Goal: Task Accomplishment & Management: Manage account settings

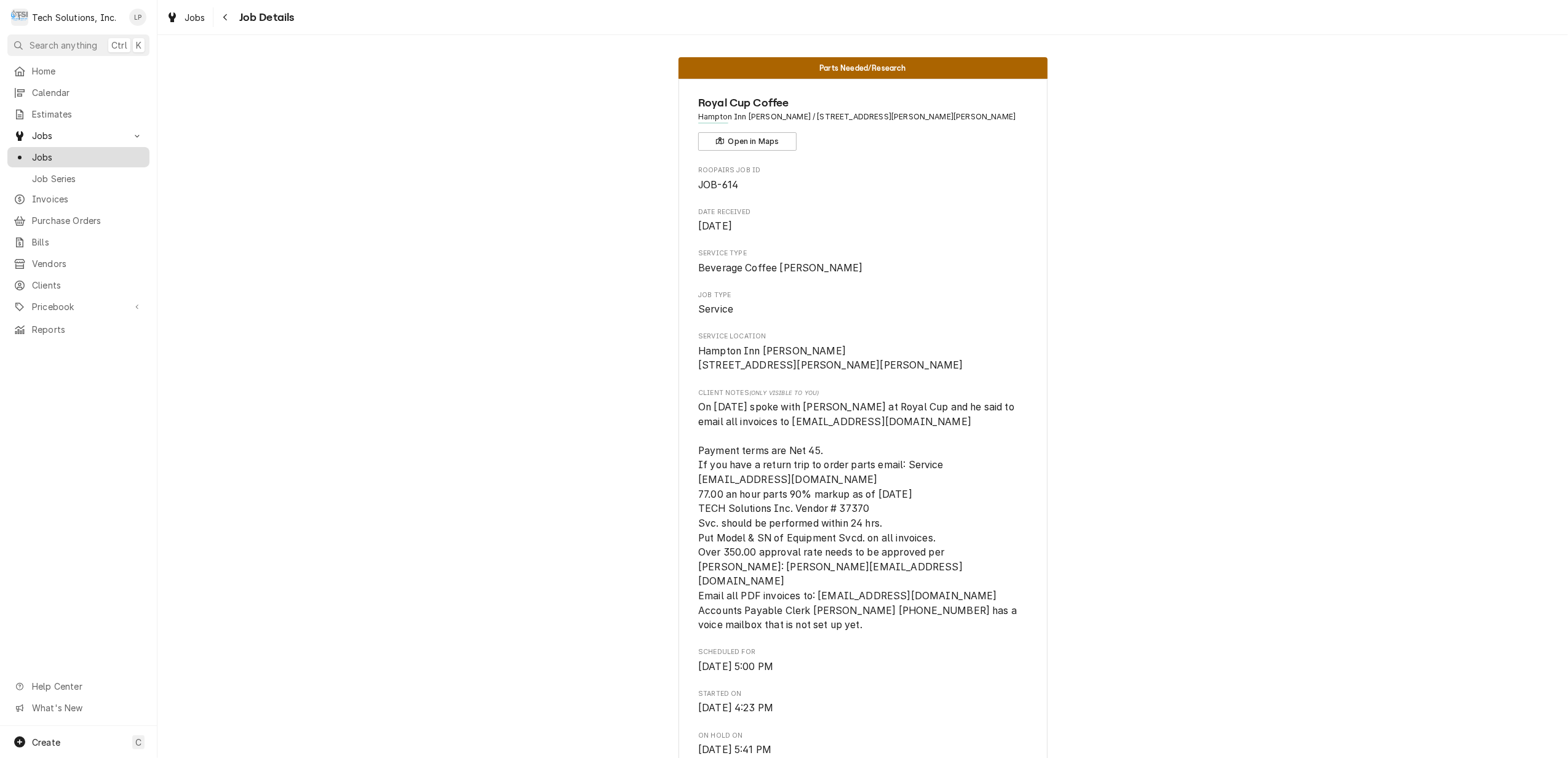
click at [49, 156] on span "Jobs" at bounding box center [87, 157] width 112 height 13
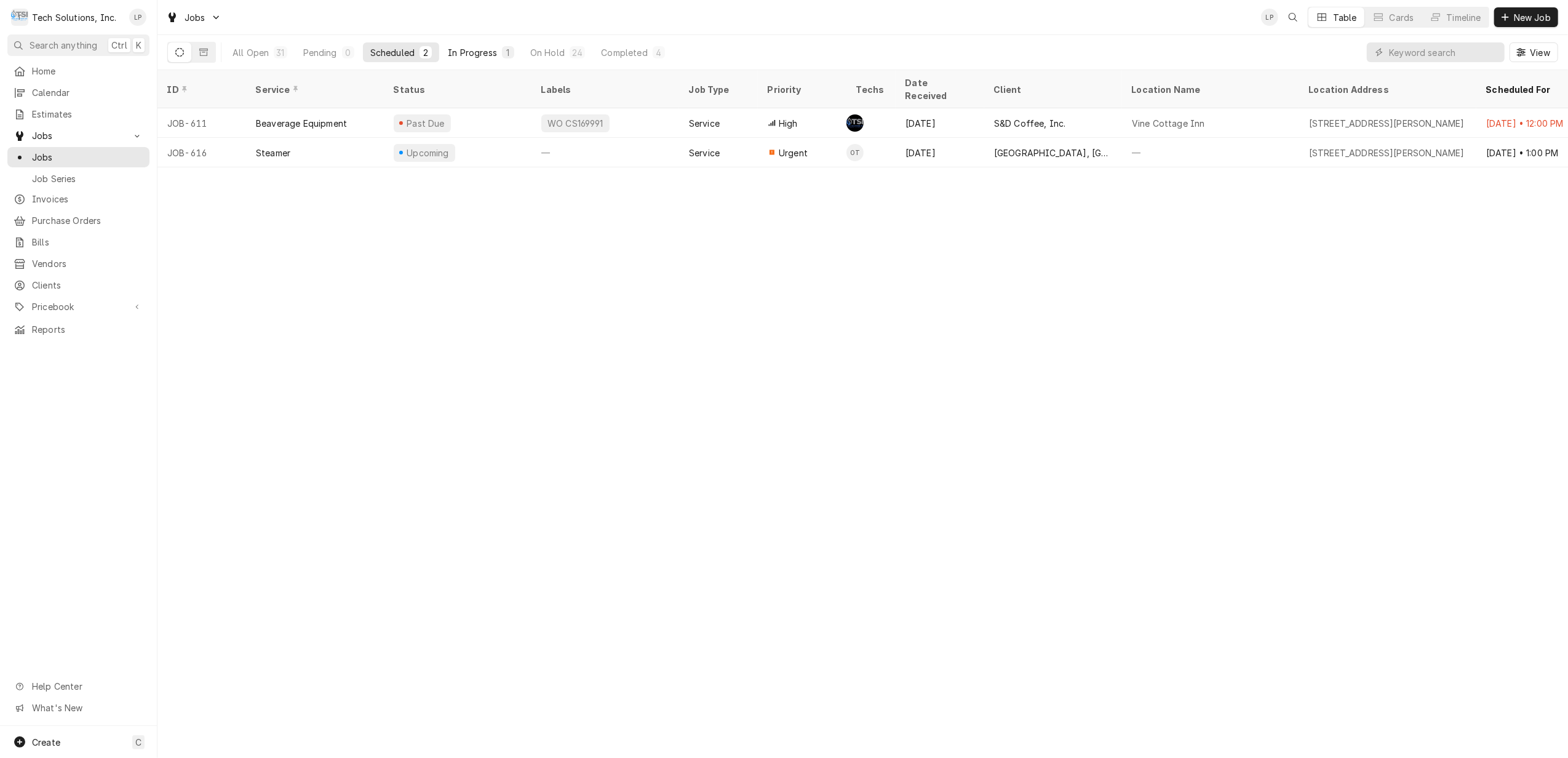
click at [462, 52] on div "In Progress" at bounding box center [472, 52] width 49 height 13
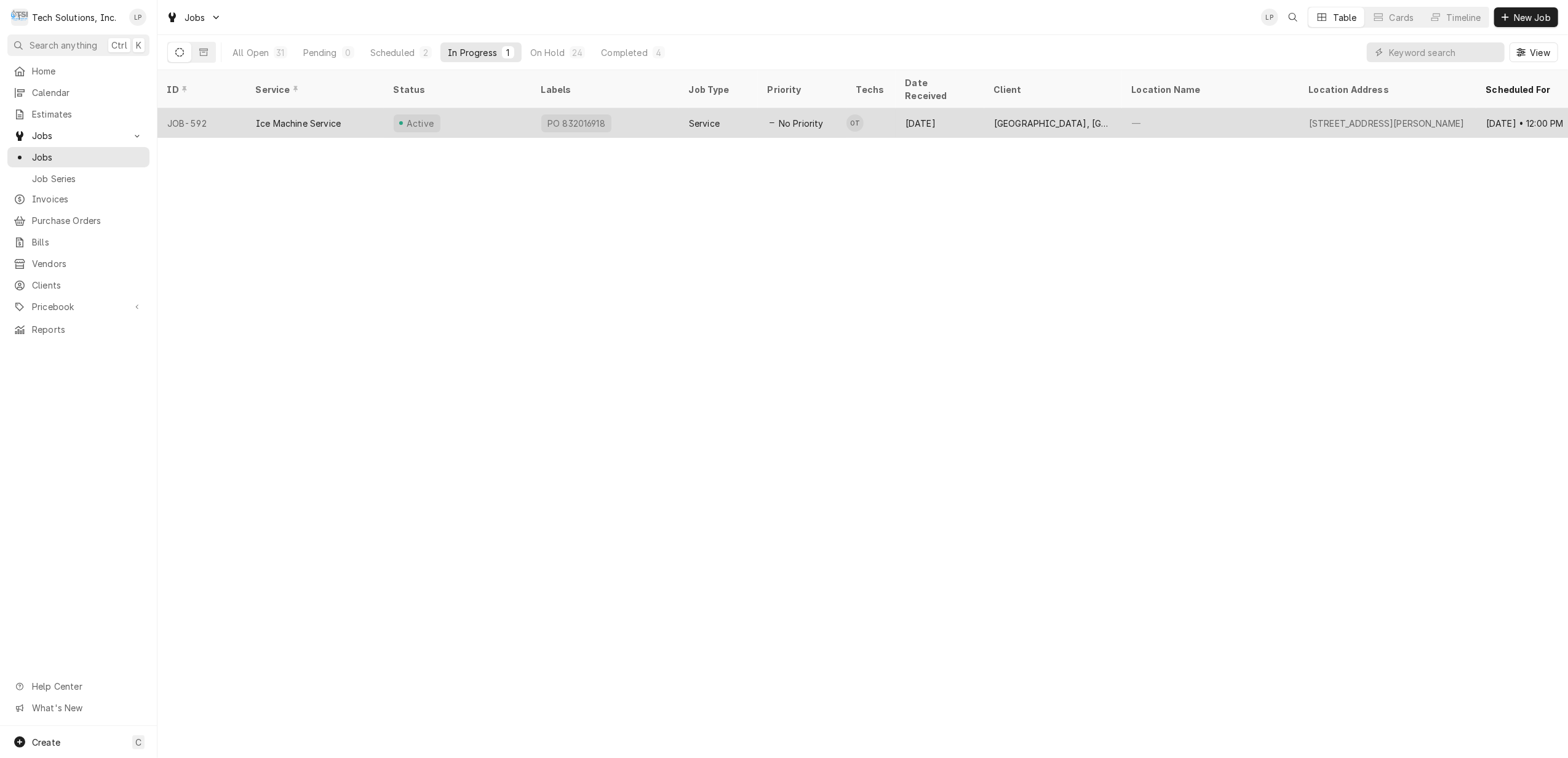
click at [474, 111] on div "Active" at bounding box center [457, 123] width 147 height 30
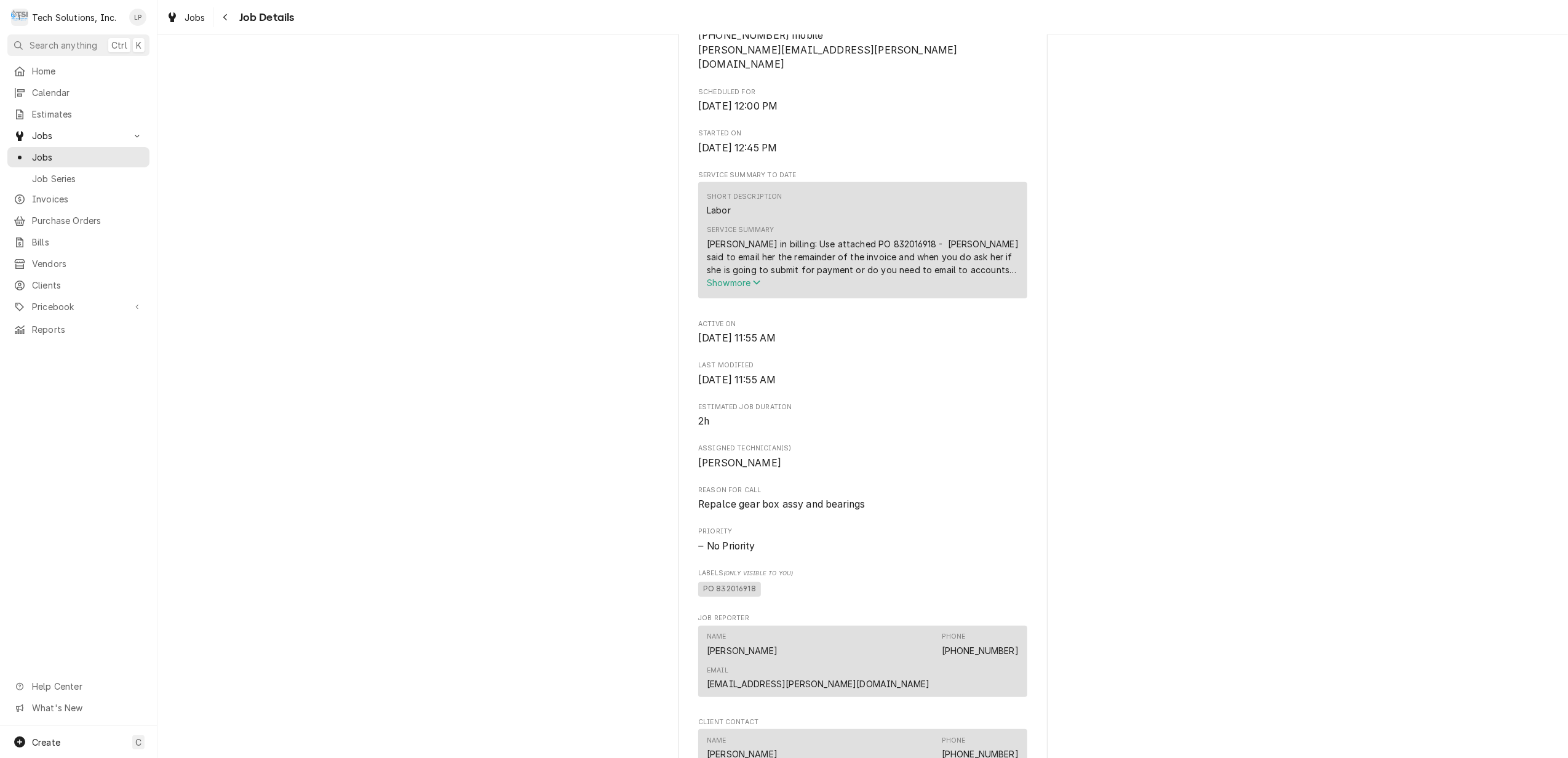
scroll to position [1355, 0]
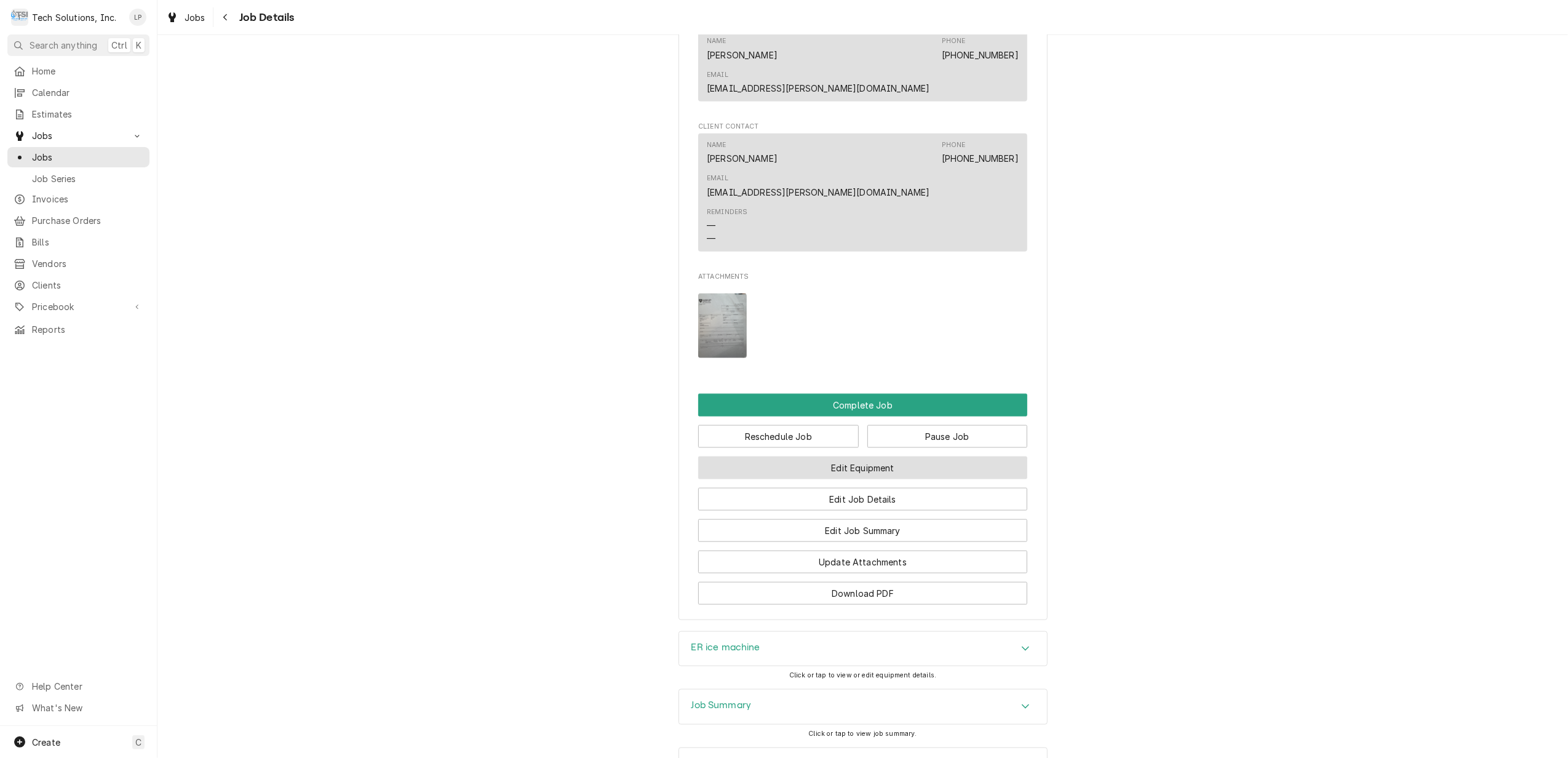
click at [887, 457] on button "Edit Equipment" at bounding box center [863, 468] width 329 height 23
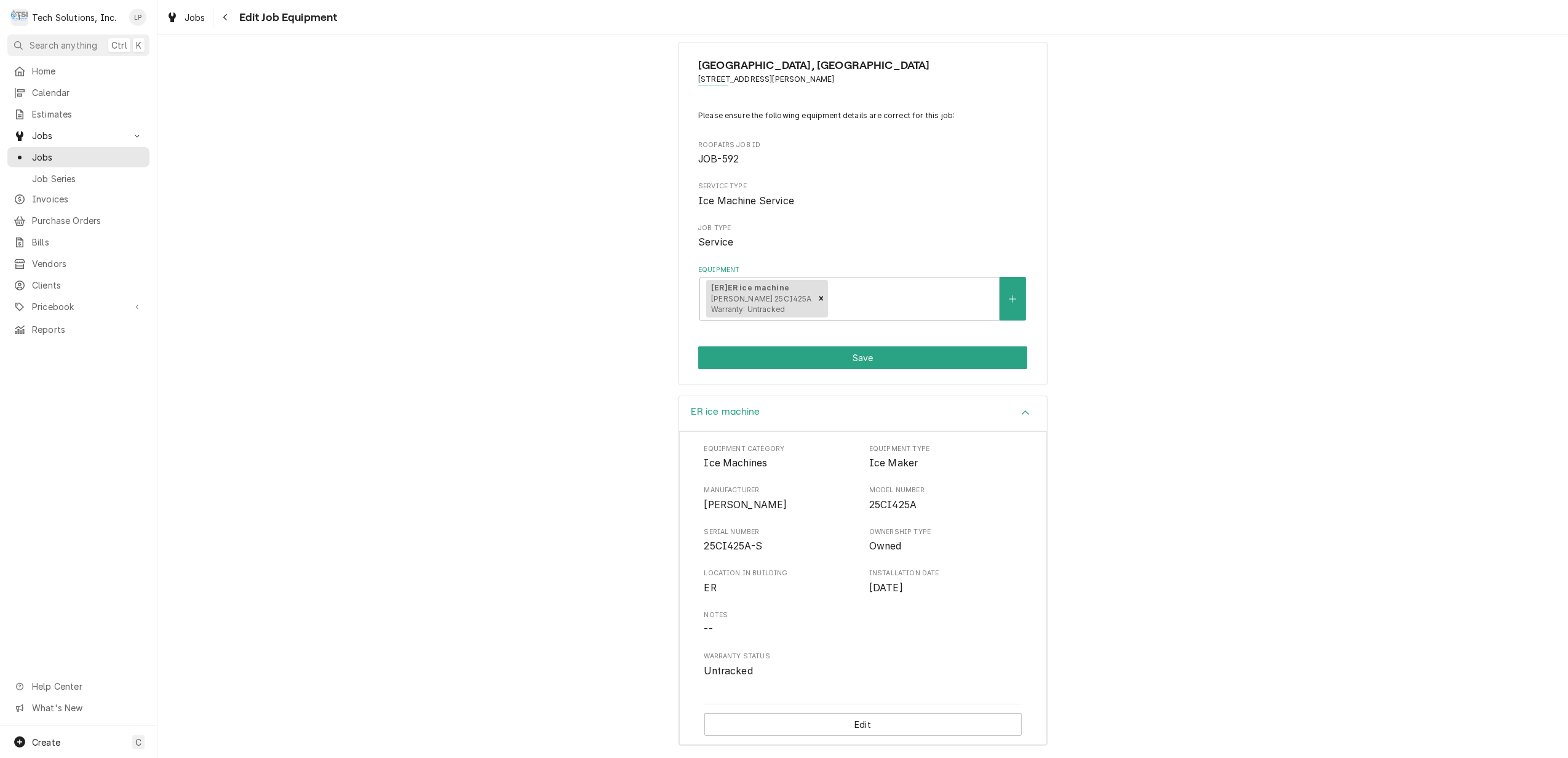
scroll to position [21, 0]
click at [848, 353] on button "Save" at bounding box center [863, 357] width 329 height 23
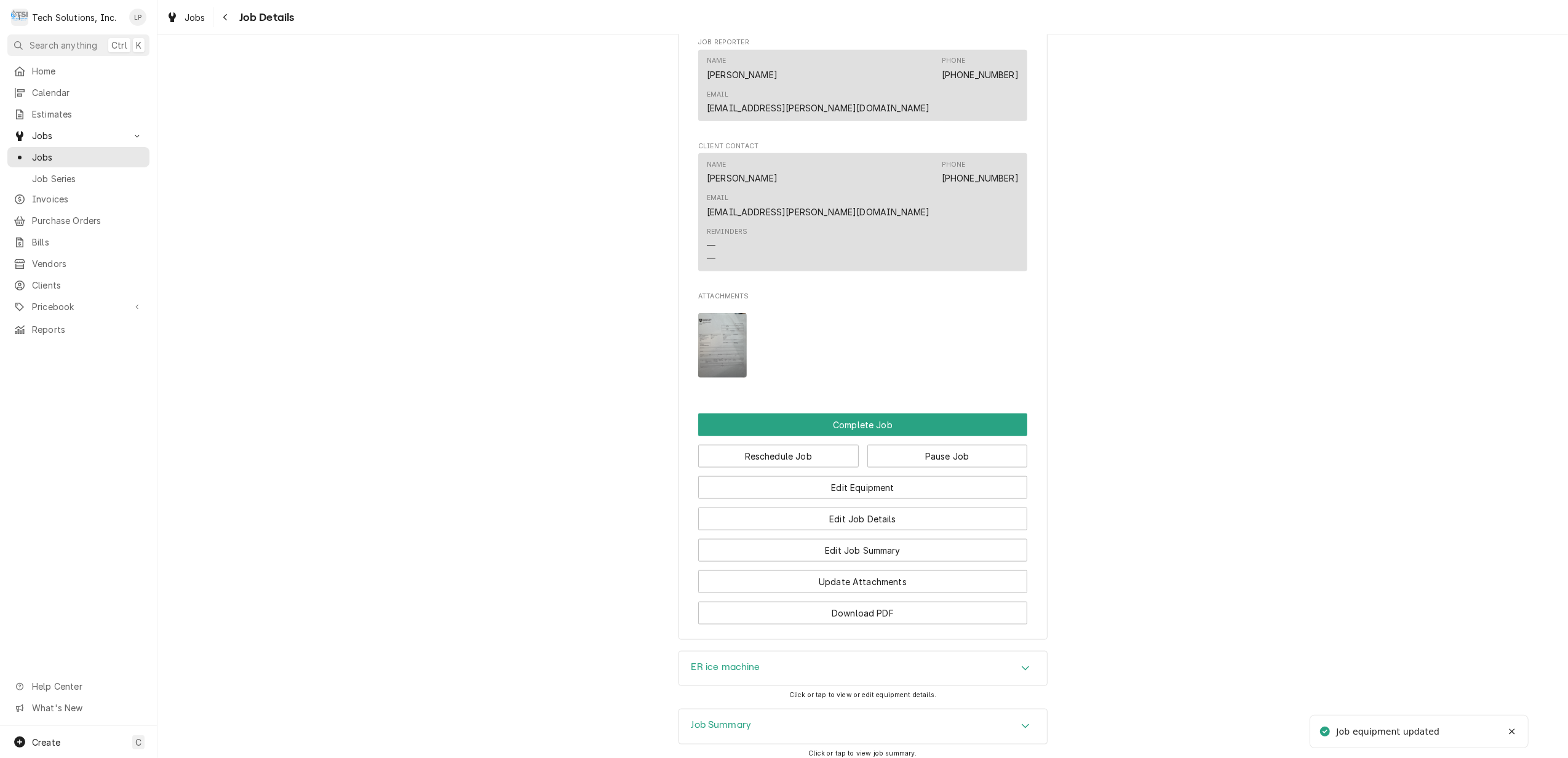
scroll to position [1355, 0]
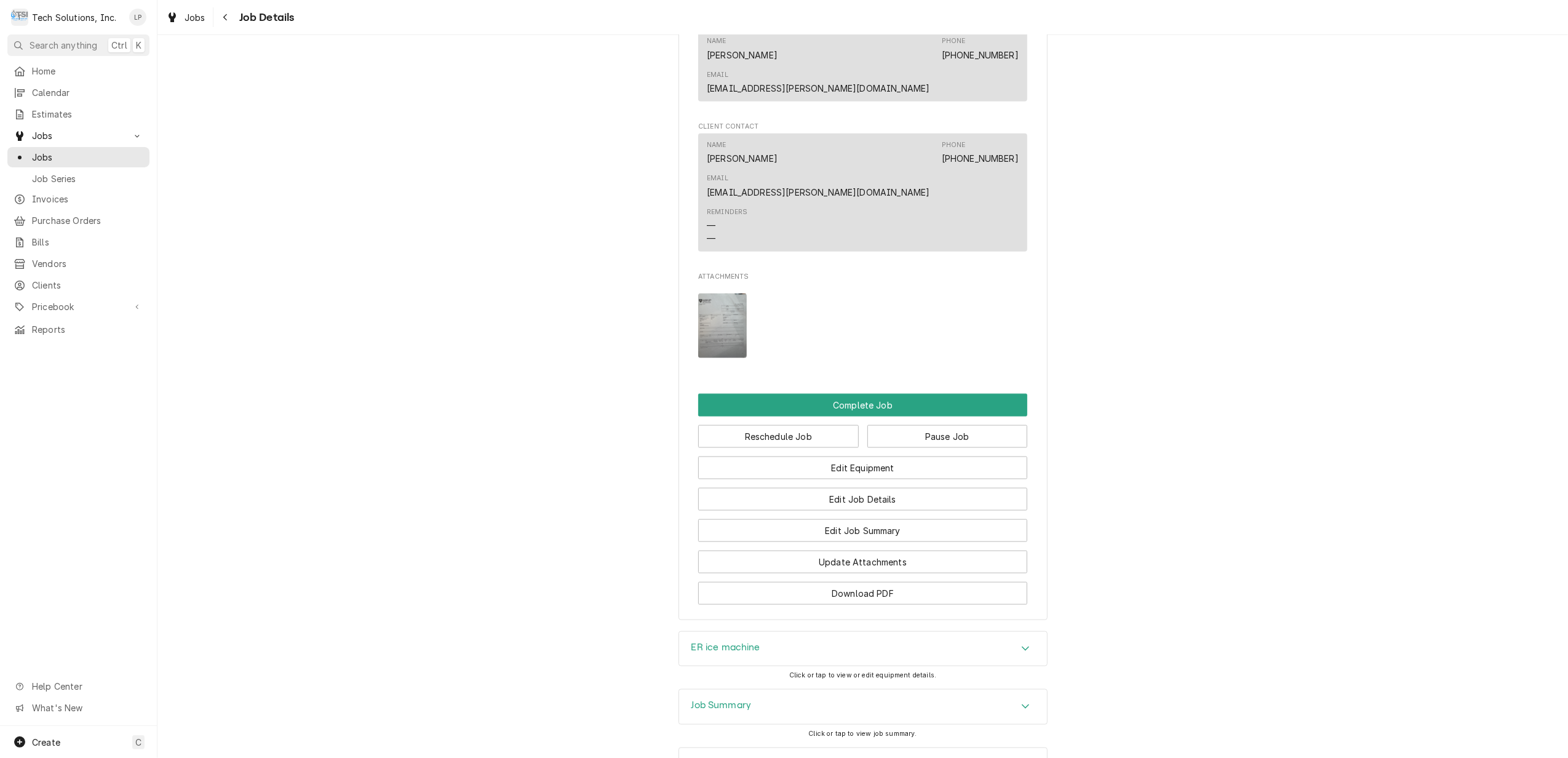
click at [1021, 757] on icon "Accordion Header" at bounding box center [1025, 765] width 9 height 10
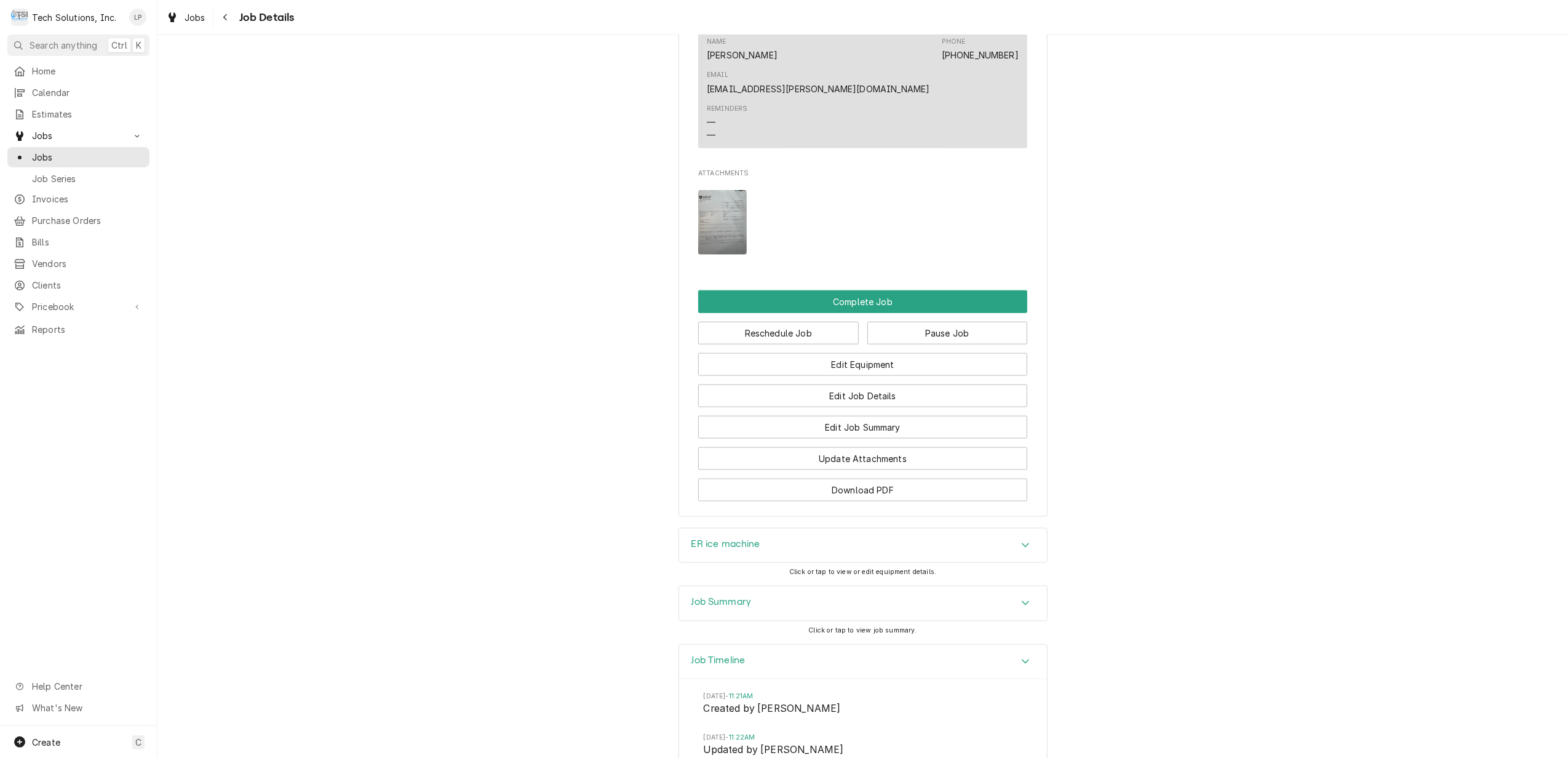
scroll to position [1433, 0]
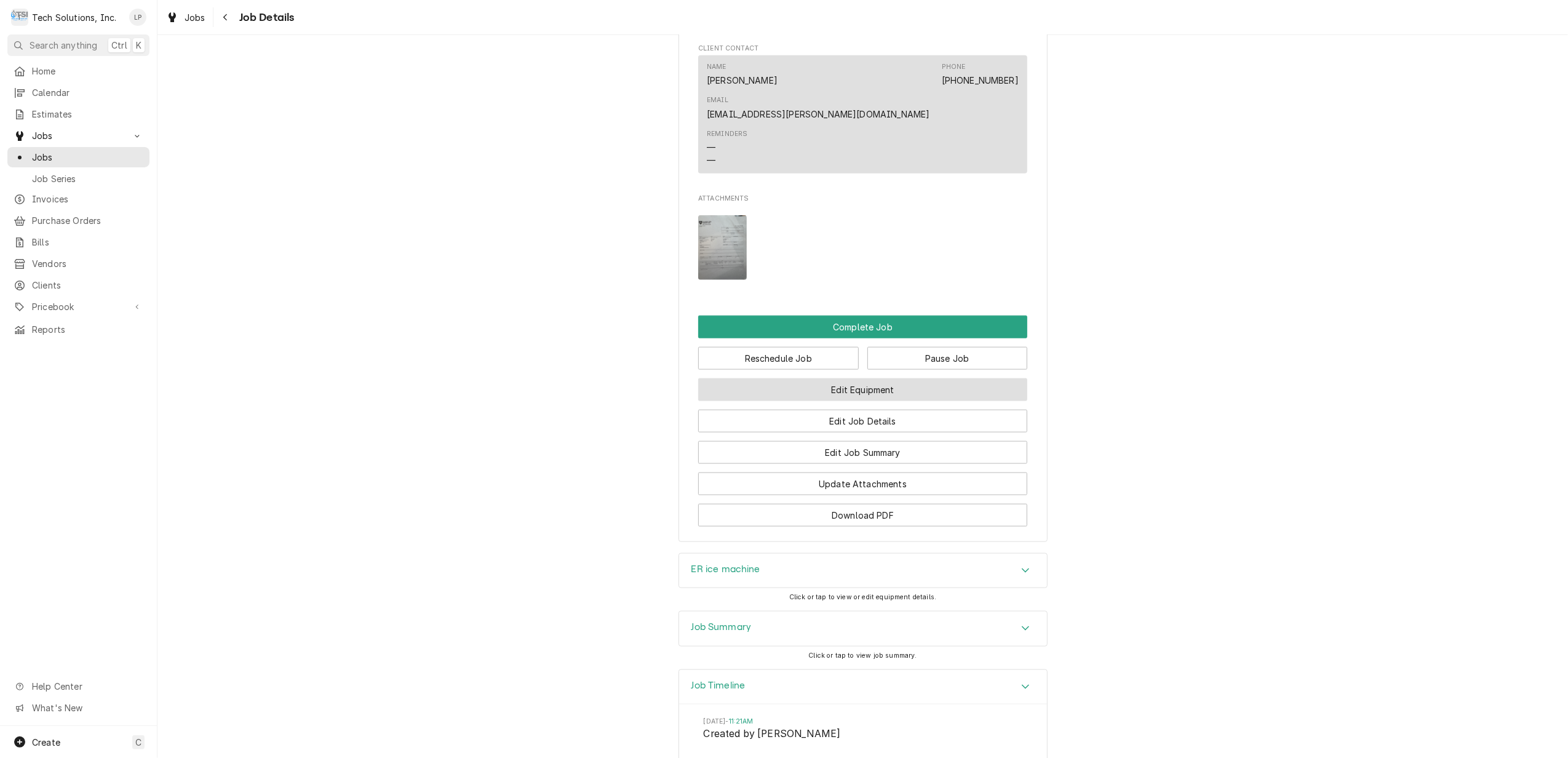
click at [916, 378] on button "Edit Equipment" at bounding box center [863, 389] width 329 height 23
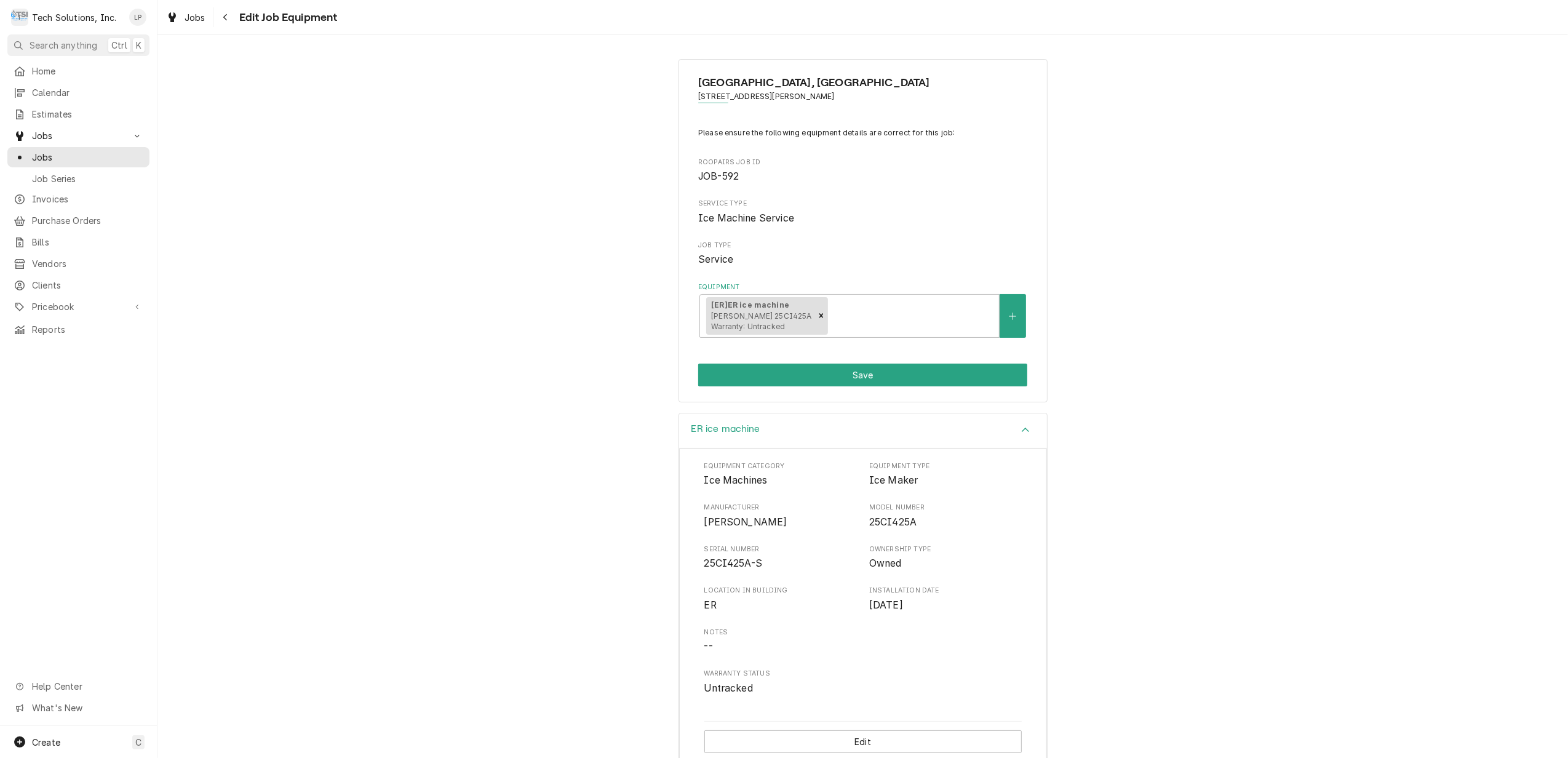
scroll to position [21, 0]
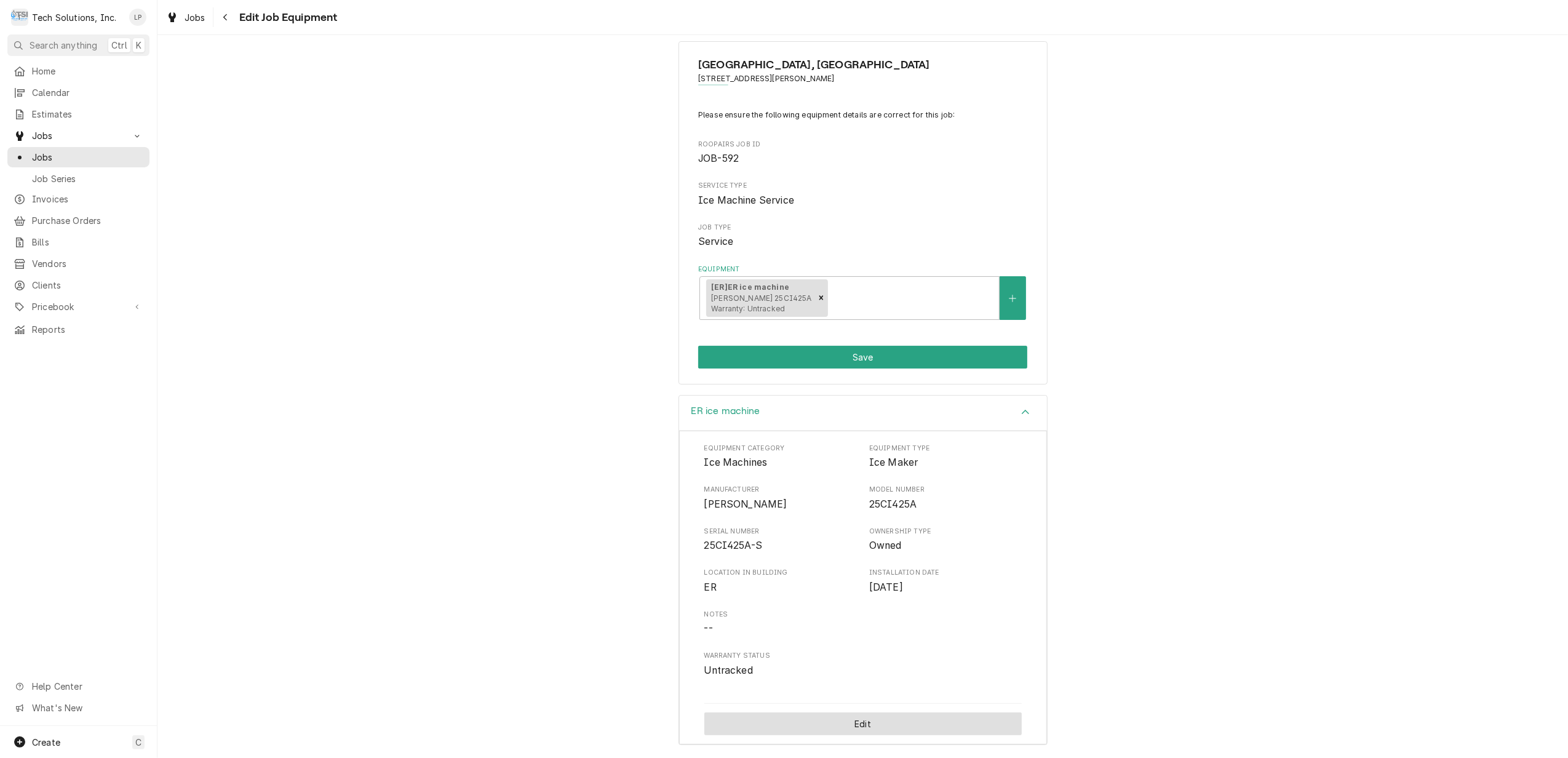
click at [918, 721] on button "Edit" at bounding box center [863, 724] width 318 height 23
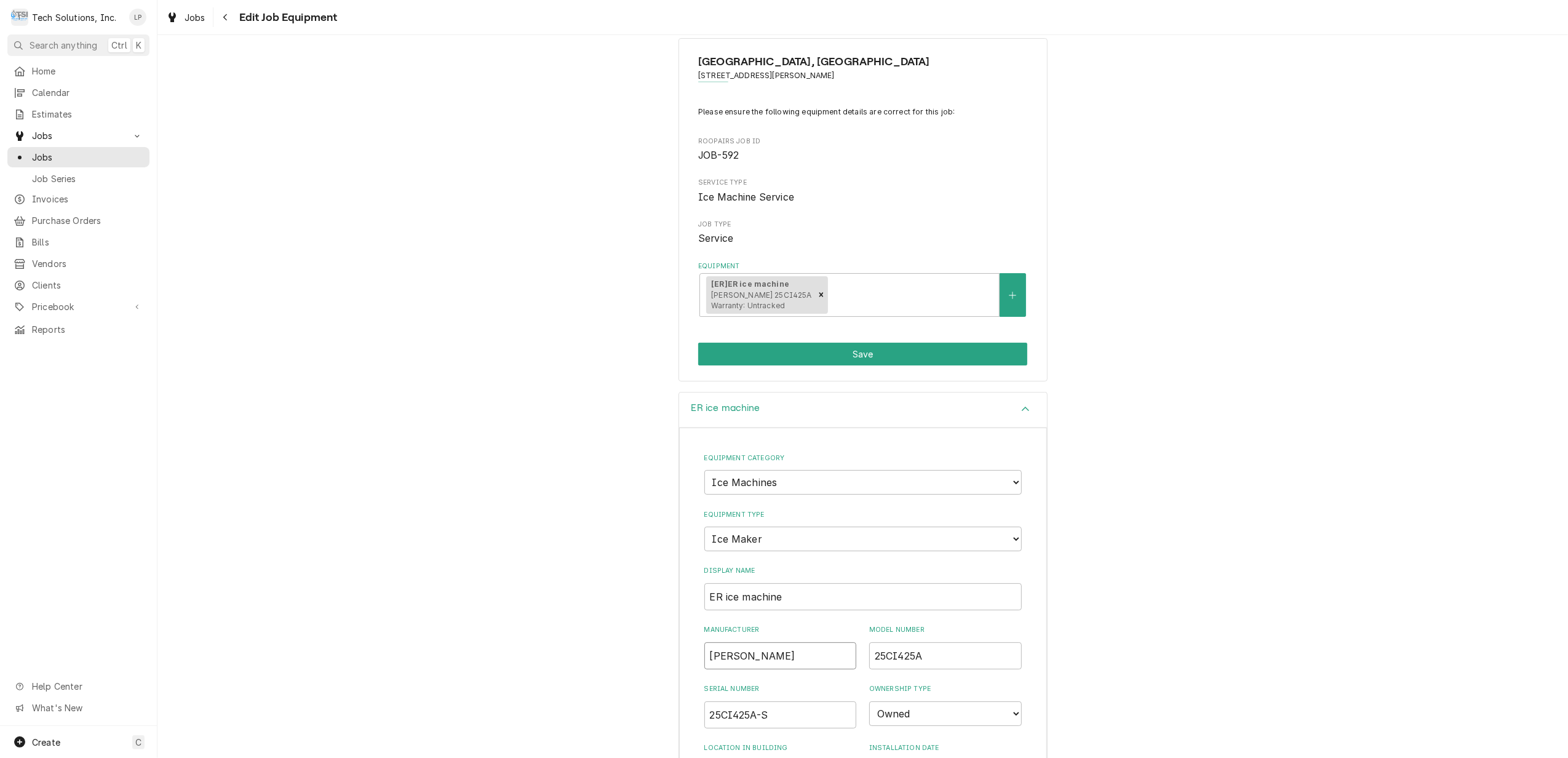
click at [793, 662] on input "follett" at bounding box center [780, 655] width 152 height 27
click at [812, 675] on div "Equipment Category Choose equipment category... Cooking Equipment Fryers Ice Ma…" at bounding box center [863, 686] width 318 height 491
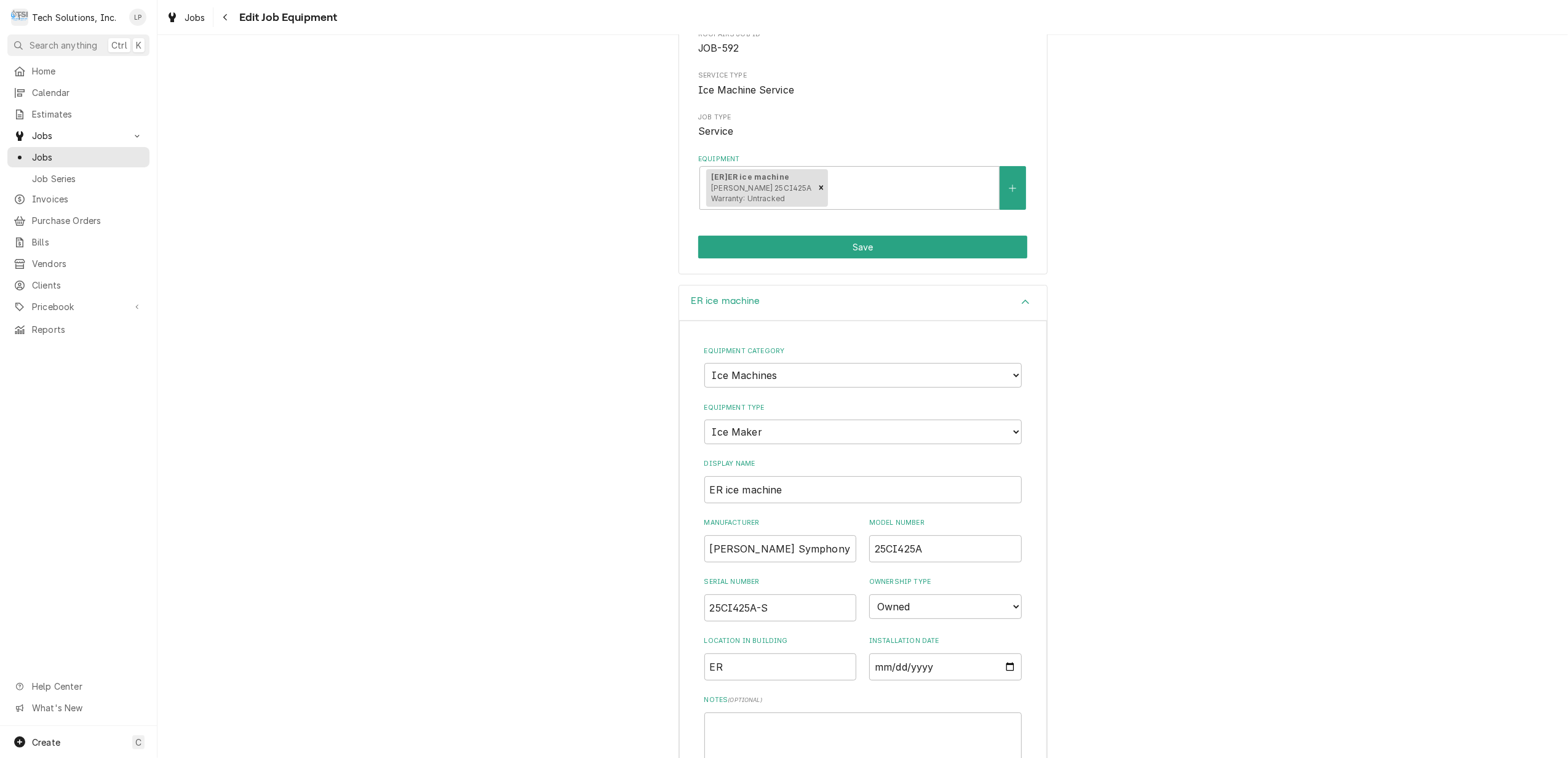
scroll to position [276, 0]
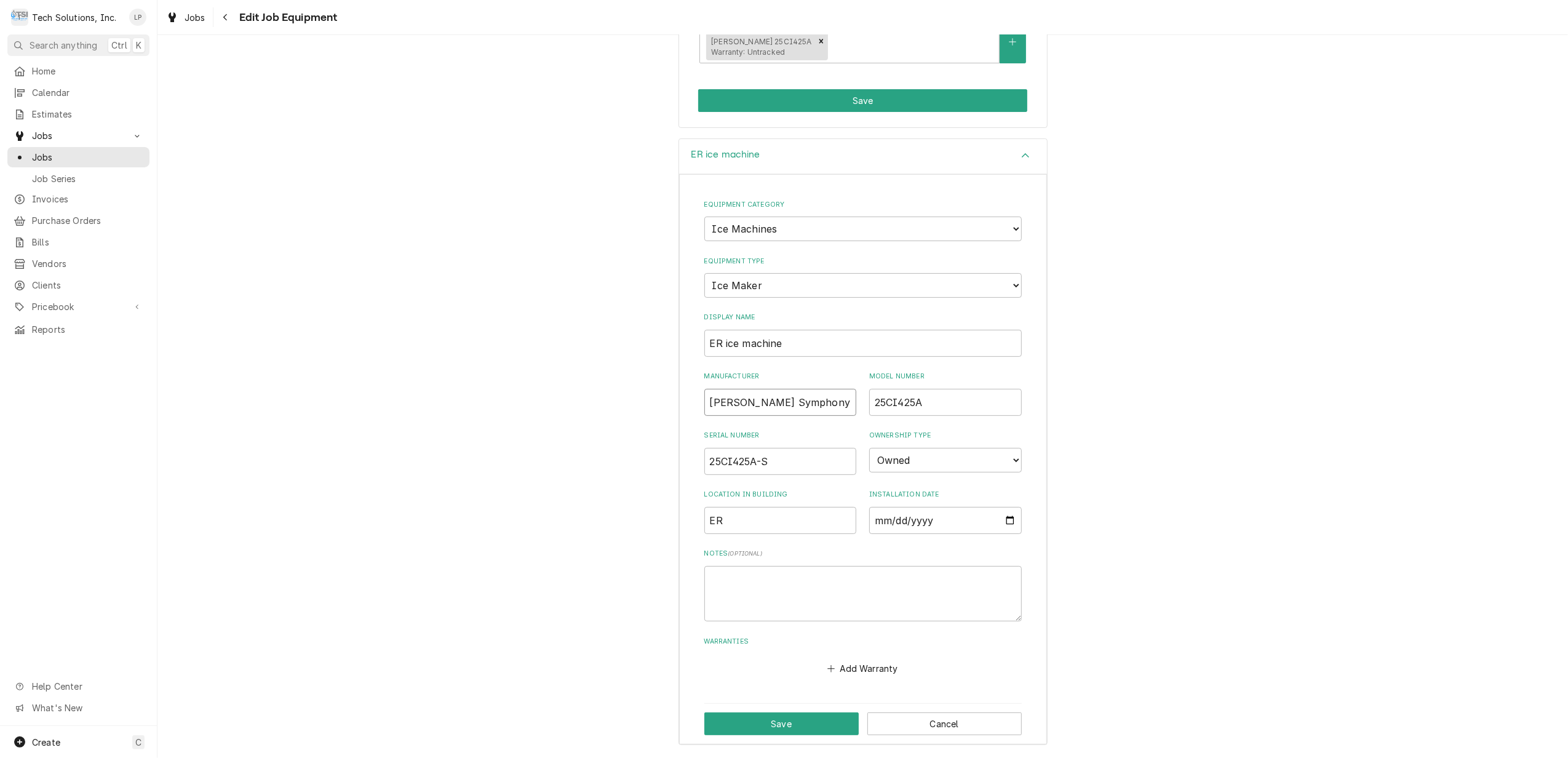
click at [709, 401] on input "follett Symphony Plus" at bounding box center [780, 402] width 152 height 27
type input "[PERSON_NAME] Symphony Plus"
click at [797, 727] on button "Save" at bounding box center [781, 724] width 154 height 23
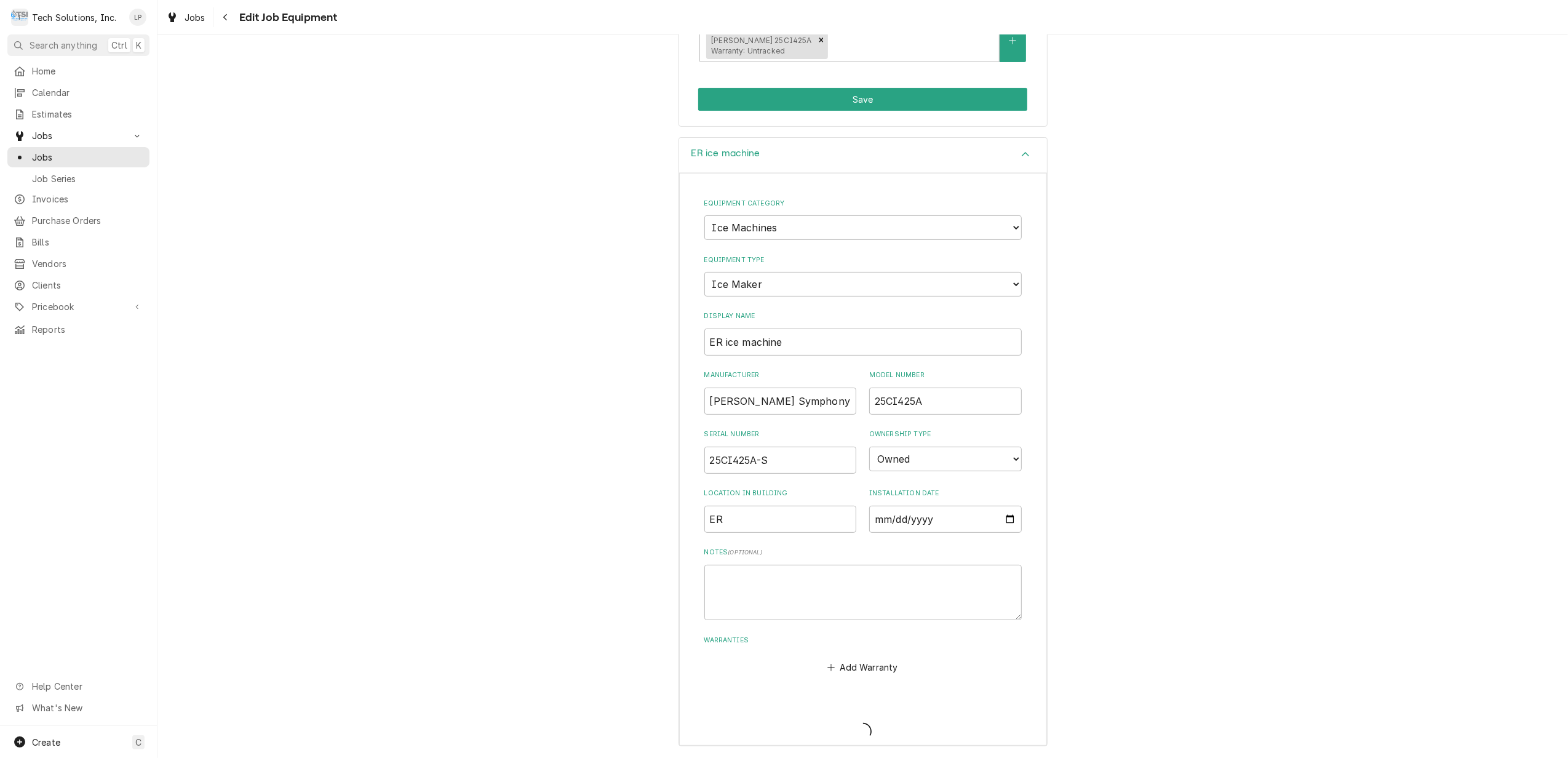
scroll to position [21, 0]
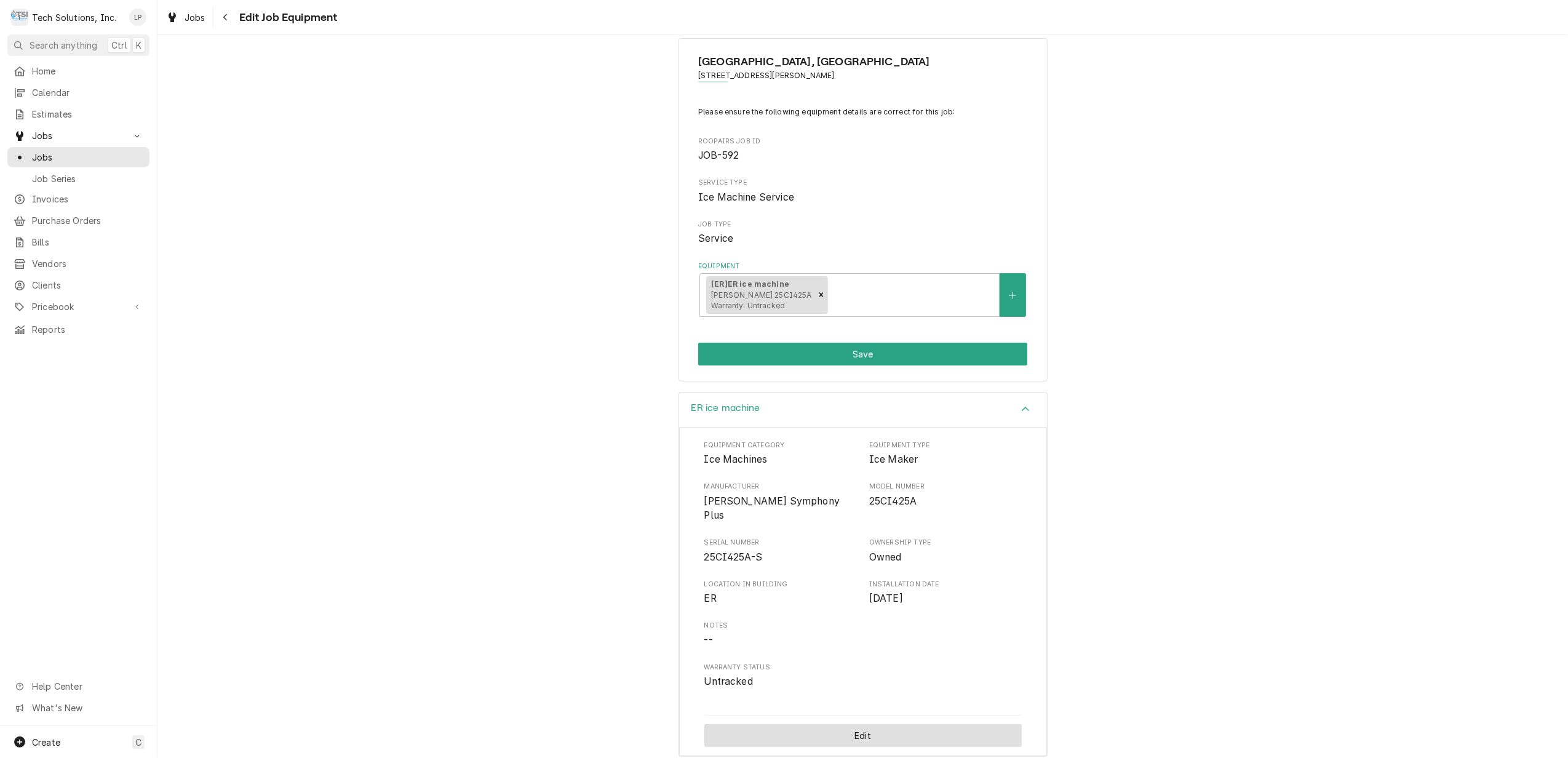
click at [914, 724] on button "Edit" at bounding box center [863, 735] width 318 height 23
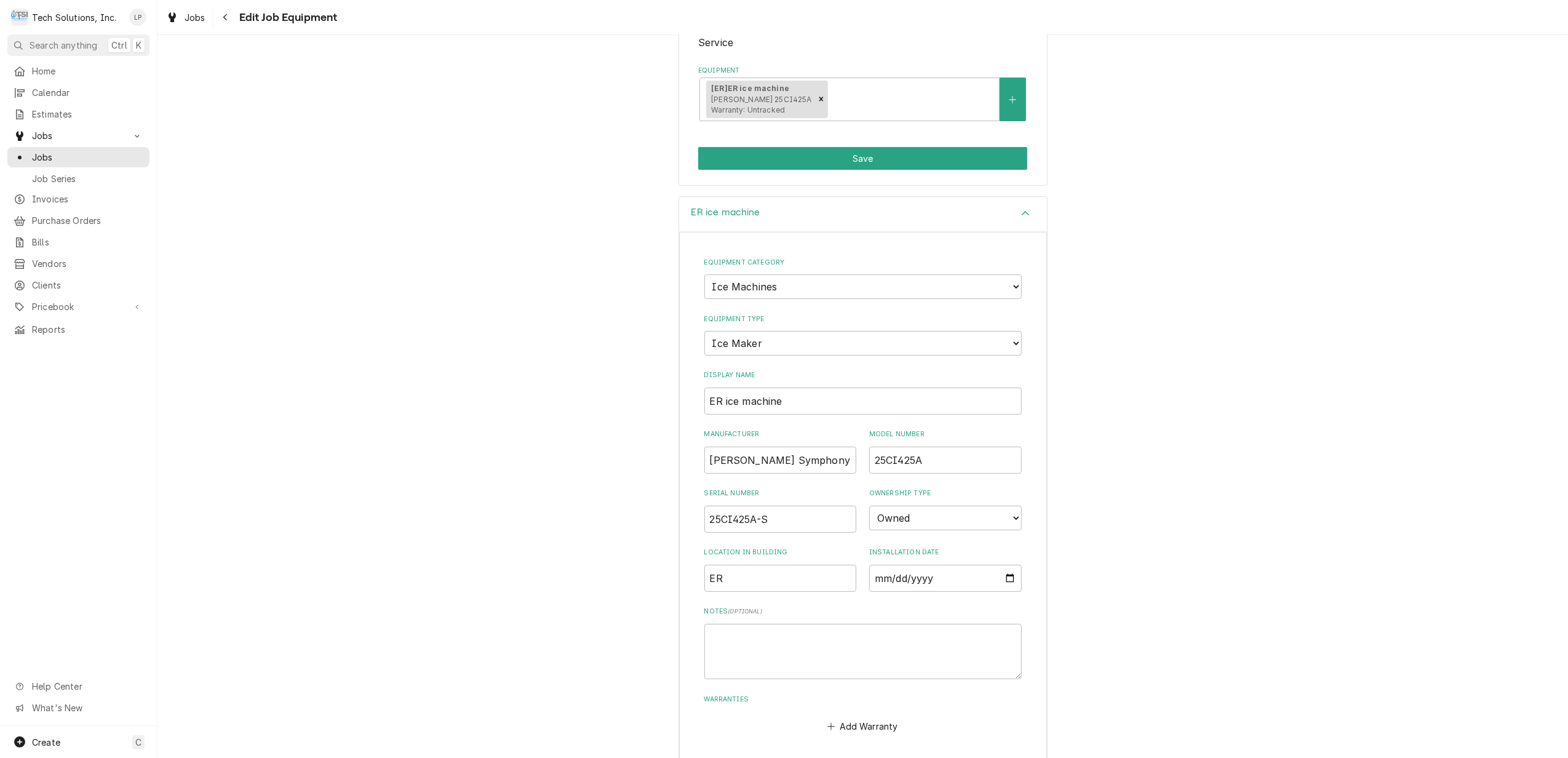
scroll to position [246, 0]
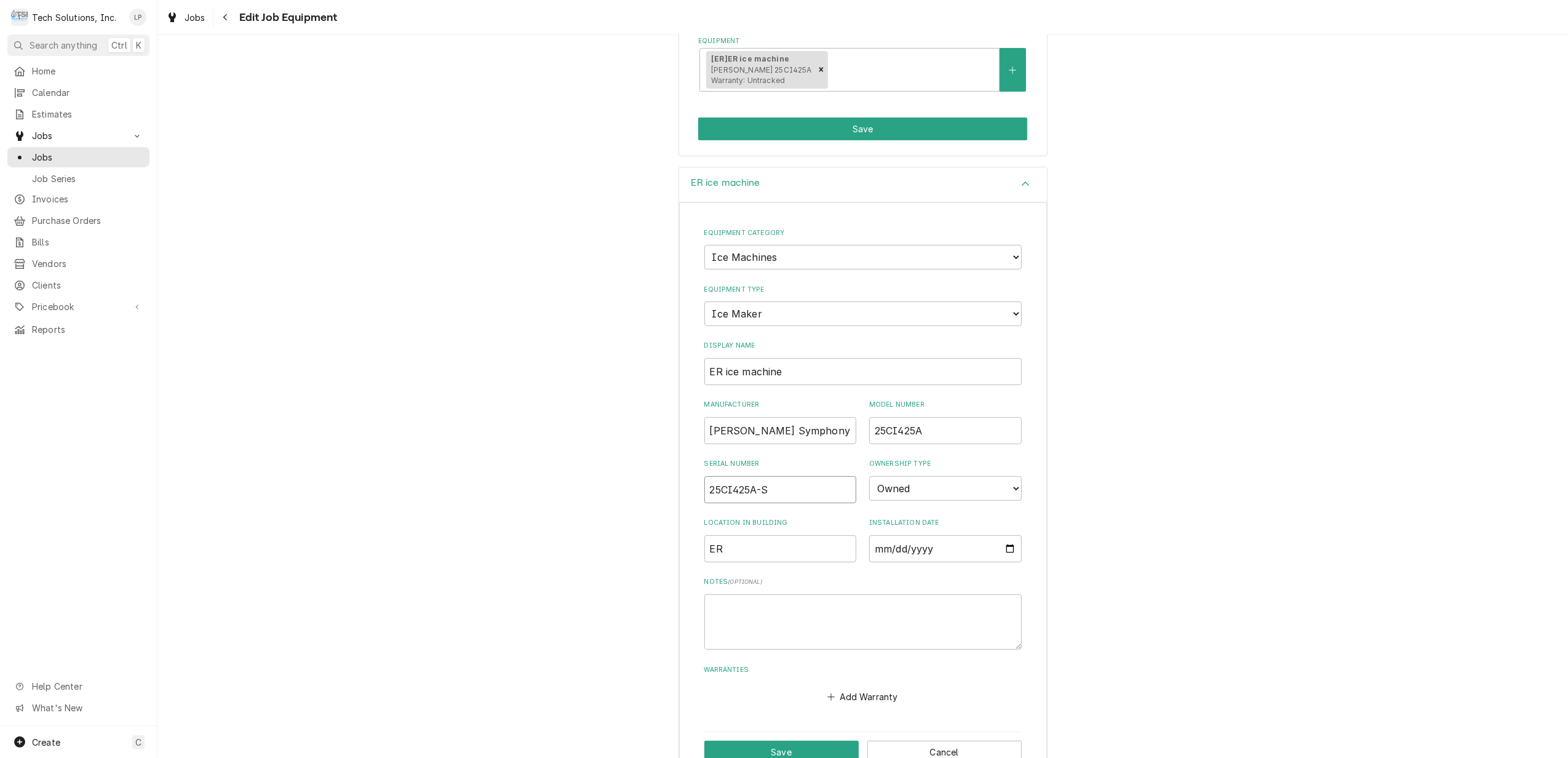
click at [768, 486] on input "25CI425A-S" at bounding box center [780, 489] width 152 height 27
type input "2"
type input "J61761"
click at [763, 746] on button "Save" at bounding box center [781, 752] width 154 height 23
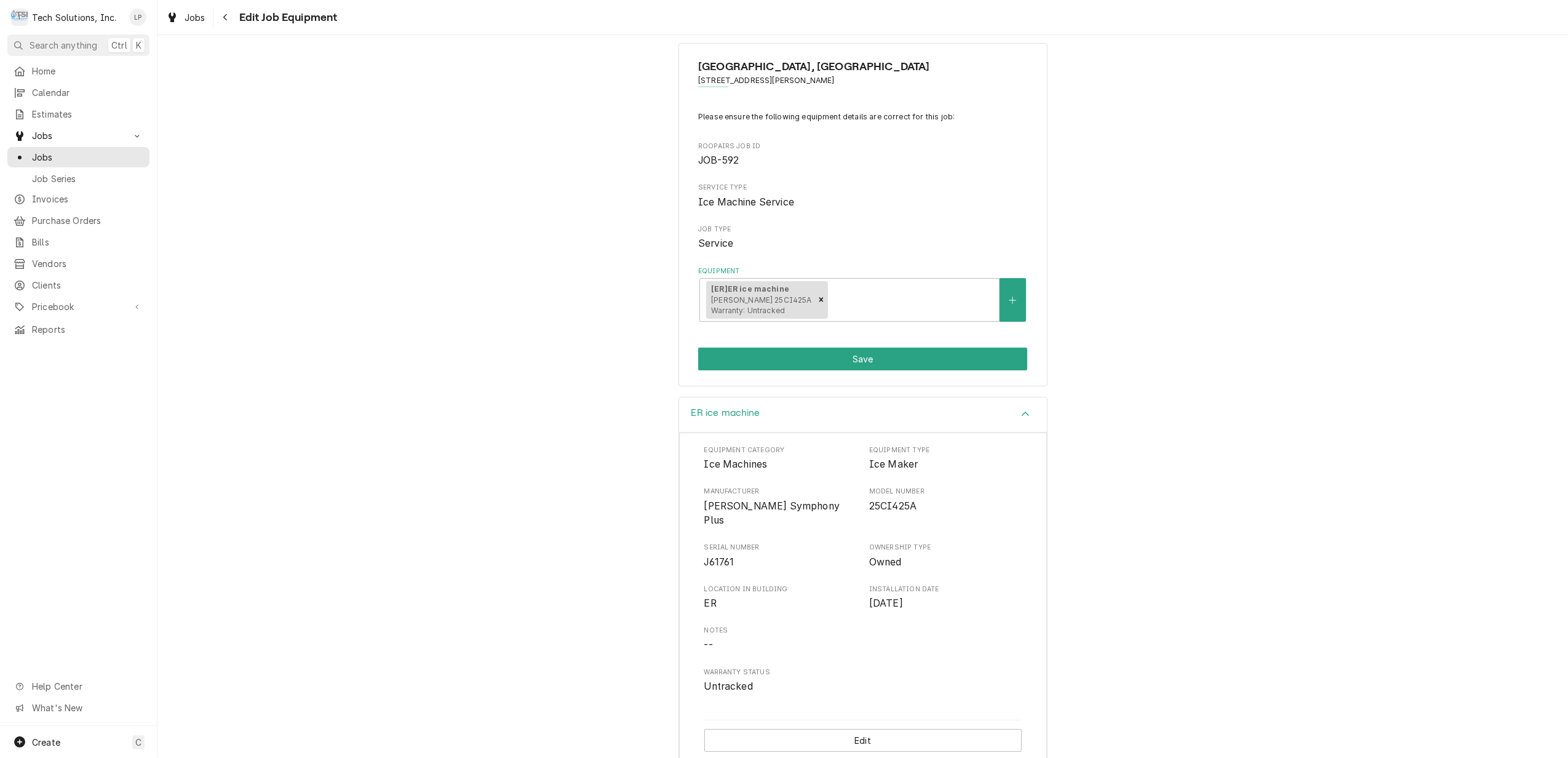
scroll to position [21, 0]
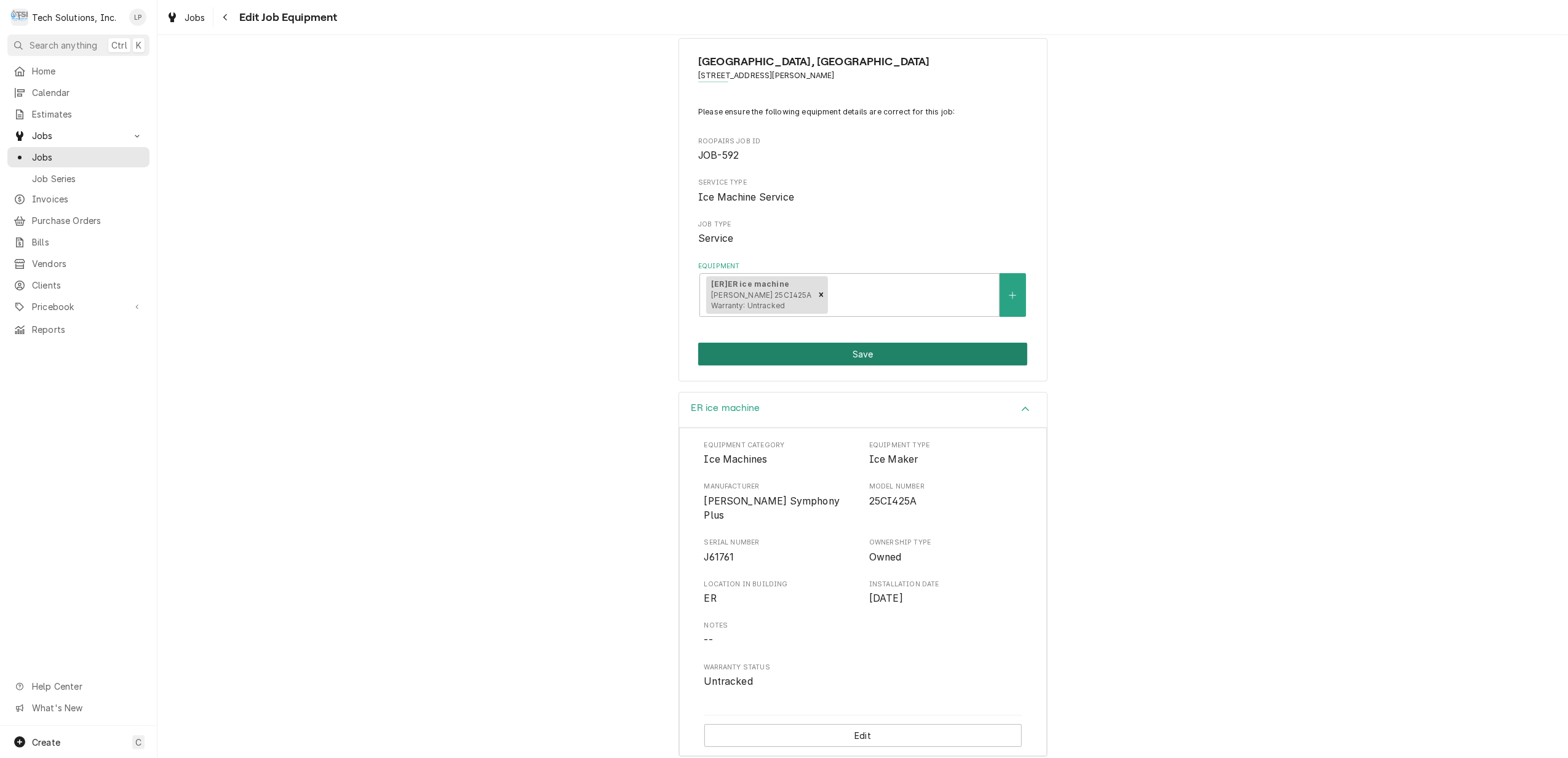
click at [877, 355] on button "Save" at bounding box center [863, 354] width 329 height 23
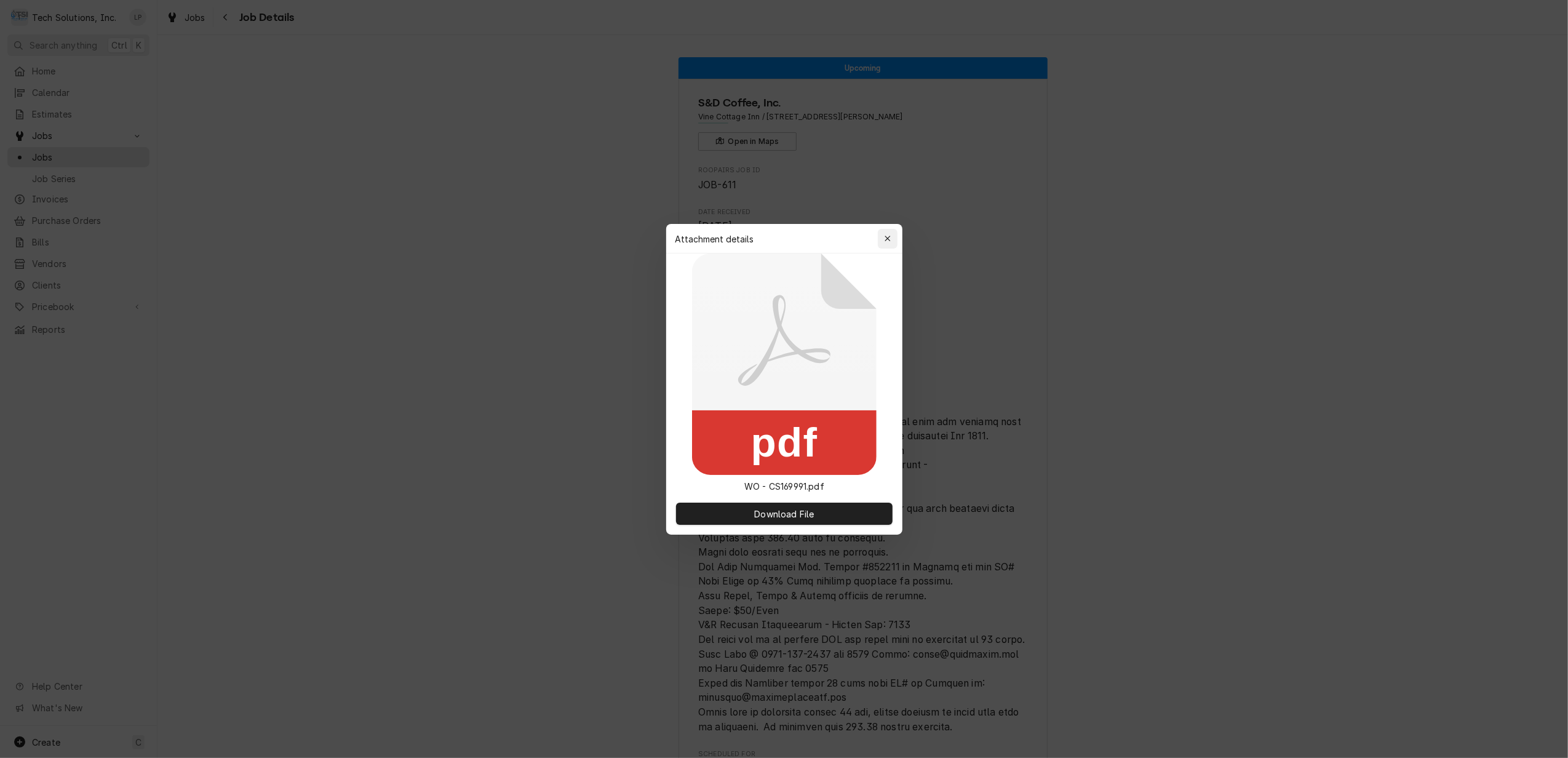
scroll to position [739, 0]
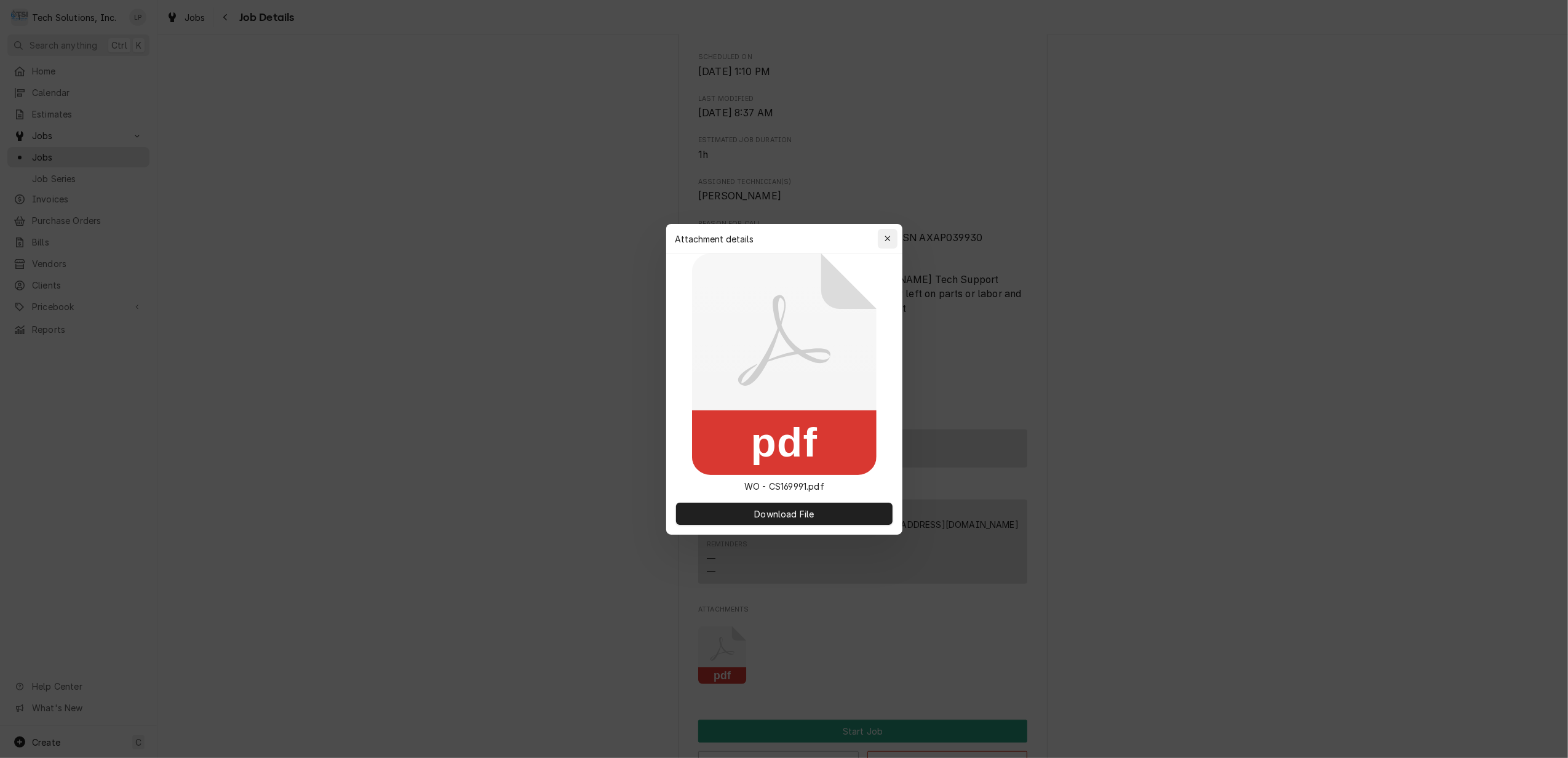
click at [889, 238] on icon "button" at bounding box center [887, 238] width 7 height 9
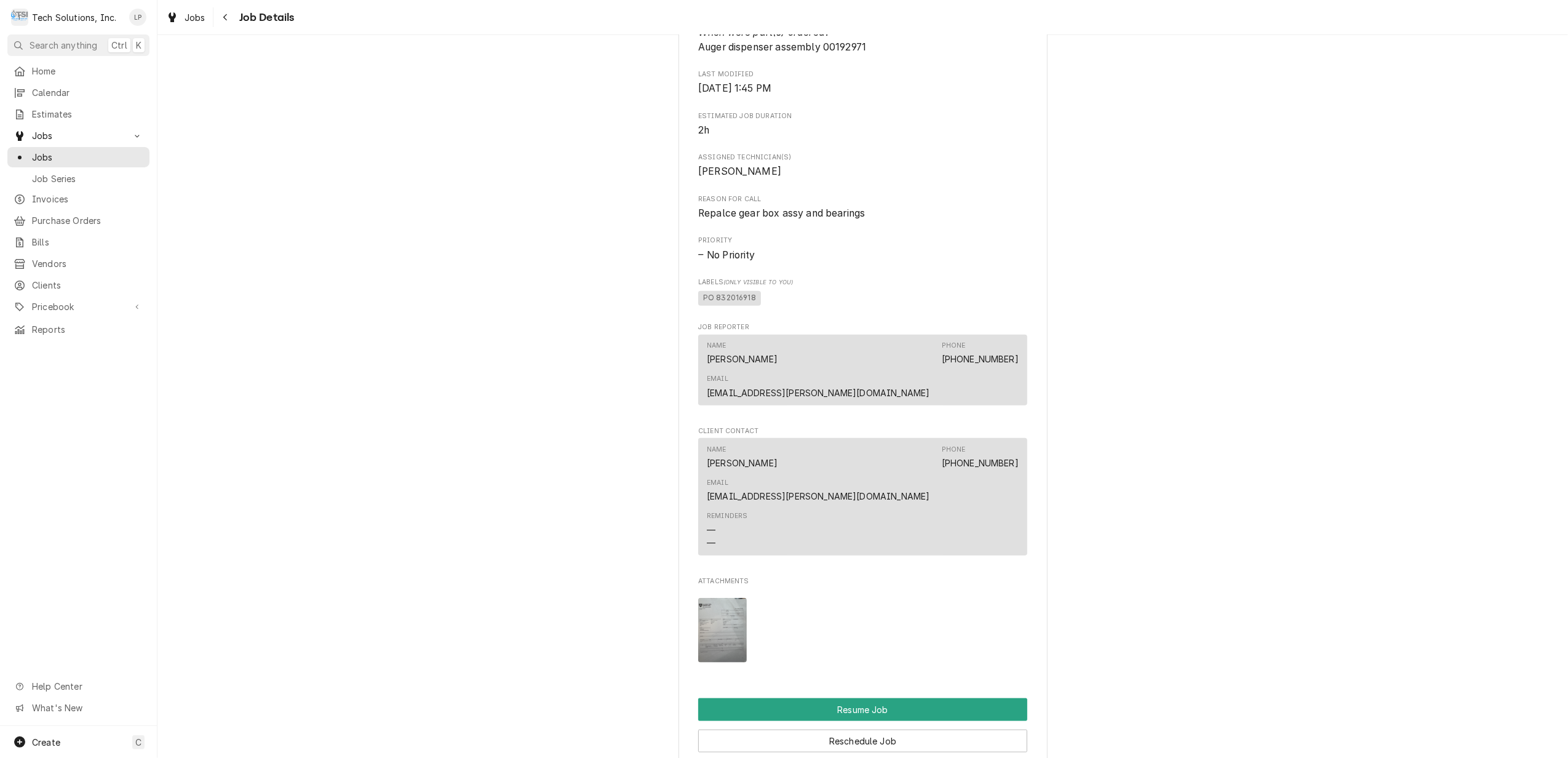
scroll to position [1477, 0]
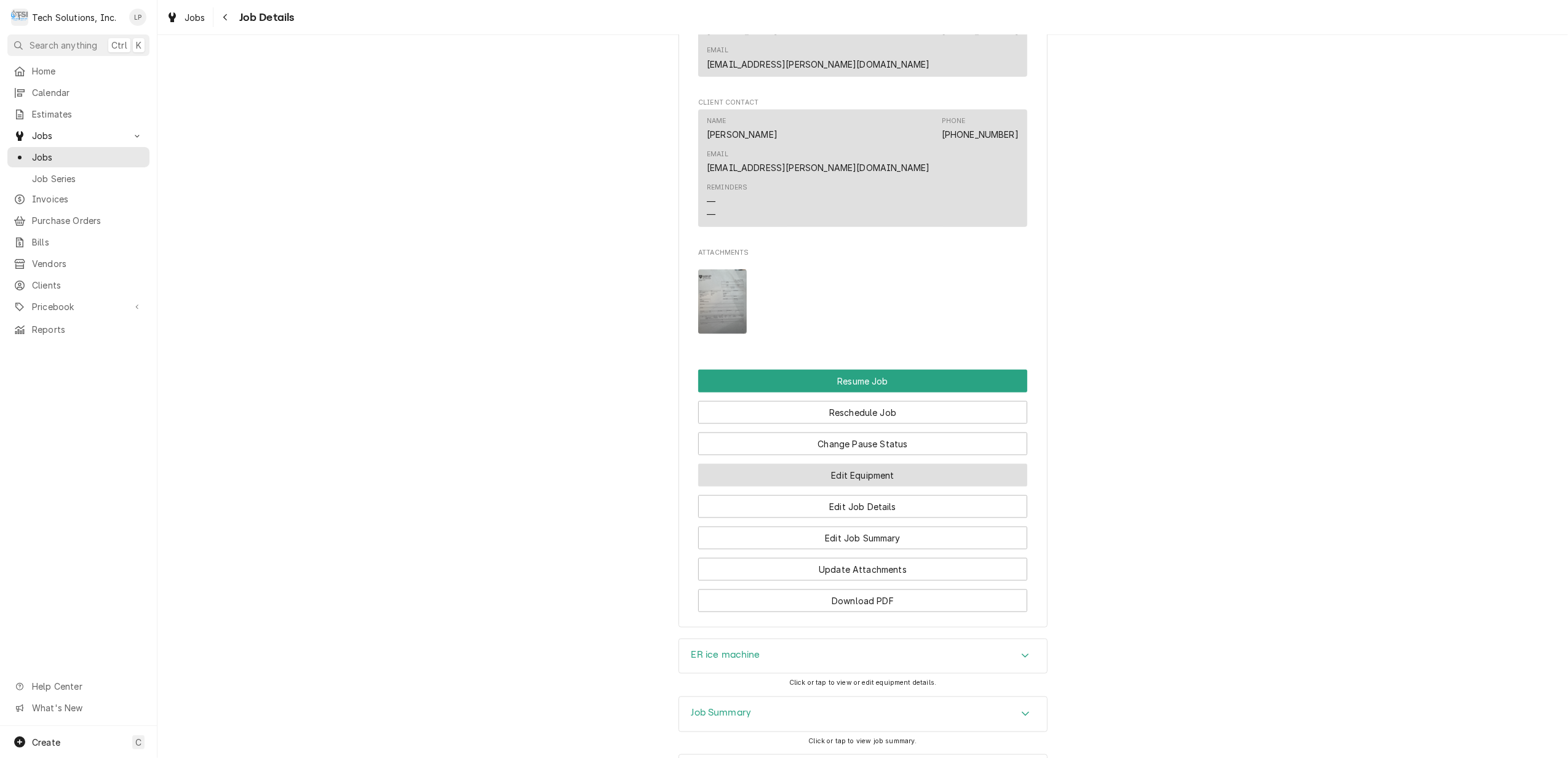
click at [865, 464] on button "Edit Equipment" at bounding box center [863, 475] width 329 height 23
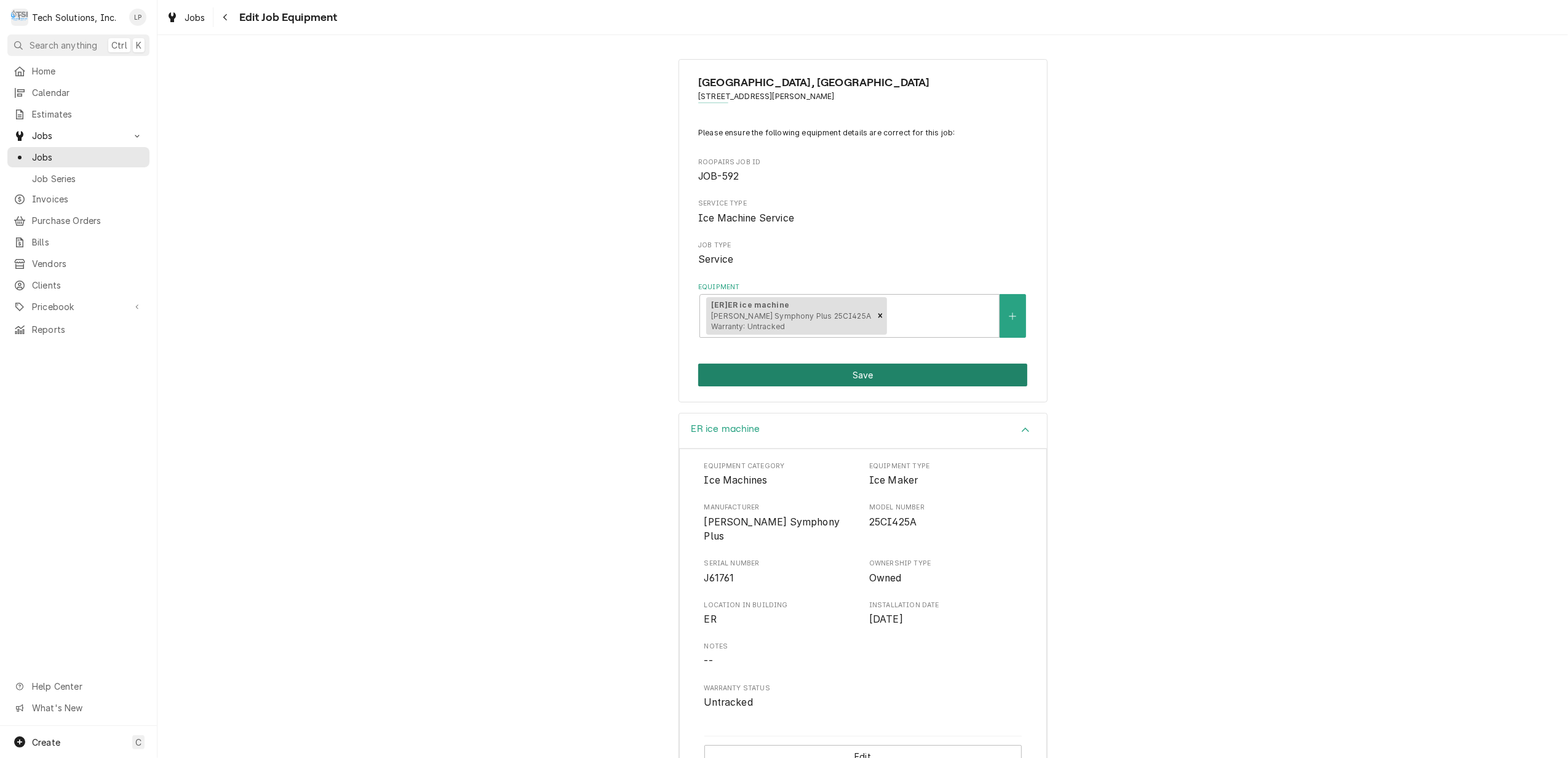
click at [840, 377] on button "Save" at bounding box center [863, 375] width 329 height 23
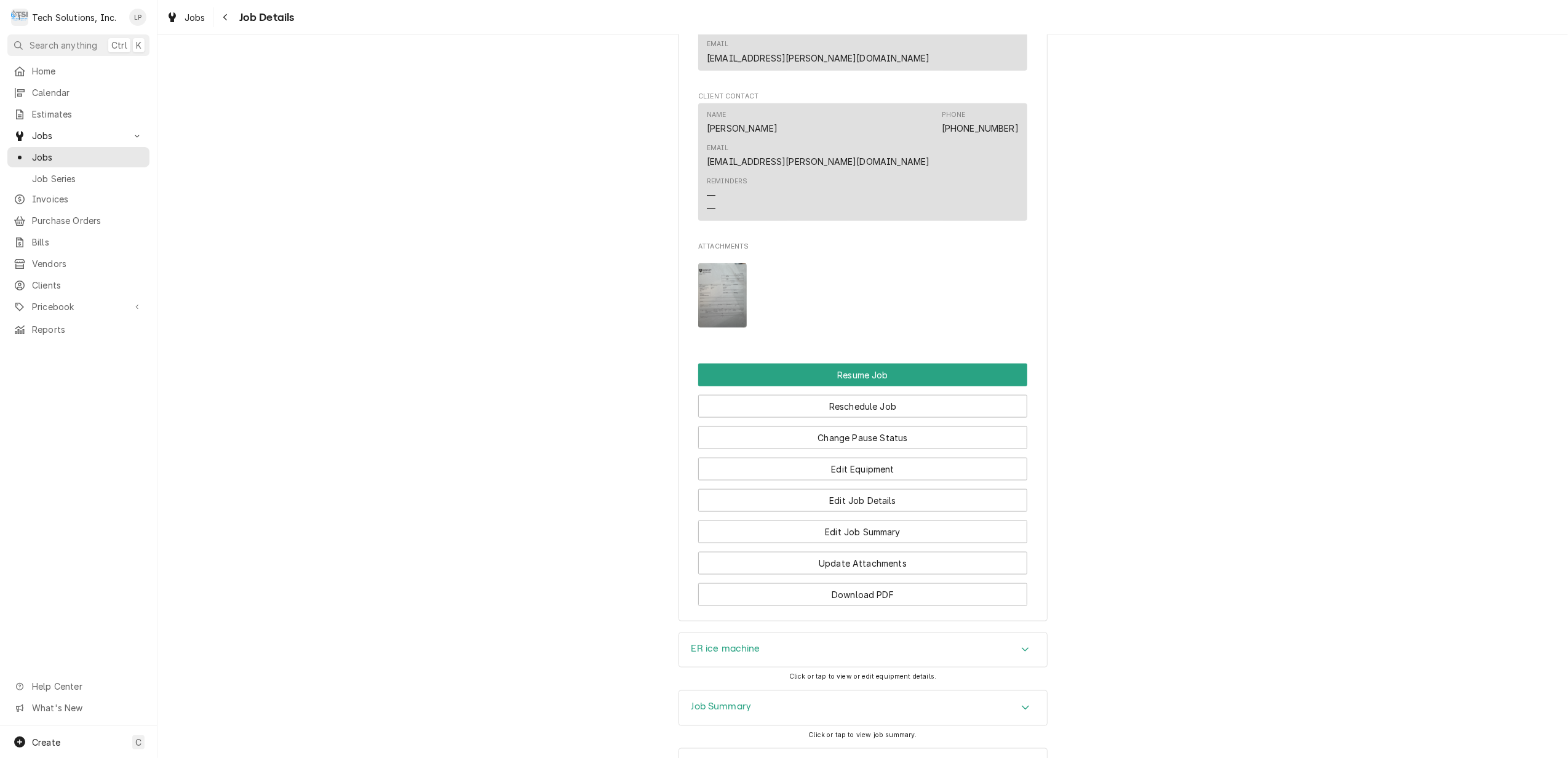
scroll to position [1485, 0]
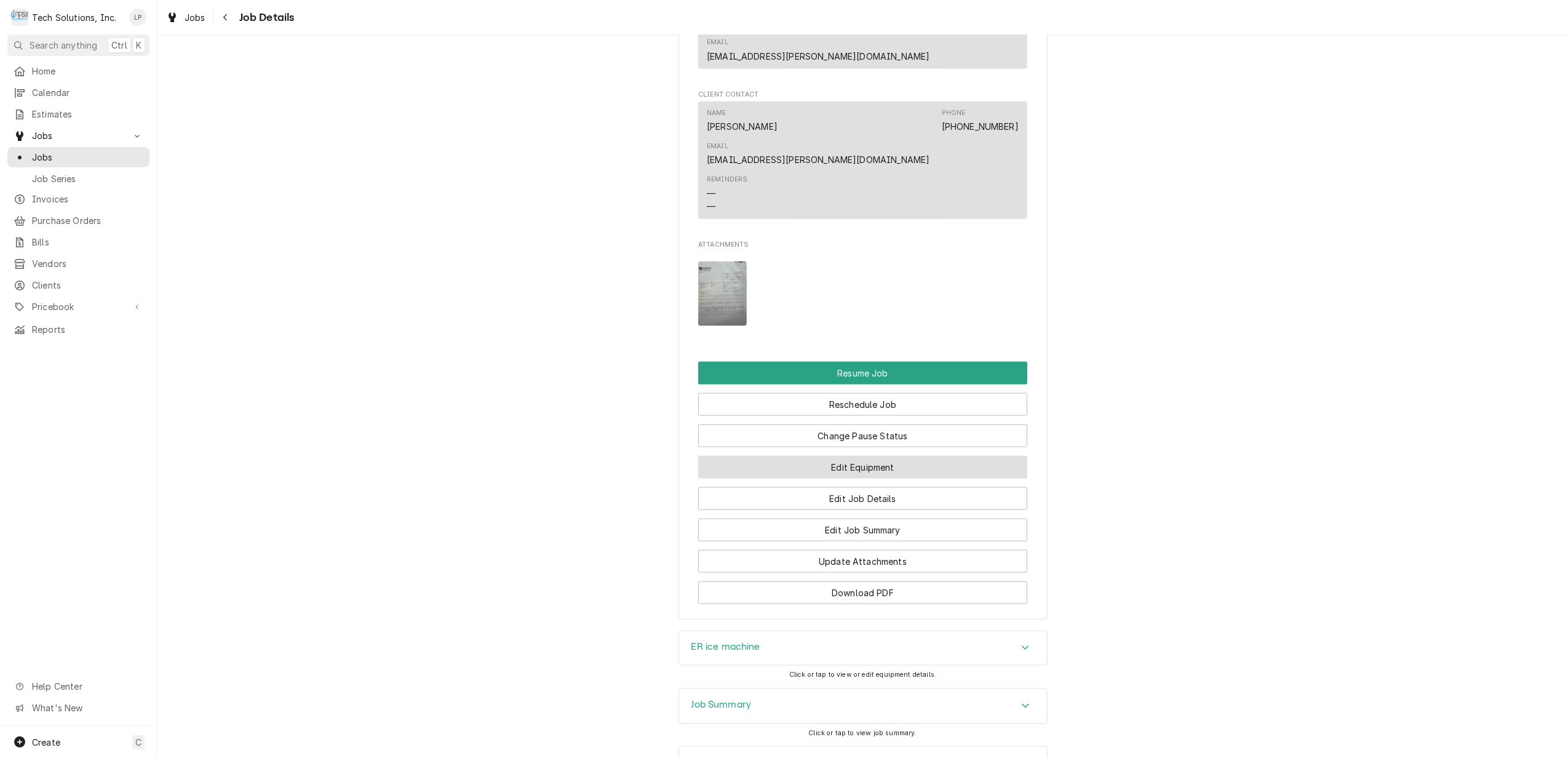
click at [903, 456] on button "Edit Equipment" at bounding box center [863, 467] width 329 height 23
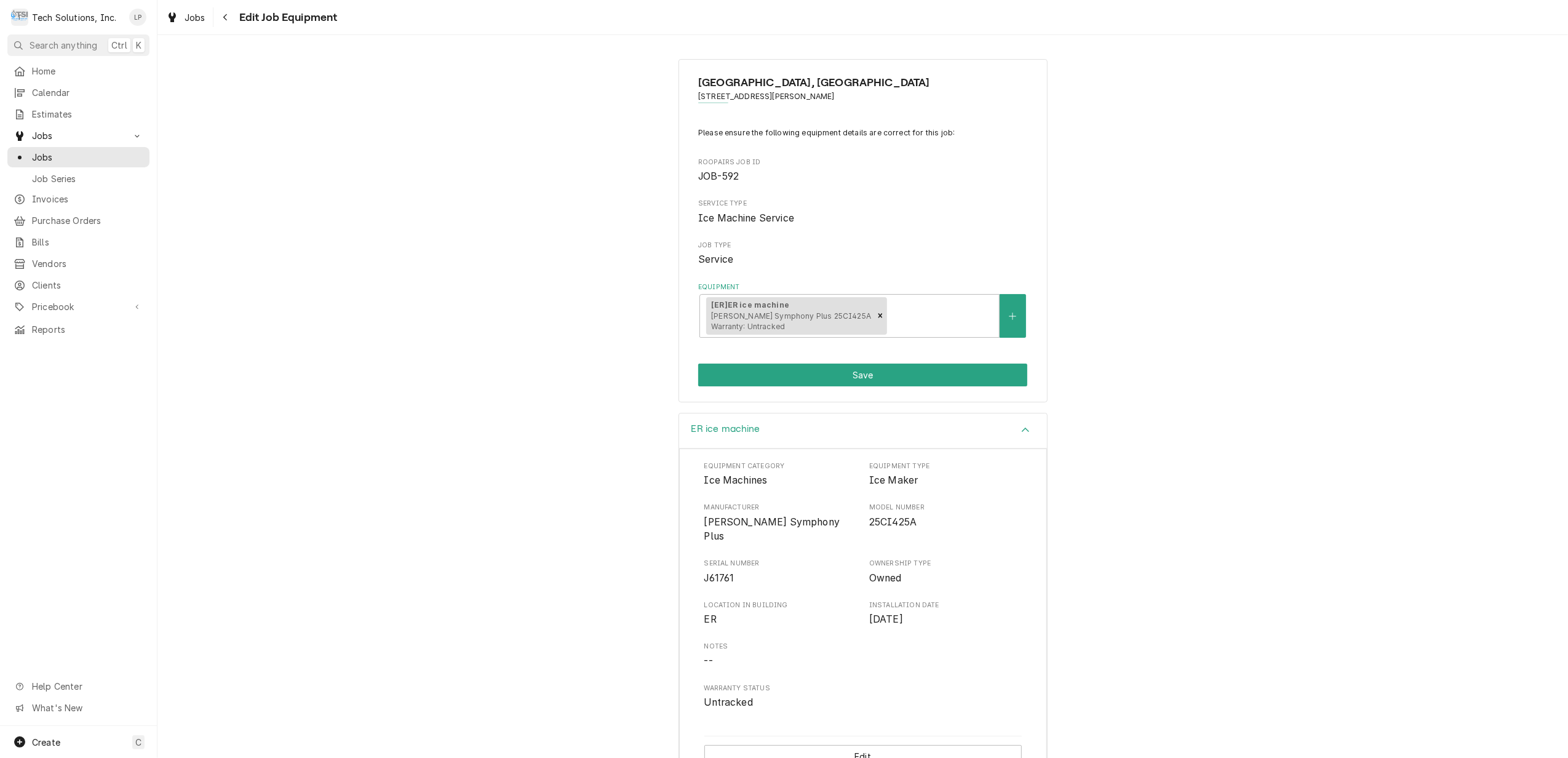
scroll to position [21, 0]
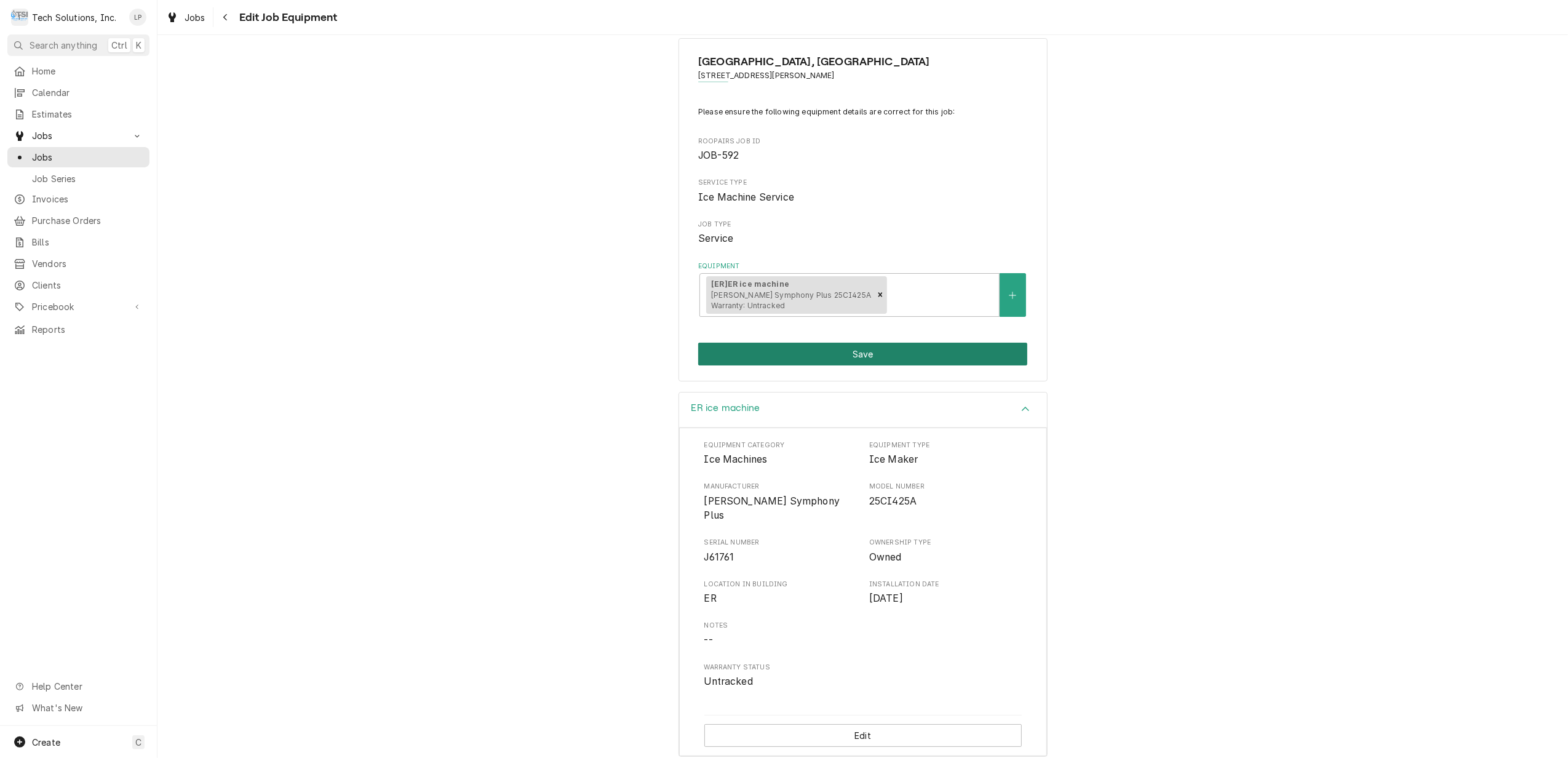
click at [869, 357] on button "Save" at bounding box center [863, 354] width 329 height 23
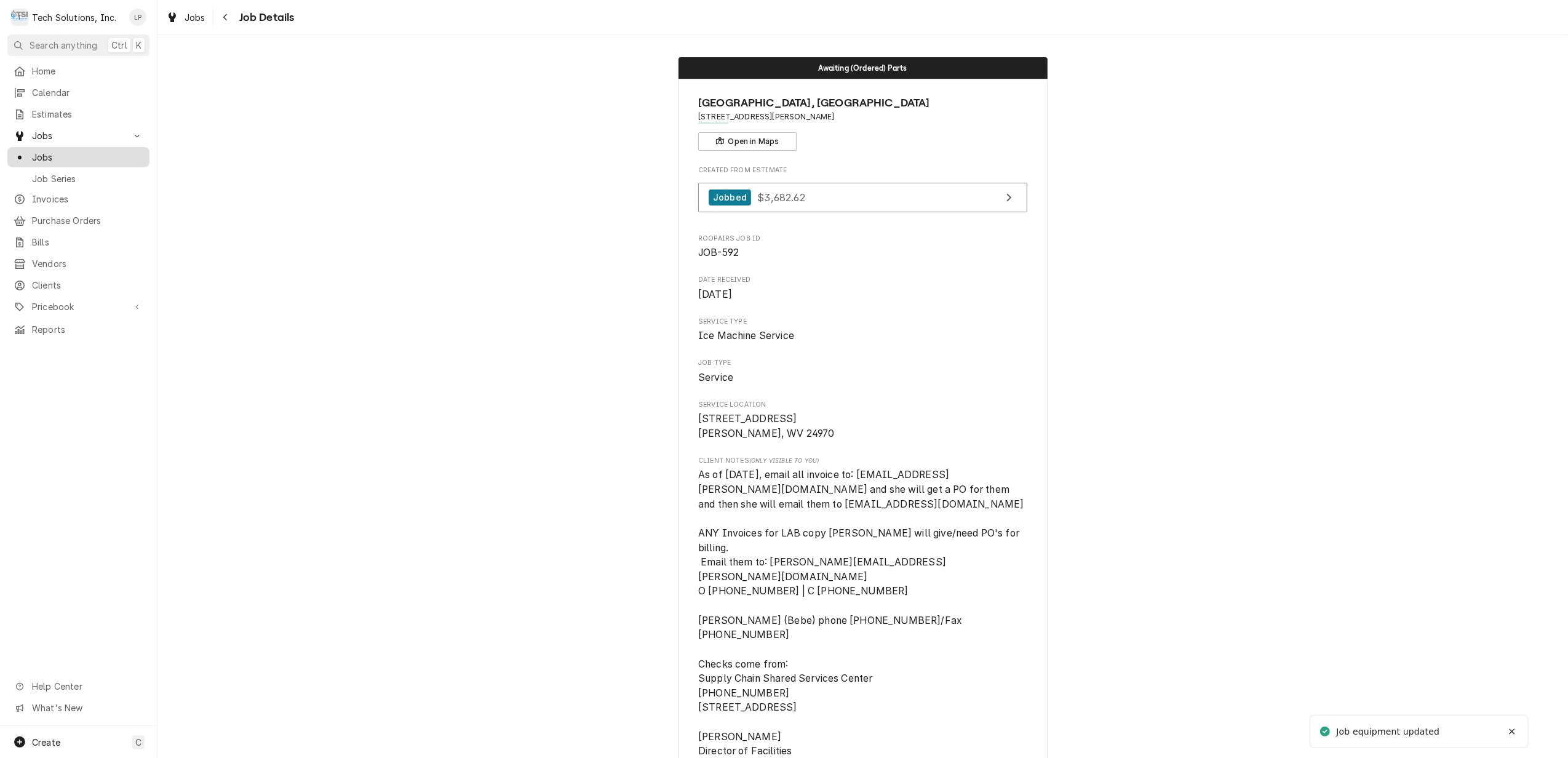
click at [41, 151] on span "Jobs" at bounding box center [87, 157] width 112 height 13
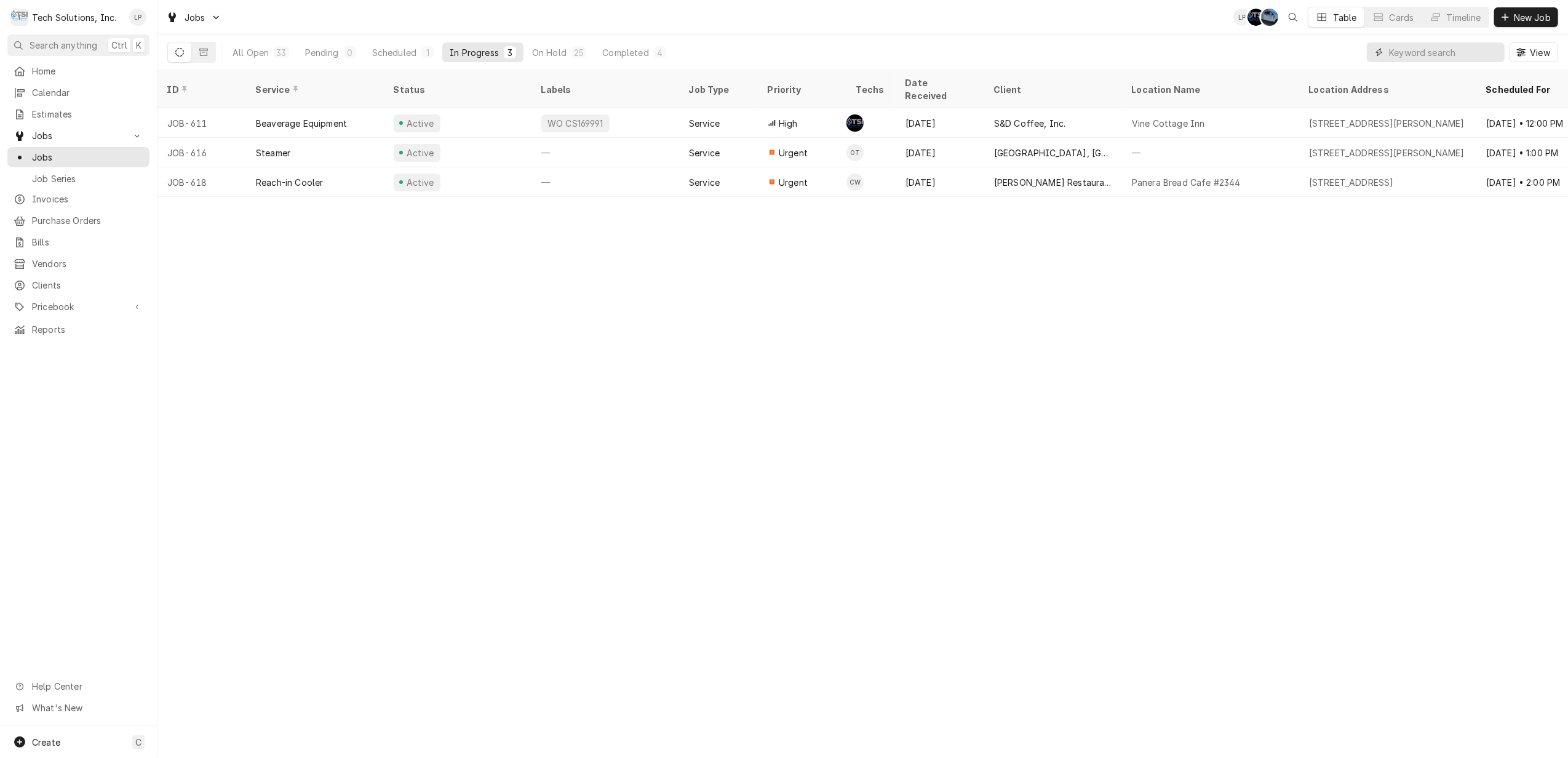
click at [1409, 50] on input "Dynamic Content Wrapper" at bounding box center [1443, 52] width 110 height 20
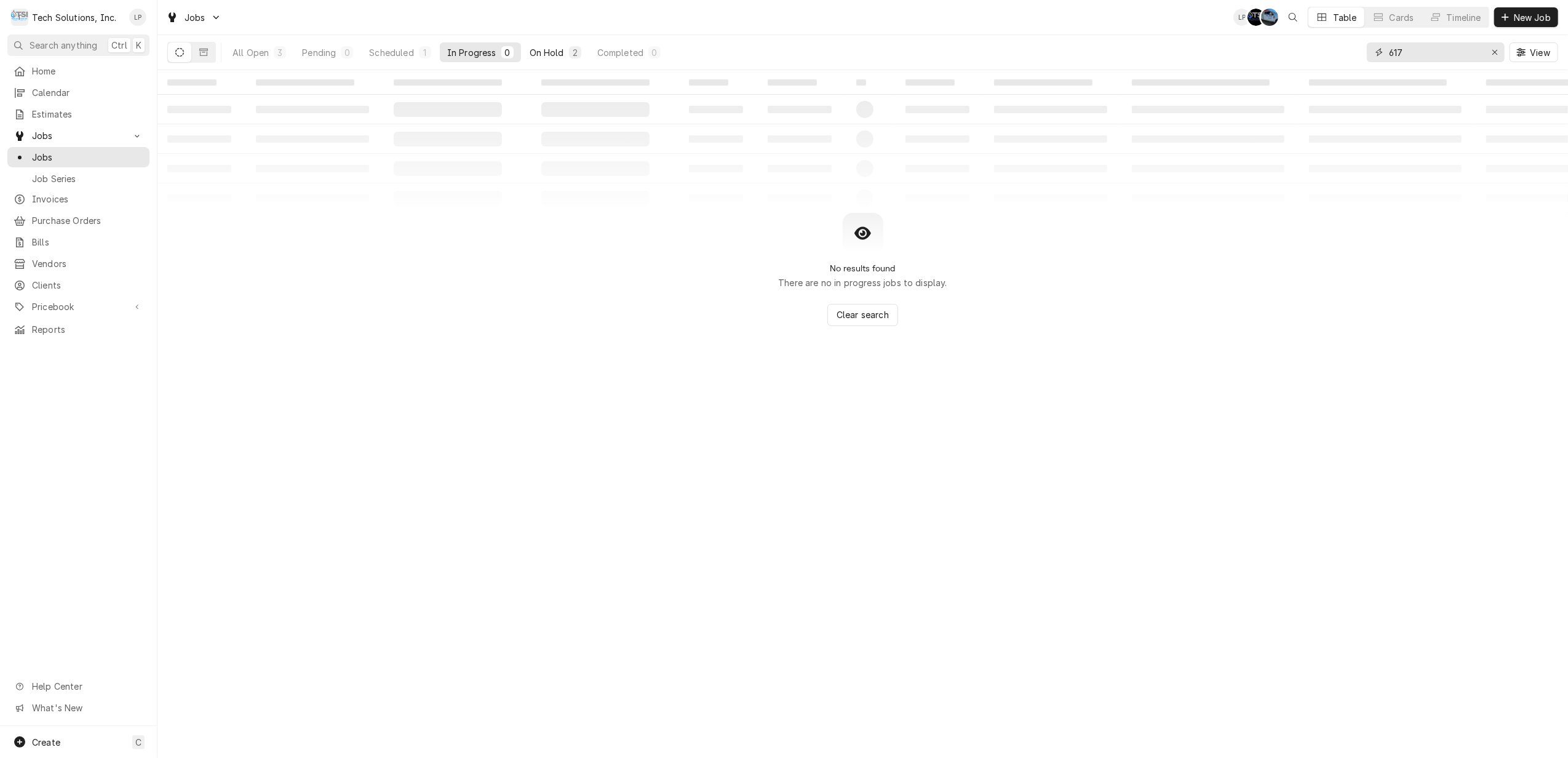
type input "617"
click at [548, 54] on div "On Hold" at bounding box center [547, 52] width 34 height 13
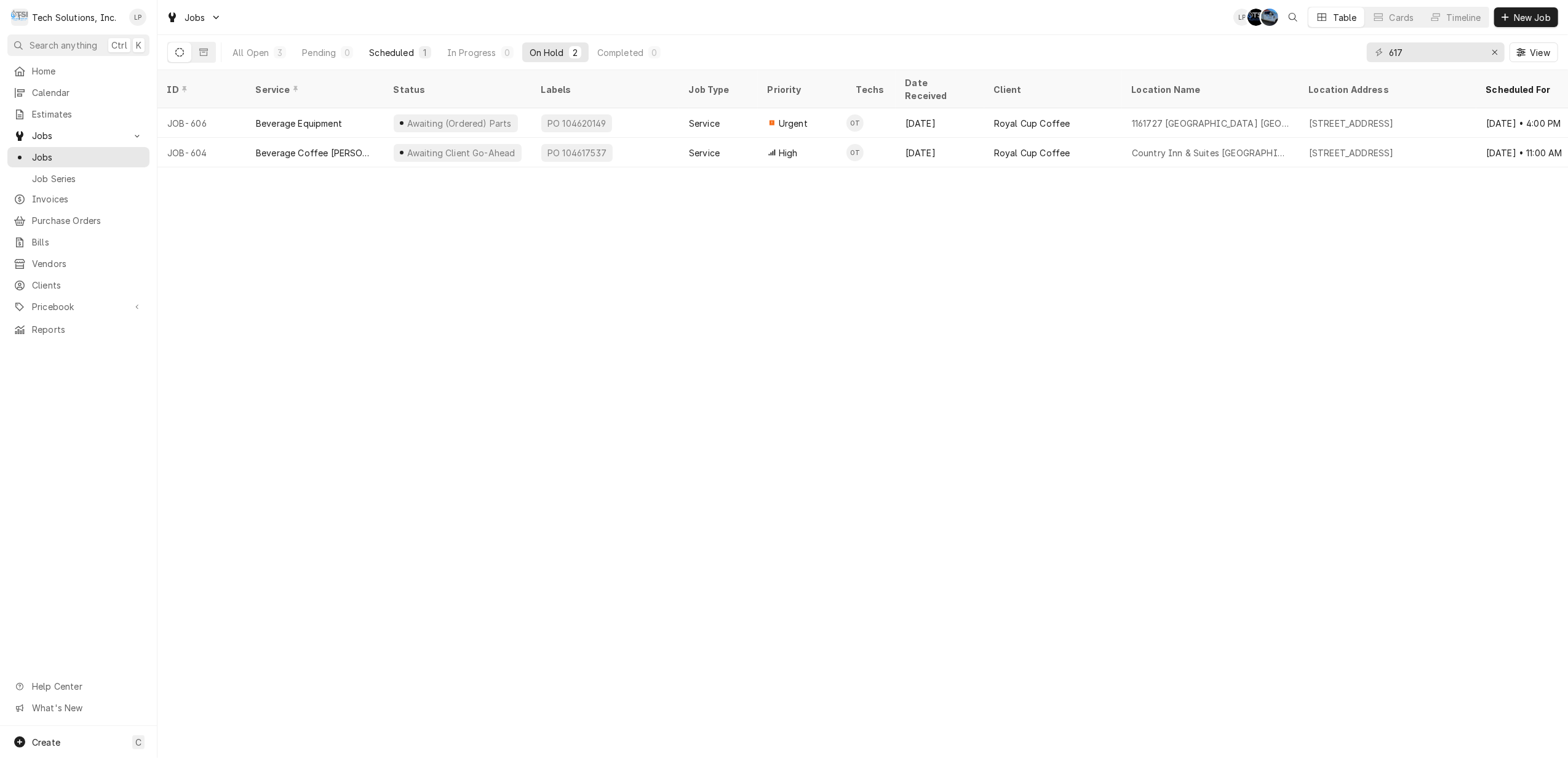
click at [392, 54] on div "Scheduled" at bounding box center [391, 52] width 44 height 13
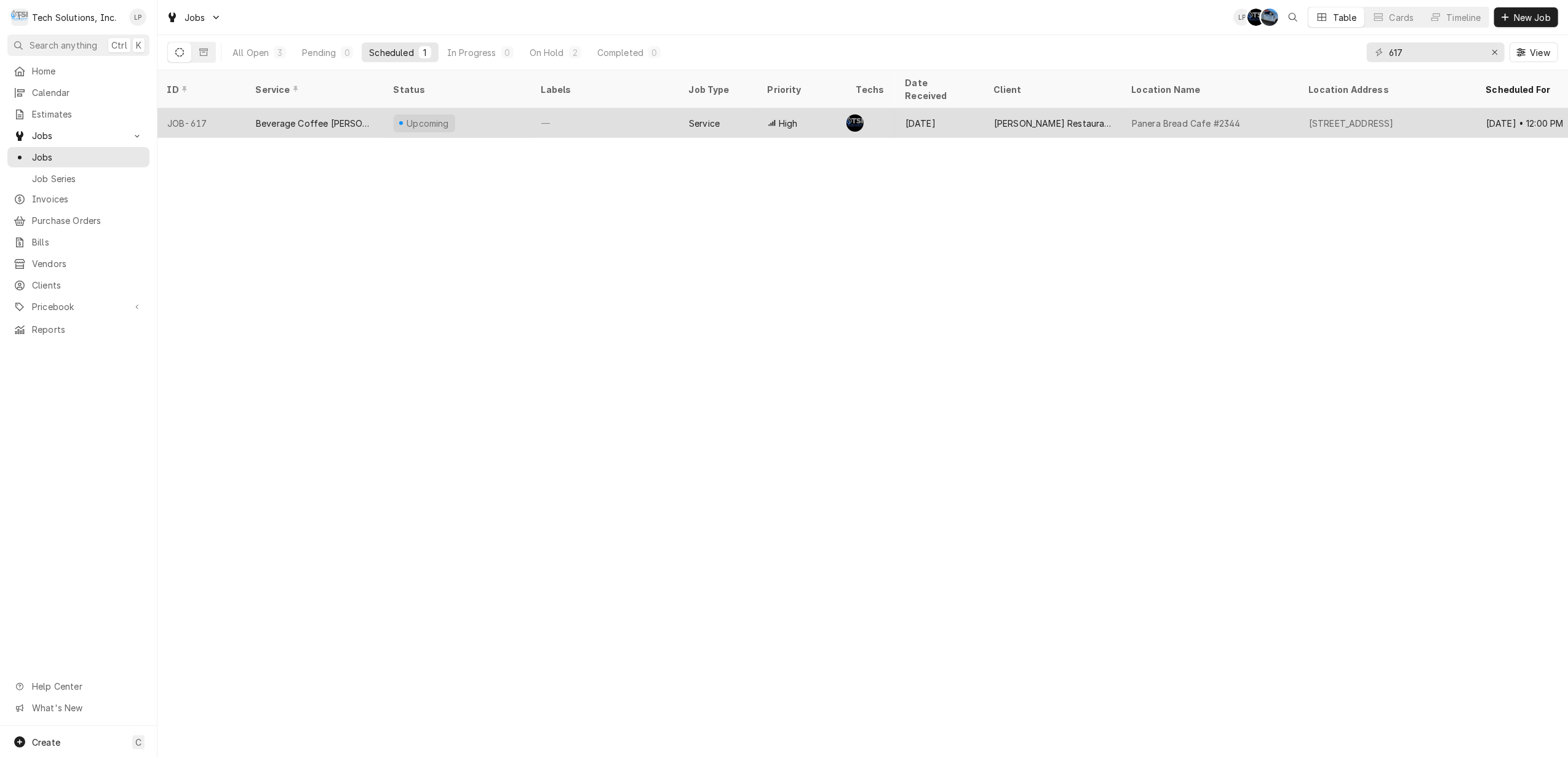
click at [507, 109] on div "Upcoming" at bounding box center [457, 123] width 147 height 30
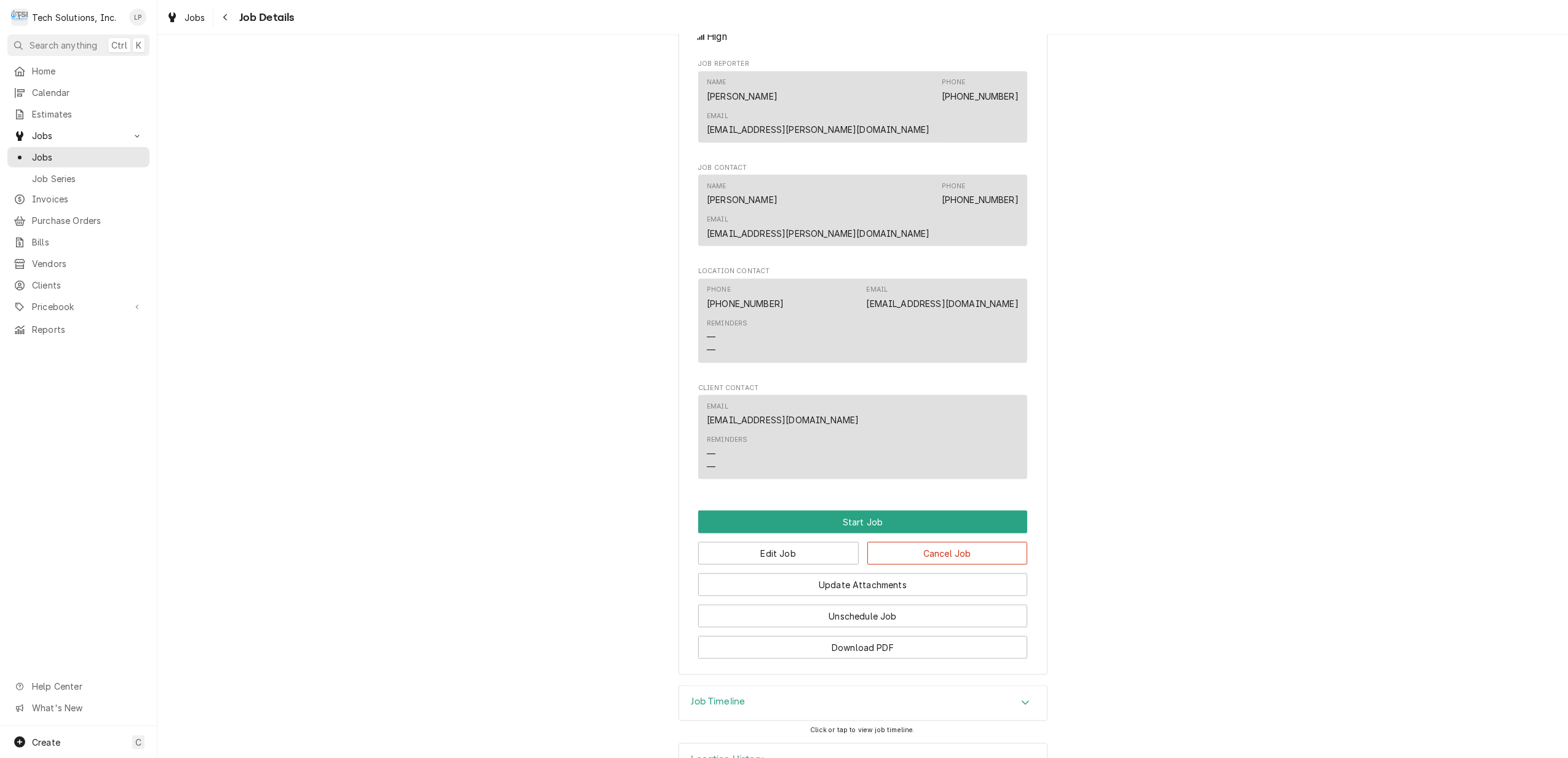
scroll to position [1409, 0]
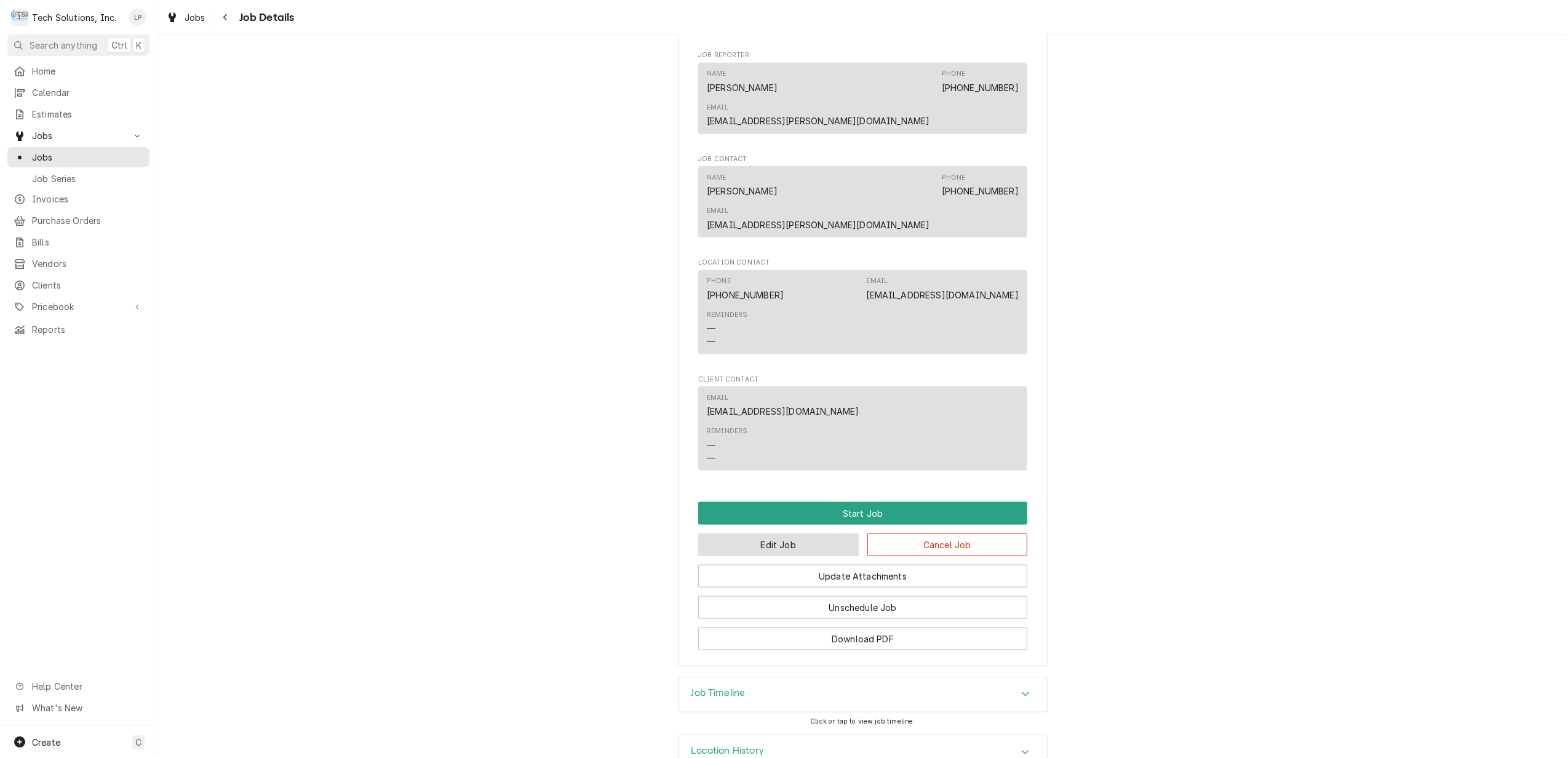
click at [809, 533] on button "Edit Job" at bounding box center [778, 544] width 161 height 23
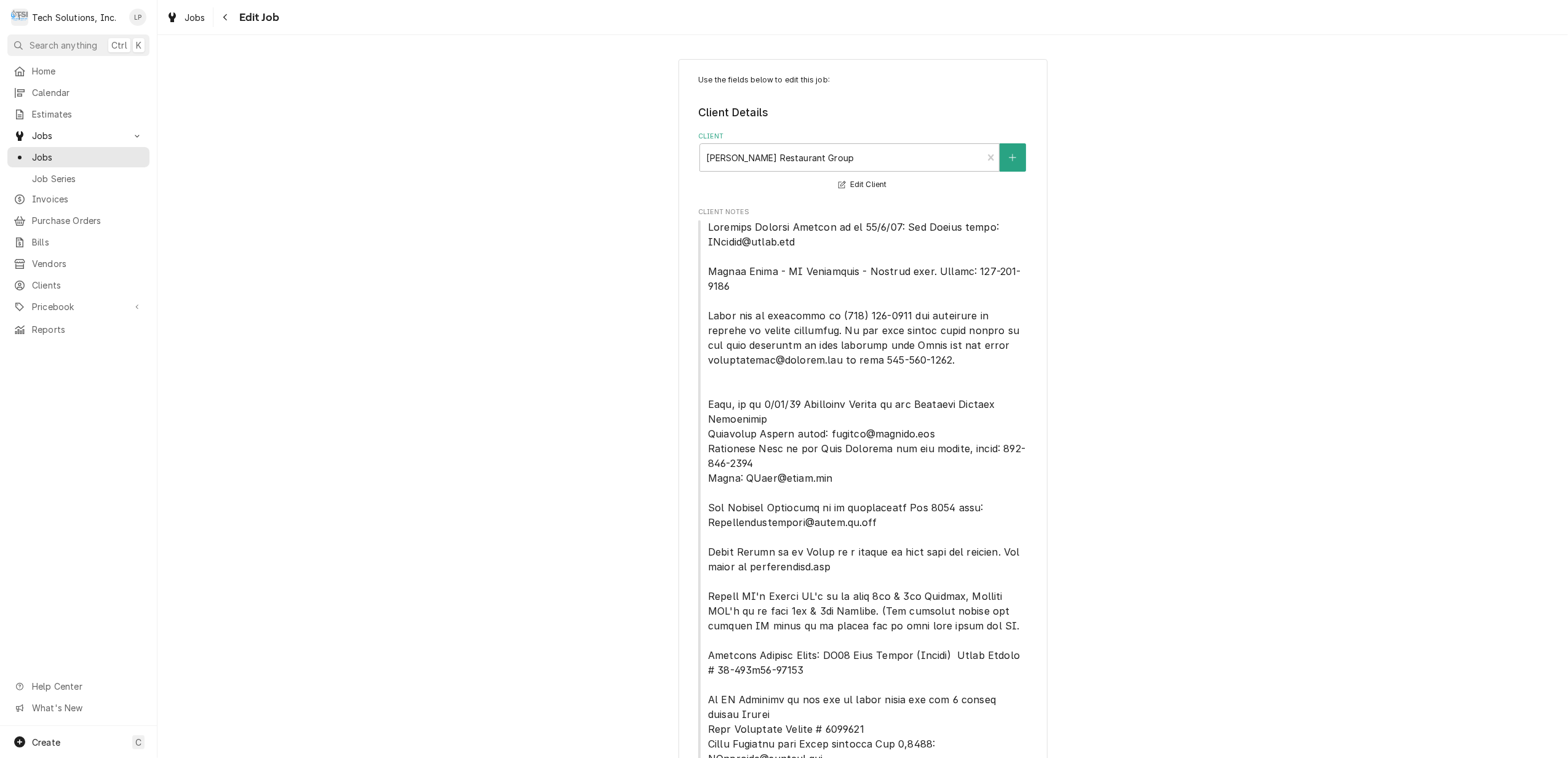
type textarea "x"
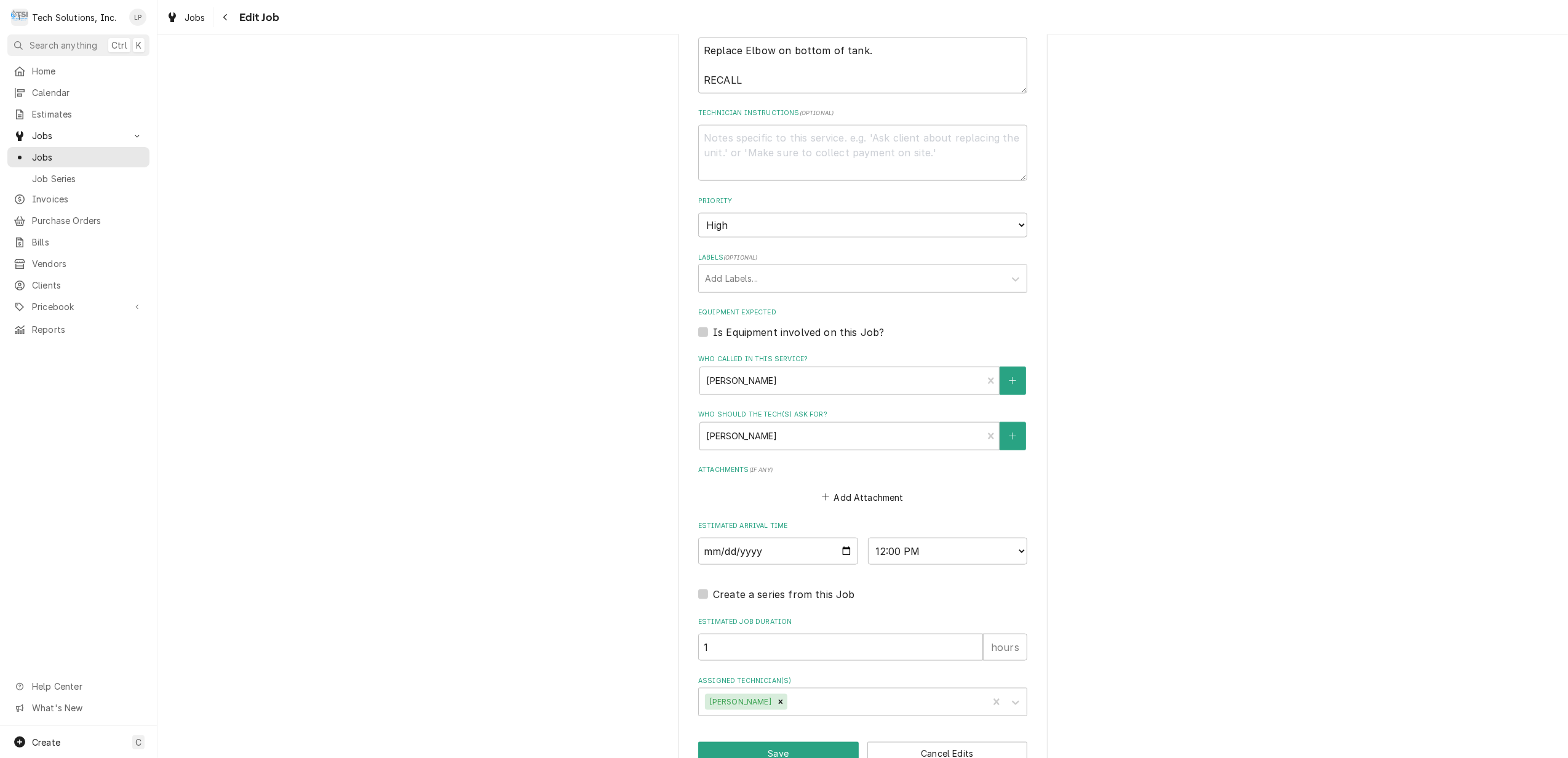
scroll to position [1379, 0]
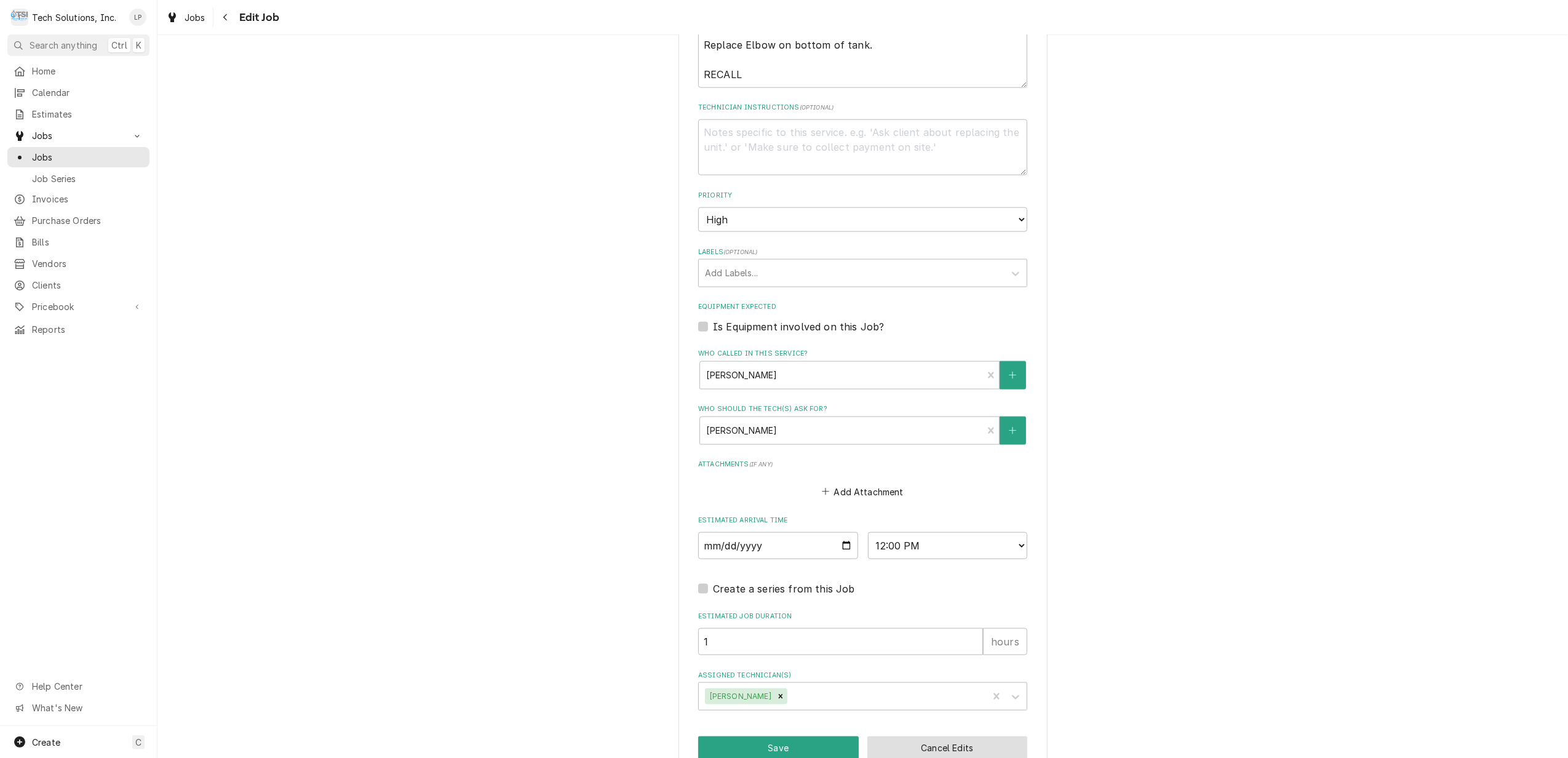
click at [966, 737] on button "Cancel Edits" at bounding box center [947, 748] width 161 height 23
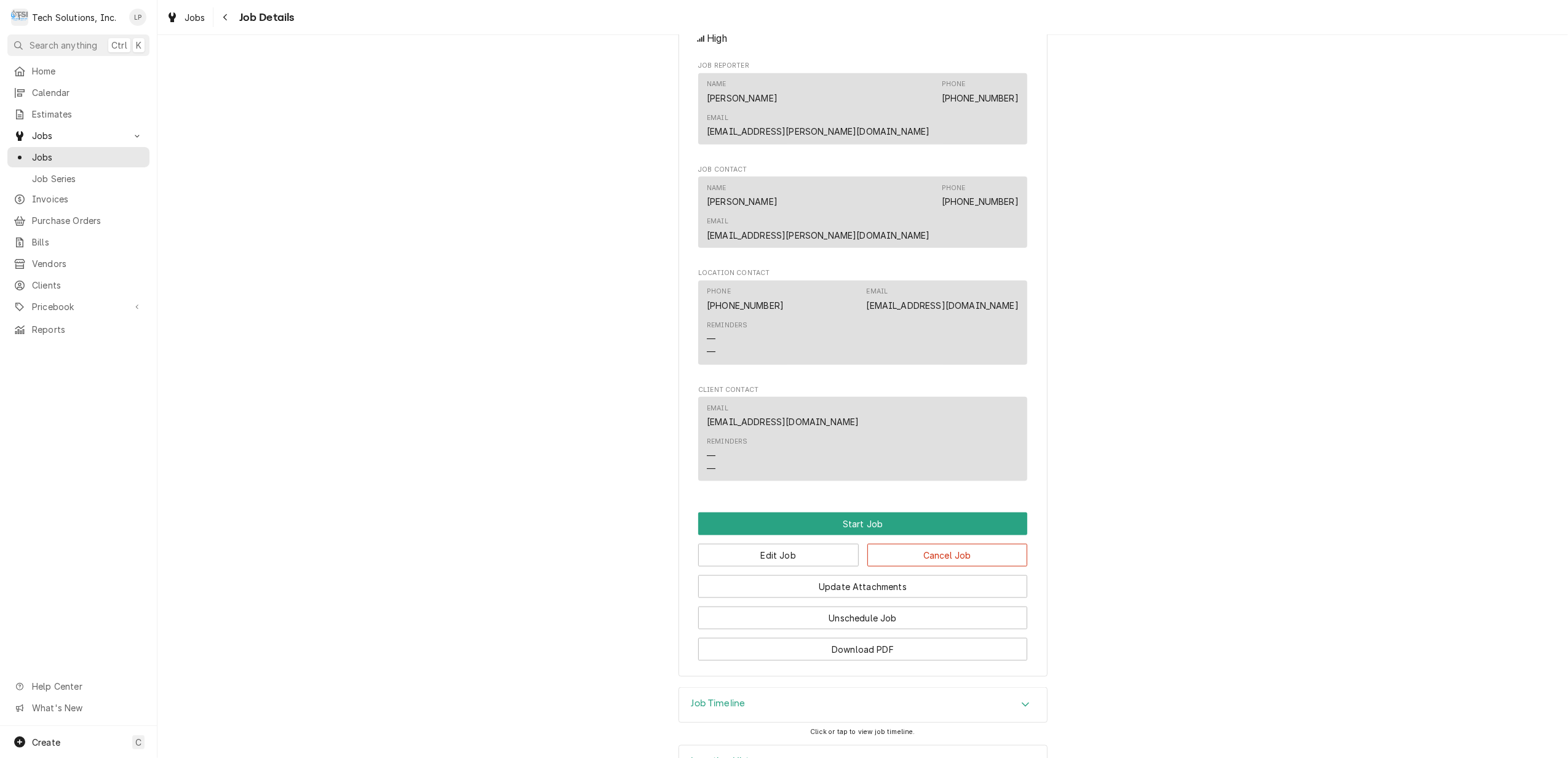
scroll to position [1409, 0]
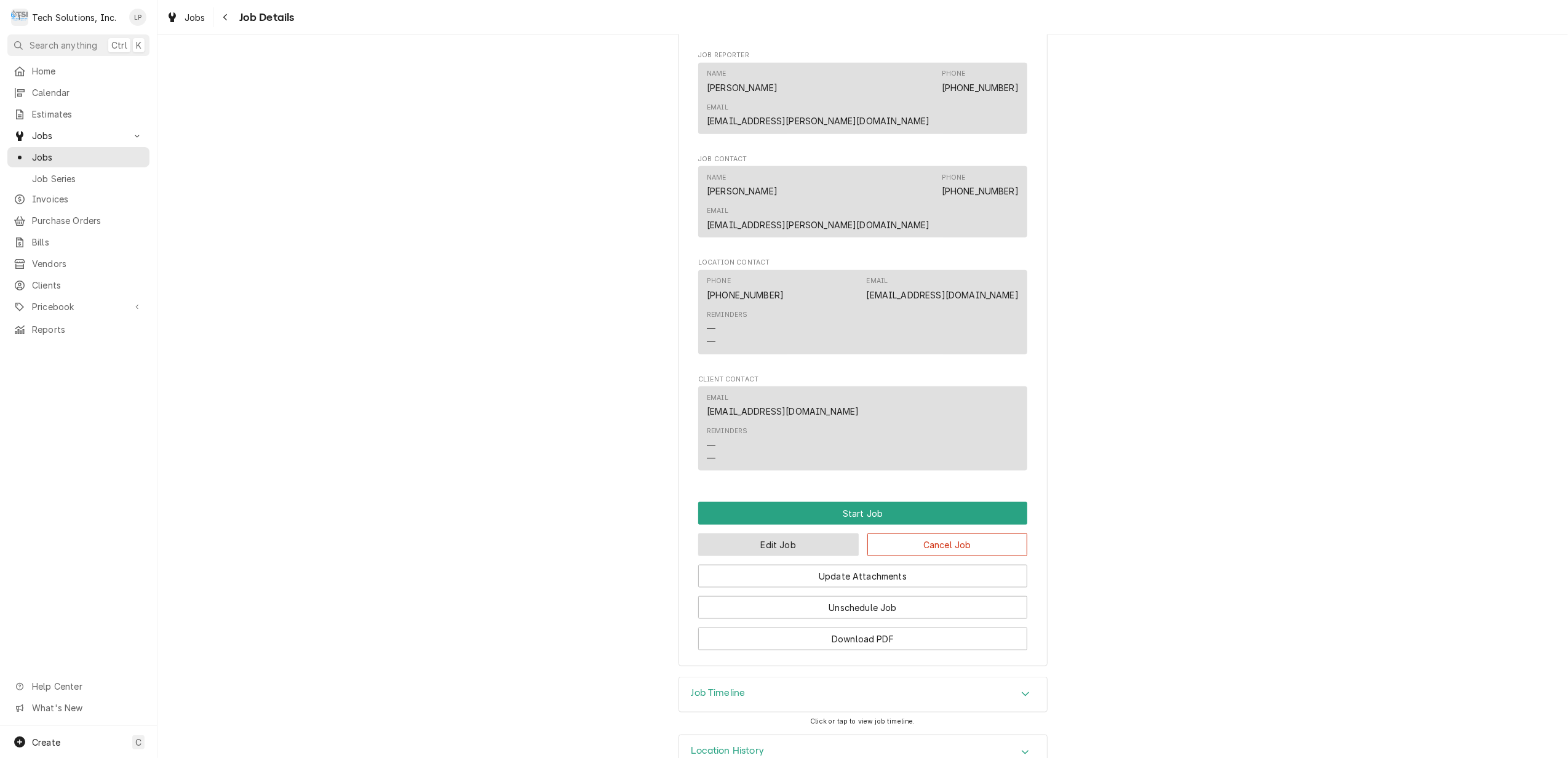
click at [816, 533] on button "Edit Job" at bounding box center [778, 544] width 161 height 23
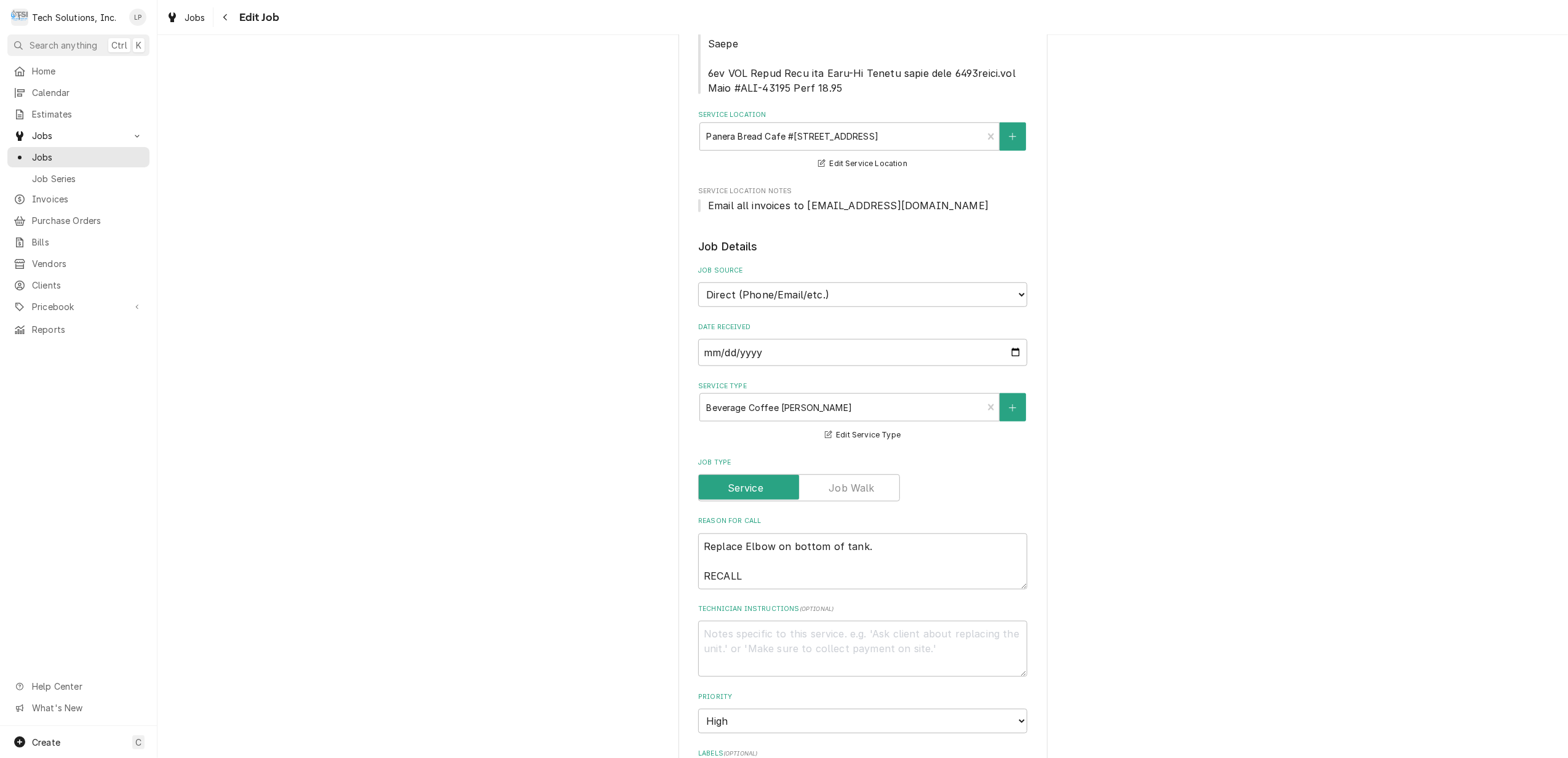
scroll to position [902, 0]
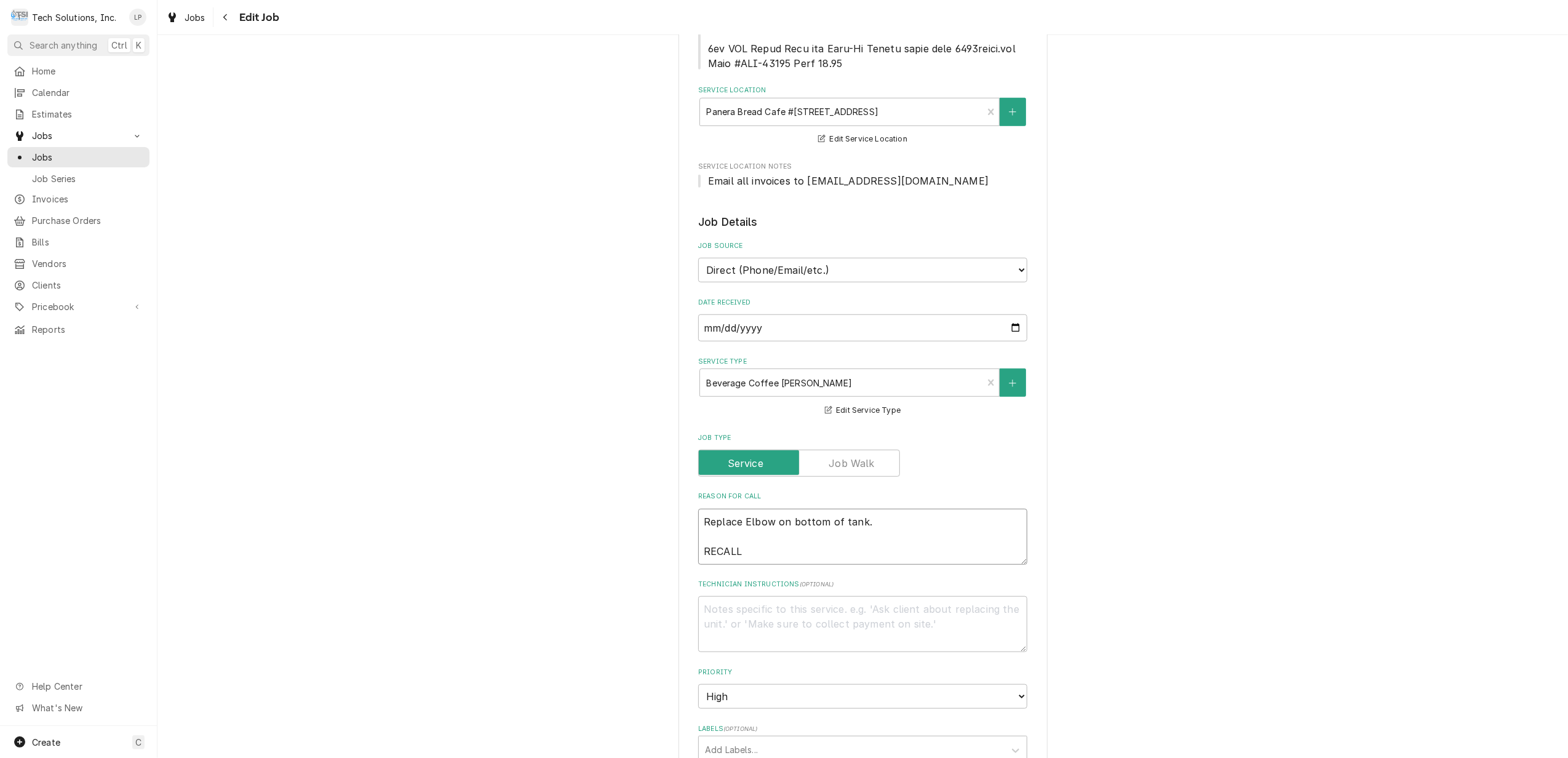
click at [883, 522] on textarea "Replace Elbow on bottom of tank. RECALL" at bounding box center [863, 537] width 329 height 56
type textarea "x"
type textarea "Replace Elbow on bottom of tank. RECALL"
type textarea "x"
type textarea "Replace Elbow on bottom of tank. RECALL -"
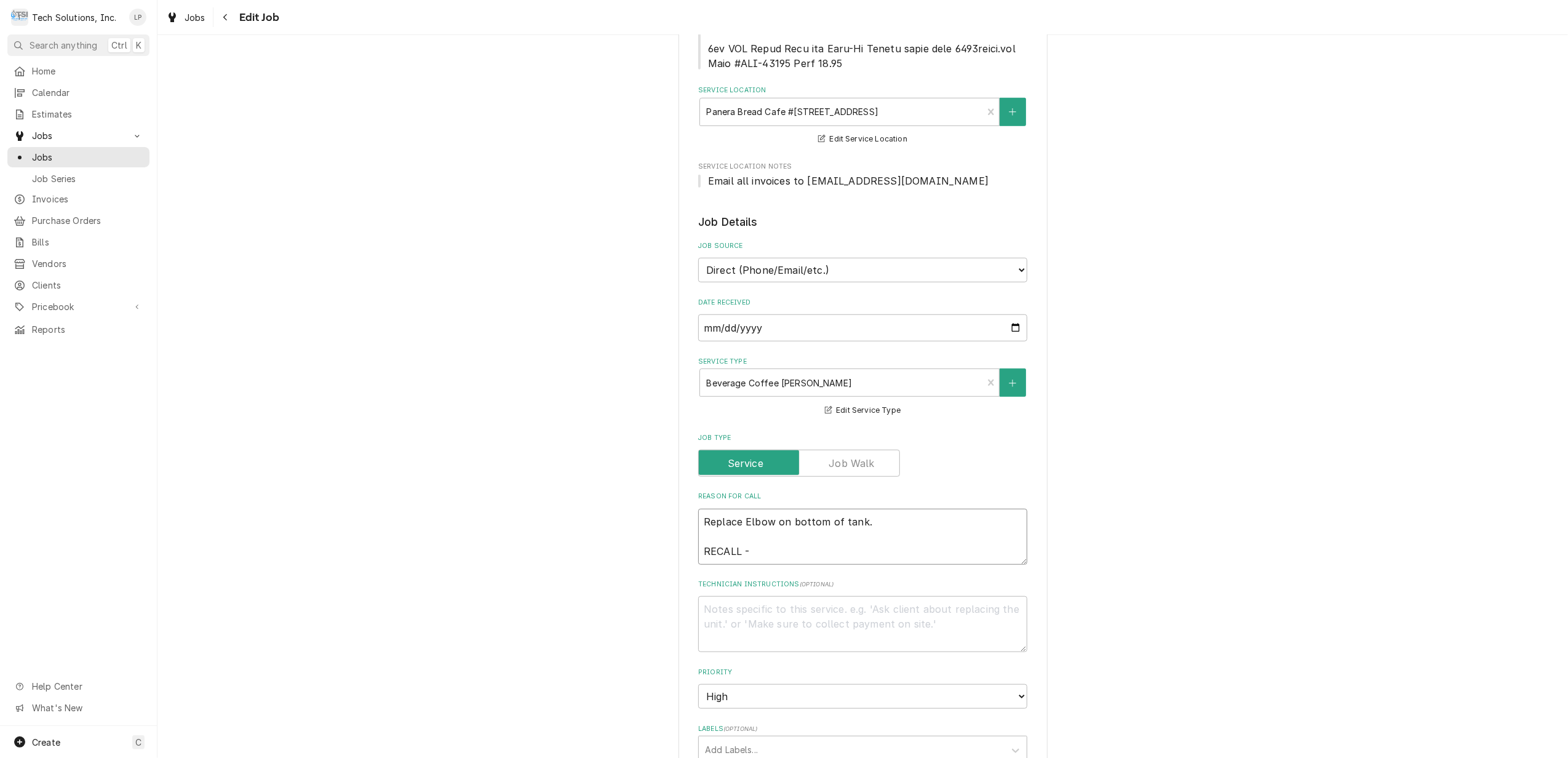
type textarea "x"
type textarea "Replace Elbow on bottom of tank. RECALL -"
type textarea "x"
type textarea "Replace Elbow on bottom of tank. RECALL - D"
type textarea "x"
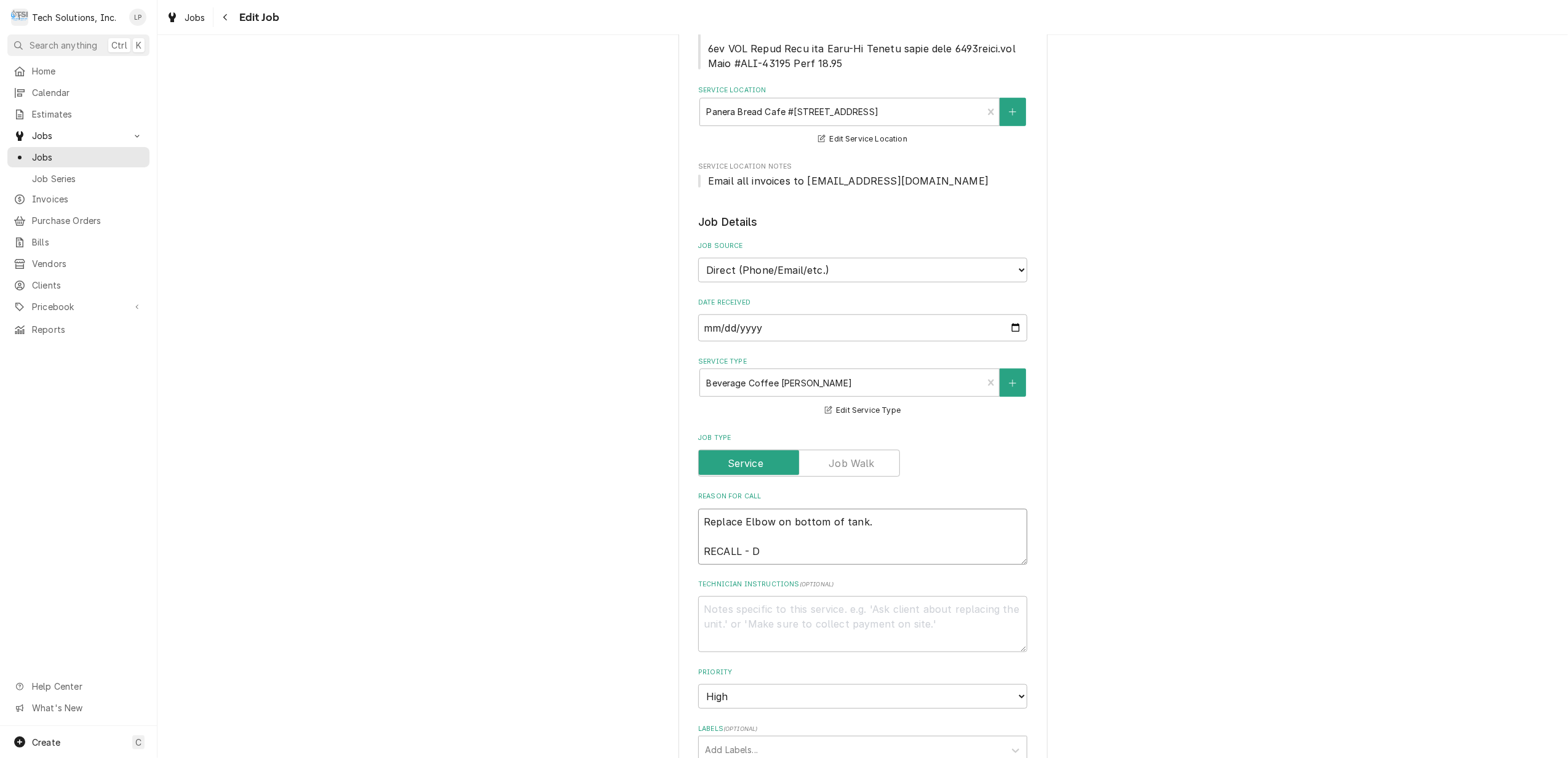
type textarea "Replace Elbow on bottom of tank. RECALL - Do"
type textarea "x"
type textarea "Replace Elbow on bottom of tank. RECALL - Don"
type textarea "x"
type textarea "Replace Elbow on bottom of tank. RECALL - Dont"
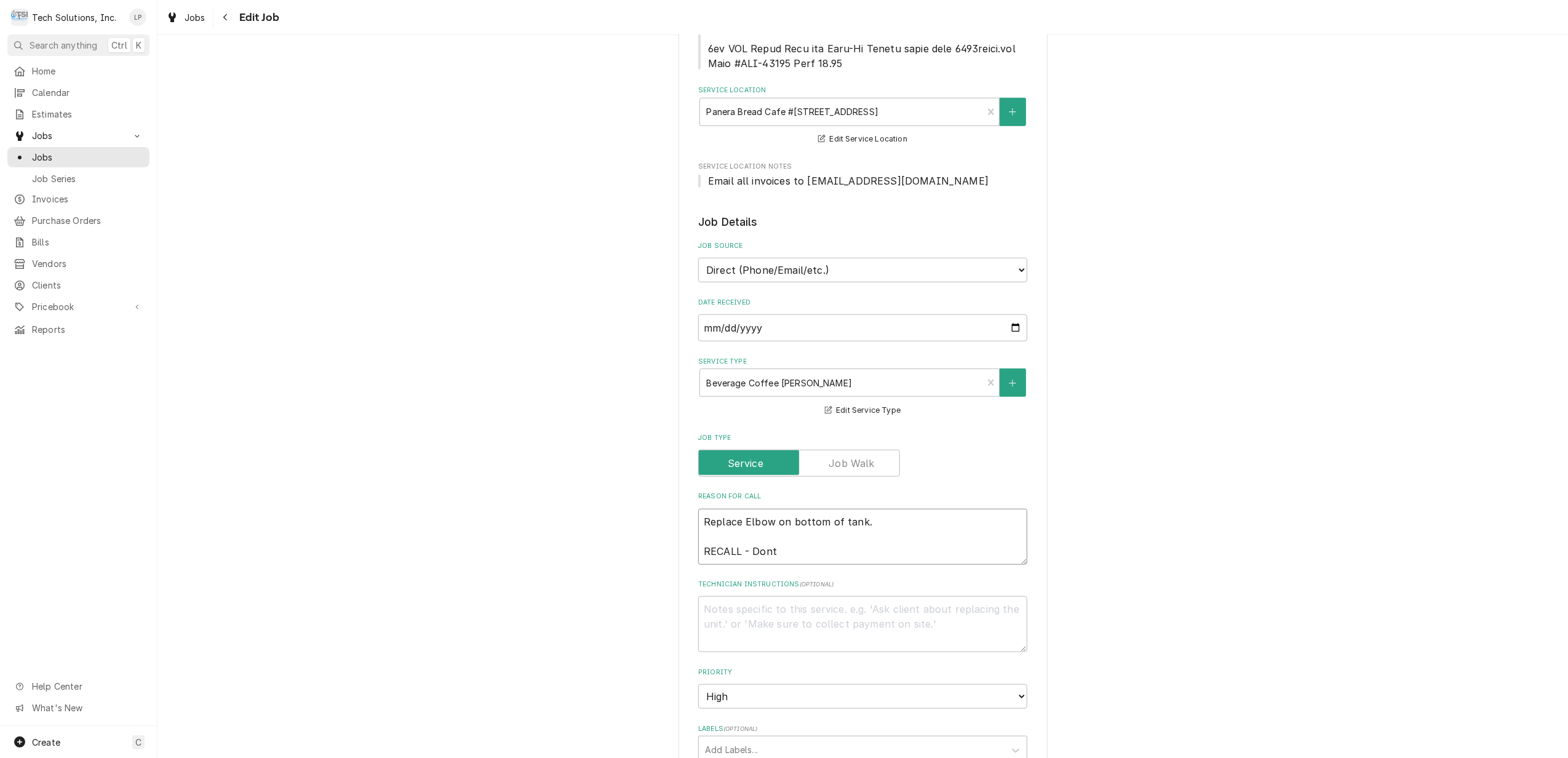
type textarea "x"
type textarea "Replace Elbow on bottom of tank. RECALL - Dont"
type textarea "x"
type textarea "Replace Elbow on bottom of tank. RECALL - Dont c"
type textarea "x"
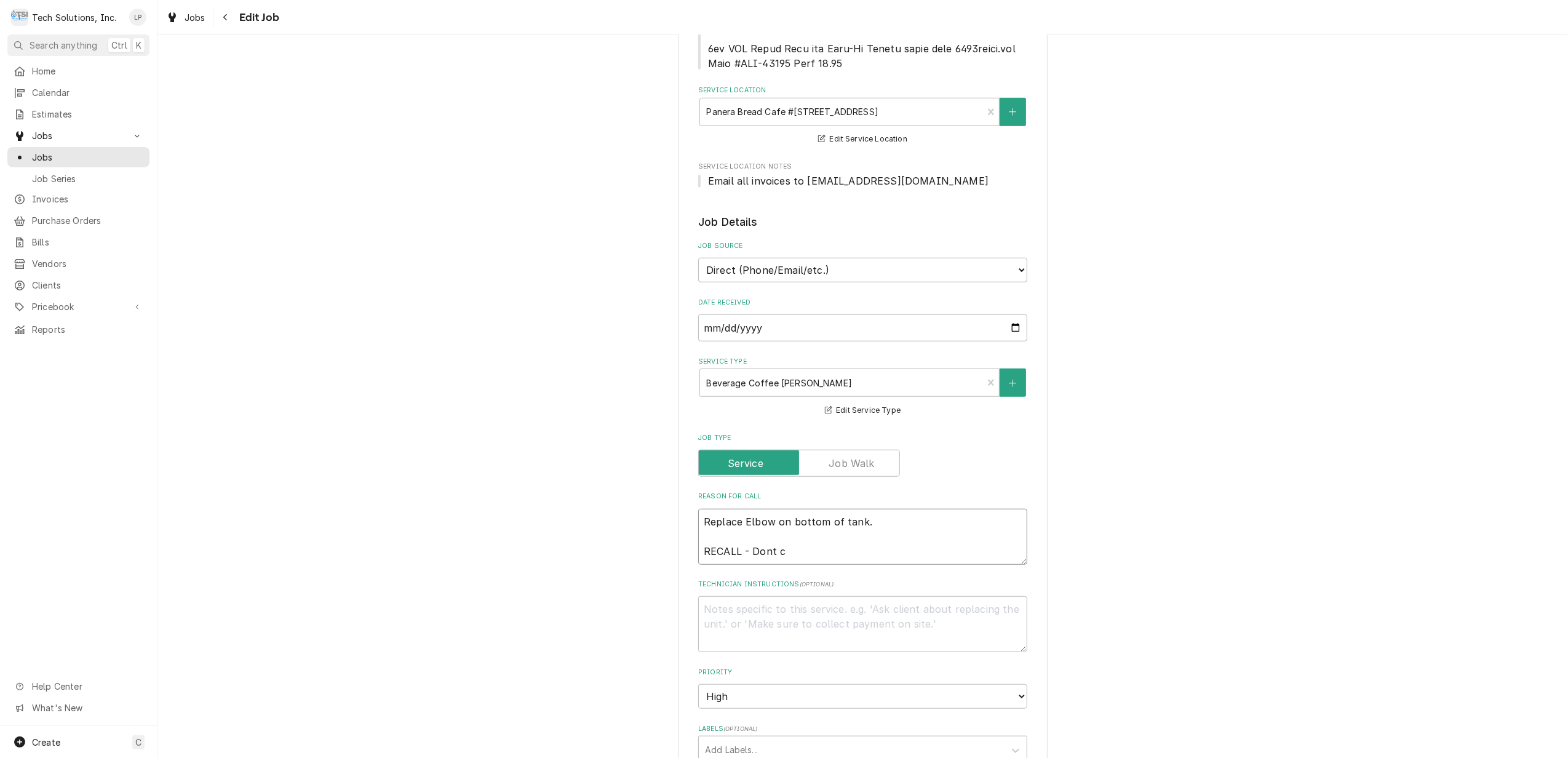
type textarea "Replace Elbow on bottom of tank. RECALL - Dont ch"
type textarea "x"
type textarea "Replace Elbow on bottom of tank. RECALL - Dont cha"
type textarea "x"
type textarea "Replace Elbow on bottom of tank. RECALL - Dont char"
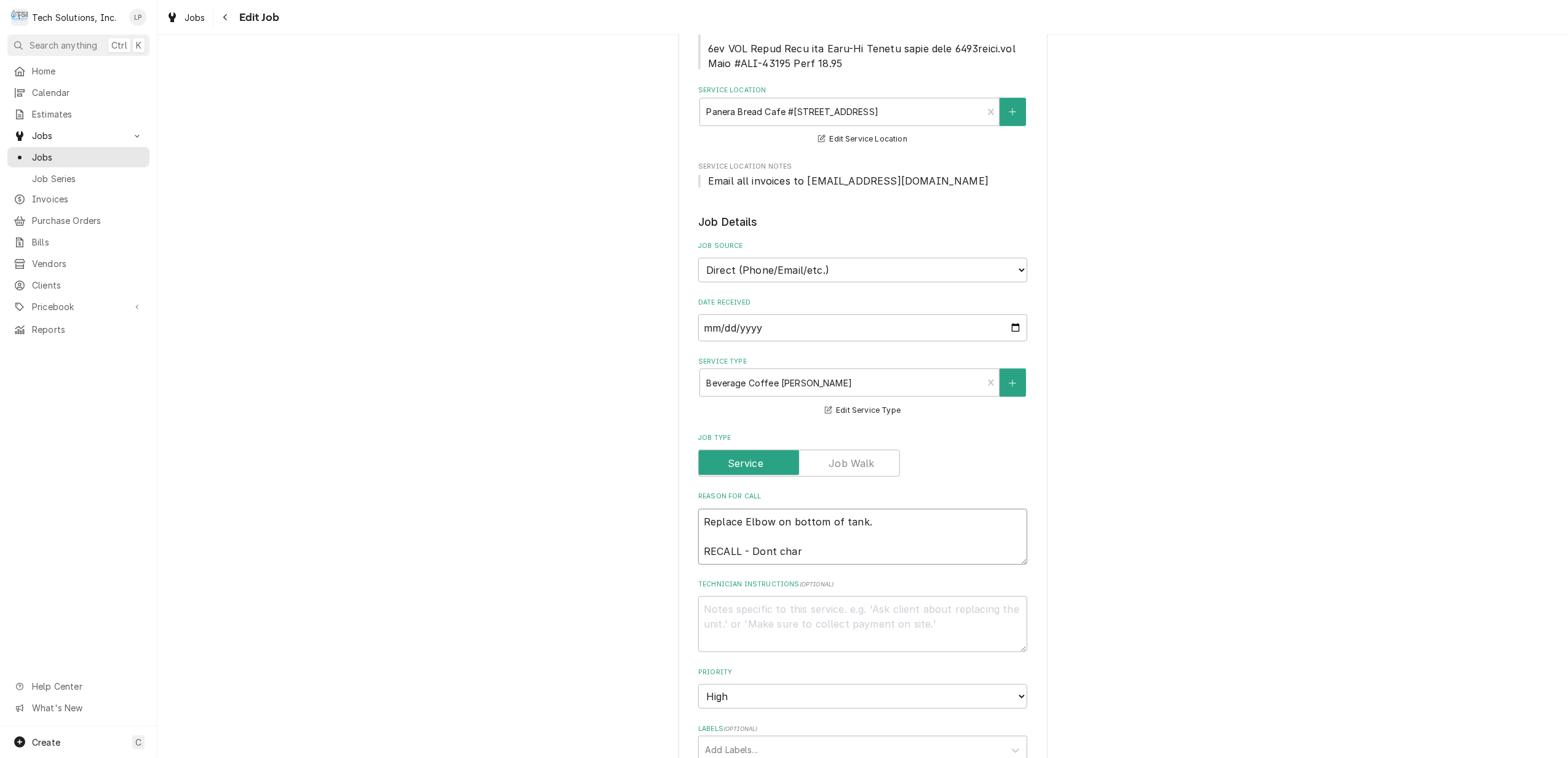
type textarea "x"
type textarea "Replace Elbow on bottom of tank. RECALL - Dont charg"
type textarea "x"
type textarea "Replace Elbow on bottom of tank. RECALL - Dont charge"
type textarea "x"
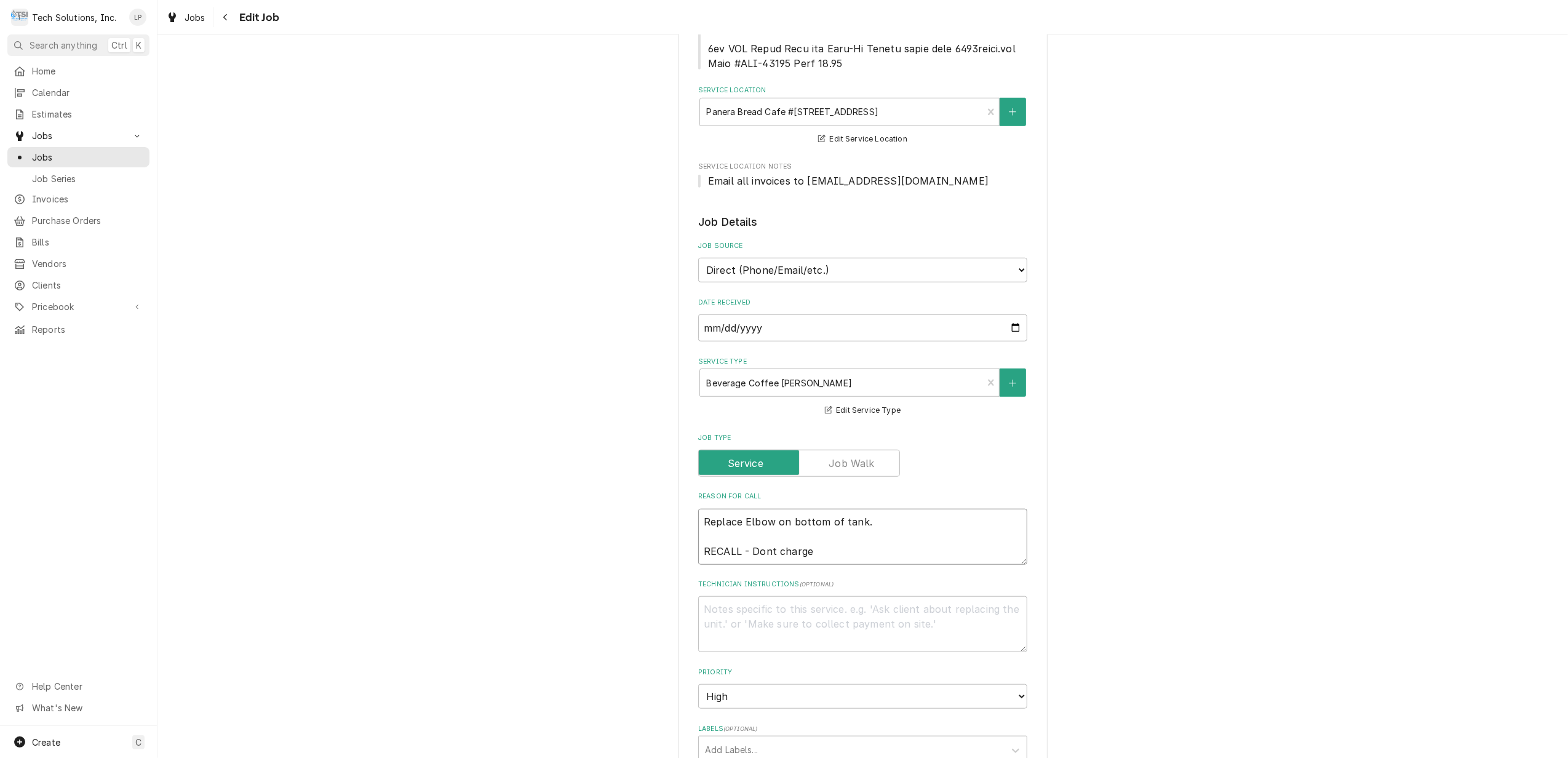
type textarea "Replace Elbow on bottom of tank. RECALL - Dont charge"
type textarea "x"
type textarea "Replace Elbow on bottom of tank. RECALL - Dont charge f"
type textarea "x"
type textarea "Replace Elbow on bottom of tank. RECALL - Dont charge fo"
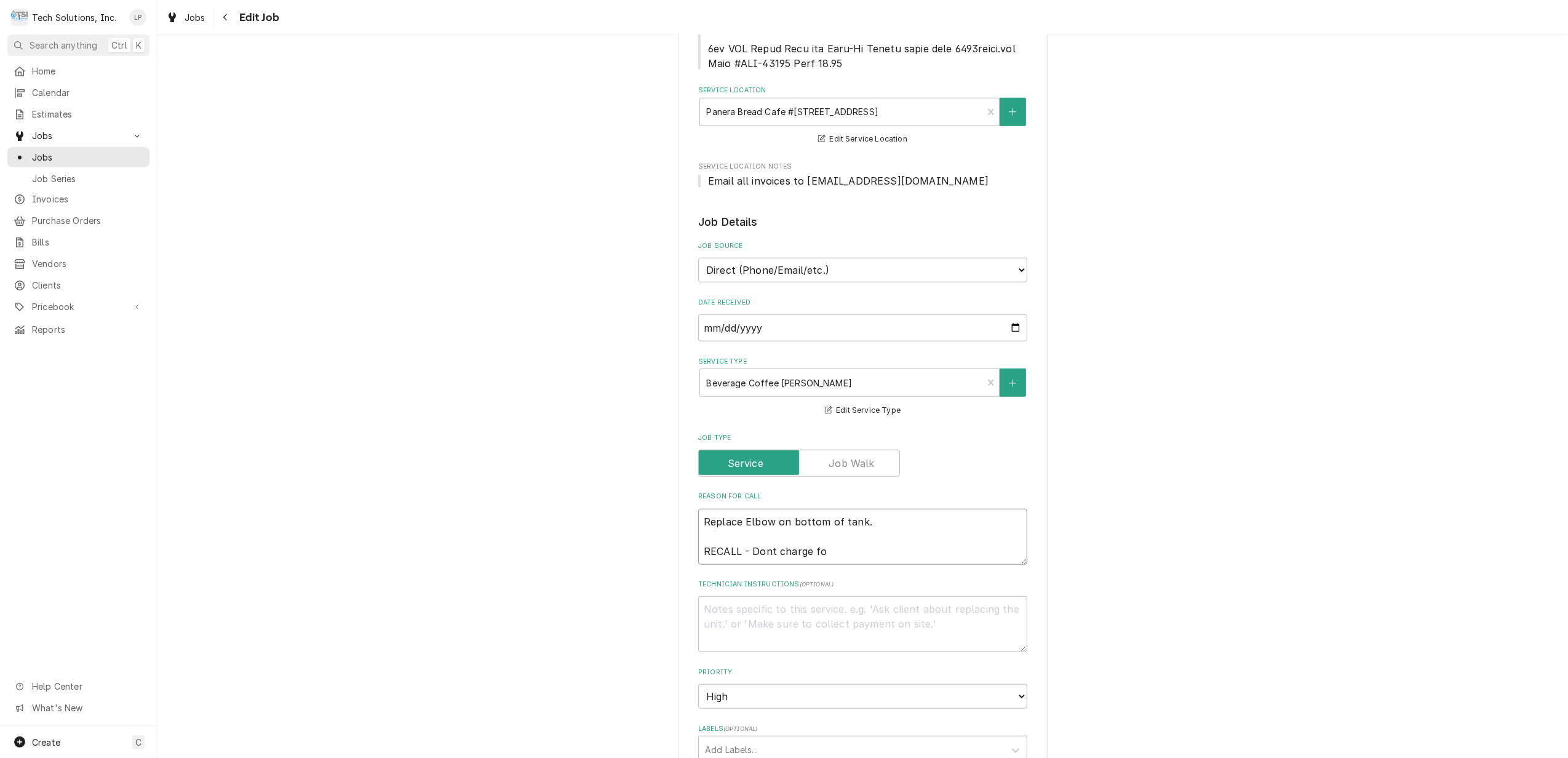
type textarea "x"
type textarea "Replace Elbow on bottom of tank. RECALL - Dont charge for"
type textarea "x"
type textarea "Replace Elbow on bottom of tank. RECALL - Dont charge for"
type textarea "x"
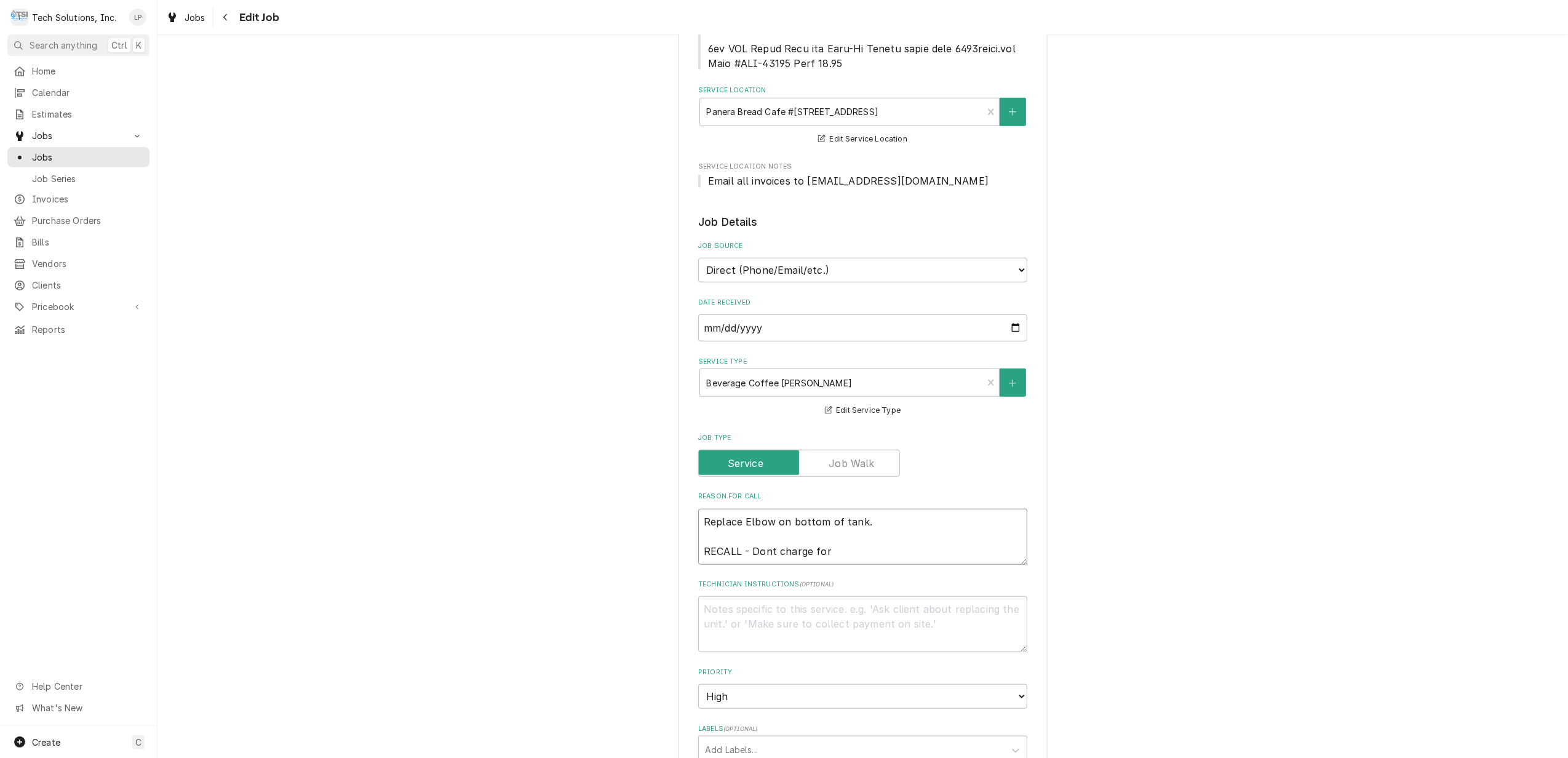
type textarea "Replace Elbow on bottom of tank. RECALL - Dont charge for e"
type textarea "x"
type textarea "Replace Elbow on bottom of tank. RECALL - Dont charge for el"
type textarea "x"
type textarea "Replace Elbow on bottom of tank. RECALL - Dont charge for elb"
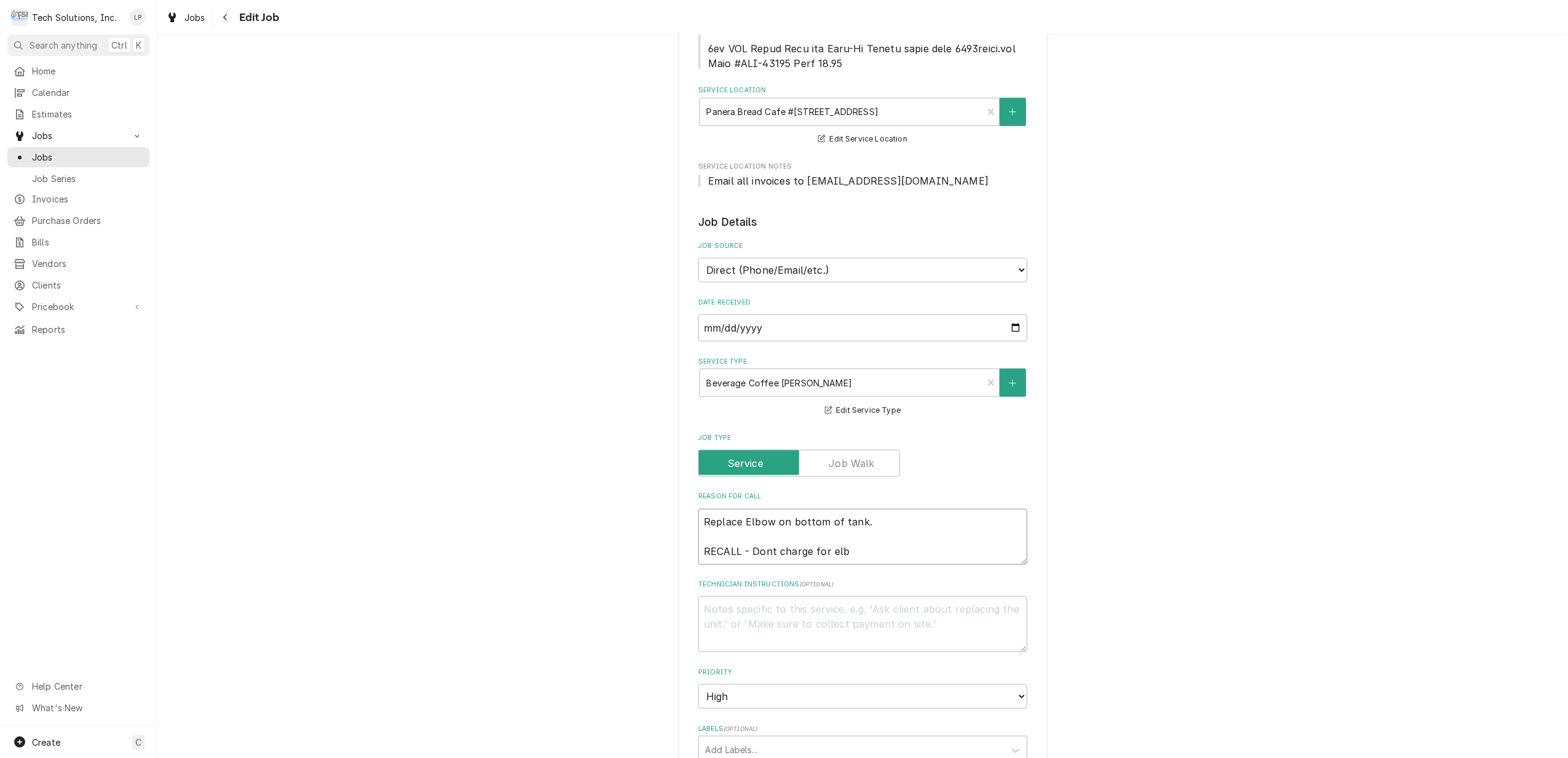
type textarea "x"
type textarea "Replace Elbow on bottom of tank. RECALL - Dont charge for elbo"
type textarea "x"
type textarea "Replace Elbow on bottom of tank. RECALL - Dont charge for elbow"
type textarea "x"
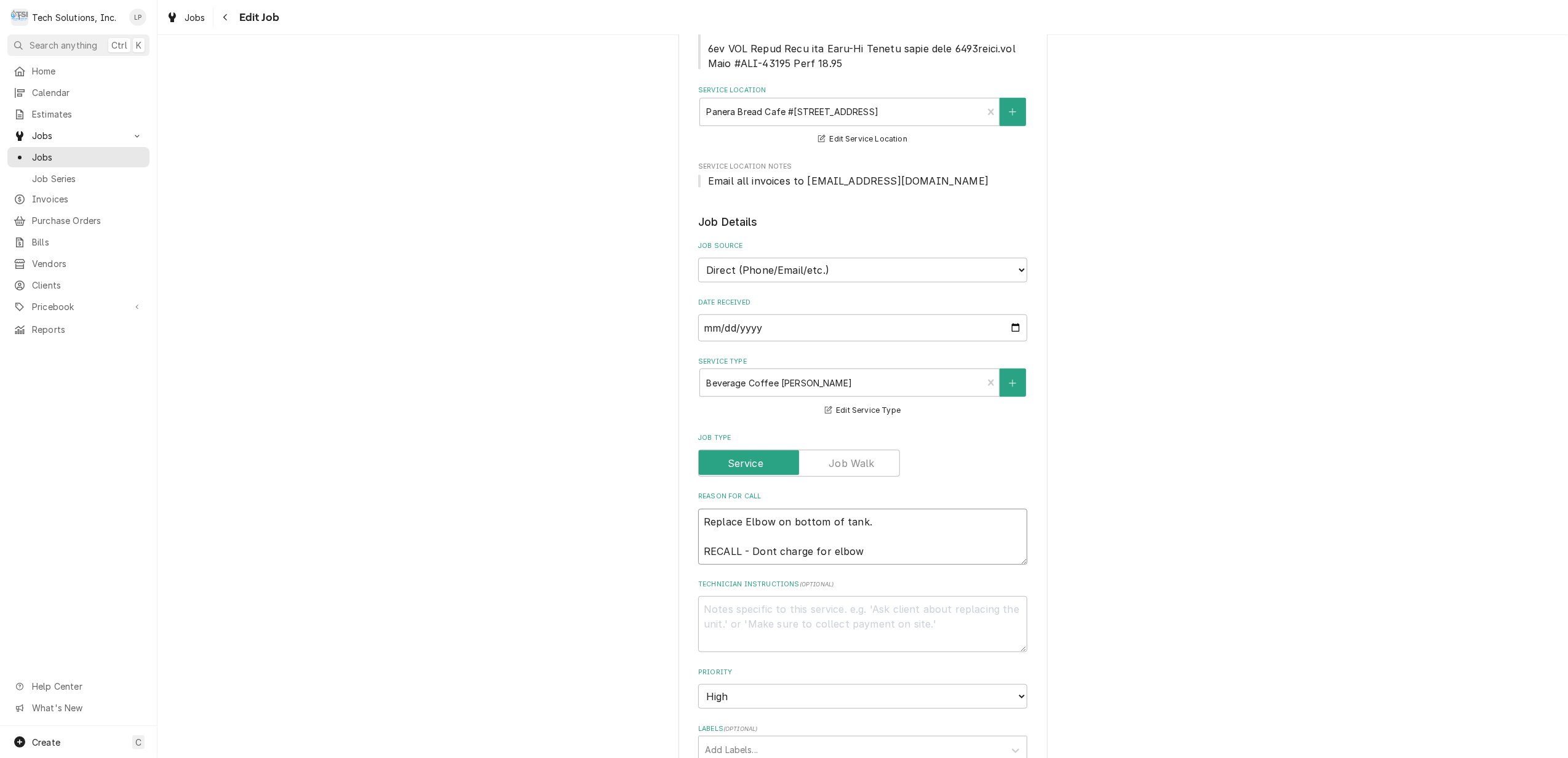
type textarea "Replace Elbow on bottom of tank. RECALL - Dont charge for elbow."
type textarea "x"
type textarea "Replace Elbow on bottom of tank. RECALL - Dont charge for elbow."
click at [1019, 546] on fieldset "Job Details Job Source Direct (Phone/Email/etc.) Service Channel Other Date Rec…" at bounding box center [863, 701] width 329 height 974
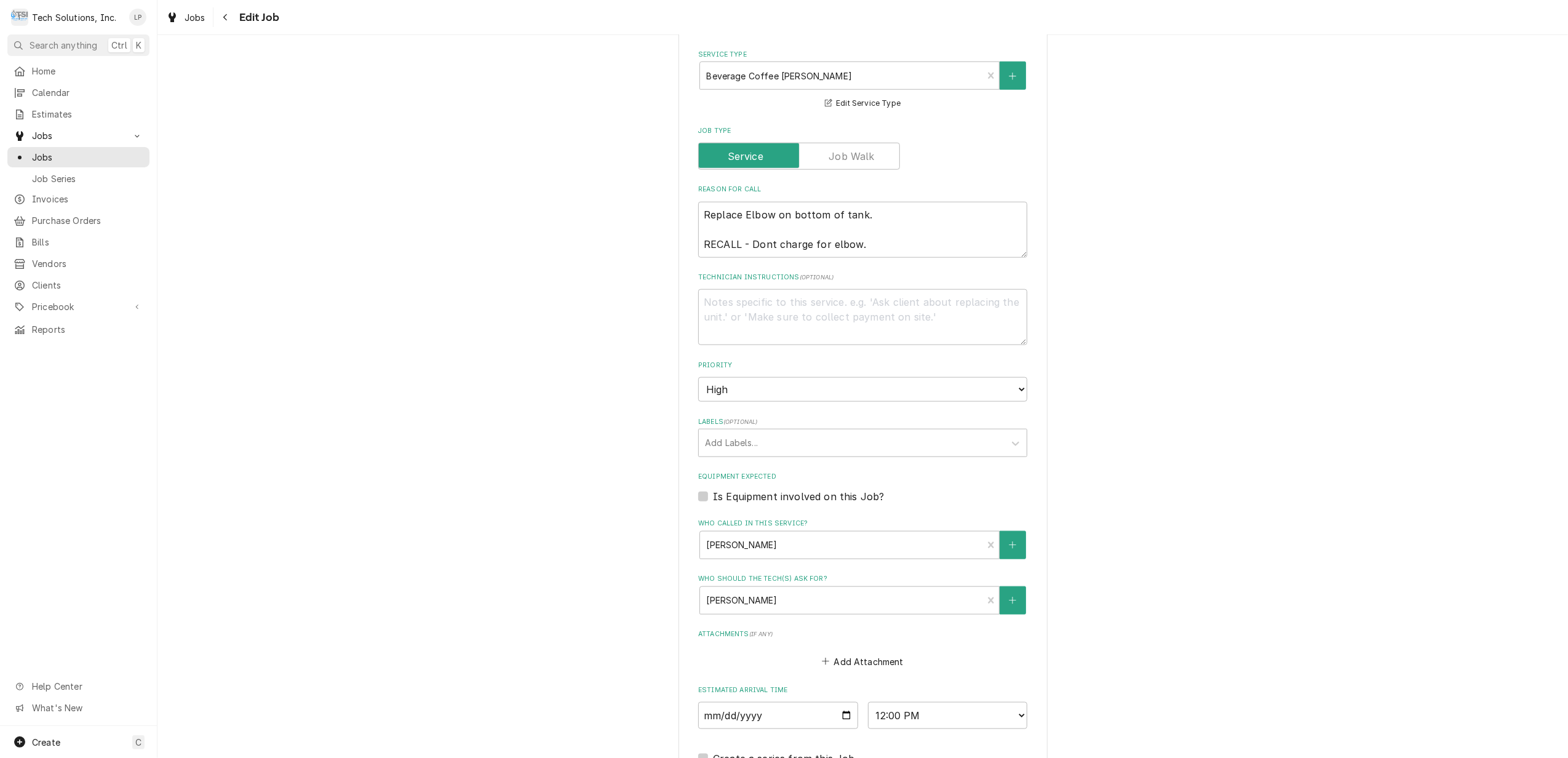
scroll to position [1231, 0]
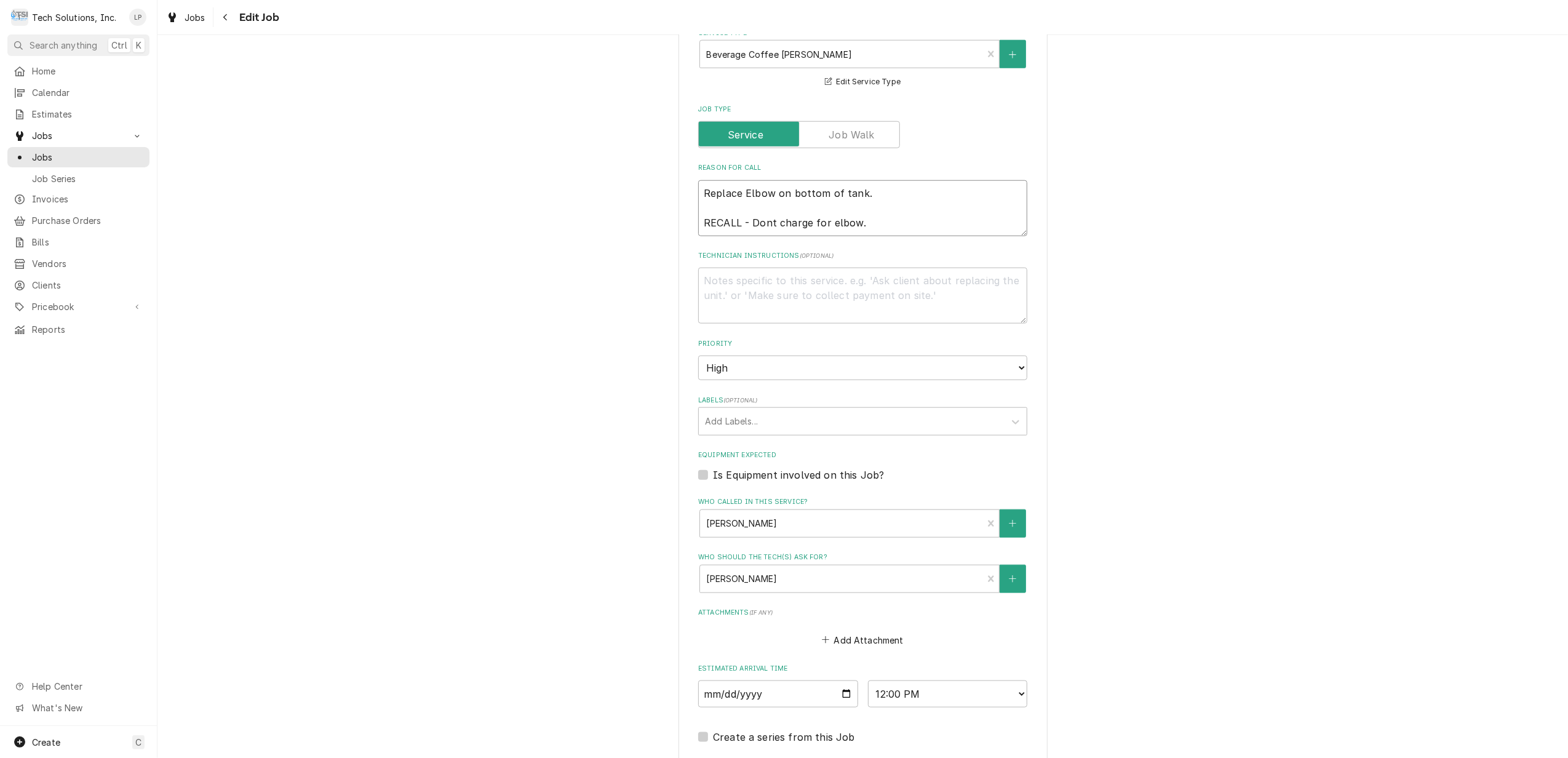
click at [897, 194] on textarea "Replace Elbow on bottom of tank. RECALL - Dont charge for elbow." at bounding box center [863, 208] width 329 height 56
type textarea "x"
type textarea "Replace Elbow on bottom of tank. RECALL - Dont charge for elbow"
type textarea "x"
type textarea "Replace Elbow on bottom of tank. RECALL - Dont charge for elbow"
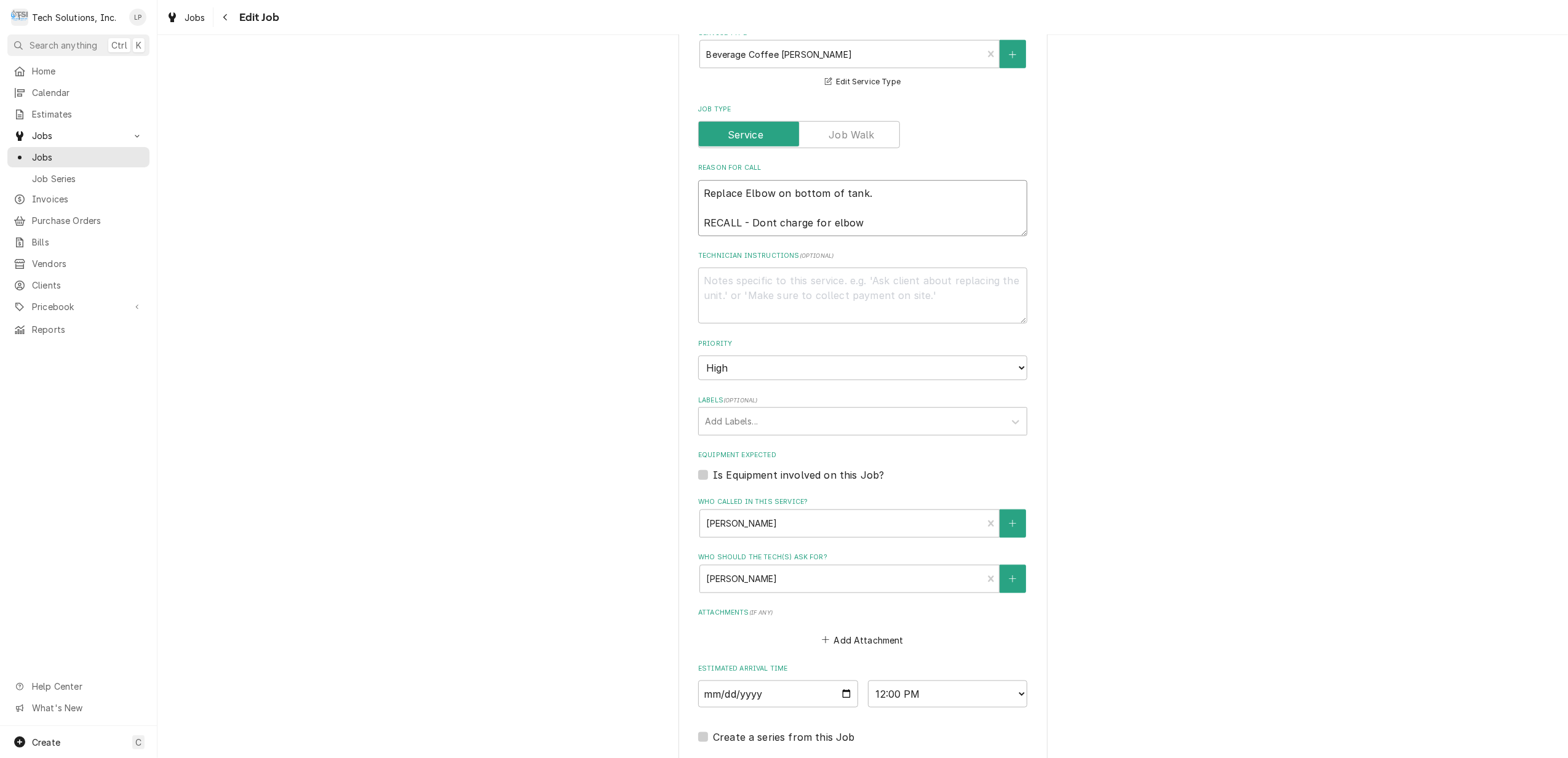
type textarea "x"
type textarea "Replace Elbow on bottom of tank. RECALL - Dont charge for elbow o"
type textarea "x"
type textarea "Replace Elbow on bottom of tank. RECALL - Dont charge for elbow or"
type textarea "x"
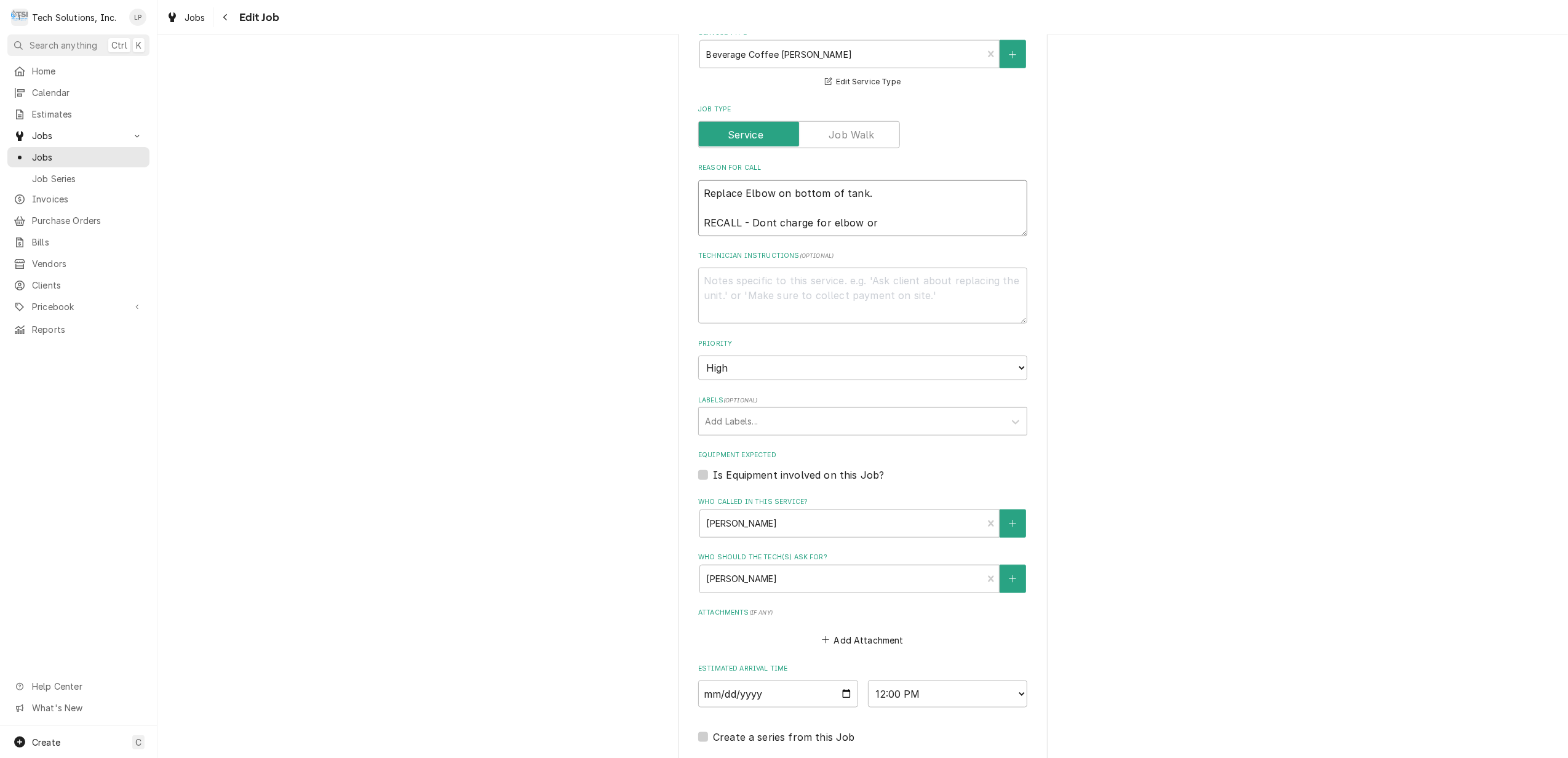
type textarea "Replace Elbow on bottom of tank. RECALL - Dont charge for elbow or"
type textarea "x"
type textarea "Replace Elbow on bottom of tank. RECALL - Dont charge for elbow or s"
type textarea "x"
type textarea "Replace Elbow on bottom of tank. RECALL - Dont charge for elbow or sh"
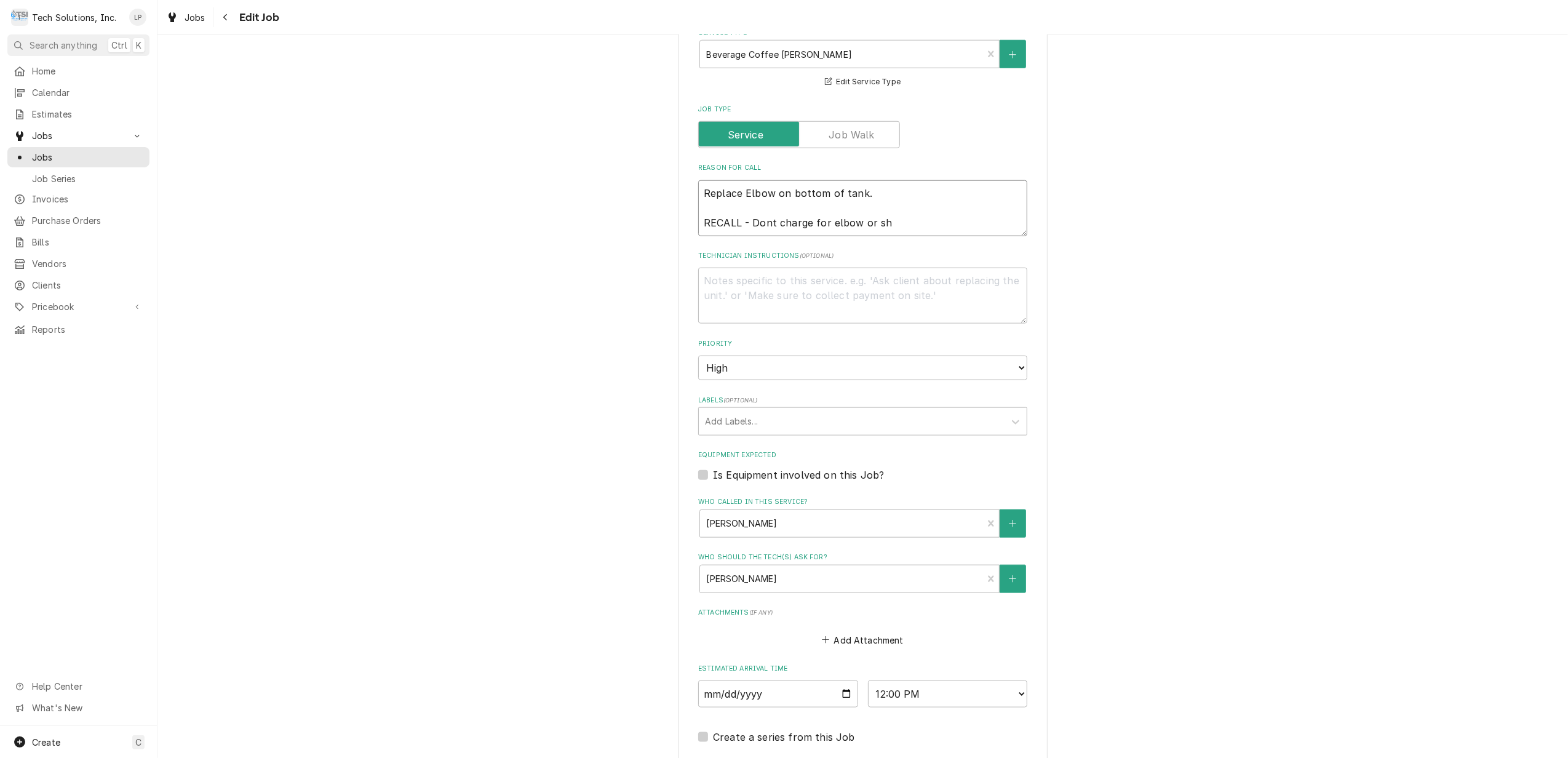
type textarea "x"
type textarea "Replace Elbow on bottom of tank. RECALL - Dont charge for elbow or shi"
type textarea "x"
type textarea "Replace Elbow on bottom of tank. RECALL - Dont charge for elbow or ship"
type textarea "x"
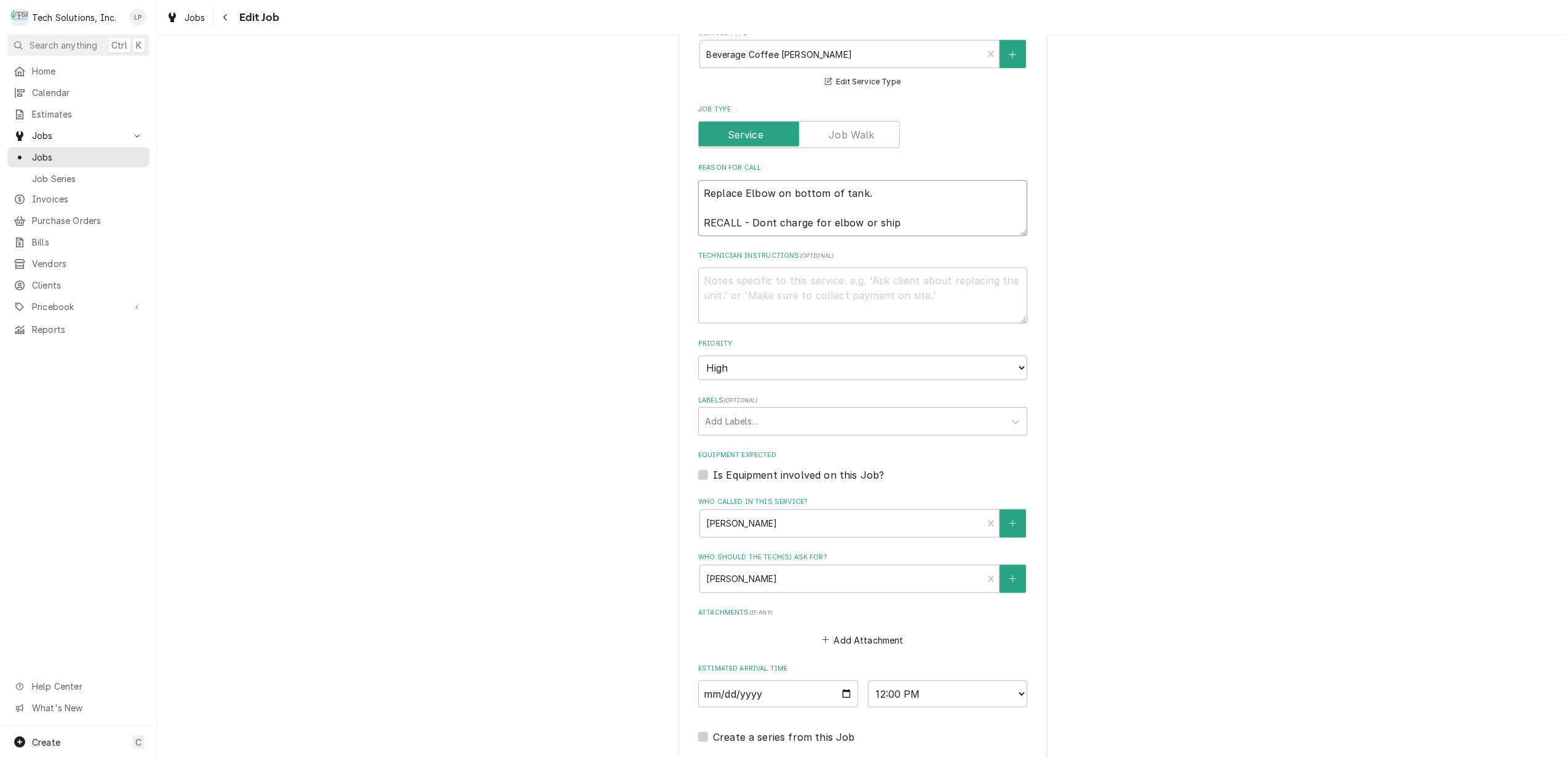
type textarea "Replace Elbow on bottom of tank. RECALL - Dont charge for elbow or shipp"
type textarea "x"
type textarea "Replace Elbow on bottom of tank. RECALL - Dont charge for elbow or shippi"
type textarea "x"
type textarea "Replace Elbow on bottom of tank. RECALL - Dont charge for elbow or shippin"
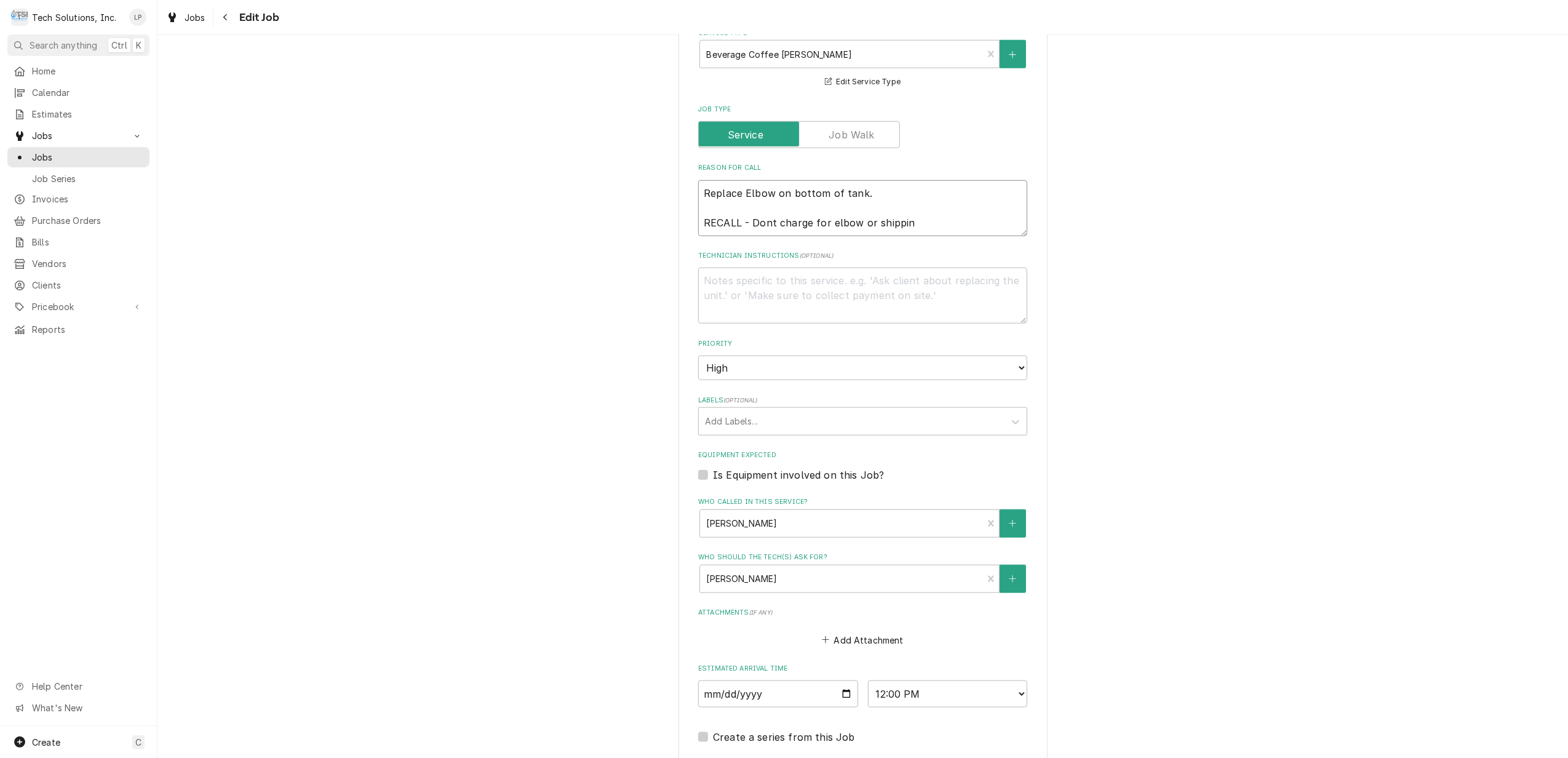
type textarea "x"
type textarea "Replace Elbow on bottom of tank. RECALL - Dont charge for elbow or shipping"
type textarea "x"
type textarea "Replace Elbow on bottom of tank. RECALL - Dont charge for elbow or shipping."
type textarea "x"
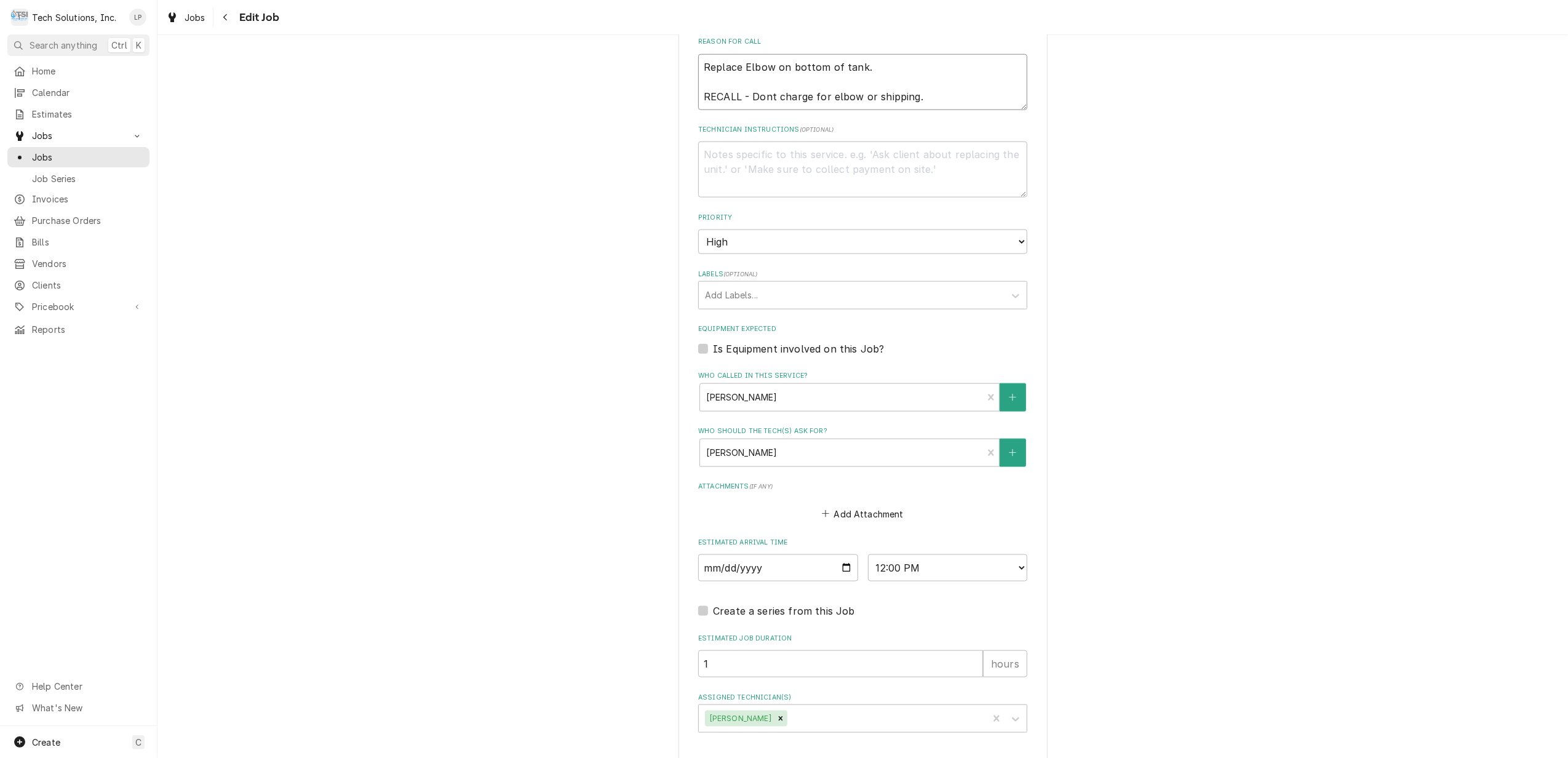
scroll to position [1379, 0]
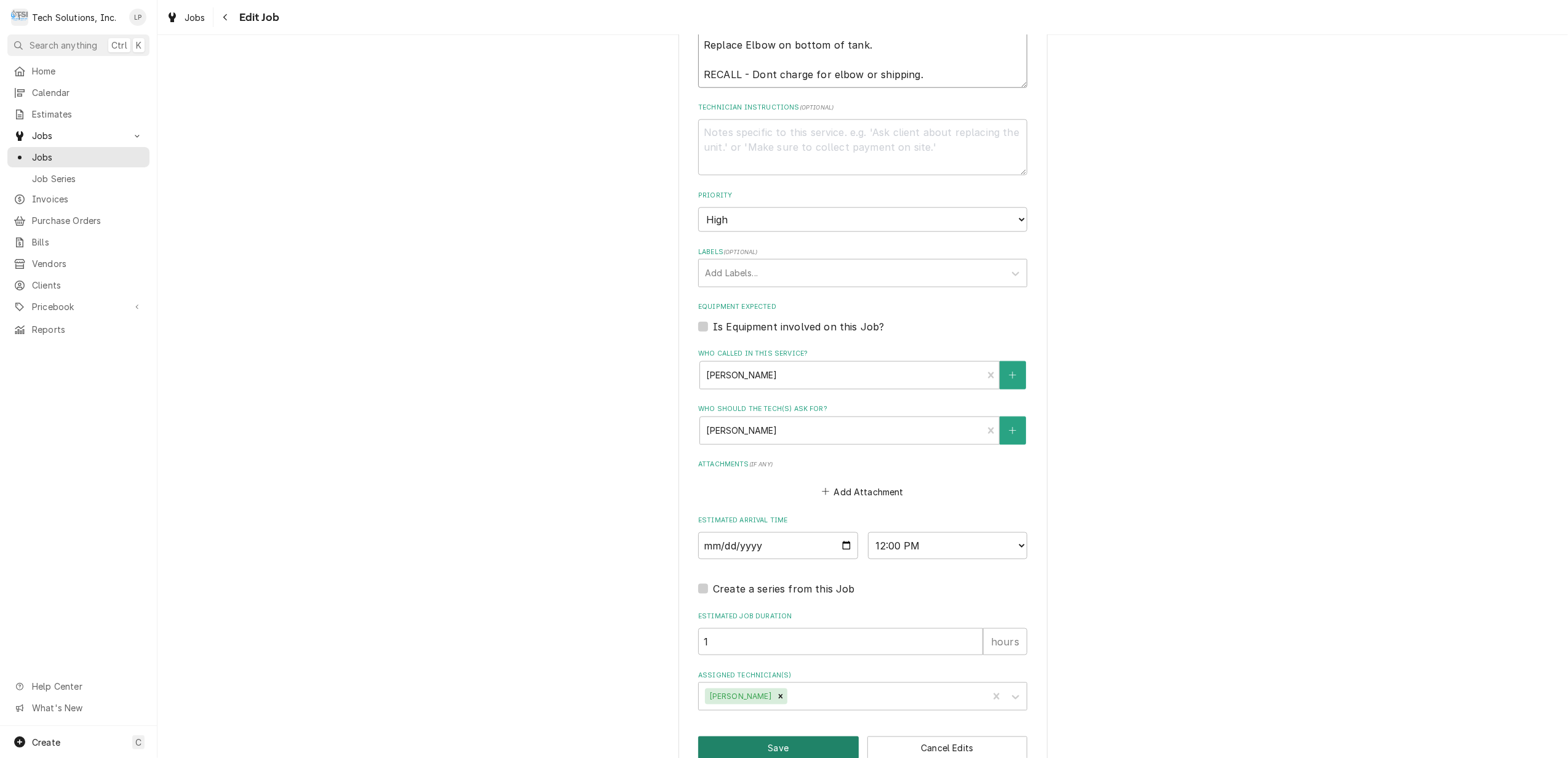
type textarea "Replace Elbow on bottom of tank. RECALL - Dont charge for elbow or shipping."
click at [779, 737] on button "Save" at bounding box center [778, 748] width 161 height 23
type textarea "x"
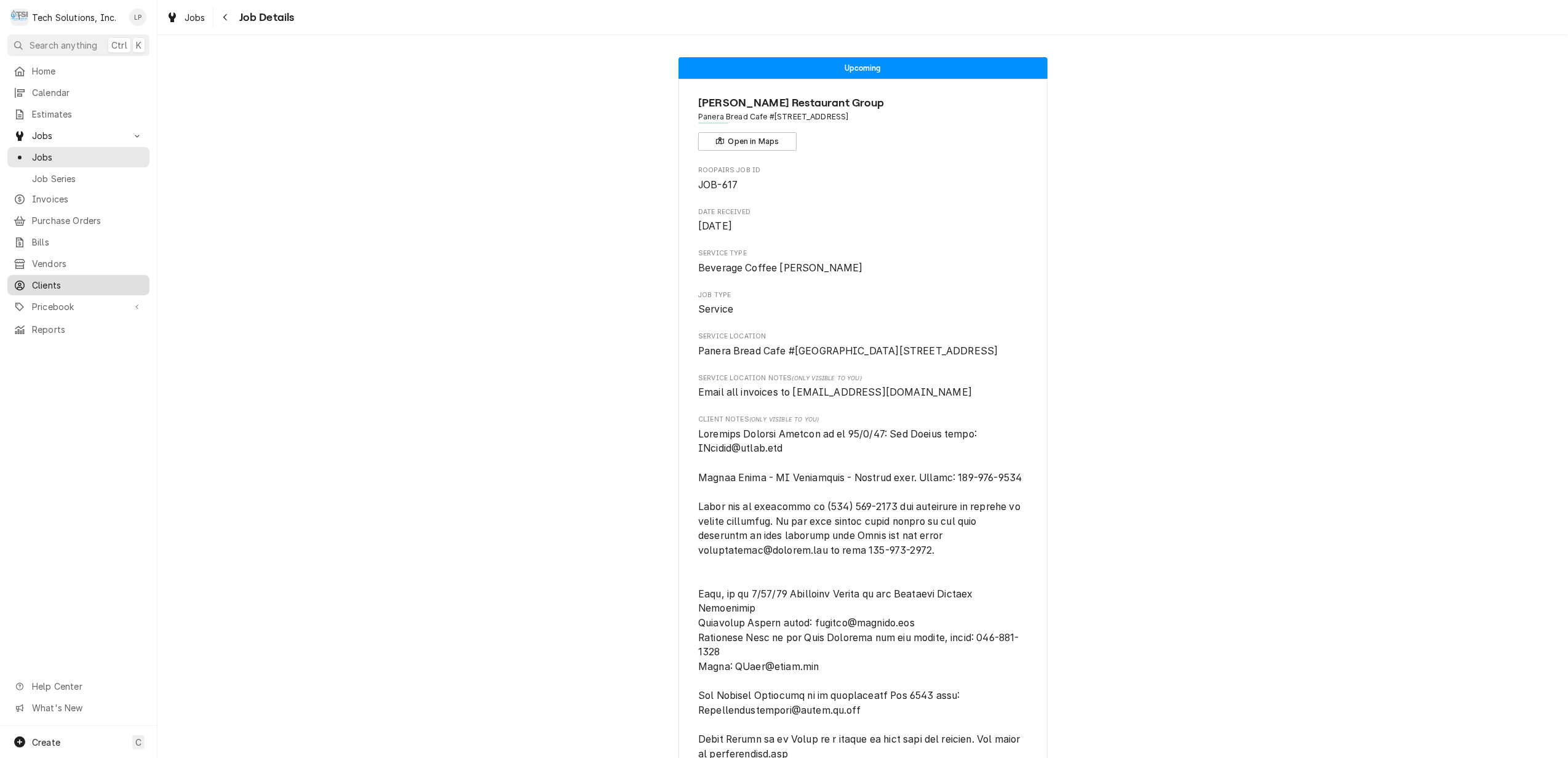
click at [54, 279] on span "Clients" at bounding box center [87, 285] width 112 height 13
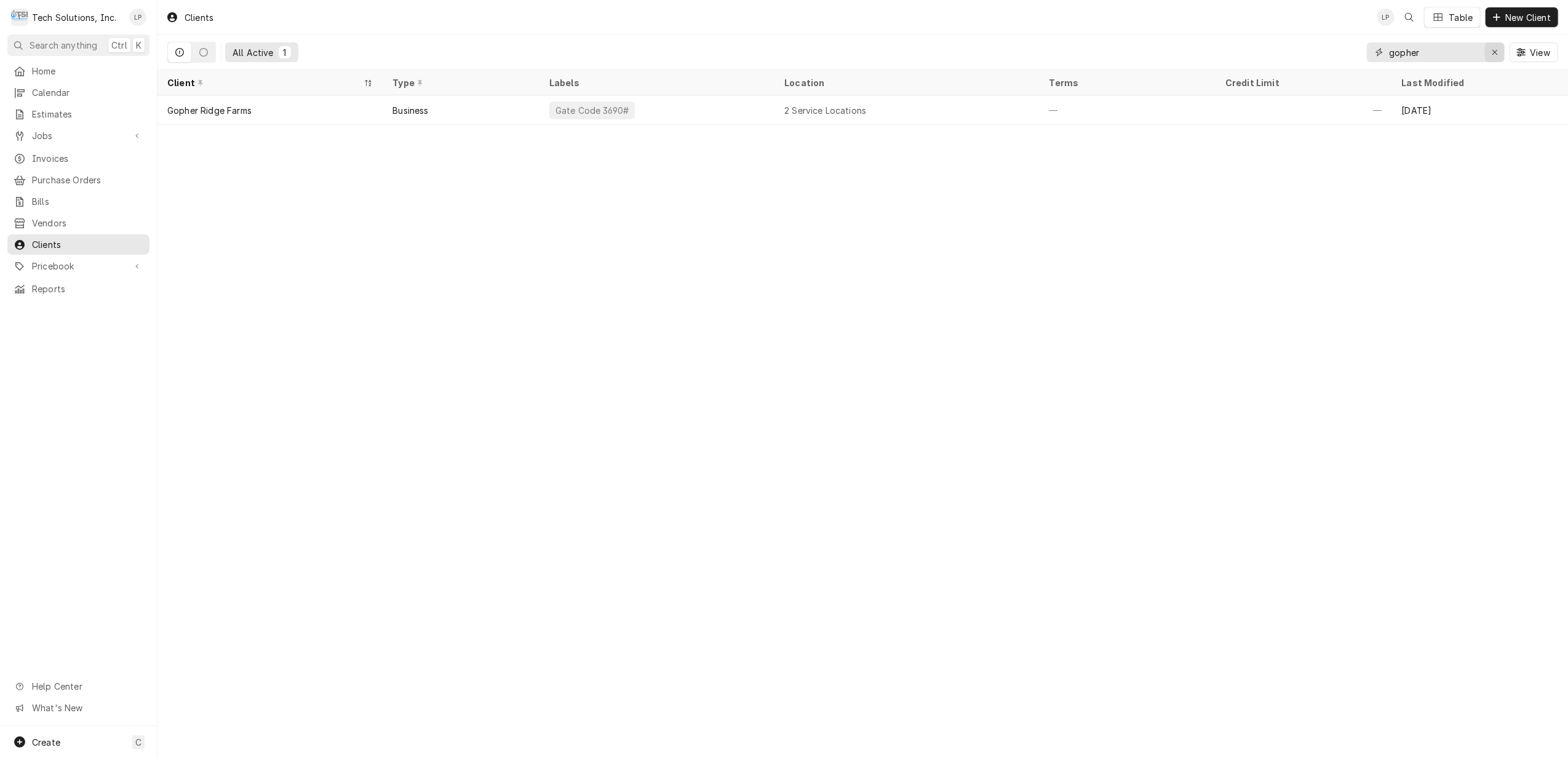
click at [1492, 53] on icon "Erase input" at bounding box center [1495, 52] width 7 height 9
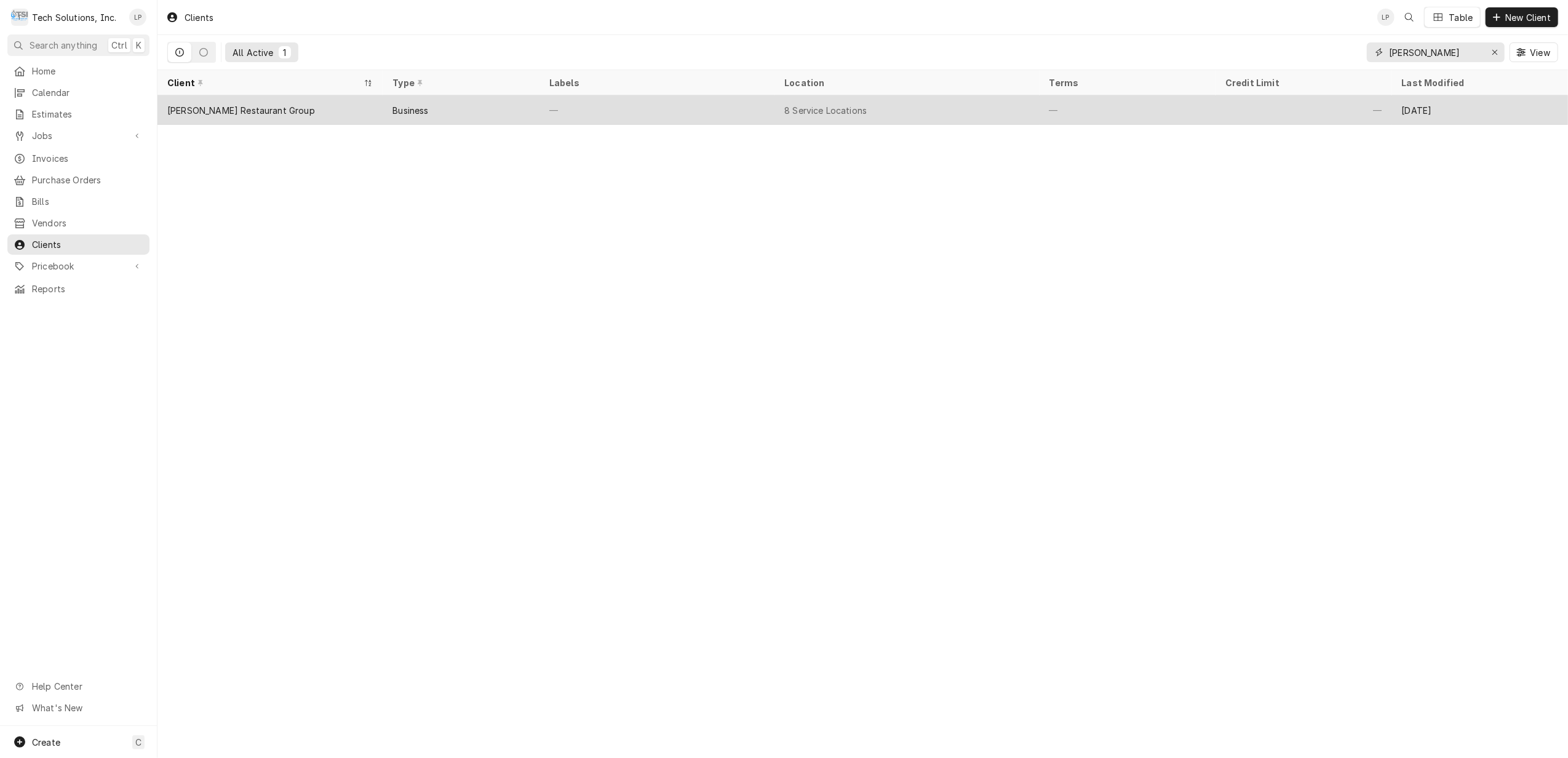
type input "flynn"
click at [939, 101] on div "8 Service Locations" at bounding box center [907, 110] width 265 height 30
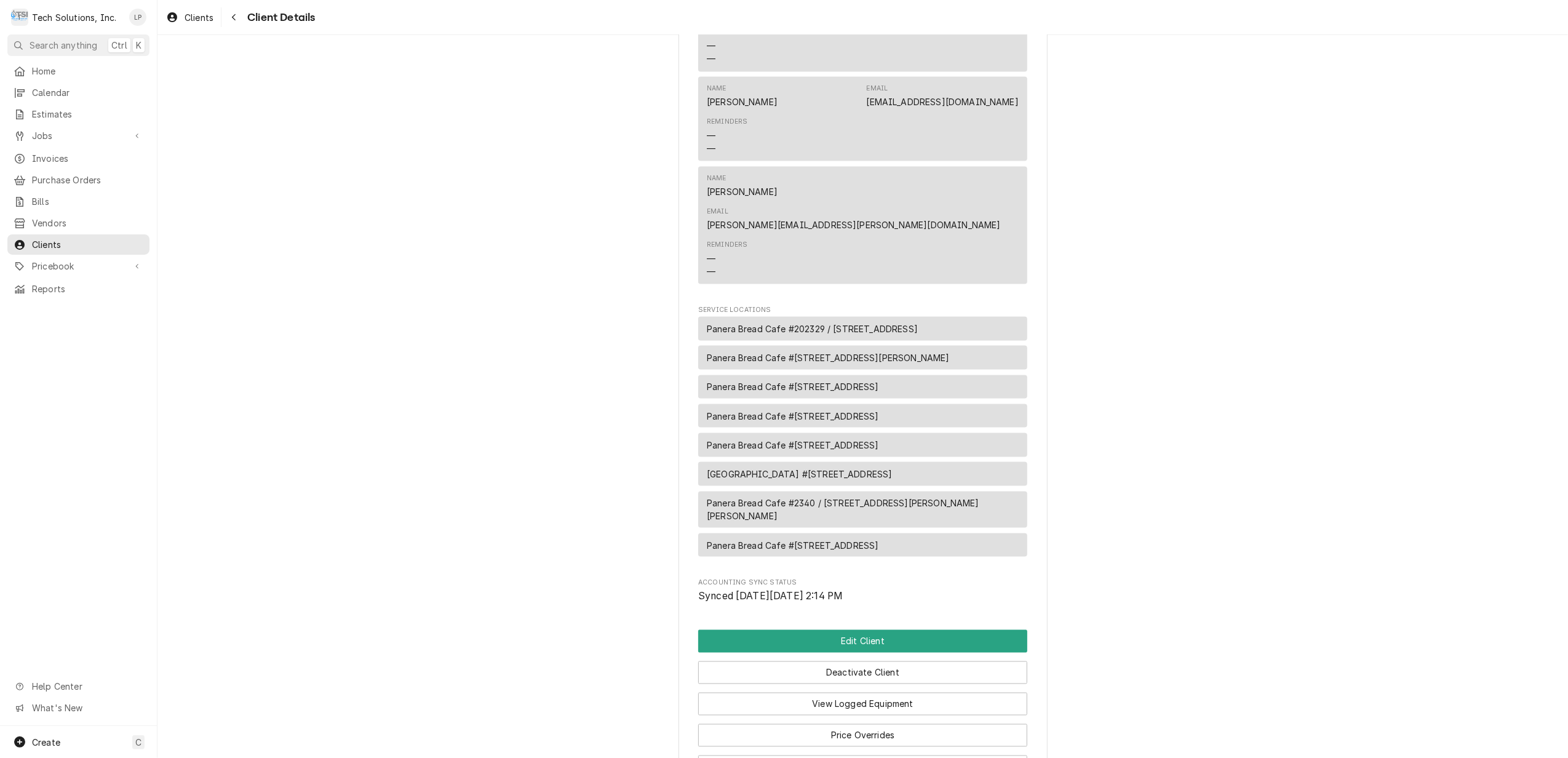
scroll to position [1805, 0]
click at [871, 630] on button "Edit Client" at bounding box center [863, 641] width 329 height 23
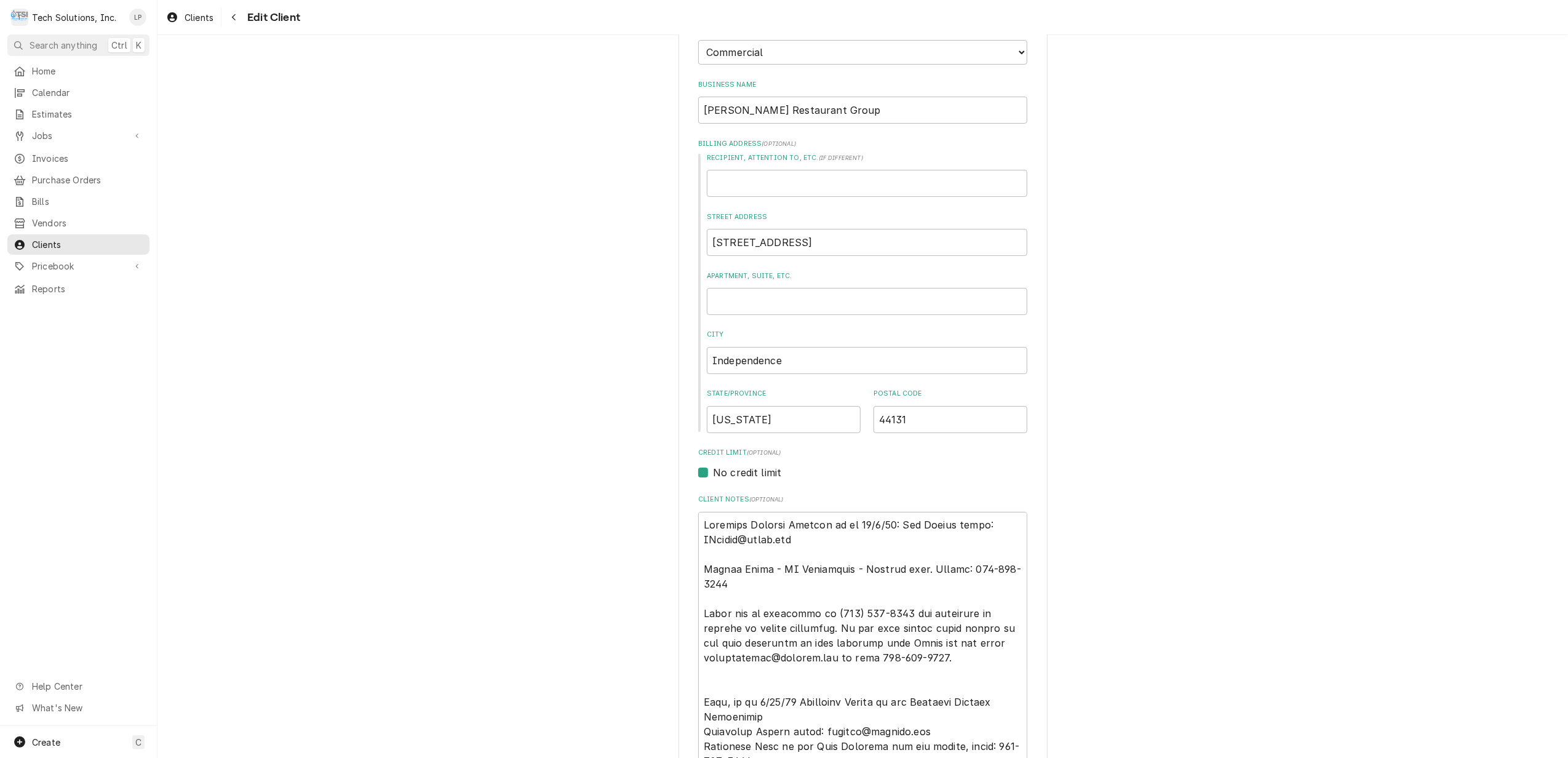
scroll to position [164, 0]
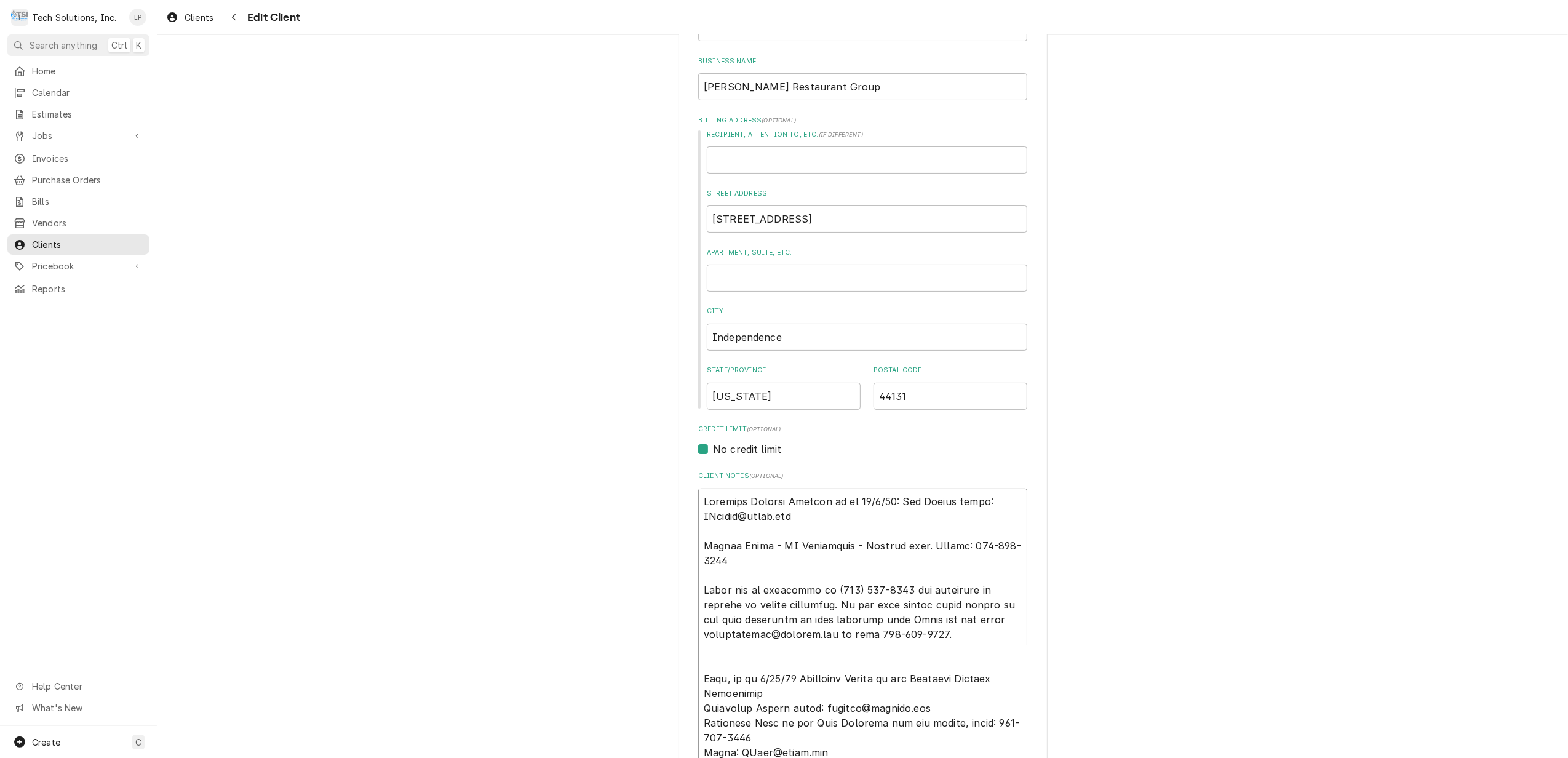
type textarea "x"
type textarea "Loremips Dolorsi Ametcon ad el 24/0/04: Sed Doeius tempo: INcidid@utlab.etd Mag…"
type textarea "x"
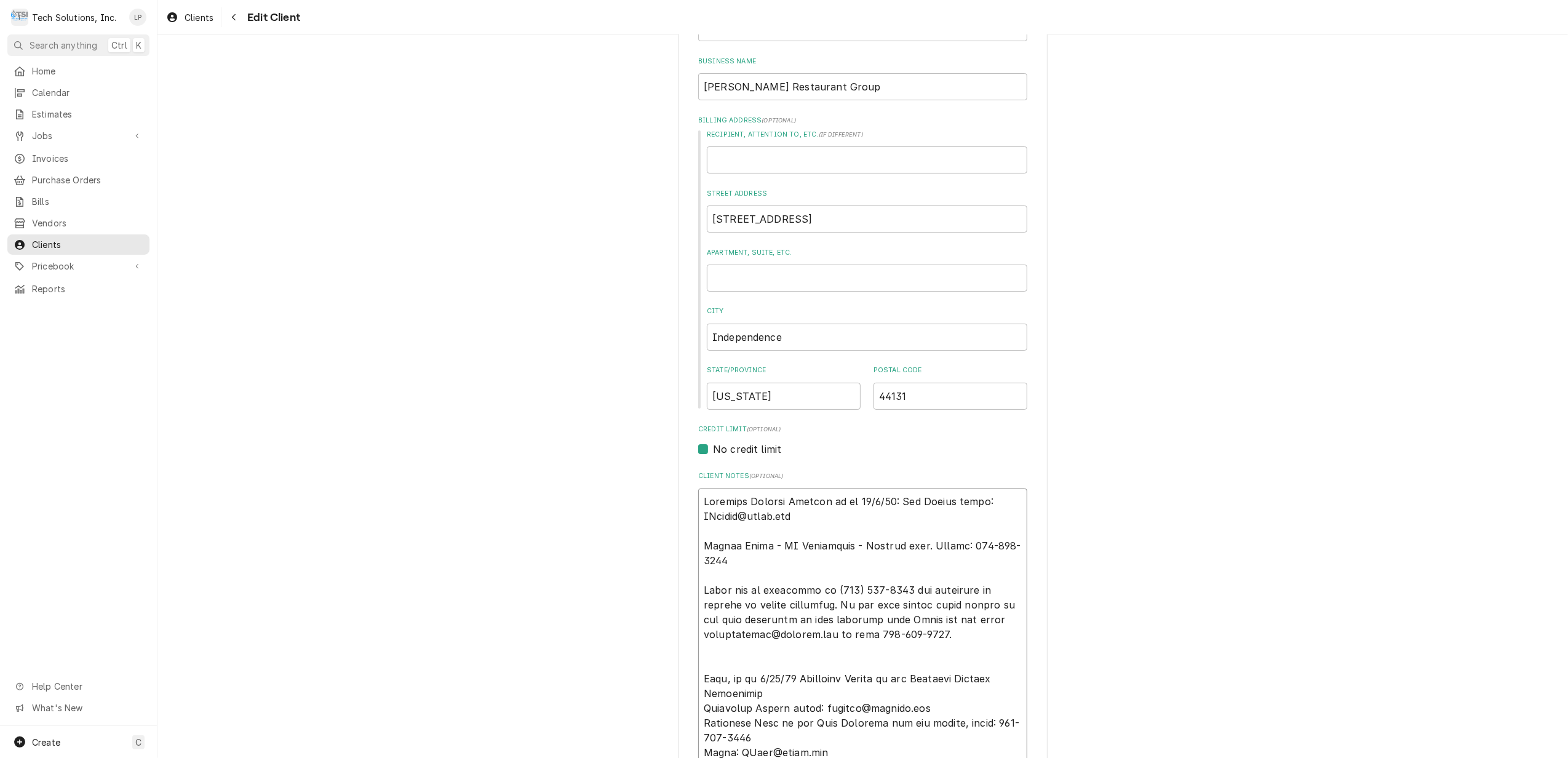
type textarea "L Ipsumdol Sitamet Consect ad el 02/9/35: Sed Doeius tempo: INcidid@utlab.etd M…"
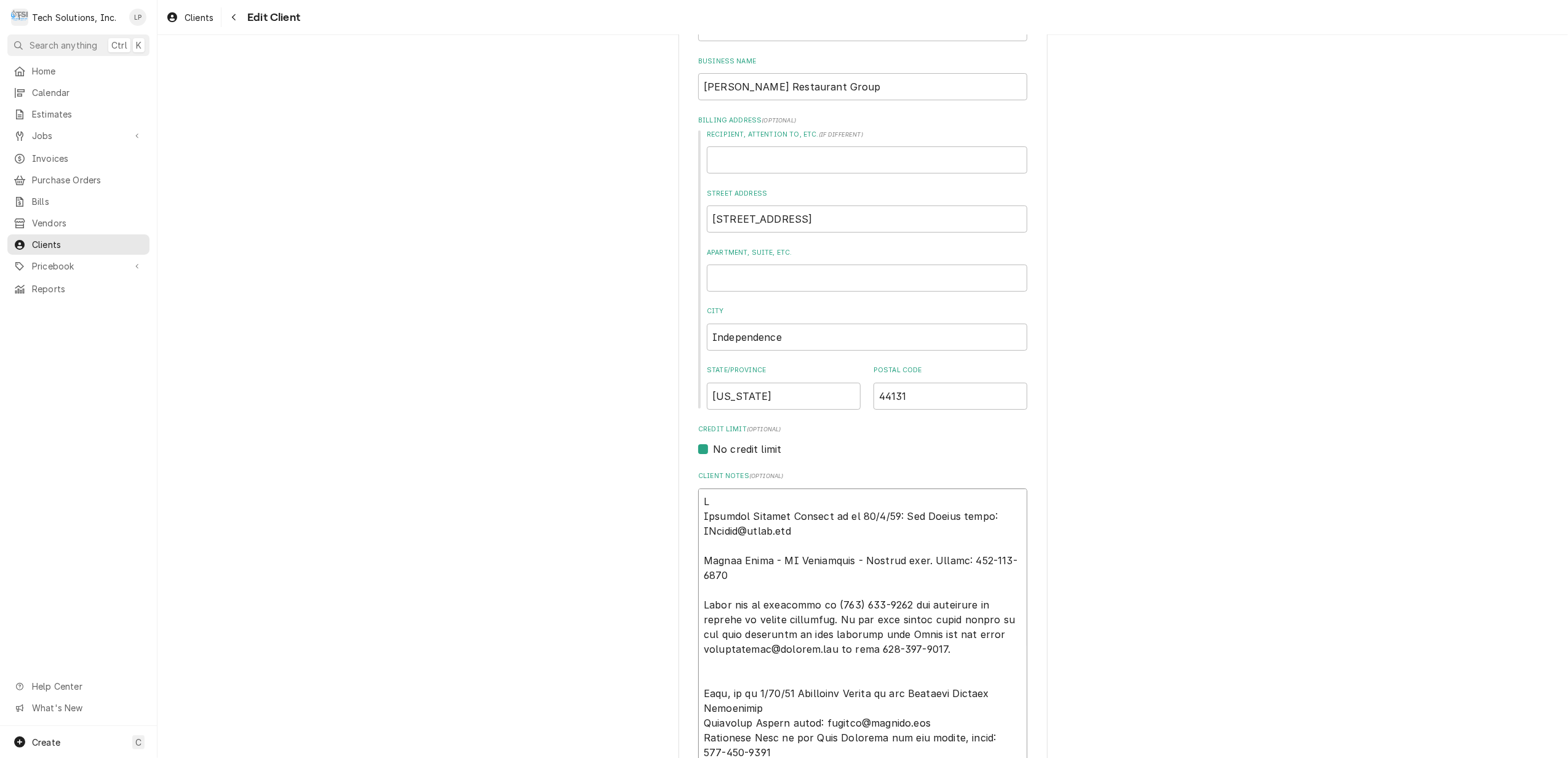
type textarea "x"
type textarea "LO Ipsumdol Sitamet Consect ad el 81/7/17: Sed Doeius tempo: INcidid@utlab.etd …"
type textarea "x"
type textarea "AS Accounts Payable Contact as of 04/2/24: Joe Clarke email: JClarke@flynn.com …"
type textarea "x"
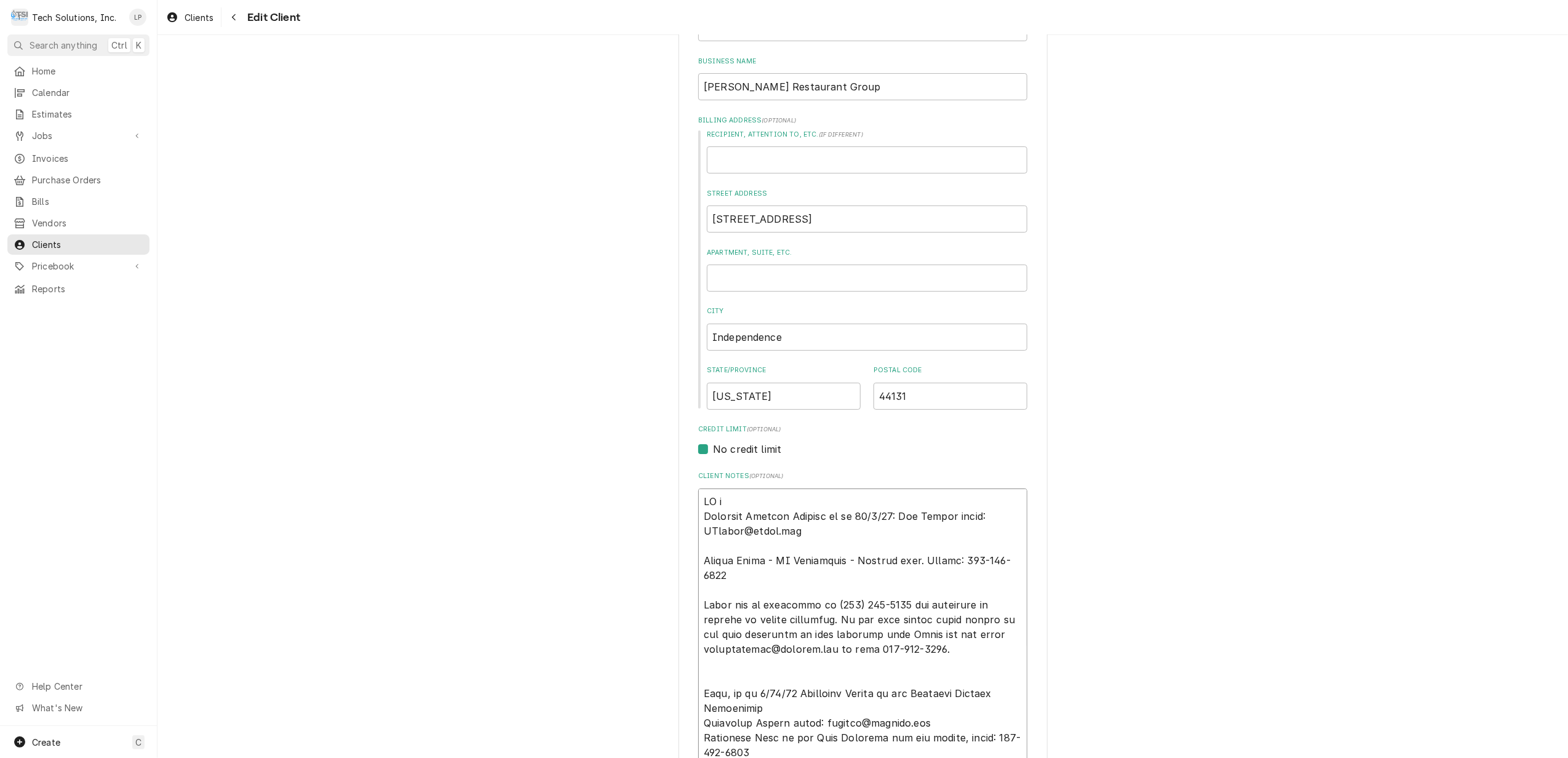
type textarea "AS of Accounts Payable Contact as of 04/2/24: Joe Clarke email: JClarke@flynn.c…"
type textarea "x"
type textarea "AS o Accounts Payable Contact as of 04/2/24: Joe Clarke email: JClarke@flynn.co…"
type textarea "x"
type textarea "AS Accounts Payable Contact as of 04/2/24: Joe Clarke email: JClarke@flynn.com …"
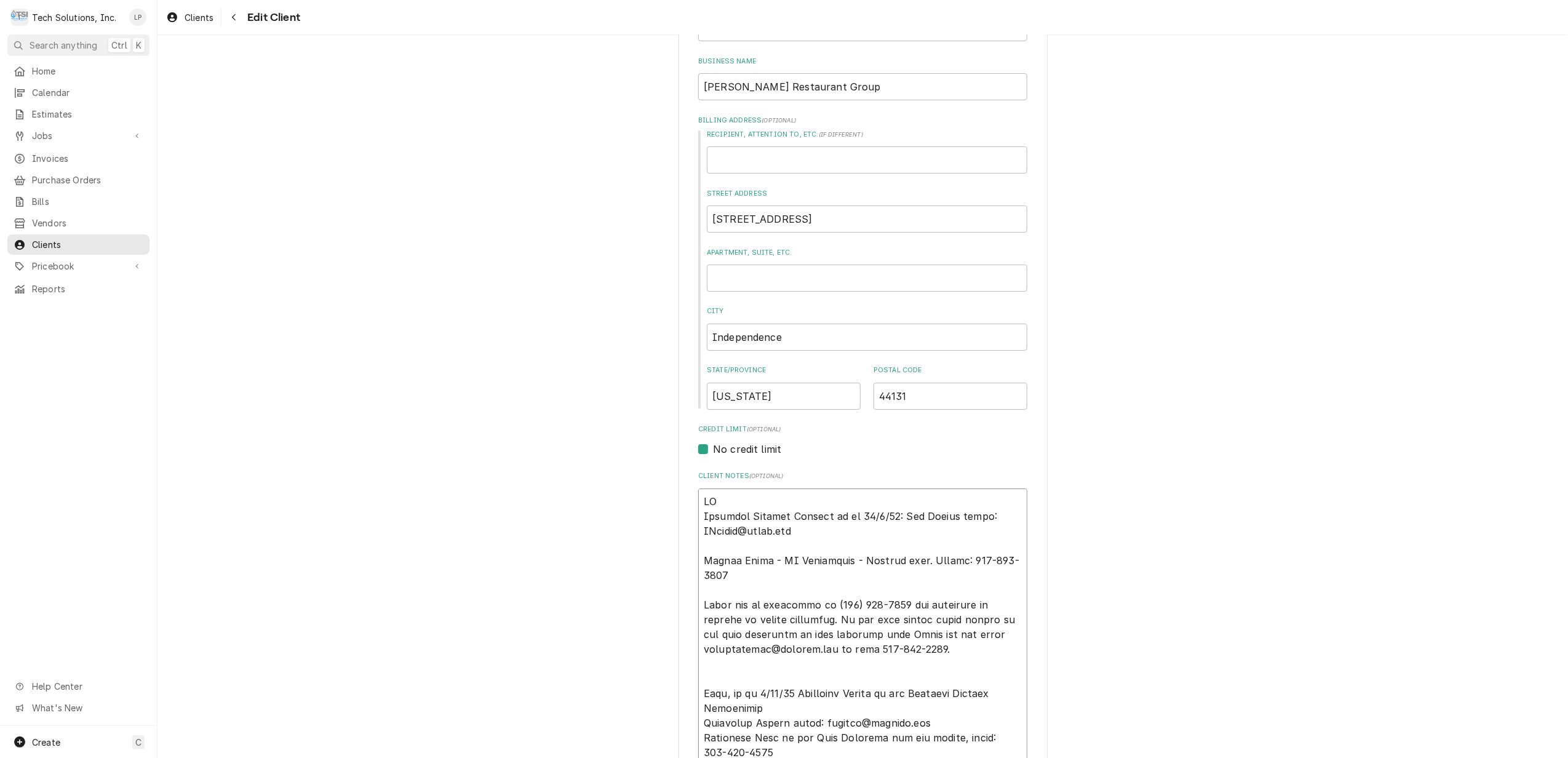
type textarea "x"
type textarea "AS Accounts Payable Contact as of 04/2/24: Joe Clarke email: JClarke@flynn.com …"
type textarea "x"
type textarea "A Accounts Payable Contact as of 04/2/24: Joe Clarke email: JClarke@flynn.com T…"
type textarea "x"
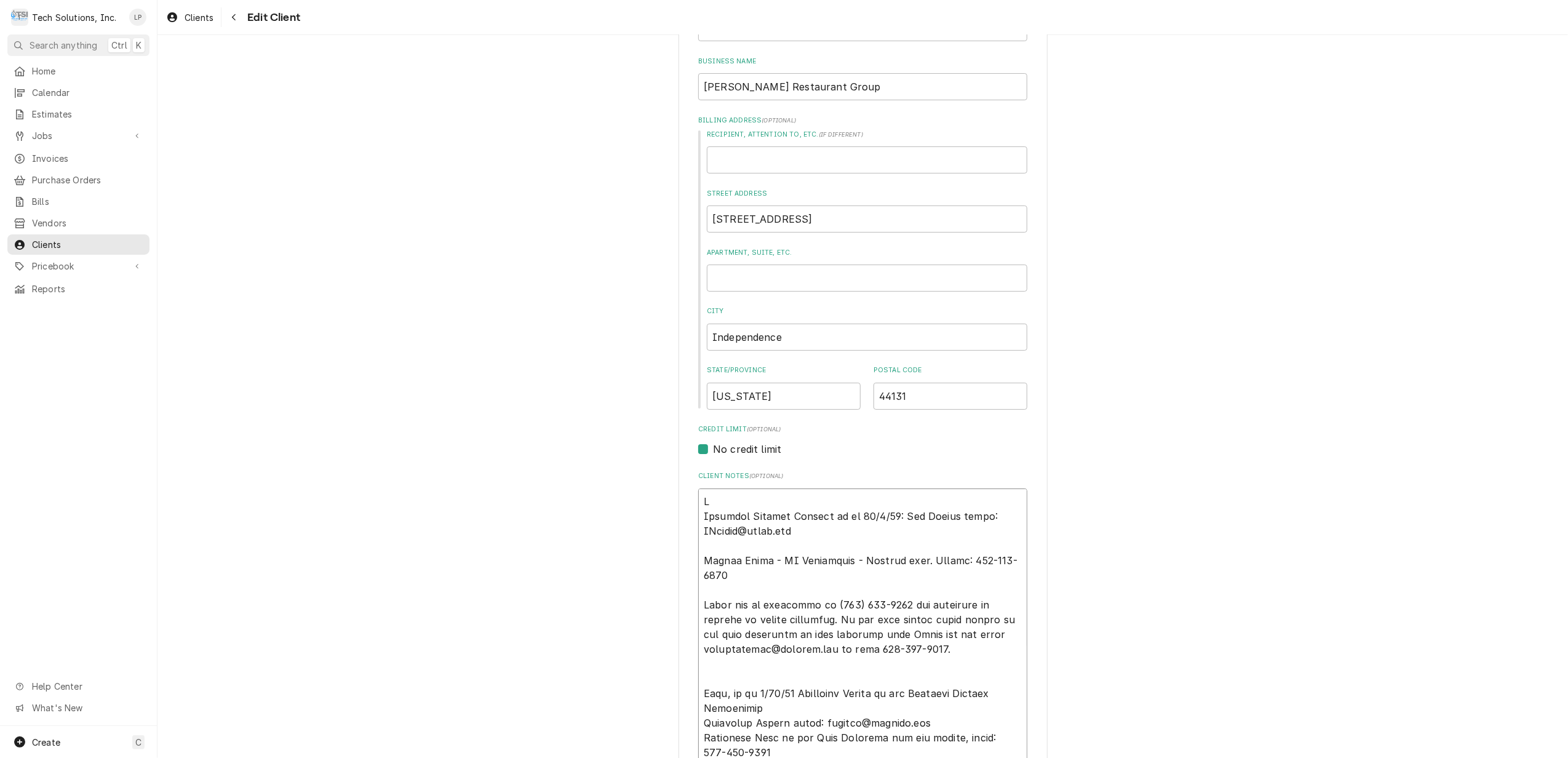
type textarea "Accounts Payable Contact as of 04/2/24: Joe Clarke email: JClarke@flynn.com Tam…"
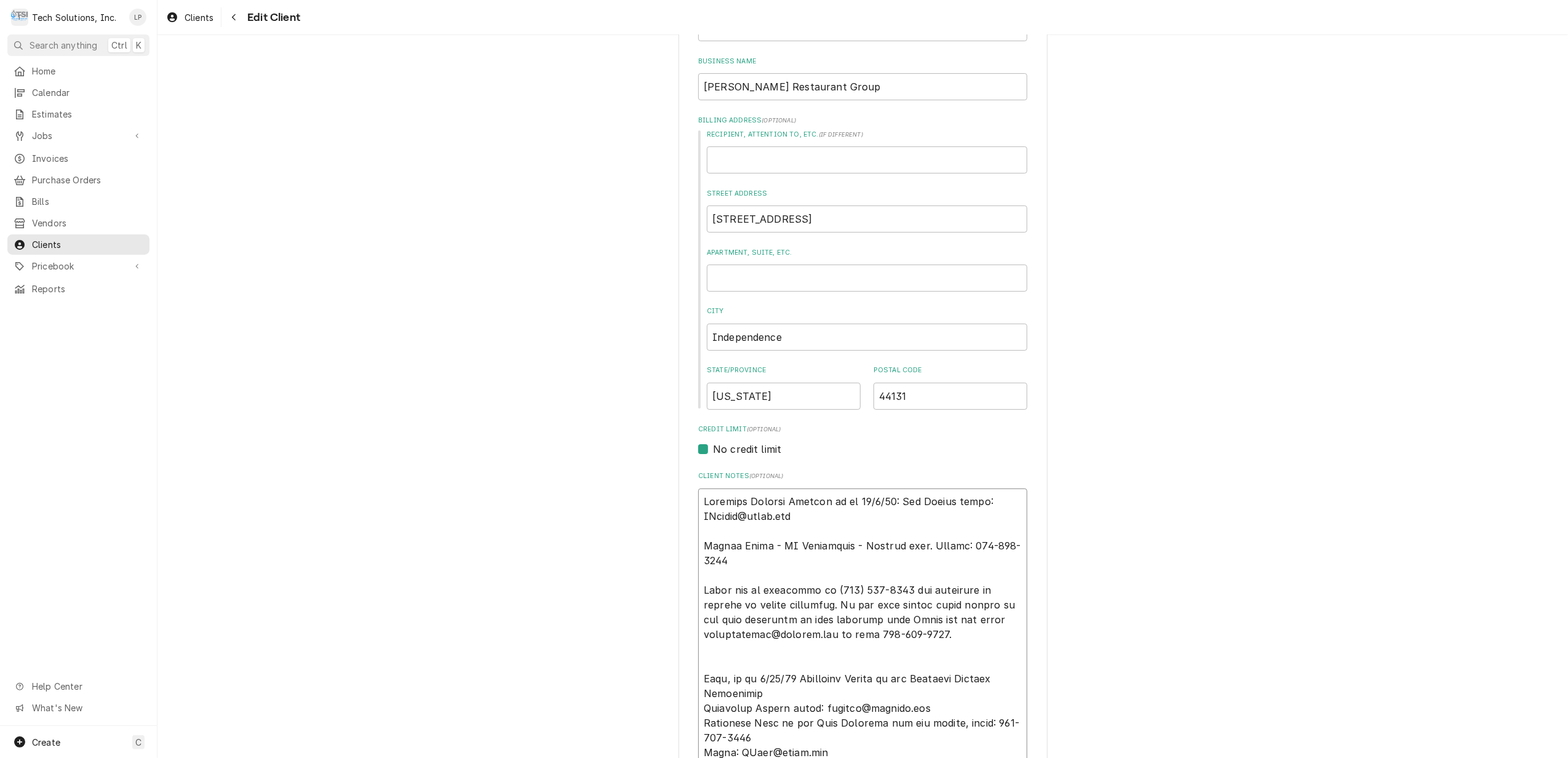
type textarea "x"
type textarea "n Accounts Payable Contact as of 04/2/24: Joe Clarke email: JClarke@flynn.com T…"
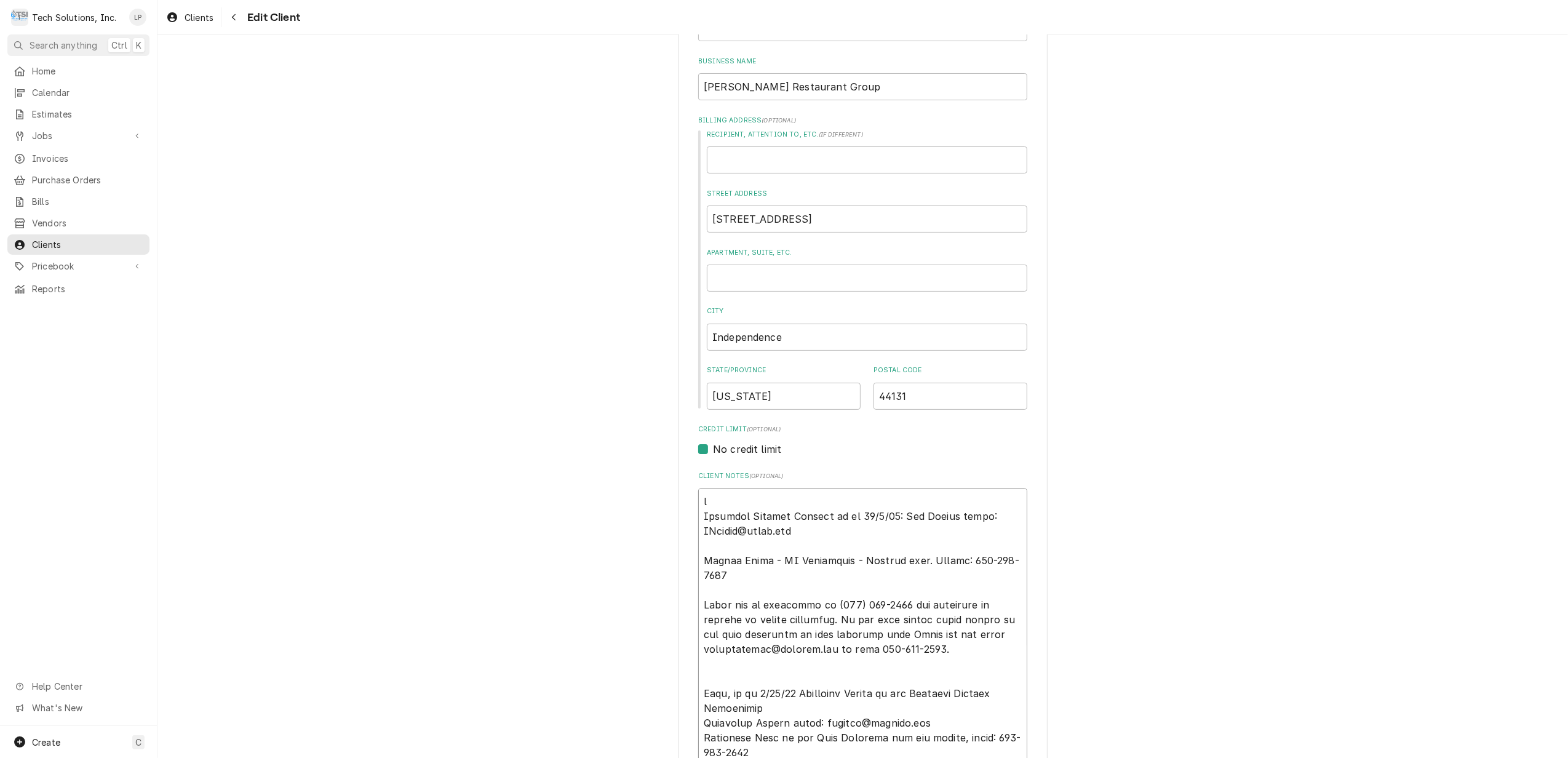
type textarea "x"
type textarea "no Accounts Payable Contact as of 04/2/24: Joe Clarke email: JClarke@flynn.com …"
type textarea "x"
type textarea "n Accounts Payable Contact as of 04/2/24: Joe Clarke email: JClarke@flynn.com T…"
type textarea "x"
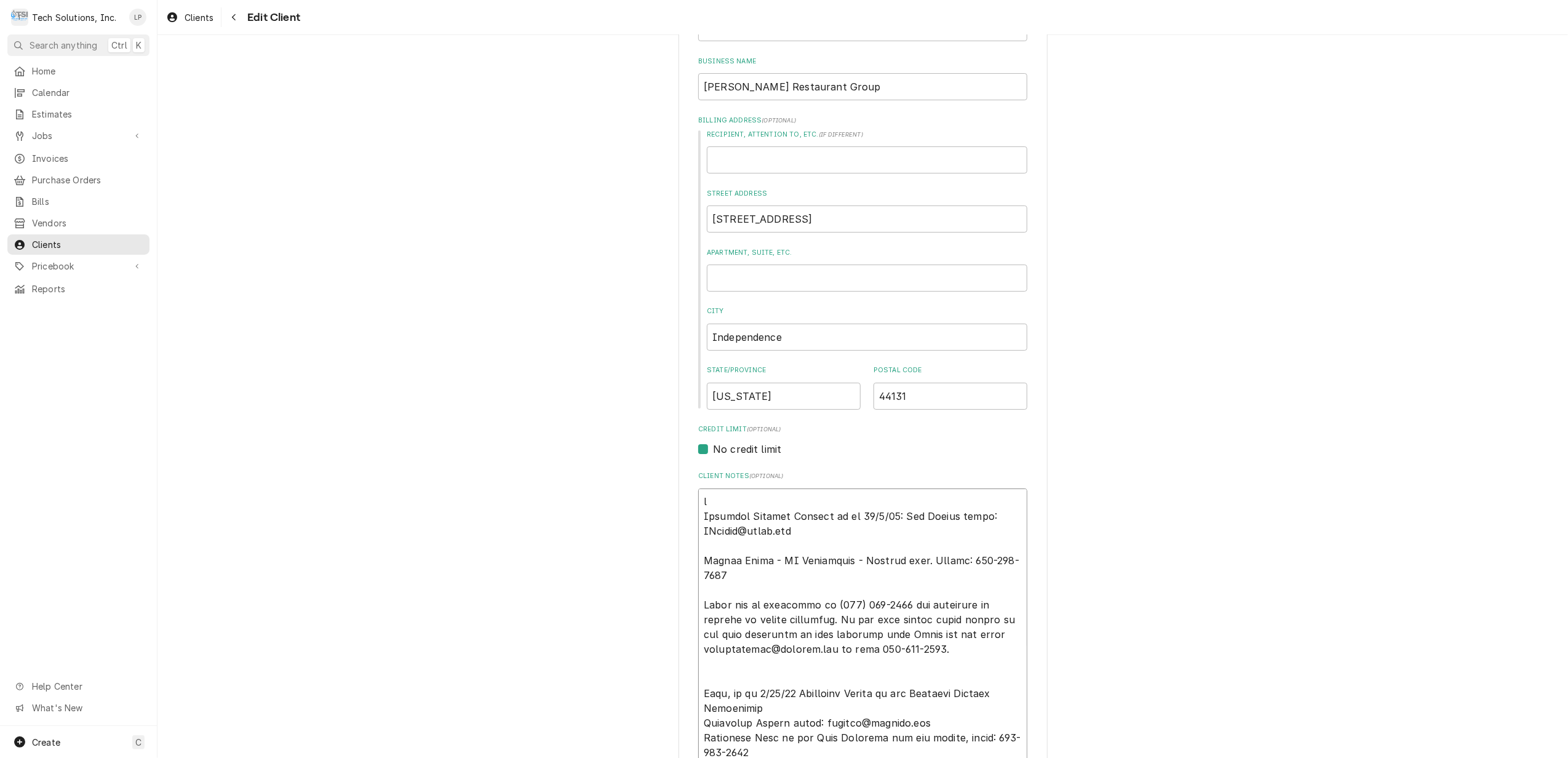
type textarea "Accounts Payable Contact as of 04/2/24: Joe Clarke email: JClarke@flynn.com Tam…"
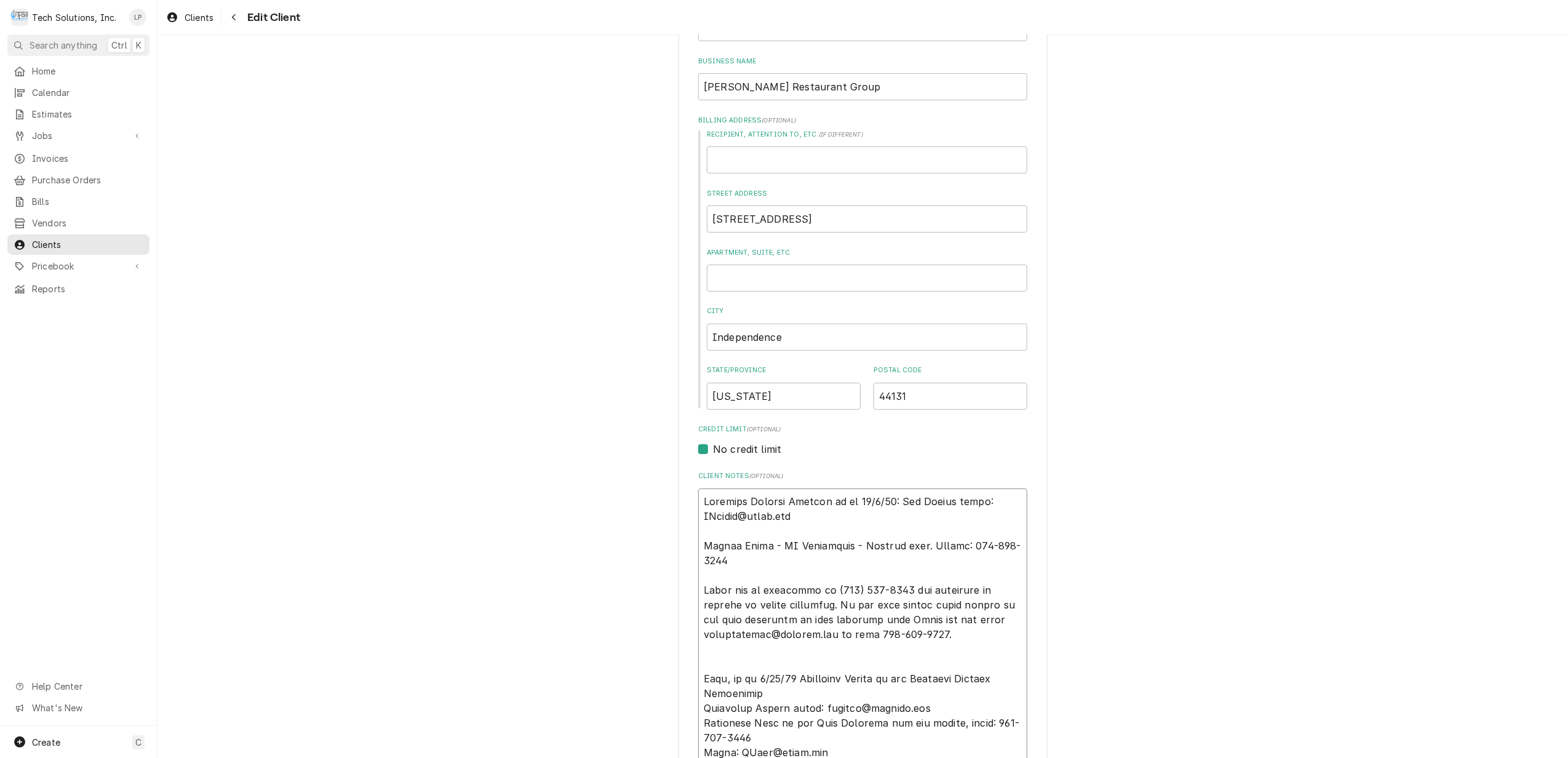
type textarea "x"
type textarea "N Accounts Payable Contact as of 04/2/24: Joe Clarke email: JClarke@flynn.com T…"
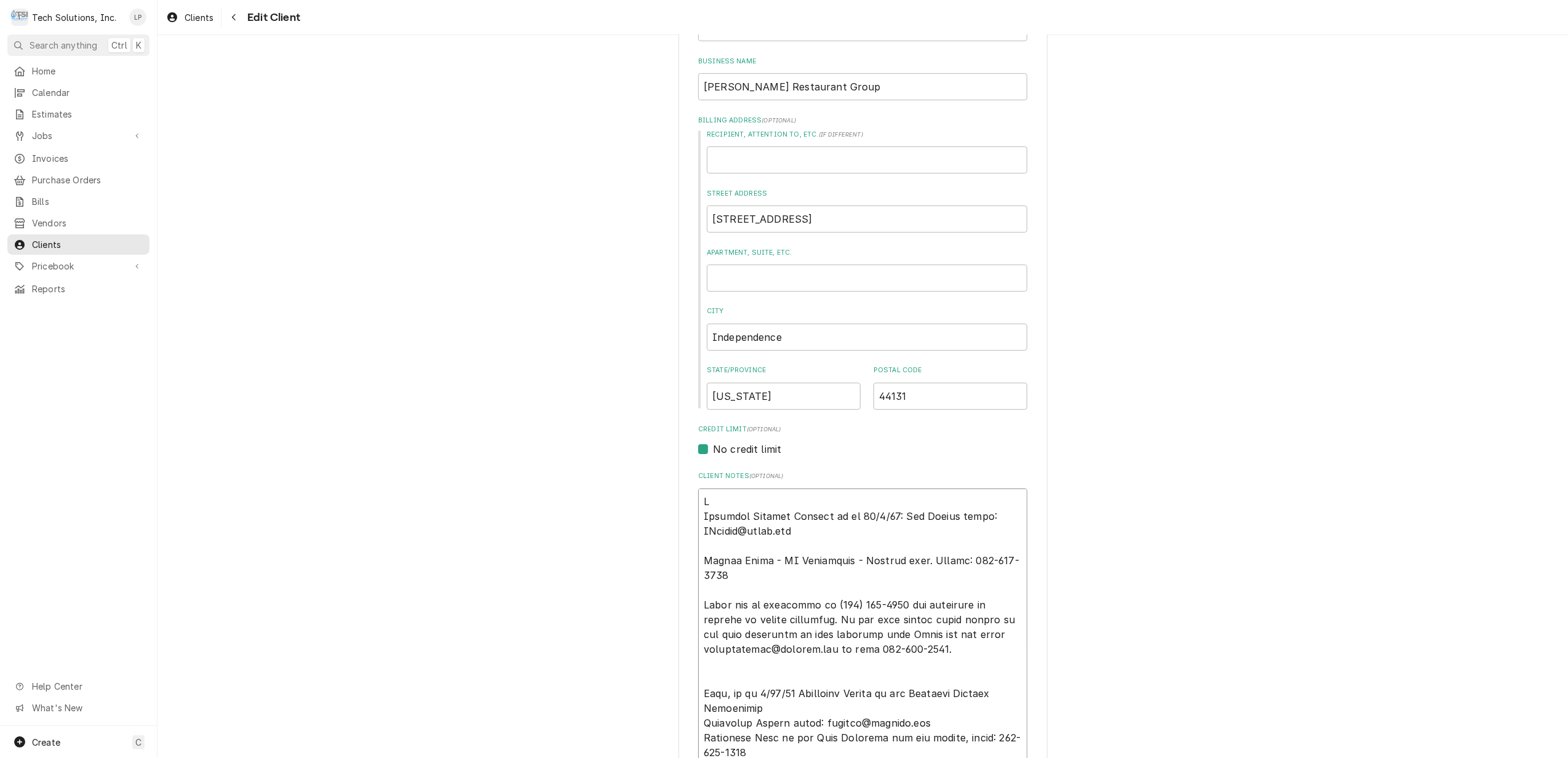
type textarea "x"
type textarea "NO Accounts Payable Contact as of 04/2/24: Joe Clarke email: JClarke@flynn.com …"
type textarea "x"
type textarea "NOT Accounts Payable Contact as of 04/2/24: Joe Clarke email: JClarke@flynn.com…"
type textarea "x"
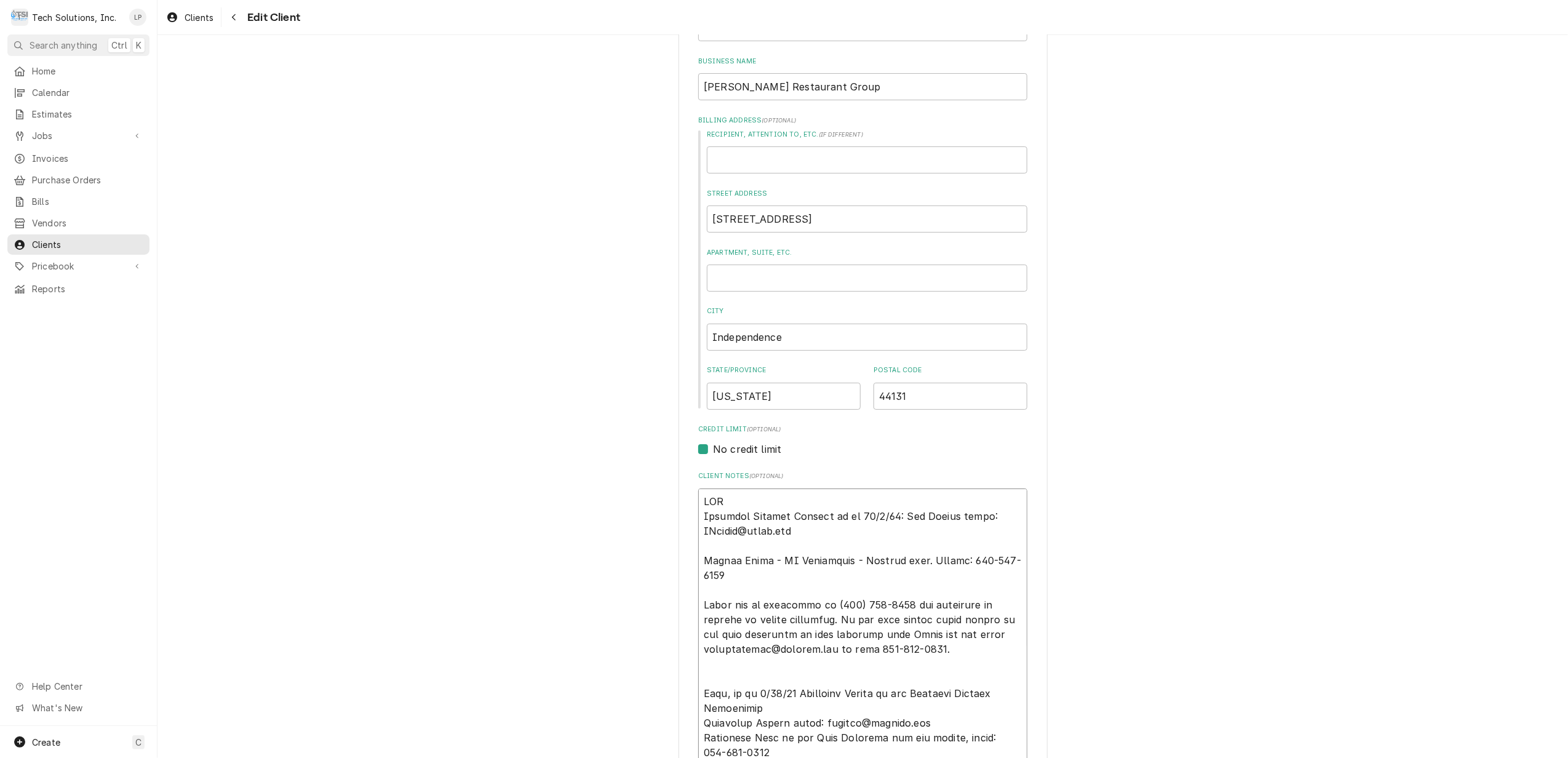
type textarea "NOTE Accounts Payable Contact as of 04/2/24: Joe Clarke email: JClarke@flynn.co…"
type textarea "x"
type textarea "NOTE: Accounts Payable Contact as of 04/2/24: Joe Clarke email: JClarke@flynn.c…"
type textarea "x"
type textarea "NOTE: l Accounts Payable Contact as of 04/2/24: Joe Clarke email: JClarke@flynn…"
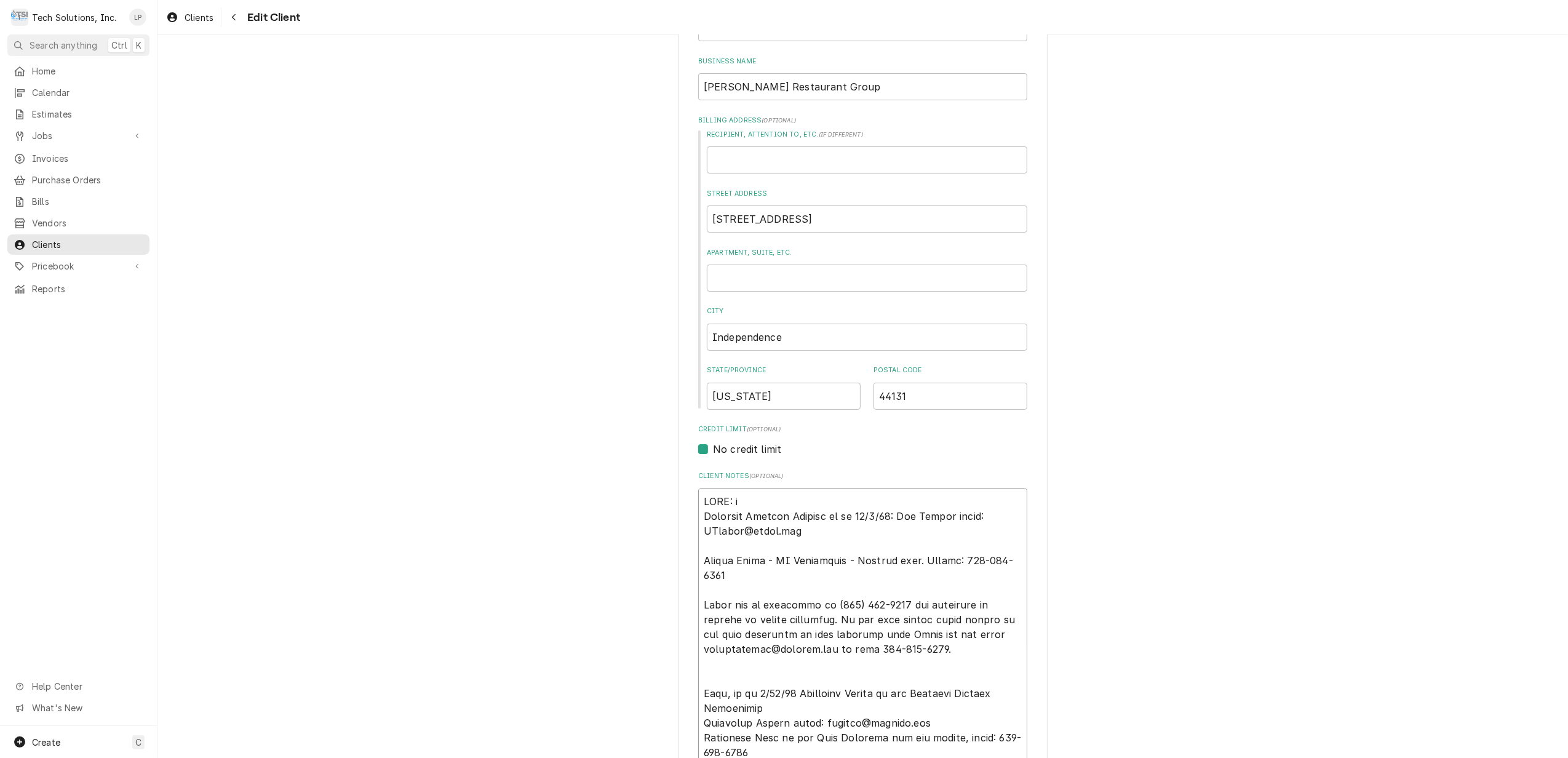
type textarea "x"
type textarea "NOTE: Accounts Payable Contact as of 04/2/24: Joe Clarke email: JClarke@flynn.c…"
type textarea "x"
type textarea "NOTE: e Accounts Payable Contact as of 04/2/24: Joe Clarke email: JClarke@flynn…"
type textarea "x"
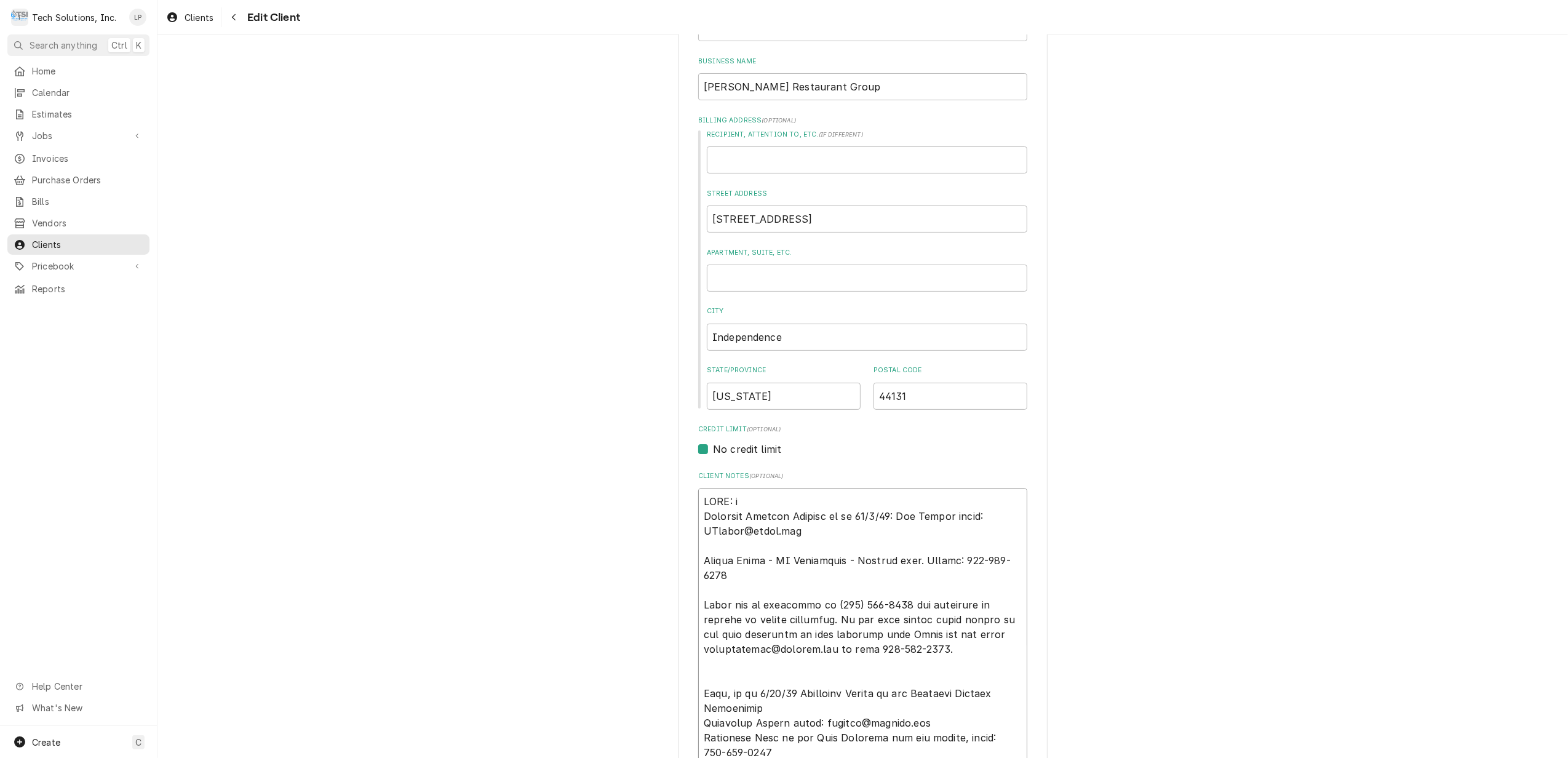
type textarea "NOTE: Accounts Payable Contact as of 04/2/24: Joe Clarke email: JClarke@flynn.c…"
type textarea "x"
type textarea "NOTE: E Accounts Payable Contact as of 04/2/24: Joe Clarke email: JClarke@flynn…"
type textarea "x"
type textarea "NOTE: EF Accounts Payable Contact as of 04/2/24: Joe Clarke email: JClarke@flyn…"
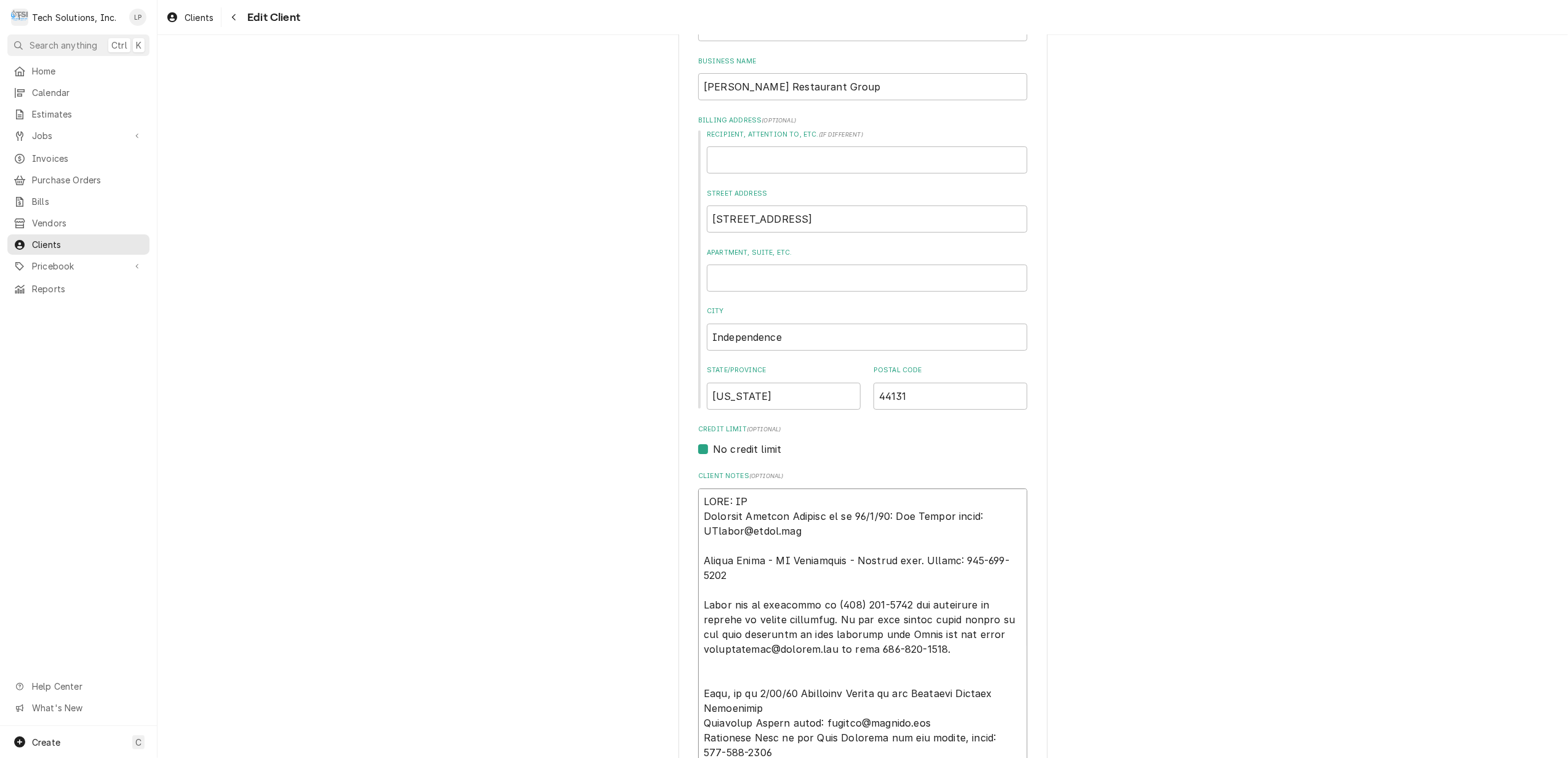
type textarea "x"
type textarea "NOTE: EFF Accounts Payable Contact as of 04/2/24: Joe Clarke email: JClarke@fly…"
type textarea "x"
type textarea "NOTE: EFFE Accounts Payable Contact as of 04/2/24: Joe Clarke email: JClarke@fl…"
type textarea "x"
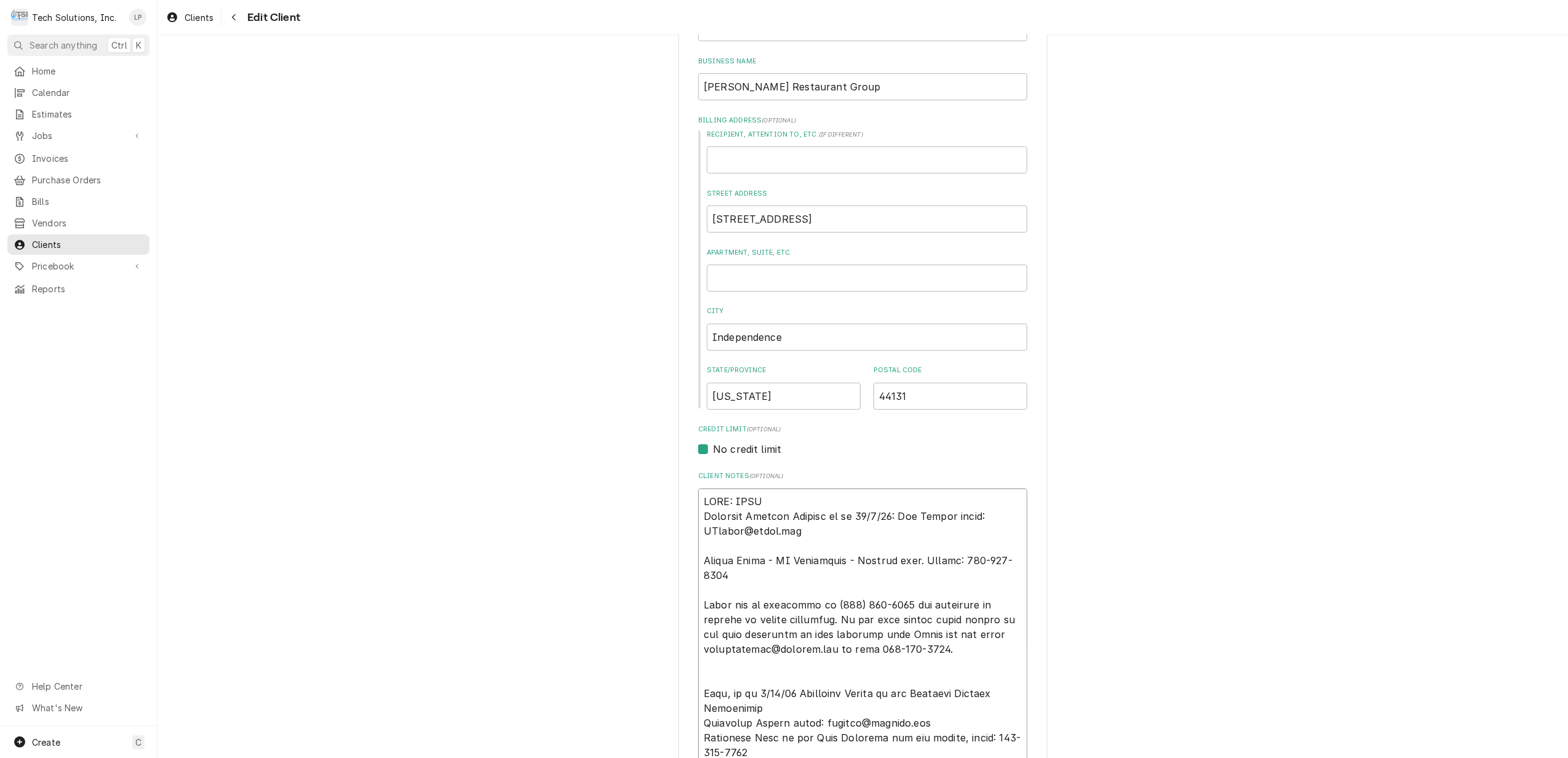
type textarea "NOTE: EFFEC Accounts Payable Contact as of 04/2/24: Joe Clarke email: JClarke@f…"
type textarea "x"
type textarea "NOTE: EFFECT Accounts Payable Contact as of 04/2/24: Joe Clarke email: JClarke@…"
type textarea "x"
type textarea "NOTE: EFFECTI Accounts Payable Contact as of 04/2/24: Joe Clarke email: JClarke…"
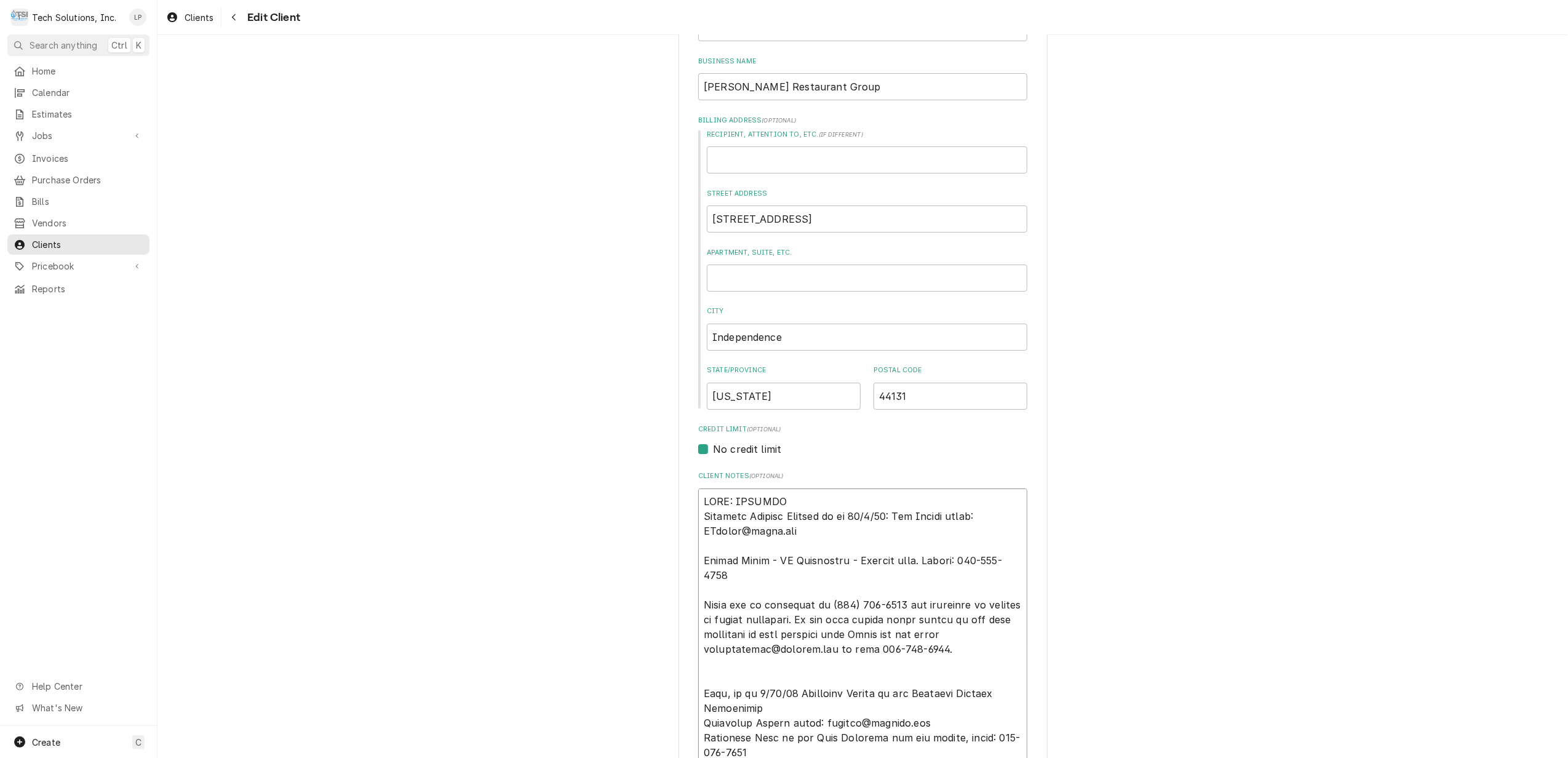
type textarea "x"
type textarea "NOTE: EFFECTIV Accounts Payable Contact as of 04/2/24: Joe Clarke email: JClark…"
type textarea "x"
type textarea "NOTE: EFFECTIVE Accounts Payable Contact as of 04/2/24: Joe Clarke email: JClar…"
type textarea "x"
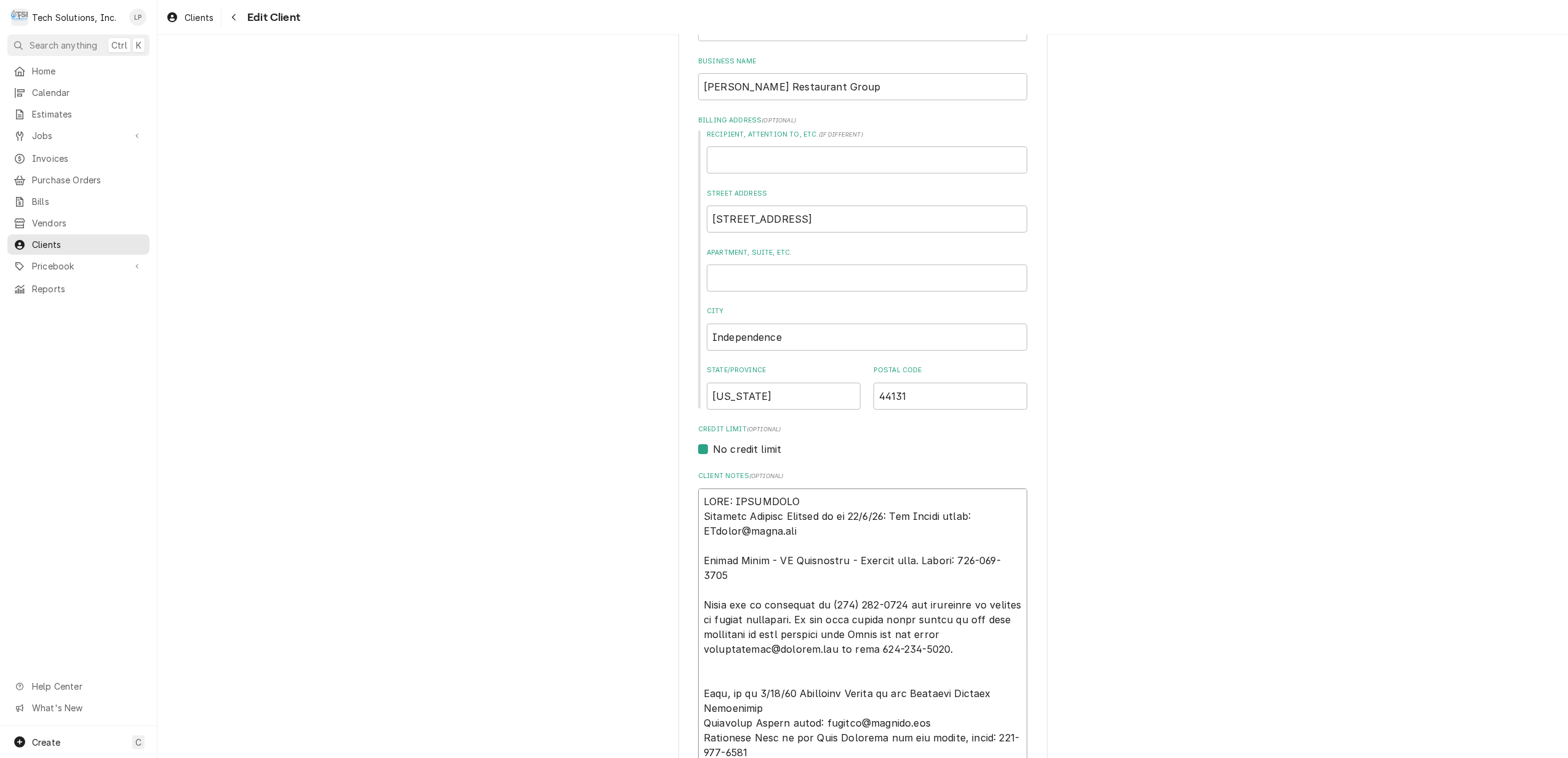
type textarea "NOTE: EFFECTIVE Accounts Payable Contact as of 04/2/24: Joe Clarke email: JClar…"
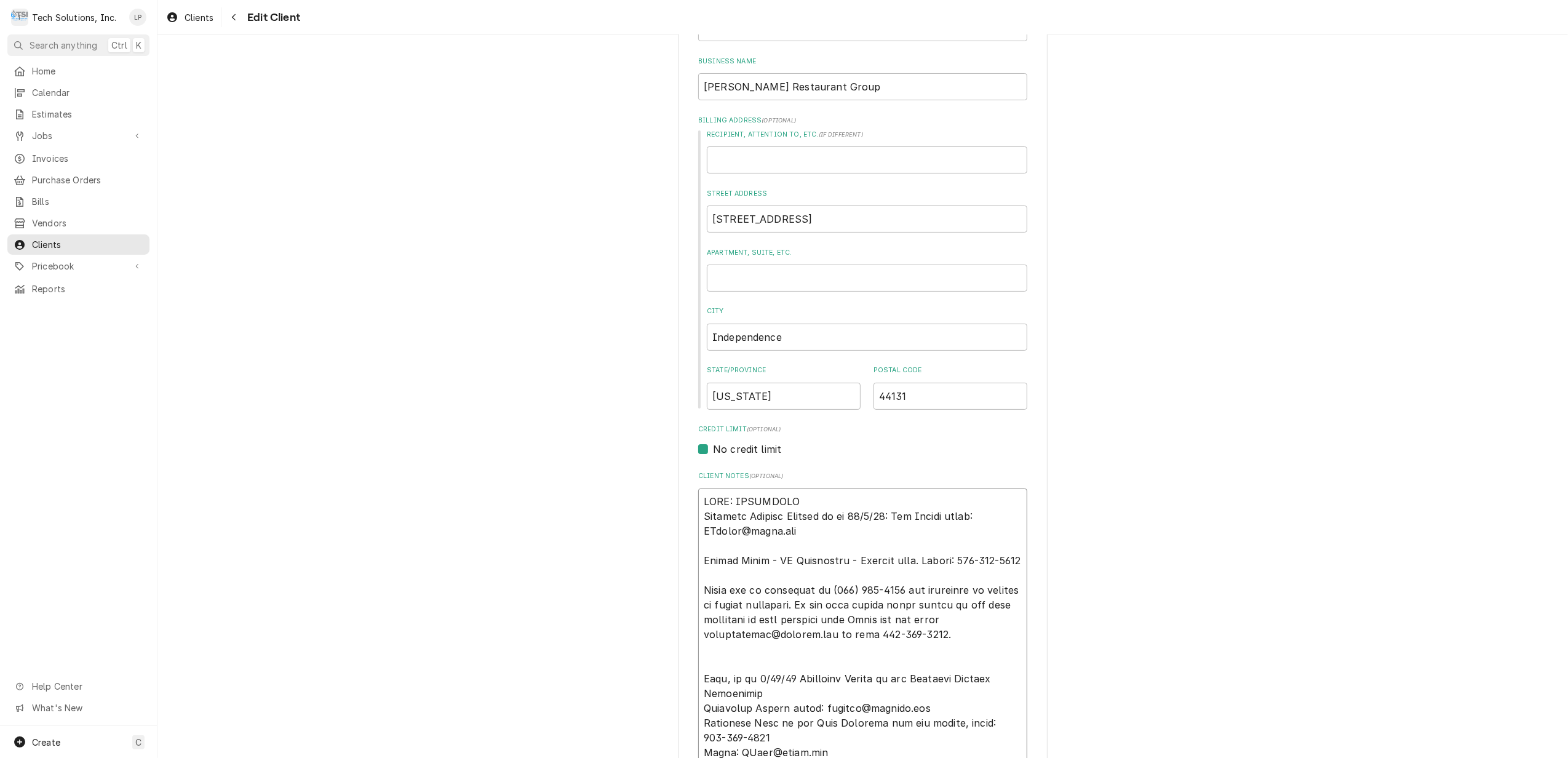
type textarea "x"
type textarea "NOTE: EFFECTIVE 8 Accounts Payable Contact as of 04/2/24: Joe Clarke email: JCl…"
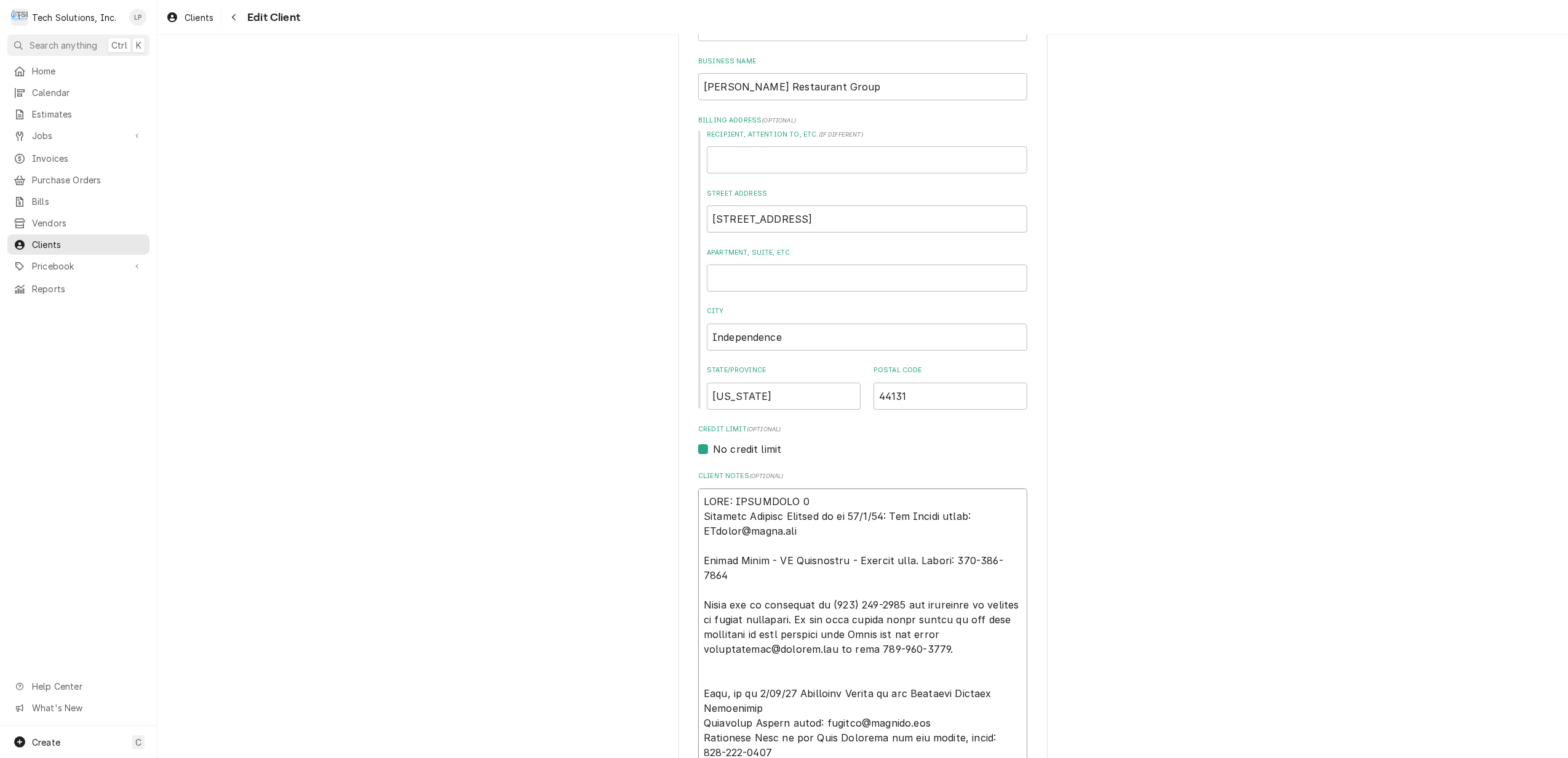
type textarea "x"
type textarea "NOTE: EFFECTIVE 8/ Accounts Payable Contact as of 04/2/24: Joe Clarke email: JC…"
type textarea "x"
type textarea "NOTE: EFFECTIVE 8/1 Accounts Payable Contact as of 04/2/24: Joe Clarke email: J…"
type textarea "x"
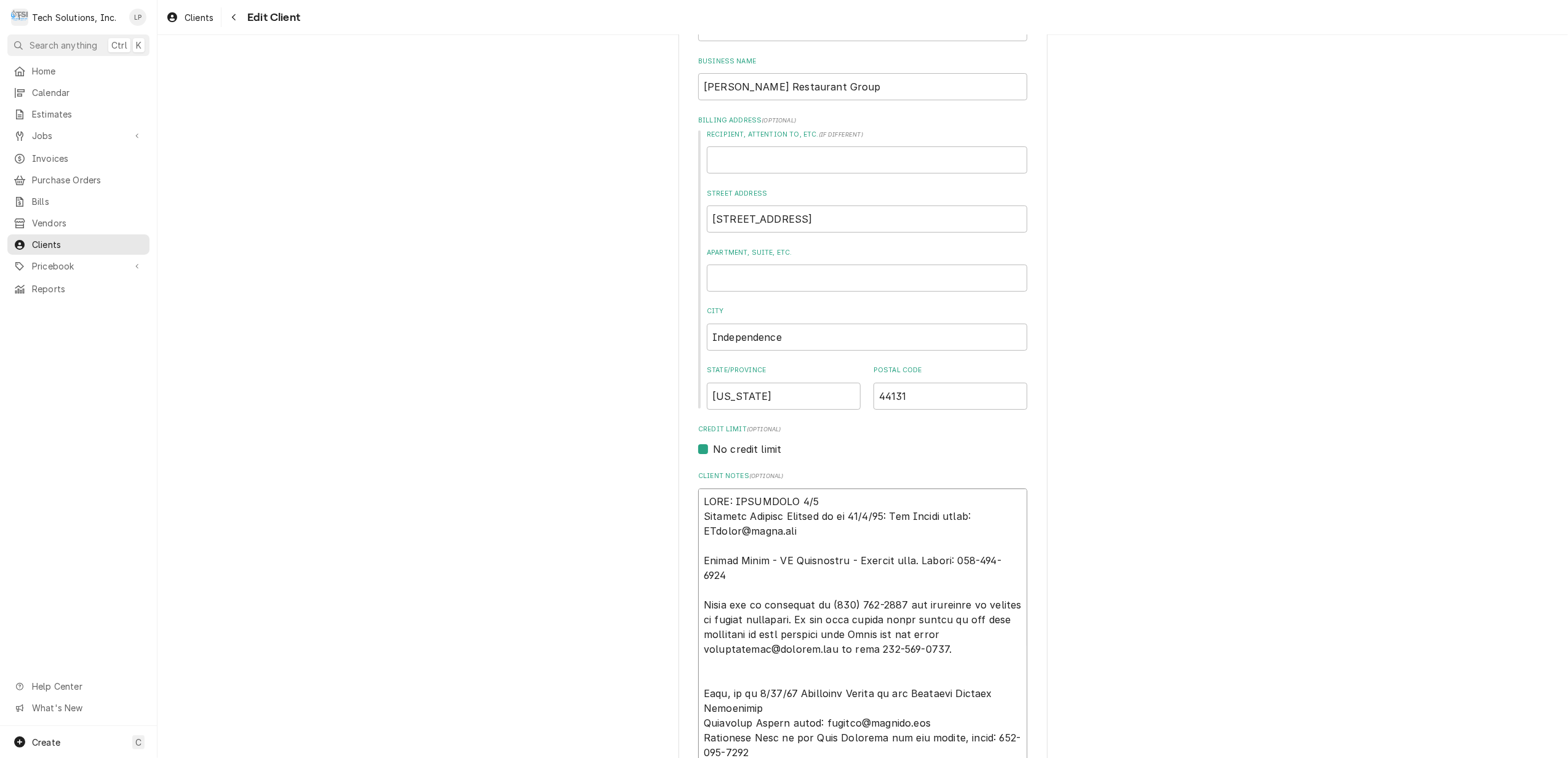
type textarea "NOTE: EFFECTIVE 8/18 Accounts Payable Contact as of 04/2/24: Joe Clarke email: …"
type textarea "x"
type textarea "NOTE: EFFECTIVE 8/18/ Accounts Payable Contact as of 04/2/24: Joe Clarke email:…"
type textarea "x"
type textarea "NOTE: EFFECTIVE 8/18/2 Accounts Payable Contact as of 04/2/24: Joe Clarke email…"
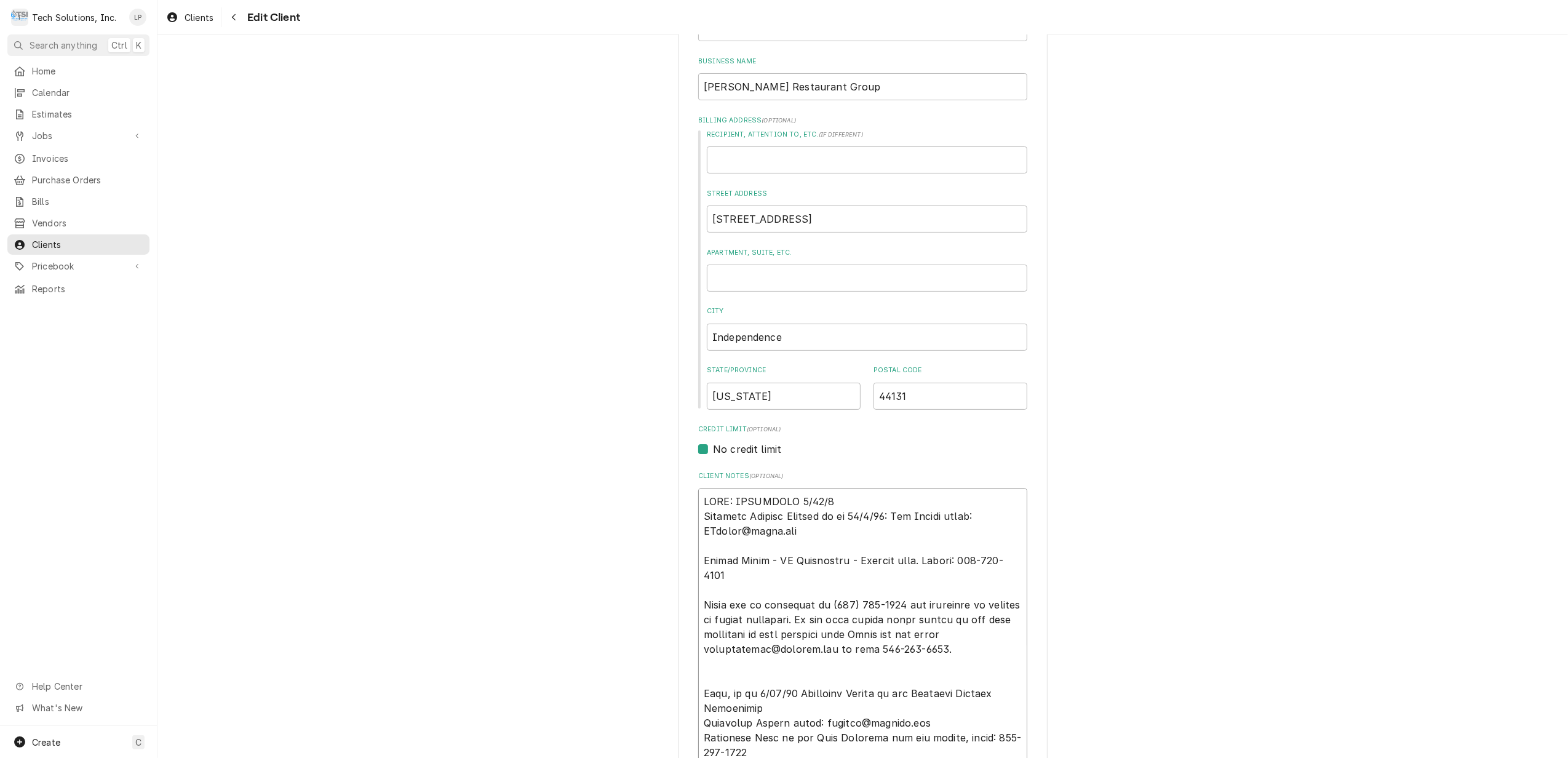
type textarea "x"
type textarea "NOTE: EFFECTIVE 8/18/25 Accounts Payable Contact as of 04/2/24: Joe Clarke emai…"
type textarea "x"
type textarea "NOTE: EFFECTIVE 8/18/25 Accounts Payable Contact as of 04/2/24: Joe Clarke emai…"
type textarea "x"
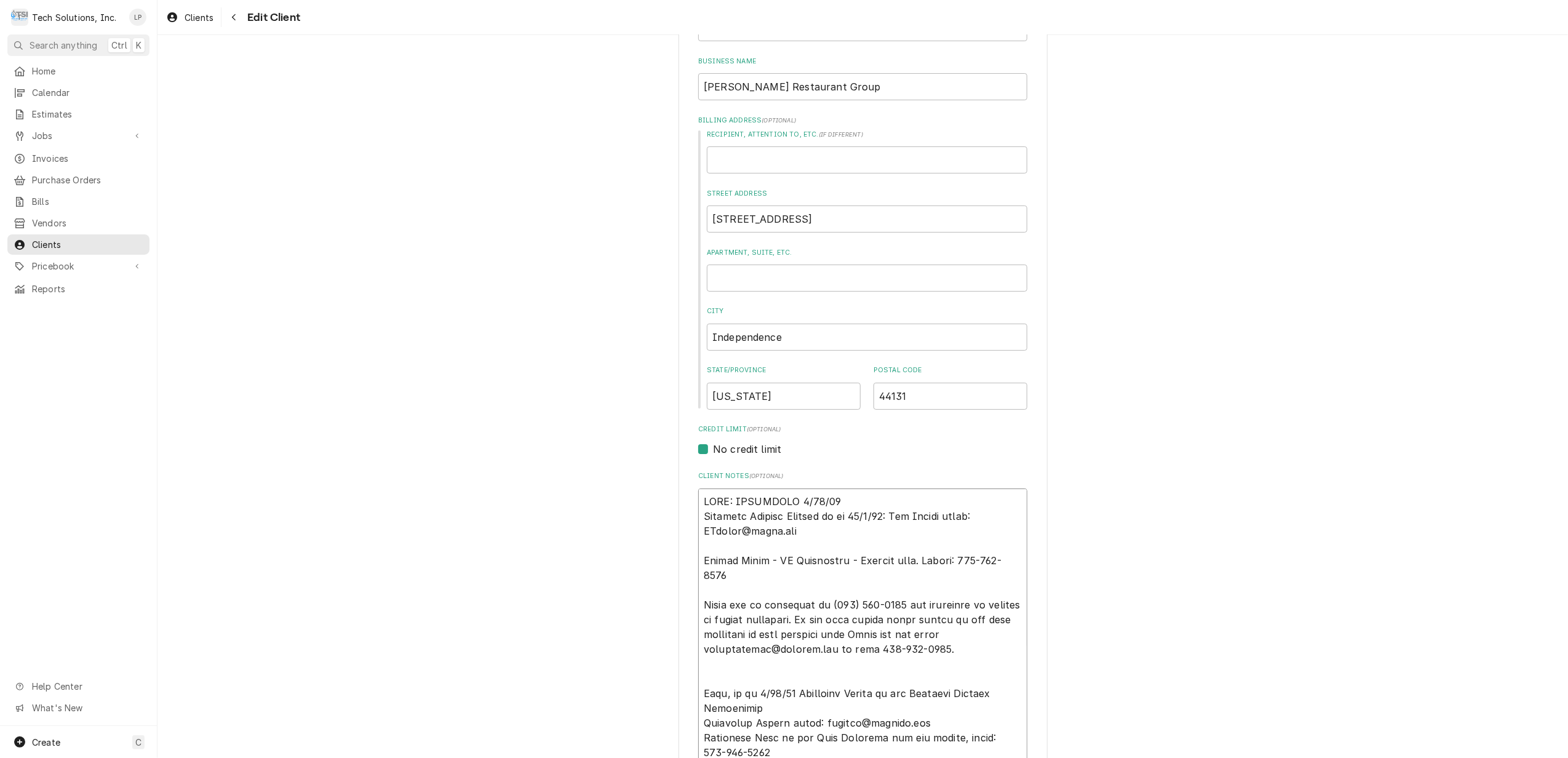
type textarea "NOTE: EFFECTIVE 8/18/25 p Accounts Payable Contact as of 04/2/24: Joe Clarke em…"
type textarea "x"
type textarea "NOTE: EFFECTIVE 8/18/25 Accounts Payable Contact as of 04/2/24: Joe Clarke emai…"
type textarea "x"
type textarea "NOTE: EFFECTIVE 8/18/25 P Accounts Payable Contact as of 04/2/24: Joe Clarke em…"
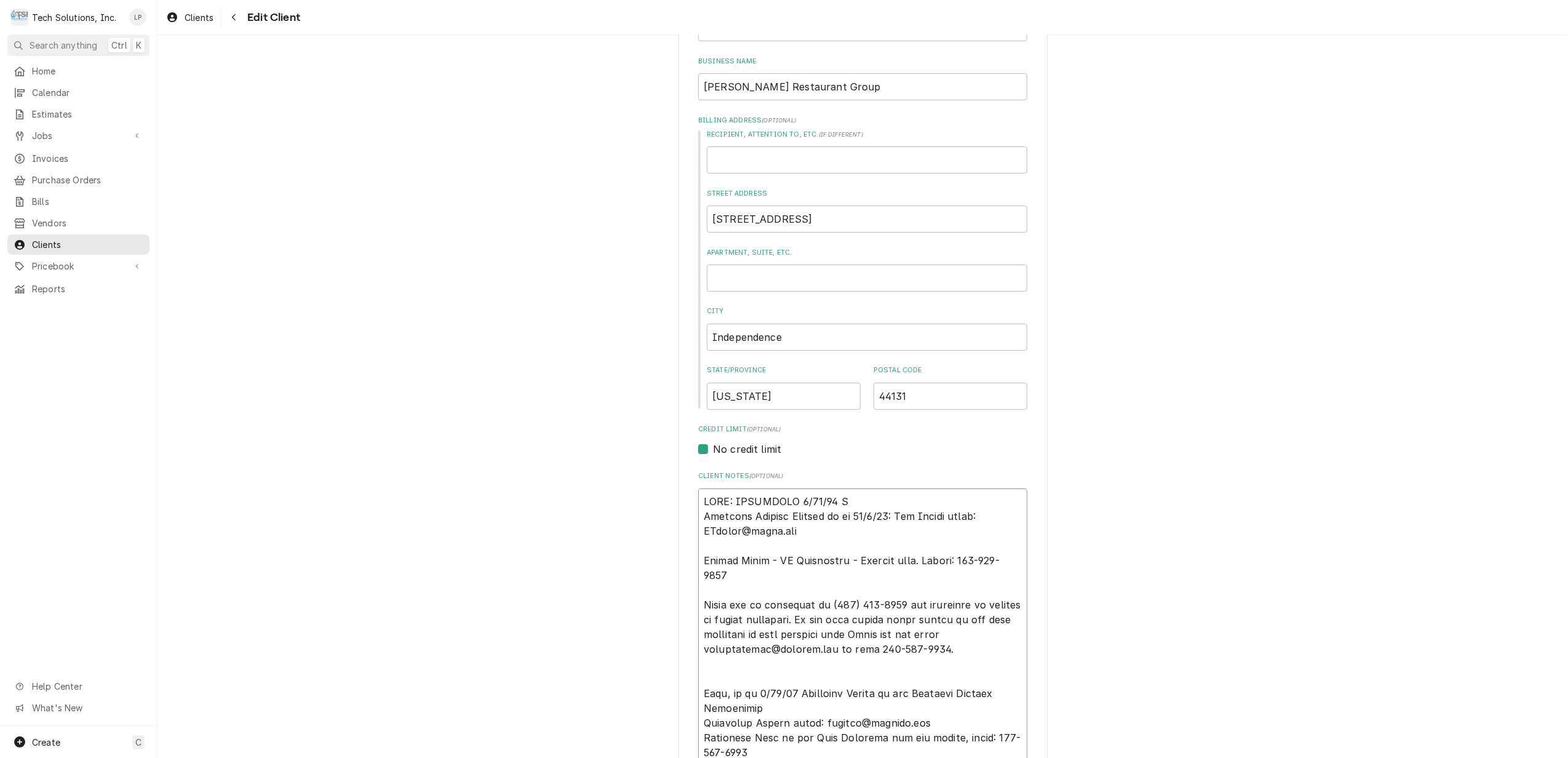
type textarea "x"
type textarea "NOTE: EFFECTIVE 8/18/25 PA Accounts Payable Contact as of 04/2/24: Joe Clarke e…"
type textarea "x"
type textarea "NOTE: EFFECTIVE 8/18/25 PAN Accounts Payable Contact as of 04/2/24: Joe Clarke …"
type textarea "x"
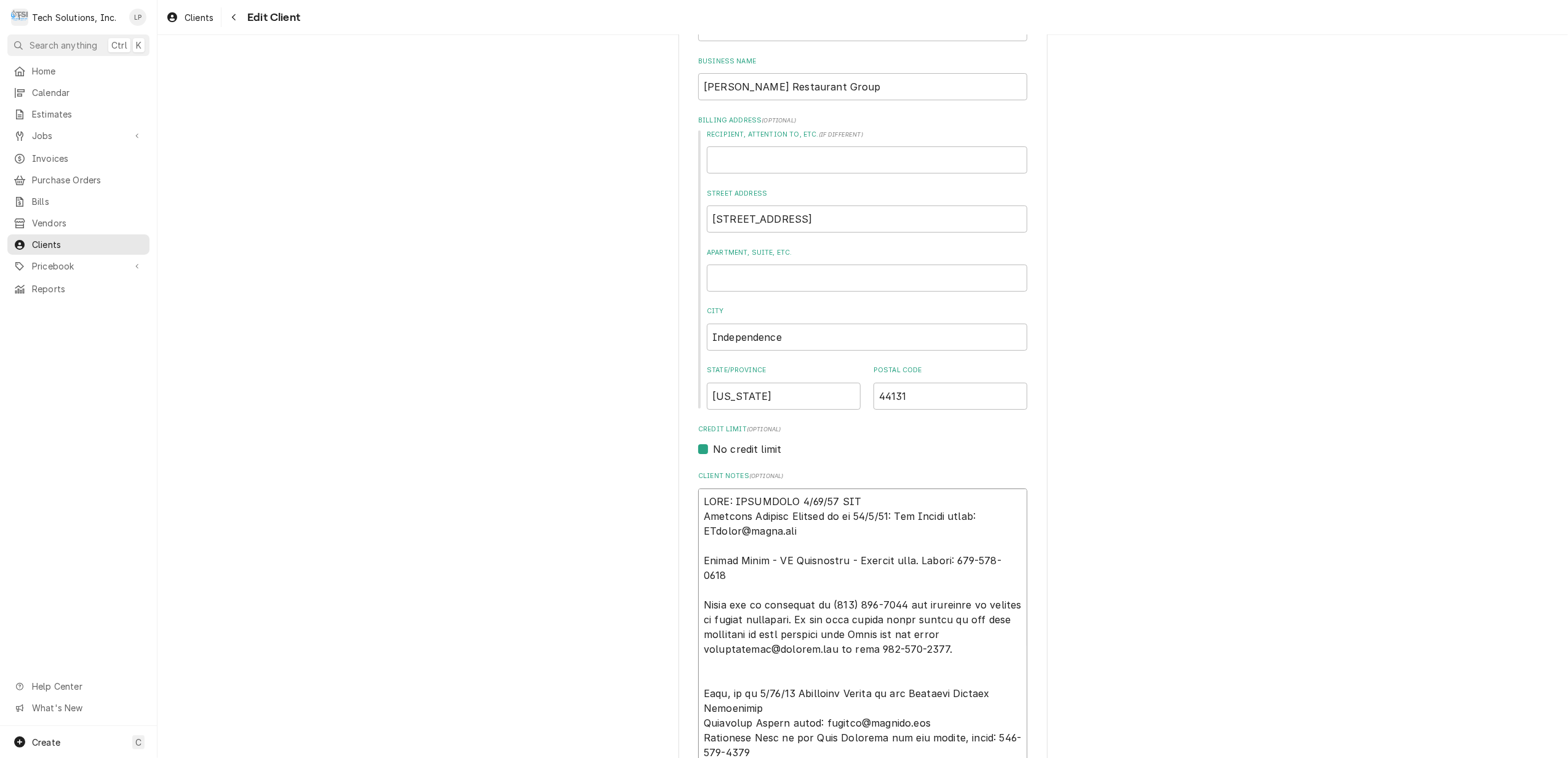
type textarea "NOTE: EFFECTIVE 8/18/25 PANE Accounts Payable Contact as of 04/2/24: Joe Clarke…"
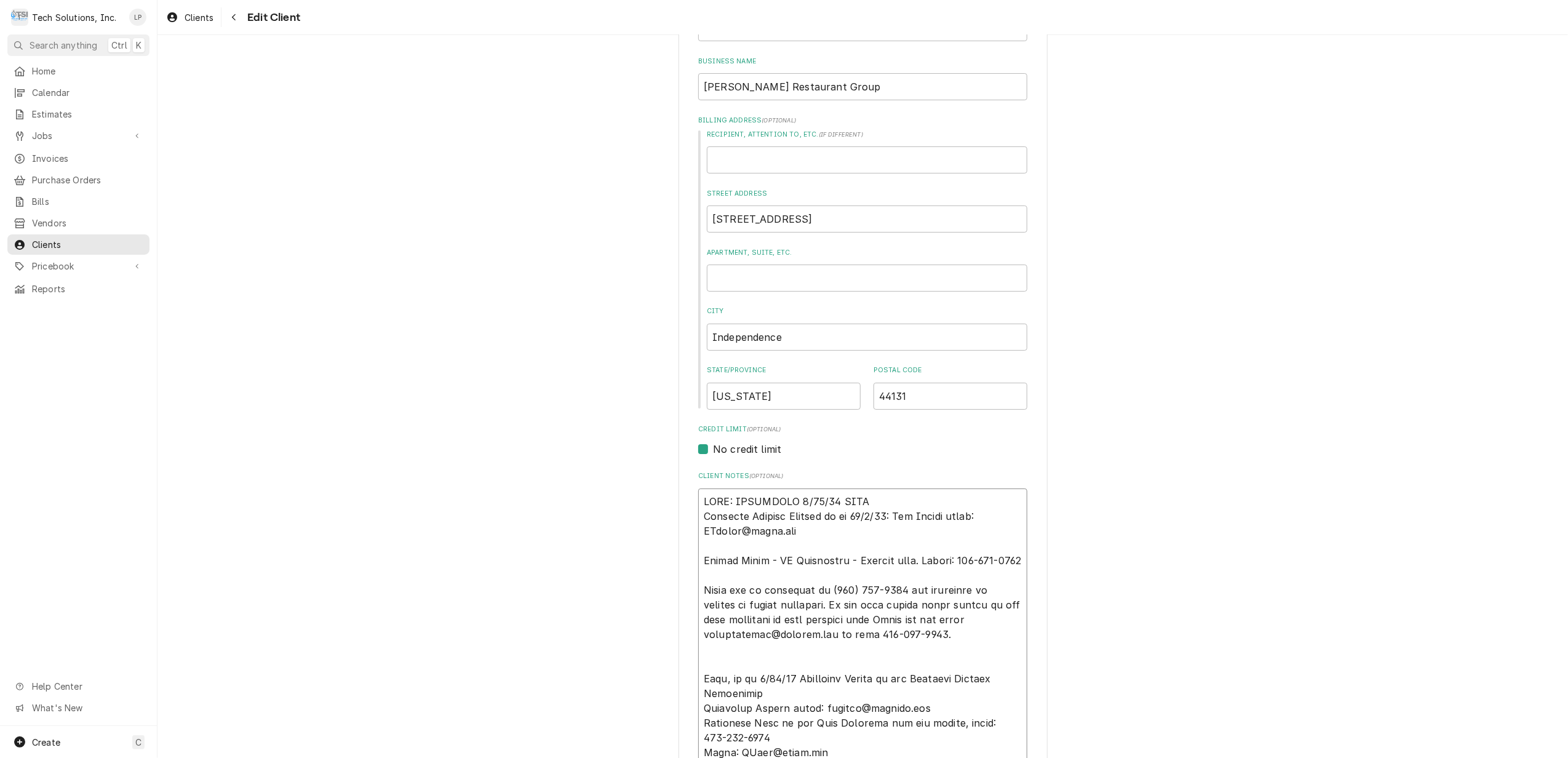
type textarea "x"
type textarea "NOTE: EFFECTIVE 8/18/25 PANER Accounts Payable Contact as of 04/2/24: Joe Clark…"
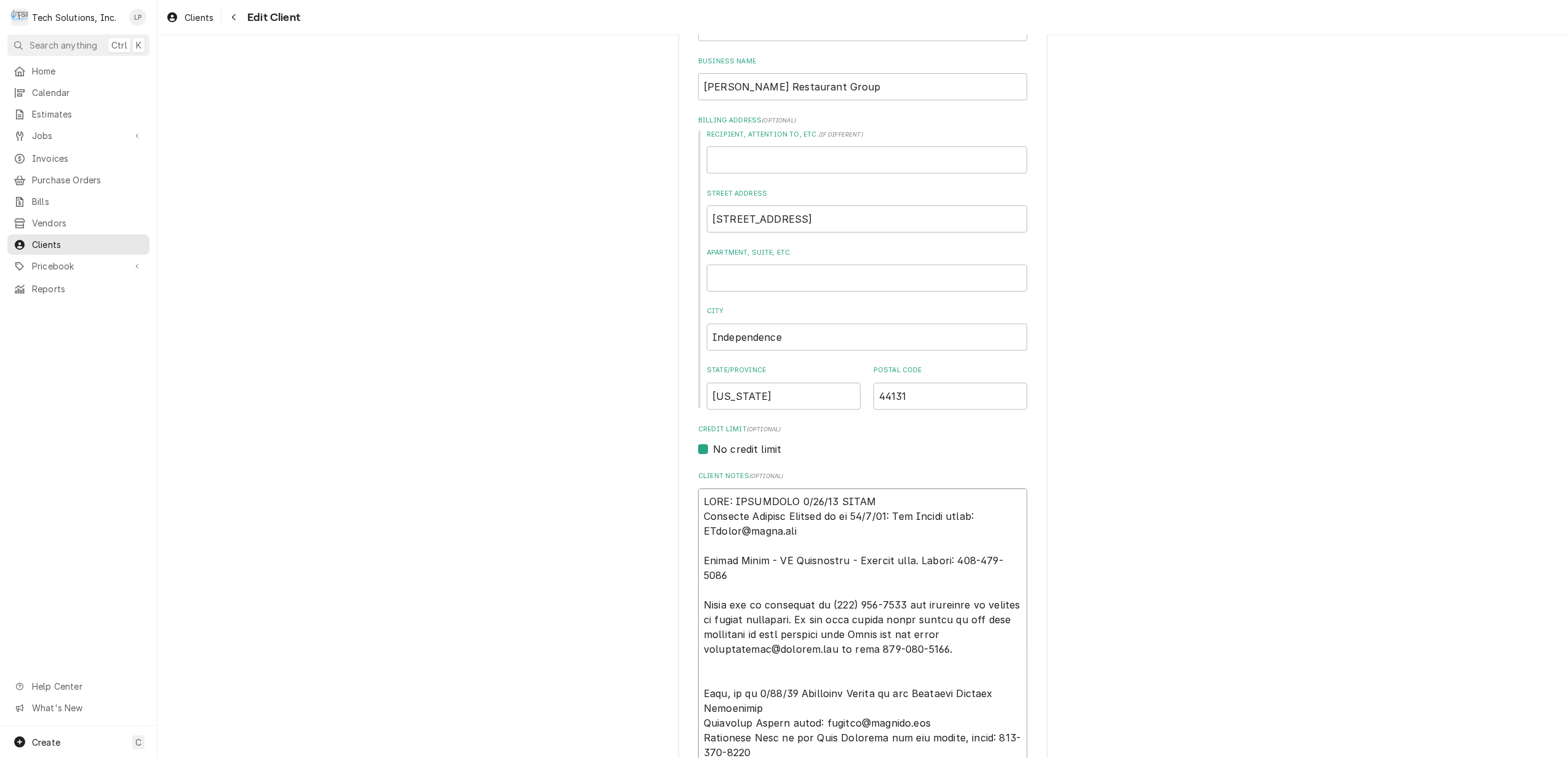
type textarea "x"
type textarea "NOTE: EFFECTIVE 8/18/25 PANERA Accounts Payable Contact as of 04/2/24: Joe Clar…"
type textarea "x"
type textarea "NOTE: EFFECTIVE 8/18/25 PANERA Accounts Payable Contact as of 04/2/24: Joe Clar…"
type textarea "x"
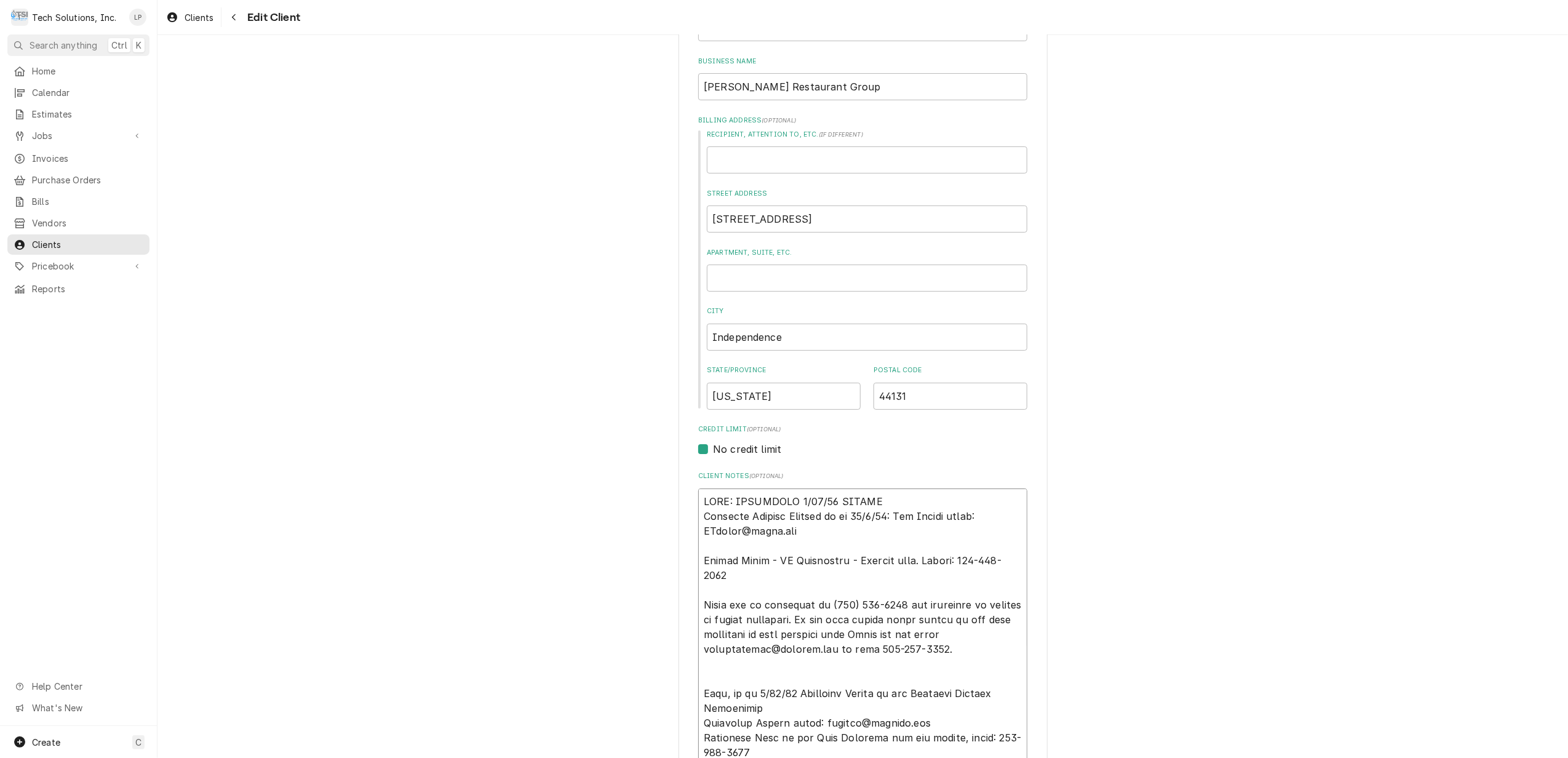
type textarea "NOTE: EFFECTIVE 8/18/25 PANERA s Accounts Payable Contact as of 04/2/24: Joe Cl…"
type textarea "x"
type textarea "NOTE: EFFECTIVE 8/18/25 PANERA sP Accounts Payable Contact as of 04/2/24: Joe C…"
type textarea "x"
type textarea "NOTE: EFFECTIVE 8/18/25 PANERA sPE Accounts Payable Contact as of 04/2/24: Joe …"
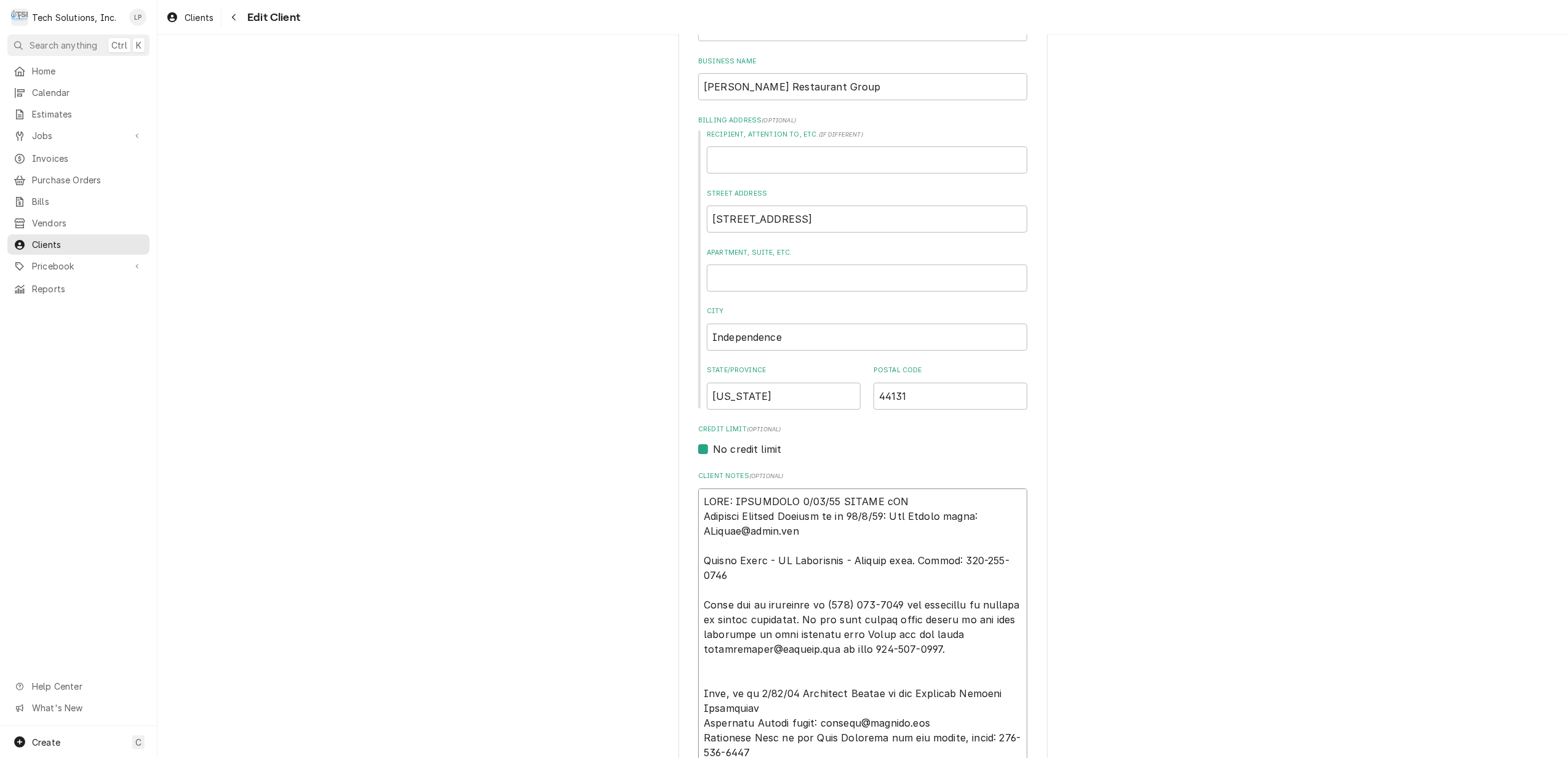
type textarea "x"
type textarea "NOTE: EFFECTIVE 8/18/25 PANERA sP Accounts Payable Contact as of 04/2/24: Joe C…"
type textarea "x"
type textarea "NOTE: EFFECTIVE 8/18/25 PANERA s Accounts Payable Contact as of 04/2/24: Joe Cl…"
type textarea "x"
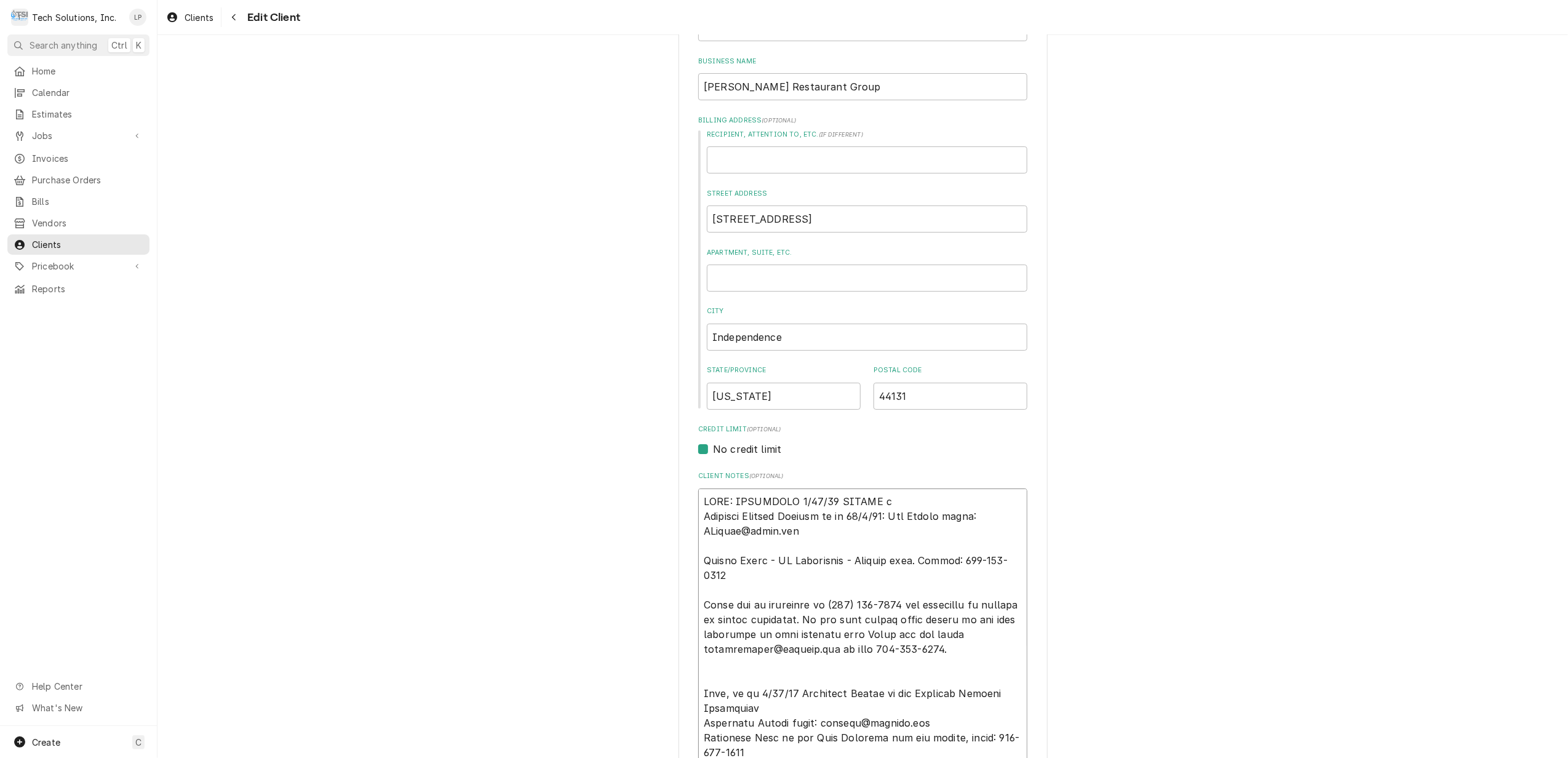
type textarea "NOTE: EFFECTIVE 8/18/25 PANERA Accounts Payable Contact as of 04/2/24: Joe Clar…"
type textarea "x"
type textarea "NOTE: EFFECTIVE 8/18/25 PANERA S Accounts Payable Contact as of 04/2/24: Joe Cl…"
type textarea "x"
type textarea "NOTE: EFFECTIVE 8/18/25 PANERA SP Accounts Payable Contact as of 04/2/24: Joe C…"
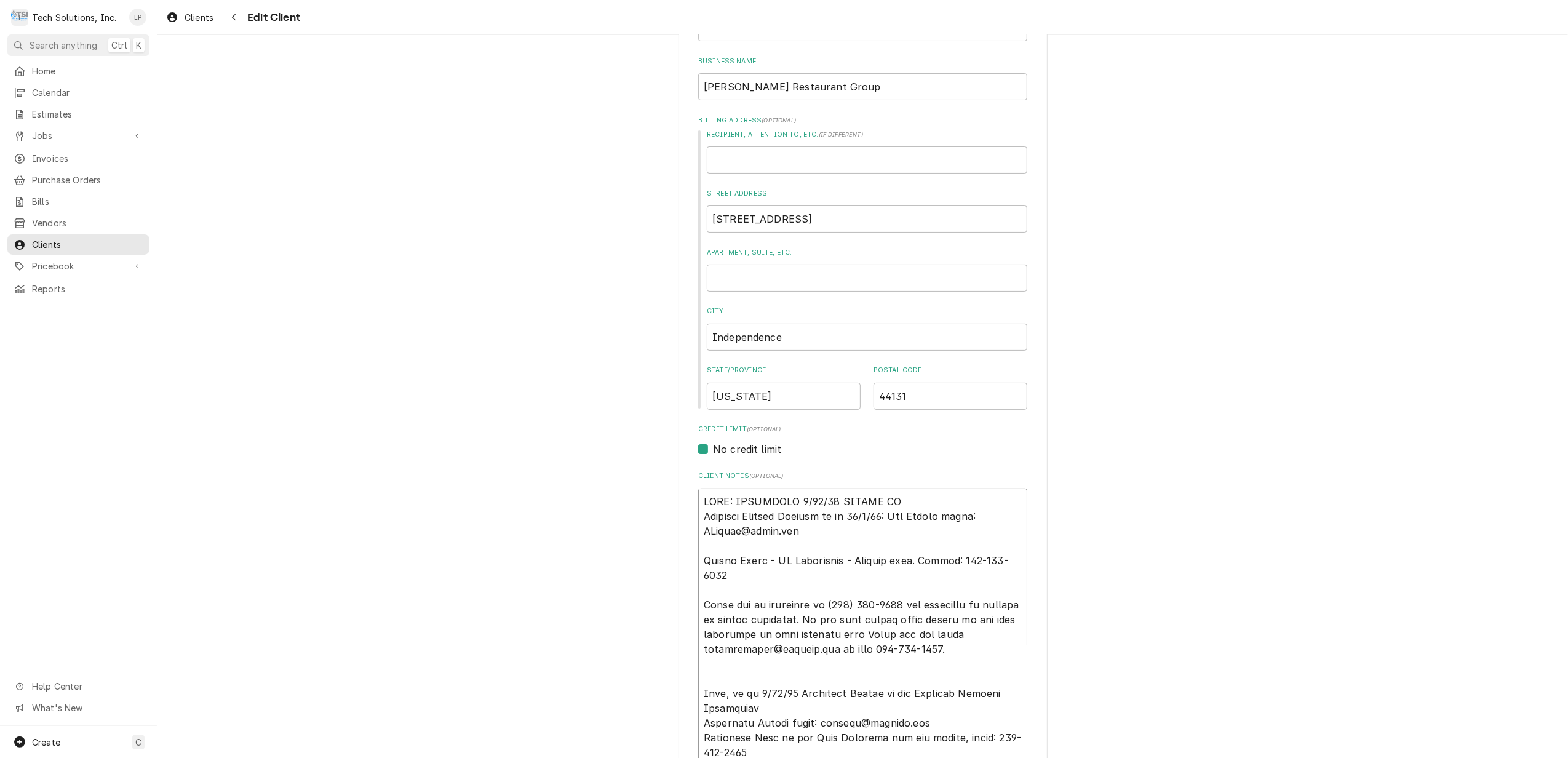
type textarea "x"
type textarea "NOTE: EFFECTIVE 8/18/25 PANERA SPE Accounts Payable Contact as of 04/2/24: Joe …"
type textarea "x"
type textarea "NOTE: EFFECTIVE 8/18/25 PANERA SPEC Accounts Payable Contact as of 04/2/24: Joe…"
type textarea "x"
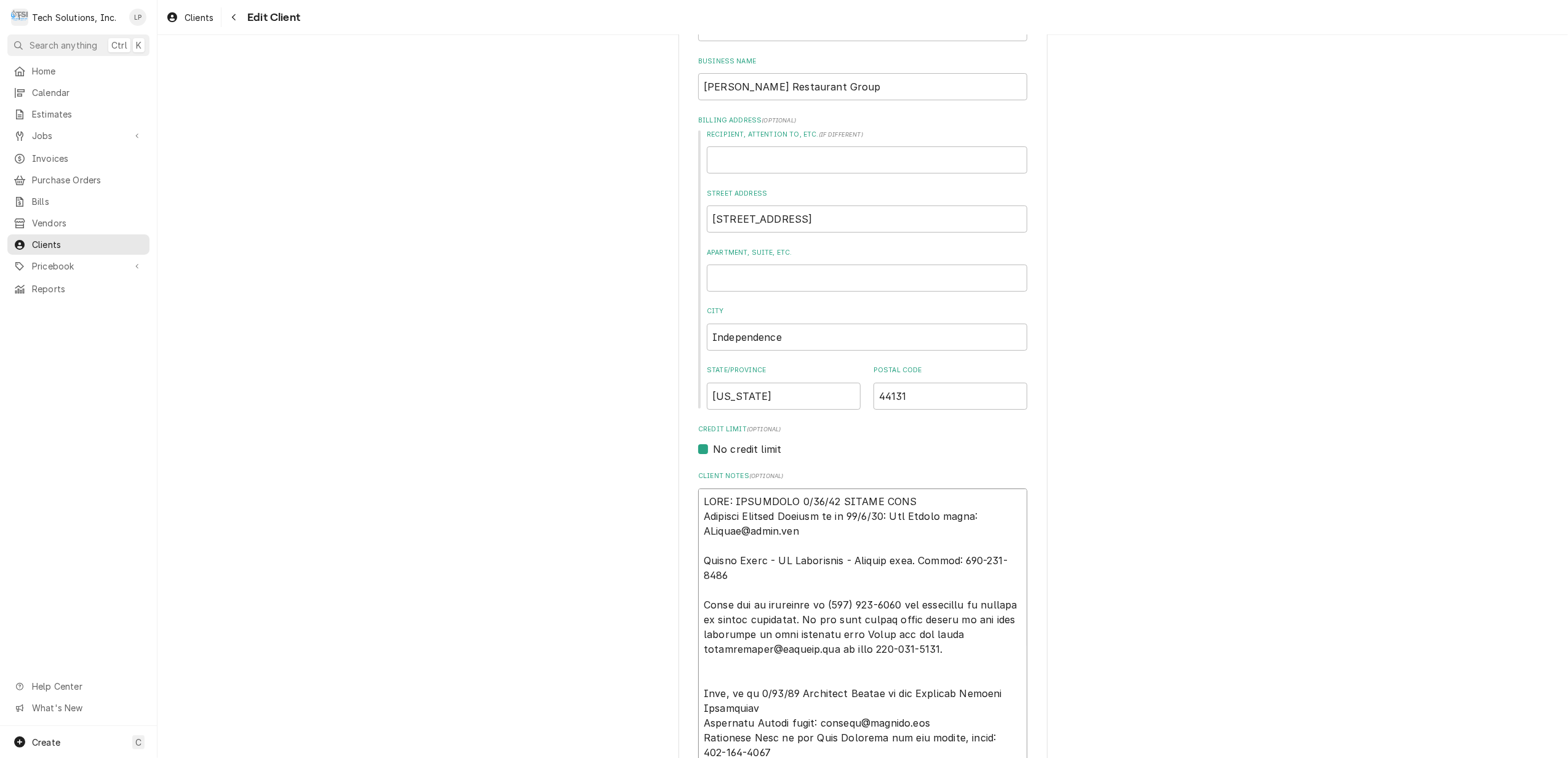
type textarea "NOTE: EFFECTIVE 8/18/25 PANERA SPECI Accounts Payable Contact as of 04/2/24: Jo…"
type textarea "x"
type textarea "NOTE: EFFECTIVE 8/18/25 PANERA SPECIA Accounts Payable Contact as of 04/2/24: J…"
type textarea "x"
type textarea "NOTE: EFFECTIVE 8/18/25 PANERA SPECIAL Accounts Payable Contact as of 04/2/24: …"
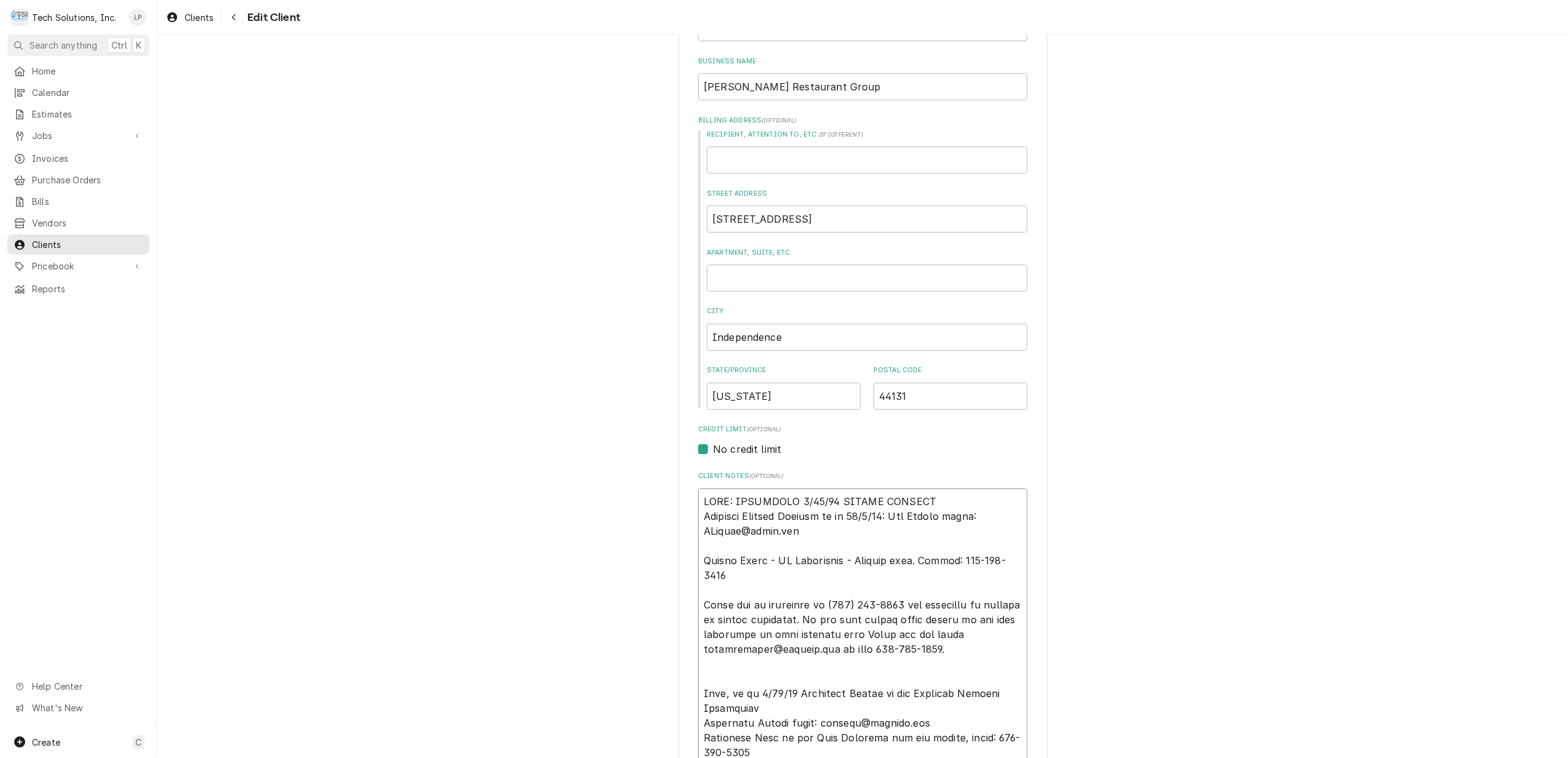
type textarea "x"
type textarea "NOTE: EFFECTIVE 8/18/25 PANERA SPECIAL Accounts Payable Contact as of 04/2/24: …"
type textarea "x"
type textarea "NOTE: EFFECTIVE 8/18/25 PANERA SPECIAL P Accounts Payable Contact as of 04/2/24…"
type textarea "x"
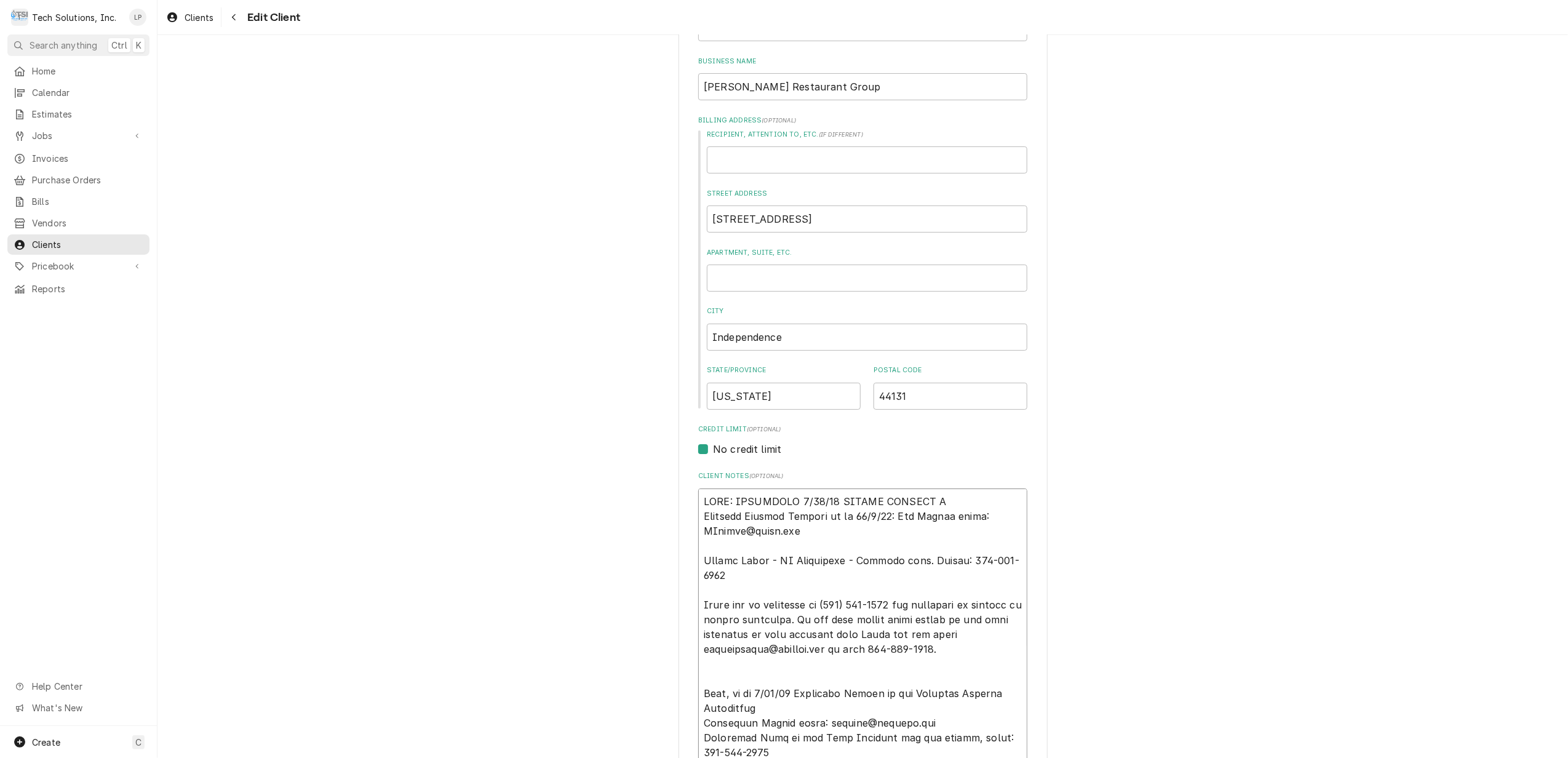
type textarea "NOTE: EFFECTIVE 8/18/25 PANERA SPECIAL PR Accounts Payable Contact as of 04/2/2…"
type textarea "x"
type textarea "NOTE: EFFECTIVE 8/18/25 PANERA SPECIAL PRI Accounts Payable Contact as of 04/2/…"
type textarea "x"
type textarea "NOTE: EFFECTIVE 8/18/25 PANERA SPECIAL PRIC Accounts Payable Contact as of 04/2…"
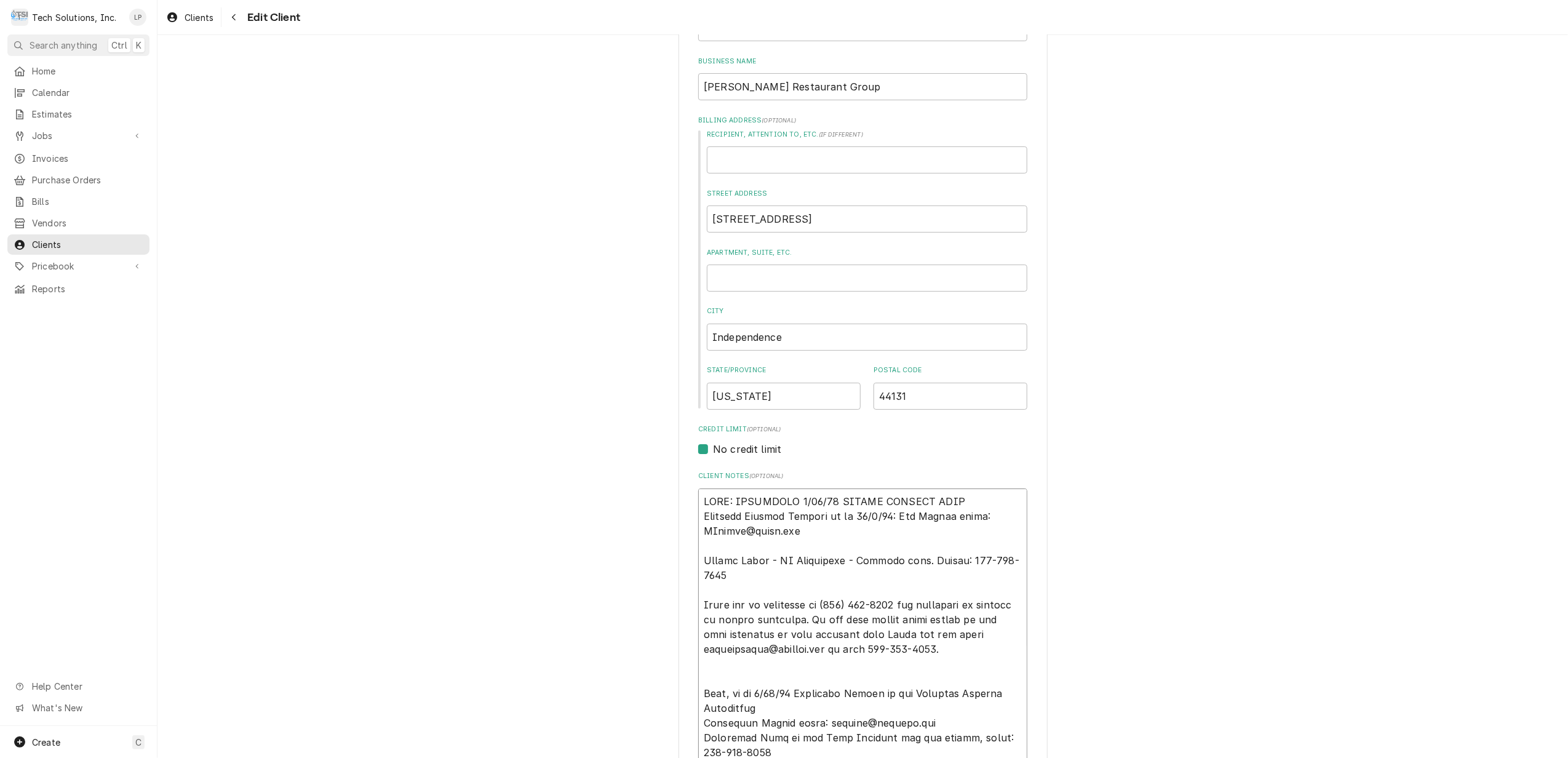
type textarea "x"
type textarea "NOTE: EFFECTIVE 8/18/25 PANERA SPECIAL PRICI Accounts Payable Contact as of 04/…"
type textarea "x"
type textarea "NOTE: EFFECTIVE 8/18/25 PANERA SPECIAL PRICIN Accounts Payable Contact as of 04…"
type textarea "x"
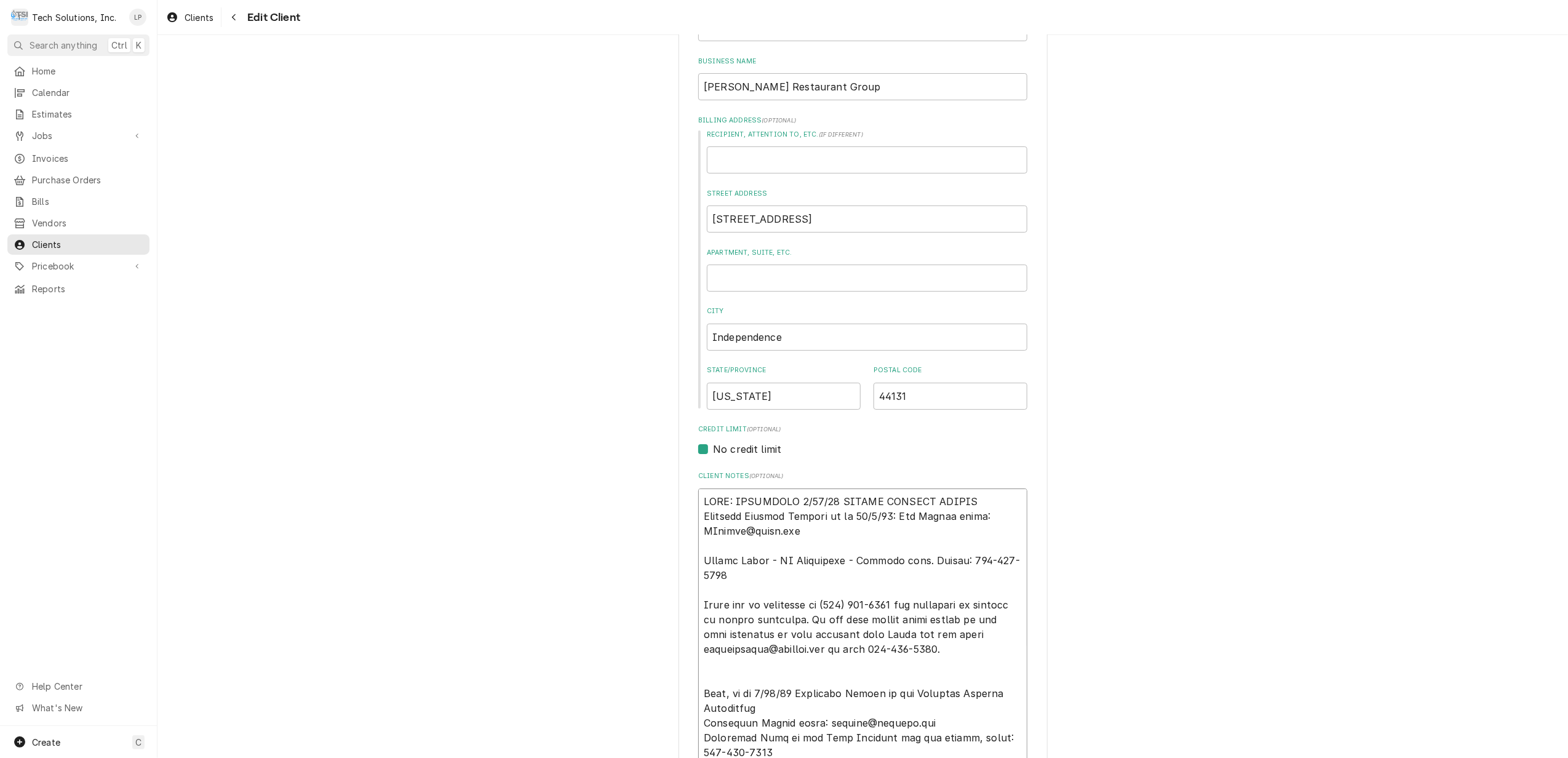
type textarea "NOTE: EFFECTIVE 8/18/25 PANERA SPECIAL PRICING Accounts Payable Contact as of 0…"
type textarea "x"
type textarea "NOTE: EFFECTIVE 8/18/25 PANERA SPECIAL PRICING Accounts Payable Contact as of 0…"
type textarea "x"
type textarea "NOTE: EFFECTIVE 8/18/25 PANERA SPECIAL PRICING 9 Accounts Payable Contact as of…"
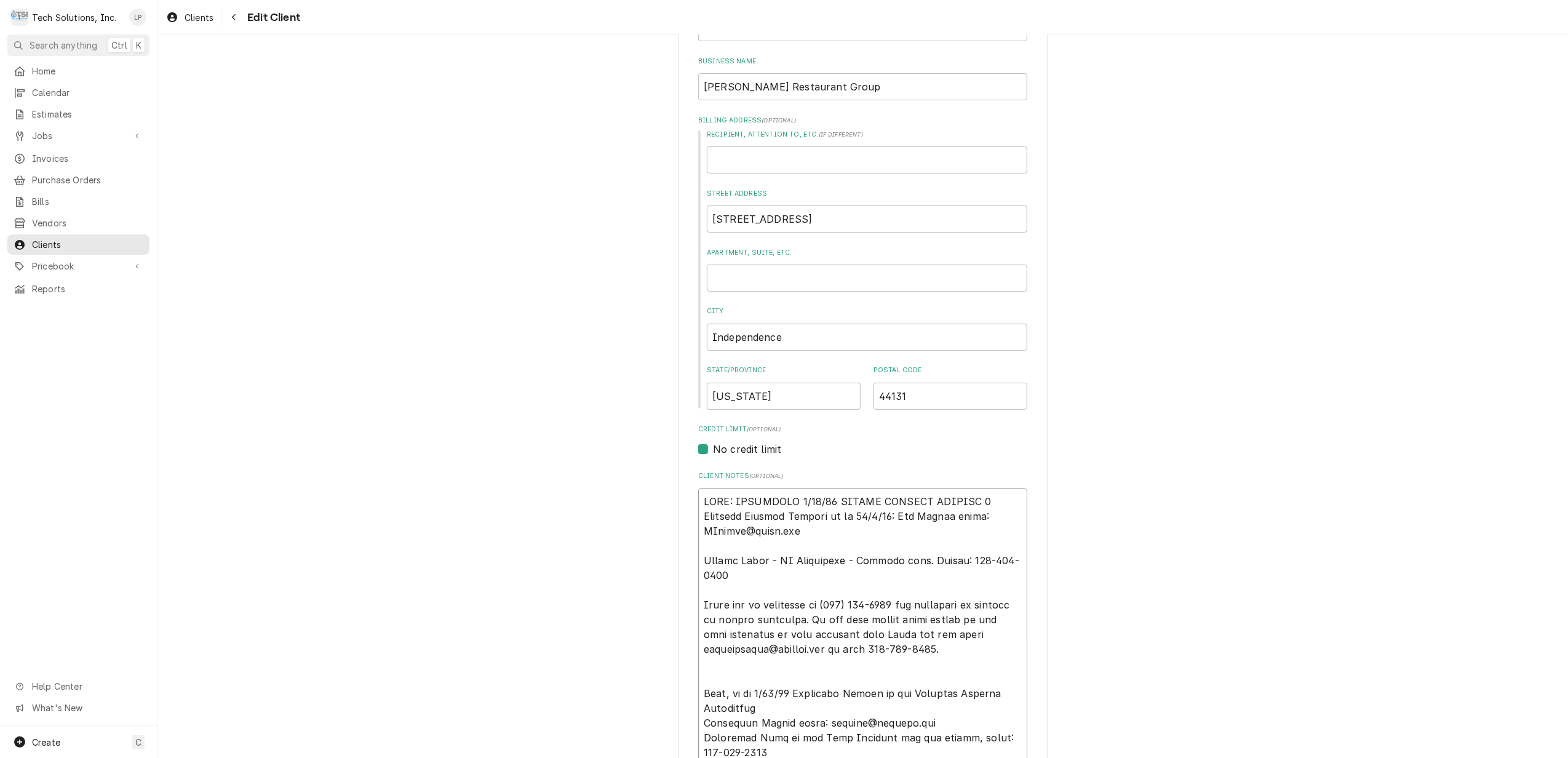
type textarea "x"
type textarea "NOTE: EFFECTIVE 8/18/25 PANERA SPECIAL PRICING 90 Accounts Payable Contact as o…"
type textarea "x"
type textarea "NOTE: EFFECTIVE 8/18/25 PANERA SPECIAL PRICING 90 Accounts Payable Contact as o…"
type textarea "x"
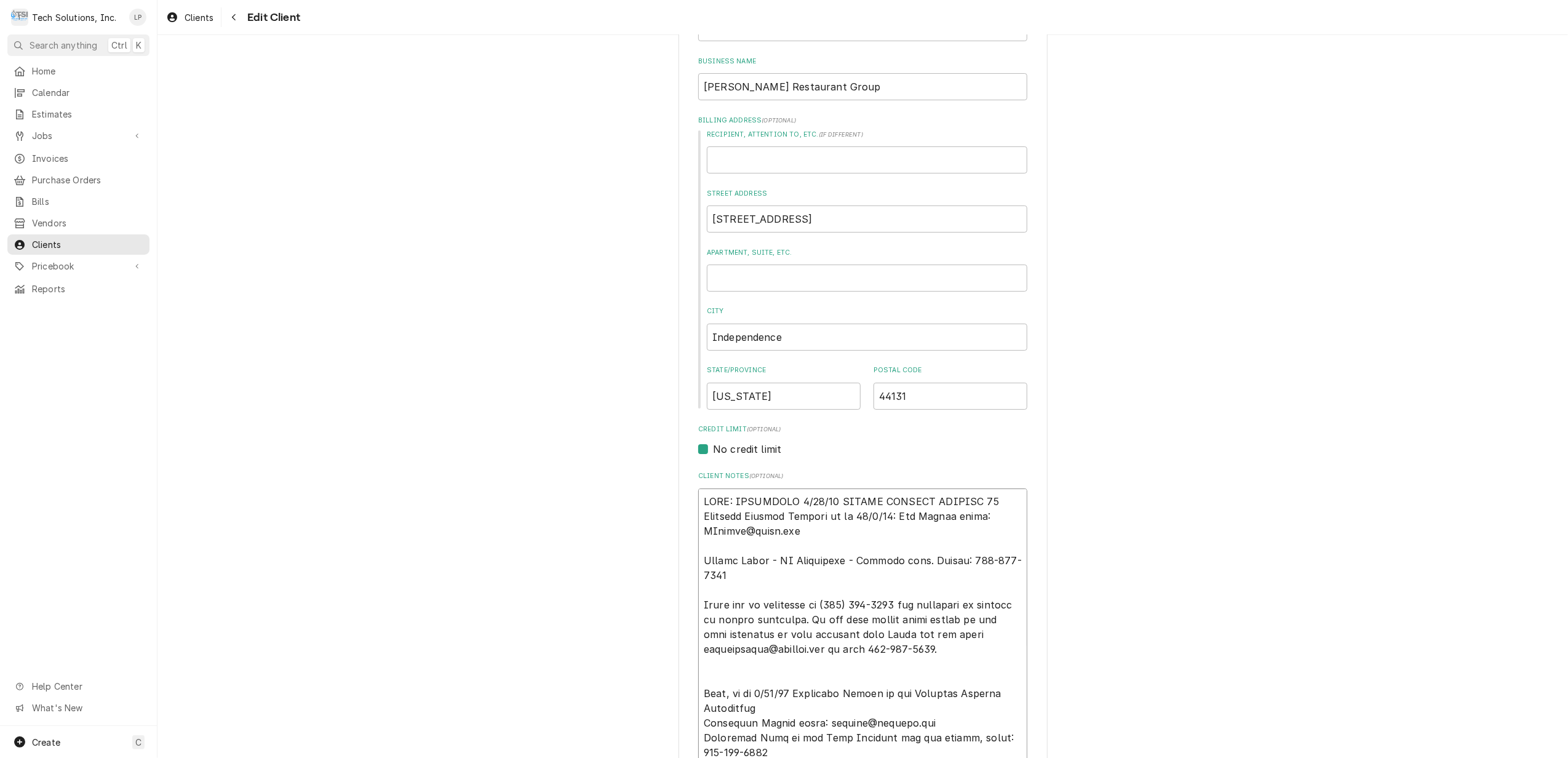
type textarea "NOTE: EFFECTIVE 8/18/25 PANERA SPECIAL PRICING 90 A Accounts Payable Contact as…"
type textarea "x"
type textarea "NOTE: EFFECTIVE 8/18/25 PANERA SPECIAL PRICING 90 AN Accounts Payable Contact a…"
type textarea "x"
type textarea "NOTE: EFFECTIVE 8/18/25 PANERA SPECIAL PRICING 90 AND Accounts Payable Contact …"
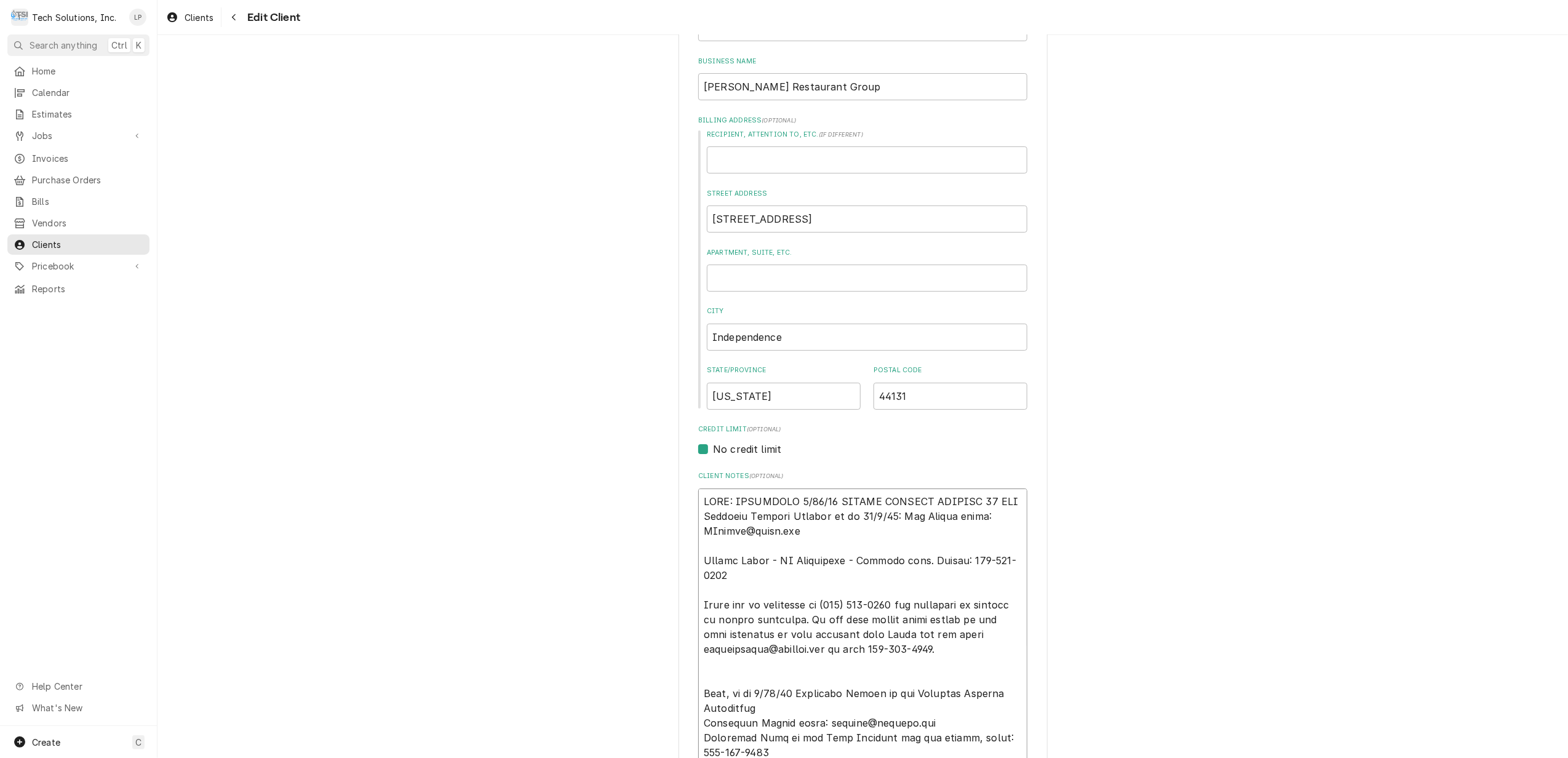
type textarea "x"
type textarea "NOTE: EFFECTIVE 8/18/25 PANERA SPECIAL PRICING 90 AN Accounts Payable Contact a…"
type textarea "x"
type textarea "NOTE: EFFECTIVE 8/18/25 PANERA SPECIAL PRICING 90 A Accounts Payable Contact as…"
type textarea "x"
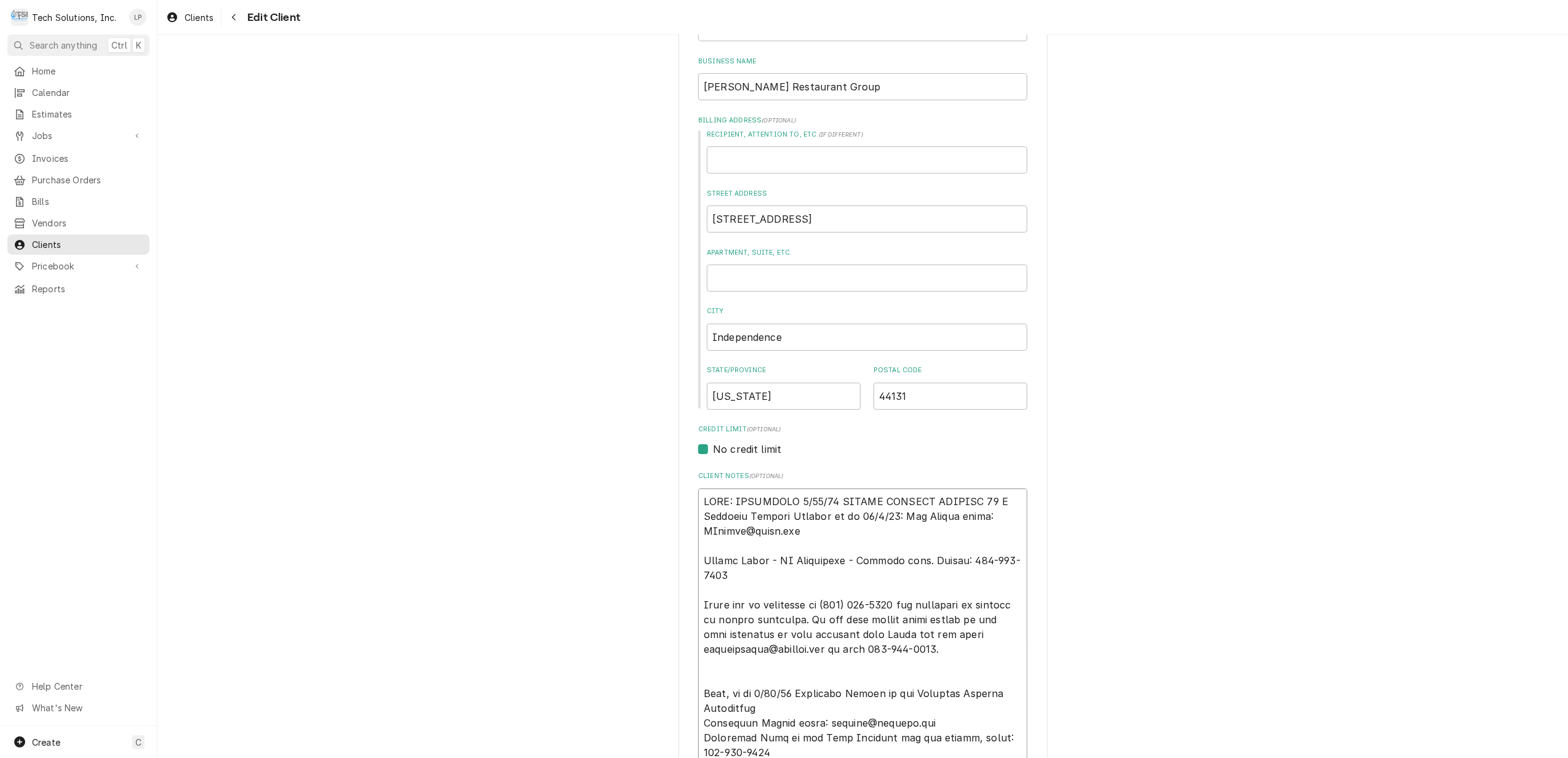
type textarea "NOTE: EFFECTIVE 8/18/25 PANERA SPECIAL PRICING 90 Accounts Payable Contact as o…"
type textarea "x"
type textarea "NOTE: EFFECTIVE 8/18/25 PANERA SPECIAL PRICING 90 Accounts Payable Contact as o…"
type textarea "x"
type textarea "NOTE: EFFECTIVE 8/18/25 PANERA SPECIAL PRICING 9 Accounts Payable Contact as of…"
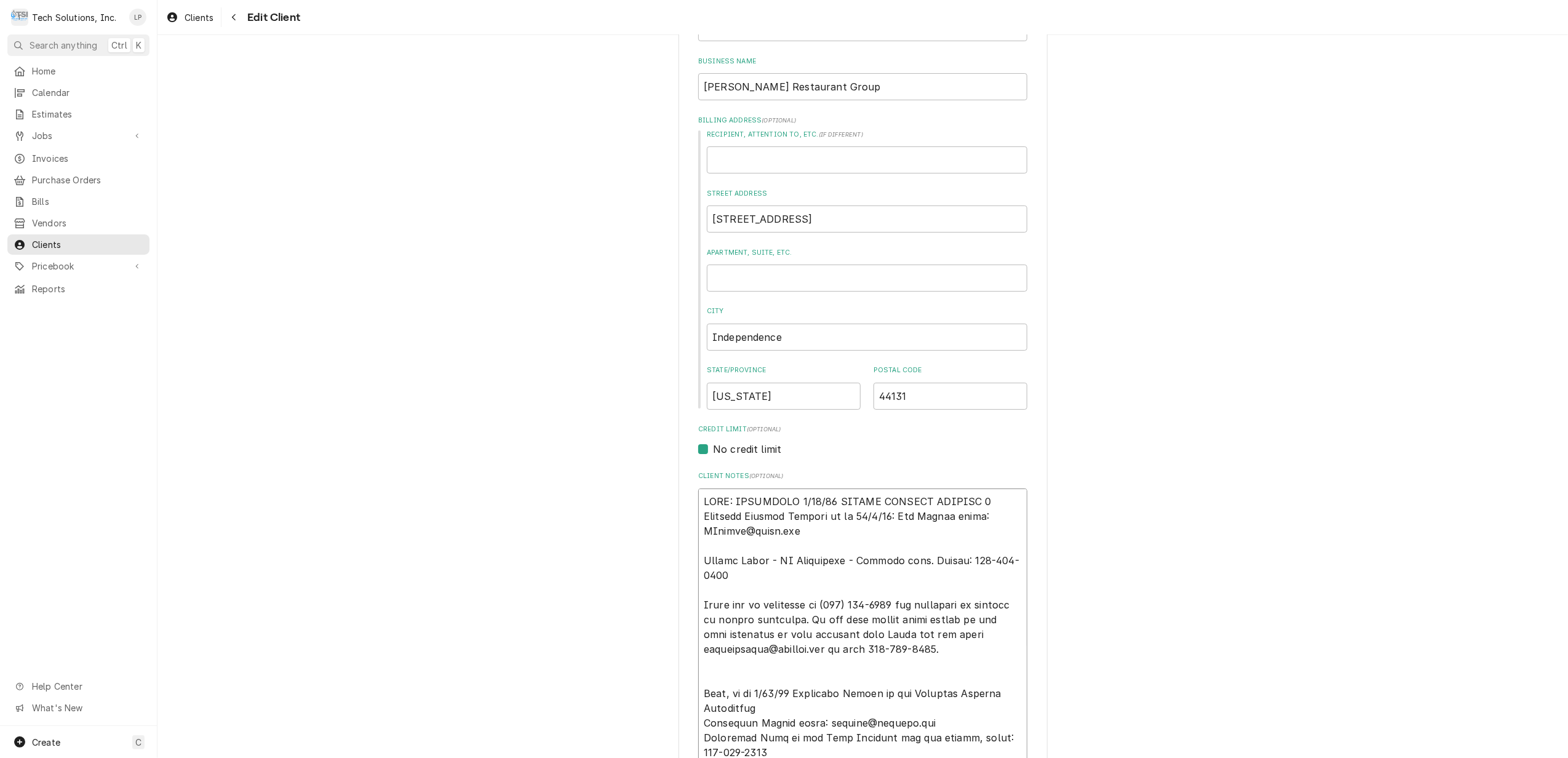
type textarea "x"
type textarea "NOTE: EFFECTIVE 8/18/25 PANERA SPECIAL PRICING Accounts Payable Contact as of 0…"
type textarea "x"
type textarea "NOTE: EFFECTIVE 8/18/25 PANERA SPECIAL PRICING $ Accounts Payable Contact as of…"
type textarea "x"
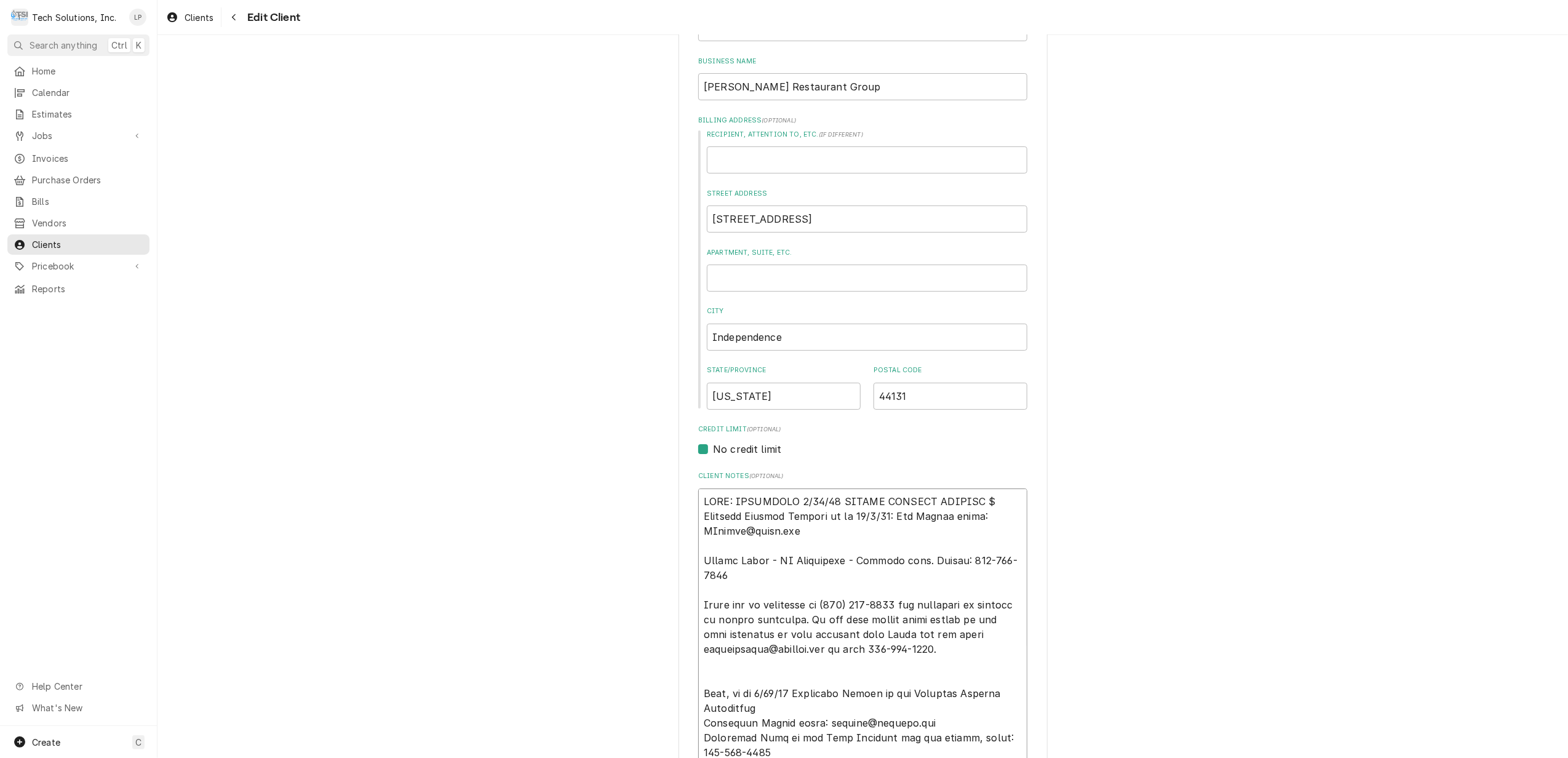
type textarea "NOTE: EFFECTIVE 8/18/25 PANERA SPECIAL PRICING $9 Accounts Payable Contact as o…"
type textarea "x"
type textarea "NOTE: EFFECTIVE 8/18/25 PANERA SPECIAL PRICING $90 Accounts Payable Contact as …"
type textarea "x"
type textarea "NOTE: EFFECTIVE 8/18/25 PANERA SPECIAL PRICING $90. Accounts Payable Contact as…"
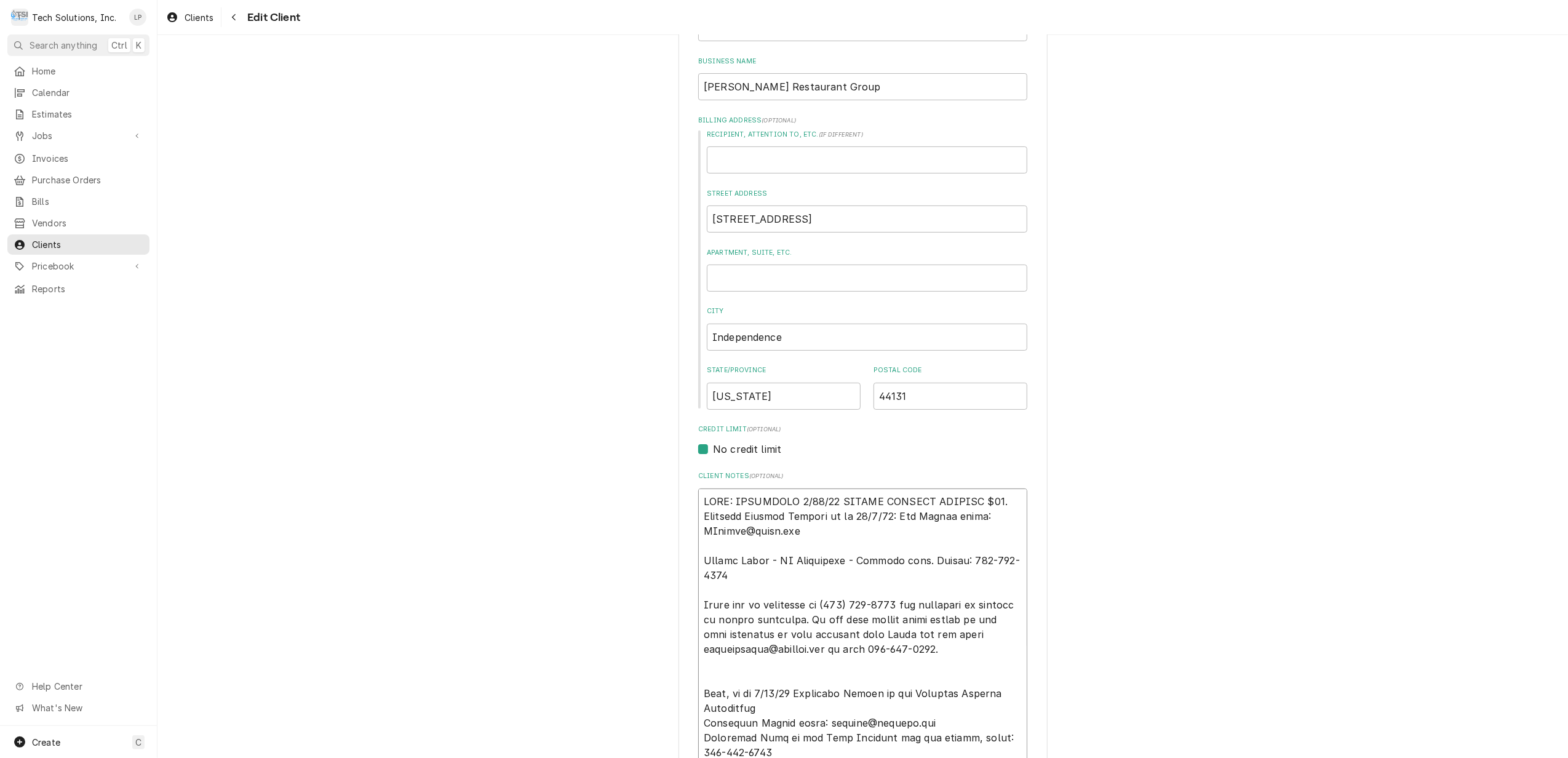
type textarea "x"
type textarea "NOTE: EFFECTIVE 8/18/25 PANERA SPECIAL PRICING $90.0 Accounts Payable Contact a…"
type textarea "x"
type textarea "NOTE: EFFECTIVE 8/18/25 PANERA SPECIAL PRICING $90.00 Accounts Payable Contact …"
type textarea "x"
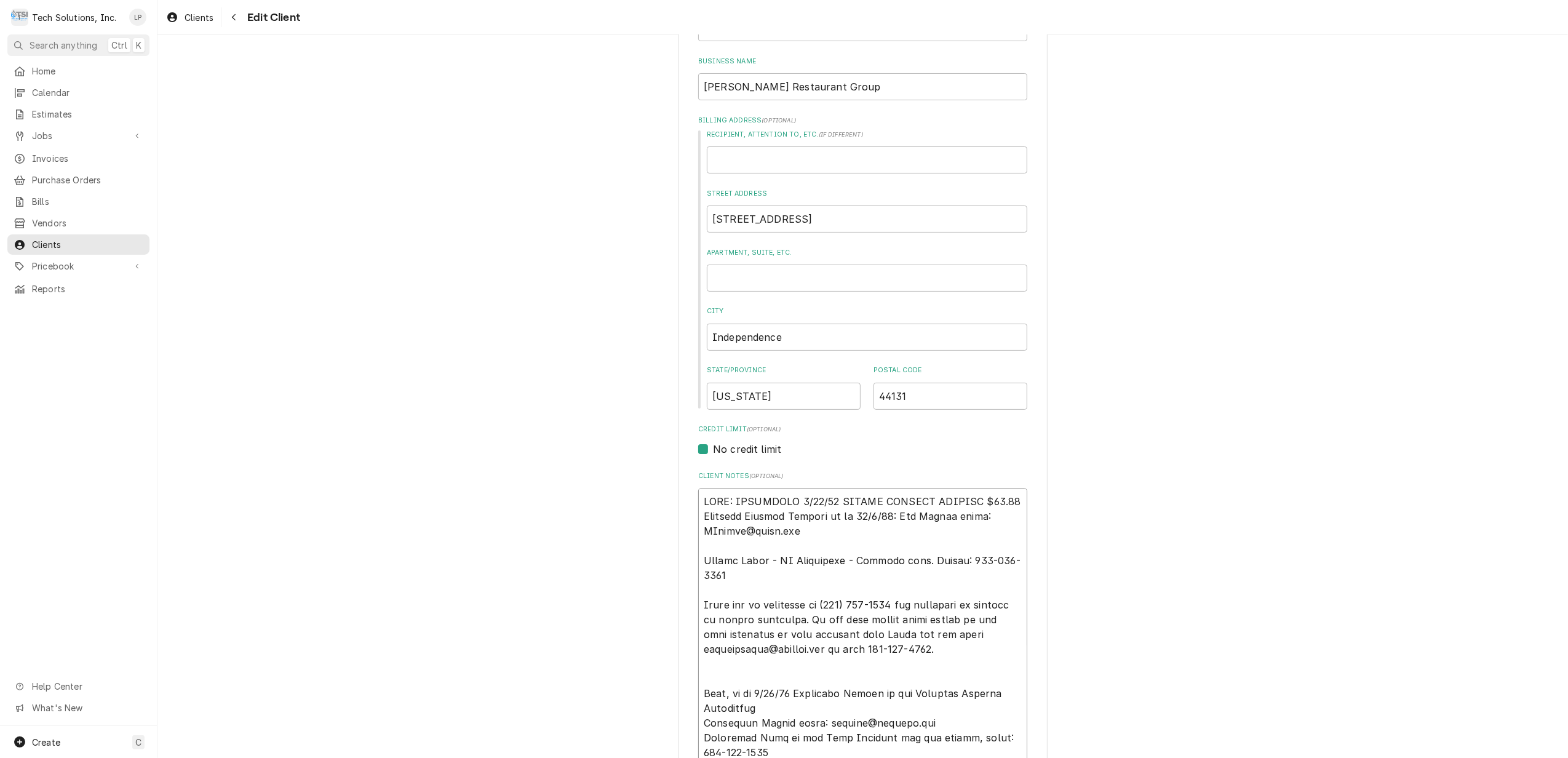
type textarea "NOTE: EFFECTIVE 8/18/25 PANERA SPECIAL PRICING $90.00 Accounts Payable Contact …"
type textarea "x"
type textarea "NOTE: EFFECTIVE 8/18/25 PANERA SPECIAL PRICING $90.00 A Accounts Payable Contac…"
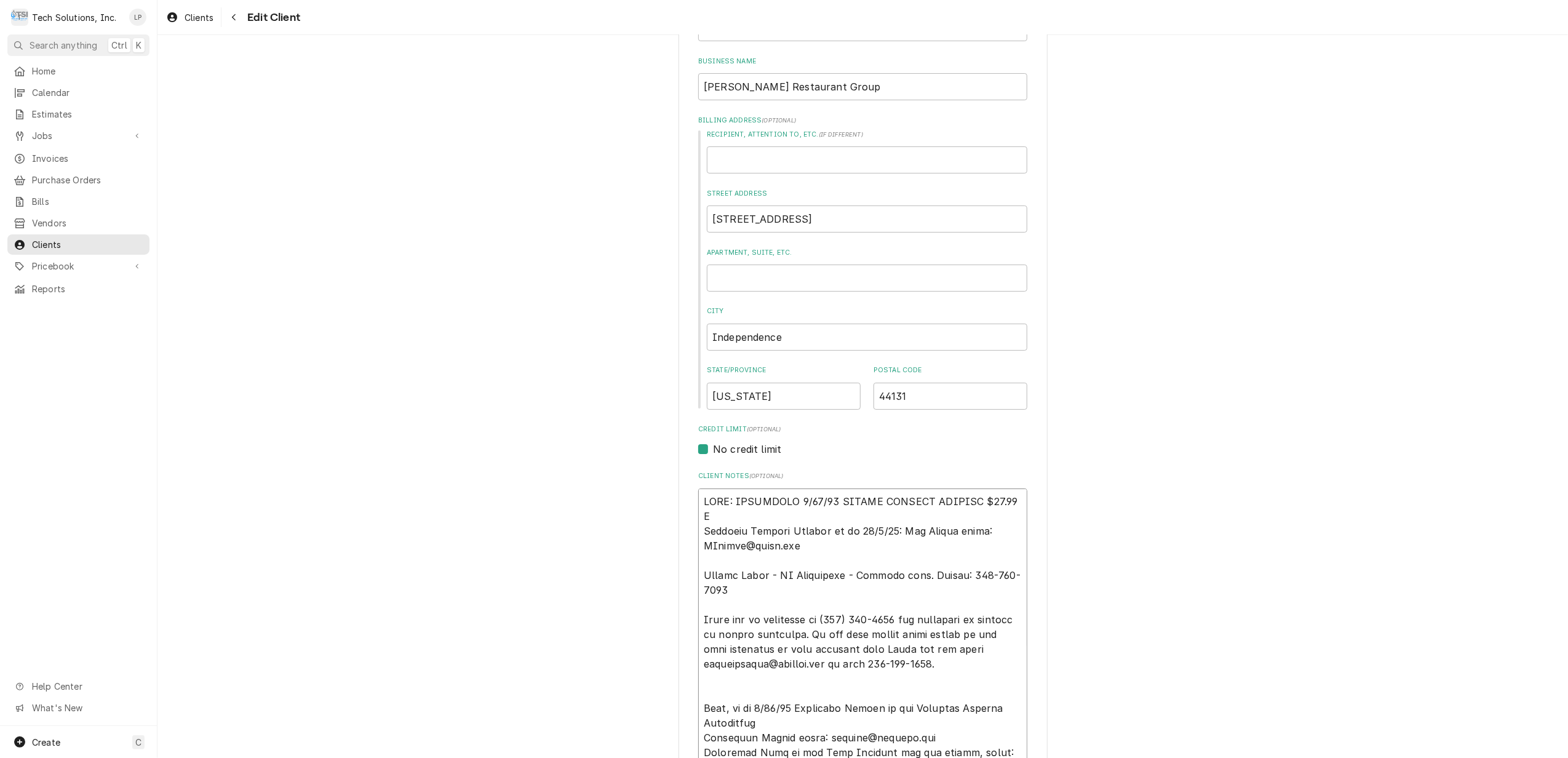
type textarea "x"
type textarea "NOTE: EFFECTIVE 8/18/25 PANERA SPECIAL PRICING $90.00 AN Accounts Payable Conta…"
type textarea "x"
type textarea "NOTE: EFFECTIVE 8/18/25 PANERA SPECIAL PRICING $90.00 AND Accounts Payable Cont…"
type textarea "x"
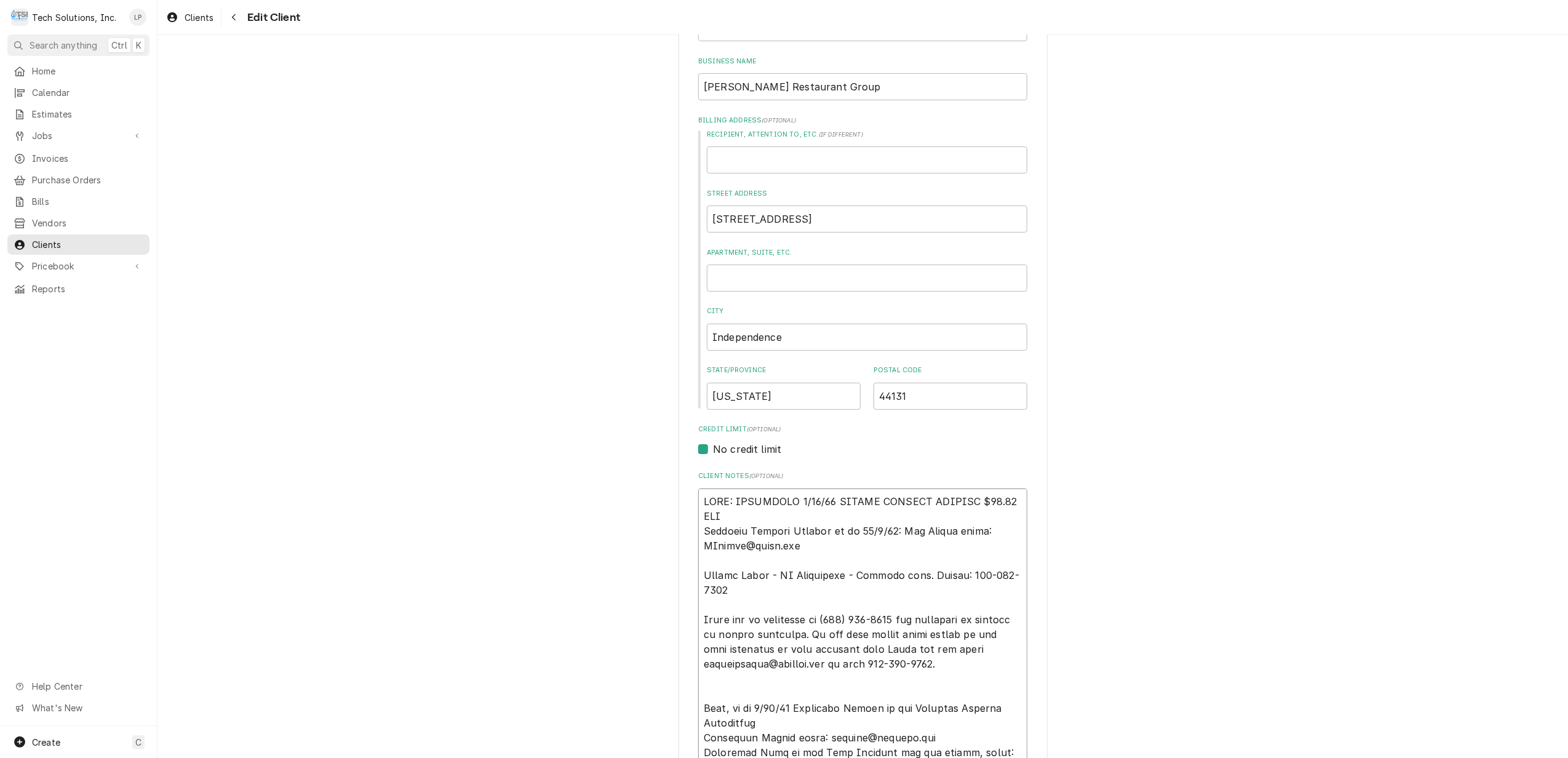
type textarea "NOTE: EFFECTIVE 8/18/25 PANERA SPECIAL PRICING $90.00 AND Accounts Payable Cont…"
type textarea "x"
type textarea "NOTE: EFFECTIVE 8/18/25 PANERA SPECIAL PRICING $90.00 AND H Accounts Payable Co…"
type textarea "x"
type textarea "NOTE: EFFECTIVE 8/18/25 PANERA SPECIAL PRICING $90.00 AND HO Accounts Payable C…"
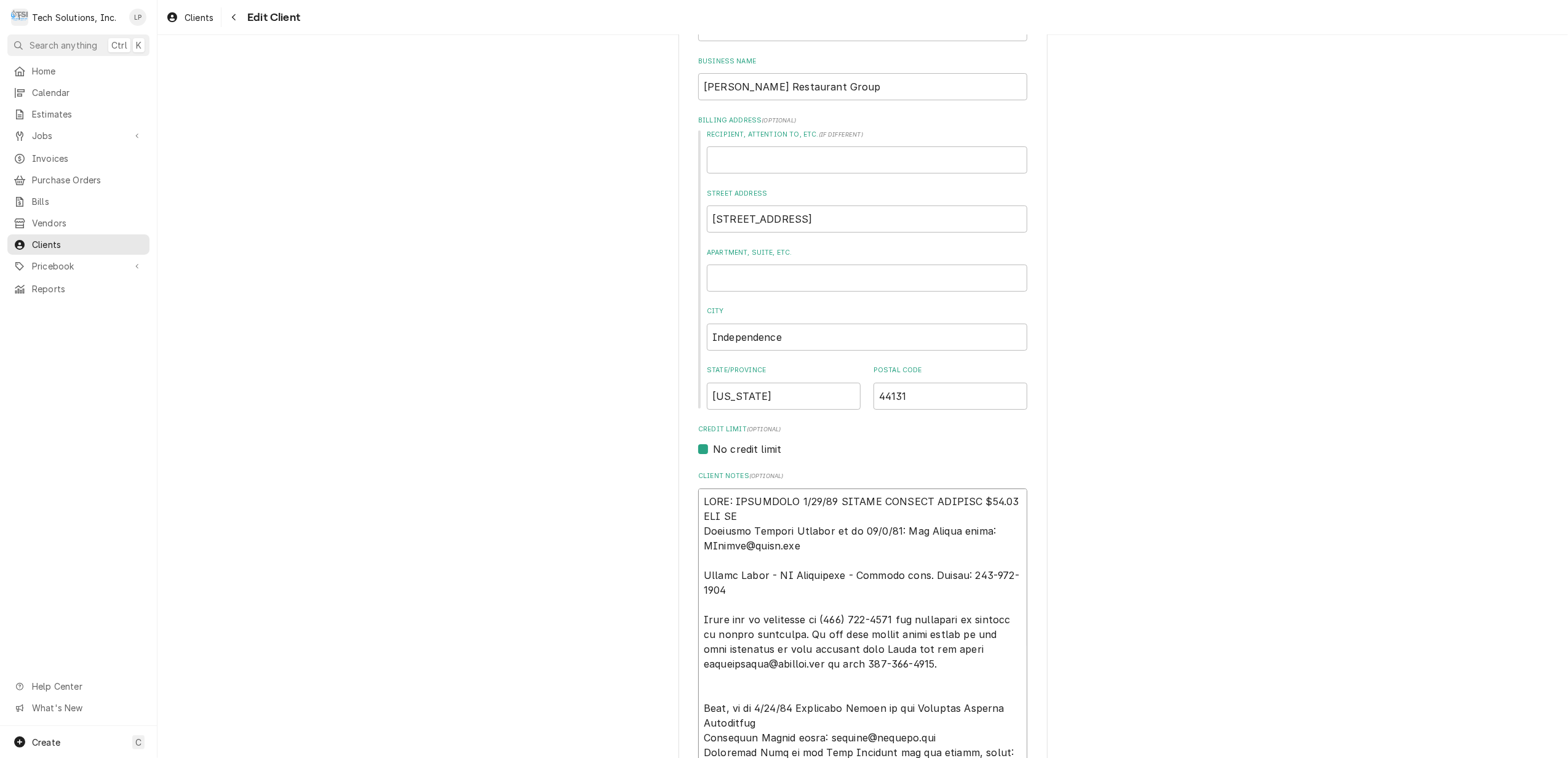
type textarea "x"
type textarea "NOTE: EFFECTIVE 8/18/25 PANERA SPECIAL PRICING $90.00 AND HOU Accounts Payable …"
type textarea "x"
type textarea "NOTE: EFFECTIVE 8/18/25 PANERA SPECIAL PRICING $90.00 AND HOUI Accounts Payable…"
type textarea "x"
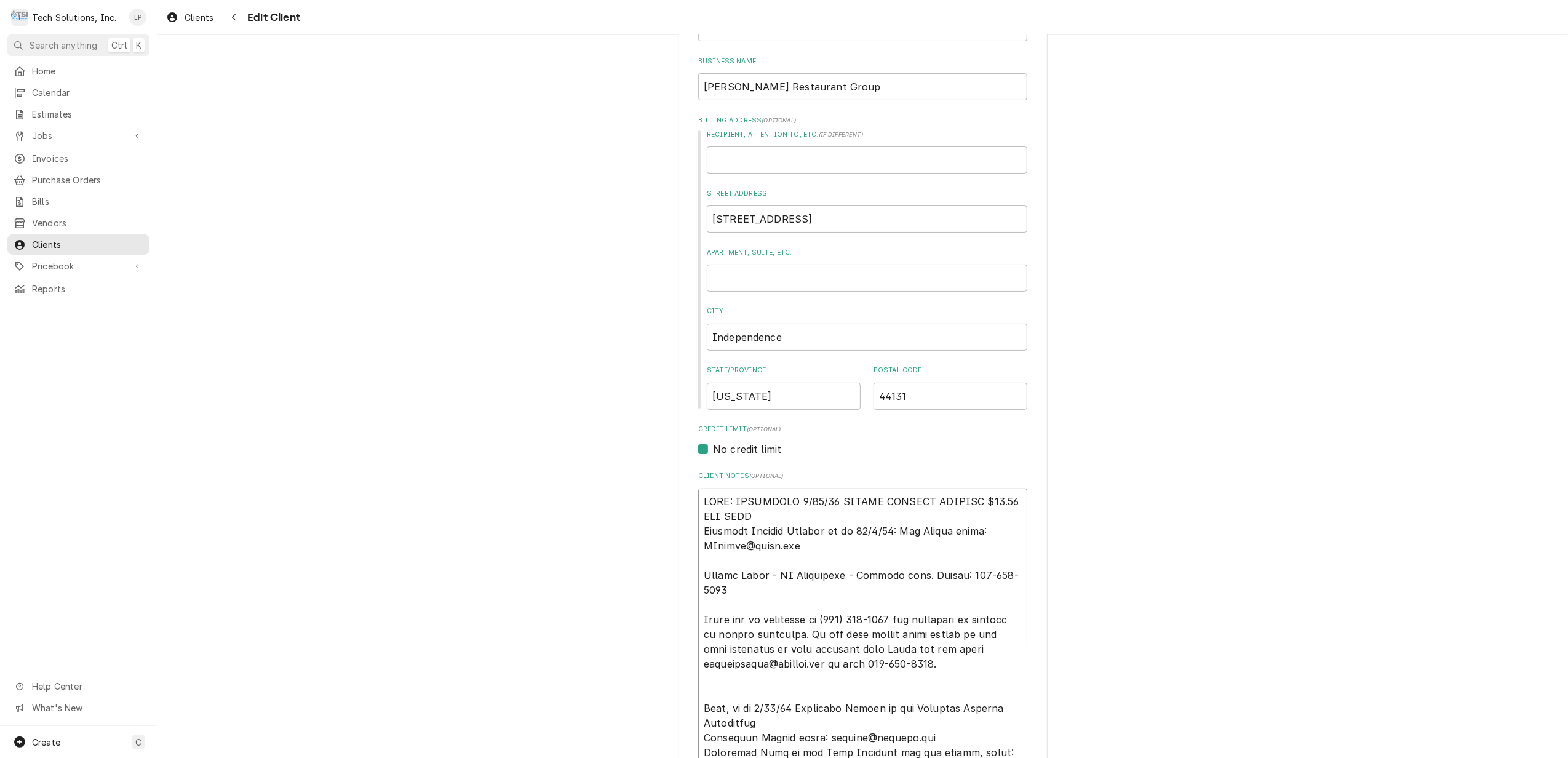
type textarea "NOTE: EFFECTIVE 8/18/25 PANERA SPECIAL PRICING $90.00 AND HOUIR Accounts Payabl…"
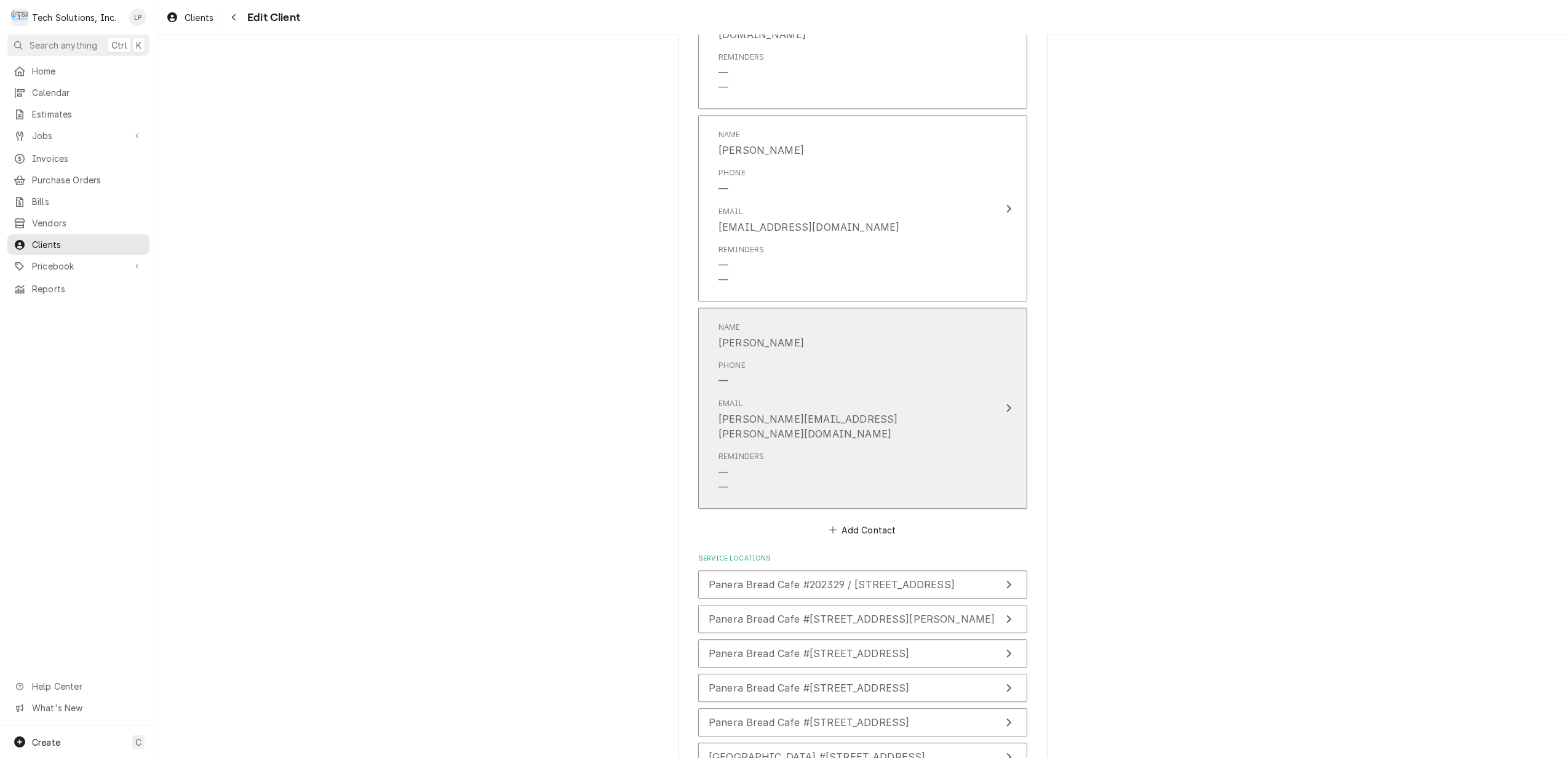
scroll to position [3110, 0]
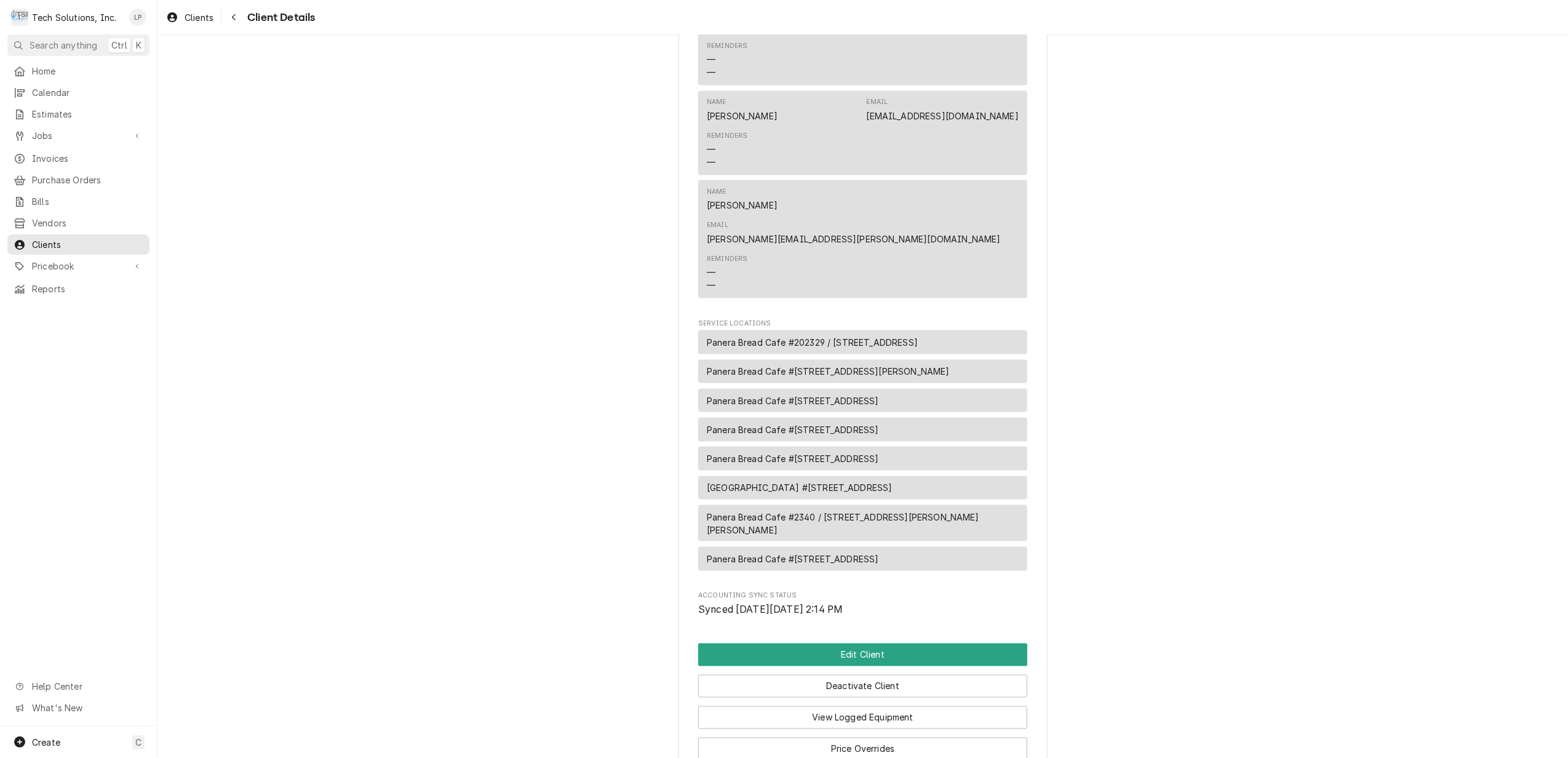
scroll to position [1849, 0]
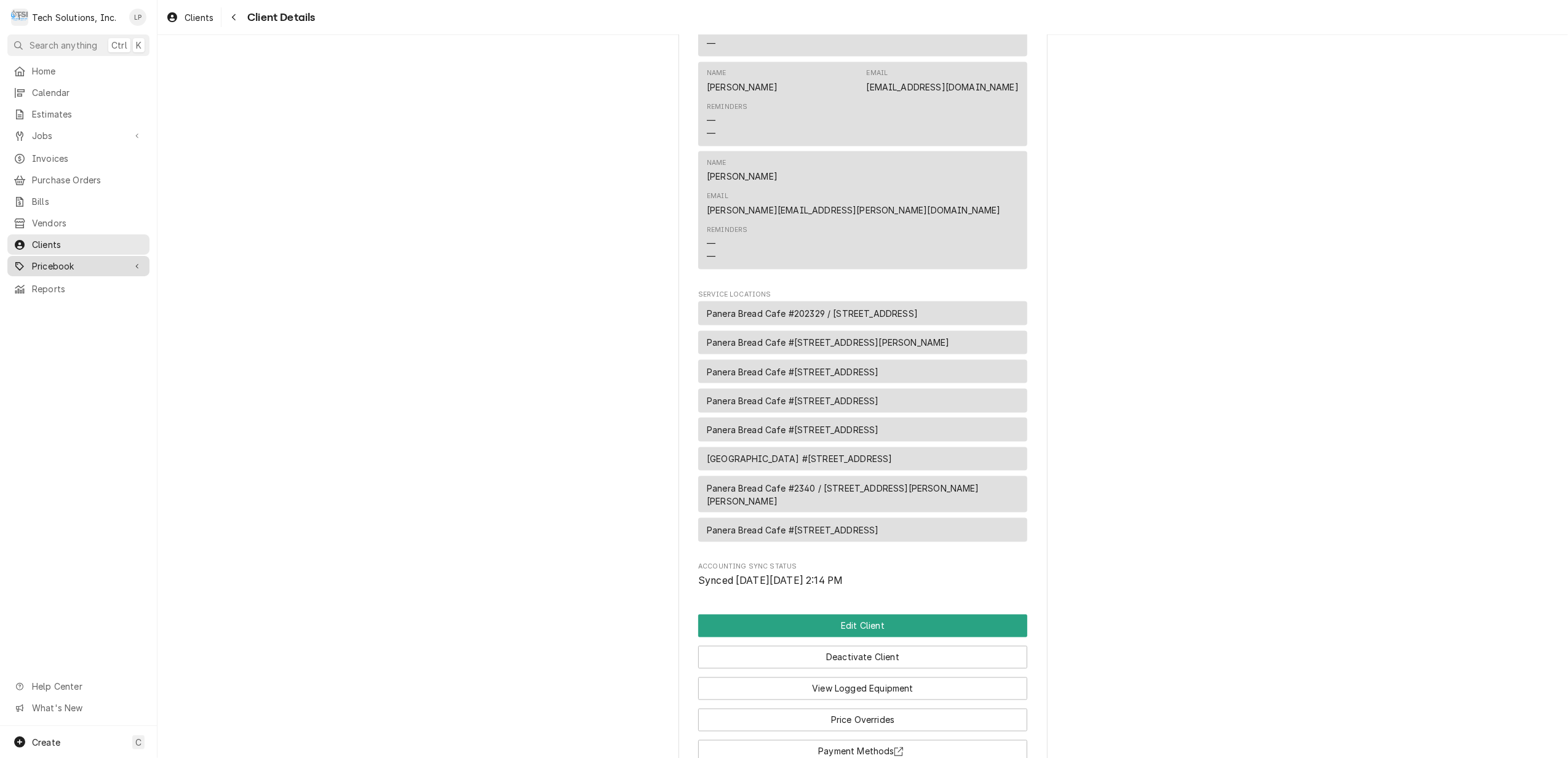
click at [58, 260] on span "Pricebook" at bounding box center [78, 266] width 93 height 13
click at [62, 281] on span "Services" at bounding box center [87, 287] width 112 height 13
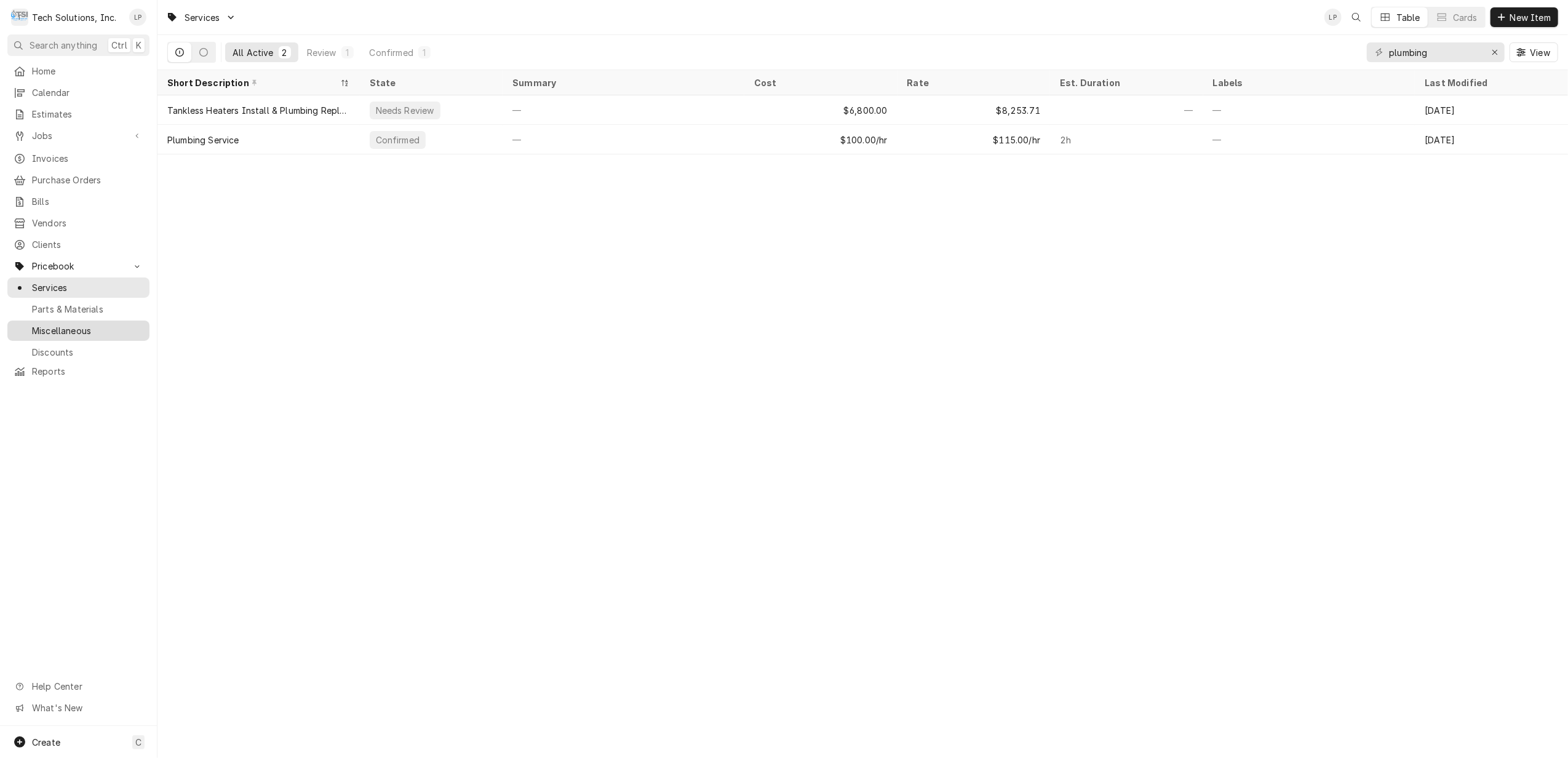
click at [67, 325] on span "Miscellaneous" at bounding box center [87, 331] width 112 height 13
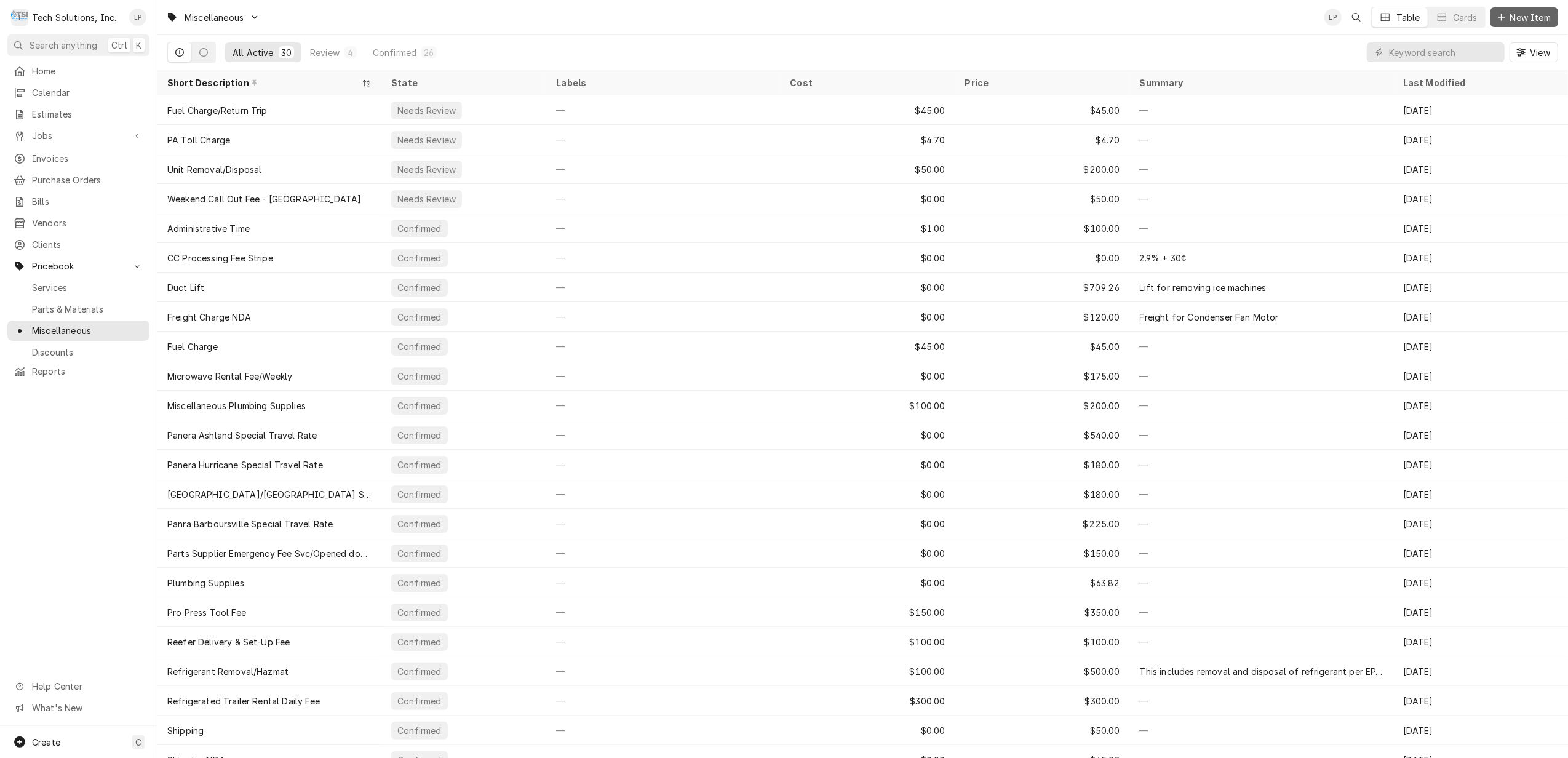
click at [1504, 14] on icon "Dynamic Content Wrapper" at bounding box center [1501, 17] width 8 height 9
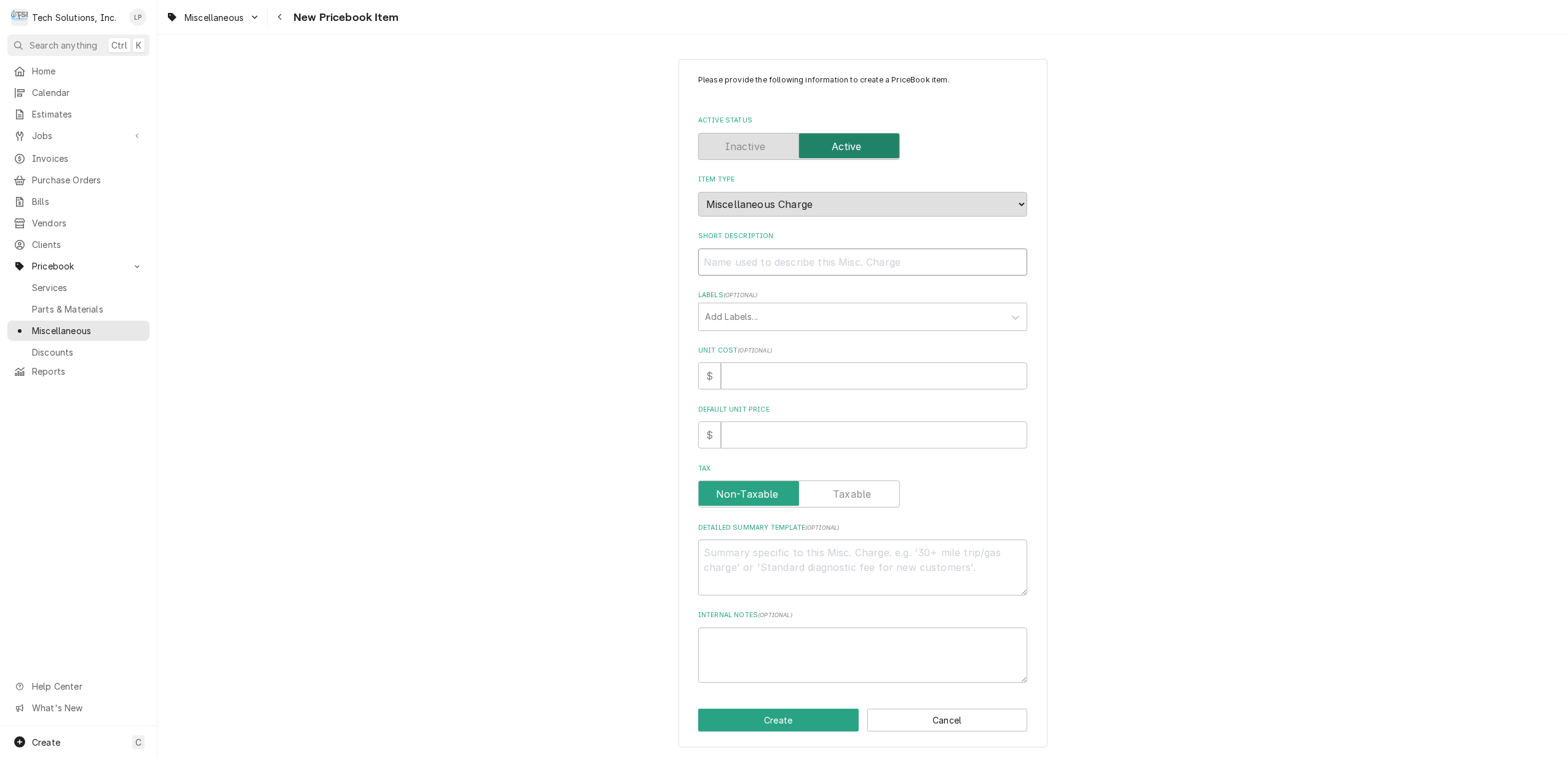
click at [822, 261] on input "Short Description" at bounding box center [863, 262] width 329 height 27
type textarea "x"
type input "P"
type textarea "x"
type input "Pa"
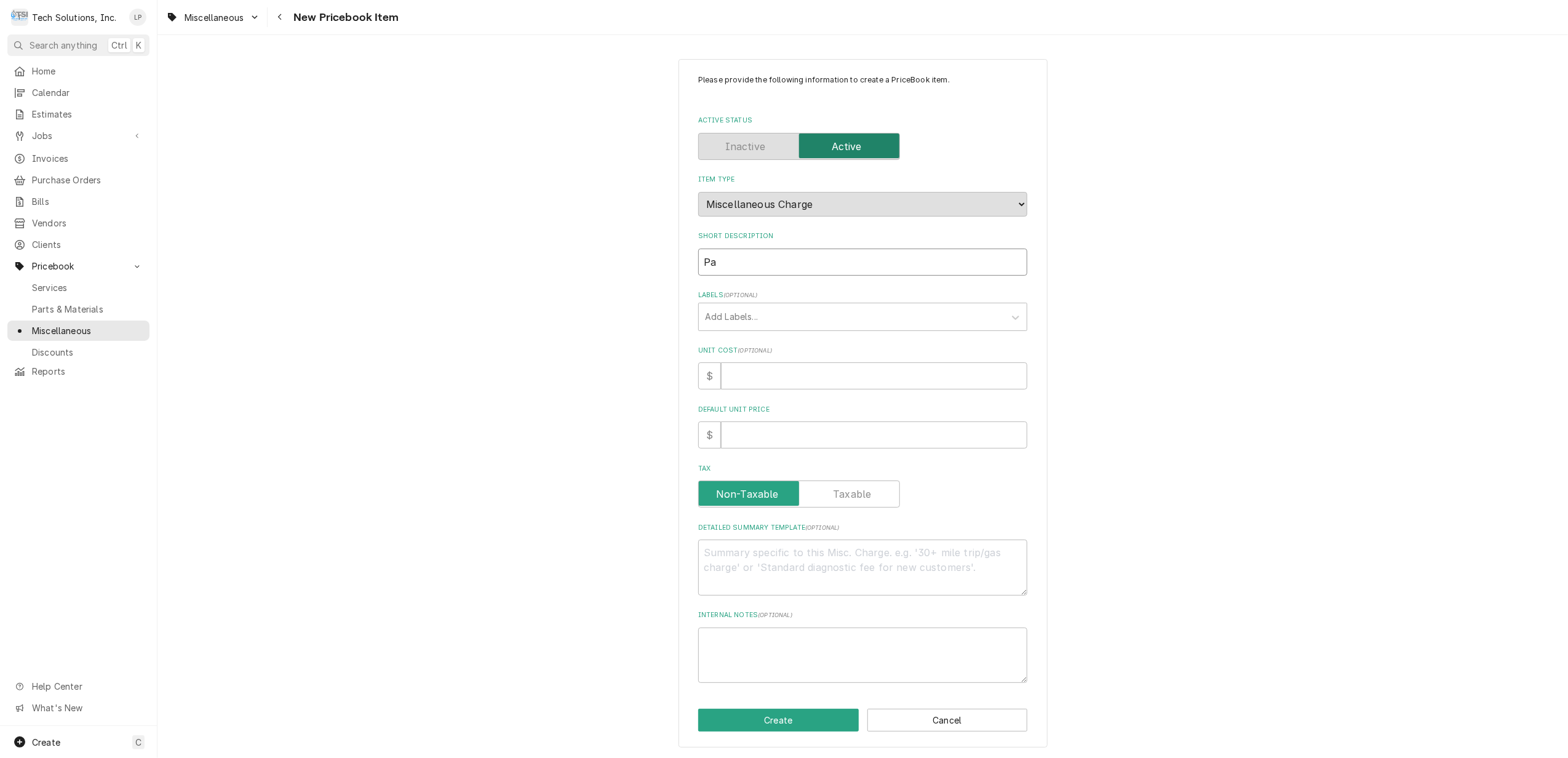
type textarea "x"
type input "Pan"
type textarea "x"
type input "Pane"
type textarea "x"
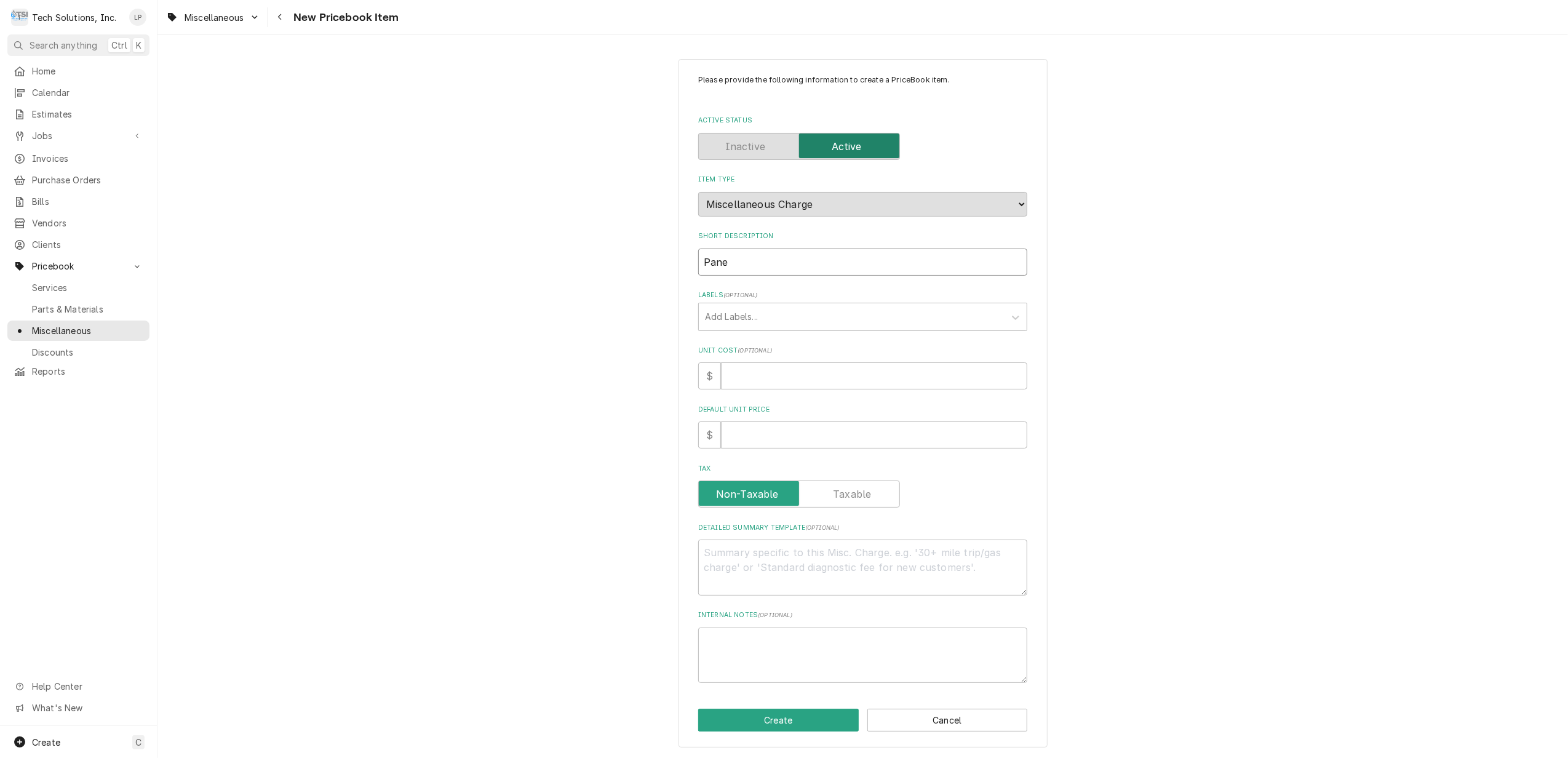
type input "Paner"
type textarea "x"
type input "Panera"
type textarea "x"
type input "Panera"
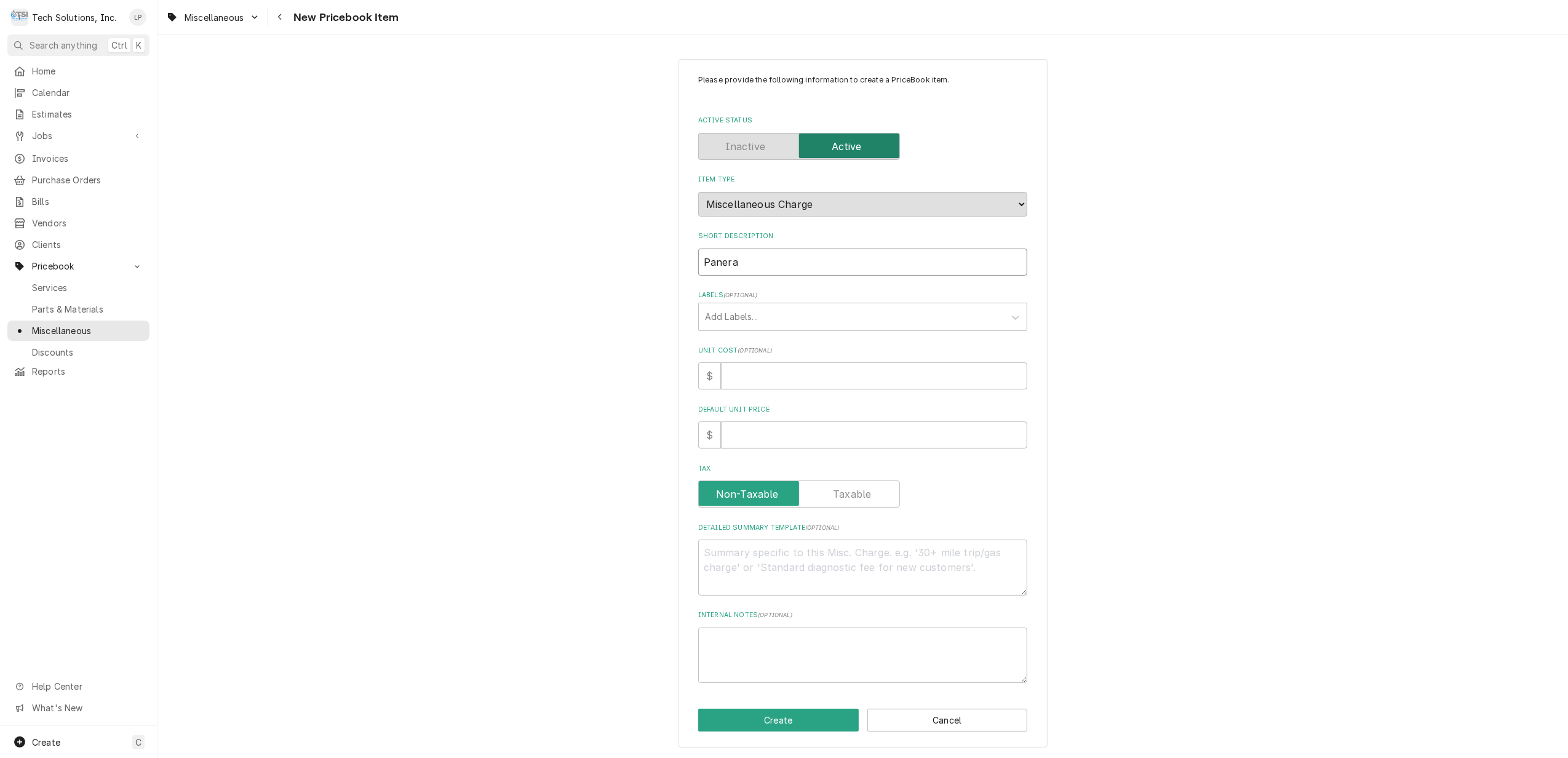
type textarea "x"
type input "Panera S"
type textarea "x"
type input "Panera Sp"
type textarea "x"
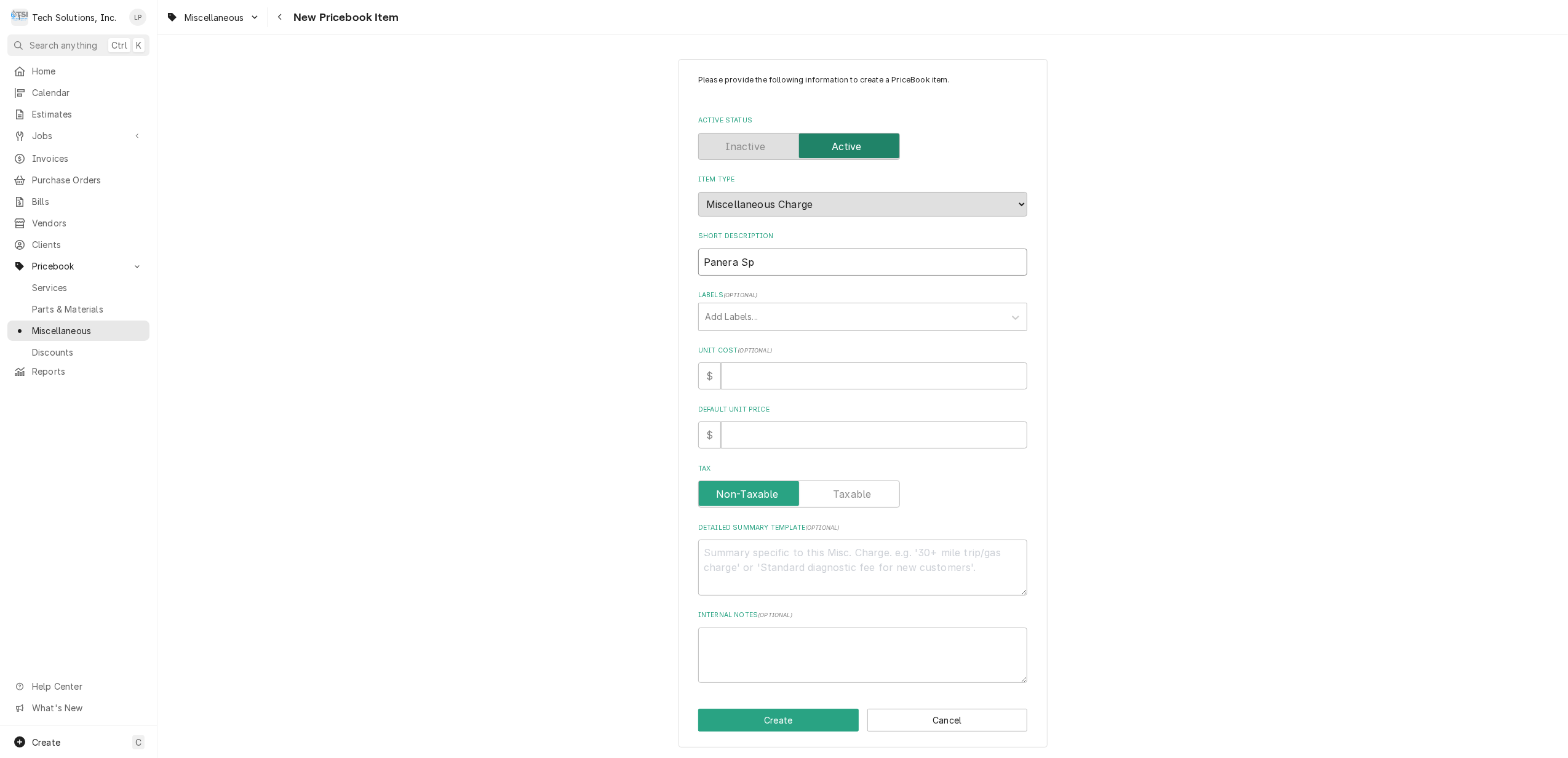
type input "Panera Spe"
type textarea "x"
type input "Panera Spec"
type textarea "x"
type input "Panera Speci"
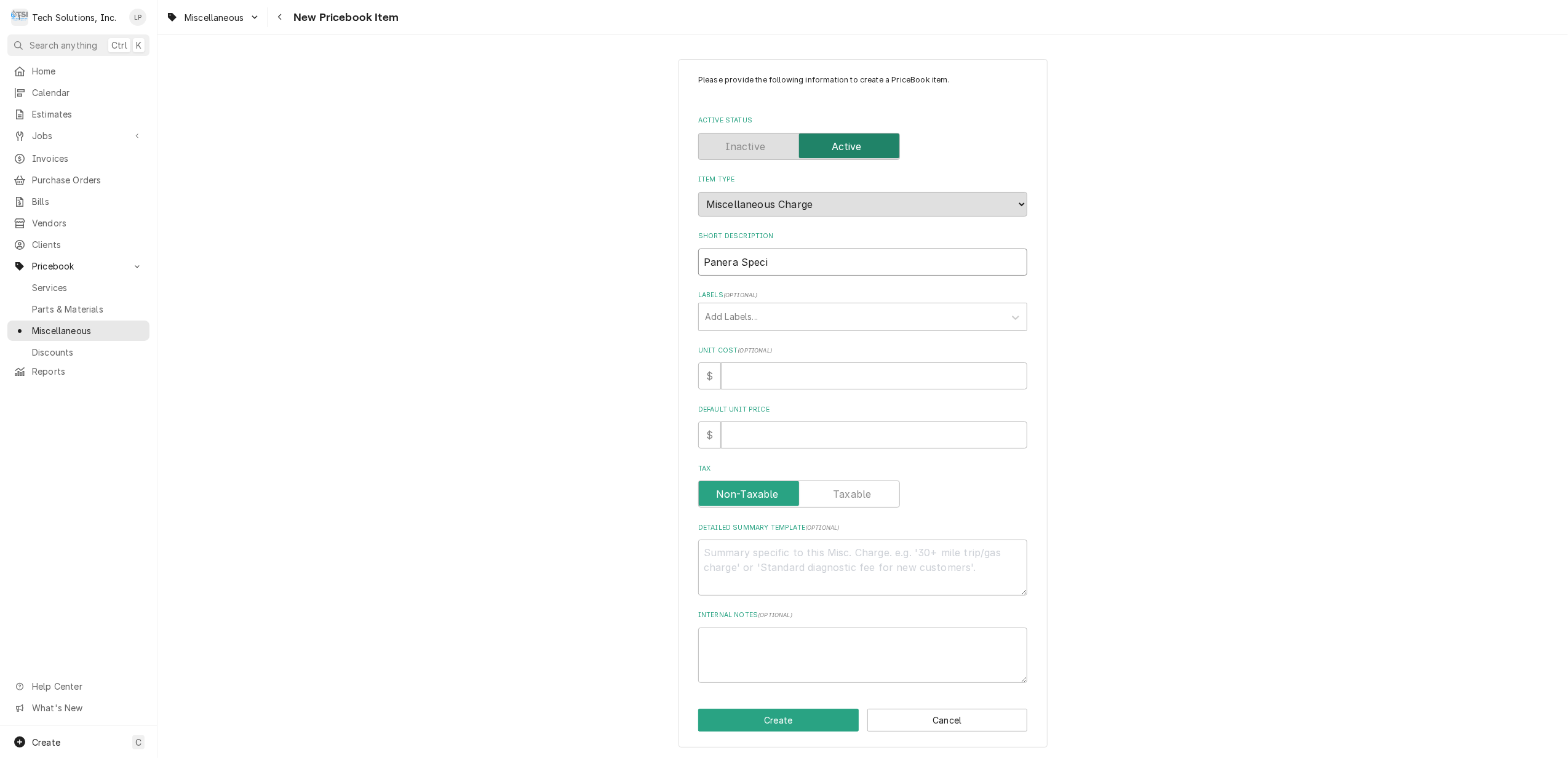
type textarea "x"
type input "Panera Specia"
type textarea "x"
type input "Panera Special"
type textarea "x"
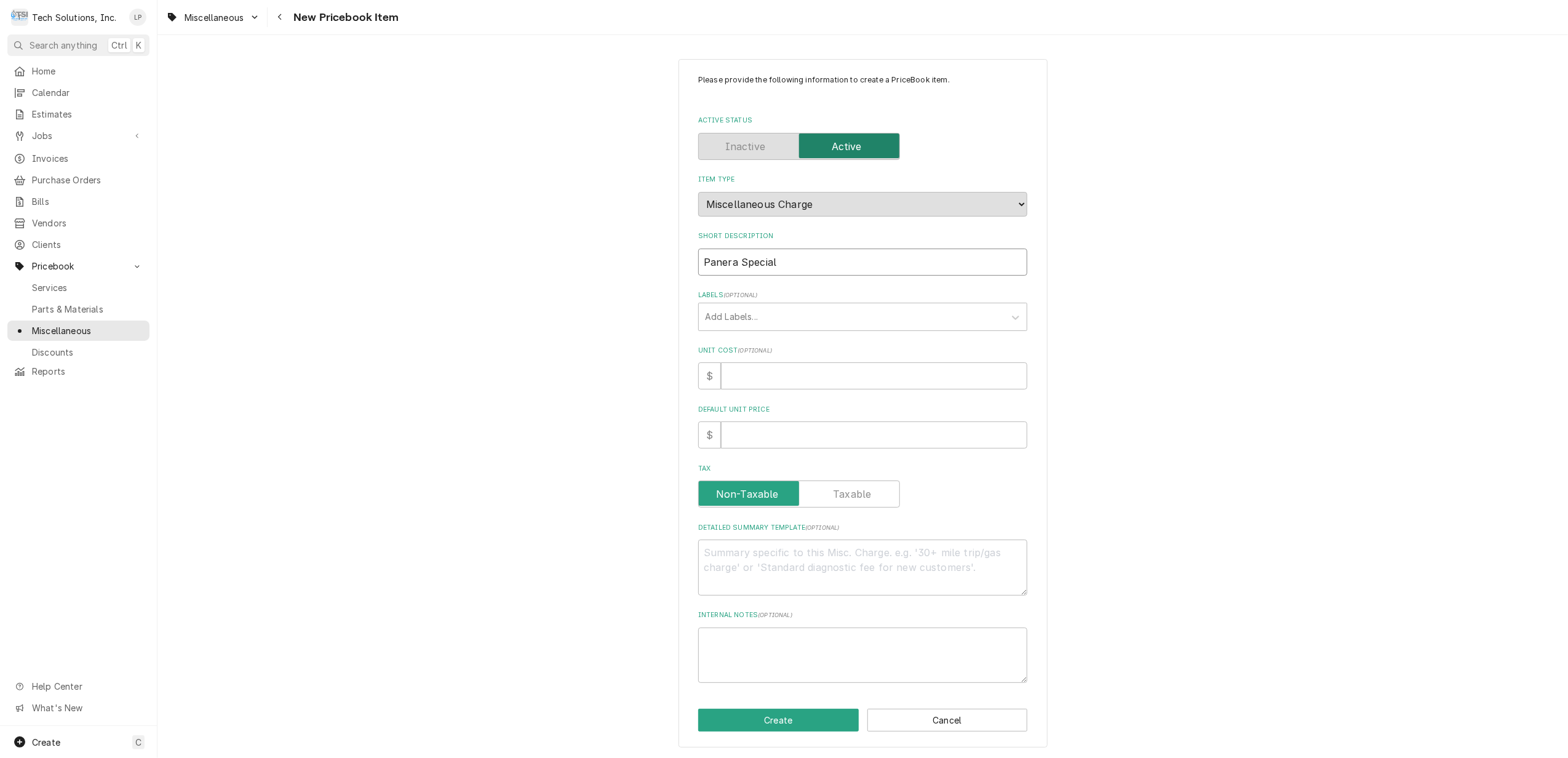
type input "Panera Special"
type textarea "x"
type input "Panera Special L"
type textarea "x"
type input "Panera Special La"
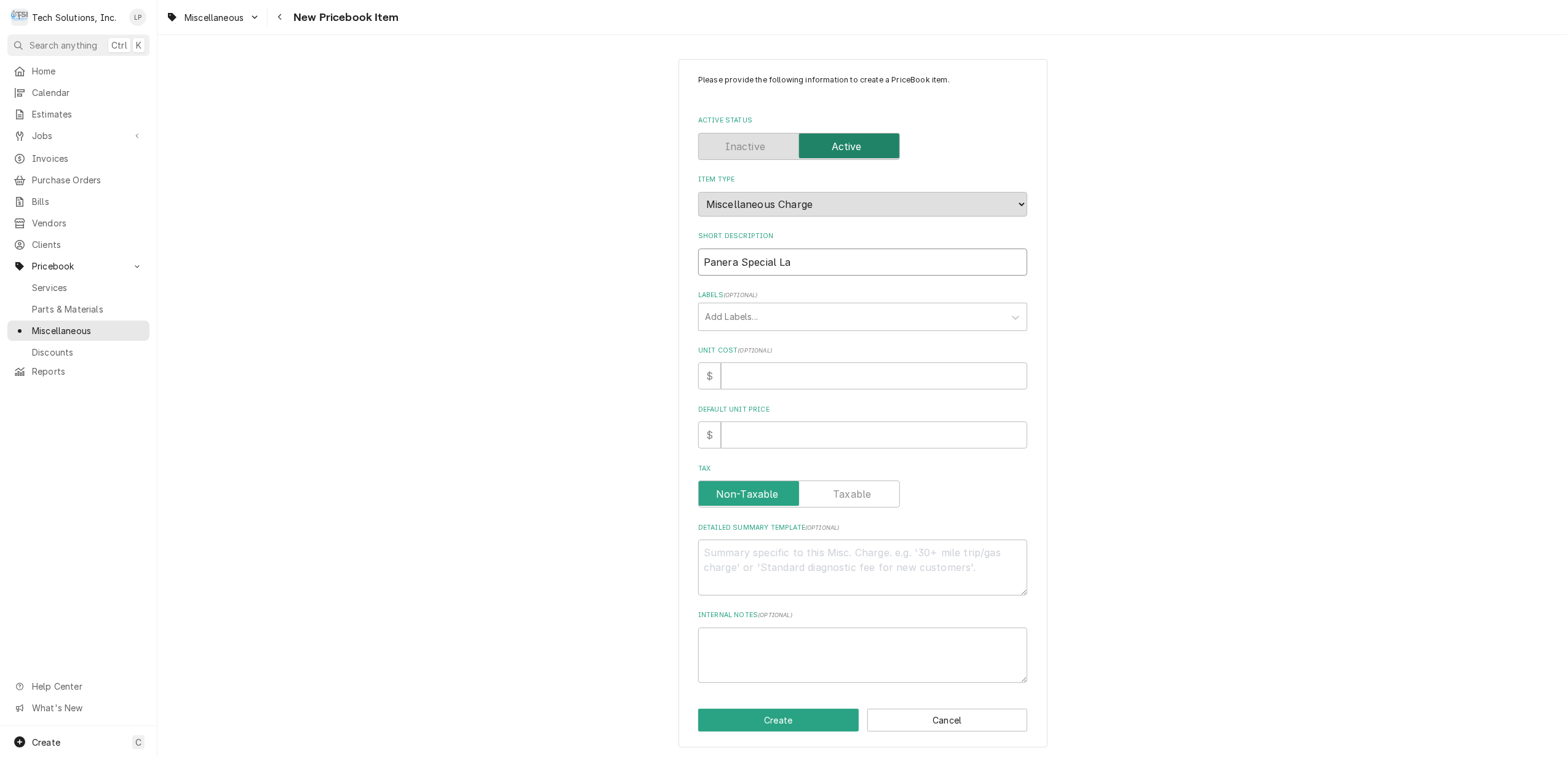
type textarea "x"
type input "Panera Special Labo"
type textarea "x"
type input "Panera Special Labor"
type textarea "x"
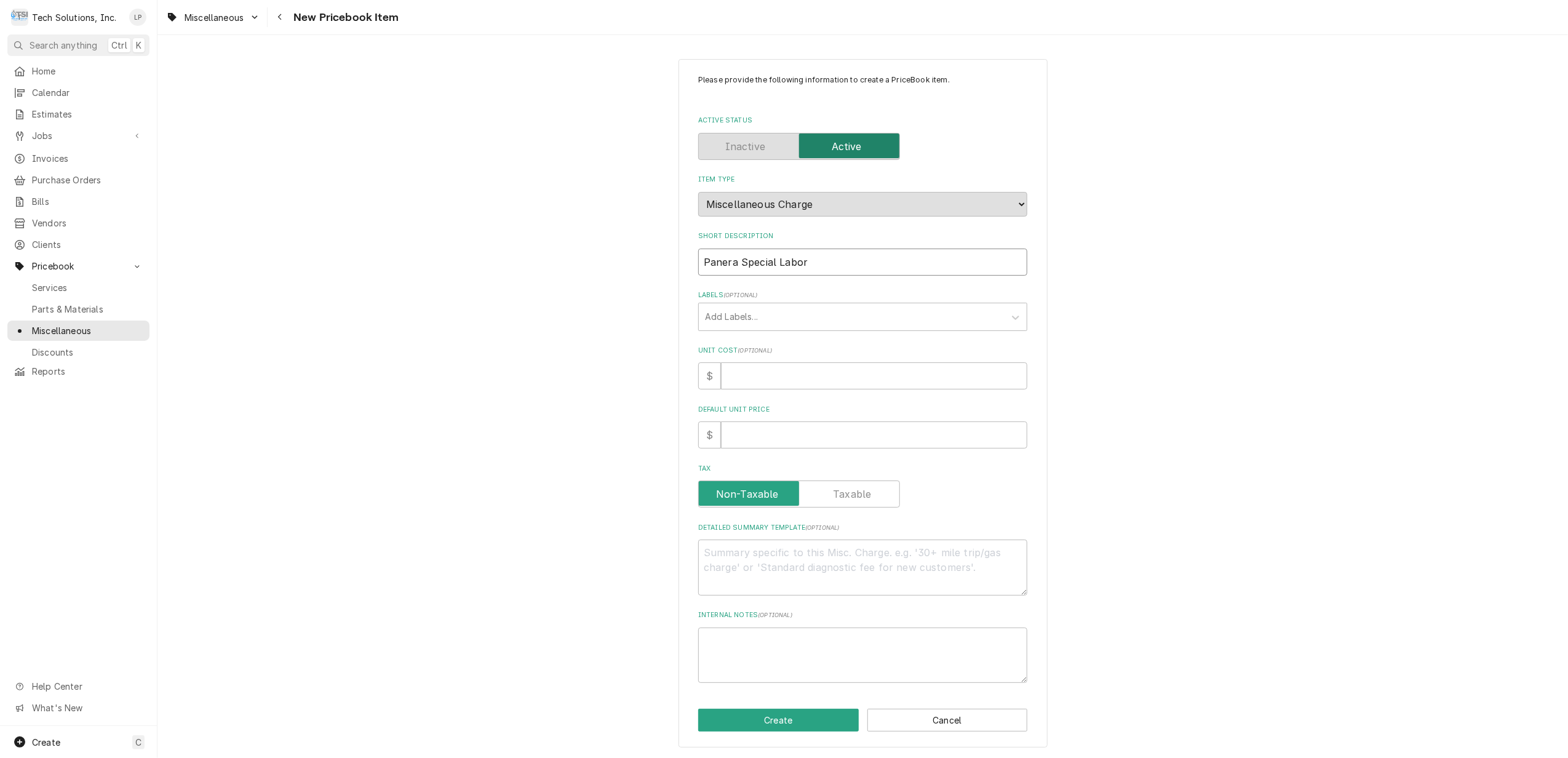
type input "Panera Special Labor"
type textarea "x"
type input "Panera Special Labor R"
type textarea "x"
type input "Panera Special Labor Ra"
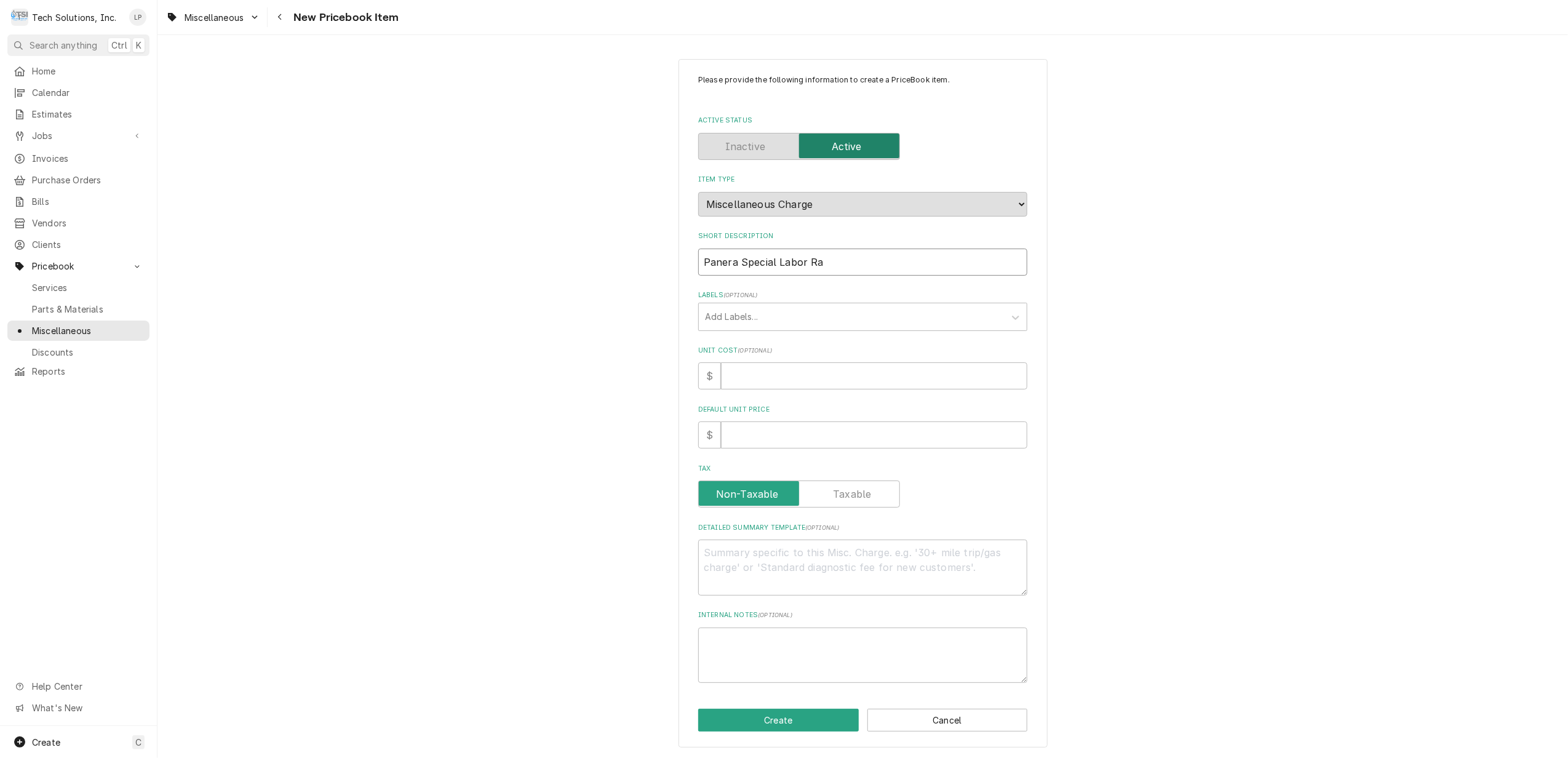
type textarea "x"
type input "Panera Special Labor Rat"
type textarea "x"
type input "Panera Special Labor Rate"
type textarea "x"
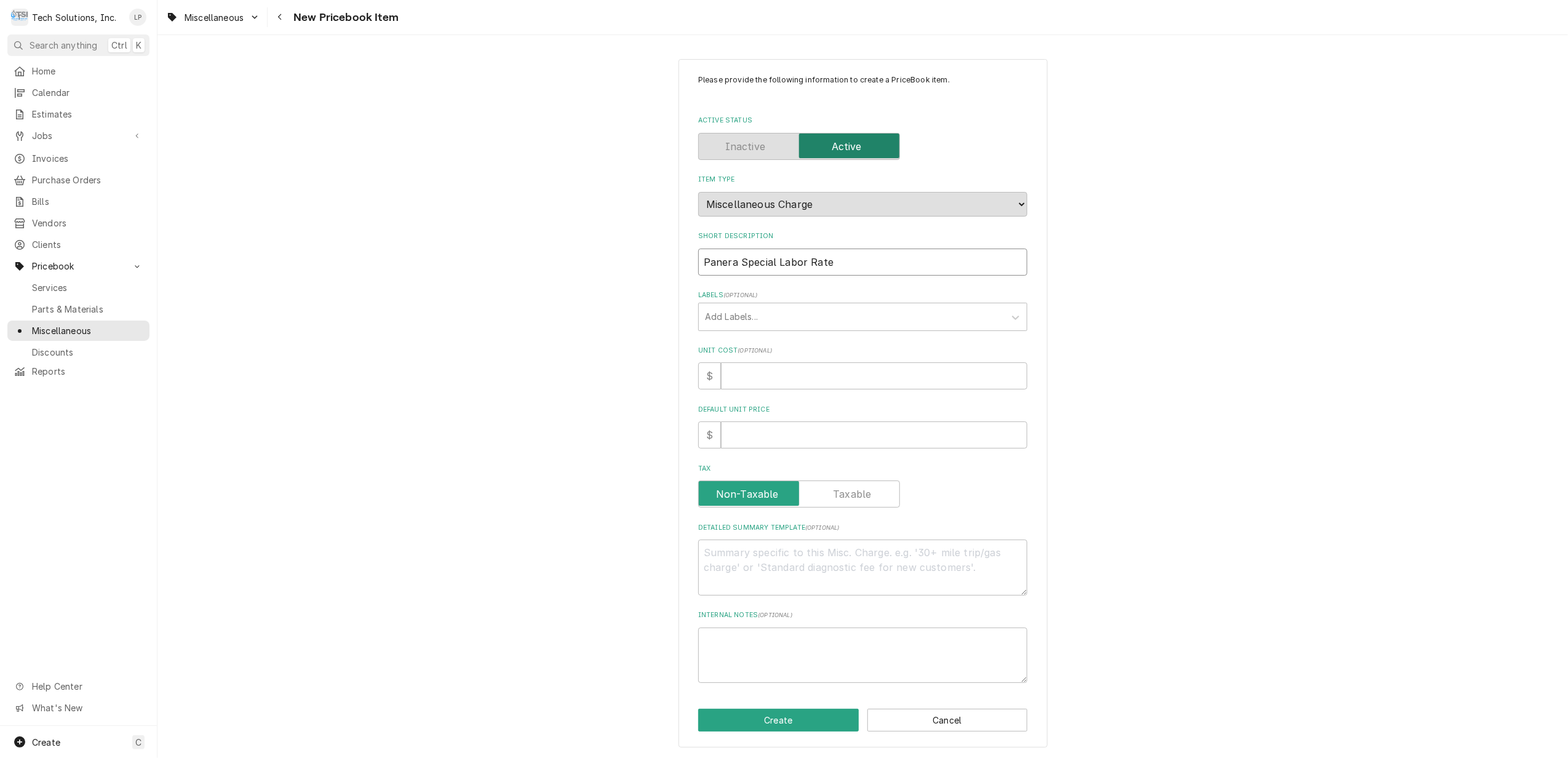
type input "Panera Special Labor Rate"
type textarea "x"
type input "Panera Special Labor Rate -"
type textarea "x"
type input "Panera Special Labor Rate -"
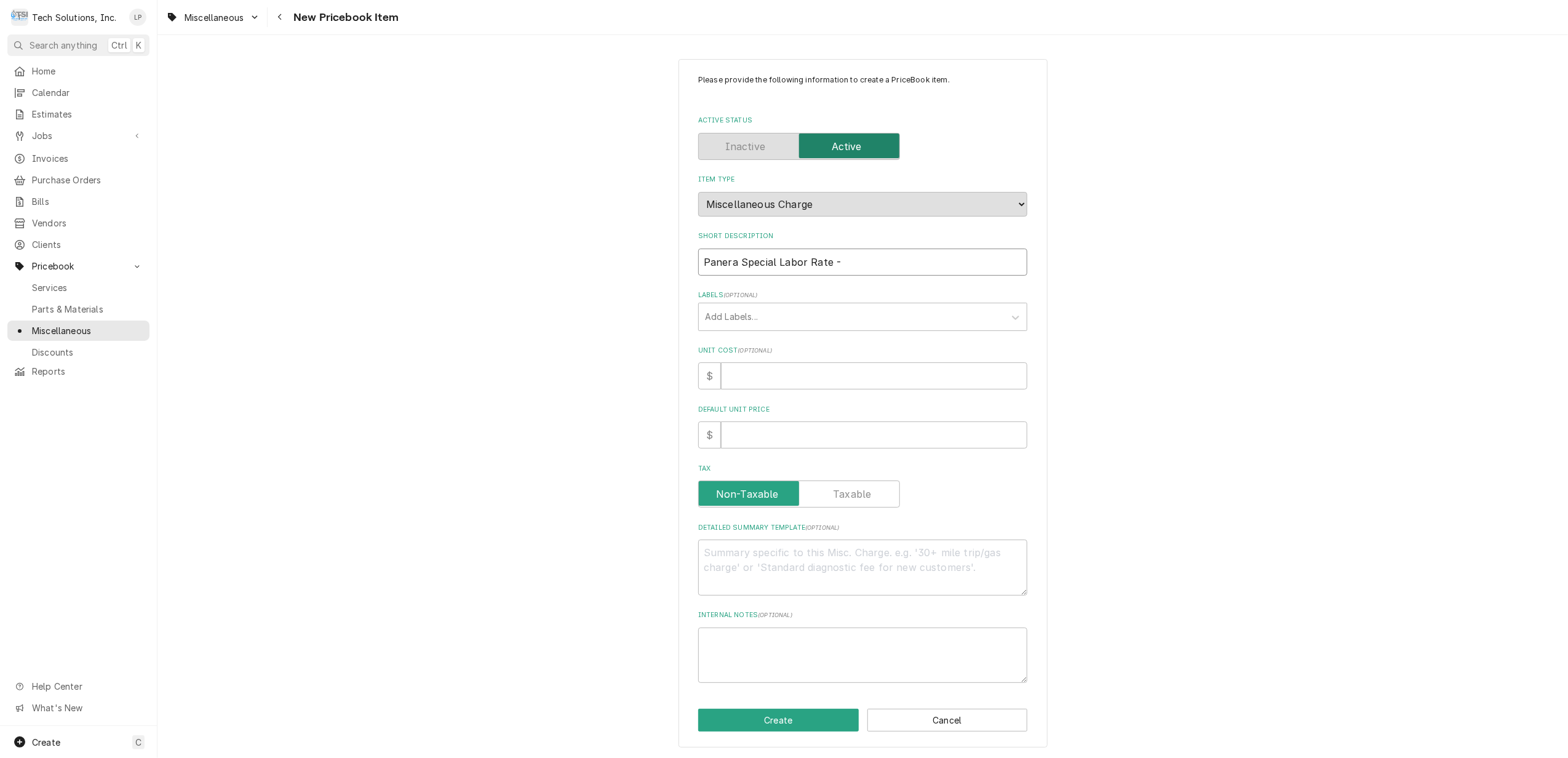
type textarea "x"
type input "Panera Special Labor Rate - R"
type textarea "x"
type input "Panera Special Labor Rate - RE"
type textarea "x"
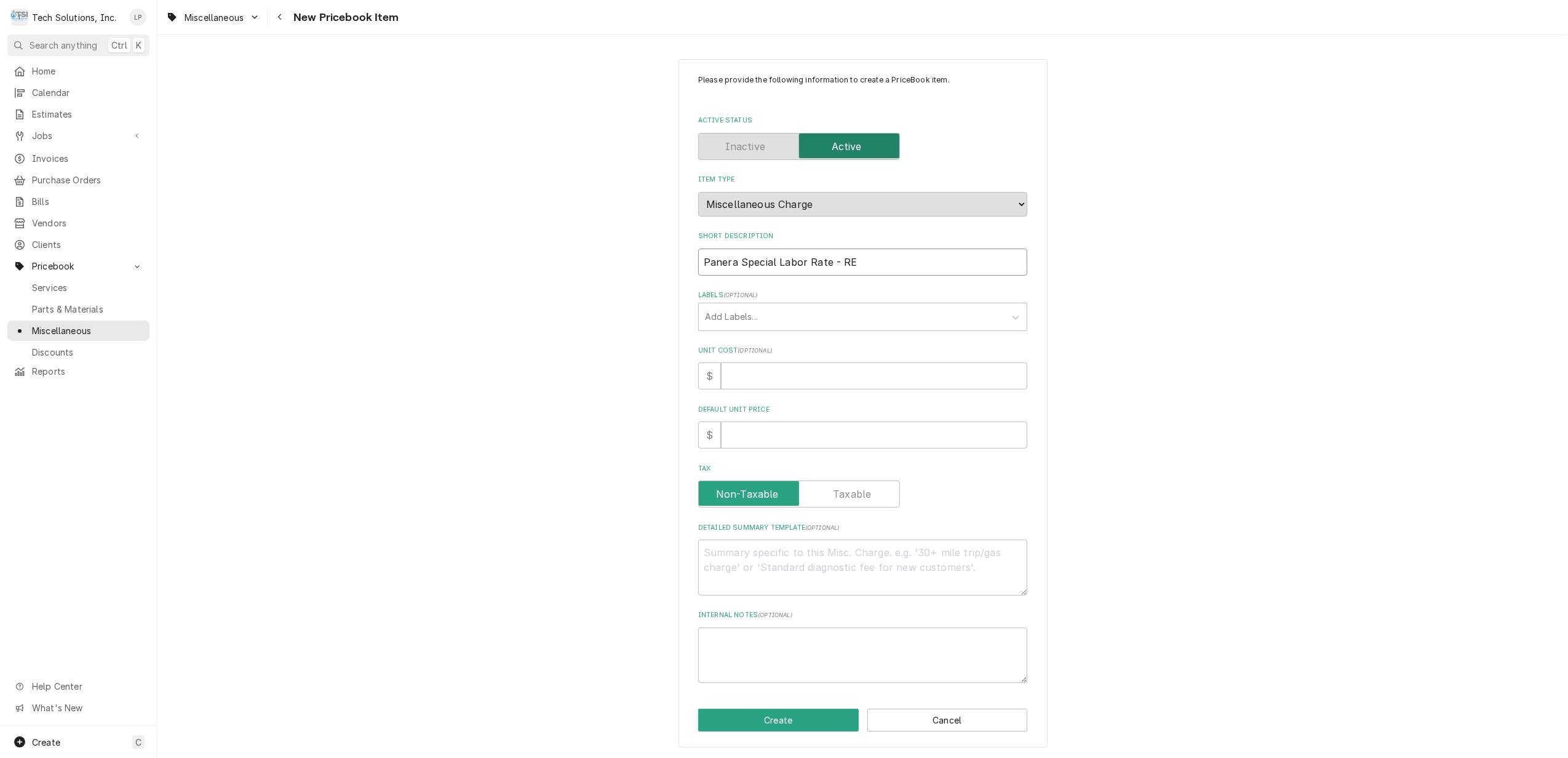
type input "Panera Special Labor Rate - REg"
type textarea "x"
type input "Panera Special Labor Rate - RE"
type textarea "x"
type input "Panera Special Labor Rate - R"
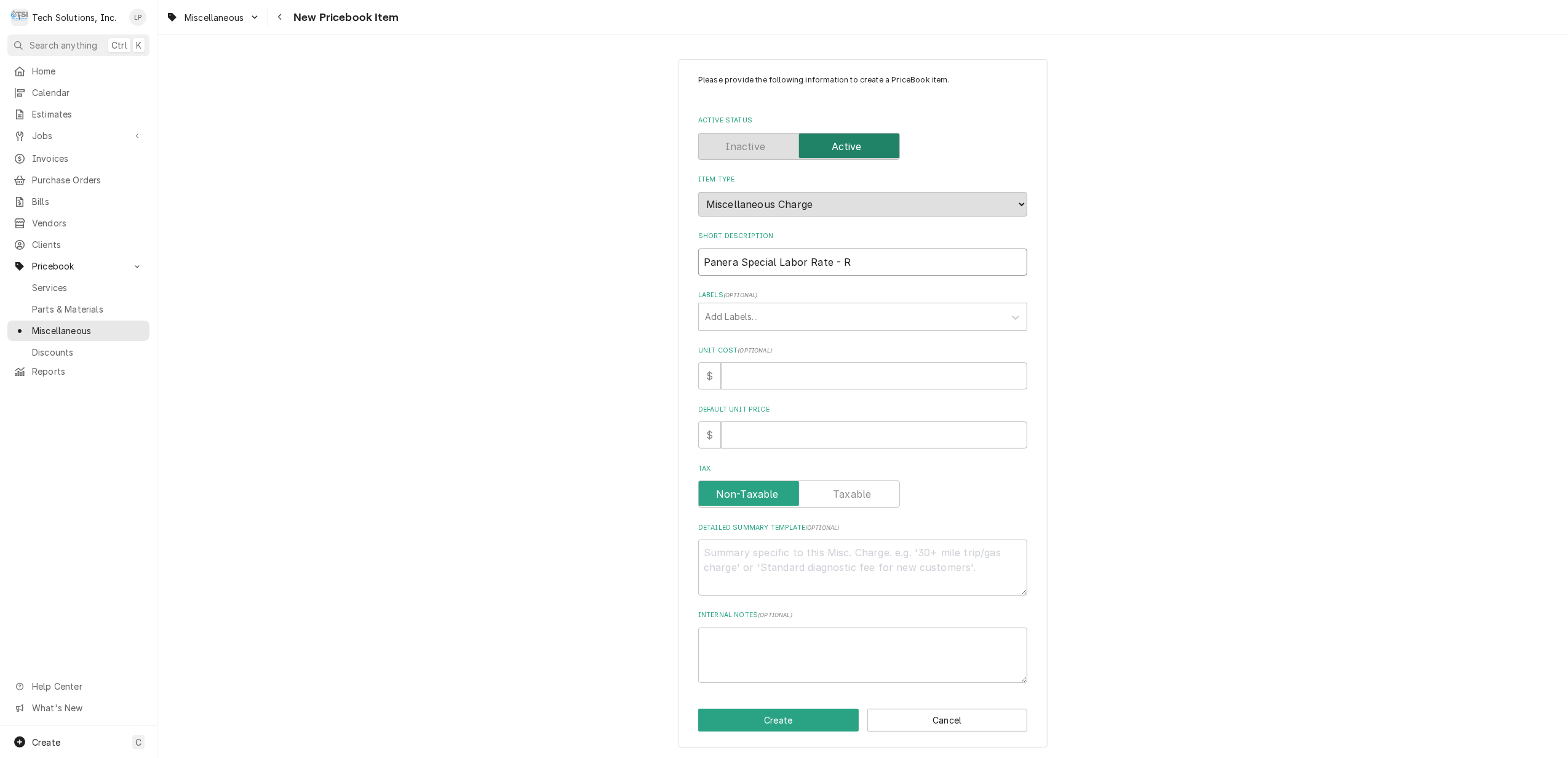
type textarea "x"
type input "Panera Special Labor Rate - Re"
type textarea "x"
type input "Panera Special Labor Rate - Reg"
type textarea "x"
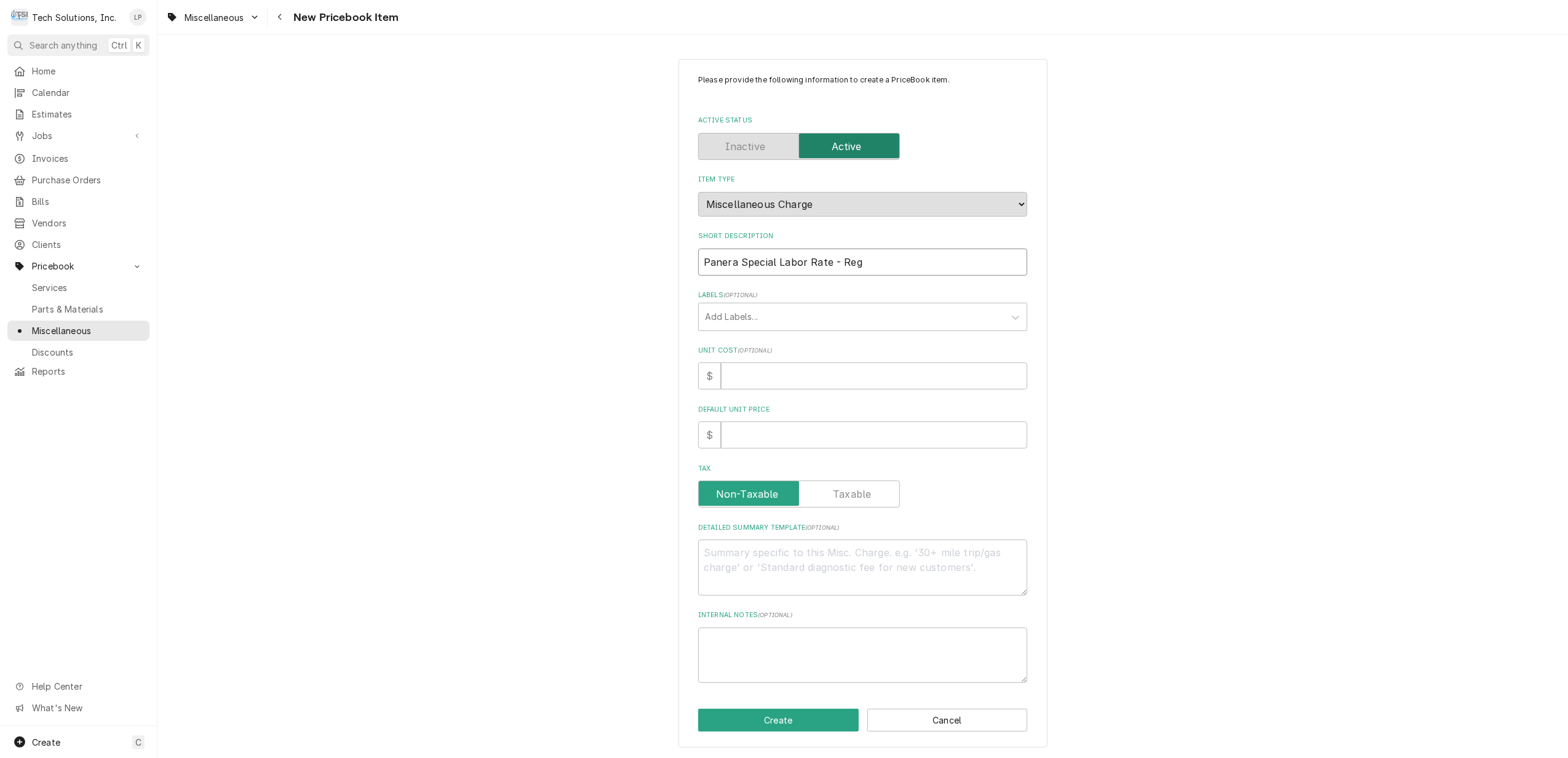
type input "Panera Special Labor Rate - Regu"
type textarea "x"
type input "Panera Special Labor Rate - Regul"
type textarea "x"
type input "Panera Special Labor Rate - Regula"
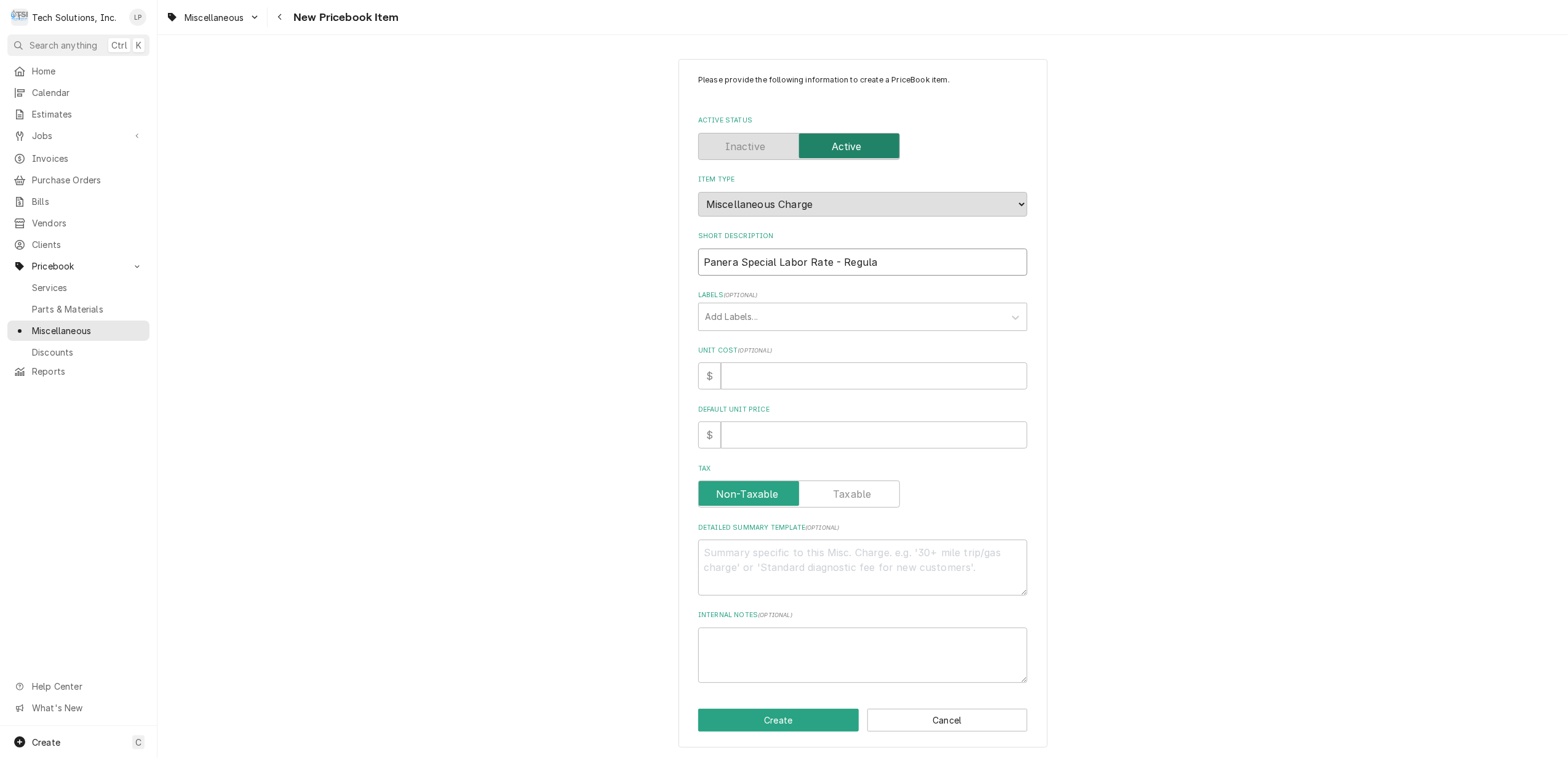
type textarea "x"
type input "Panera Special Labor Rate - Regular"
type textarea "x"
type input "Panera Special Labor Rate - Regular"
type textarea "x"
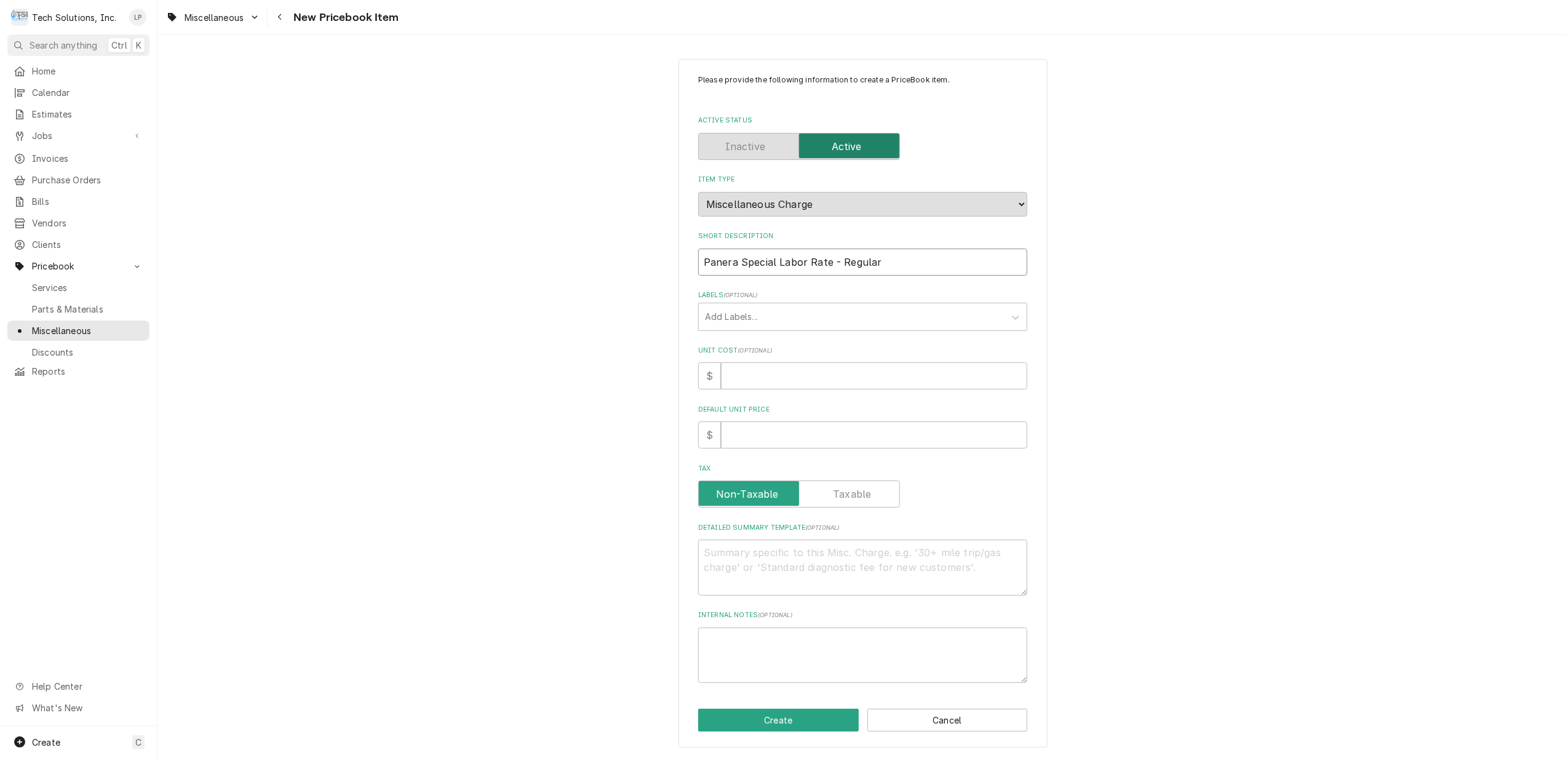
type input "Panera Special Labor Rate - Regular H"
type textarea "x"
type input "Panera Special Labor Rate - Regular Ho"
type textarea "x"
type input "Panera Special Labor Rate - Regular Hou"
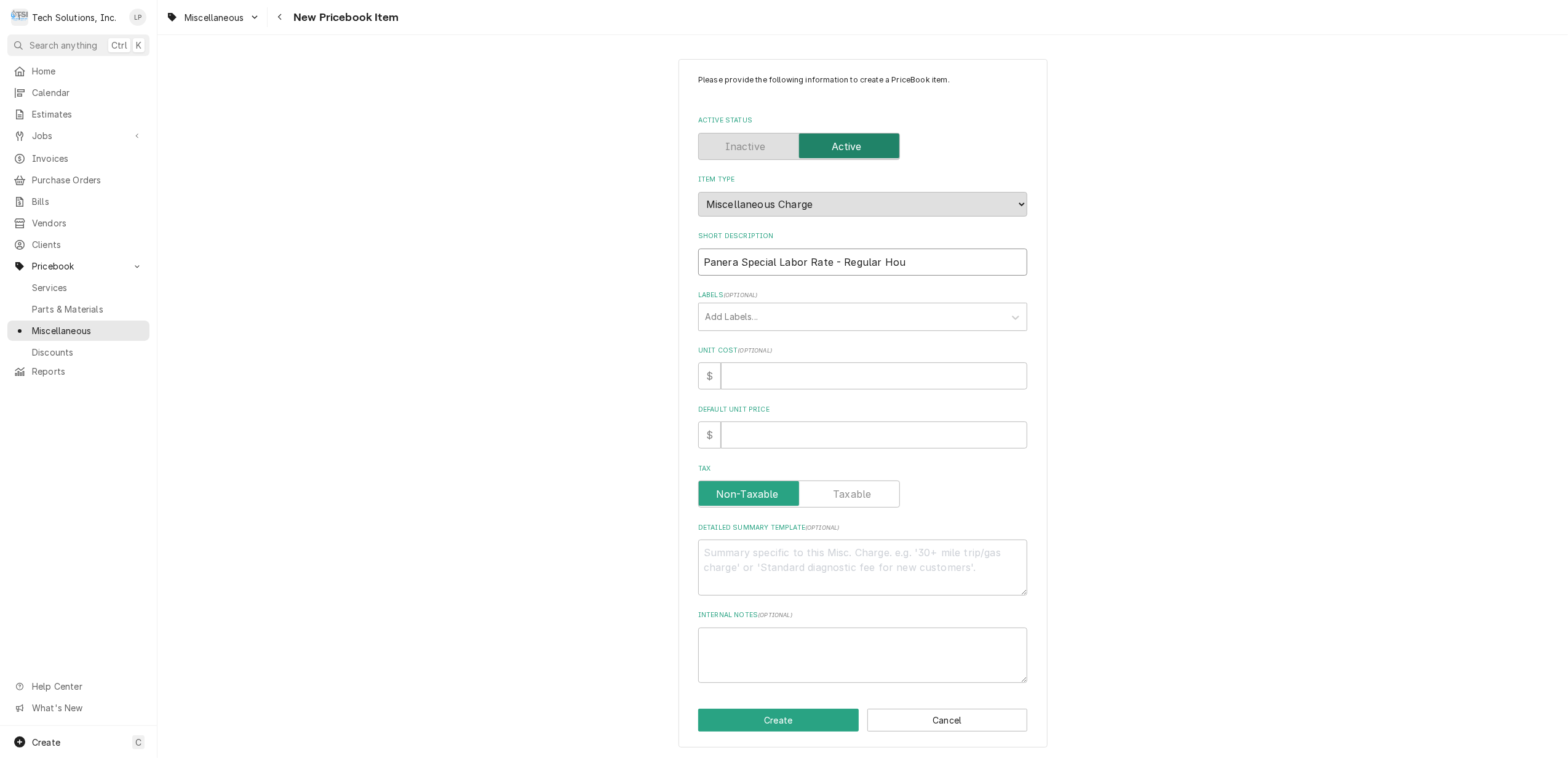
type textarea "x"
type input "Panera Special Labor Rate - Regular Hour"
type textarea "x"
type input "Panera Special Labor Rate - Regular Hours"
click at [845, 431] on input "Default Unit Price" at bounding box center [874, 435] width 307 height 27
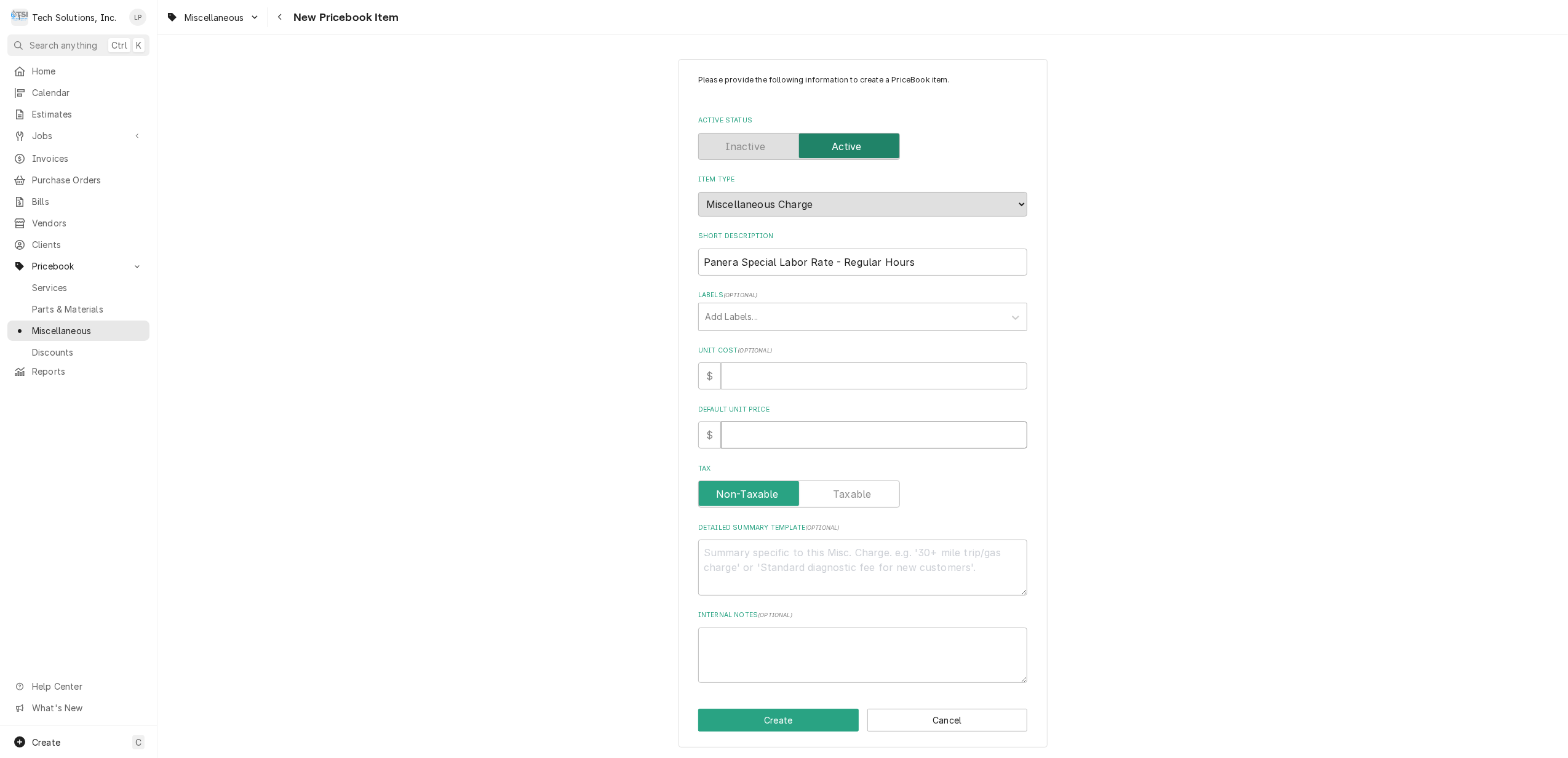
type textarea "x"
type input "9"
type textarea "x"
type input "90"
type textarea "x"
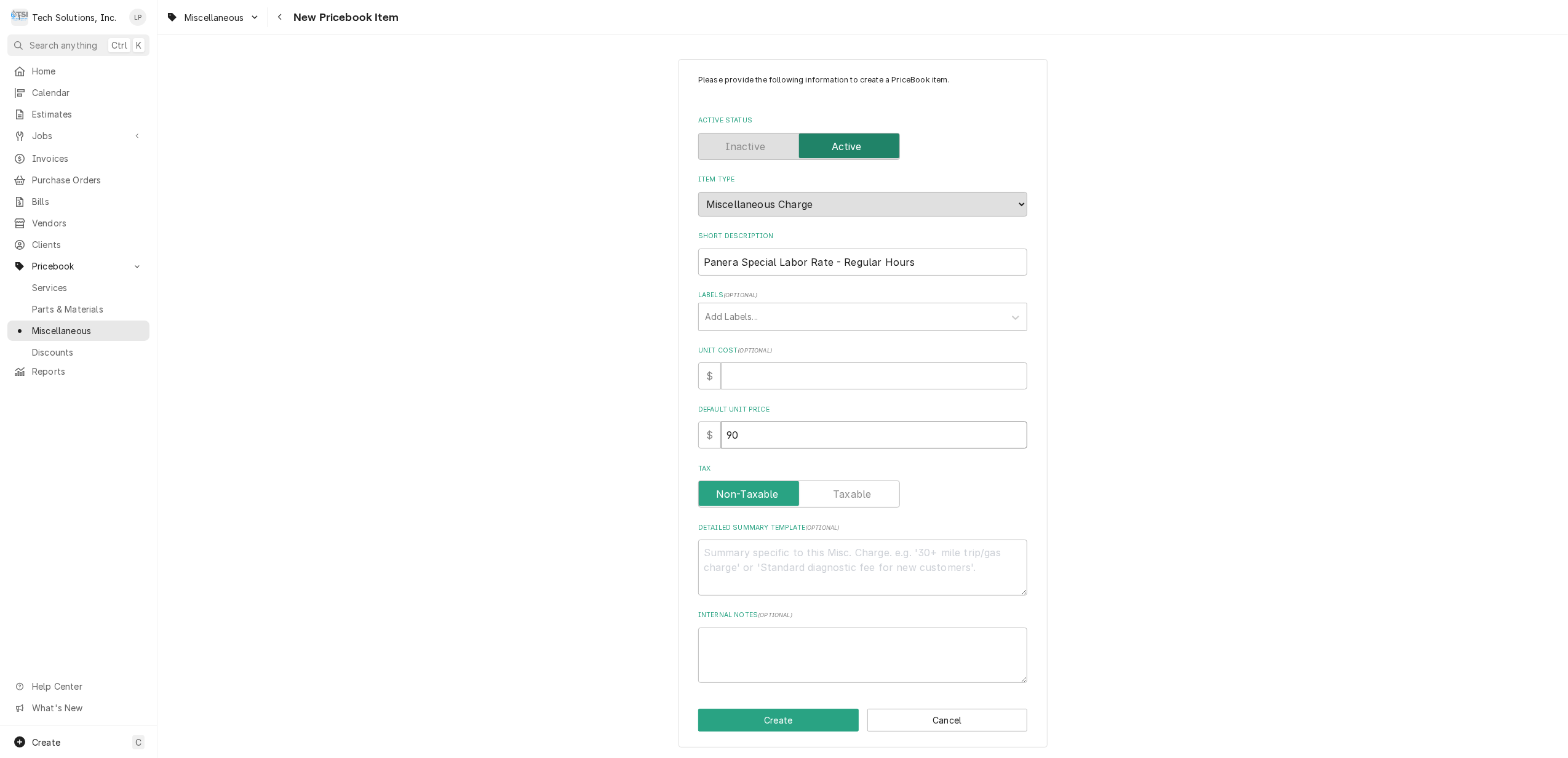
type input "90.0"
type textarea "x"
type input "90.00"
click at [854, 495] on label "Tax" at bounding box center [799, 493] width 202 height 27
click at [854, 495] on input "Tax" at bounding box center [799, 493] width 191 height 27
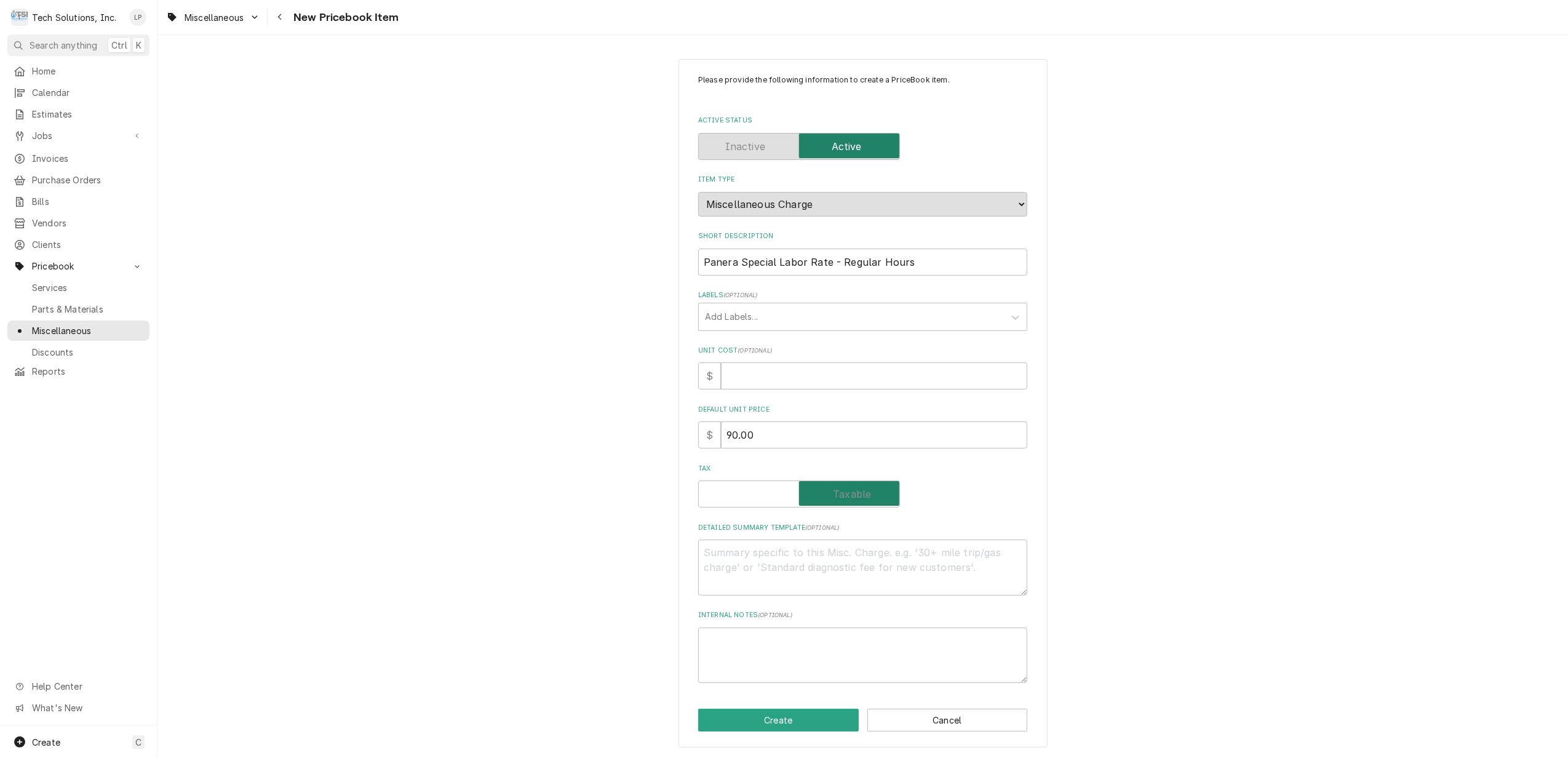
checkbox input "true"
drag, startPoint x: 695, startPoint y: 261, endPoint x: 900, endPoint y: 266, distance: 205.1
click at [900, 266] on input "Panera Special Labor Rate - Regular Hours" at bounding box center [863, 262] width 329 height 27
paste textarea "Panera Special Labor Rate - Regular Hours"
type textarea "x"
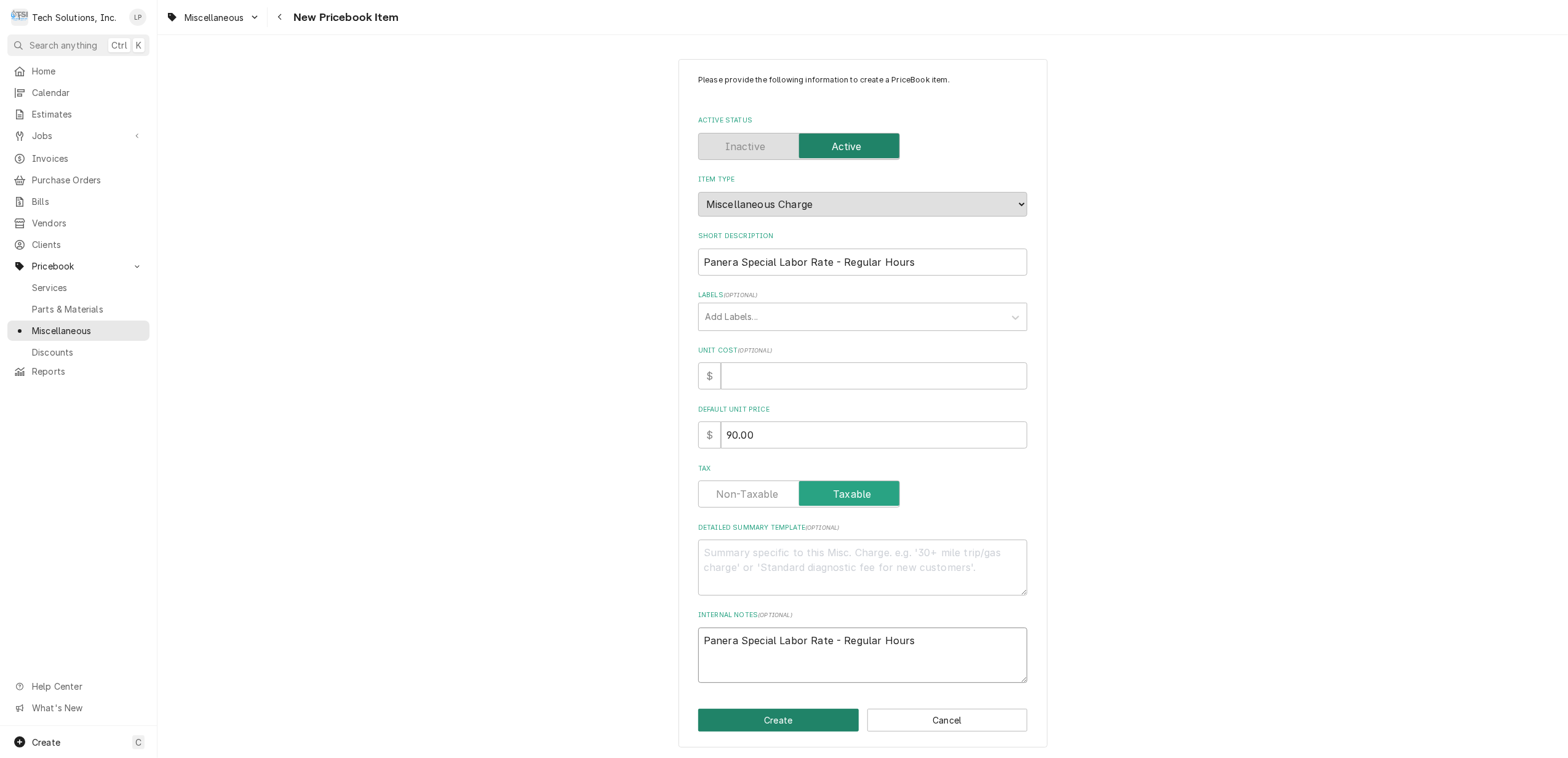
type textarea "Panera Special Labor Rate - Regular Hours"
click at [796, 717] on button "Create" at bounding box center [778, 720] width 161 height 23
type textarea "x"
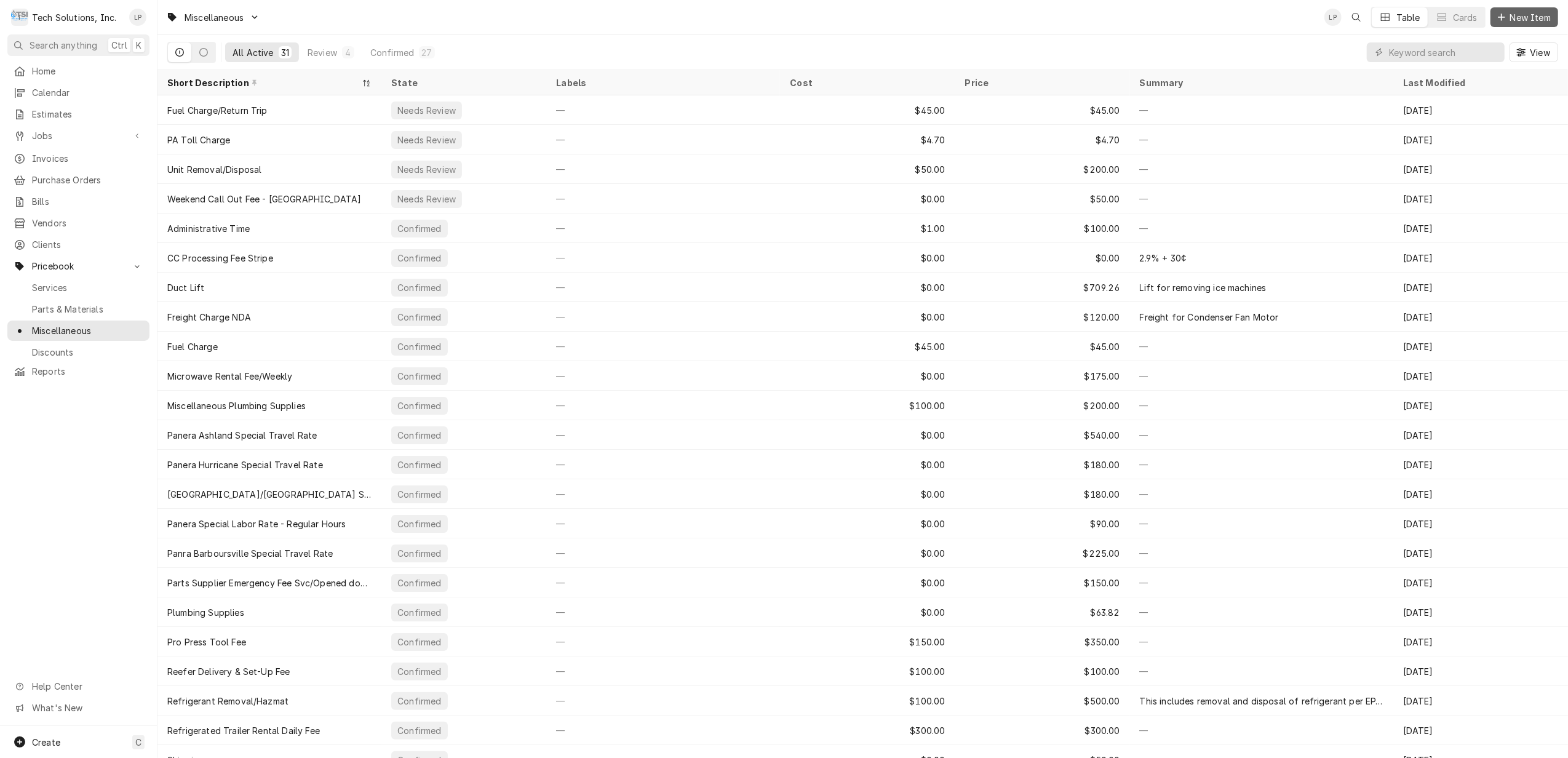
click at [1522, 14] on span "New Item" at bounding box center [1531, 17] width 45 height 13
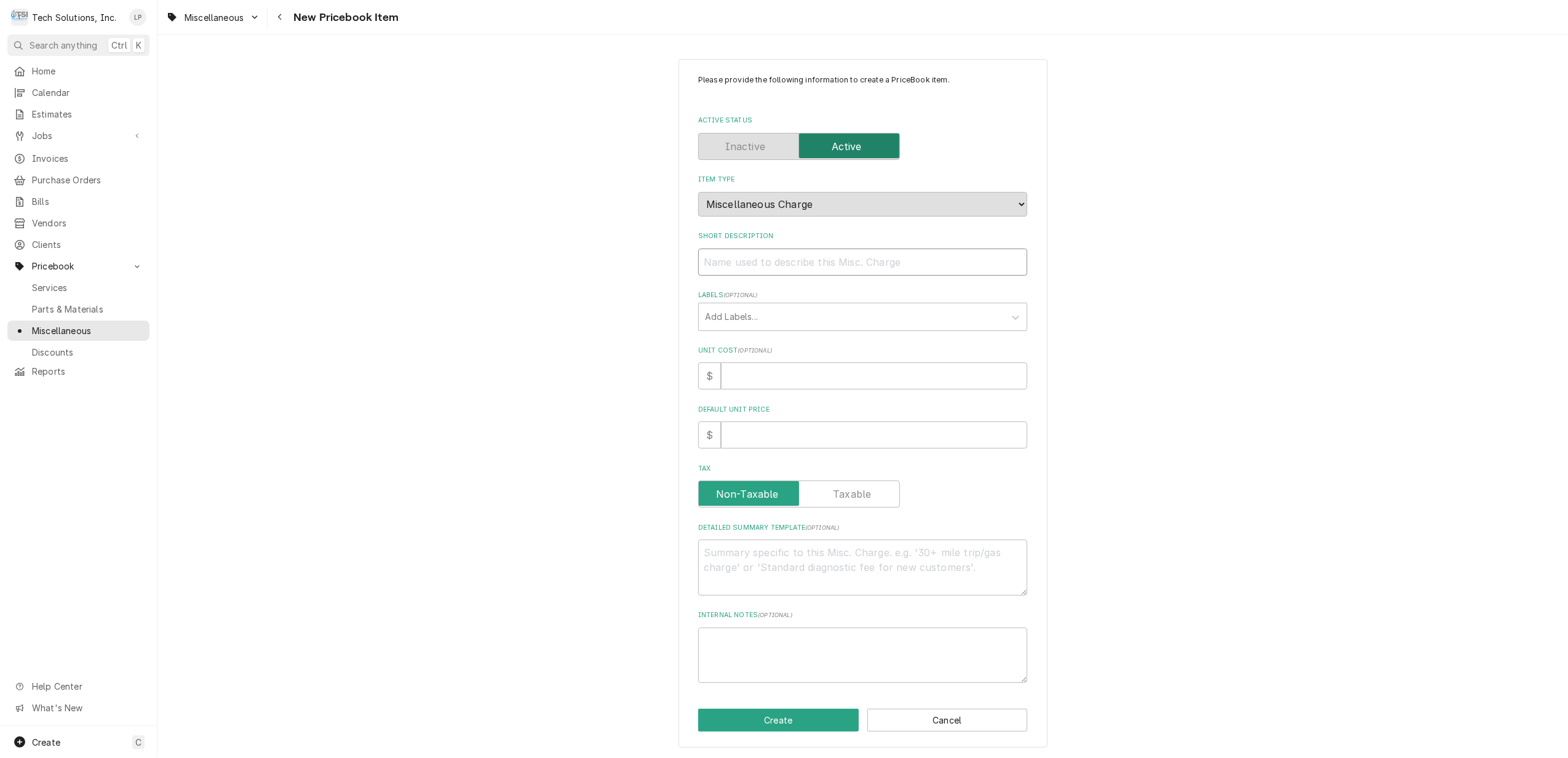
click at [907, 260] on input "Short Description" at bounding box center [863, 262] width 329 height 27
type textarea "x"
type input "P"
type textarea "x"
type input "Pa"
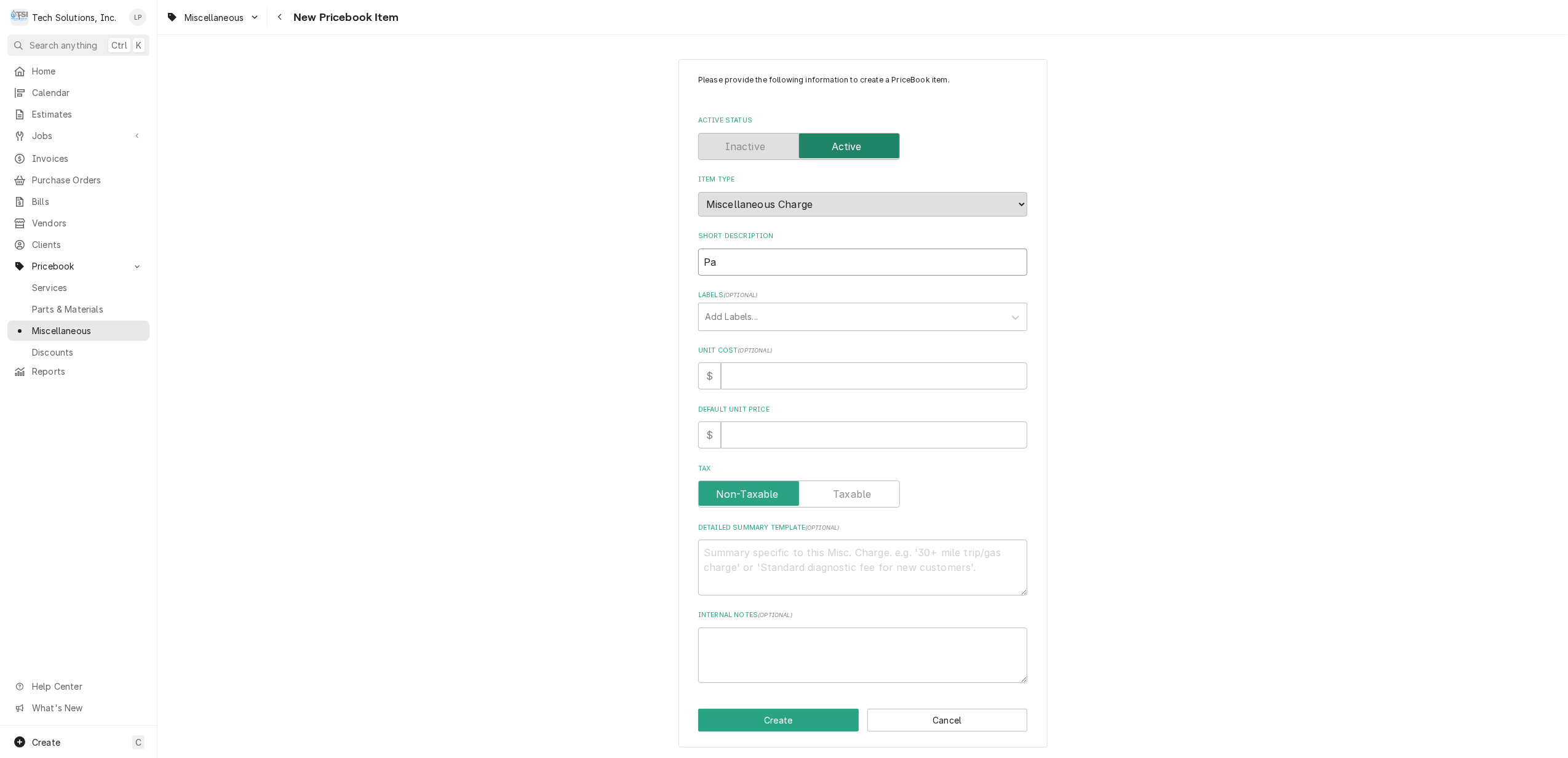
type textarea "x"
type input "Pan"
type textarea "x"
type input "Pane"
type textarea "x"
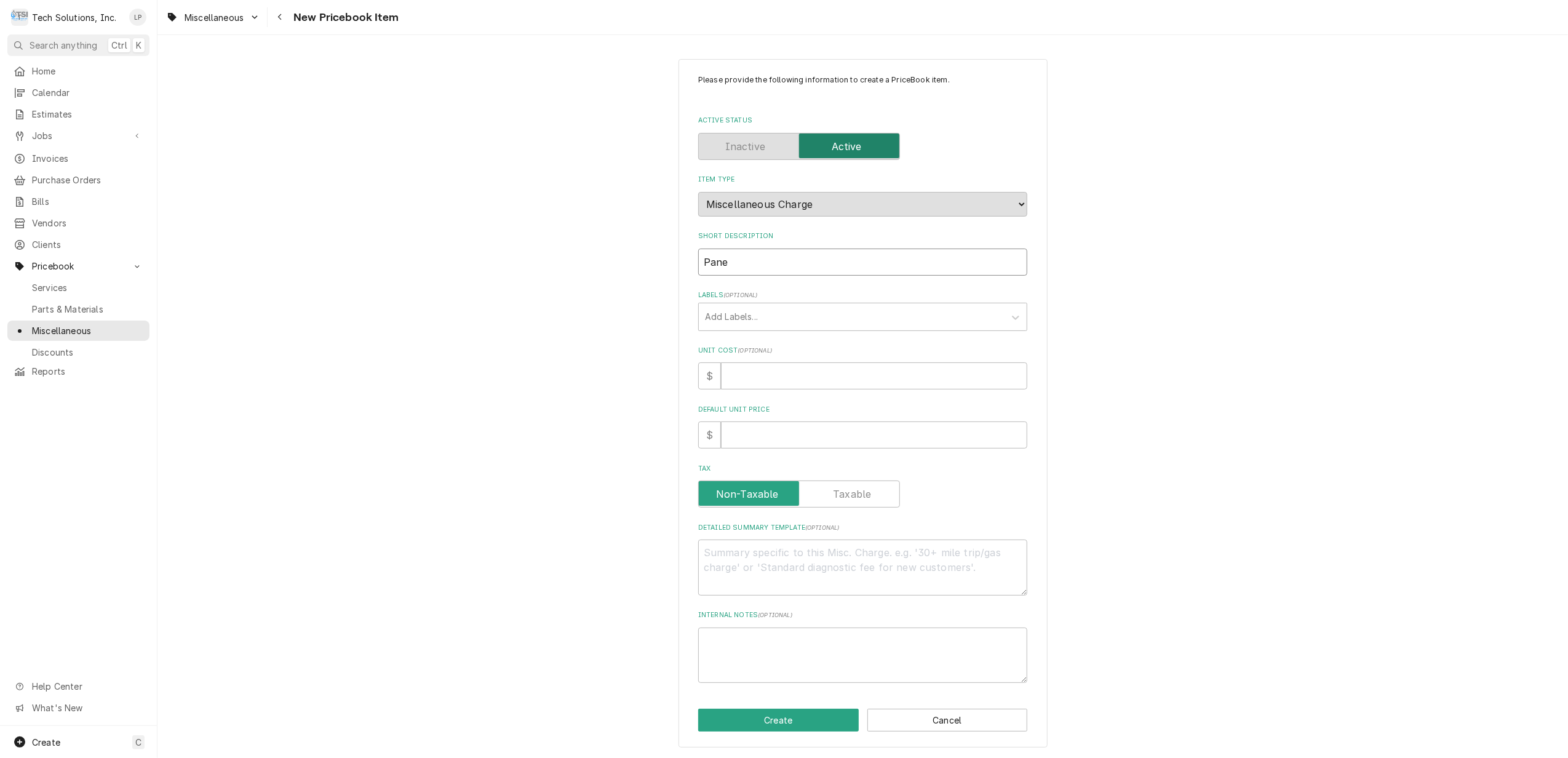
type input "Paner"
type textarea "x"
type input "Panera"
type textarea "x"
type input "Panera"
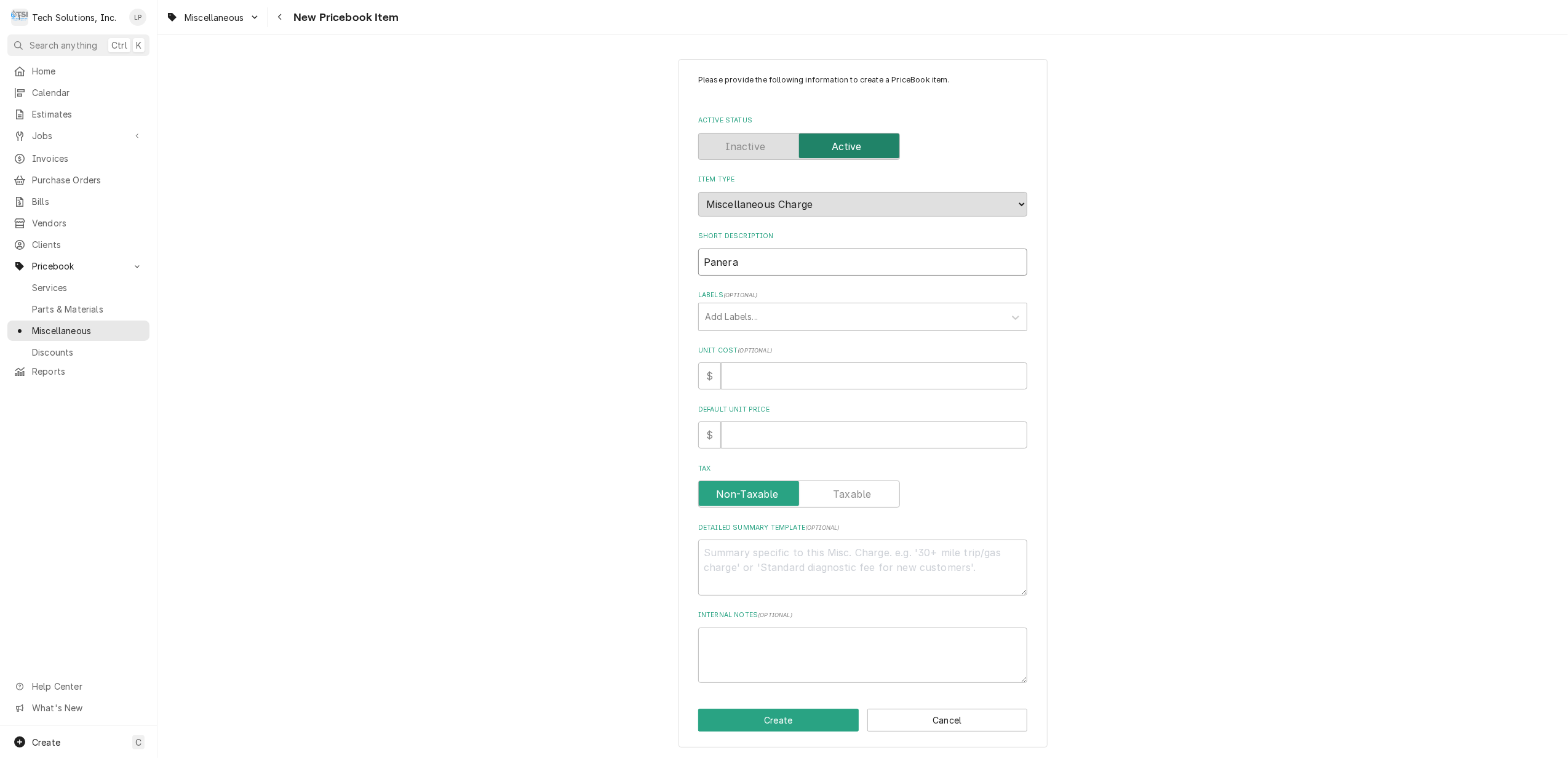
type textarea "x"
type input "Panera S"
type textarea "x"
type input "Panera Sp"
type textarea "x"
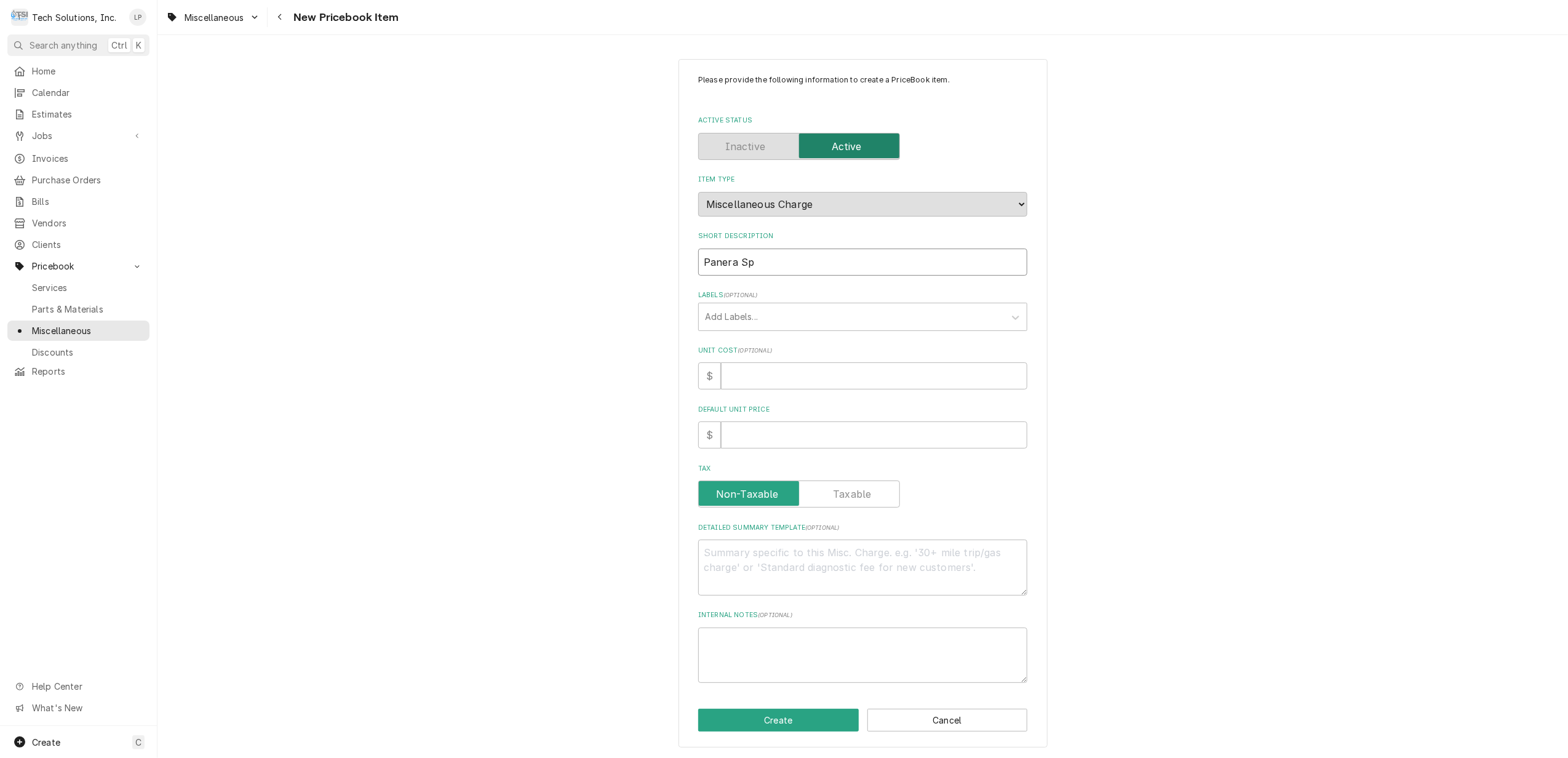
type input "Panera Spe"
type textarea "x"
type input "Panera Spec"
type textarea "x"
type input "Panera Speci"
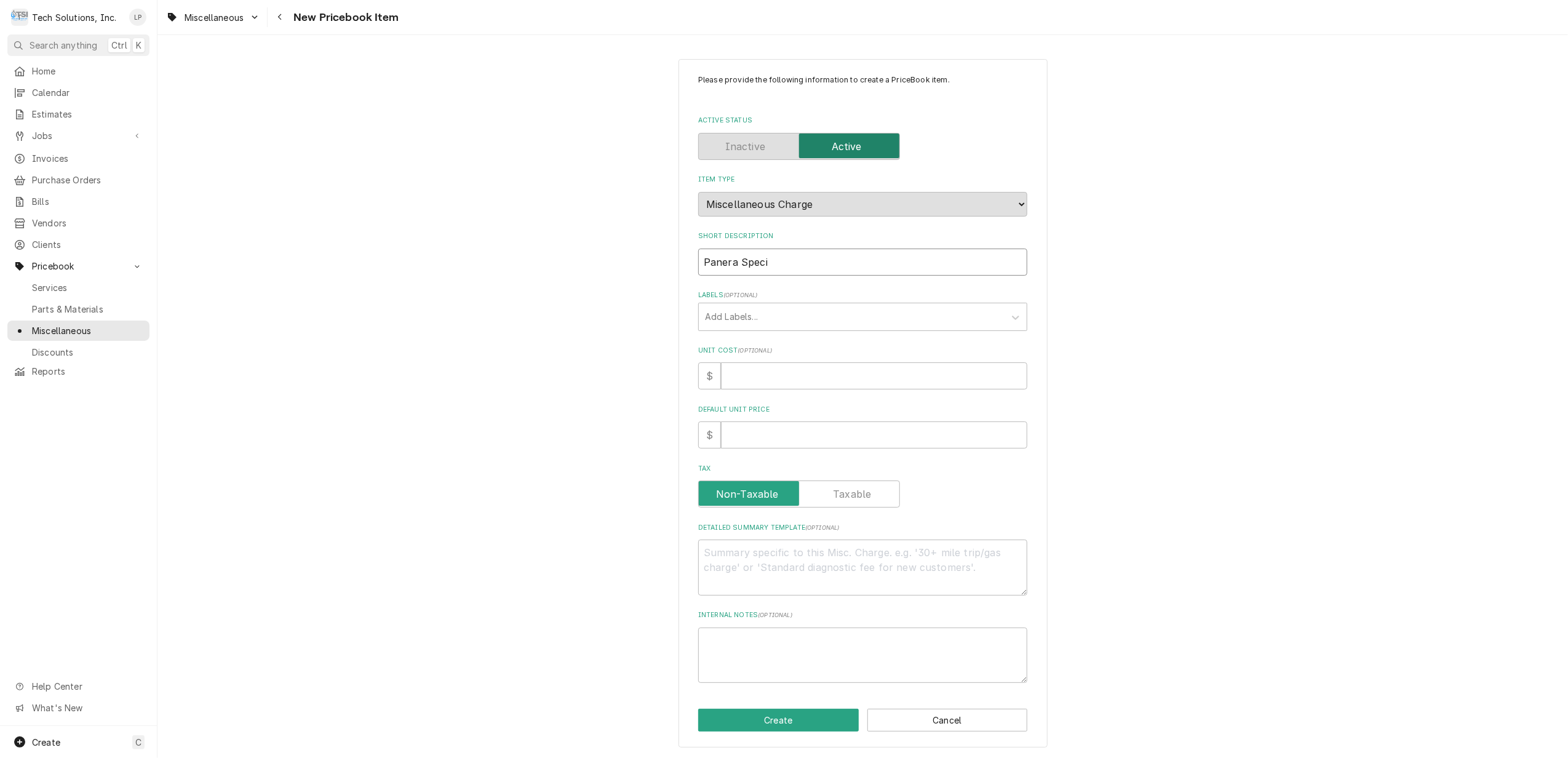
type textarea "x"
type input "Panera Specia"
type textarea "x"
type input "Panera Special"
type textarea "x"
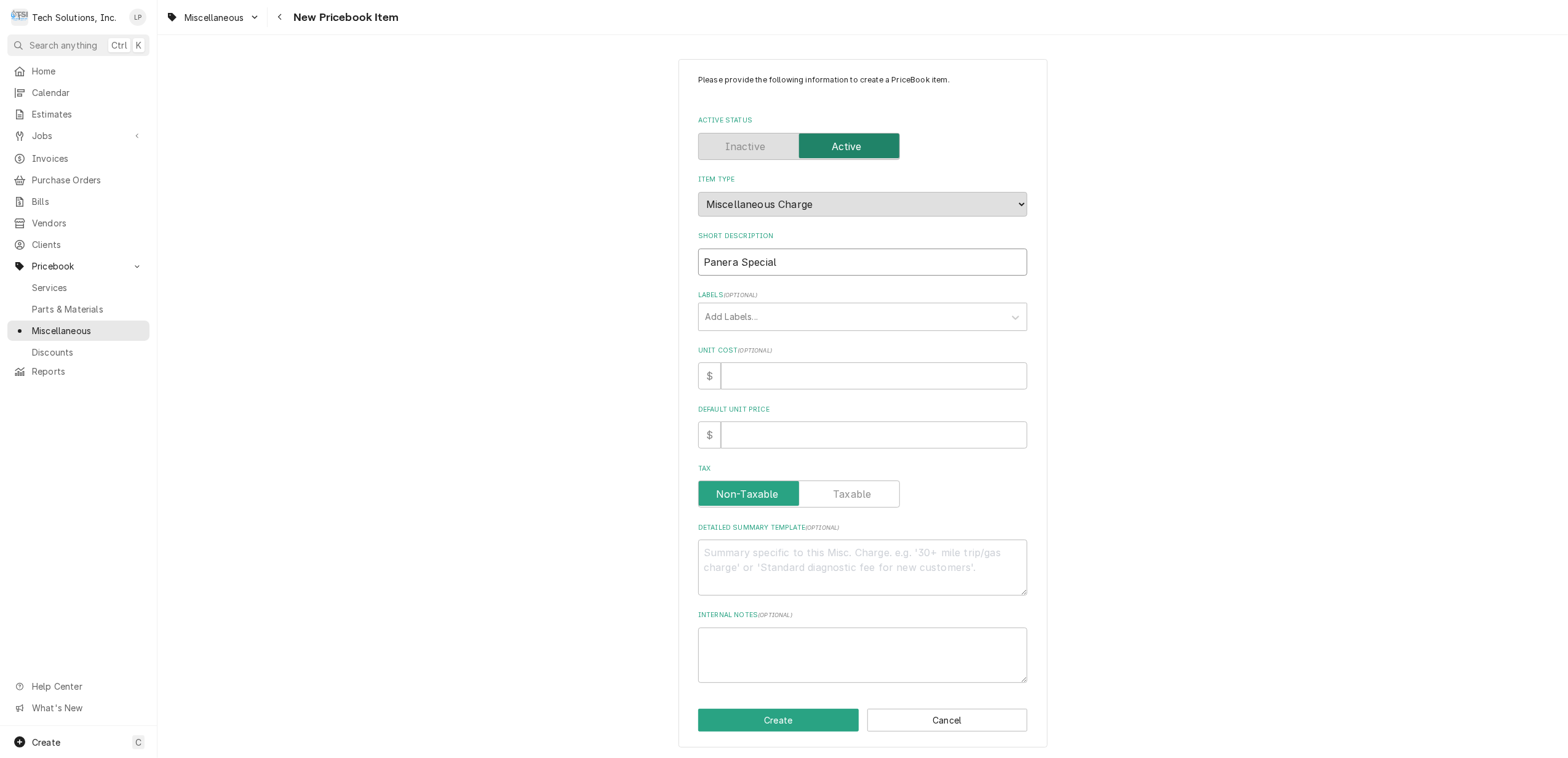
type input "Panera Special"
type textarea "x"
type input "Panera Special O"
type textarea "x"
type input "Panera Special OT"
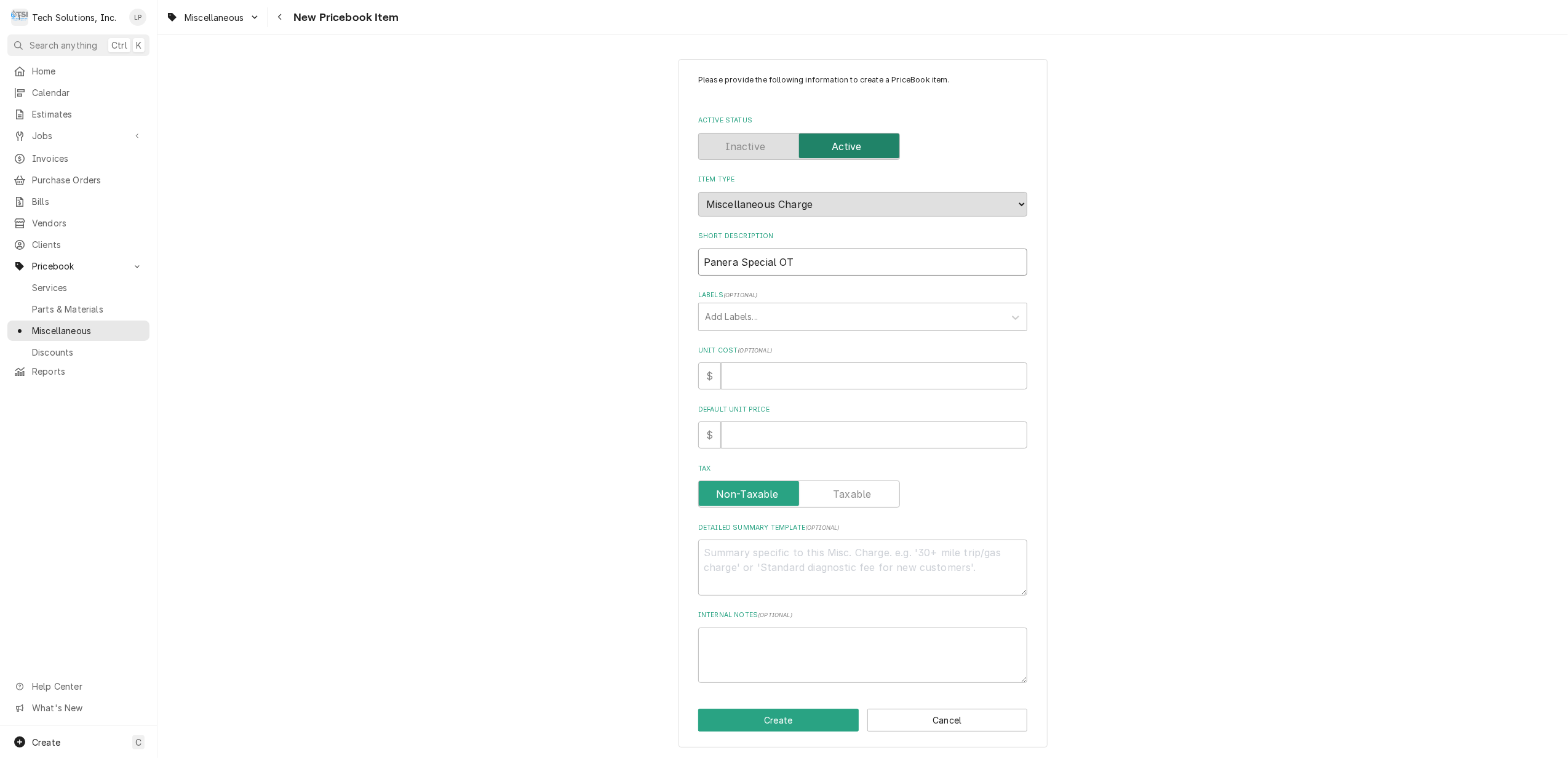
type textarea "x"
type input "Panera Special OT"
type textarea "x"
type input "Panera Special OT L"
type textarea "x"
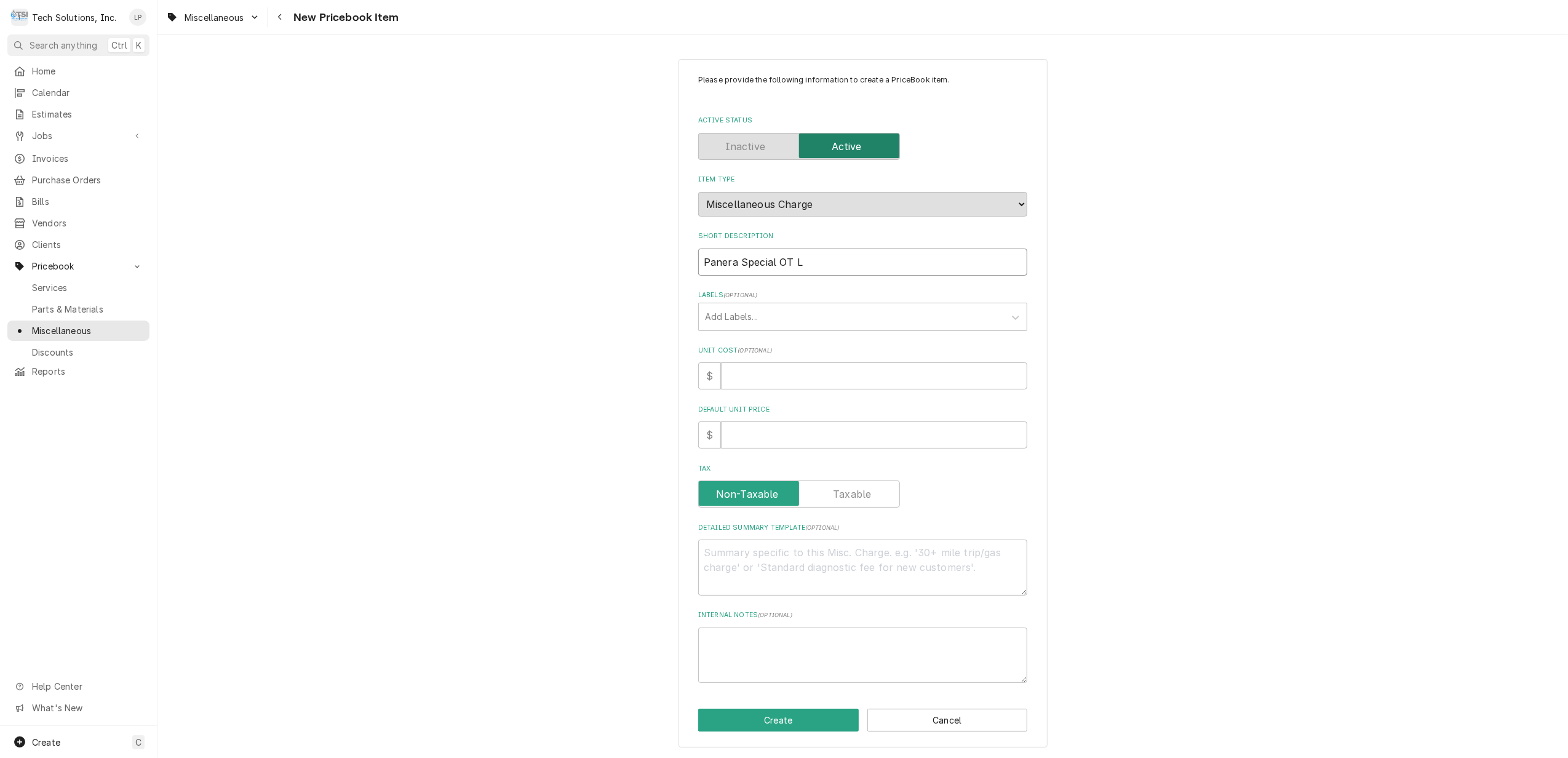
type input "Panera Special OT La"
type textarea "x"
type input "Panera Special OT Lab"
type textarea "x"
type input "Panera Special OT Labo"
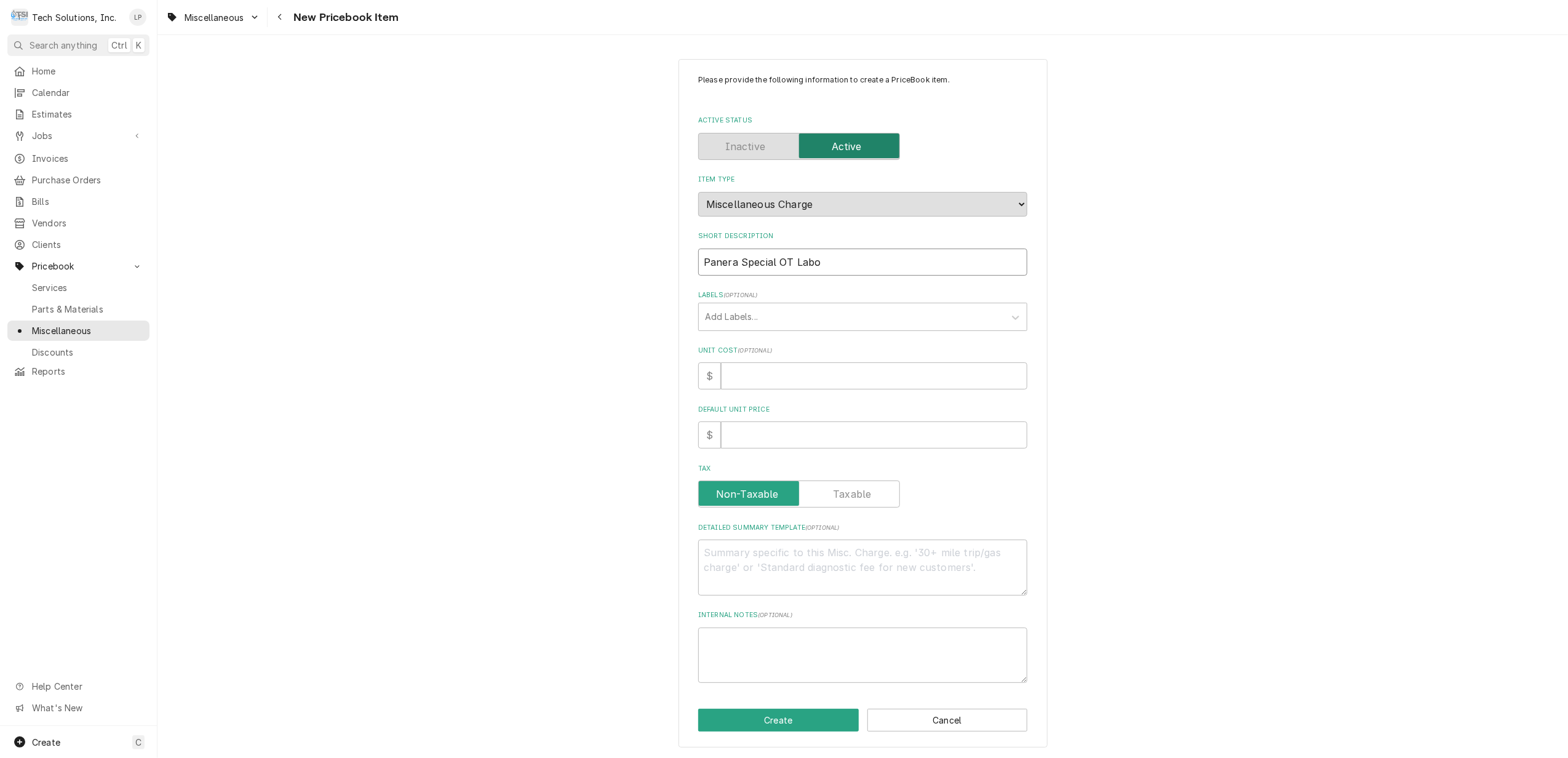
type textarea "x"
type input "Panera Special OT Labor"
type textarea "x"
type input "Panera Special OT Labor"
type textarea "x"
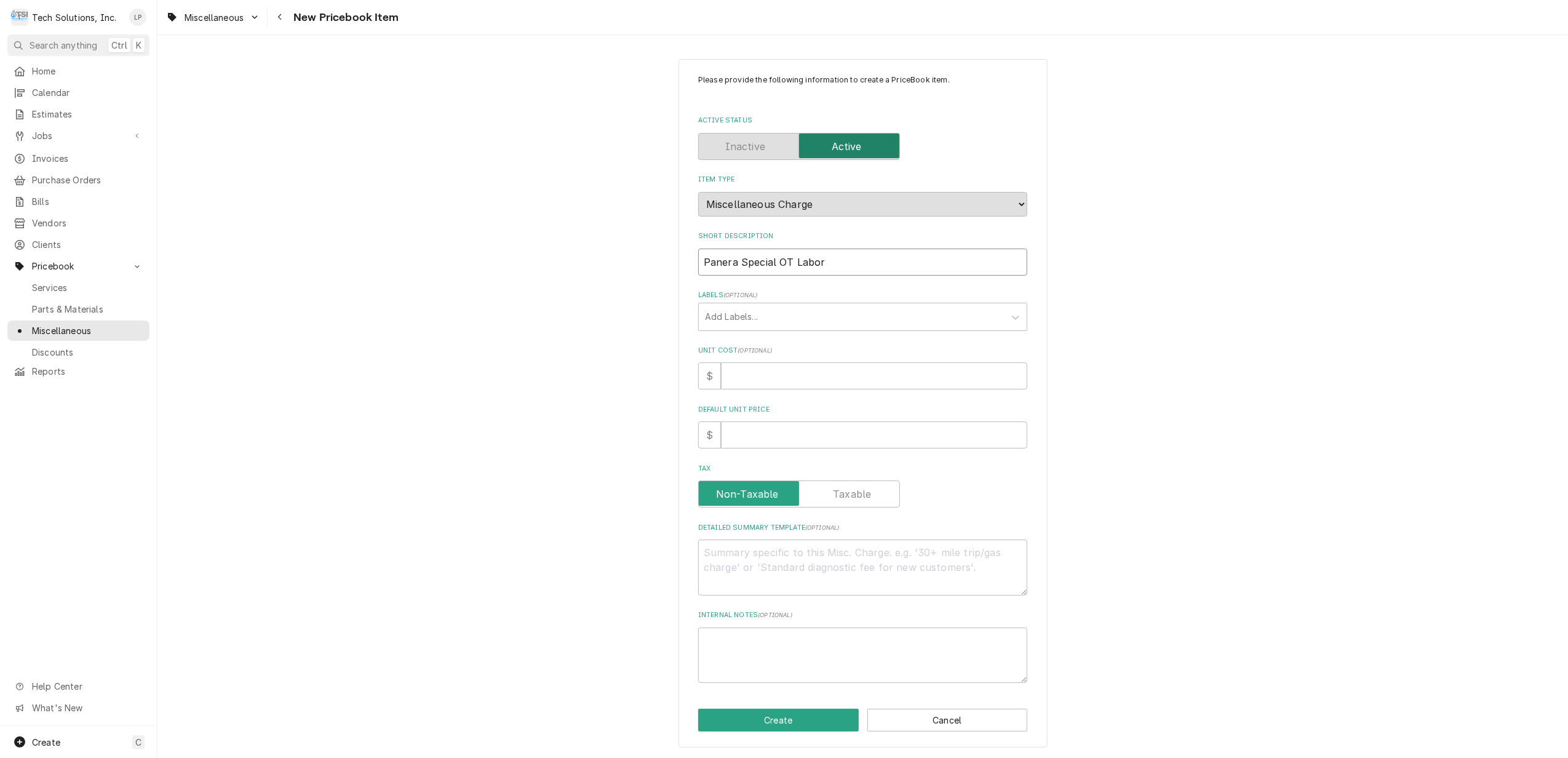
type input "Panera Special OT Labor R"
type textarea "x"
type input "Panera Special OT Labor Ra"
type textarea "x"
type input "Panera Special OT Labor Rat"
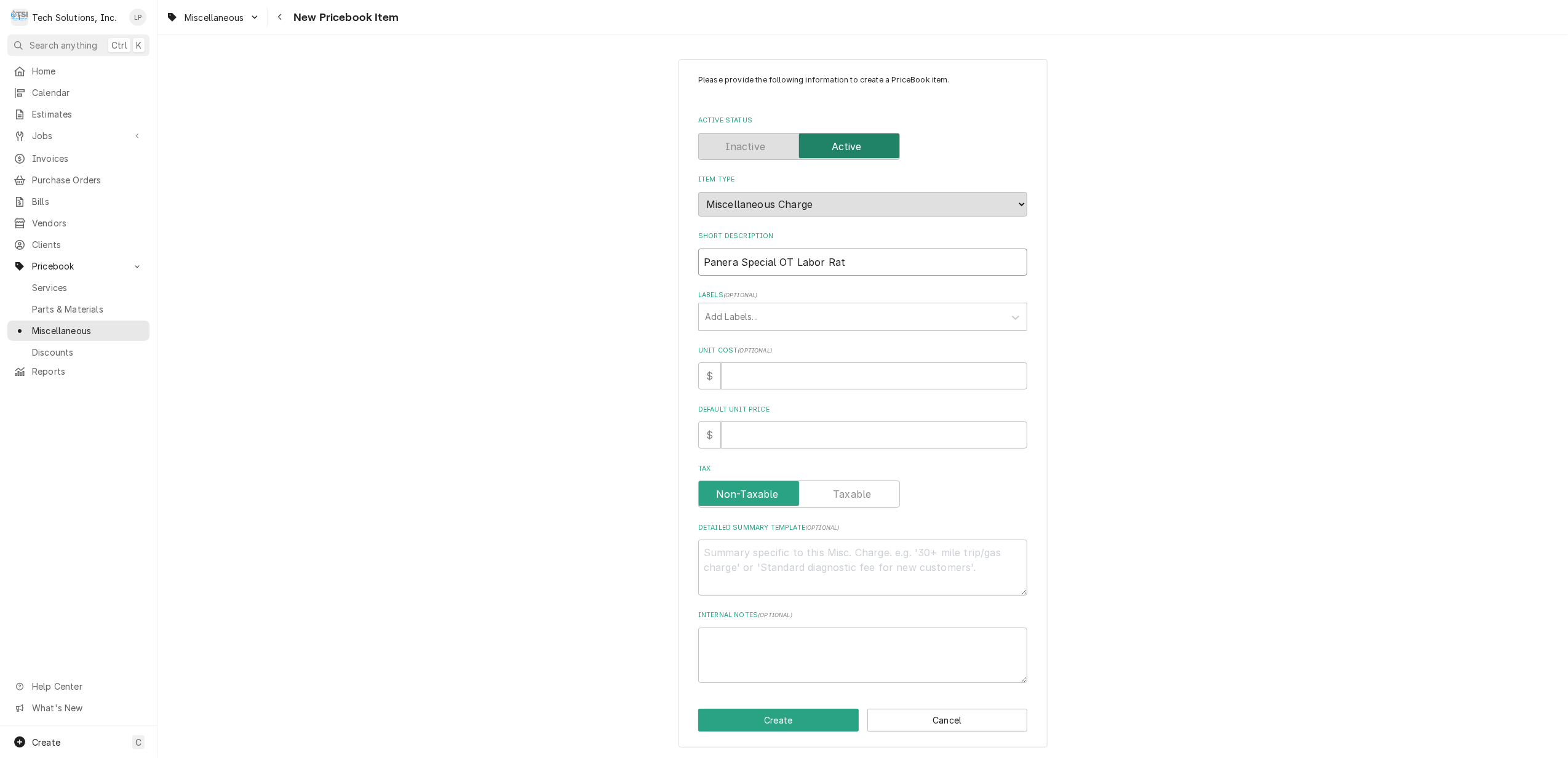
type textarea "x"
type input "Panera Special OT Labor Rate"
click at [803, 432] on input "Default Unit Price" at bounding box center [874, 435] width 307 height 27
type textarea "x"
type input "1"
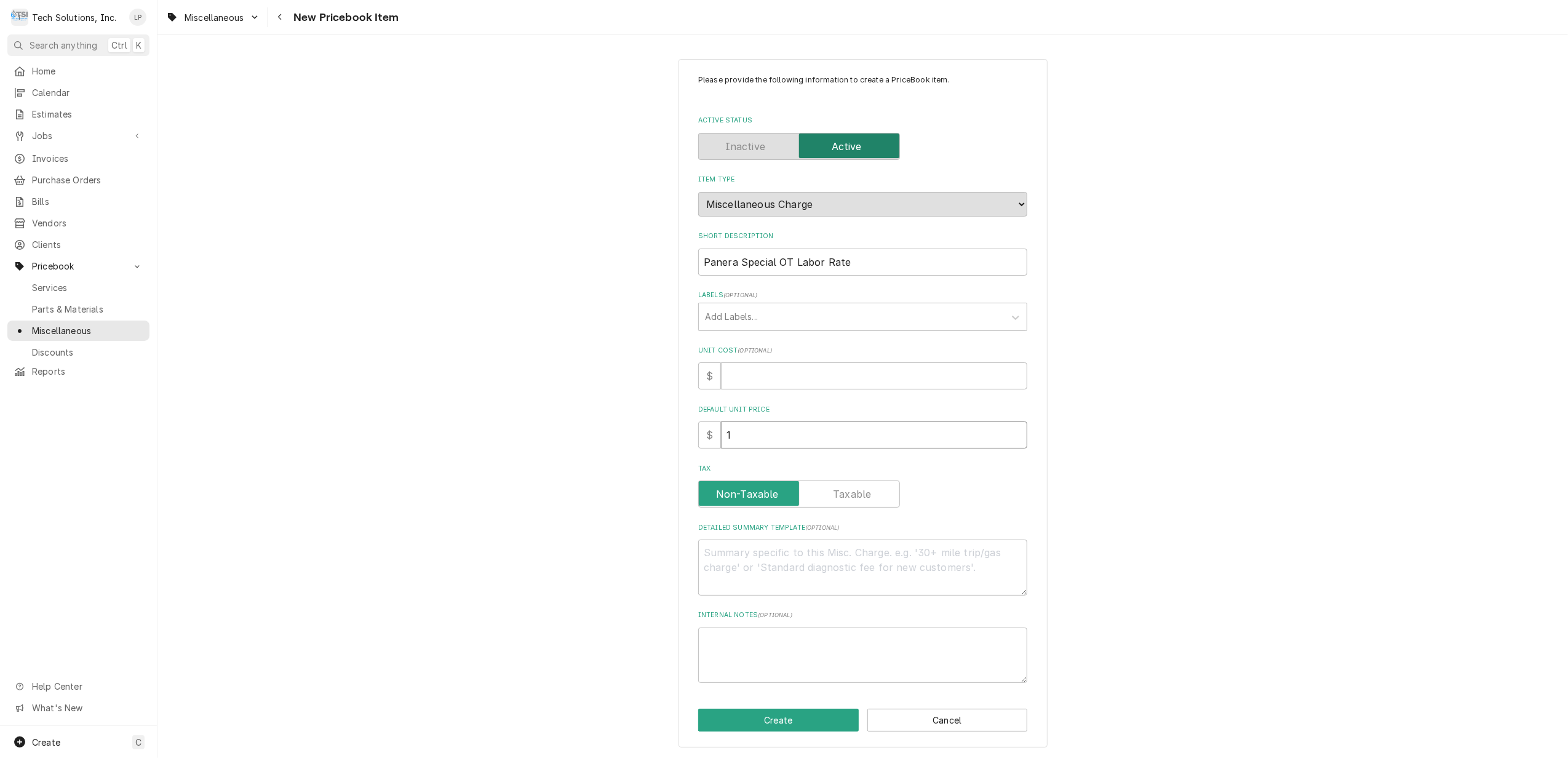
type textarea "x"
type input "10"
type textarea "x"
type input "100"
type textarea "x"
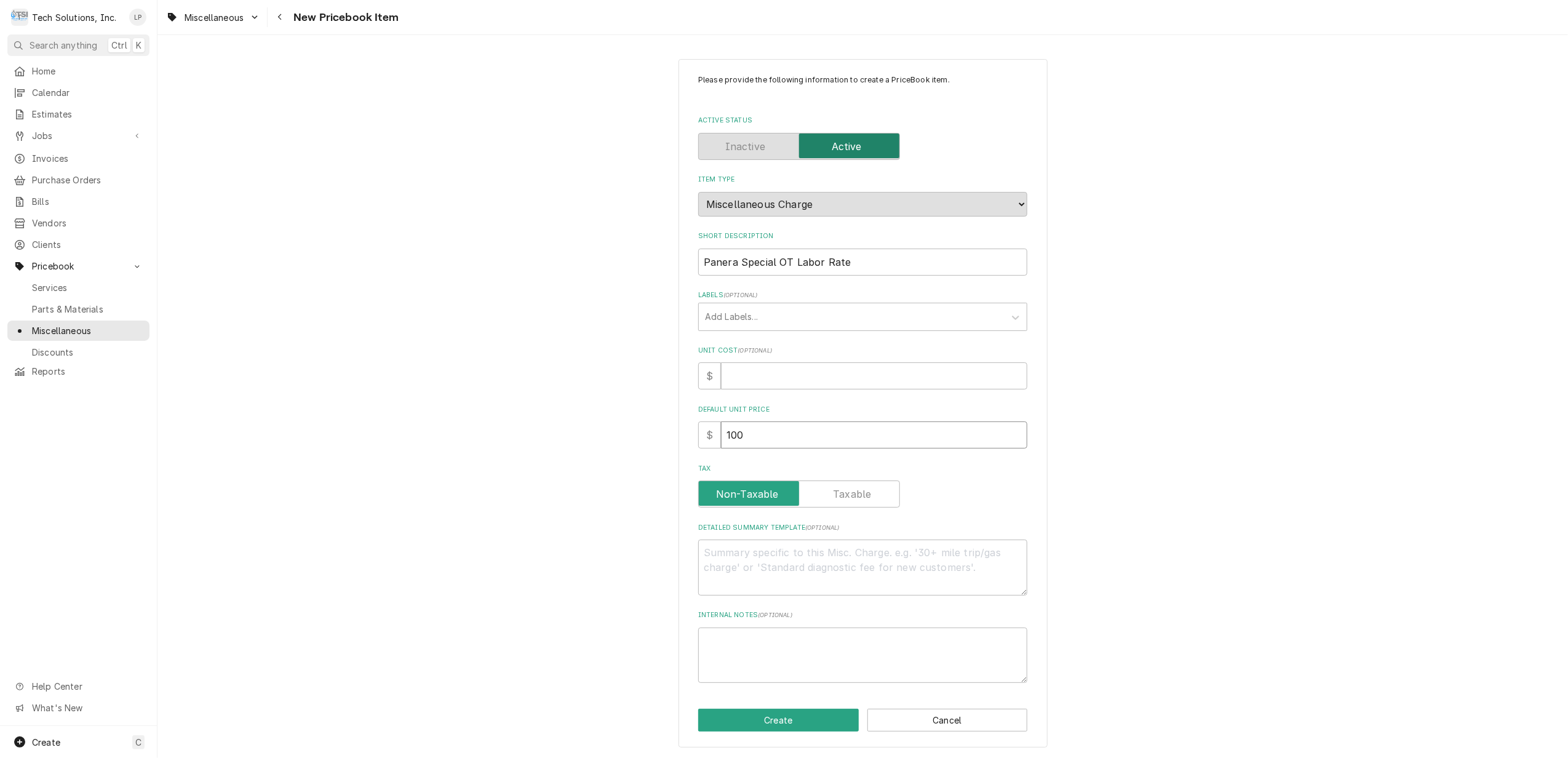
type input "100.0"
type textarea "x"
type input "100.00"
click at [849, 495] on label "Tax" at bounding box center [799, 493] width 202 height 27
click at [849, 495] on input "Tax" at bounding box center [799, 493] width 191 height 27
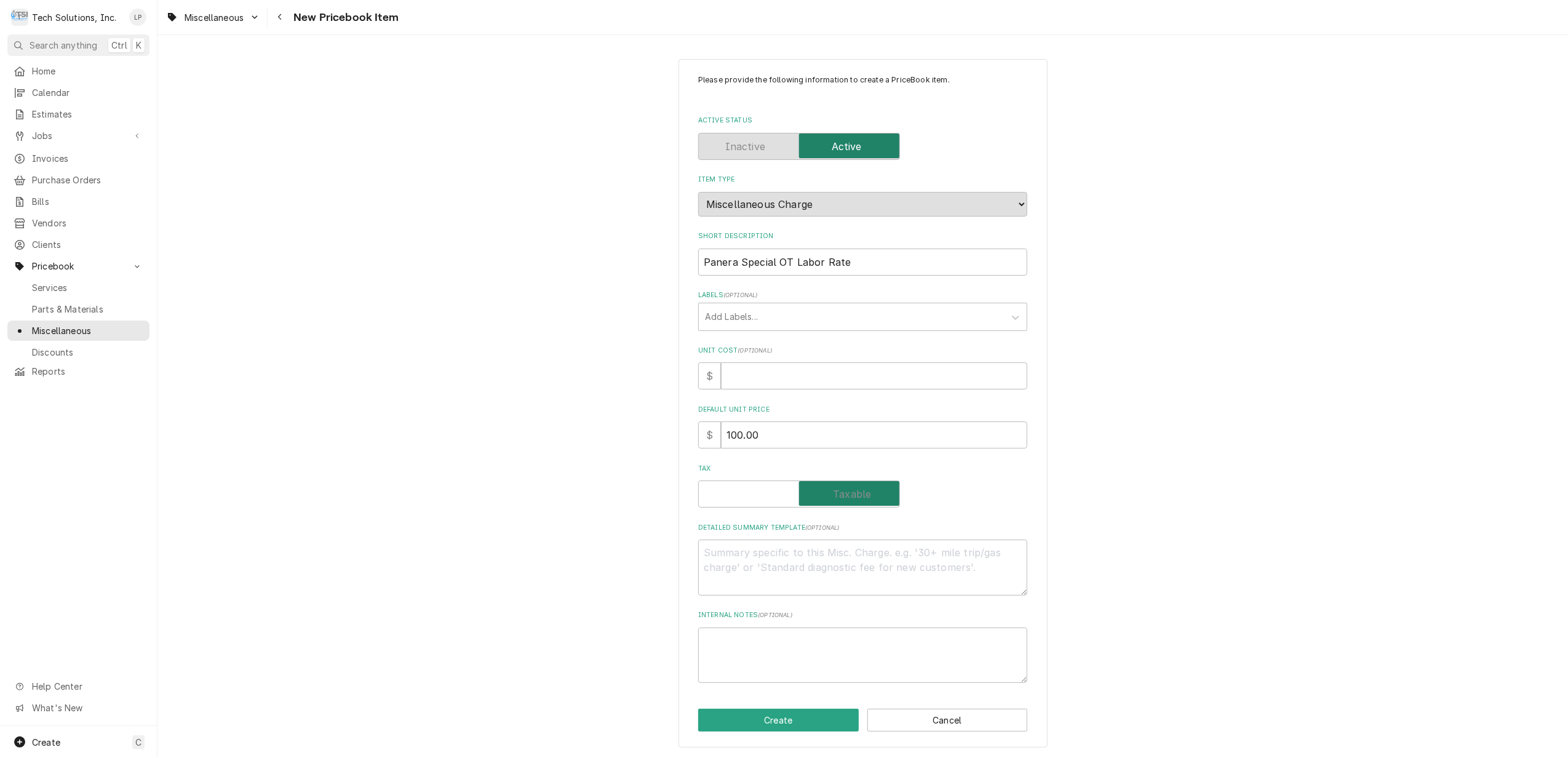
checkbox input "true"
drag, startPoint x: 694, startPoint y: 259, endPoint x: 840, endPoint y: 260, distance: 146.0
click at [840, 260] on input "Panera Special OT Labor Rate" at bounding box center [863, 262] width 329 height 27
paste textarea "Panera Special OT Labor Rate"
type textarea "x"
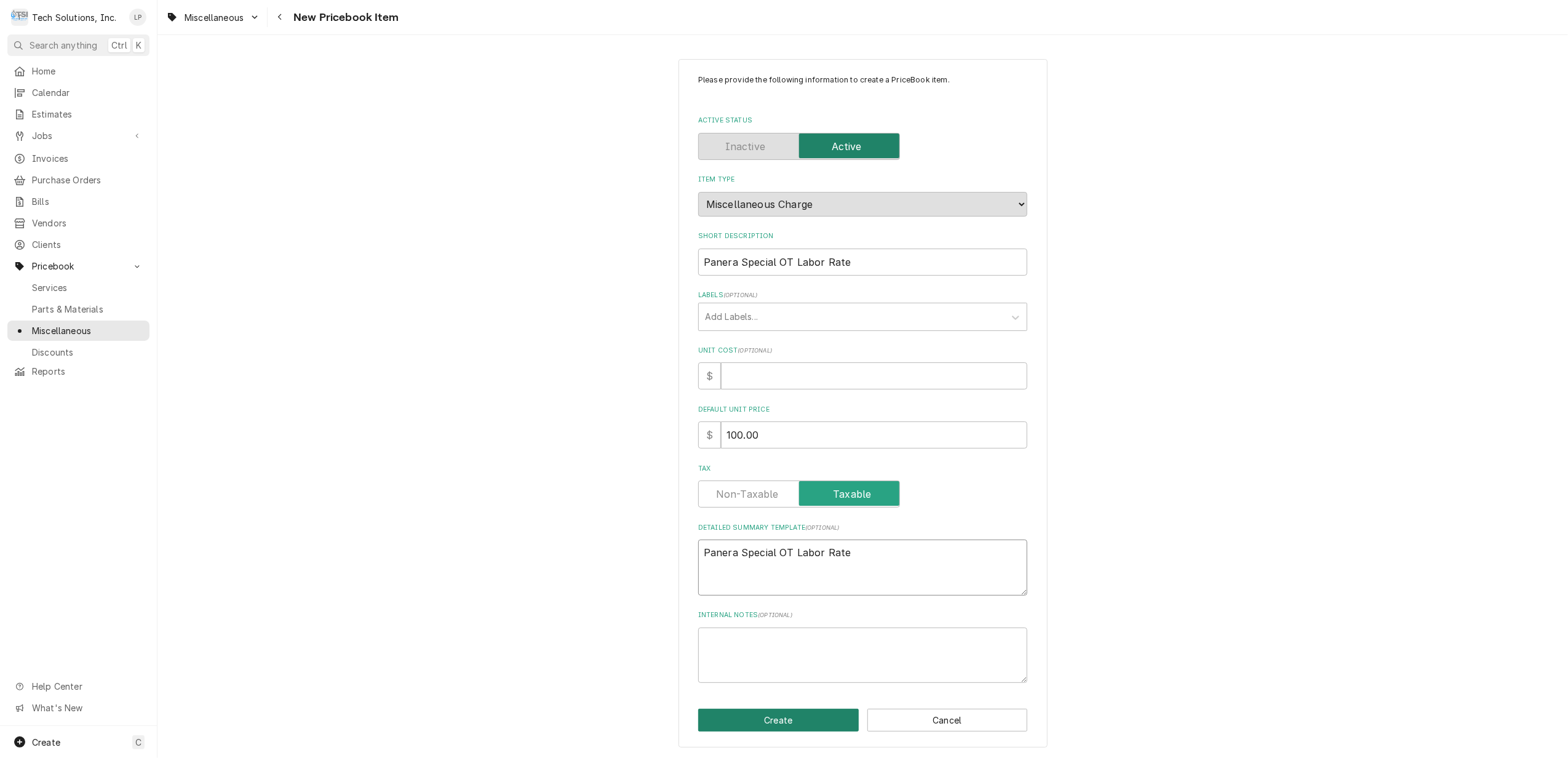
type textarea "Panera Special OT Labor Rate"
click at [791, 722] on button "Create" at bounding box center [778, 720] width 161 height 23
type textarea "x"
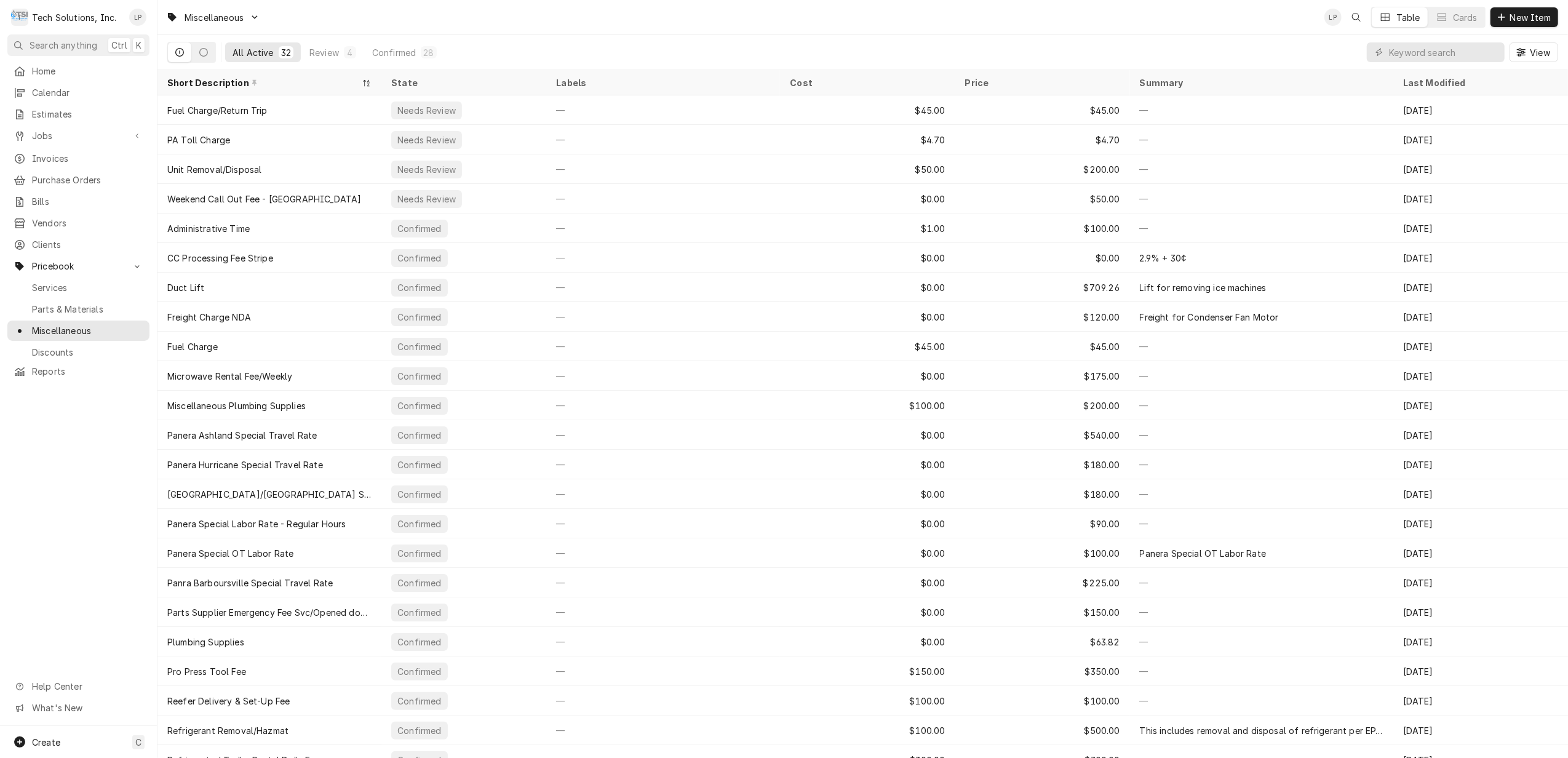
click at [1184, 22] on div "Miscellaneous LP Table Cards New Item" at bounding box center [863, 17] width 1411 height 34
click at [35, 69] on span "Home" at bounding box center [87, 71] width 112 height 13
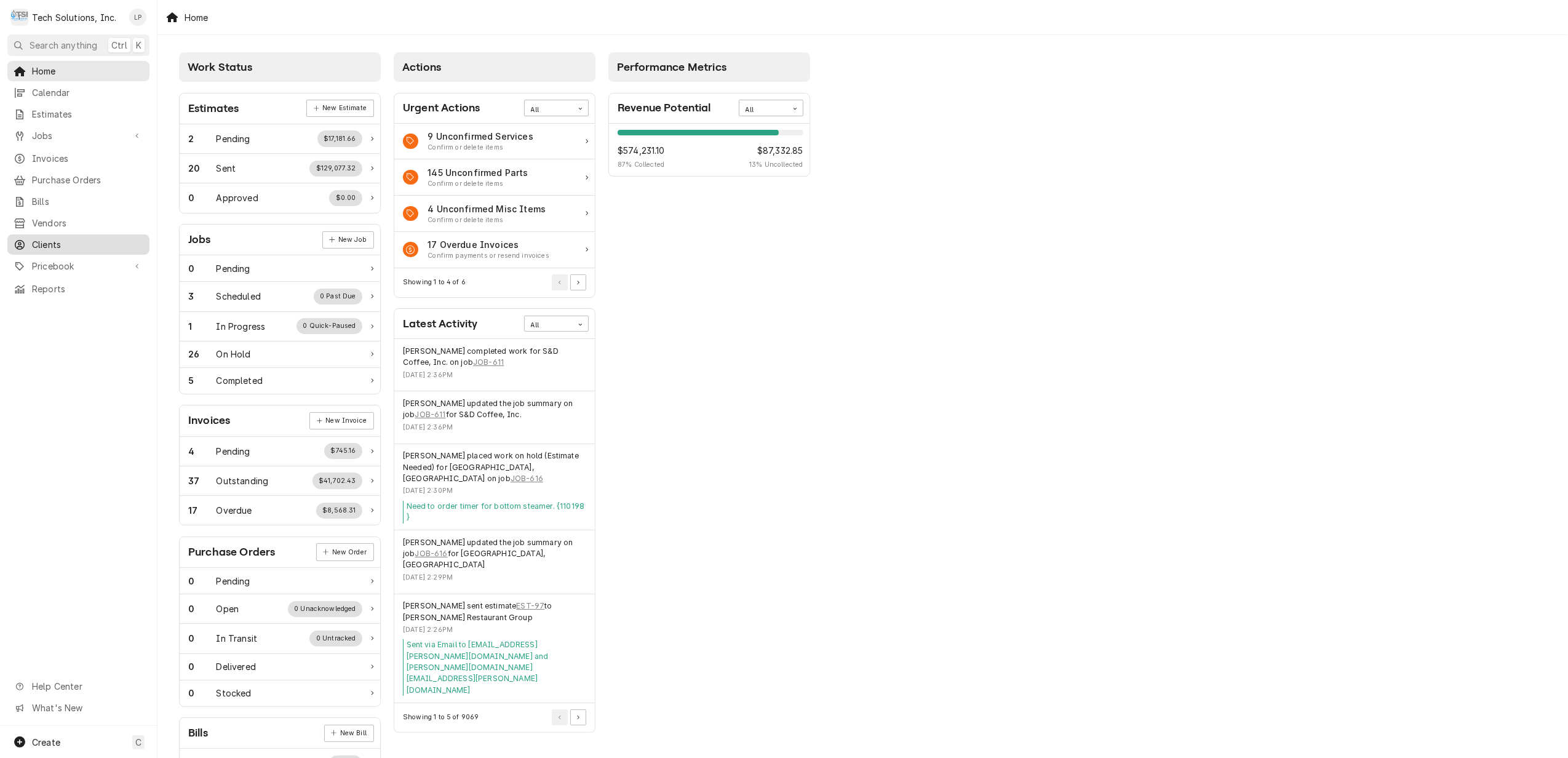
click at [50, 238] on span "Clients" at bounding box center [87, 245] width 112 height 13
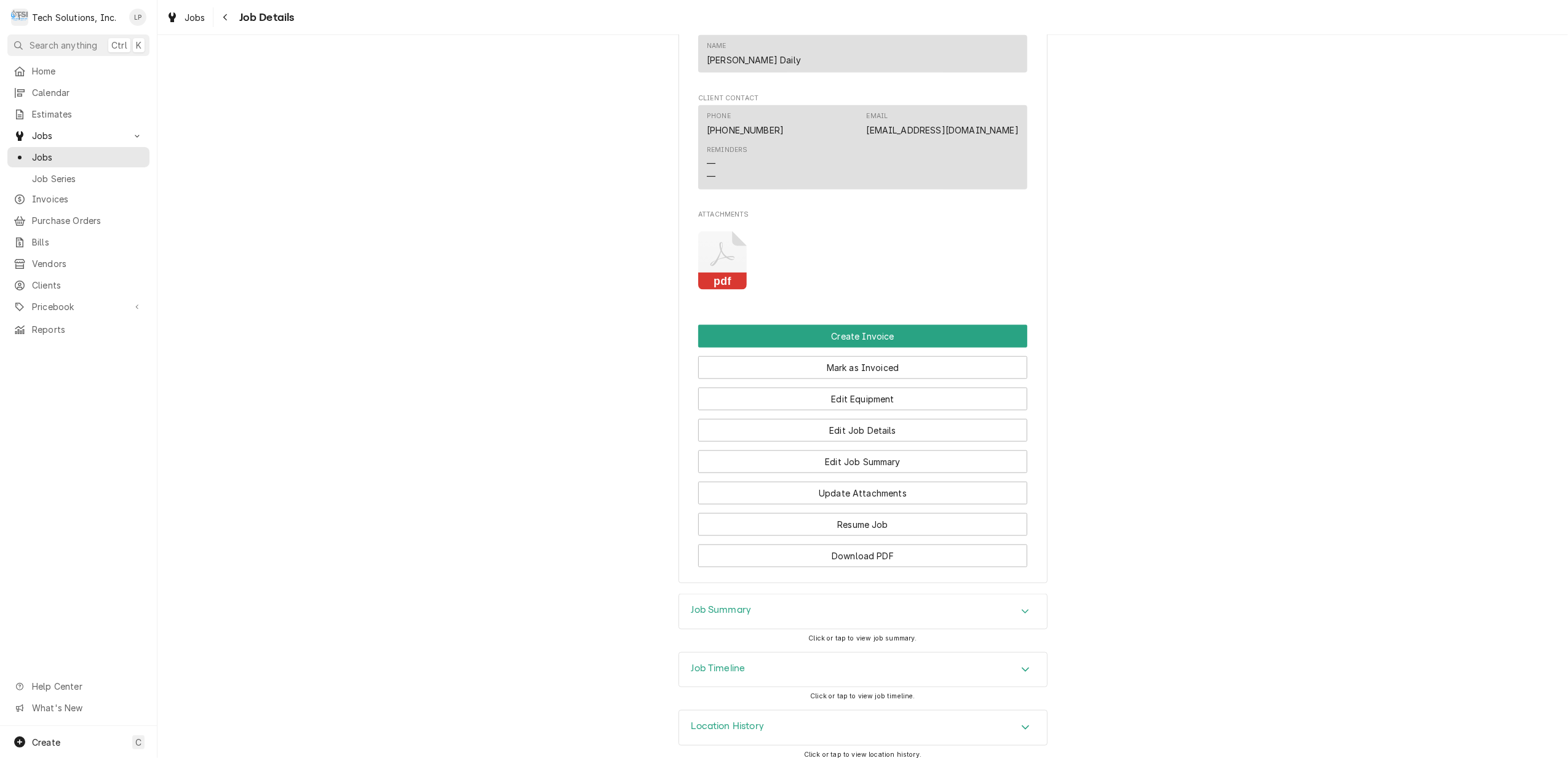
scroll to position [1231, 0]
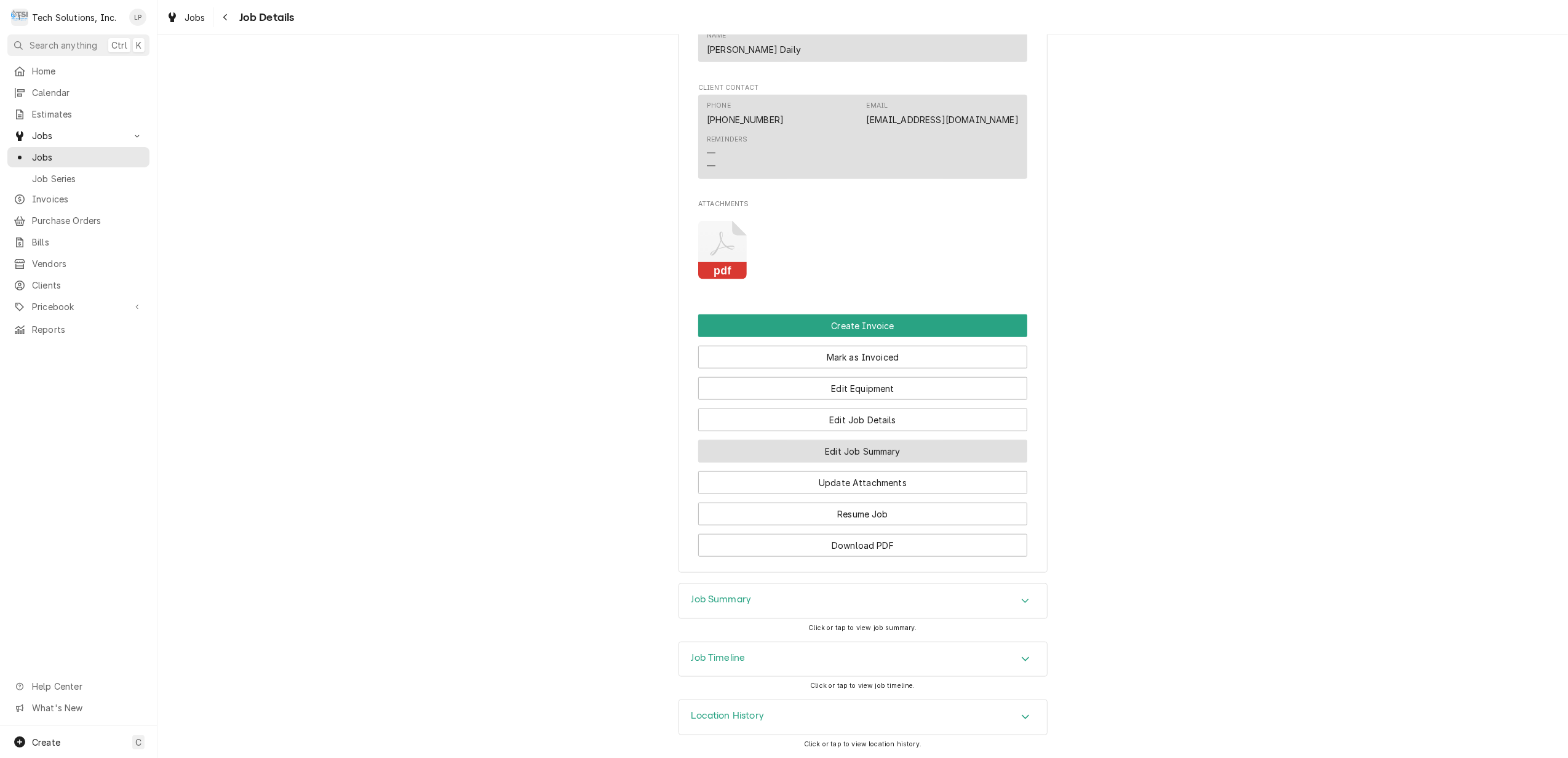
click at [877, 453] on button "Edit Job Summary" at bounding box center [863, 451] width 329 height 23
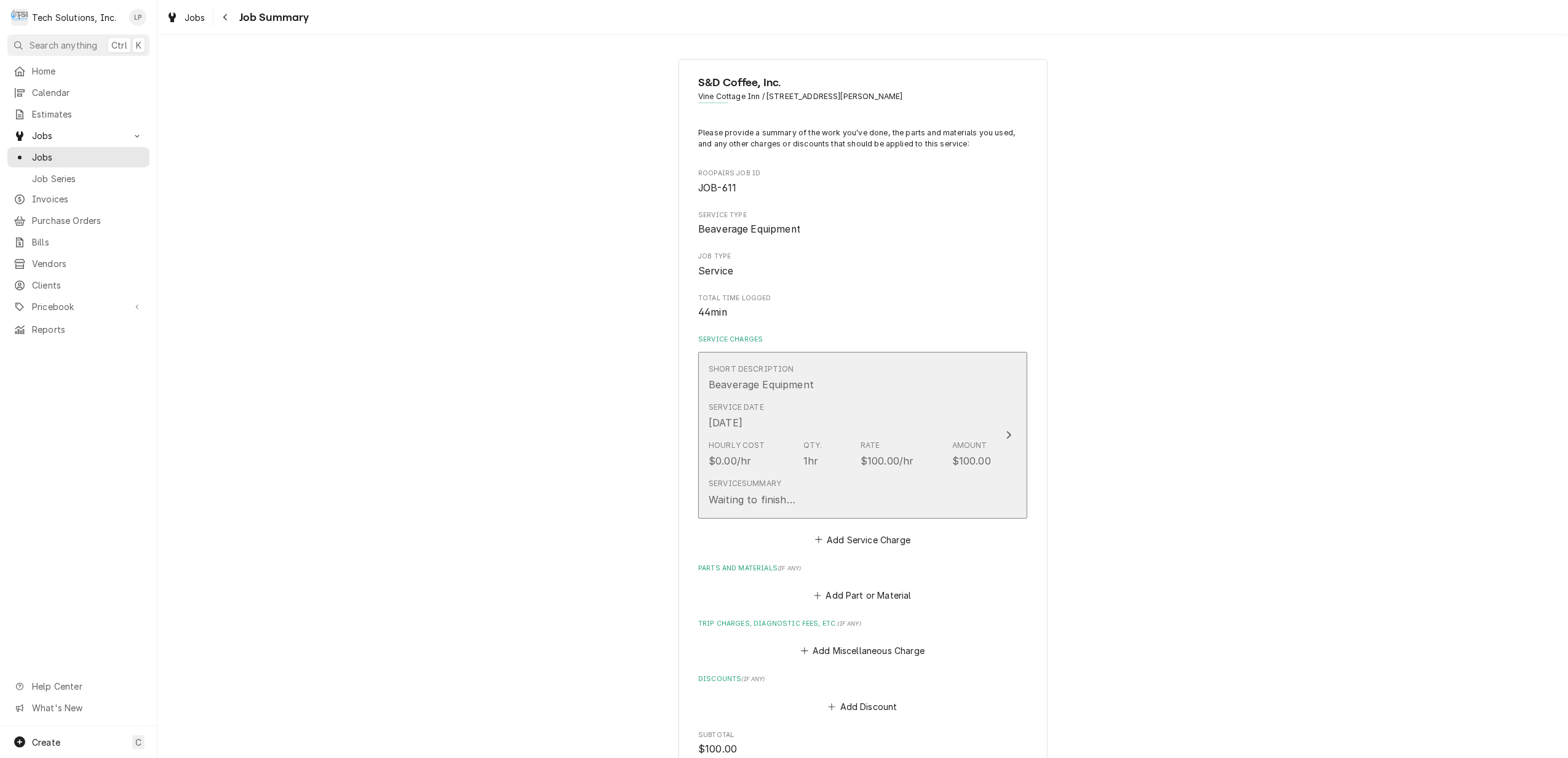
click at [1006, 439] on icon "Update Line Item" at bounding box center [1009, 435] width 6 height 10
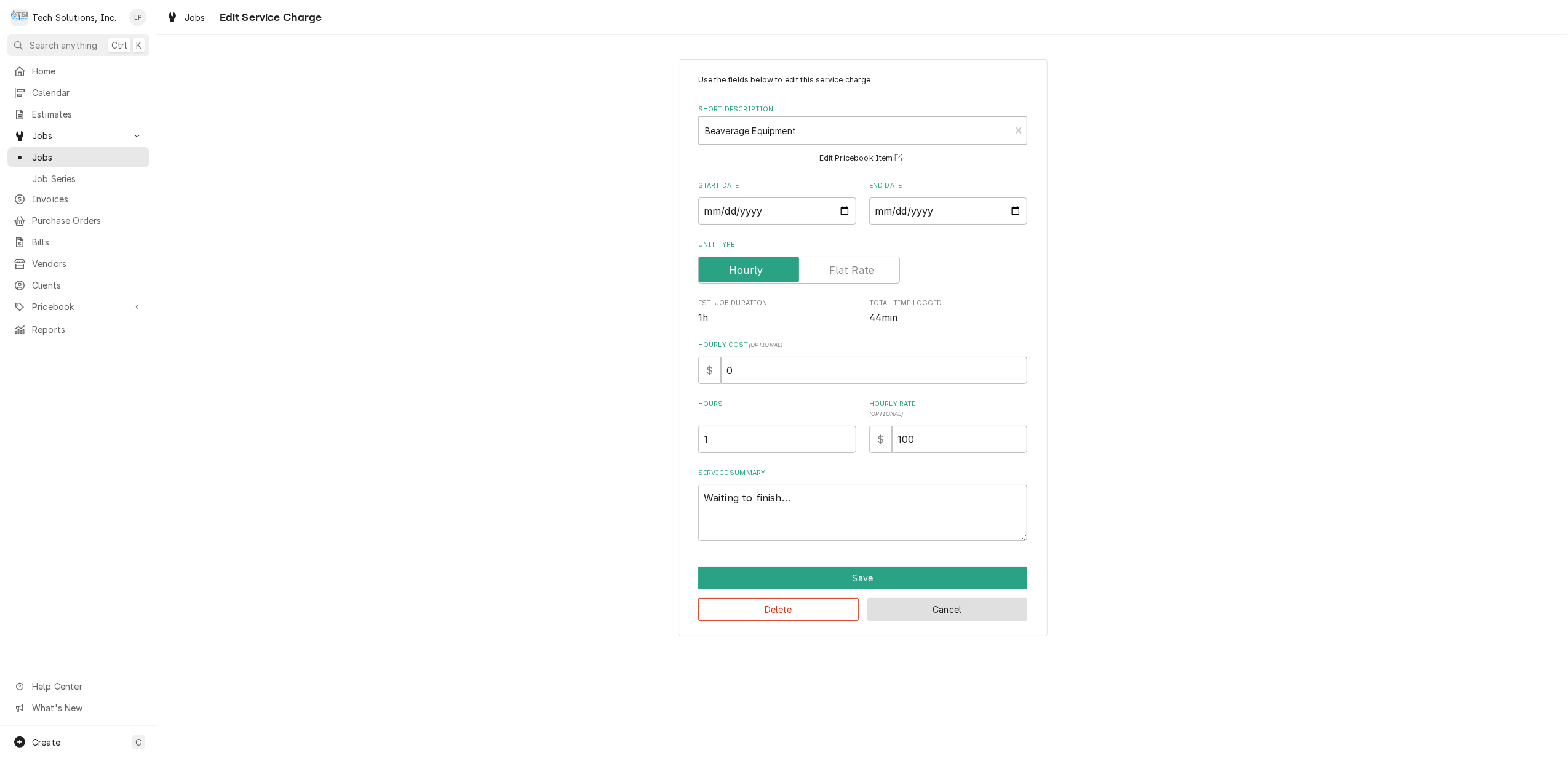
click at [974, 613] on button "Cancel" at bounding box center [947, 609] width 161 height 23
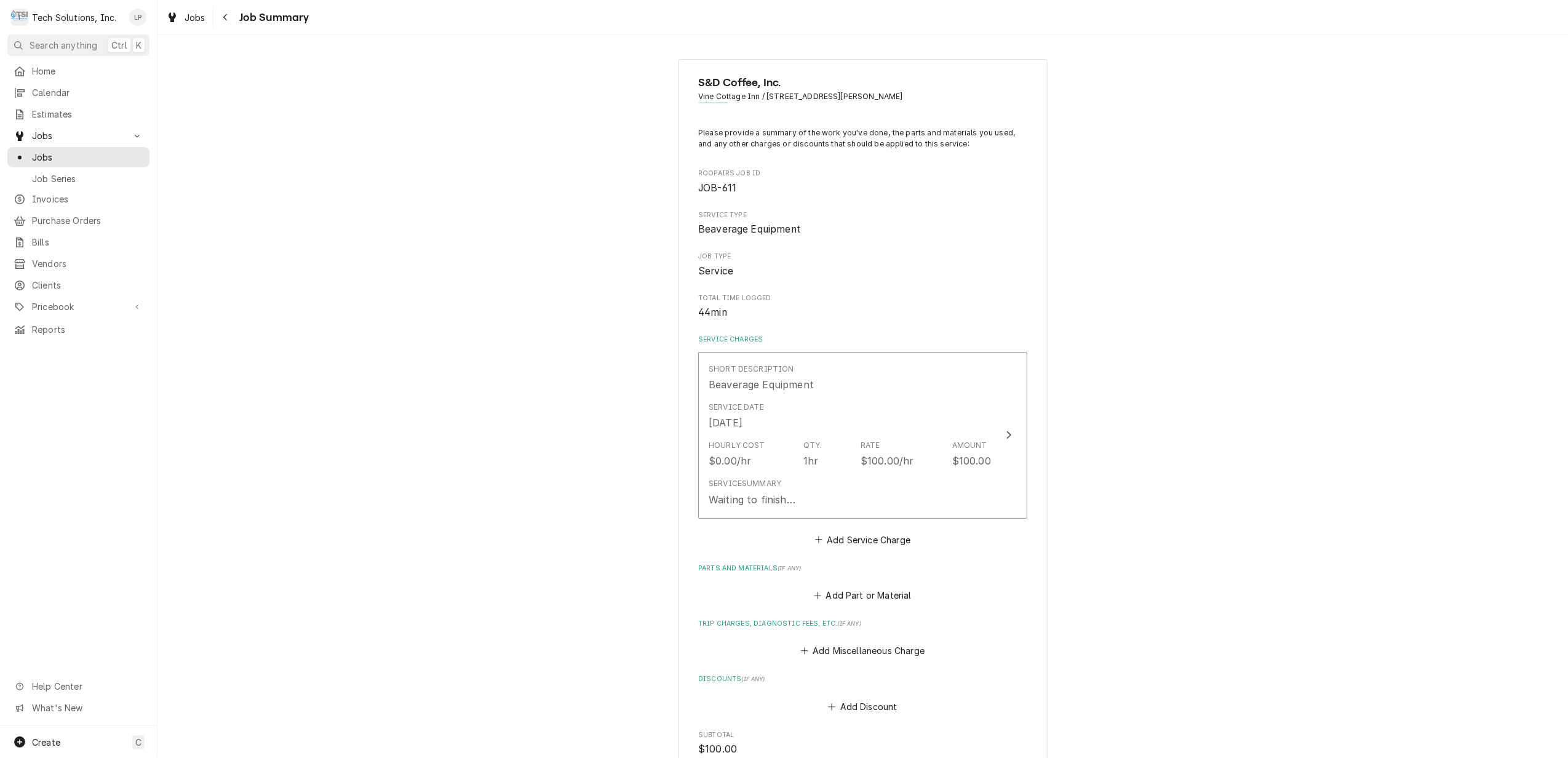
type textarea "x"
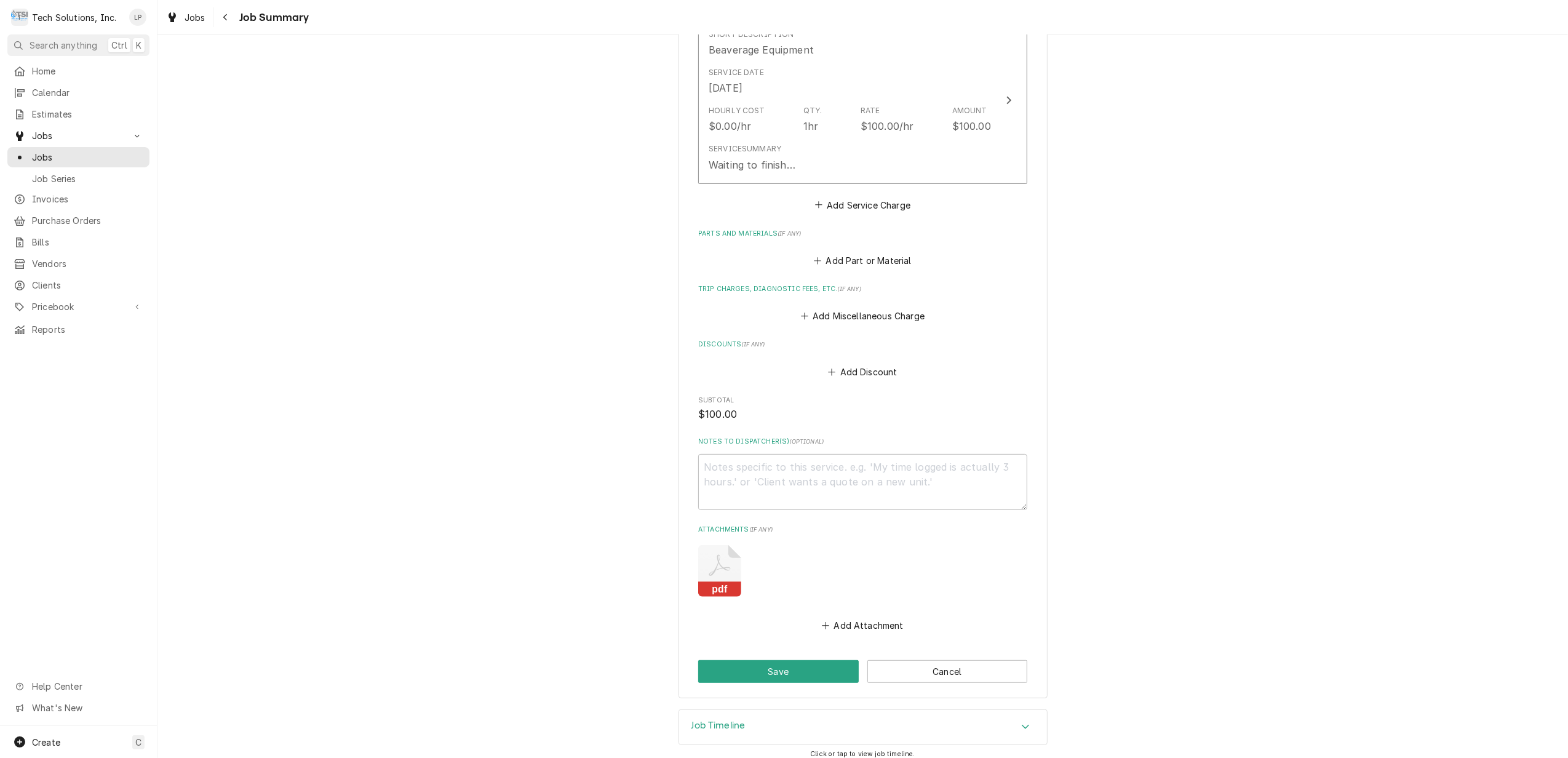
scroll to position [346, 0]
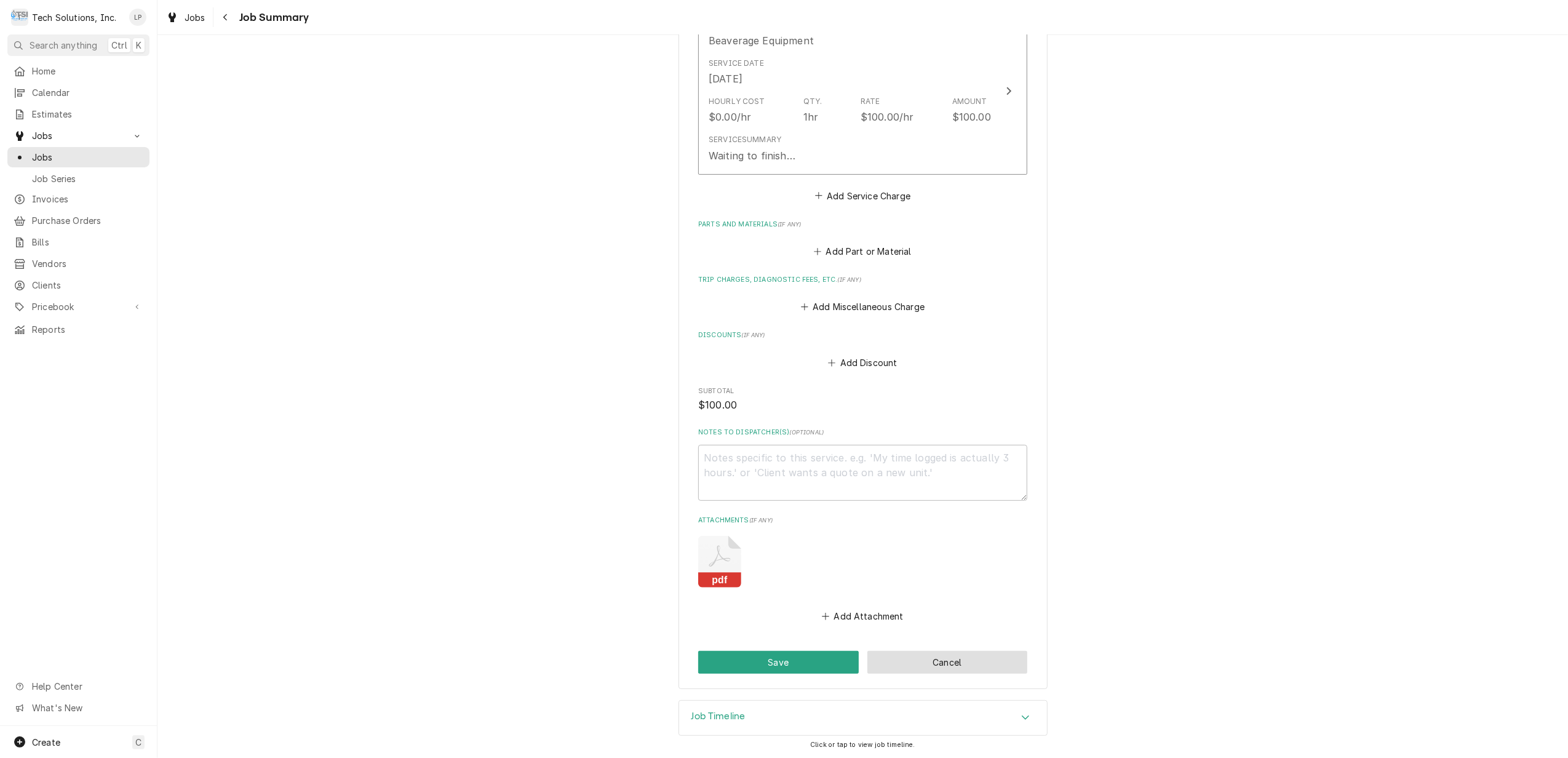
click at [880, 651] on button "Cancel" at bounding box center [947, 662] width 161 height 23
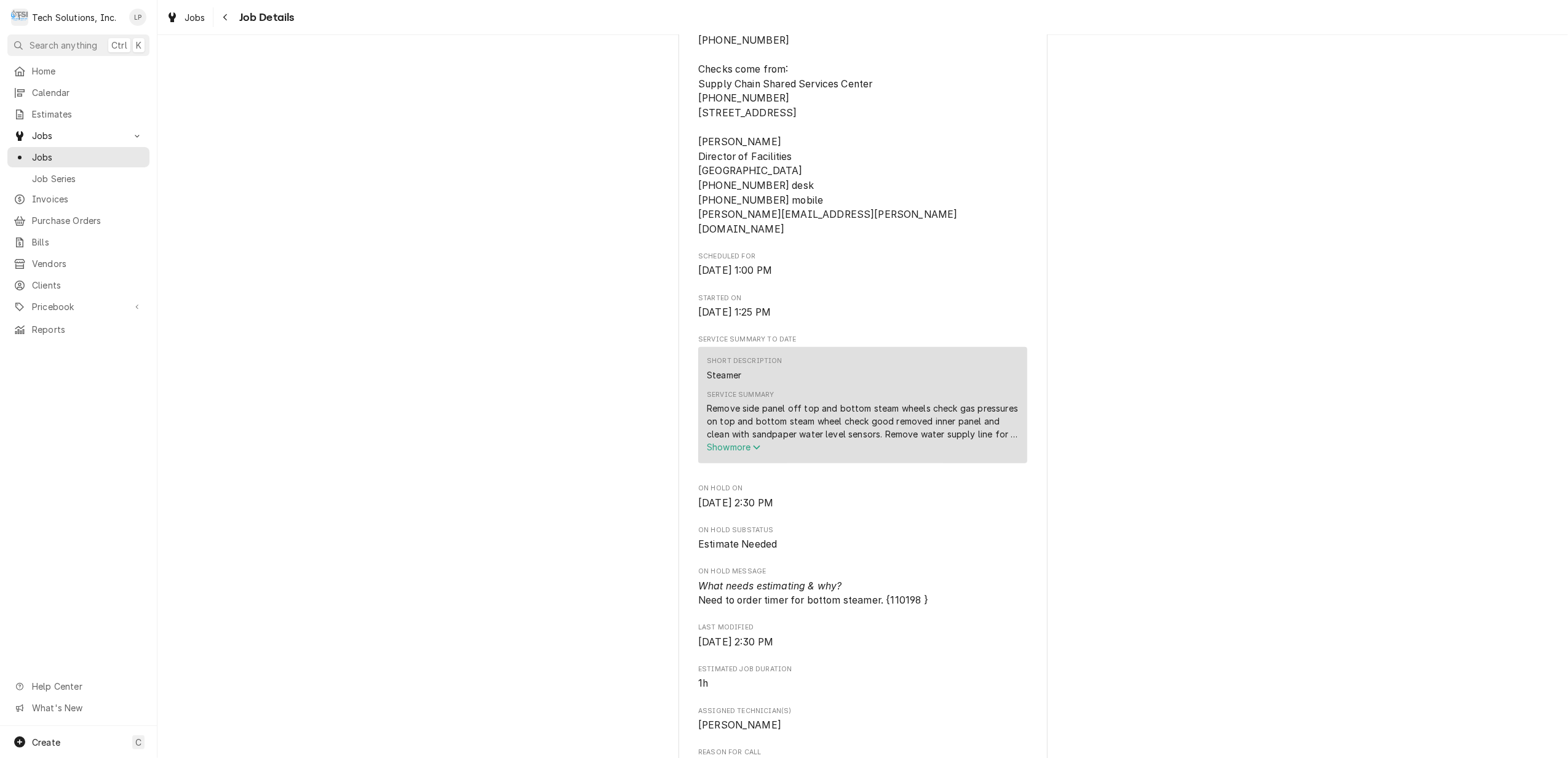
scroll to position [574, 0]
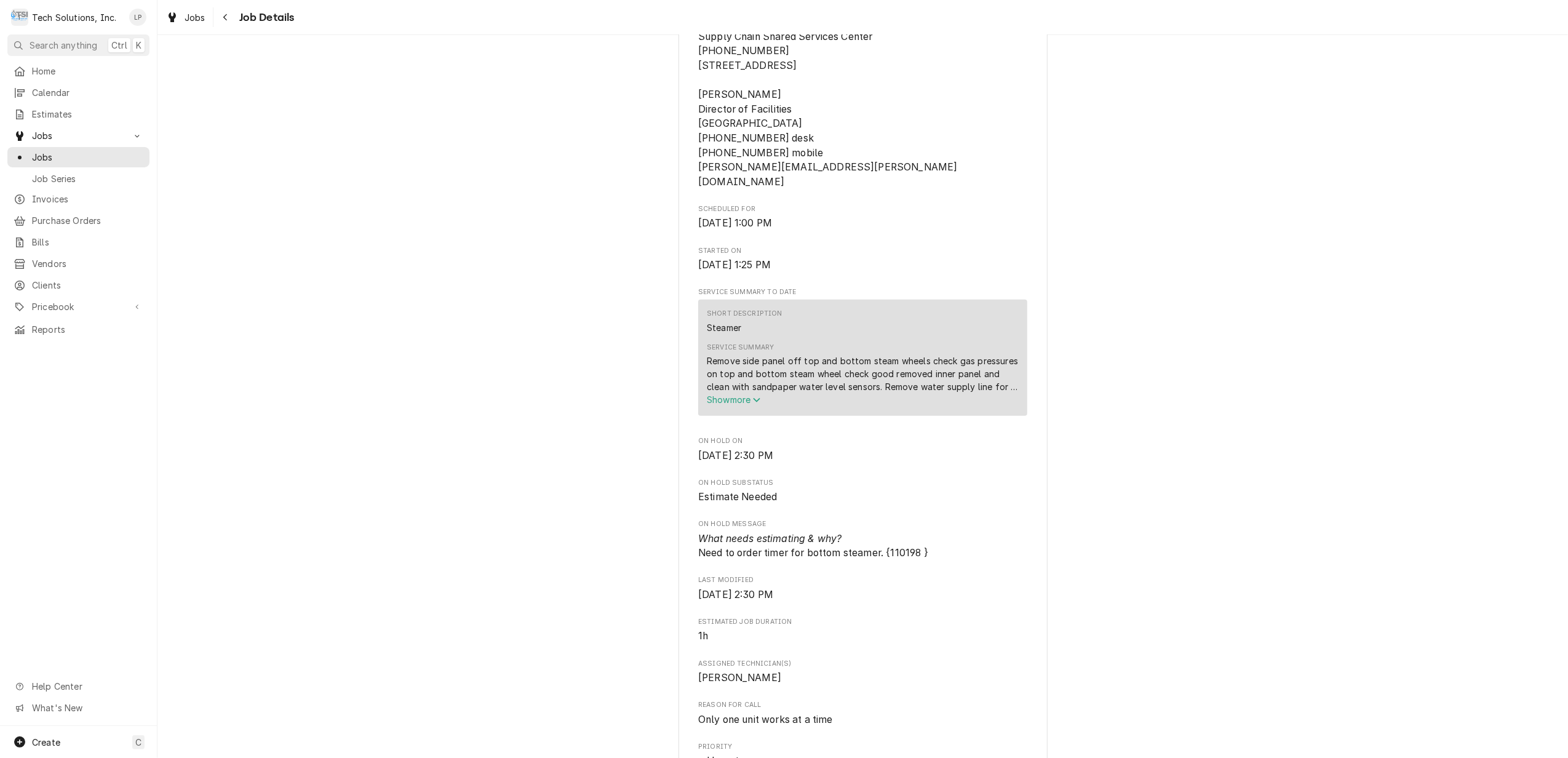
click at [729, 394] on span "Show more" at bounding box center [734, 399] width 54 height 10
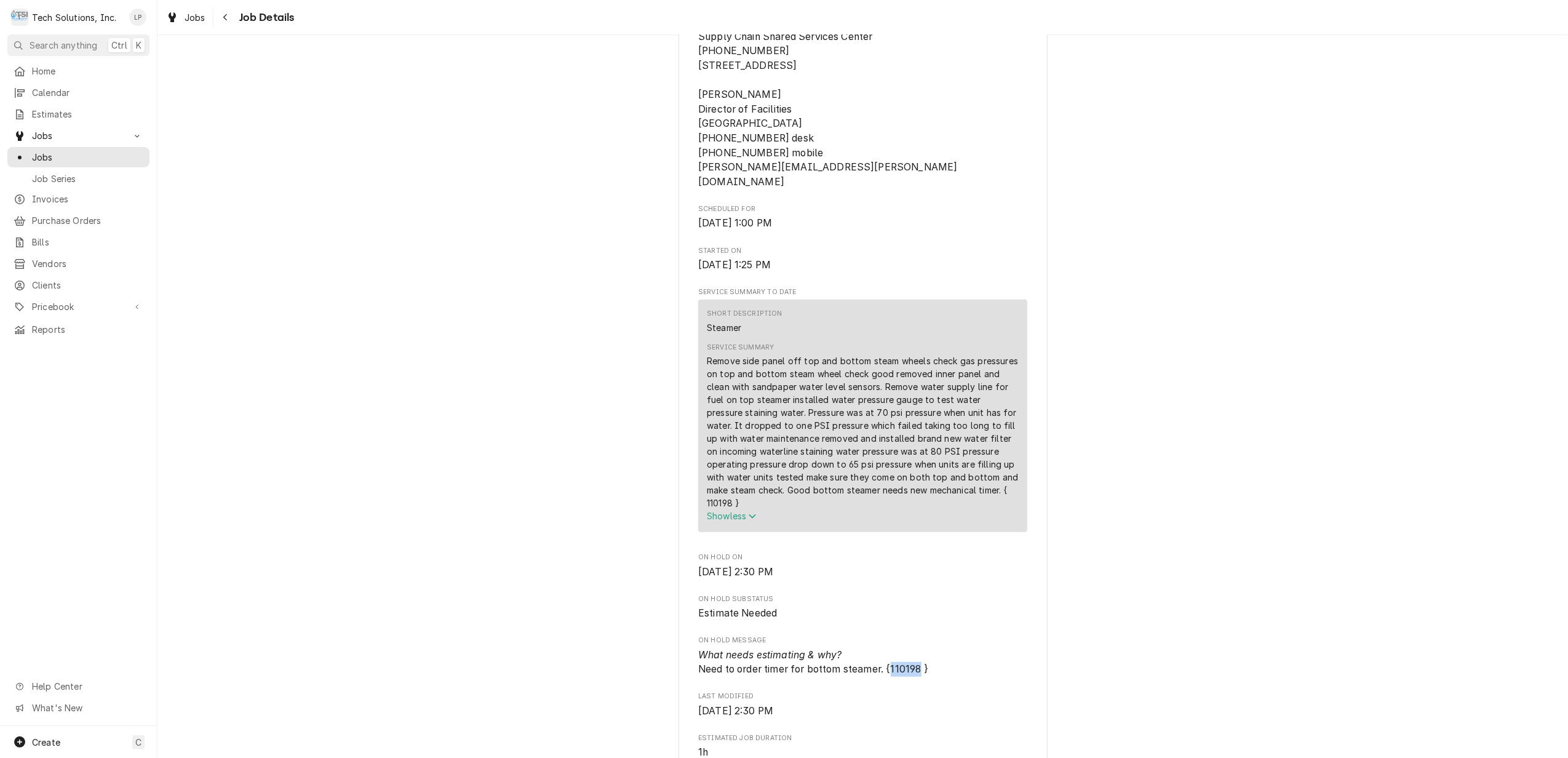
drag, startPoint x: 887, startPoint y: 624, endPoint x: 913, endPoint y: 624, distance: 26.0
click at [913, 649] on span "What needs estimating & why? Need to order timer for bottom steamer. {110198 }" at bounding box center [814, 662] width 230 height 26
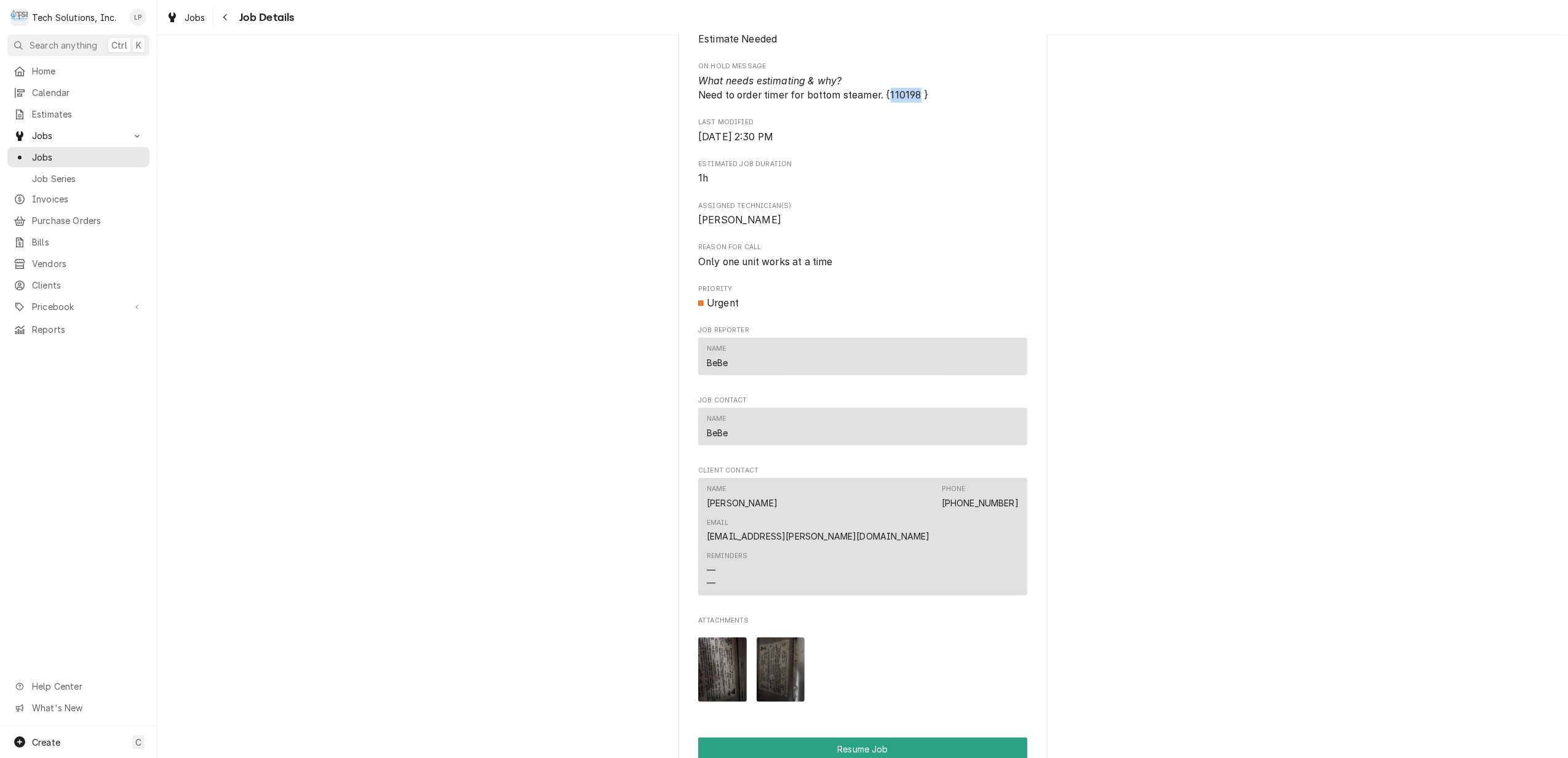
scroll to position [1231, 0]
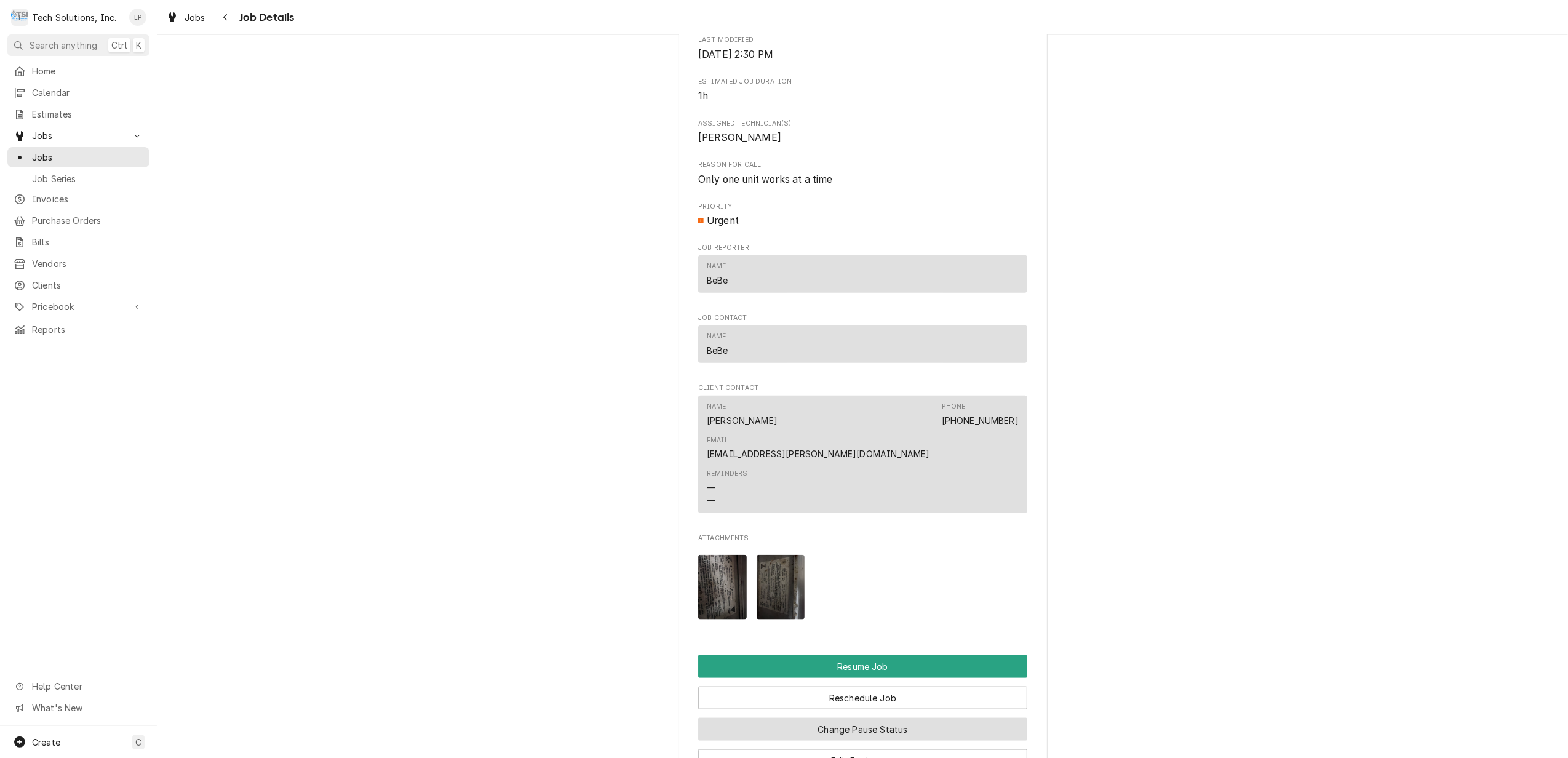
click at [934, 718] on button "Change Pause Status" at bounding box center [863, 729] width 329 height 23
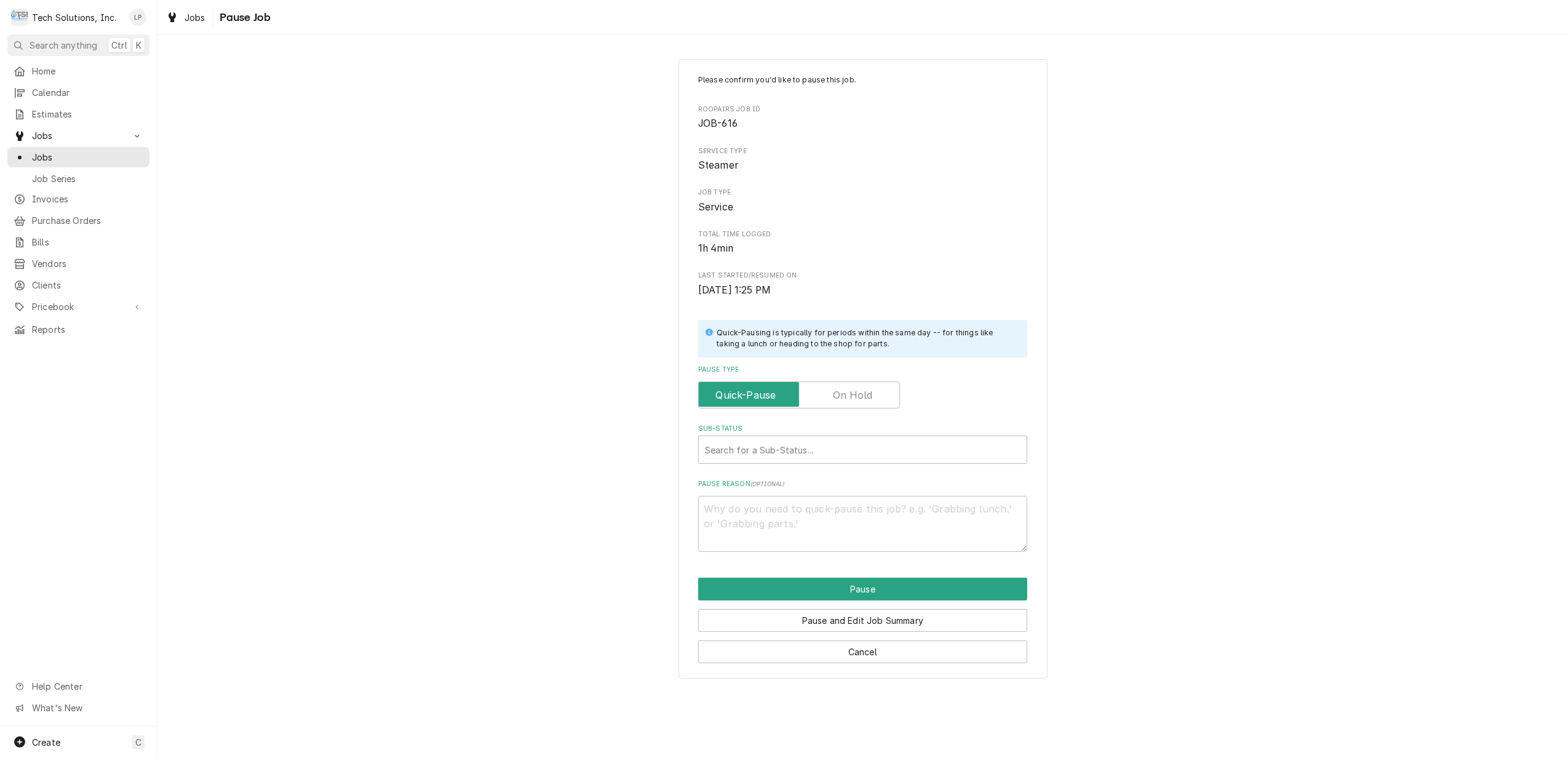
click at [845, 395] on label "Pause Type" at bounding box center [799, 395] width 202 height 27
click at [845, 395] on input "Pause Type" at bounding box center [799, 395] width 191 height 27
checkbox input "true"
click at [857, 449] on div "Sub-Status" at bounding box center [863, 450] width 316 height 22
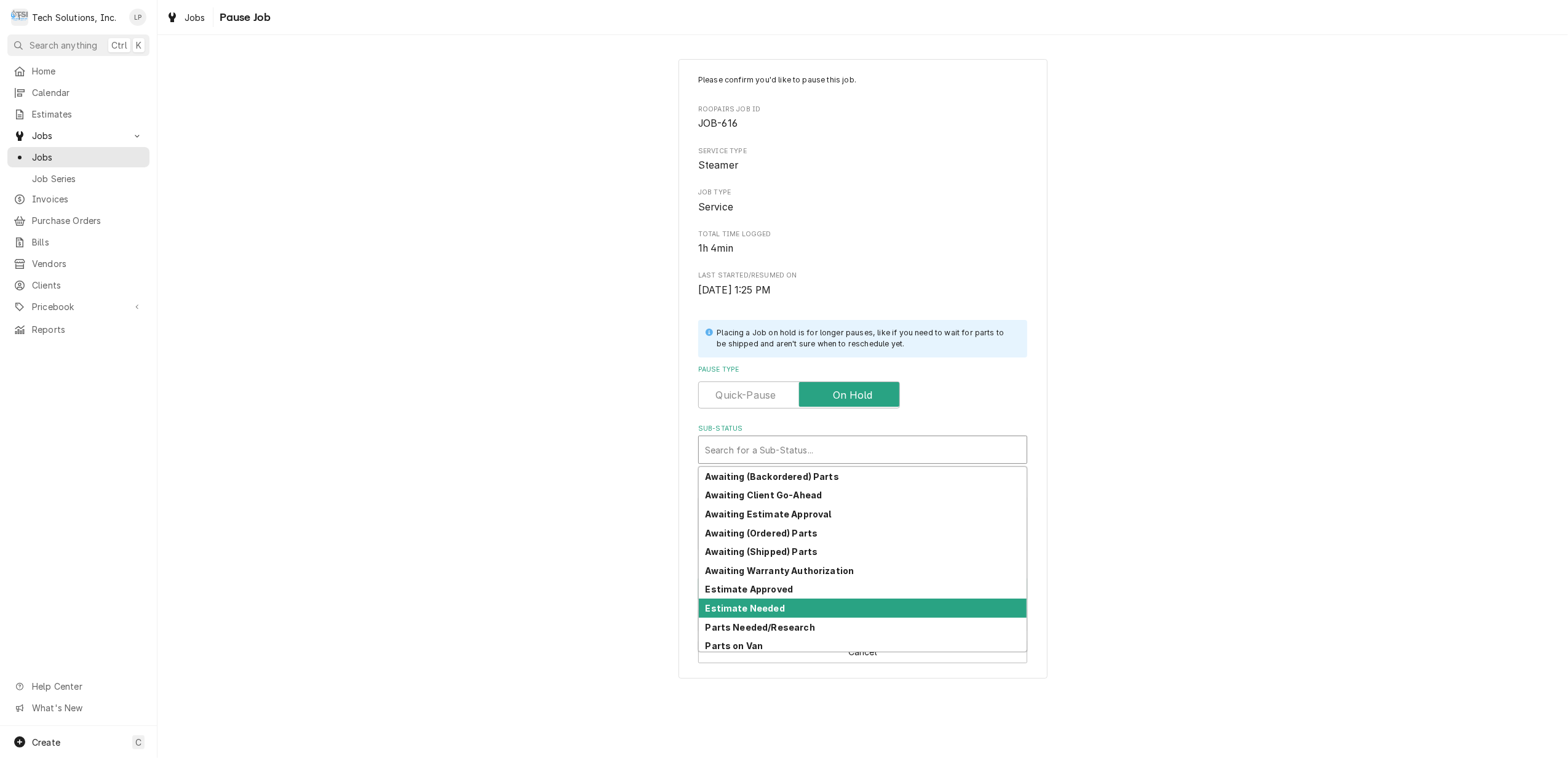
click at [801, 613] on div "Estimate Needed" at bounding box center [863, 608] width 328 height 19
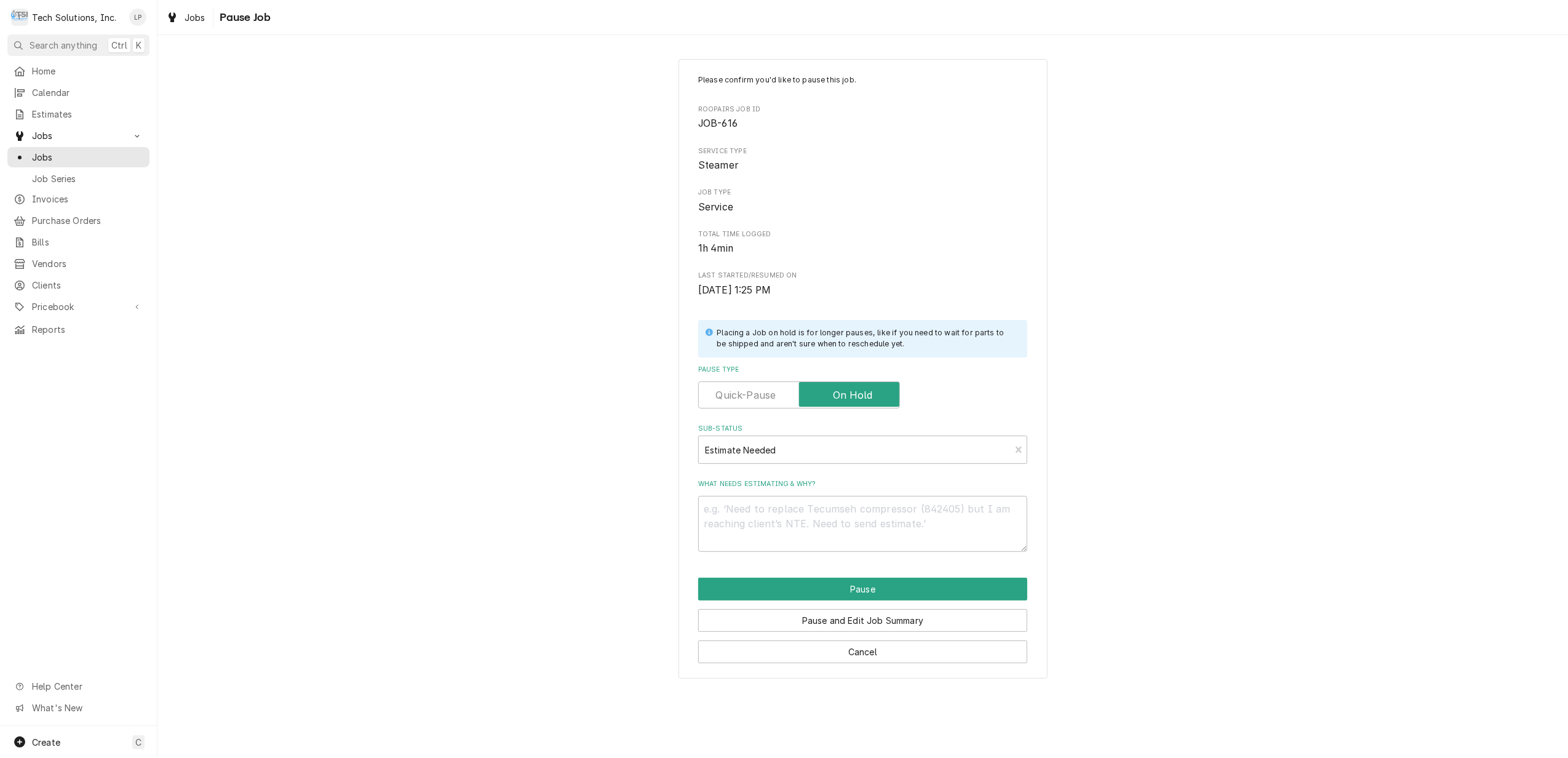
click at [1170, 504] on div "Please confirm you'd like to pause this job. Roopairs Job ID JOB-616 Service Ty…" at bounding box center [863, 369] width 1411 height 642
click at [900, 515] on textarea "What needs estimating & why?" at bounding box center [863, 524] width 329 height 56
type textarea "x"
type textarea "N"
type textarea "x"
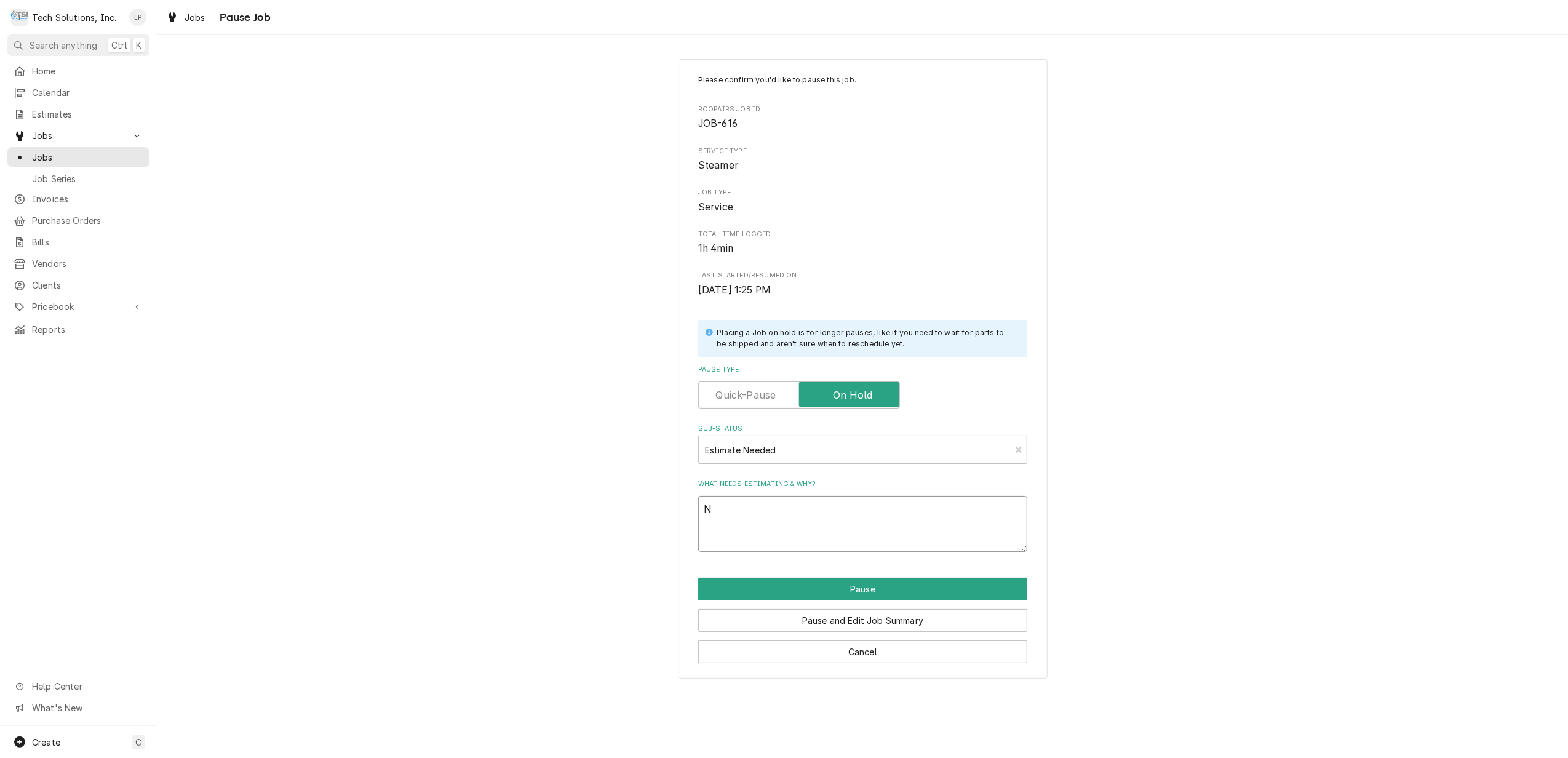
type textarea "Ne"
type textarea "x"
type textarea "Nee"
type textarea "x"
type textarea "Need"
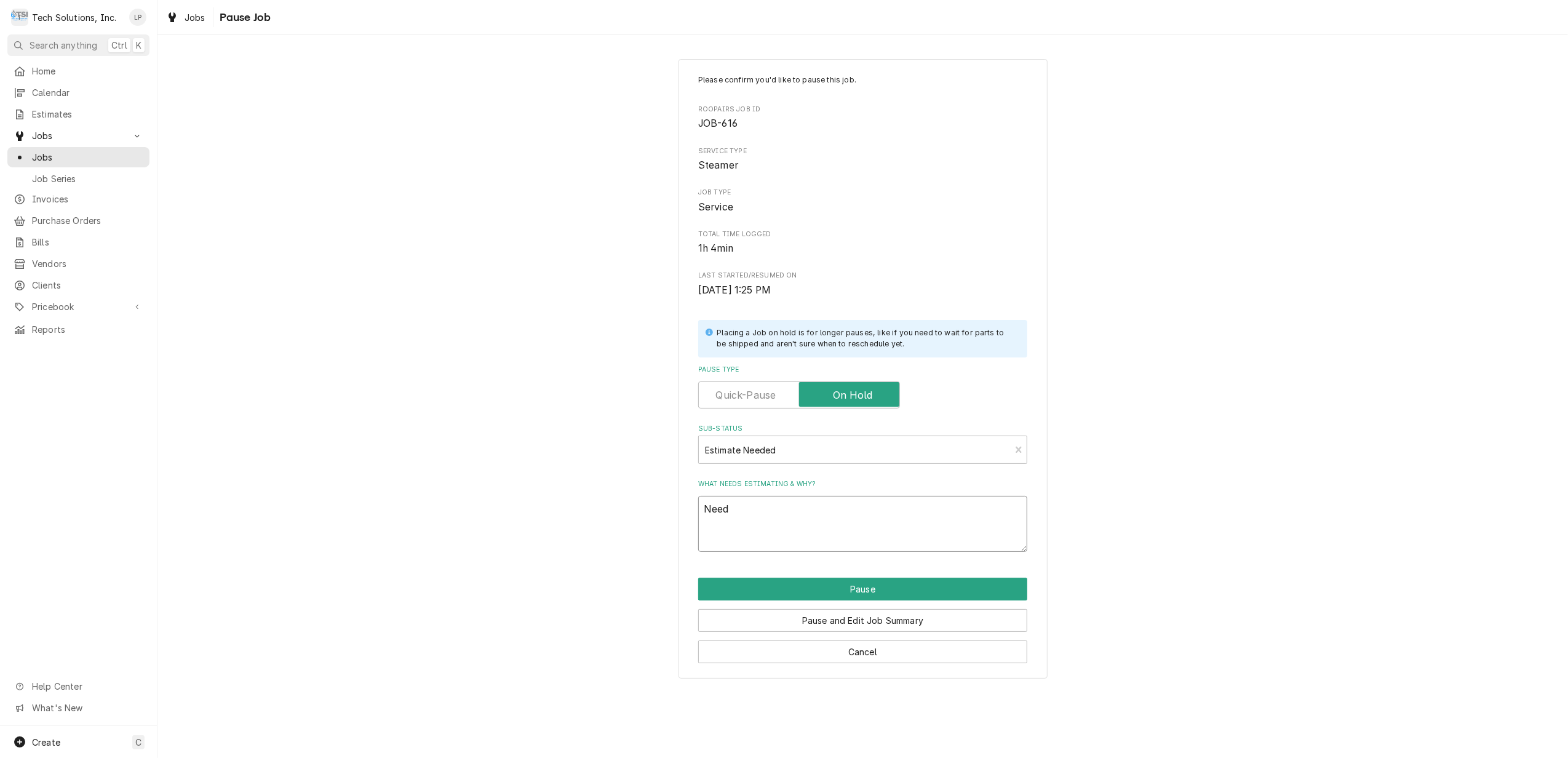
type textarea "x"
type textarea "Need"
type textarea "x"
type textarea "Need e"
type textarea "x"
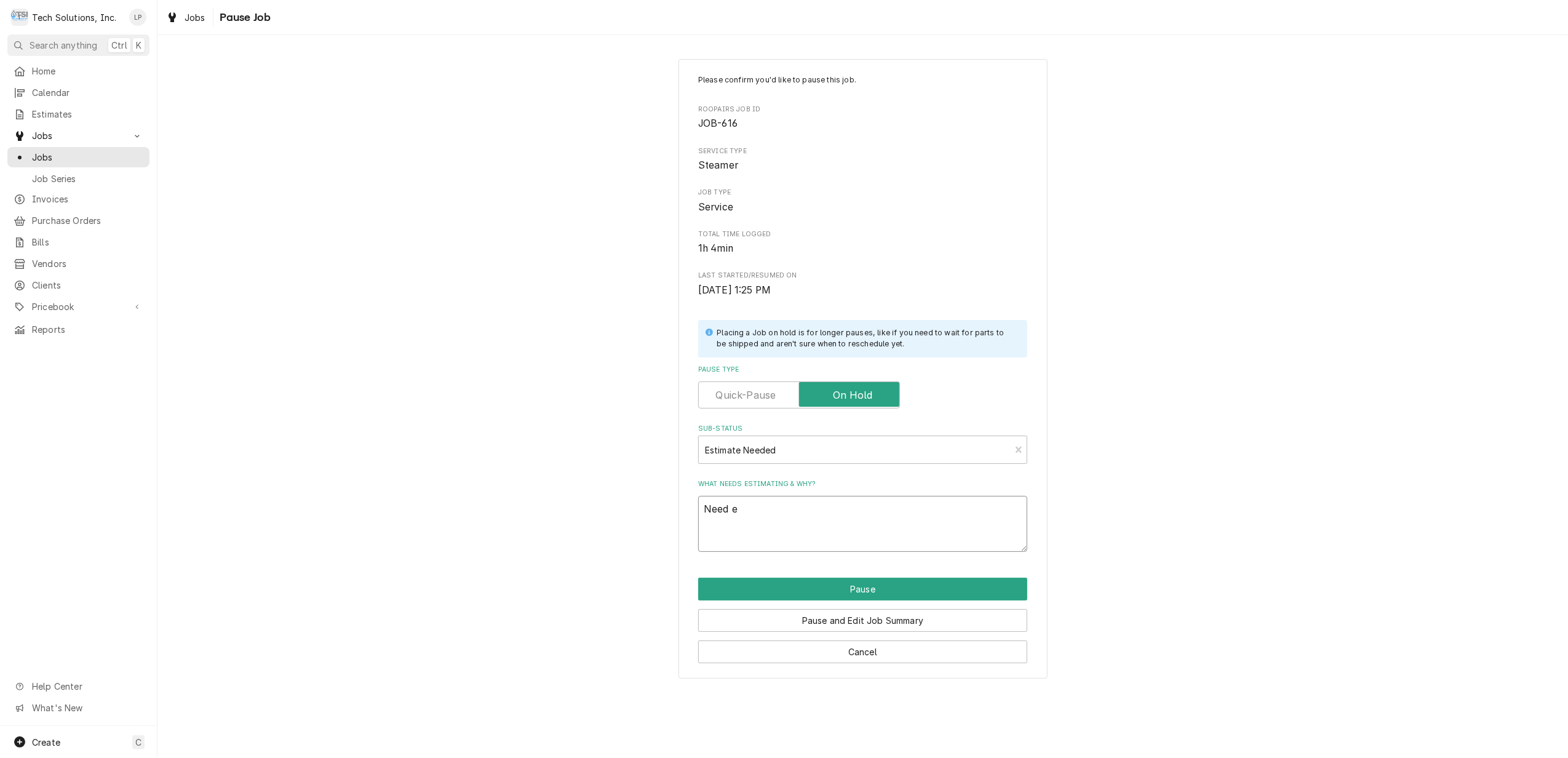
type textarea "Need es"
type textarea "x"
type textarea "Need est"
type textarea "x"
type textarea "Need esti"
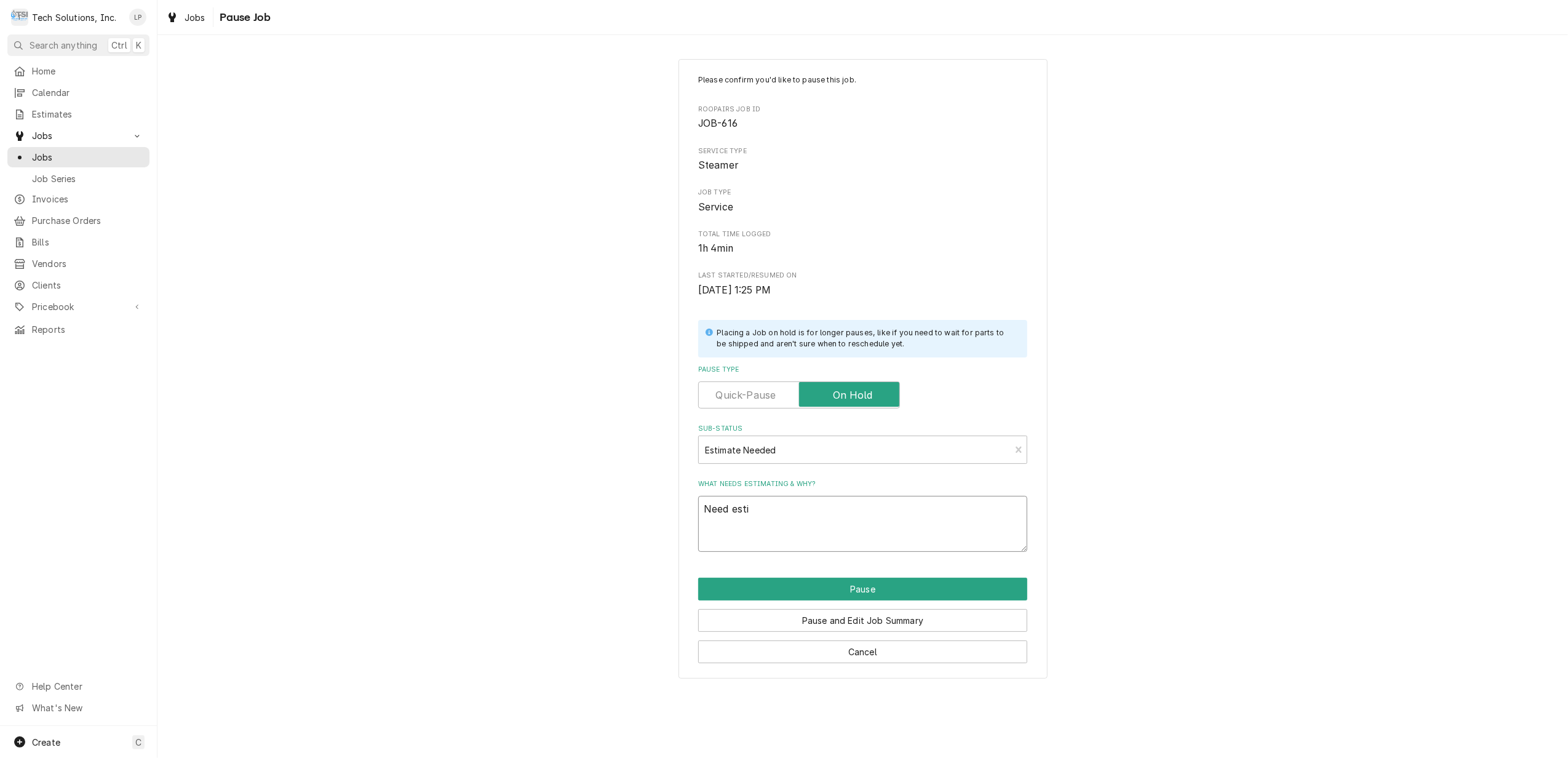
type textarea "x"
type textarea "Need estim"
type textarea "x"
type textarea "Need estima"
type textarea "x"
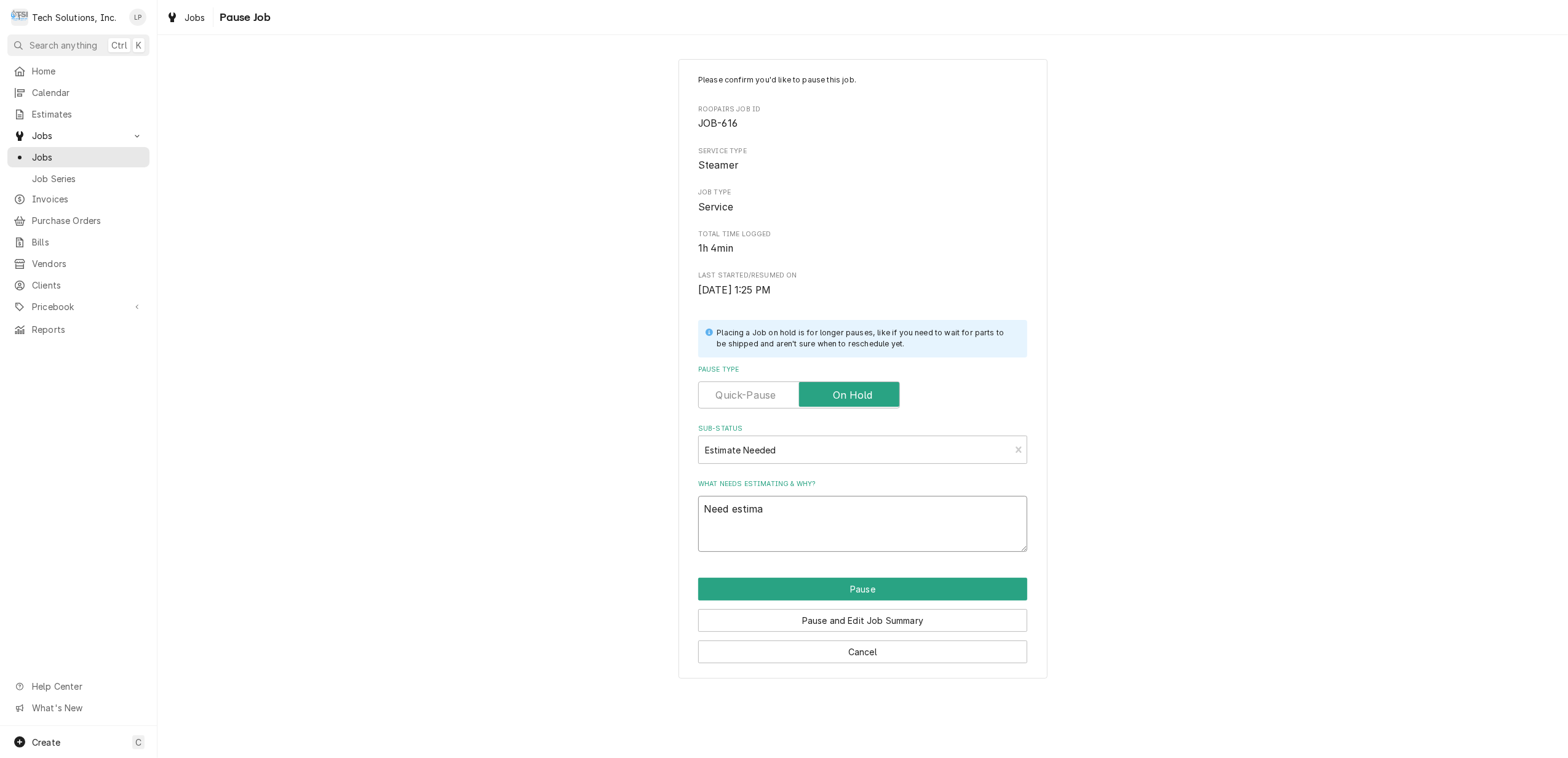
type textarea "Need estimat"
type textarea "x"
type textarea "Need estimate"
type textarea "x"
type textarea "Need estimate"
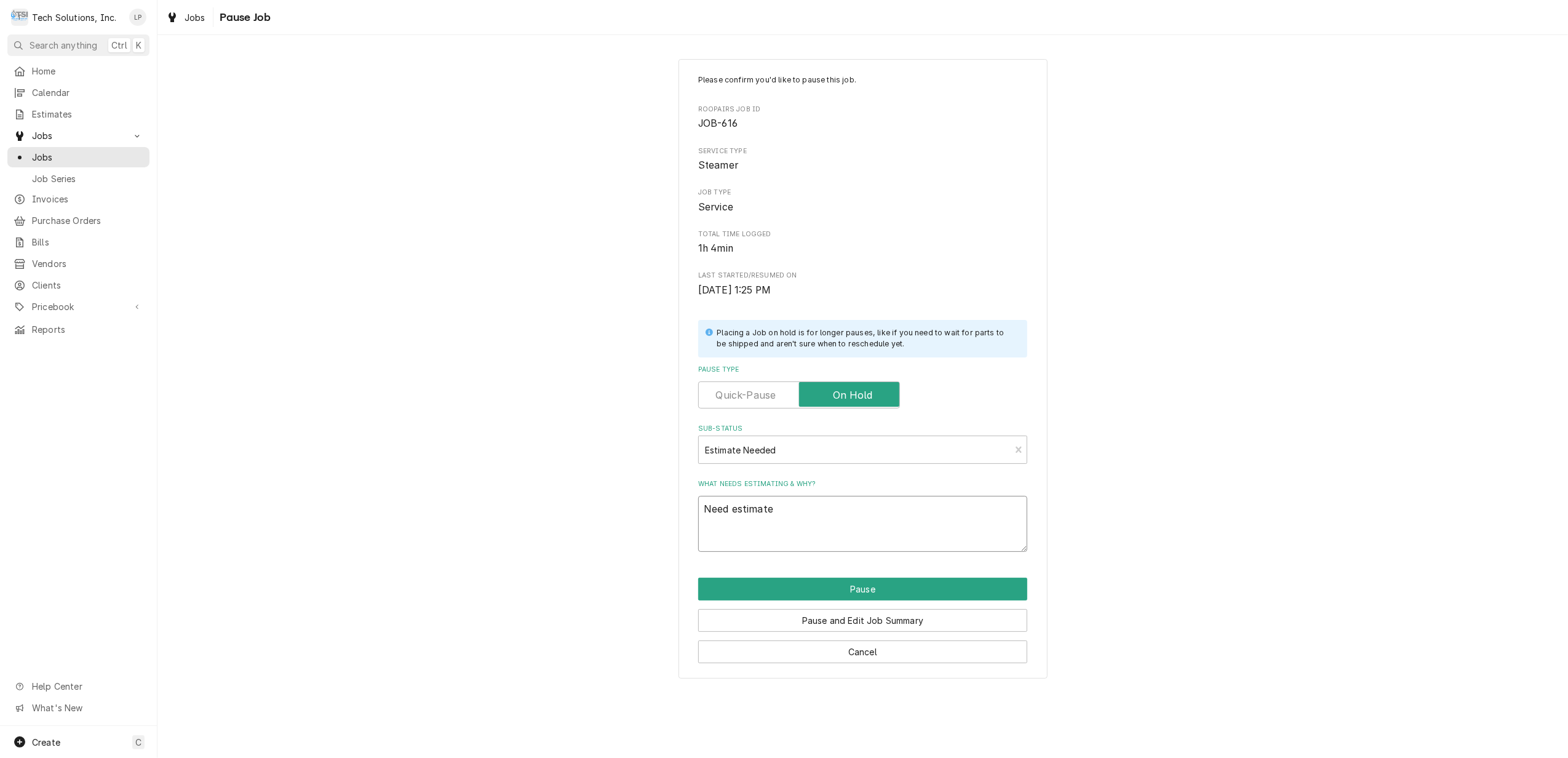
type textarea "x"
type textarea "Need estimate O"
type textarea "x"
type textarea "Need estimate Ot"
type textarea "x"
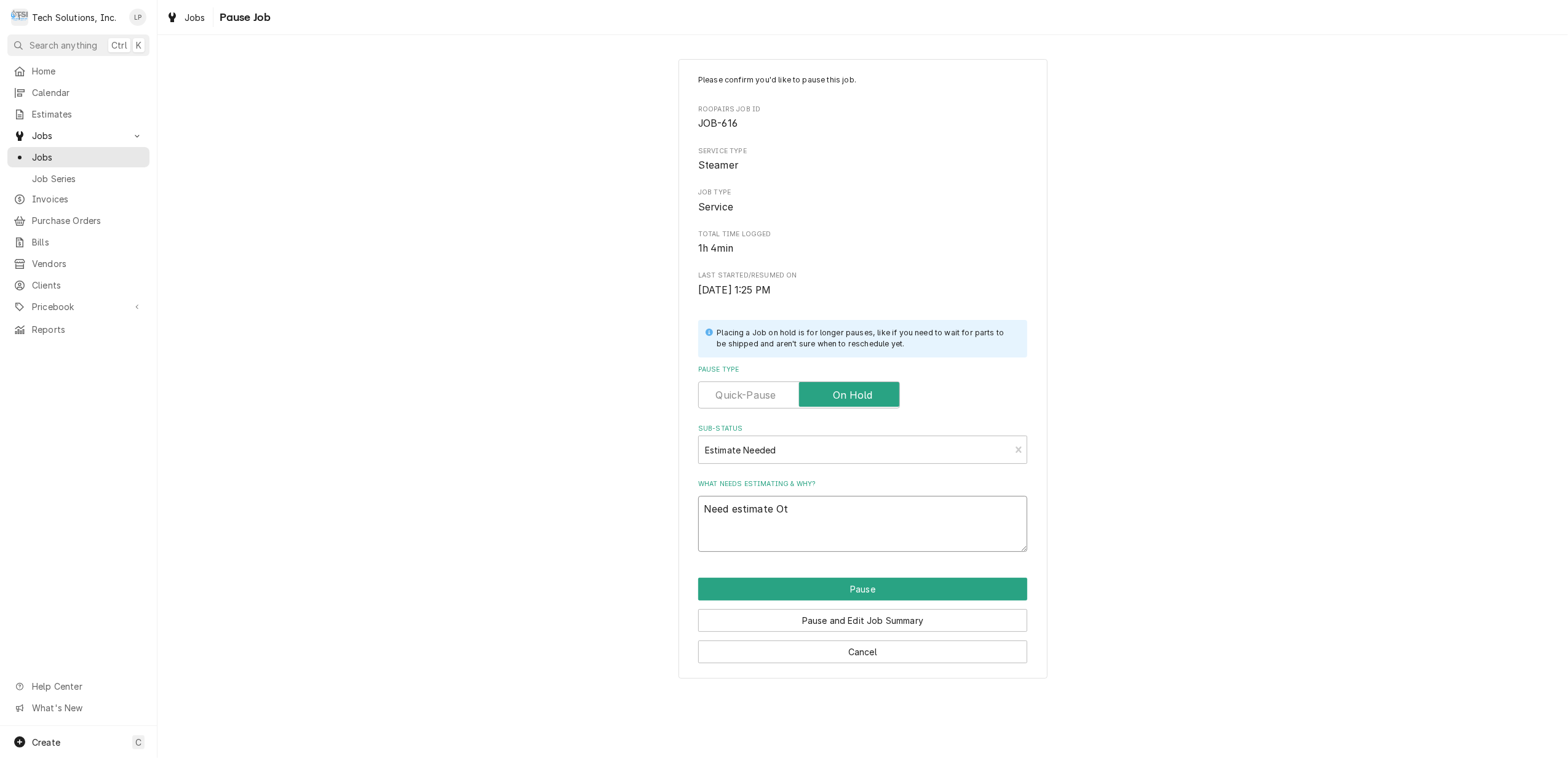
type textarea "Need estimate Oti"
type textarea "x"
type textarea "Need estimate Otis"
type textarea "x"
type textarea "Need estimate Otis"
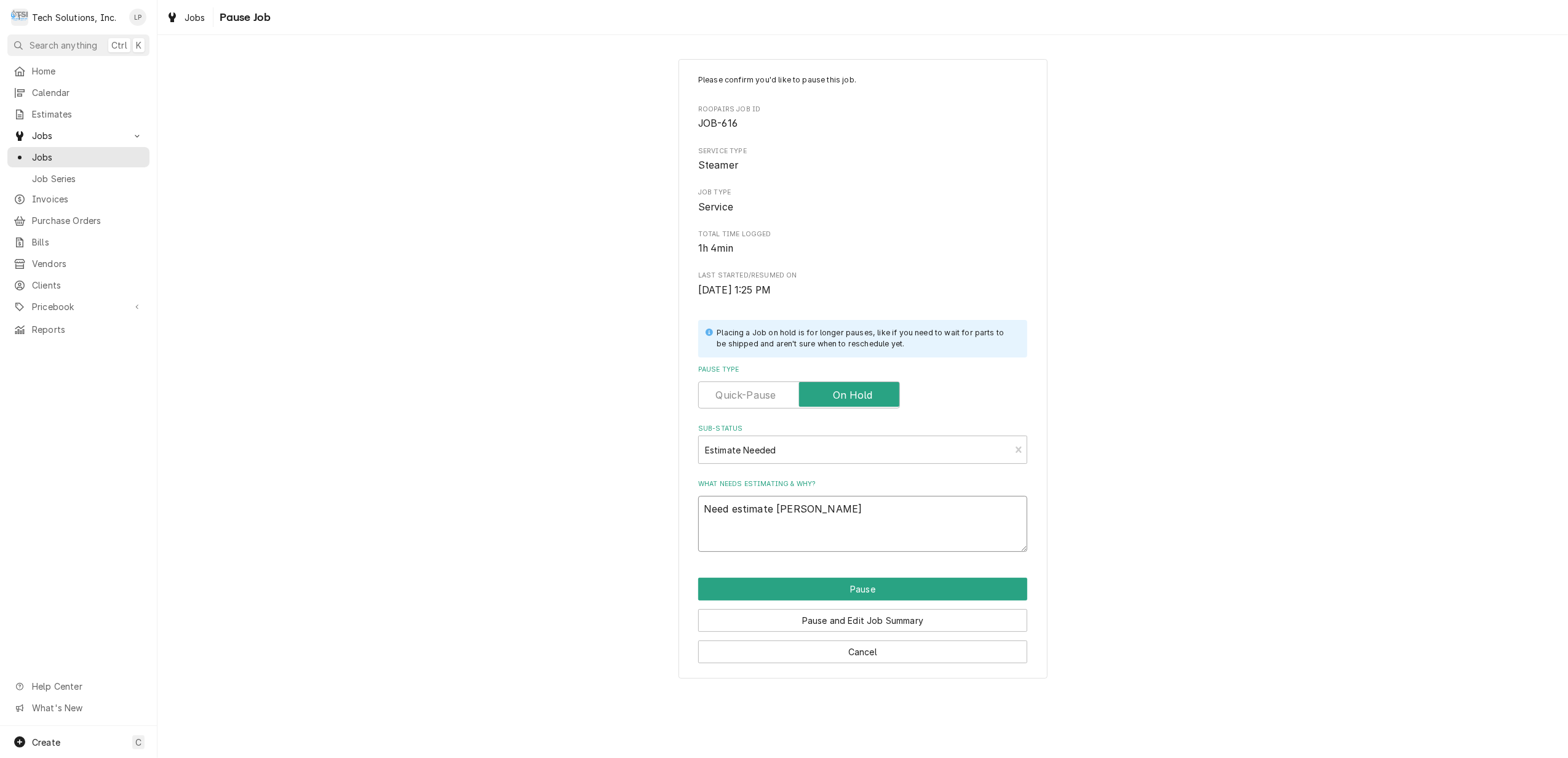
type textarea "x"
type textarea "Need estimate Otis s"
type textarea "x"
type textarea "Need estimate Otis sa"
type textarea "x"
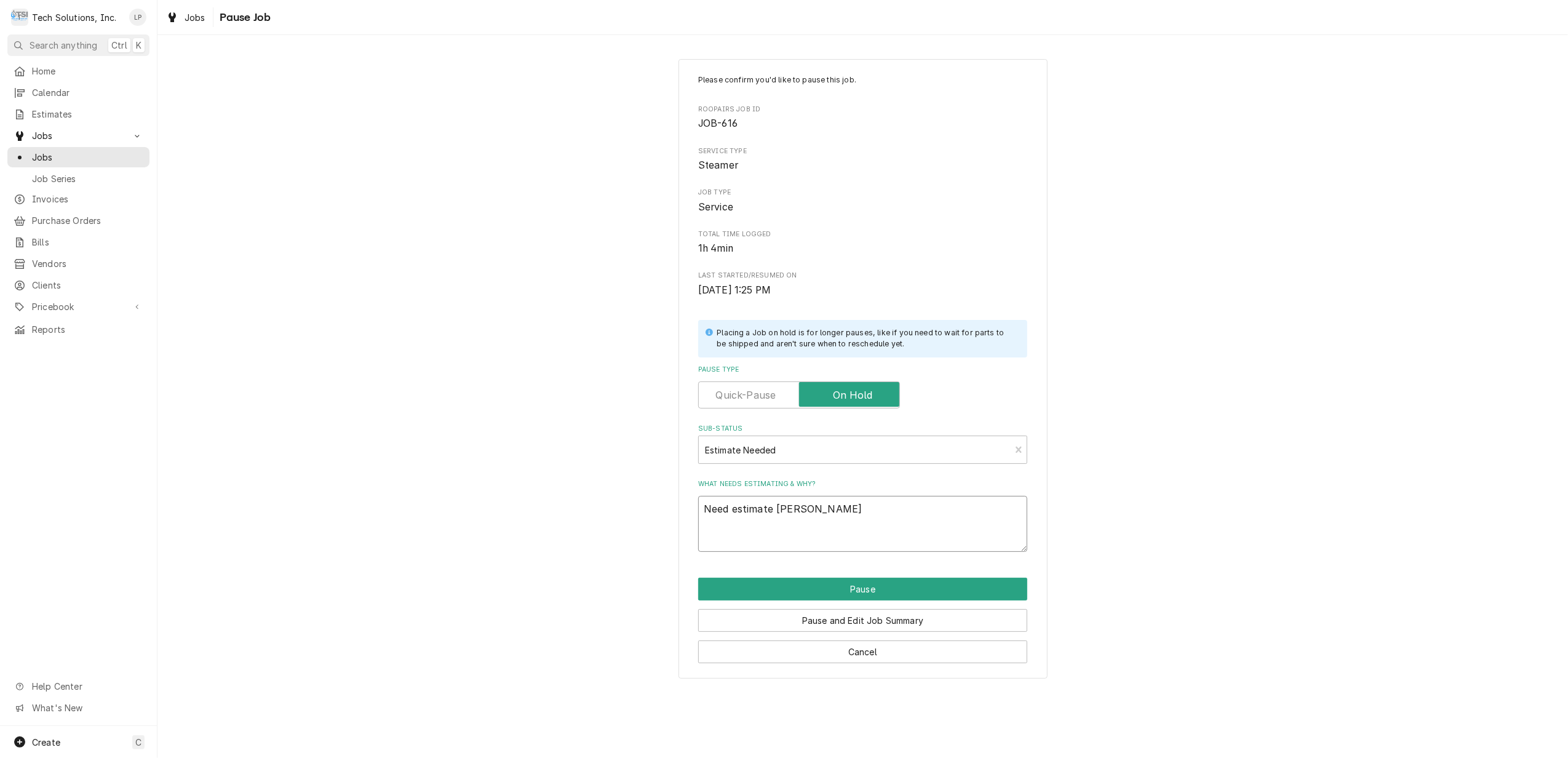
type textarea "Need estimate Otis say"
type textarea "x"
type textarea "Need estimate Otis says"
type textarea "x"
type textarea "Need estimate Otis says"
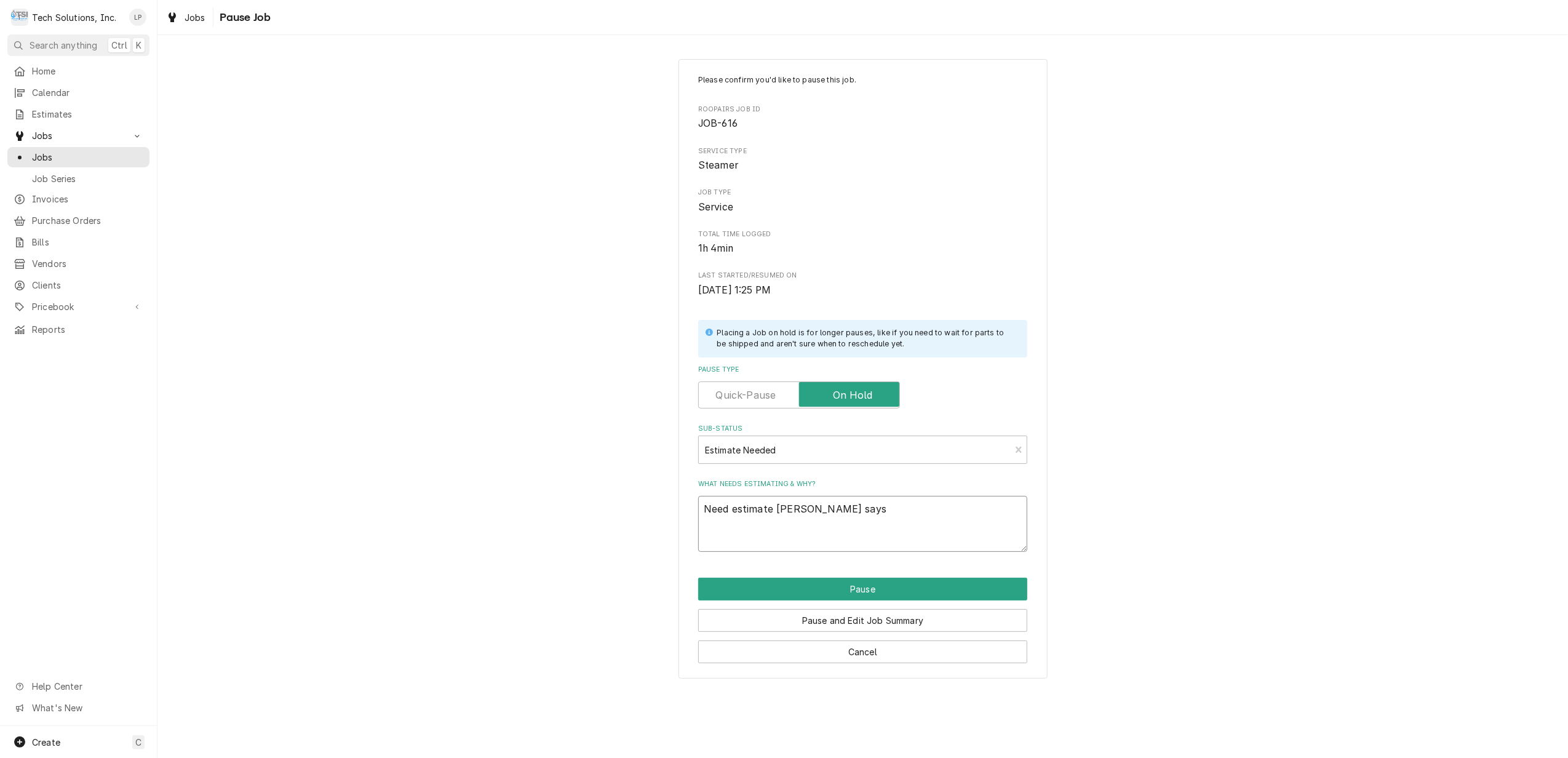
type textarea "x"
type textarea "Need estimate Otis says i"
type textarea "x"
type textarea "Need estimate Otis says is"
type textarea "x"
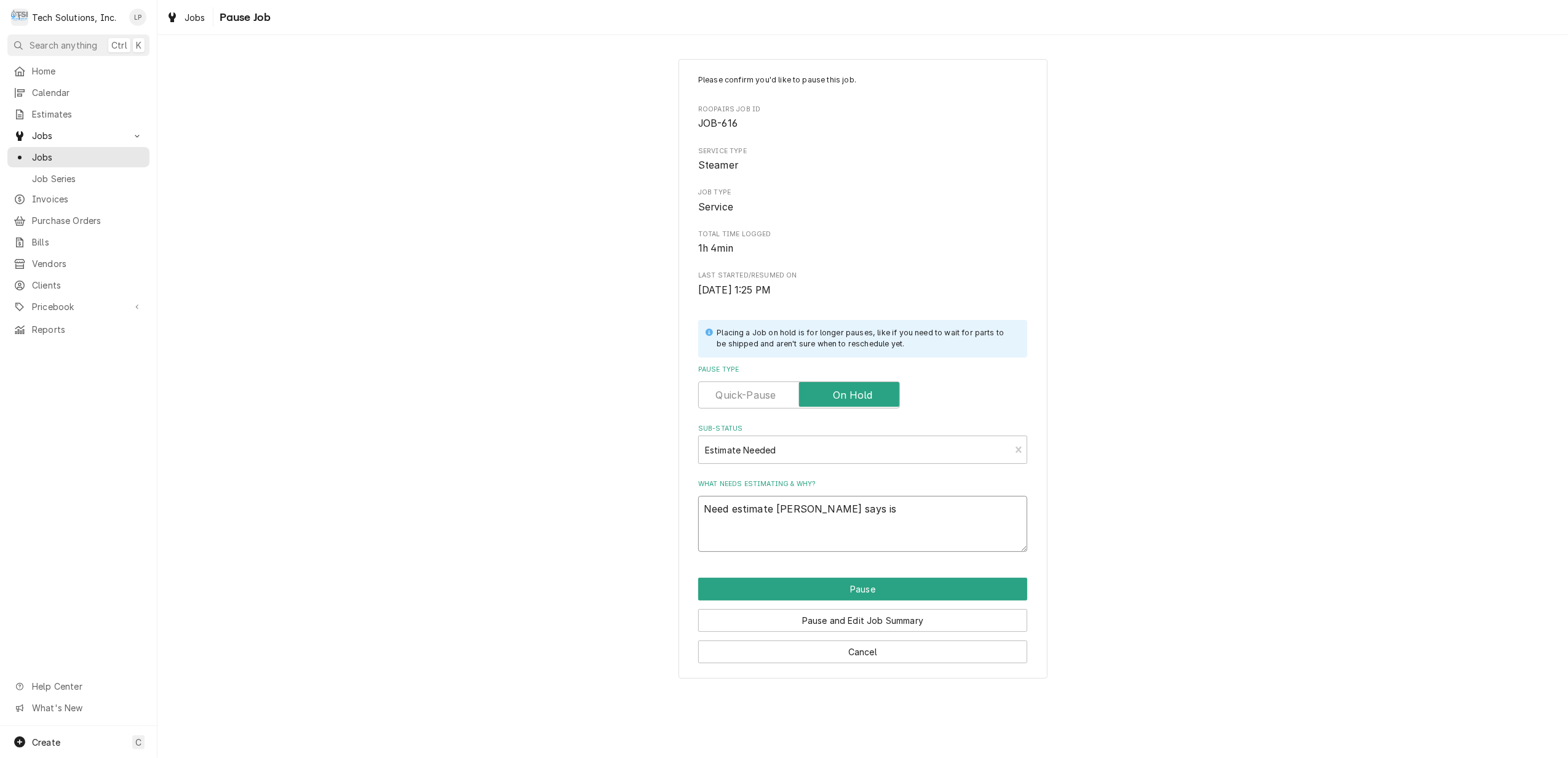
type textarea "Need estimate Otis says ist"
type textarea "x"
type textarea "Need estimate Otis says is"
type textarea "x"
type textarea "Need estimate Otis says i"
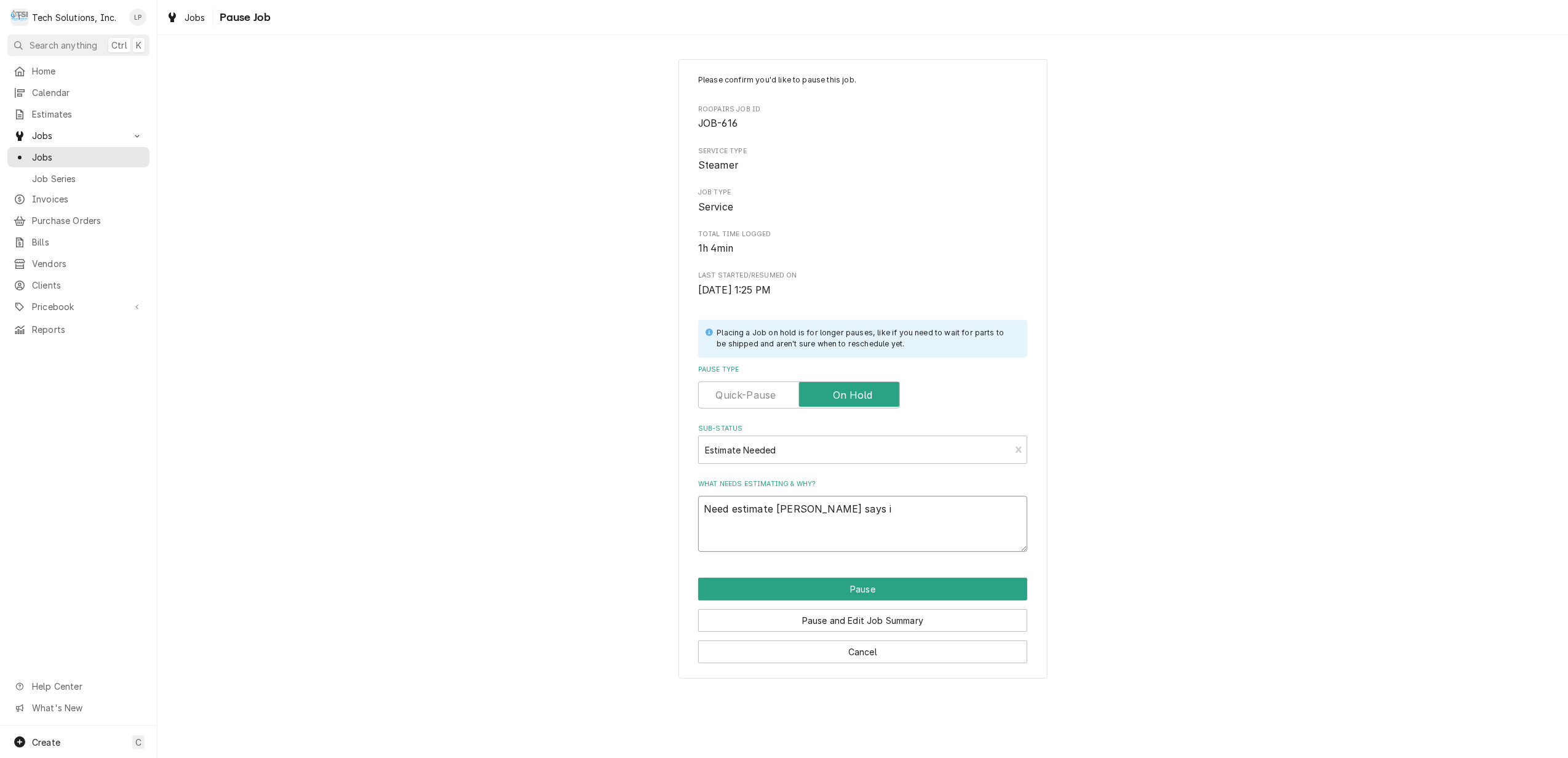
type textarea "x"
type textarea "Need estimate Otis says it"
type textarea "x"
type textarea "Need estimate Otis says it"
type textarea "x"
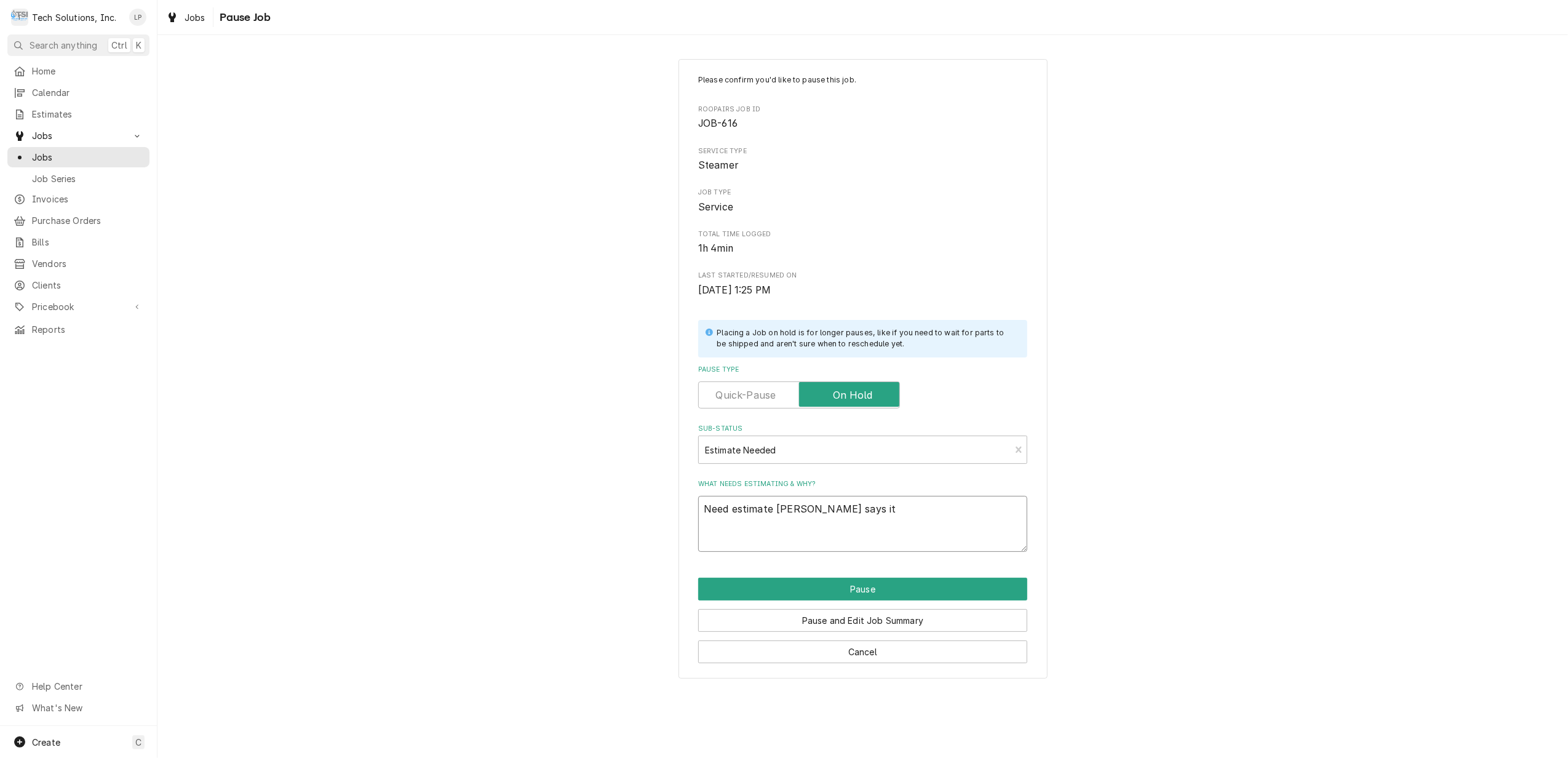
type textarea "Need estimate Otis says it w"
type textarea "x"
type textarea "Need estimate Otis says it wi"
type textarea "x"
type textarea "Need estimate Otis says it wil"
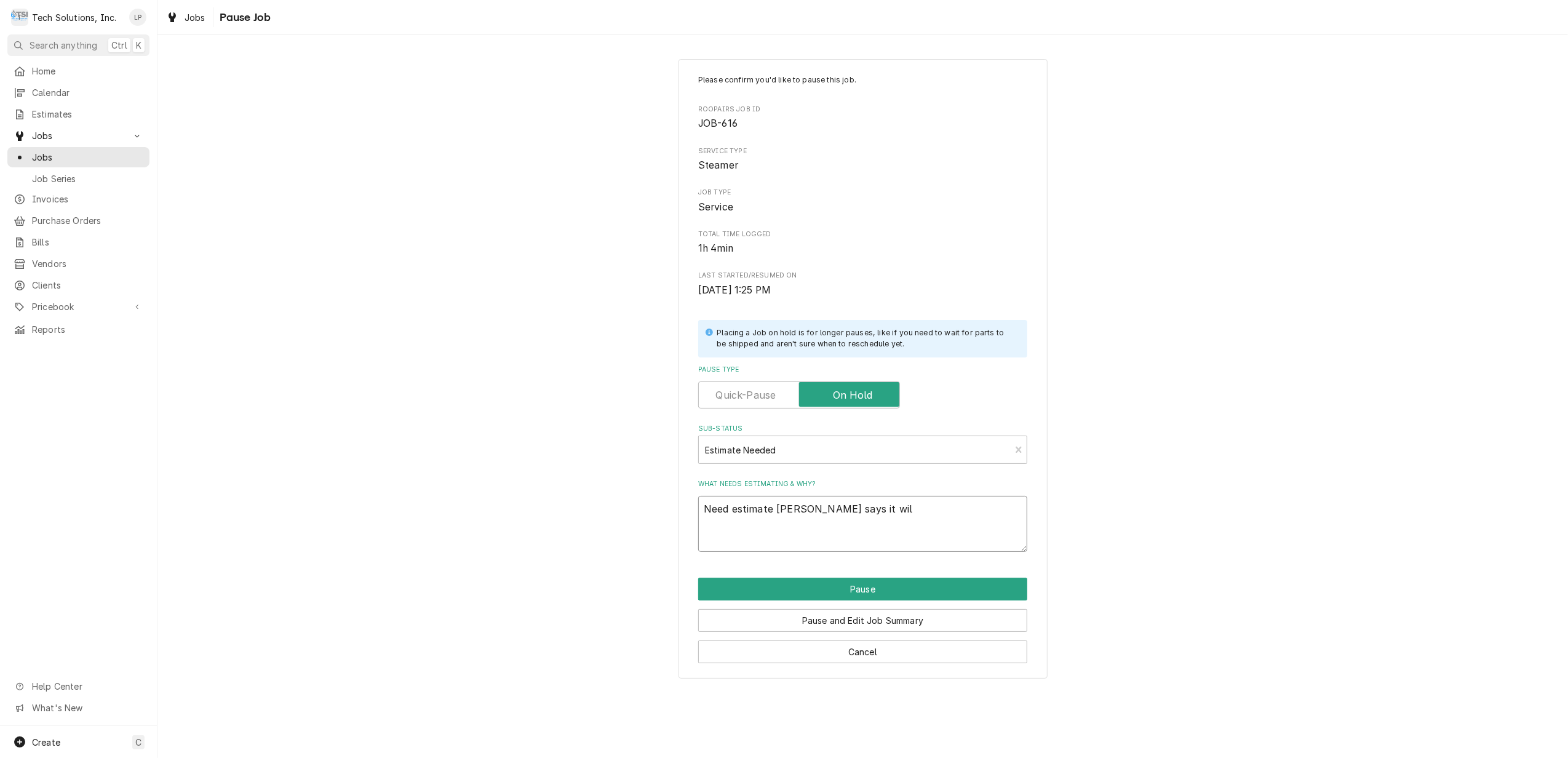
type textarea "x"
type textarea "Need estimate Otis says it will"
type textarea "x"
type textarea "Need estimate Otis says it will"
type textarea "x"
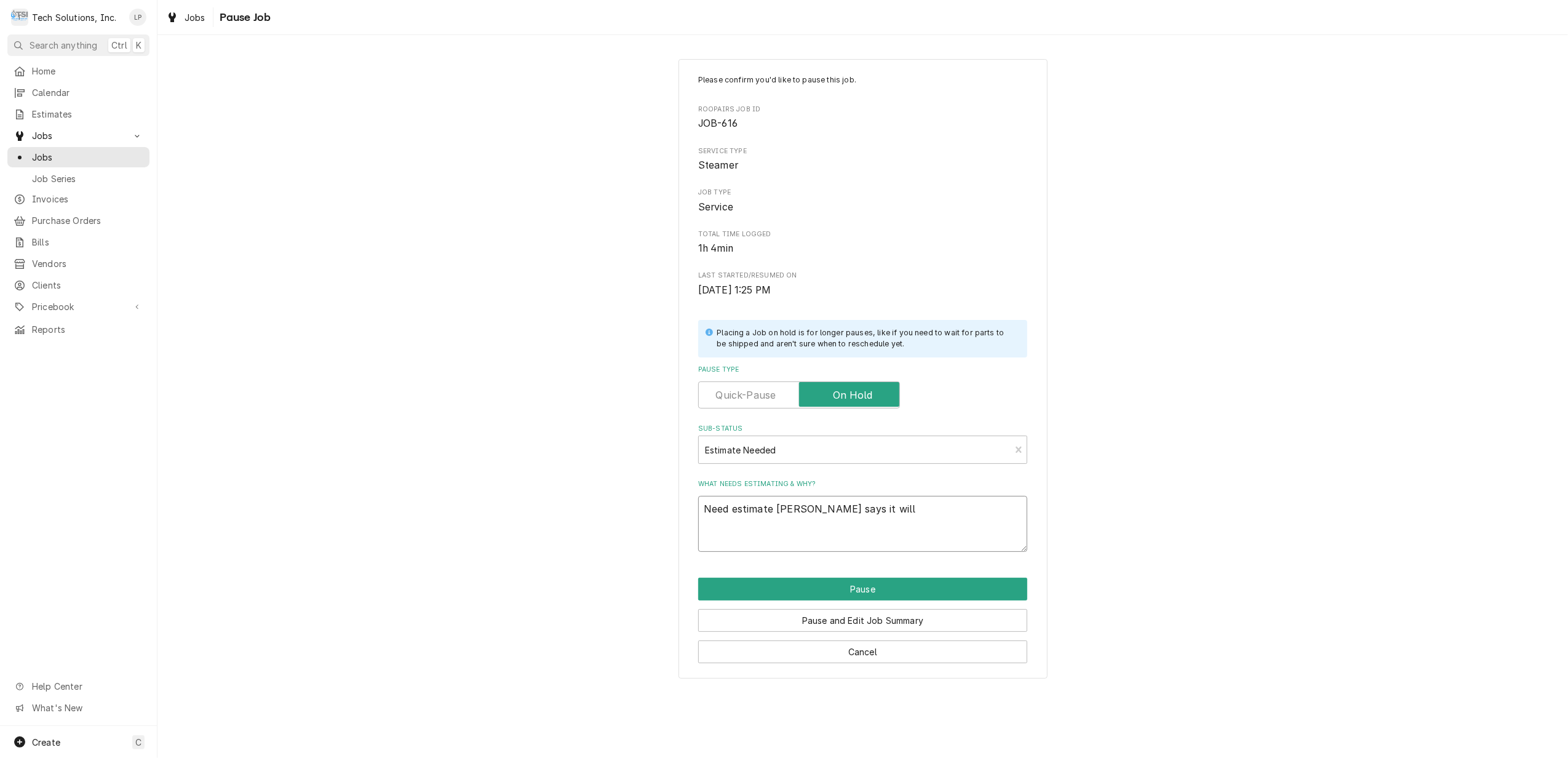
type textarea "Need estimate Otis says it will t"
type textarea "x"
type textarea "Need estimate Otis says it will ta"
type textarea "x"
type textarea "Need estimate Otis says it will tak"
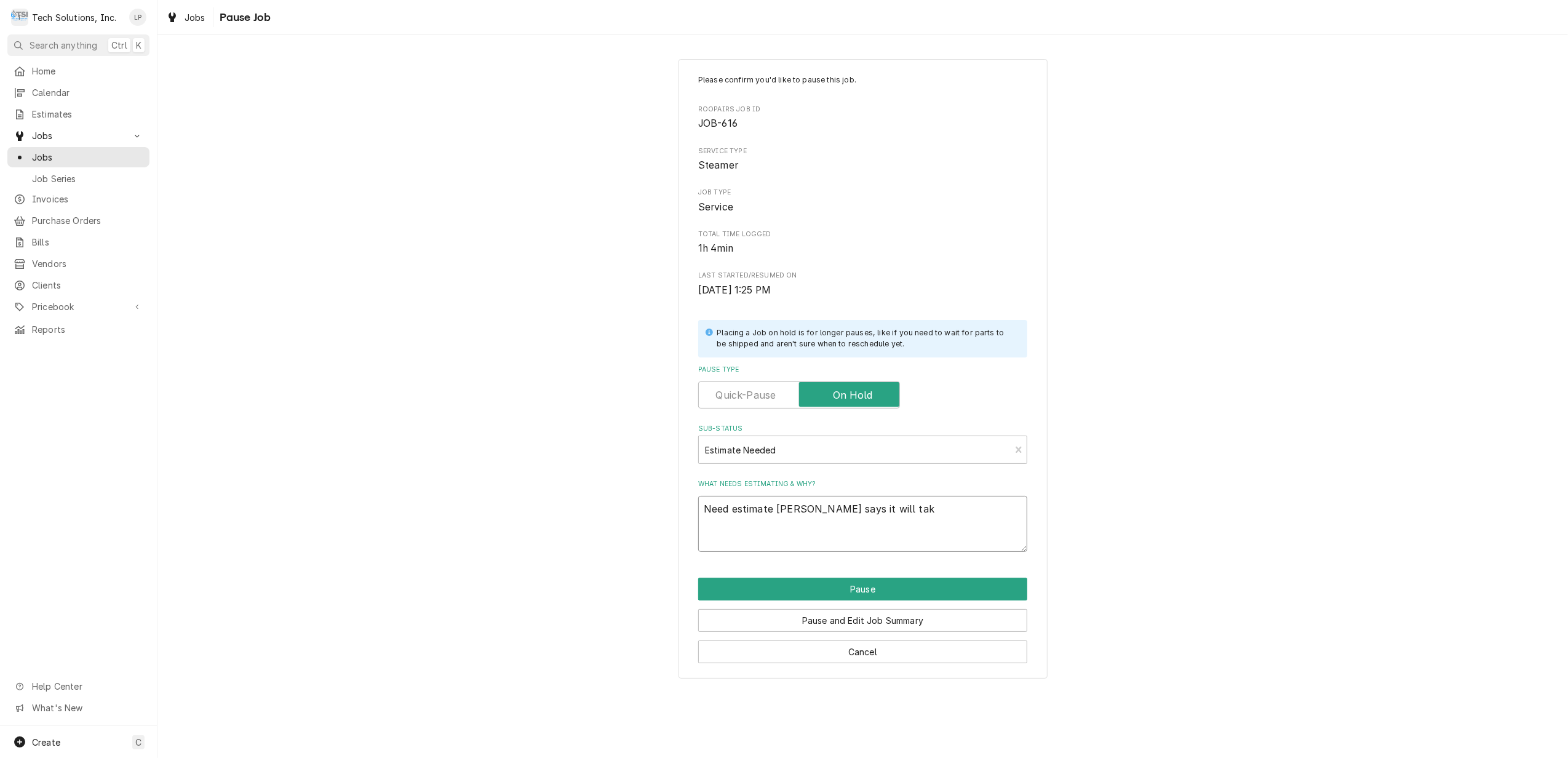
type textarea "x"
type textarea "Need estimate Otis says it will take"
type textarea "x"
type textarea "Need estimate Otis says it will take"
type textarea "x"
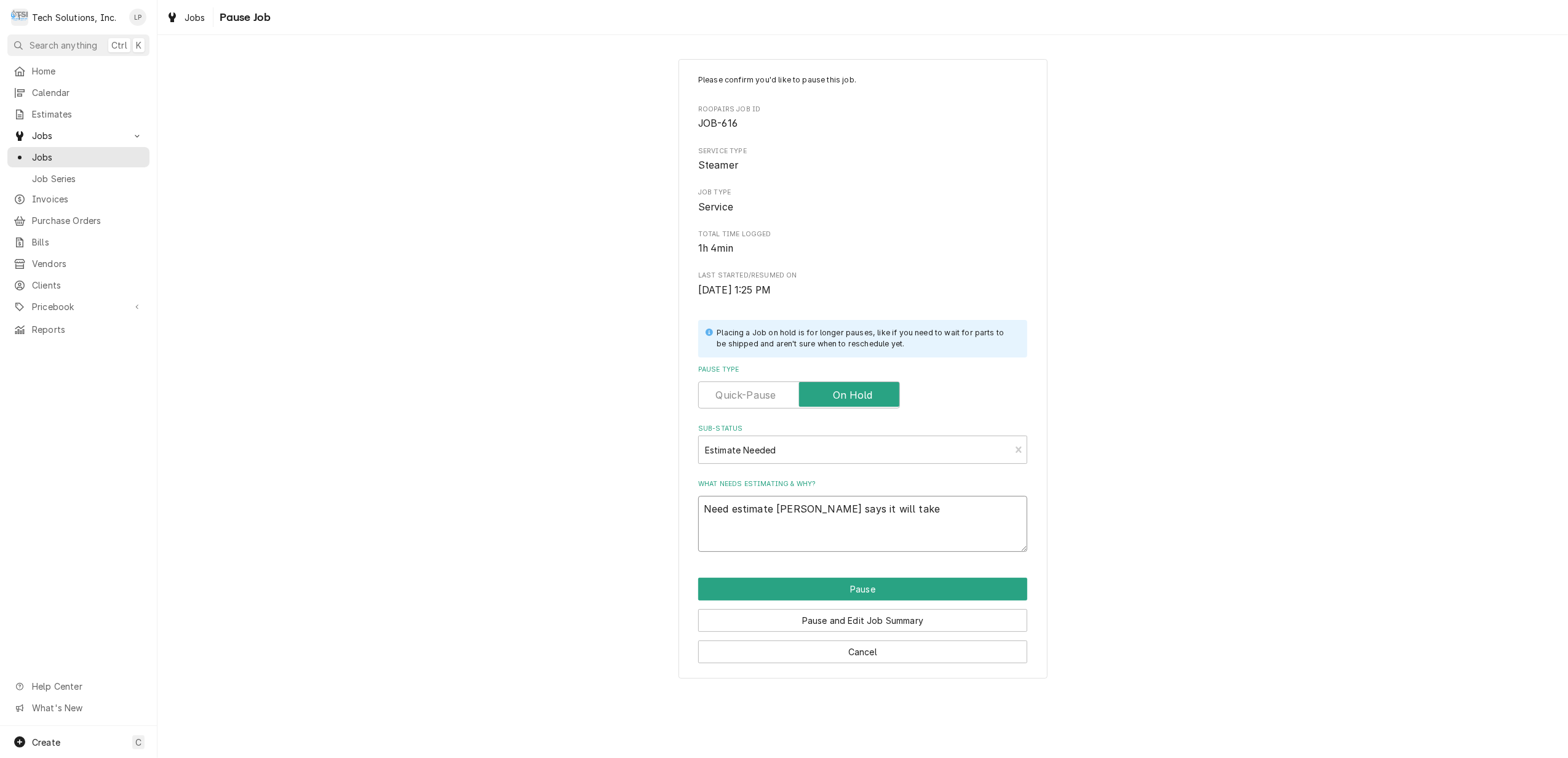
type textarea "Need estimate Otis says it will take a"
type textarea "x"
type textarea "Need estimate Otis says it will take ab"
type textarea "x"
type textarea "Need estimate Otis says it will take abo"
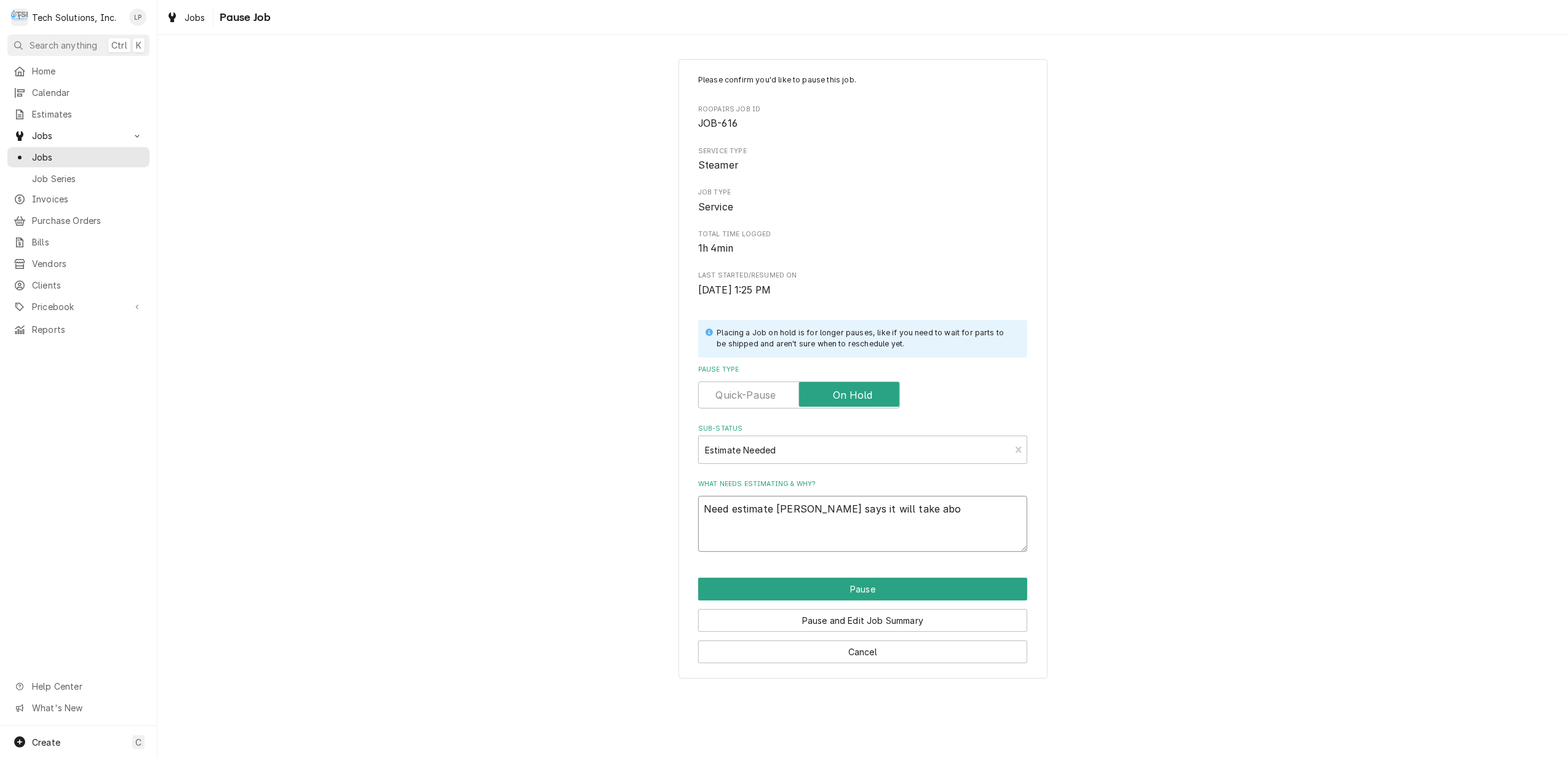
type textarea "x"
type textarea "Need estimate Otis says it will take abou"
type textarea "x"
type textarea "Need estimate Otis says it will take about"
type textarea "x"
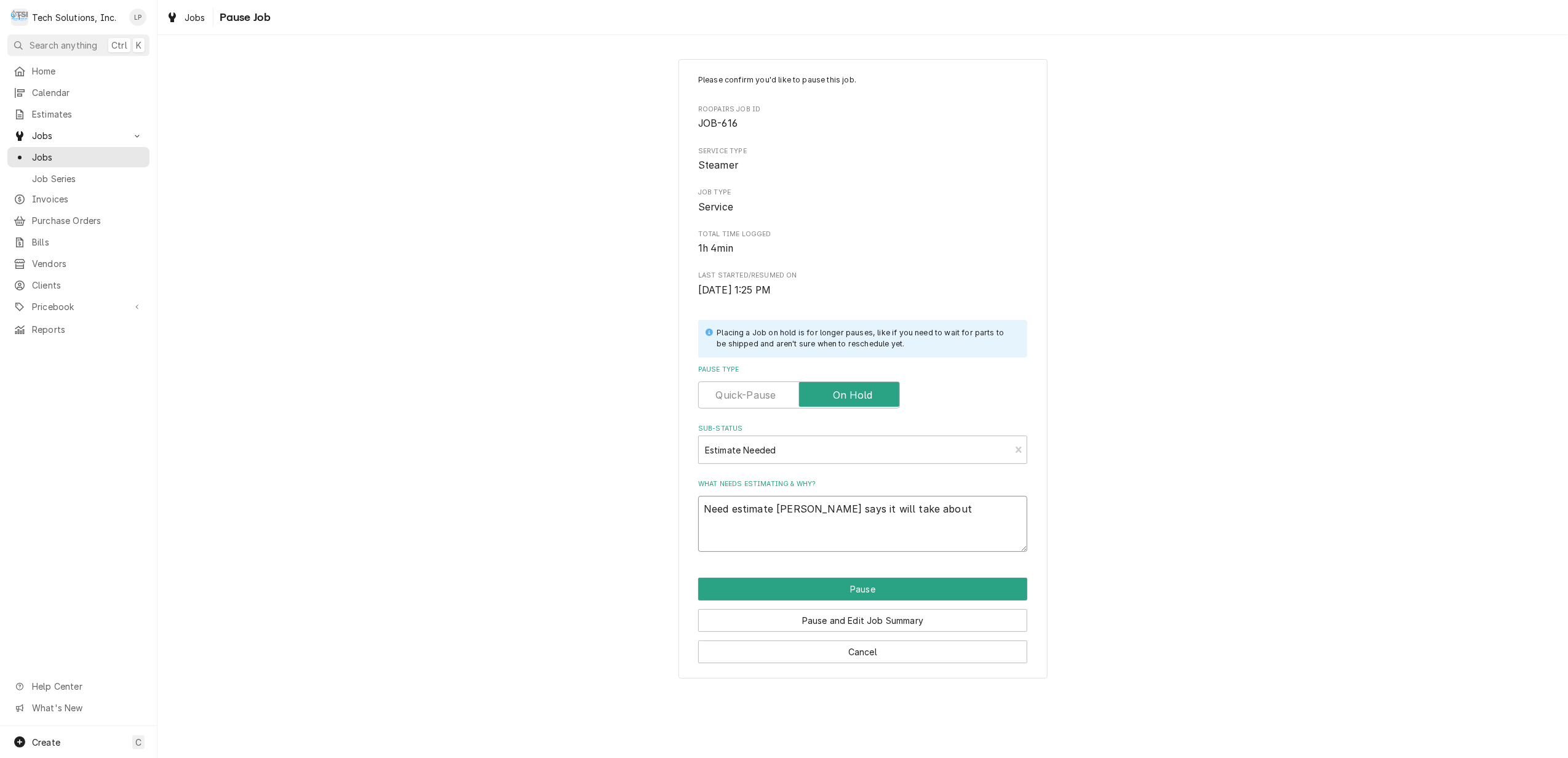
type textarea "Need estimate Otis says it will take about"
type textarea "x"
type textarea "Need estimate Otis says it will take about 2"
type textarea "x"
type textarea "Need estimate Otis says it will take about 2"
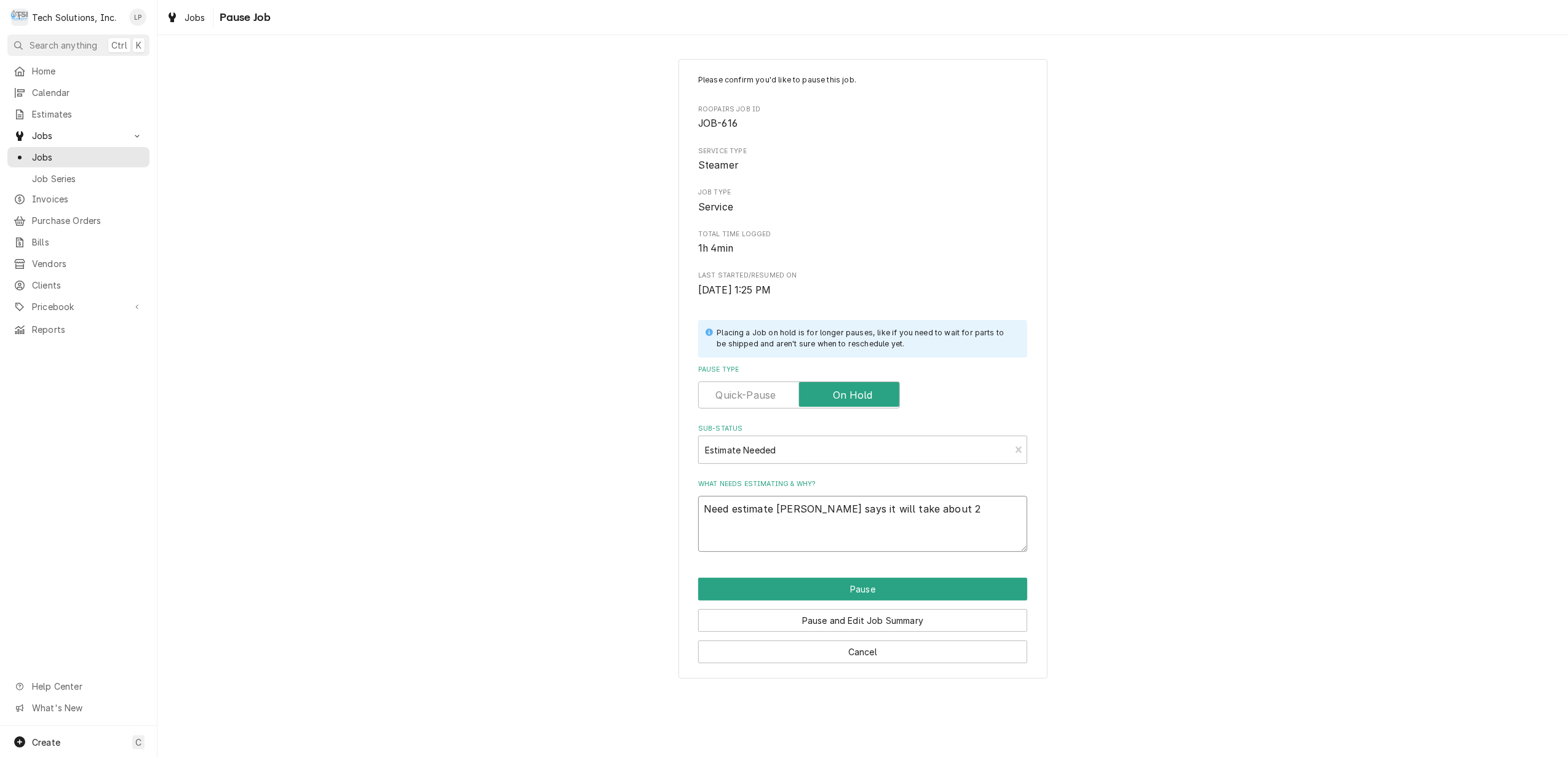
type textarea "x"
type textarea "Need estimate Otis says it will take about 2 h"
type textarea "x"
type textarea "Need estimate Otis says it will take about 2 ho"
type textarea "x"
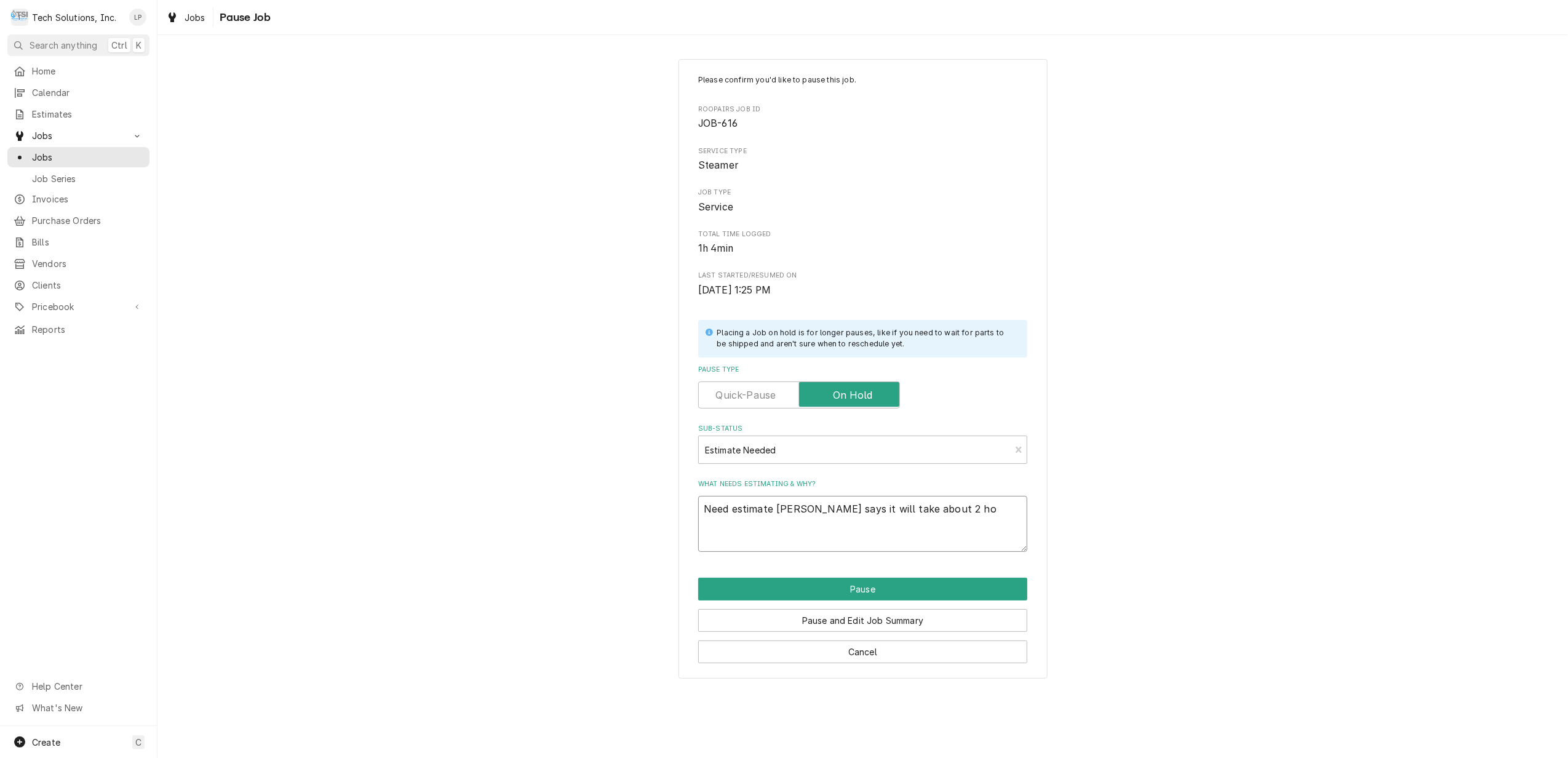
type textarea "Need estimate Otis says it will take about 2 hou"
type textarea "x"
type textarea "Need estimate Otis says it will take about 2 hour"
type textarea "x"
type textarea "Need estimate Otis says it will take about 2 hours"
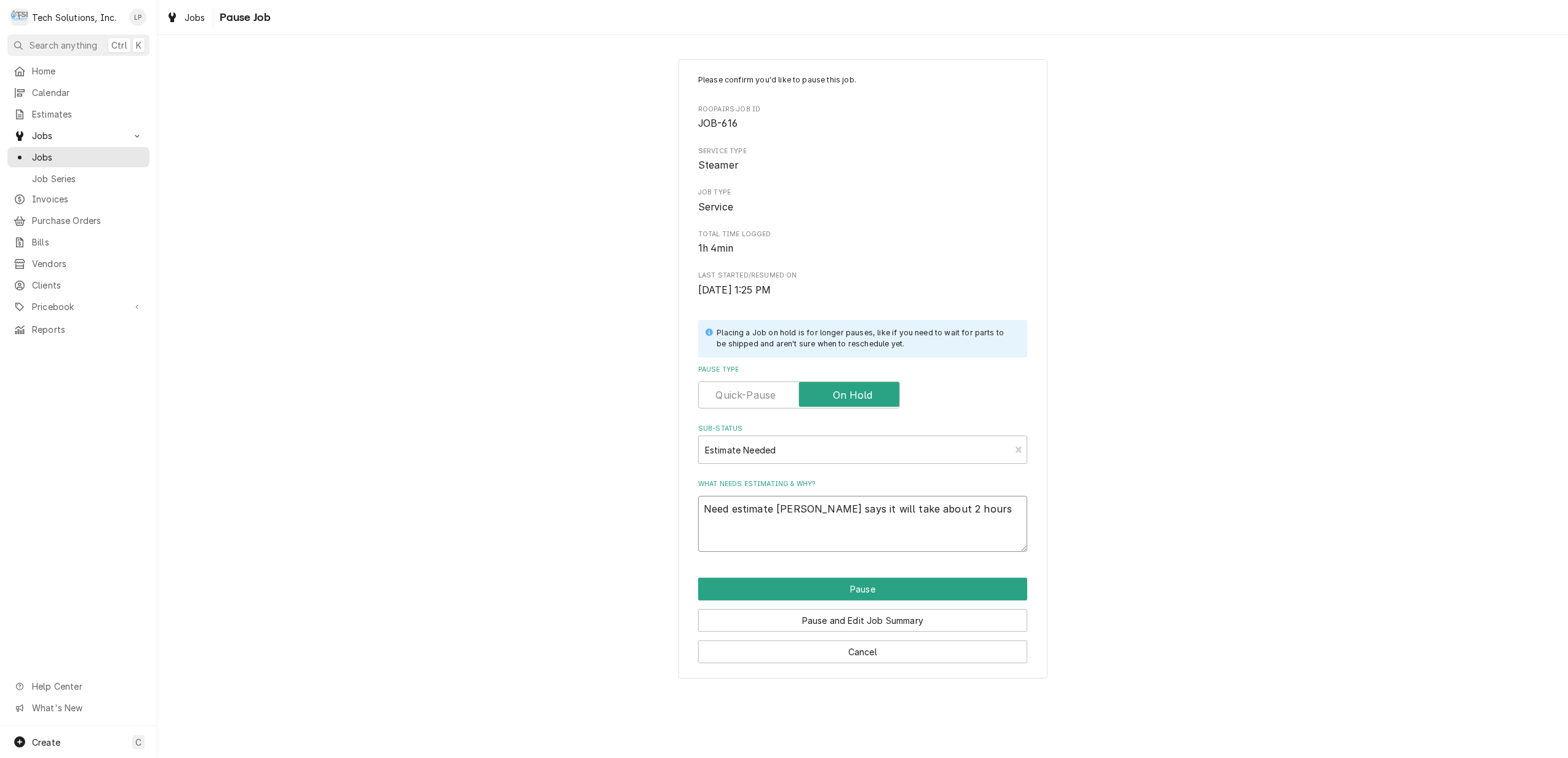
type textarea "x"
type textarea "Need estimate Otis says it will take about 2 hours"
type textarea "x"
type textarea "Need estimate Otis says it will take about 2 hours t"
type textarea "x"
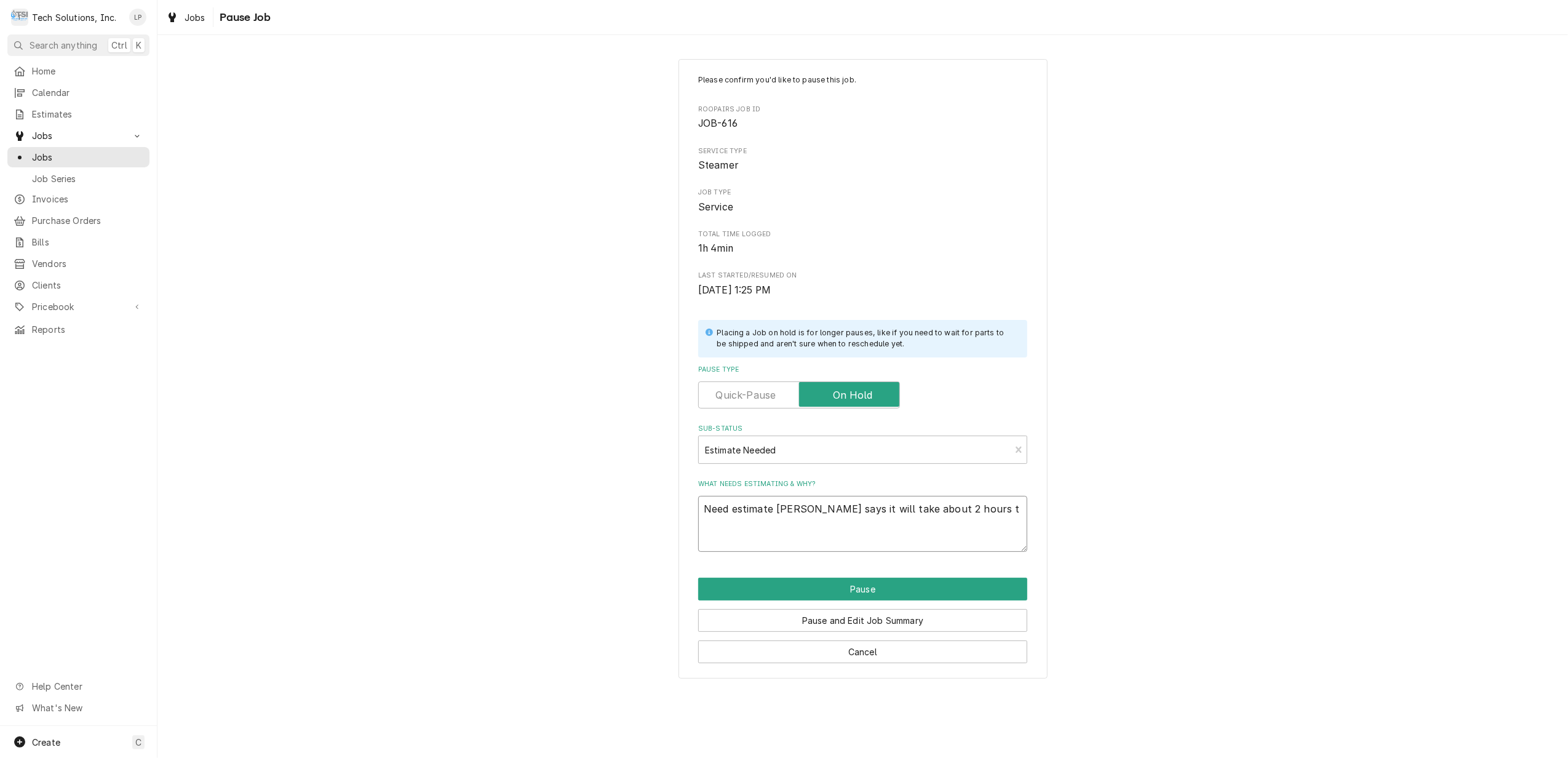
type textarea "Need estimate Otis says it will take about 2 hours to"
type textarea "x"
type textarea "Need estimate Otis says it will take about 2 hours to"
type textarea "x"
type textarea "Need estimate Otis says it will take about 2 hours to p"
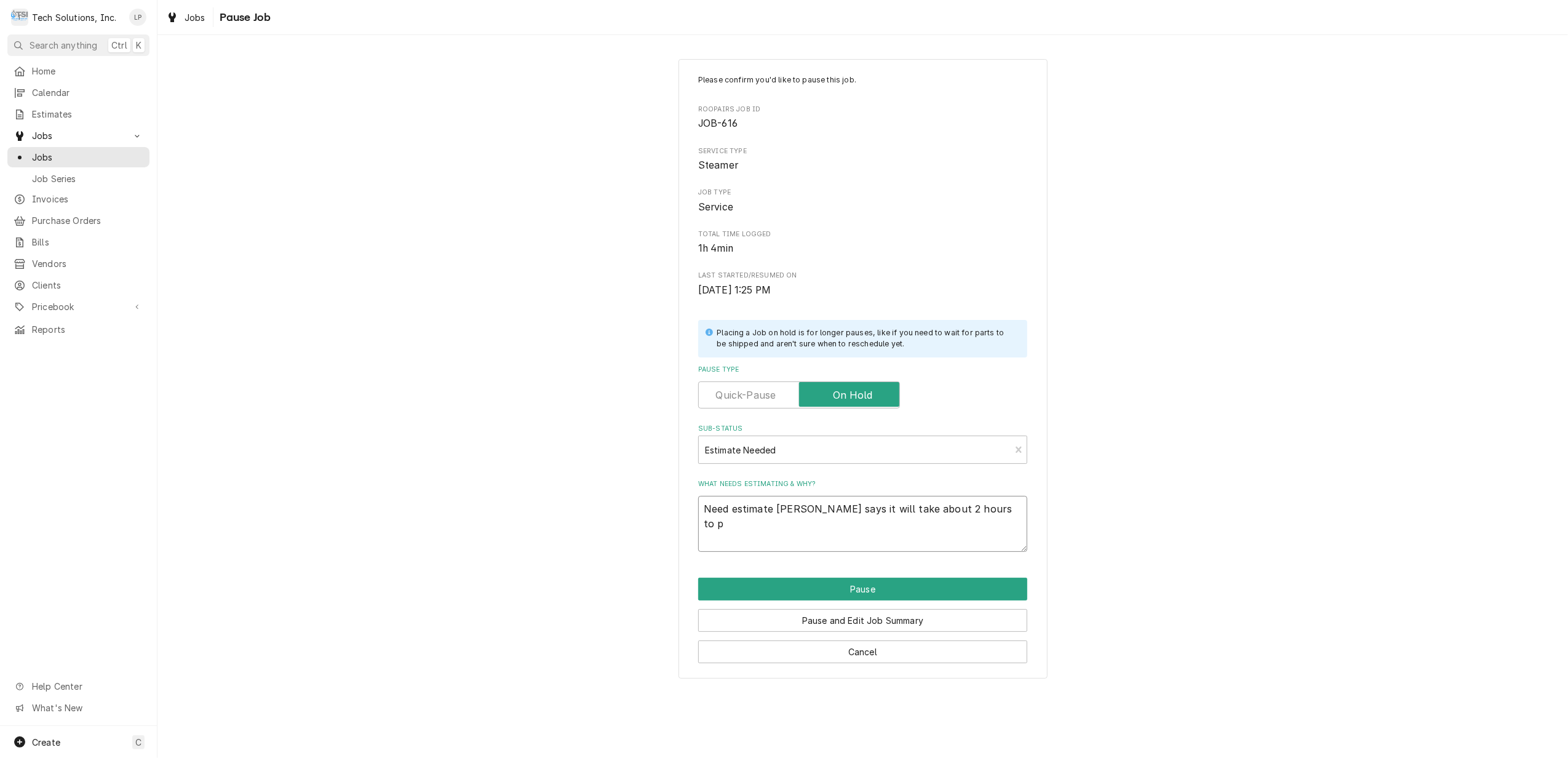
type textarea "x"
type textarea "Need estimate Otis says it will take about 2 hours to pu"
type textarea "x"
type textarea "Need estimate Otis says it will take about 2 hours to put"
type textarea "x"
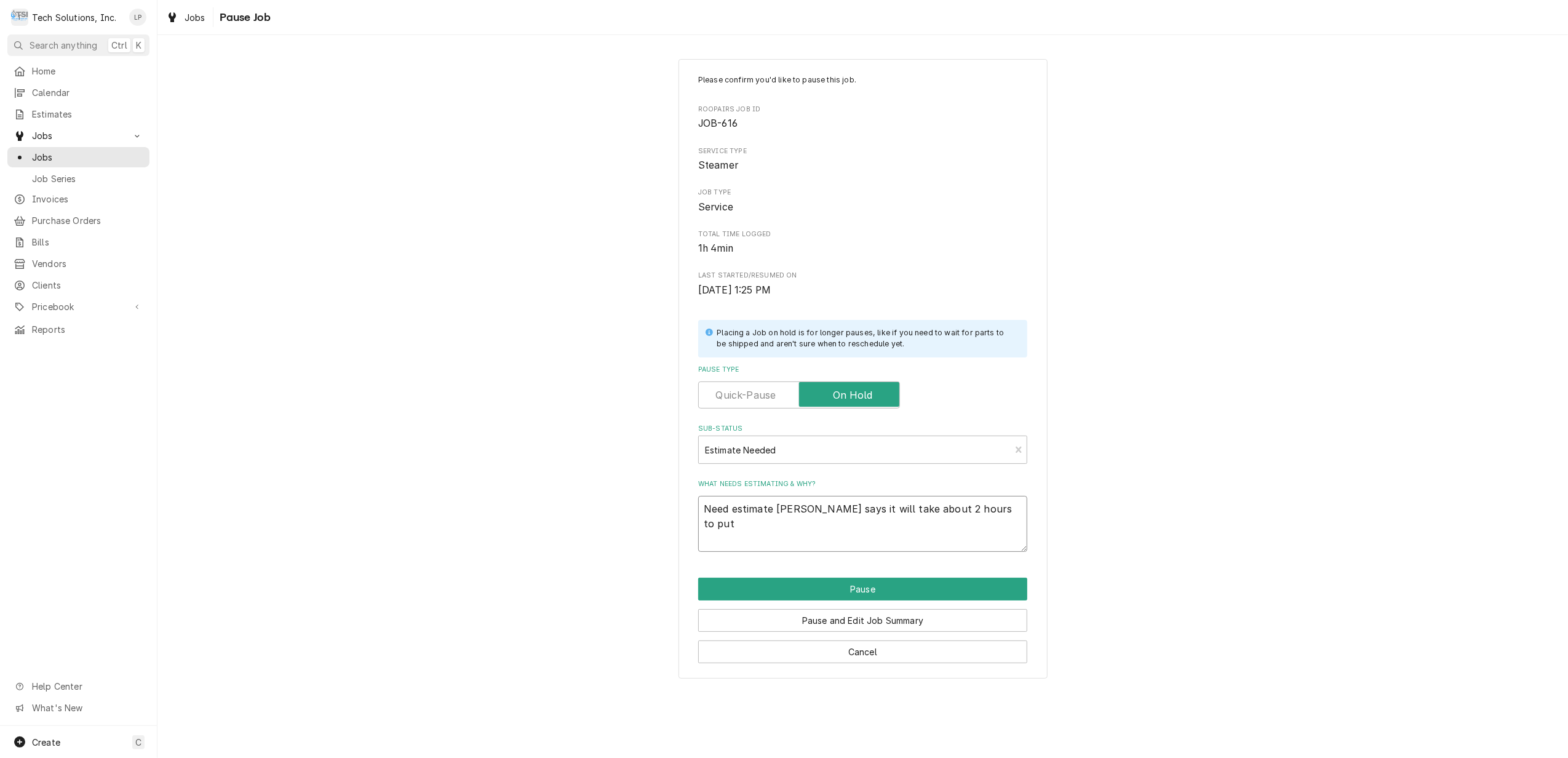
type textarea "Need estimate Otis says it will take about 2 hours to put"
type textarea "x"
type textarea "Need estimate Otis says it will take about 2 hours to put p"
type textarea "x"
type textarea "Need estimate Otis says it will take about 2 hours to put pa"
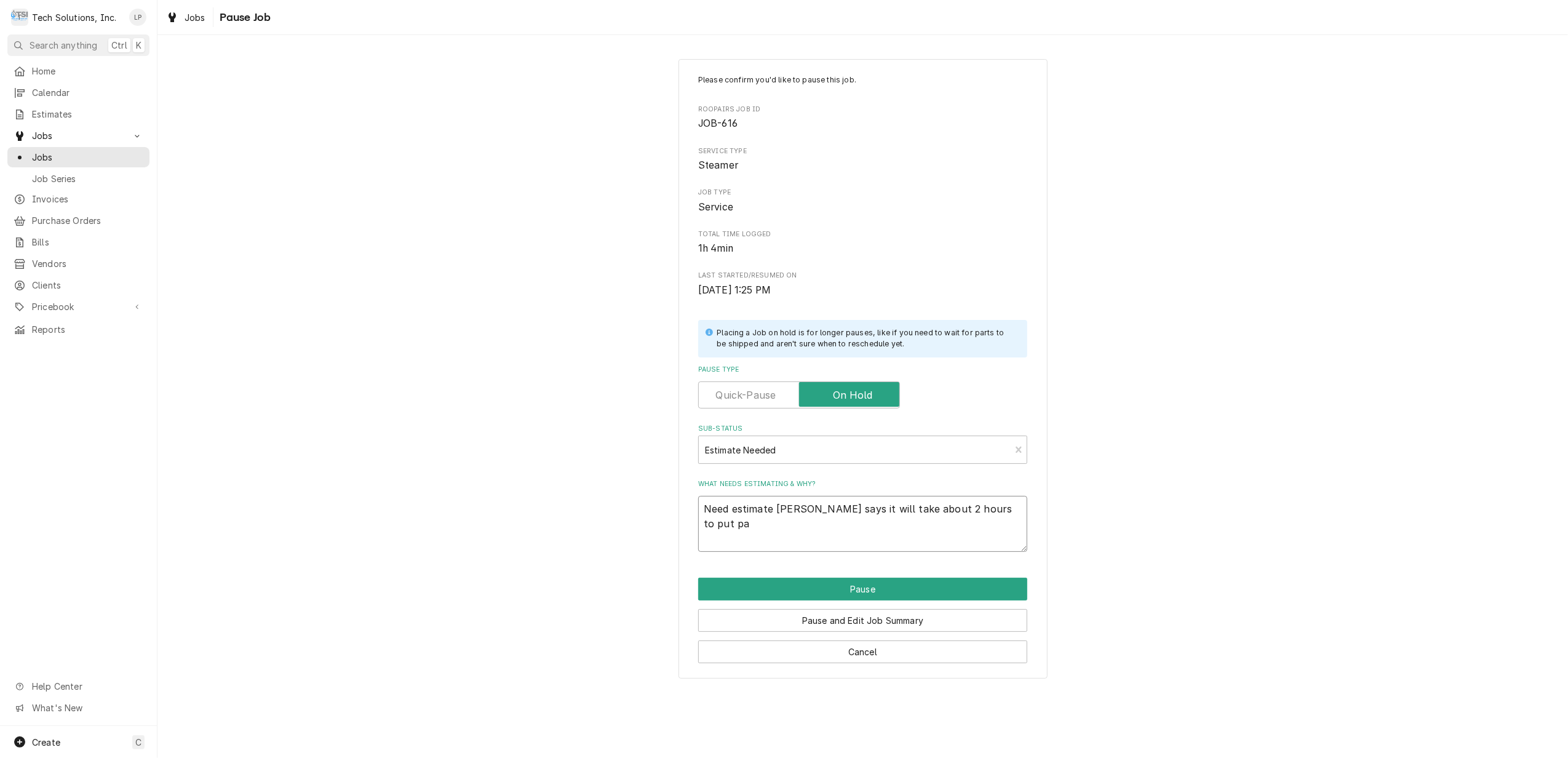
type textarea "x"
type textarea "Need estimate Otis says it will take about 2 hours to put par"
type textarea "x"
type textarea "Need estimate Otis says it will take about 2 hours to put part"
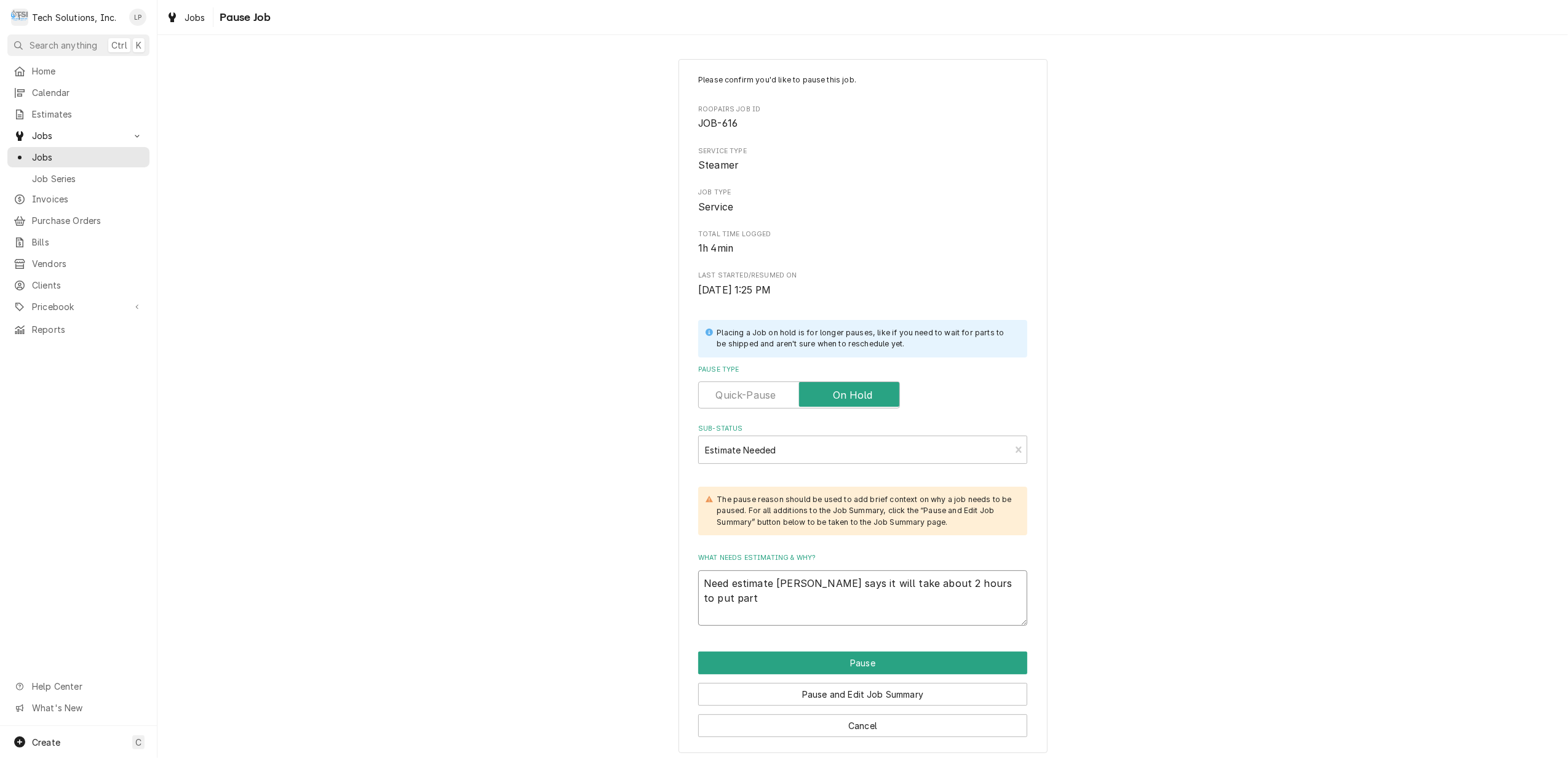
type textarea "x"
type textarea "Need estimate Otis says it will take about 2 hours to put part"
type textarea "x"
type textarea "Need estimate Otis says it will take about 2 hours to put part o"
type textarea "x"
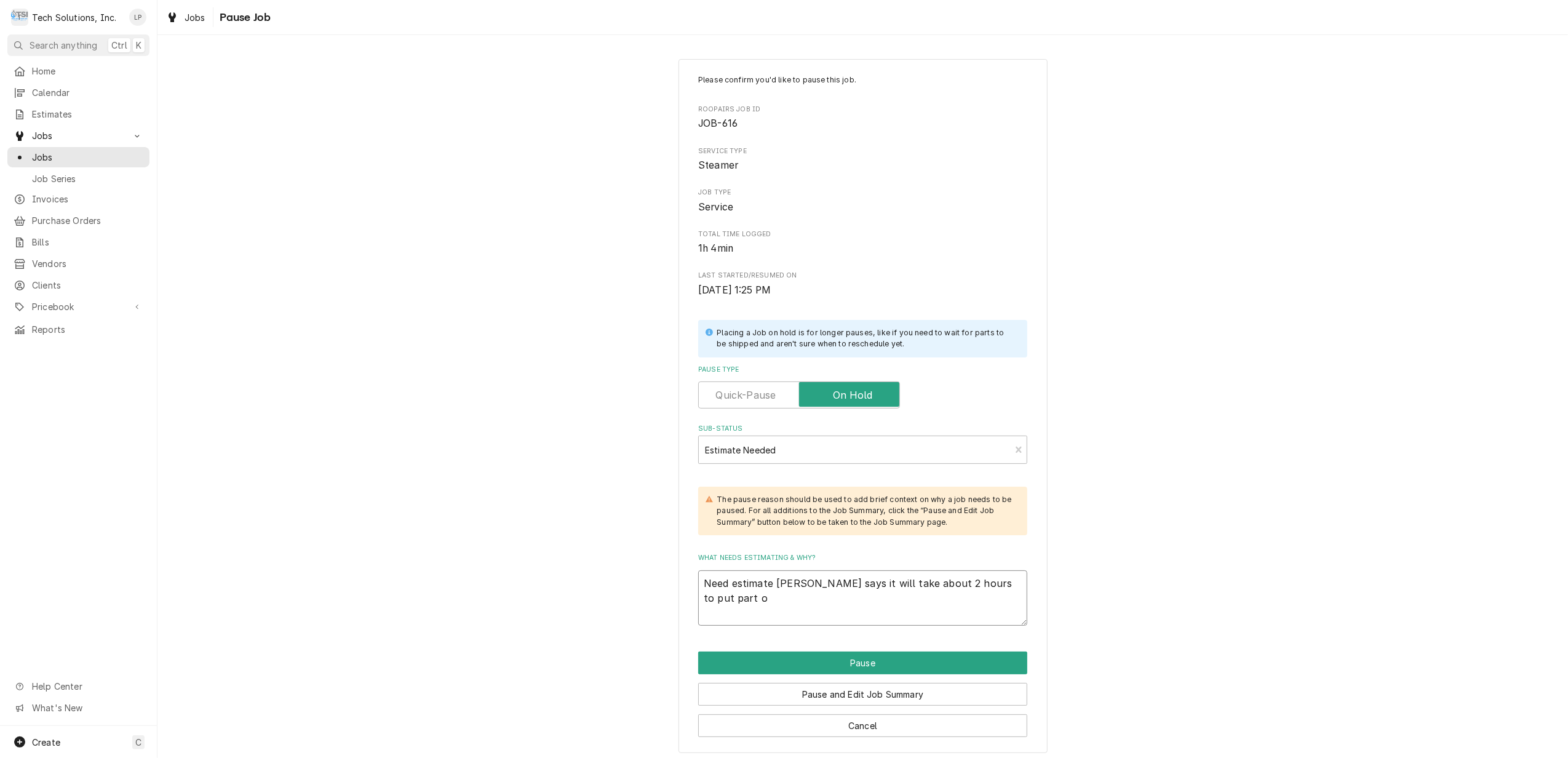
type textarea "Need estimate Otis says it will take about 2 hours to put part on"
type textarea "x"
type textarea "Need estimate Otis says it will take about 2 hours to put part on"
type textarea "x"
type textarea "Need estimate Otis says it will take about 2 hours to put part on"
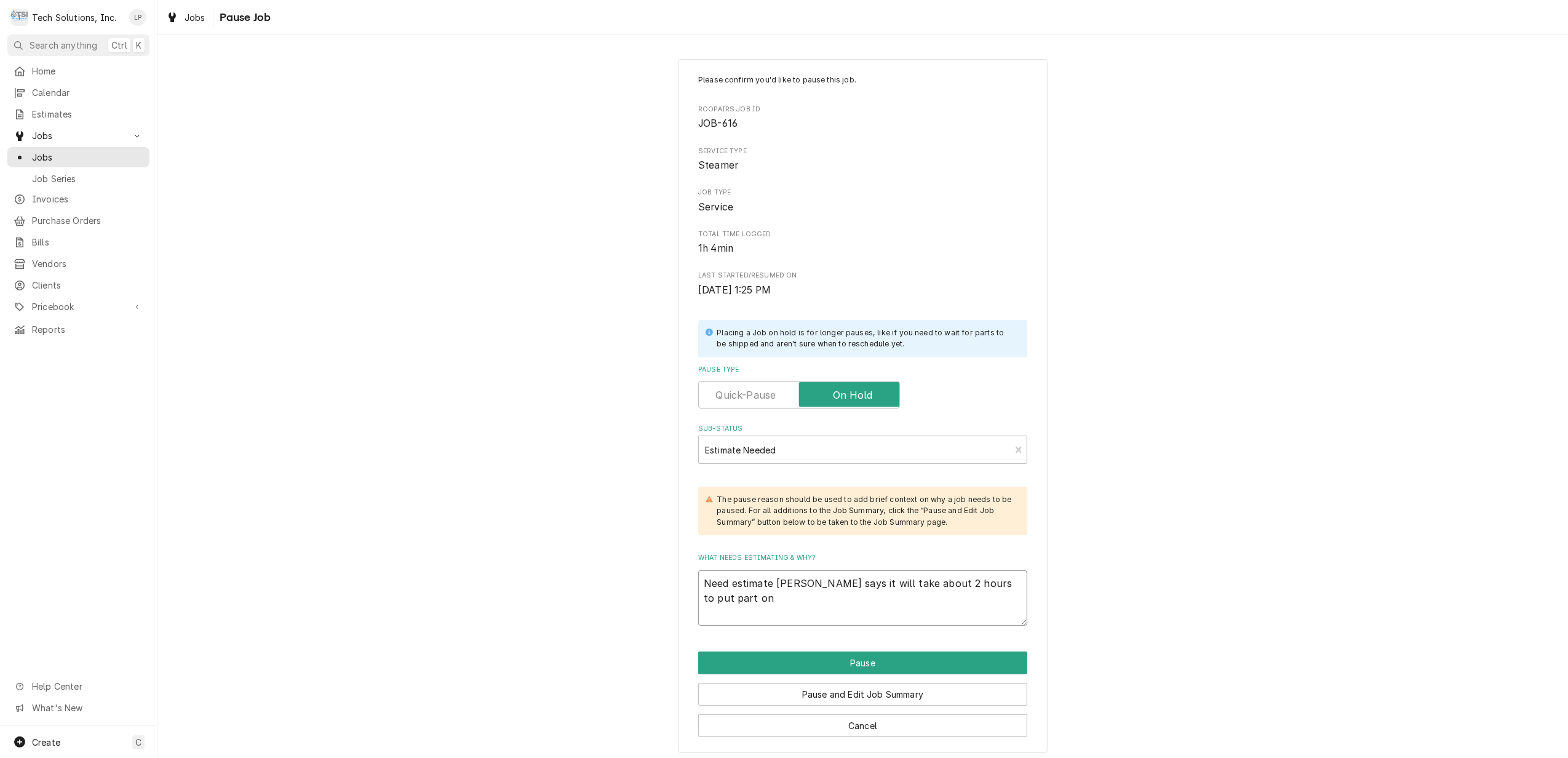
type textarea "x"
type textarea "Need estimate Otis says it will take about 2 hours to put part on,"
type textarea "x"
type textarea "Need estimate Otis says it will take about 2 hours to put part on,"
type textarea "x"
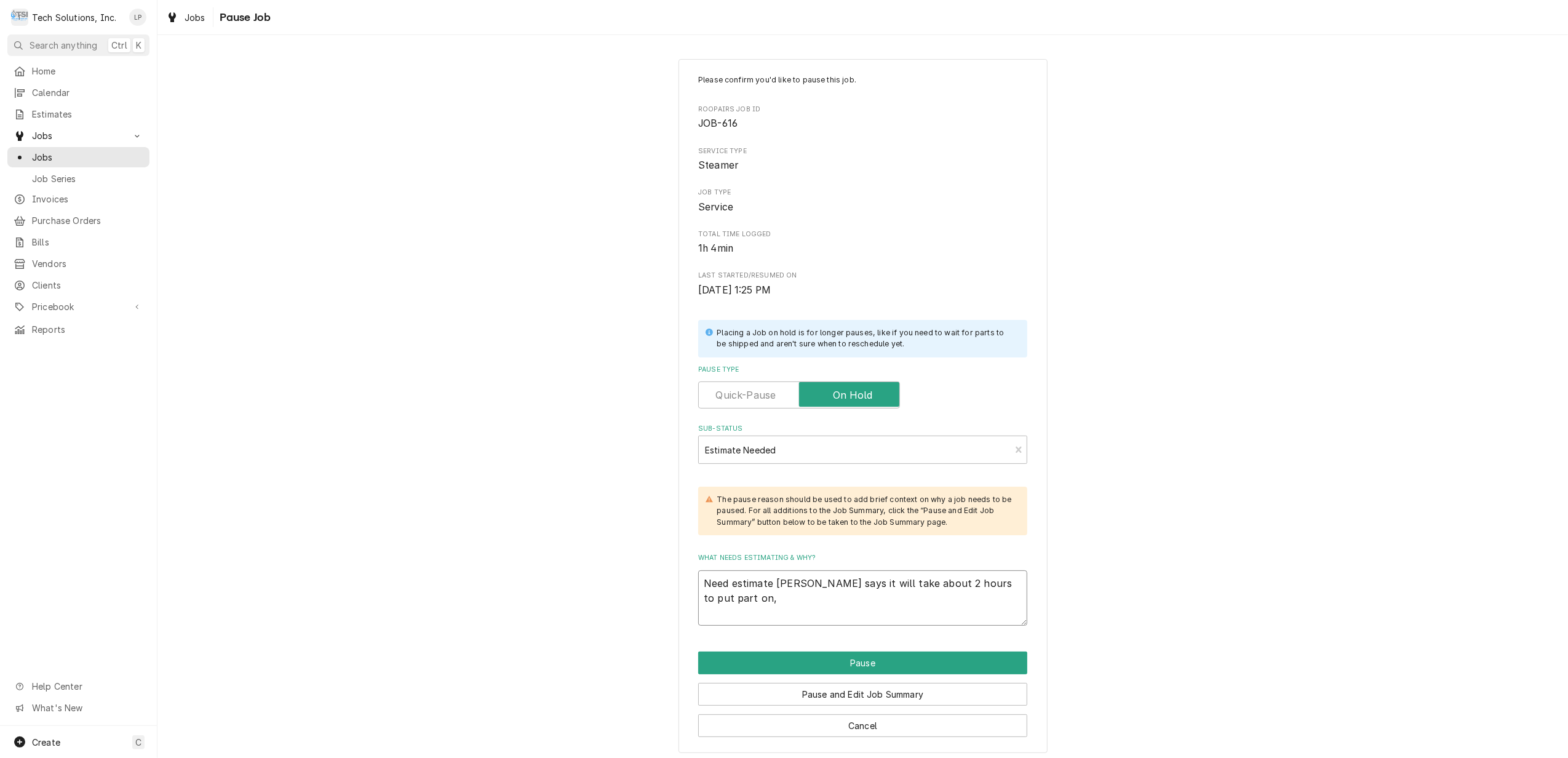
type textarea "Need estimate Otis says it will take about 2 hours to put part on, w"
type textarea "x"
type textarea "Need estimate Otis says it will take about 2 hours to put part on, wa"
type textarea "x"
type textarea "Need estimate Otis says it will take about 2 hours to put part on, wan"
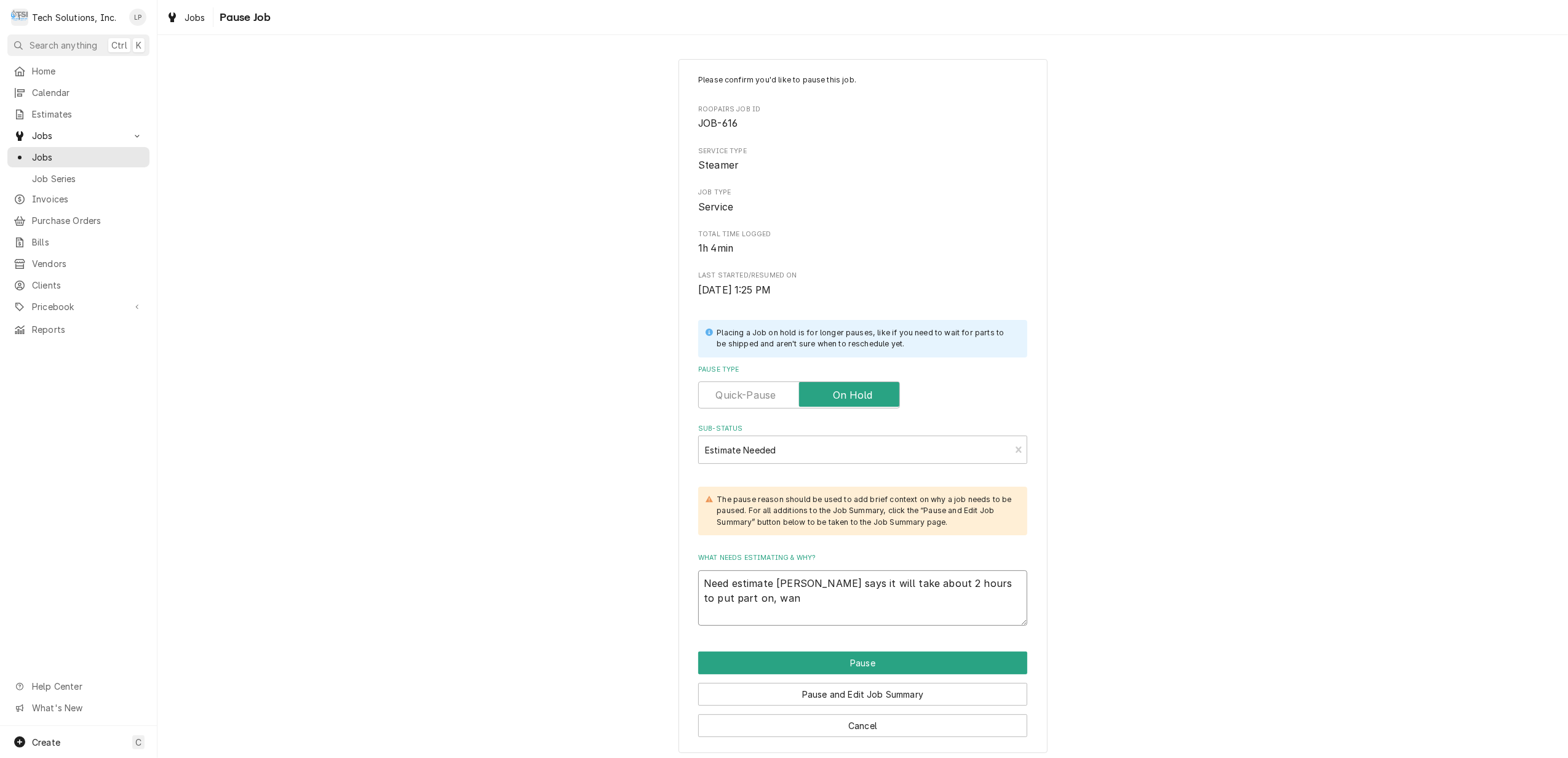
type textarea "x"
type textarea "Need estimate Otis says it will take about 2 hours to put part on, want"
type textarea "x"
type textarea "Need estimate Otis says it will take about 2 hours to put part on, wants"
type textarea "x"
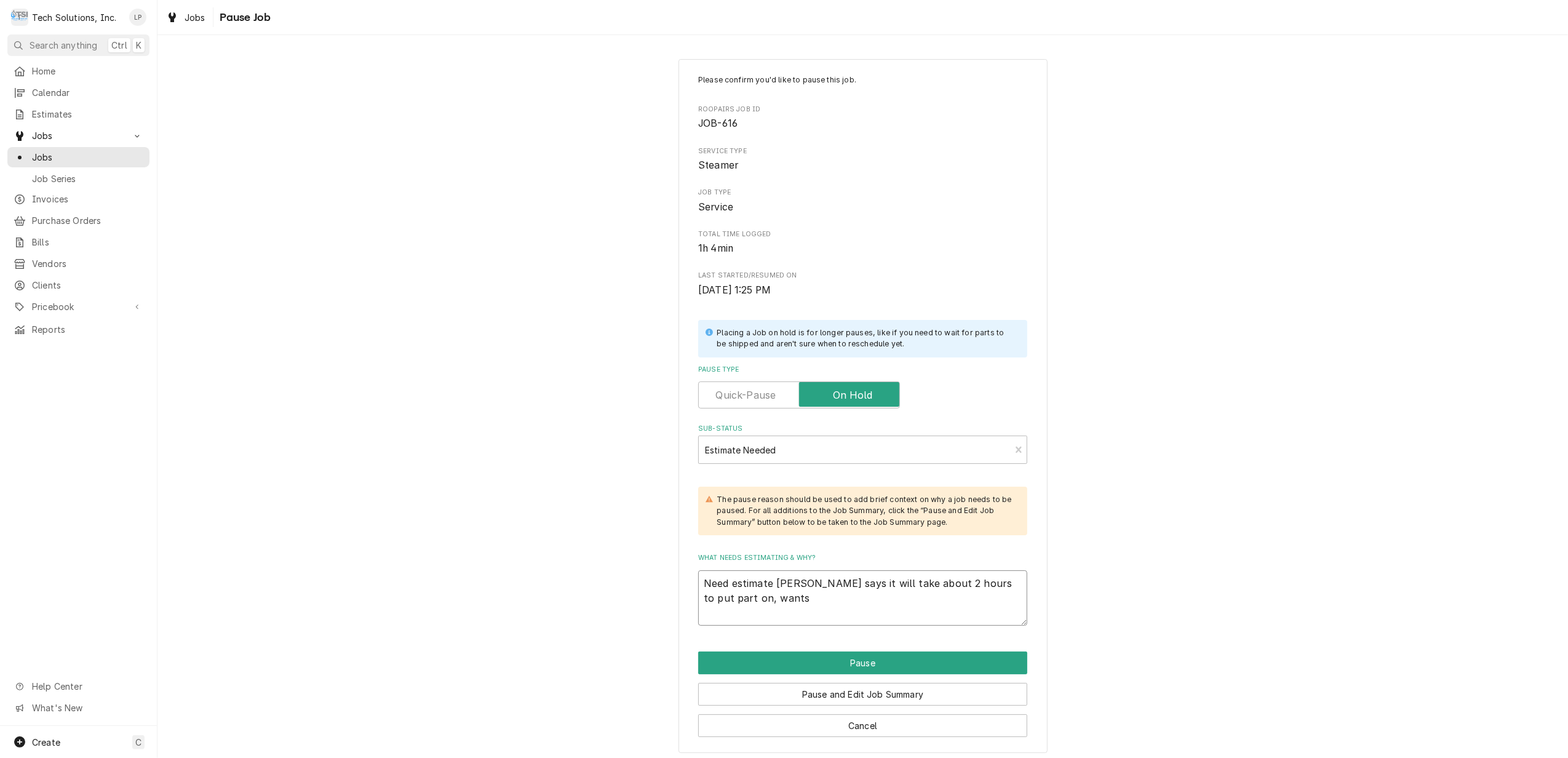
type textarea "Need estimate Otis says it will take about 2 hours to put part on, wants"
type textarea "x"
type textarea "Need estimate Otis says it will take about 2 hours to put part on, wants e"
type textarea "x"
type textarea "Need estimate Otis says it will take about 2 hours to put part on, wants es"
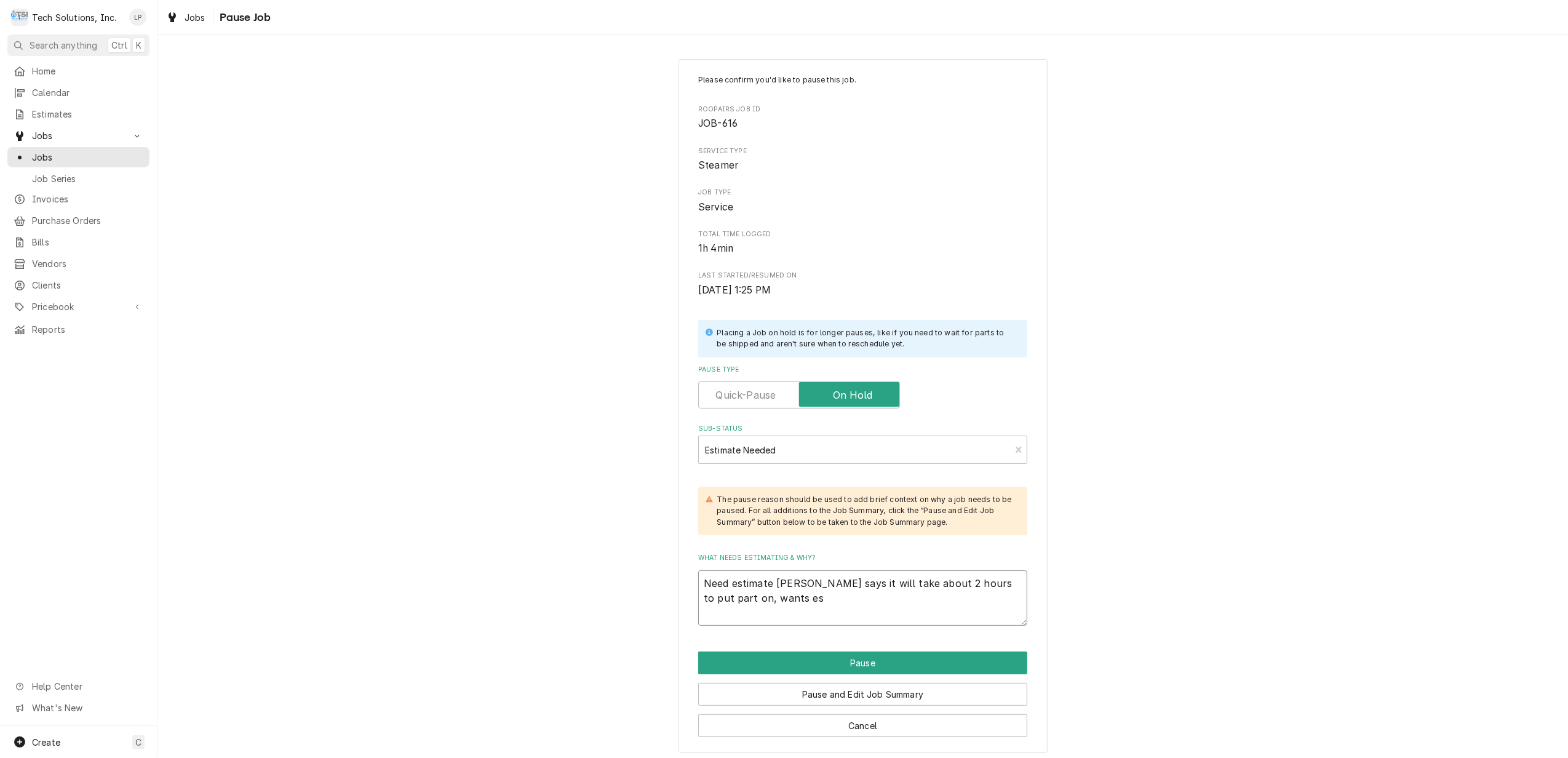
type textarea "x"
type textarea "Need estimate Otis says it will take about 2 hours to put part on, wants est"
type textarea "x"
type textarea "Need estimate Otis says it will take about 2 hours to put part on, wants esti"
type textarea "x"
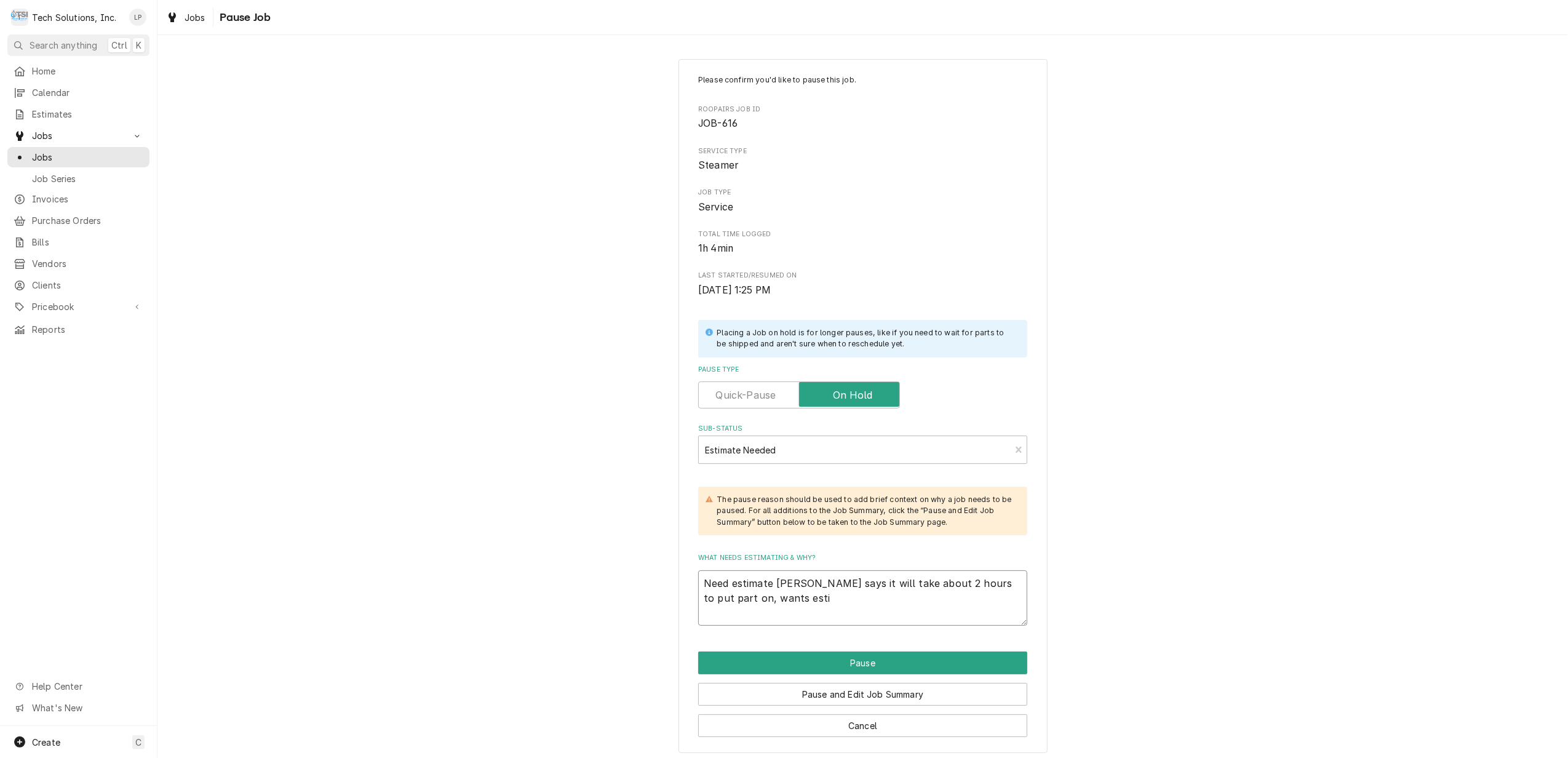
type textarea "Need estimate Otis says it will take about 2 hours to put part on, wants estim"
type textarea "x"
type textarea "Need estimate Otis says it will take about 2 hours to put part on, wants estima"
type textarea "x"
type textarea "Need estimate Otis says it will take about 2 hours to put part on, wants estimat"
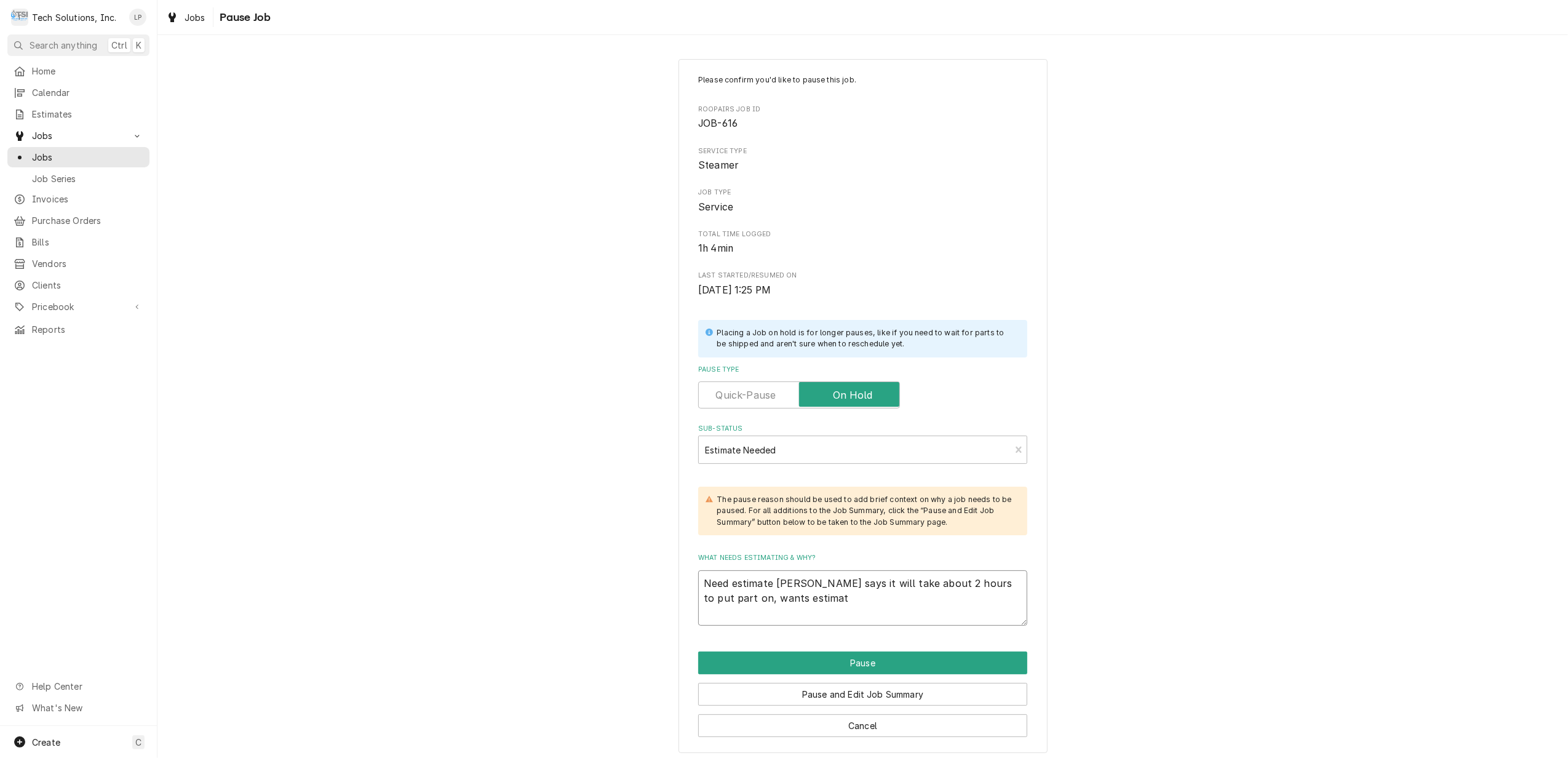
type textarea "x"
type textarea "Need estimate Otis says it will take about 2 hours to put part on, wants estima…"
type textarea "x"
type textarea "Need estimate Otis says it will take about 2 hours to put part on, wants estima…"
type textarea "x"
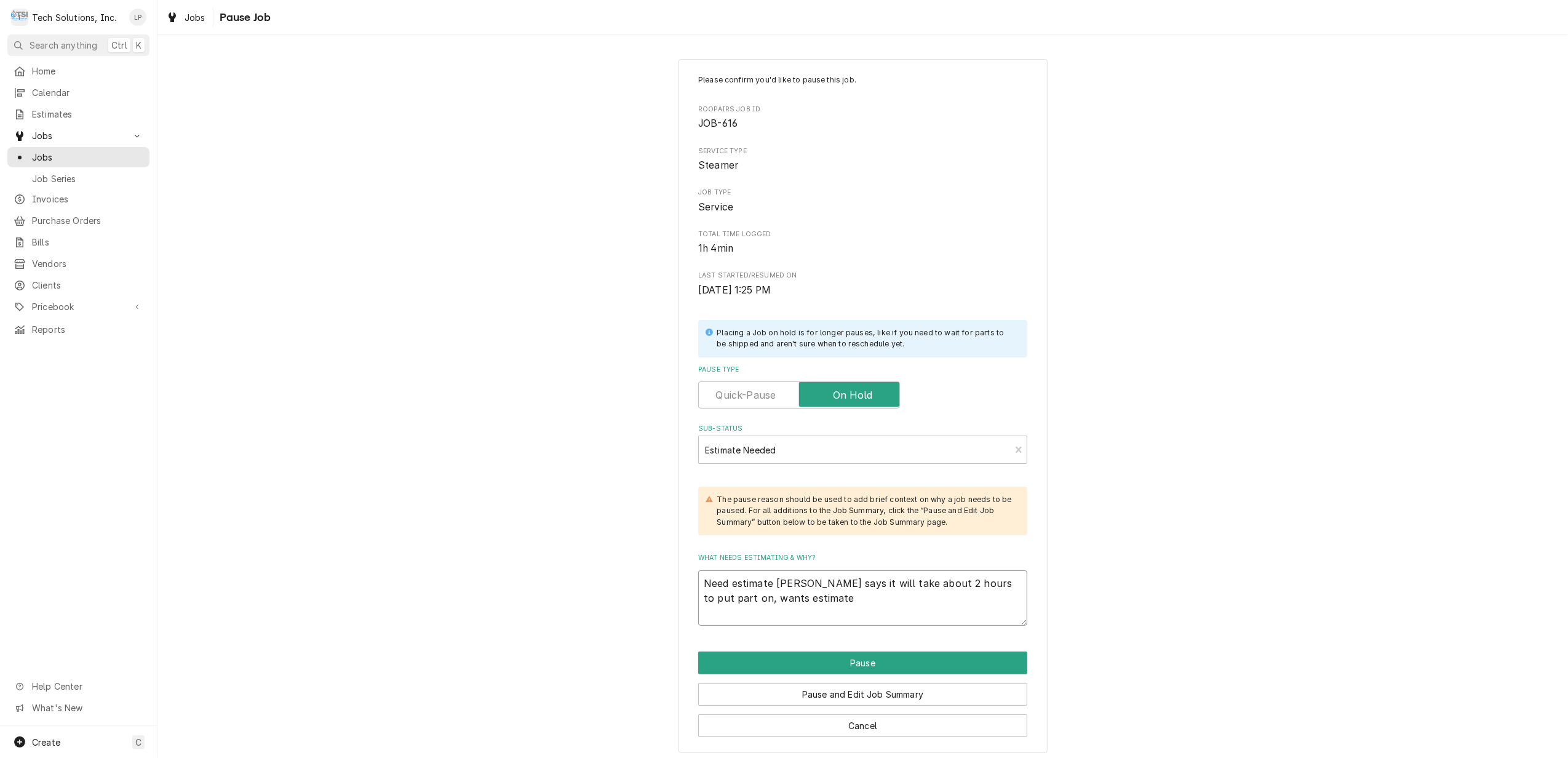
type textarea "Need estimate Otis says it will take about 2 hours to put part on, wants estima…"
type textarea "x"
type textarea "Need estimate Otis says it will take about 2 hours to put part on, wants estima…"
type textarea "x"
type textarea "Need estimate Otis says it will take about 2 hours to put part on, wants estima…"
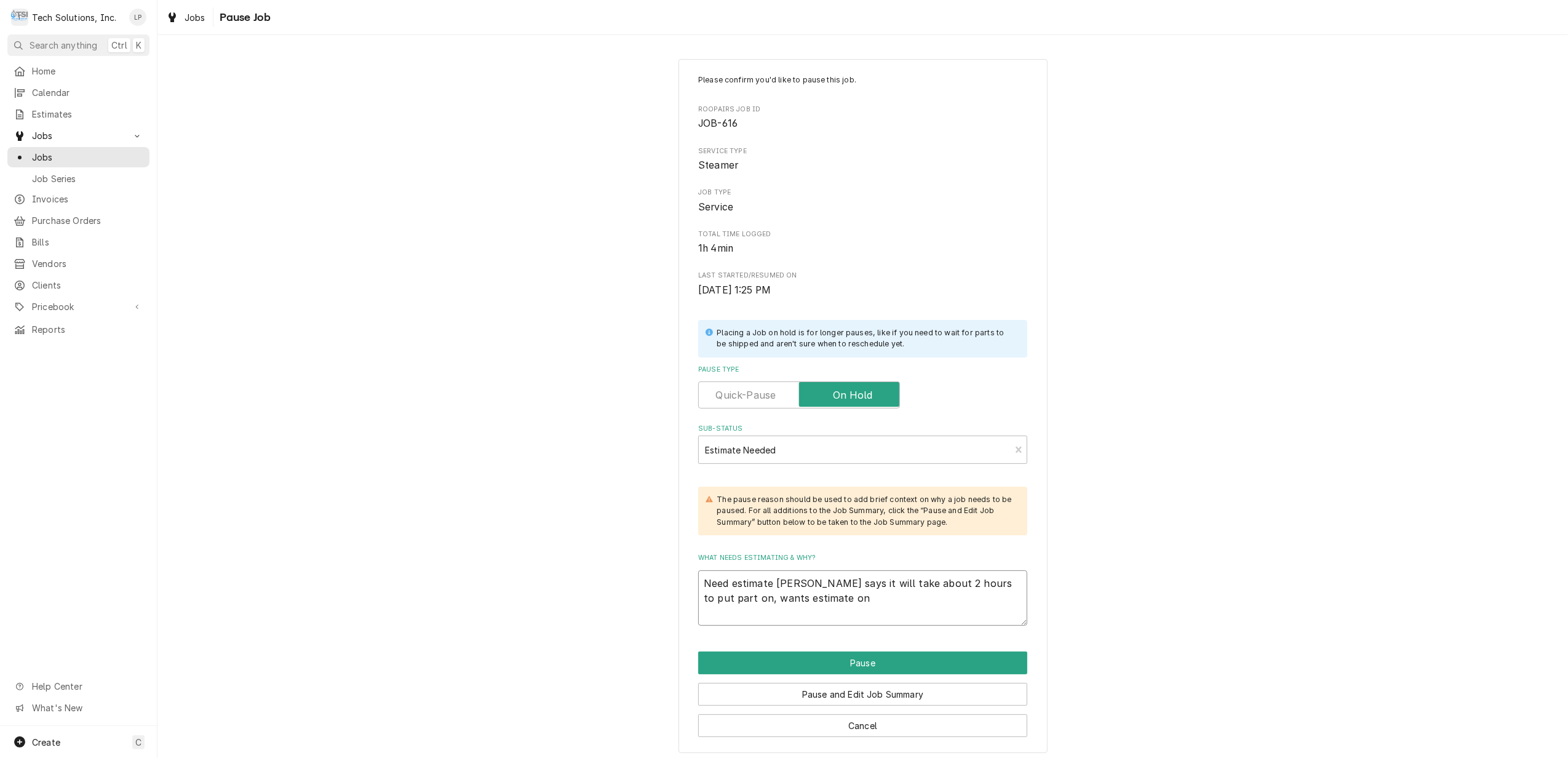
type textarea "x"
type textarea "Need estimate Otis says it will take about 2 hours to put part on, wants estima…"
type textarea "x"
type textarea "Need estimate Otis says it will take about 2 hours to put part on, wants estima…"
type textarea "x"
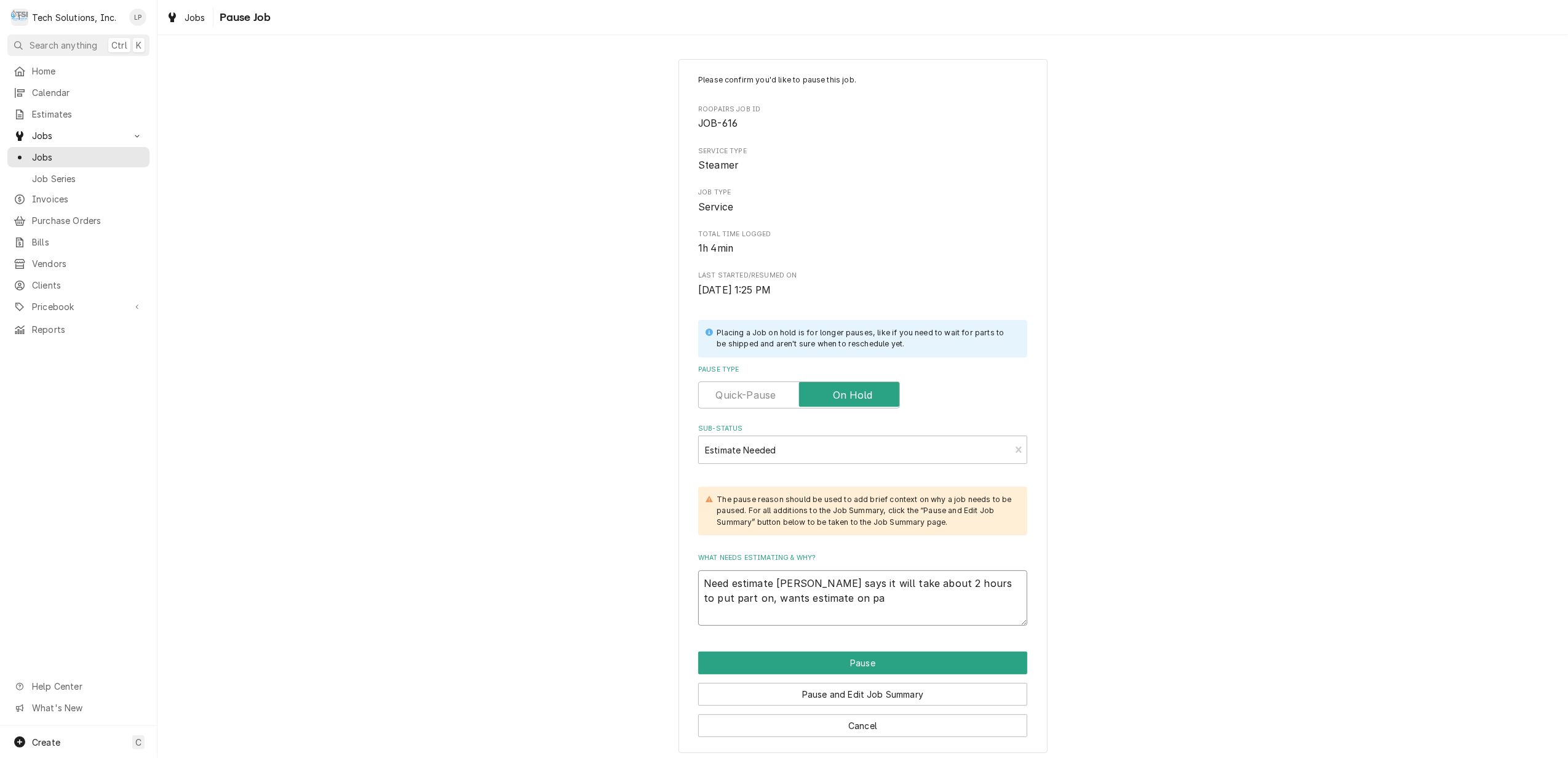
type textarea "Need estimate Otis says it will take about 2 hours to put part on, wants estima…"
type textarea "x"
type textarea "Need estimate Otis says it will take about 2 hours to put part on, wants estima…"
type textarea "x"
type textarea "Need estimate Otis says it will take about 2 hours to put part on, wants estima…"
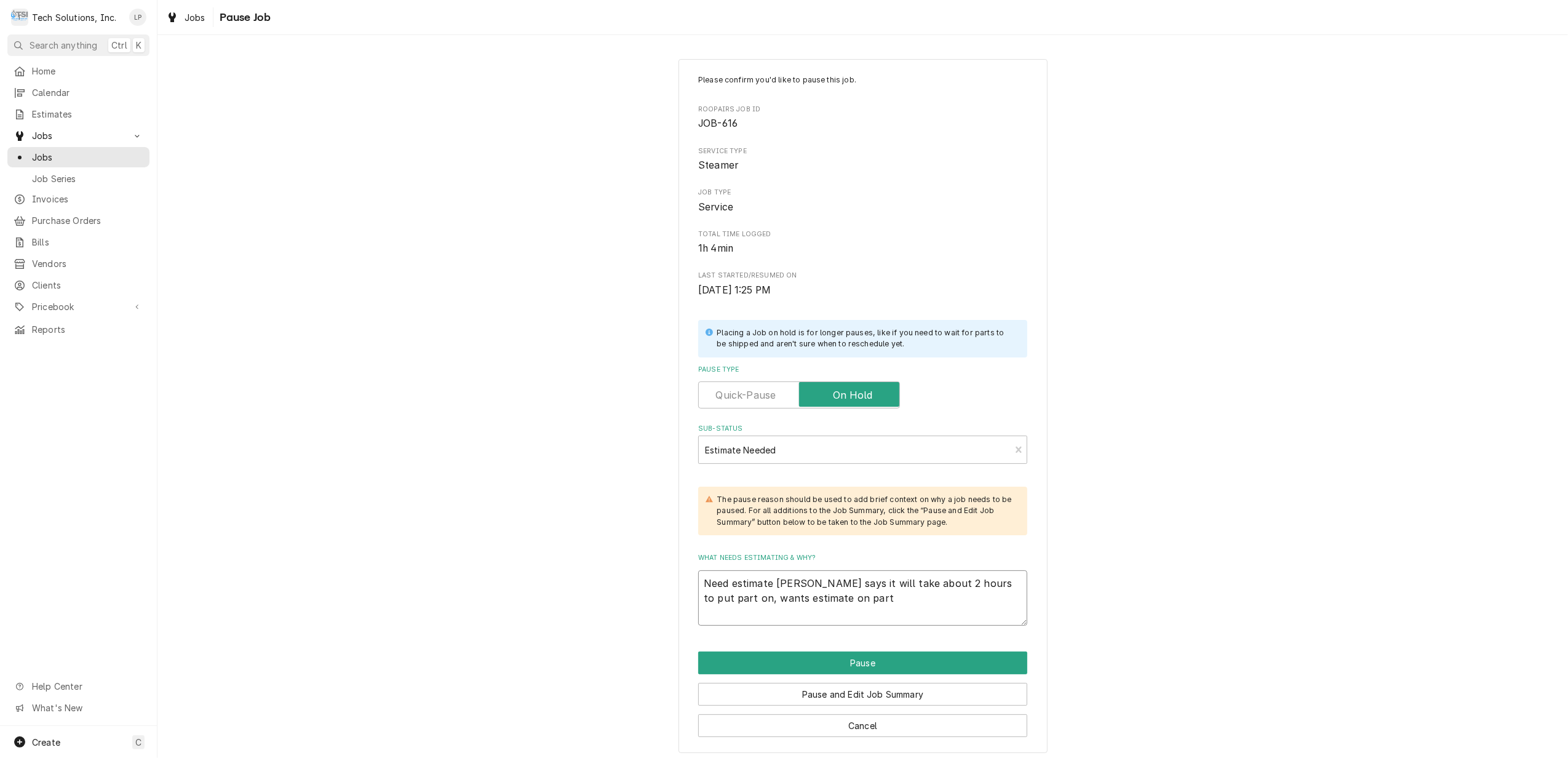
type textarea "x"
type textarea "Need estimate Otis says it will take about 2 hours to put part on, wants estima…"
type textarea "x"
type textarea "Need estimate Otis says it will take about 2 hours to put part on, wants estima…"
type textarea "x"
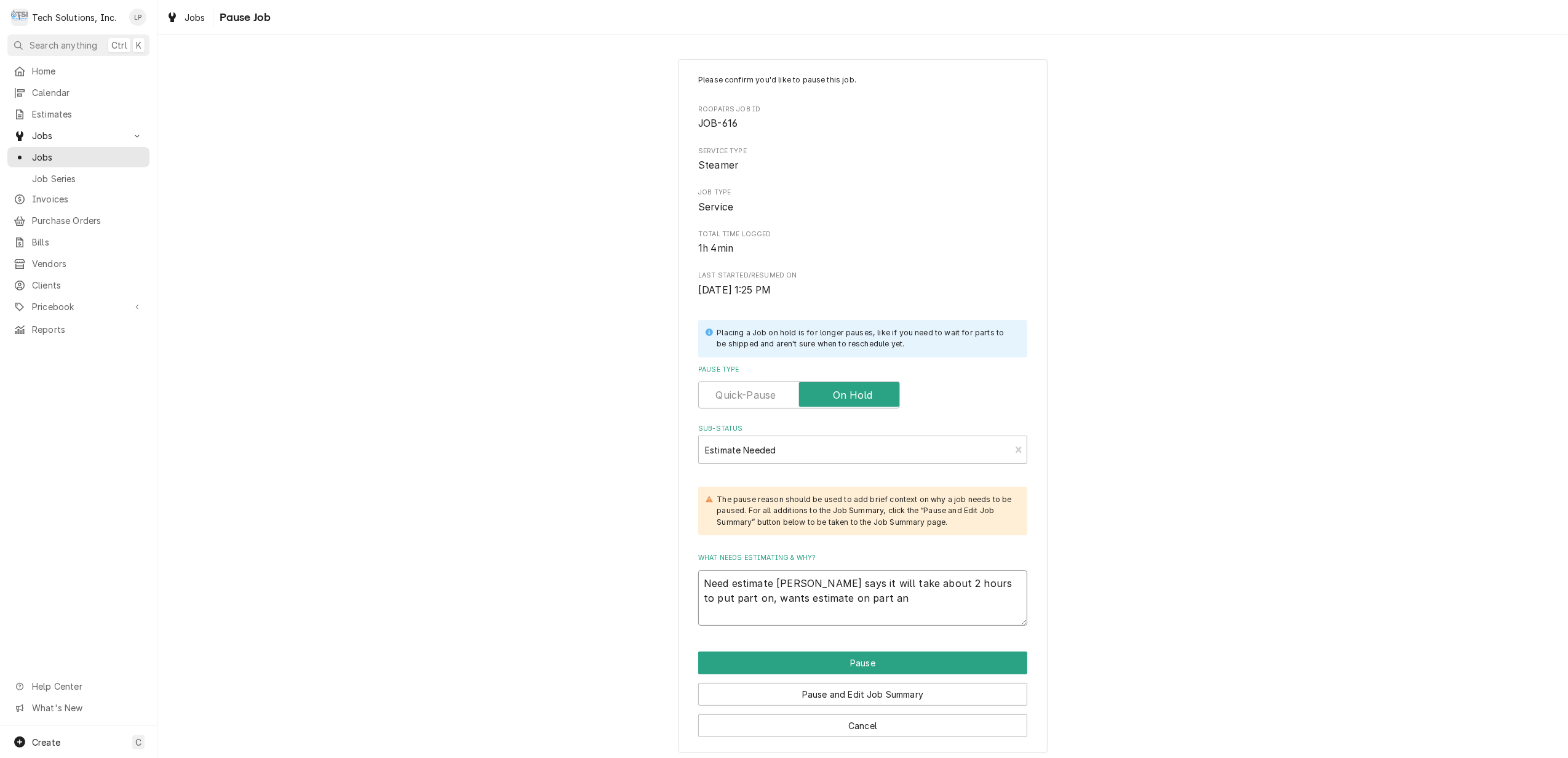
type textarea "Need estimate Otis says it will take about 2 hours to put part on, wants estima…"
type textarea "x"
click at [863, 672] on button "Pause" at bounding box center [863, 663] width 329 height 23
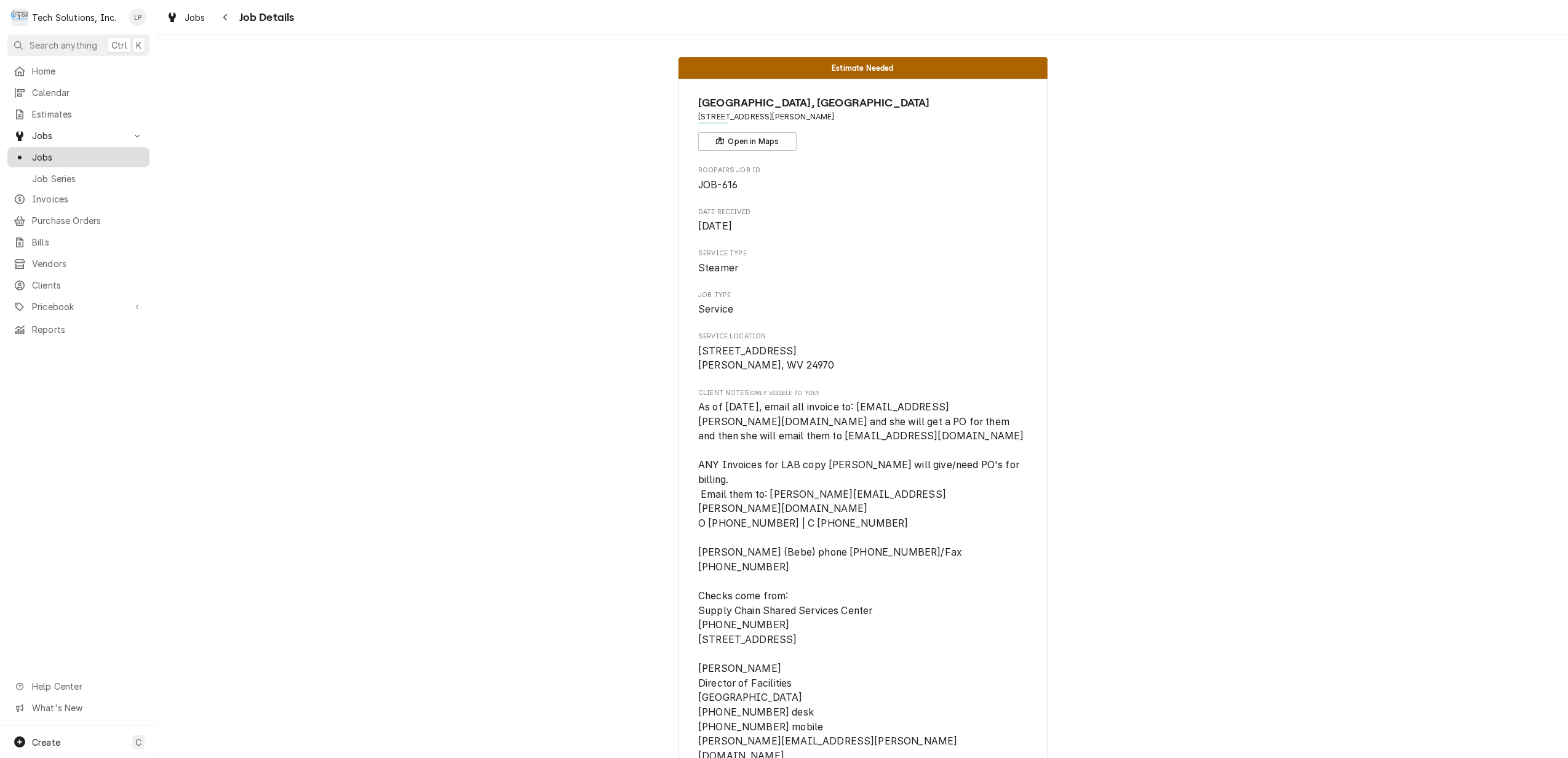
click at [16, 152] on div "Dynamic Content Wrapper" at bounding box center [20, 158] width 12 height 12
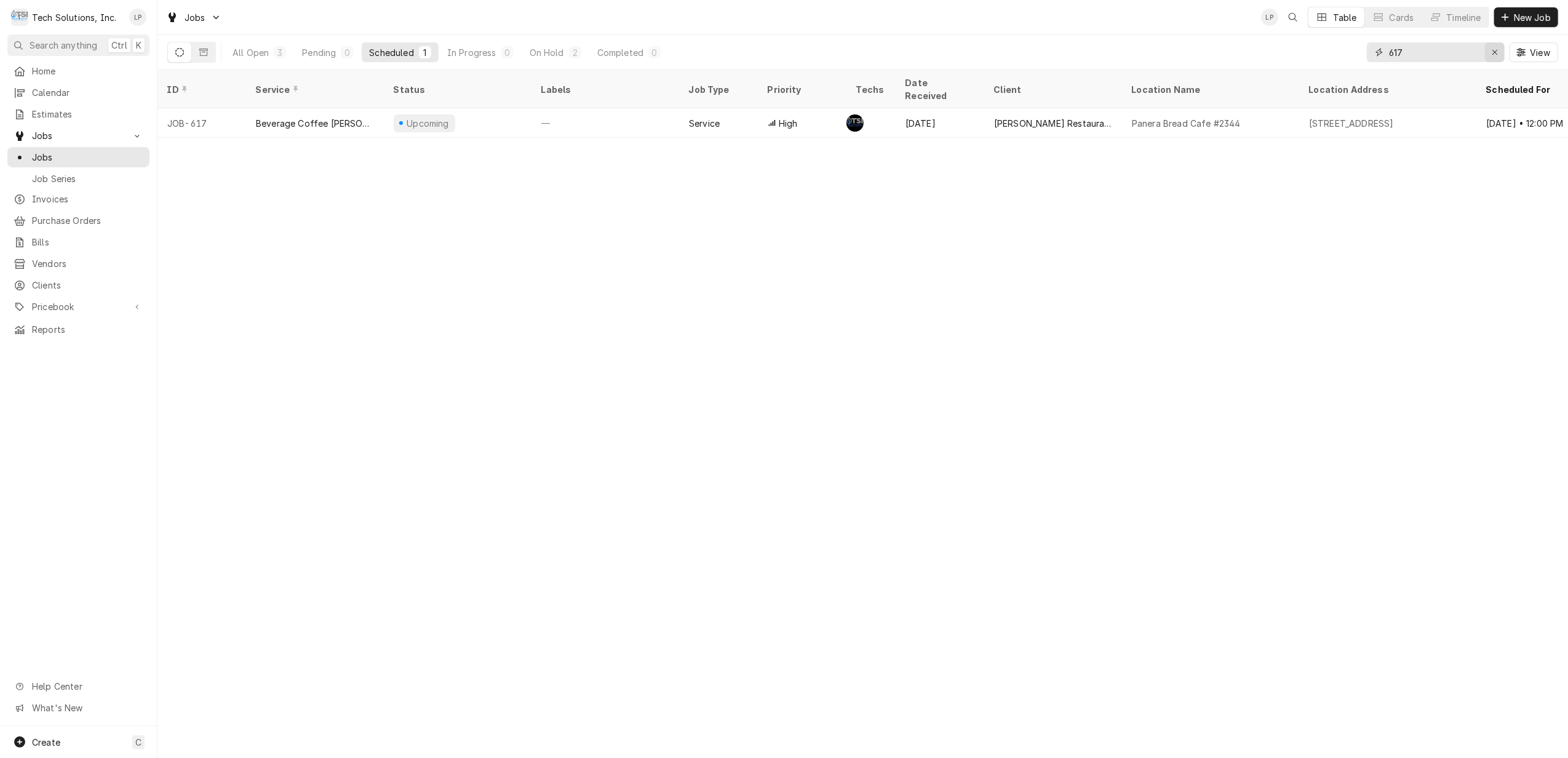
click at [1492, 50] on icon "Erase input" at bounding box center [1495, 52] width 7 height 9
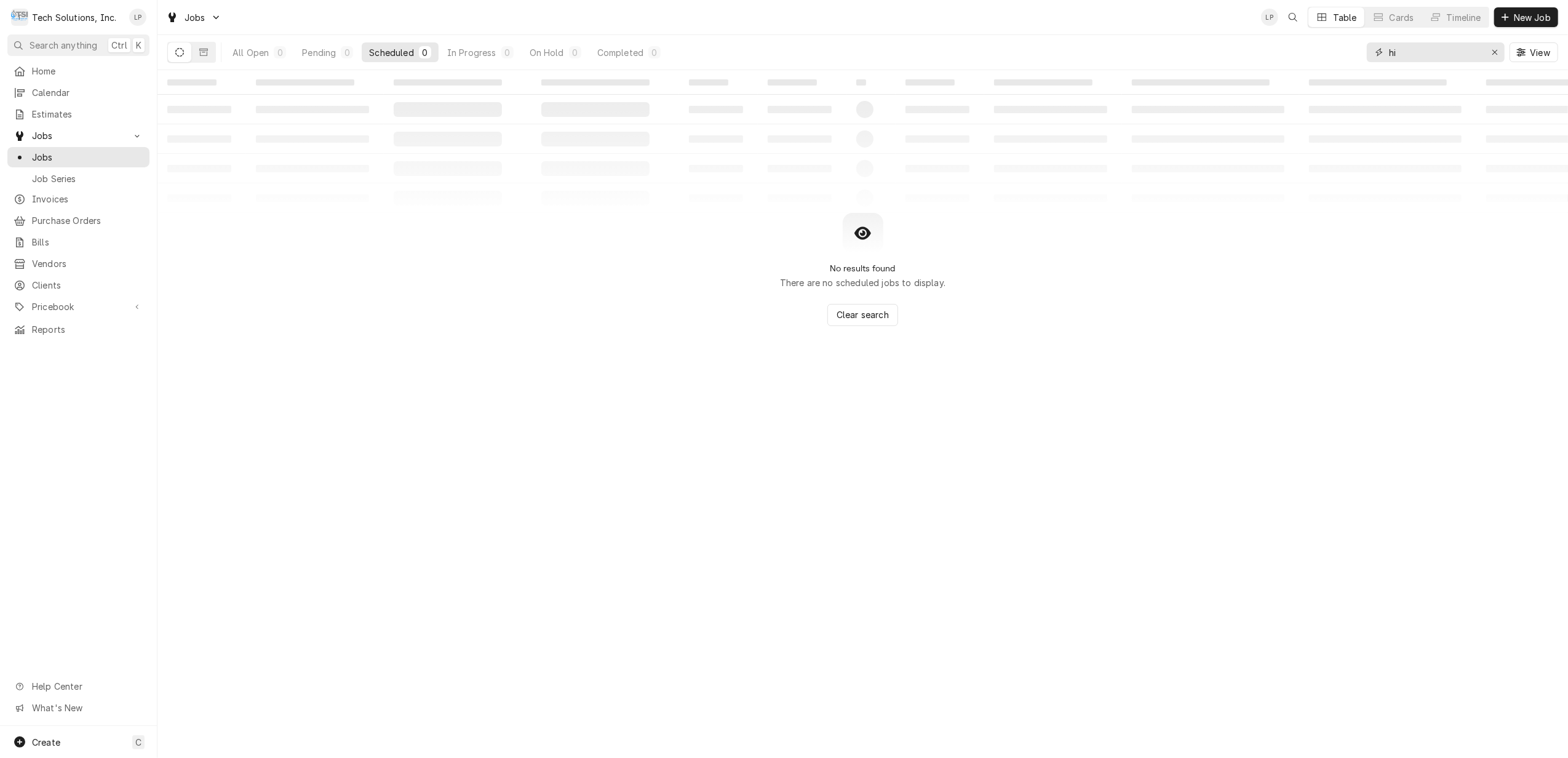
type input "h"
click at [205, 52] on icon "Dynamic Content Wrapper" at bounding box center [203, 52] width 9 height 9
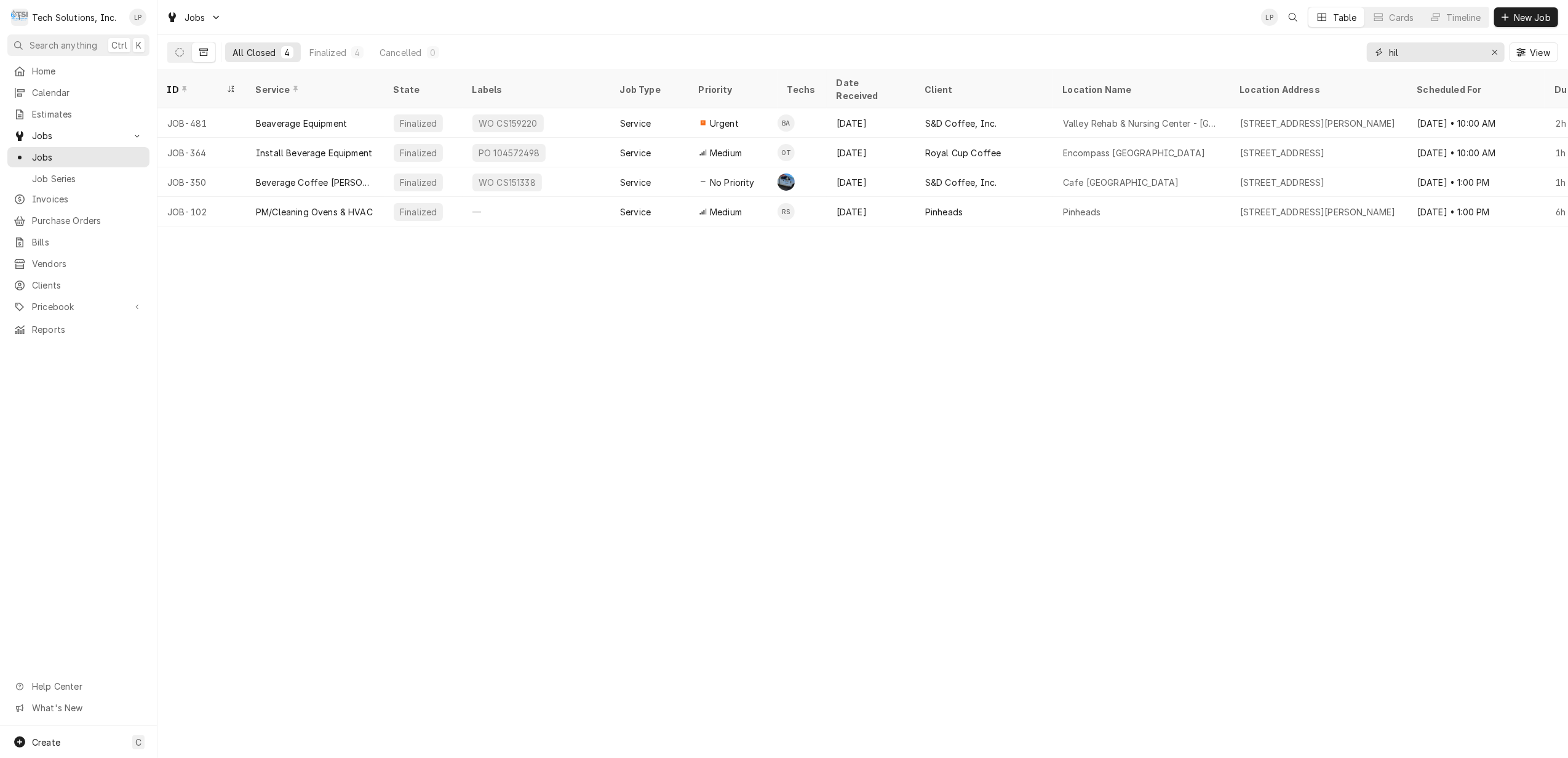
click at [1425, 48] on input "hil" at bounding box center [1435, 52] width 92 height 20
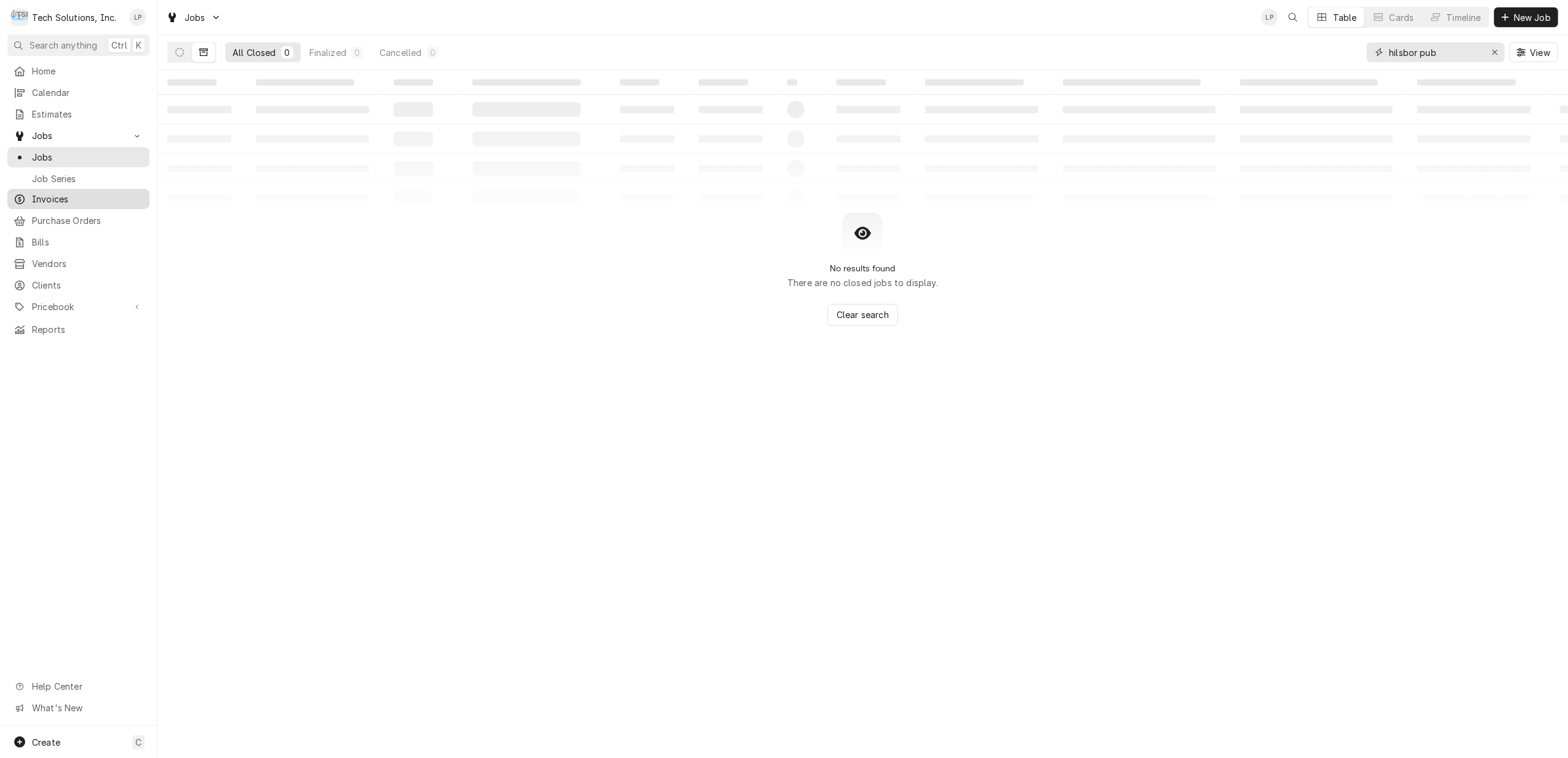
type input "hilsbor pub"
click at [59, 195] on span "Invoices" at bounding box center [87, 199] width 112 height 13
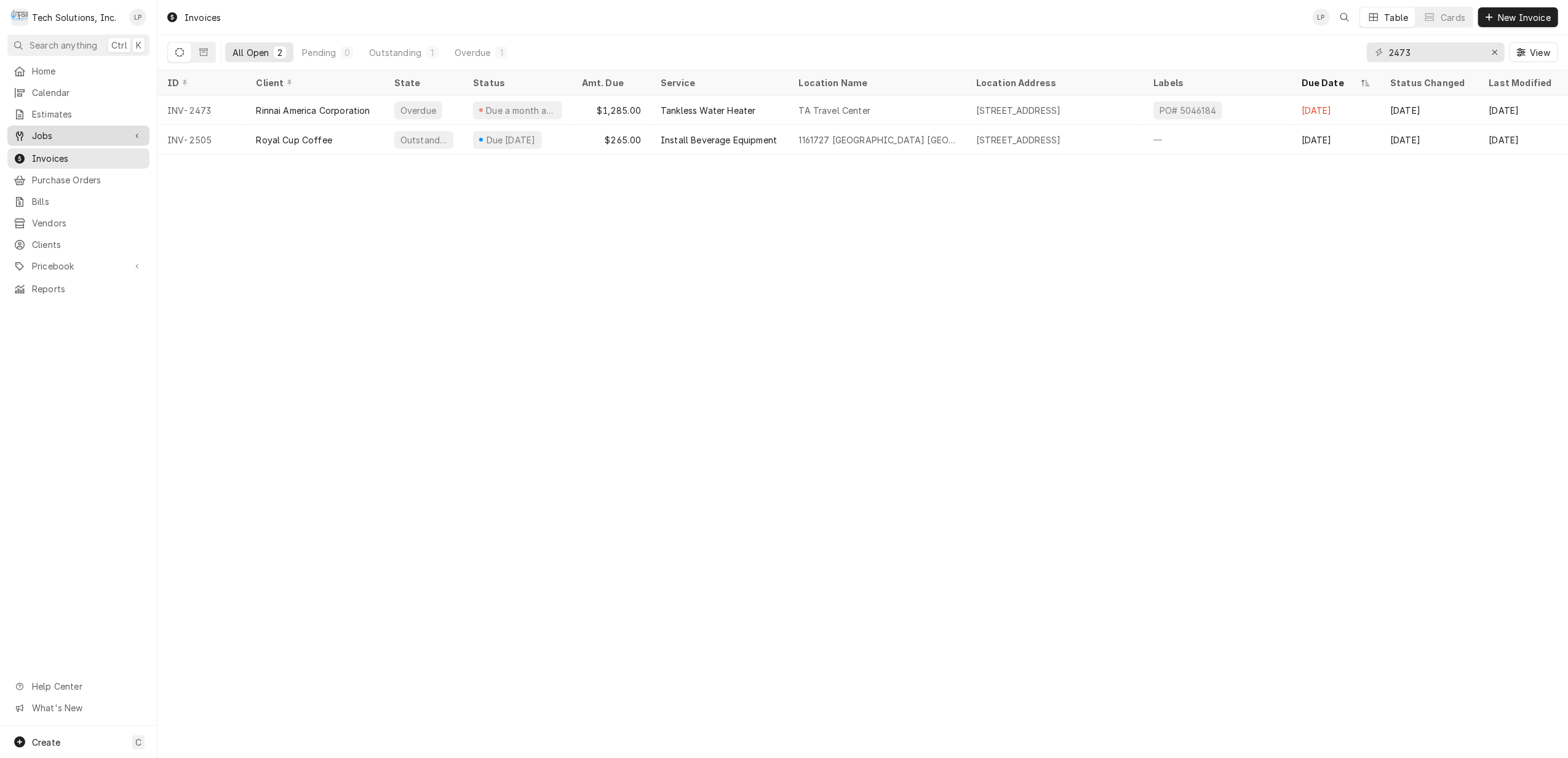
click at [43, 135] on span "Jobs" at bounding box center [78, 136] width 93 height 13
click at [48, 152] on span "Jobs" at bounding box center [87, 157] width 112 height 13
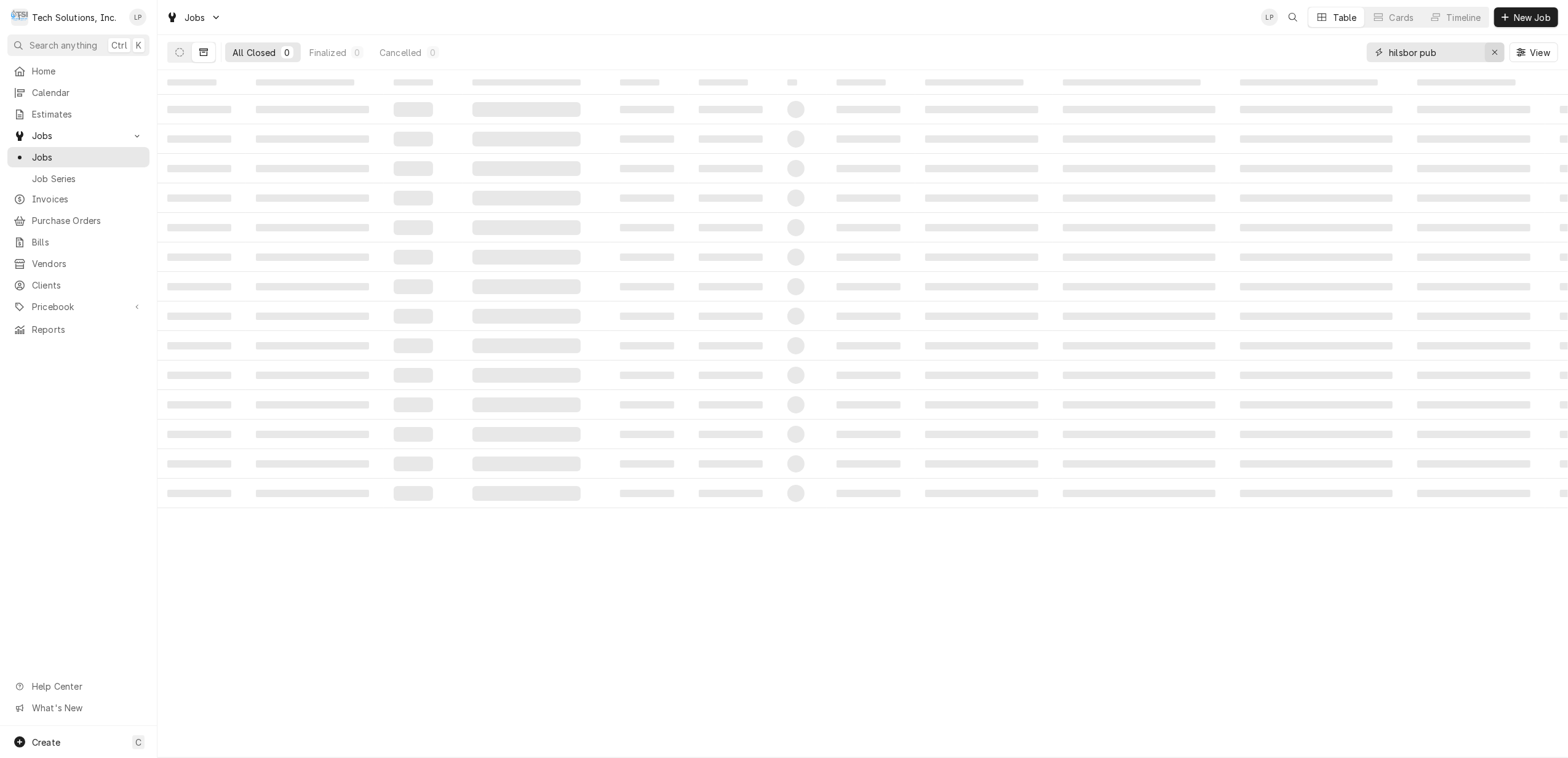
click at [1489, 49] on div "Erase input" at bounding box center [1495, 52] width 12 height 12
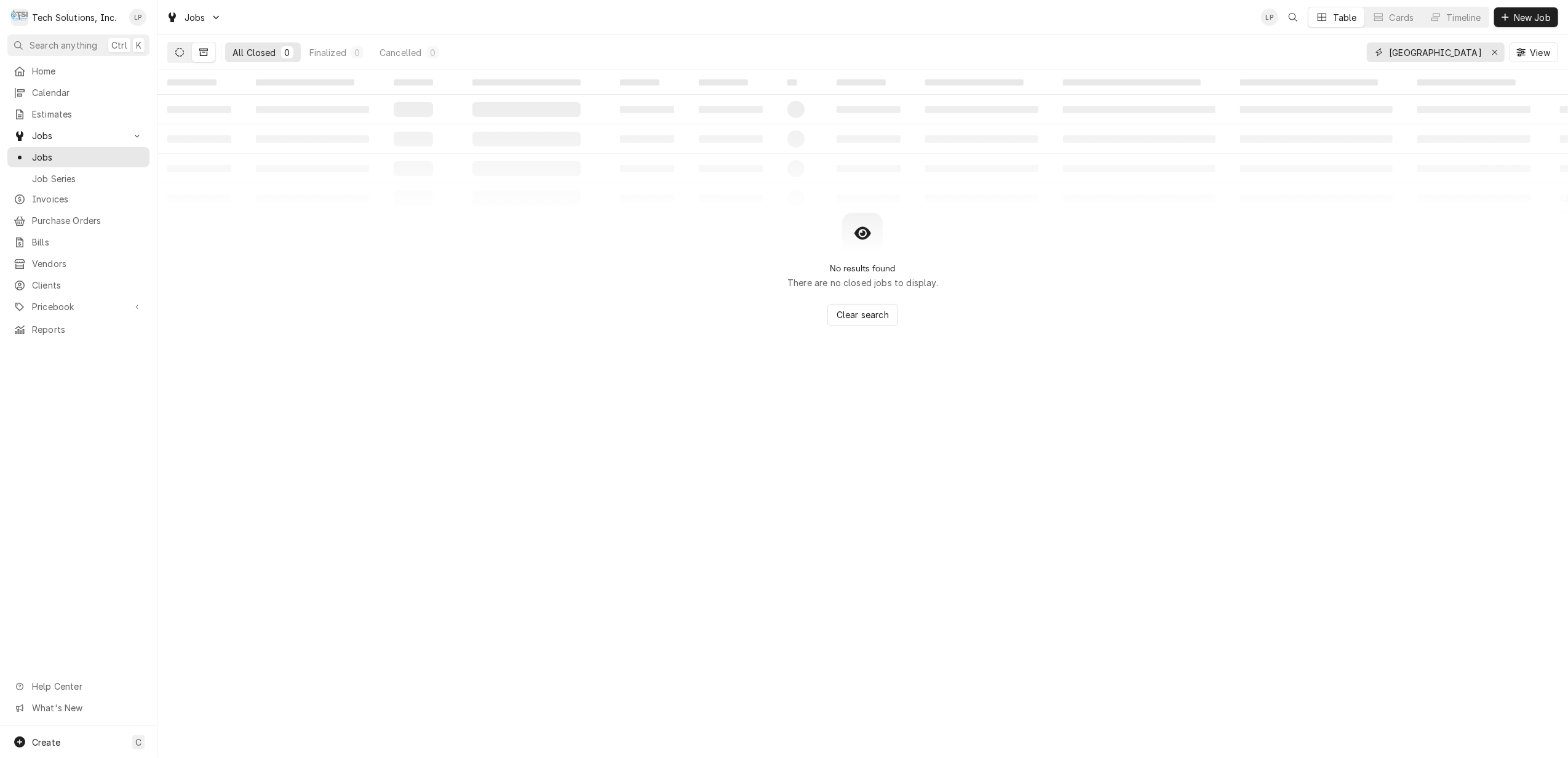
type input "[GEOGRAPHIC_DATA]"
click at [176, 52] on icon "Dynamic Content Wrapper" at bounding box center [180, 52] width 9 height 9
click at [59, 197] on span "Invoices" at bounding box center [87, 199] width 112 height 13
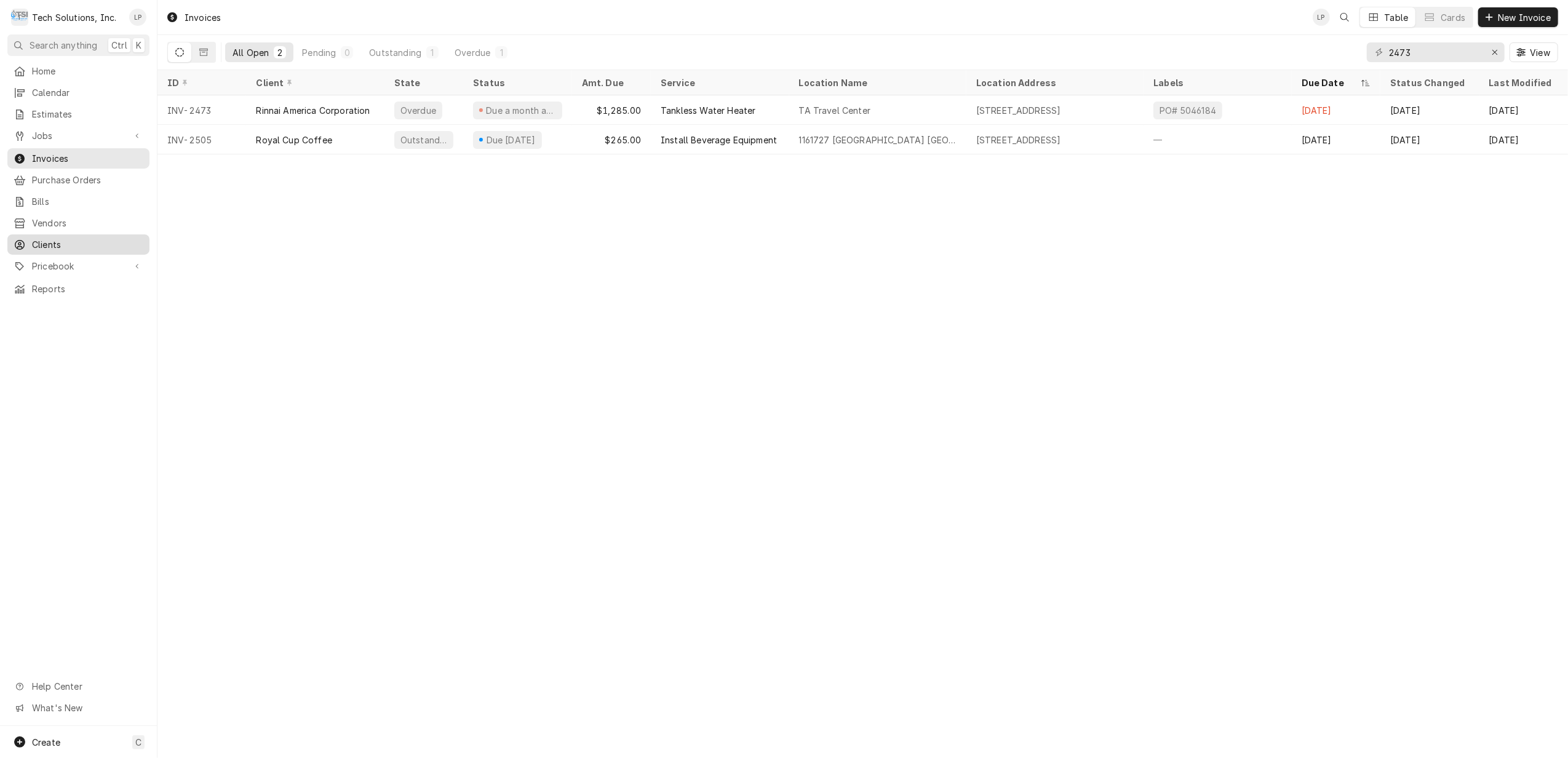
click at [45, 238] on span "Clients" at bounding box center [87, 245] width 112 height 13
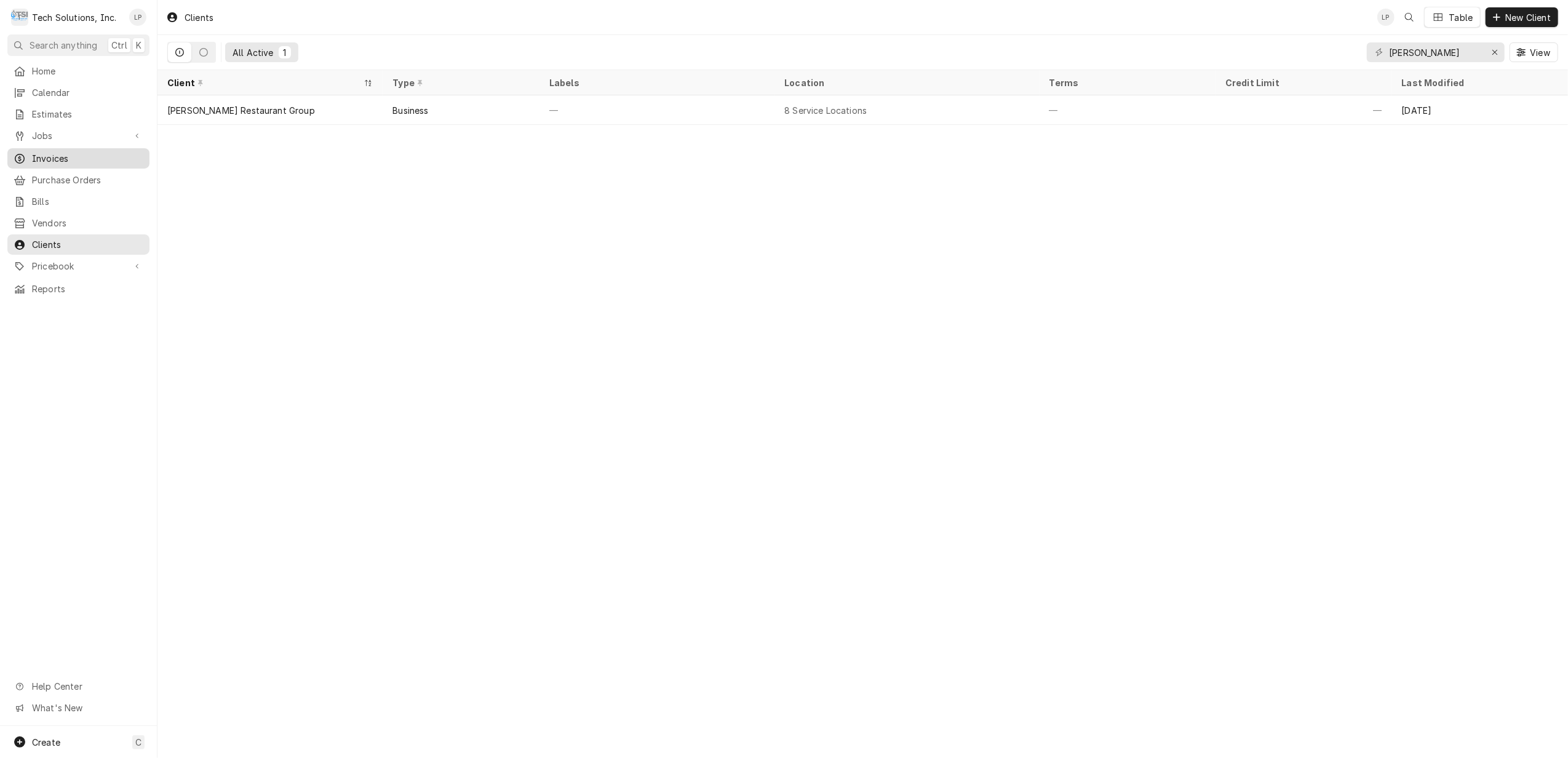
click at [43, 152] on span "Invoices" at bounding box center [87, 158] width 112 height 13
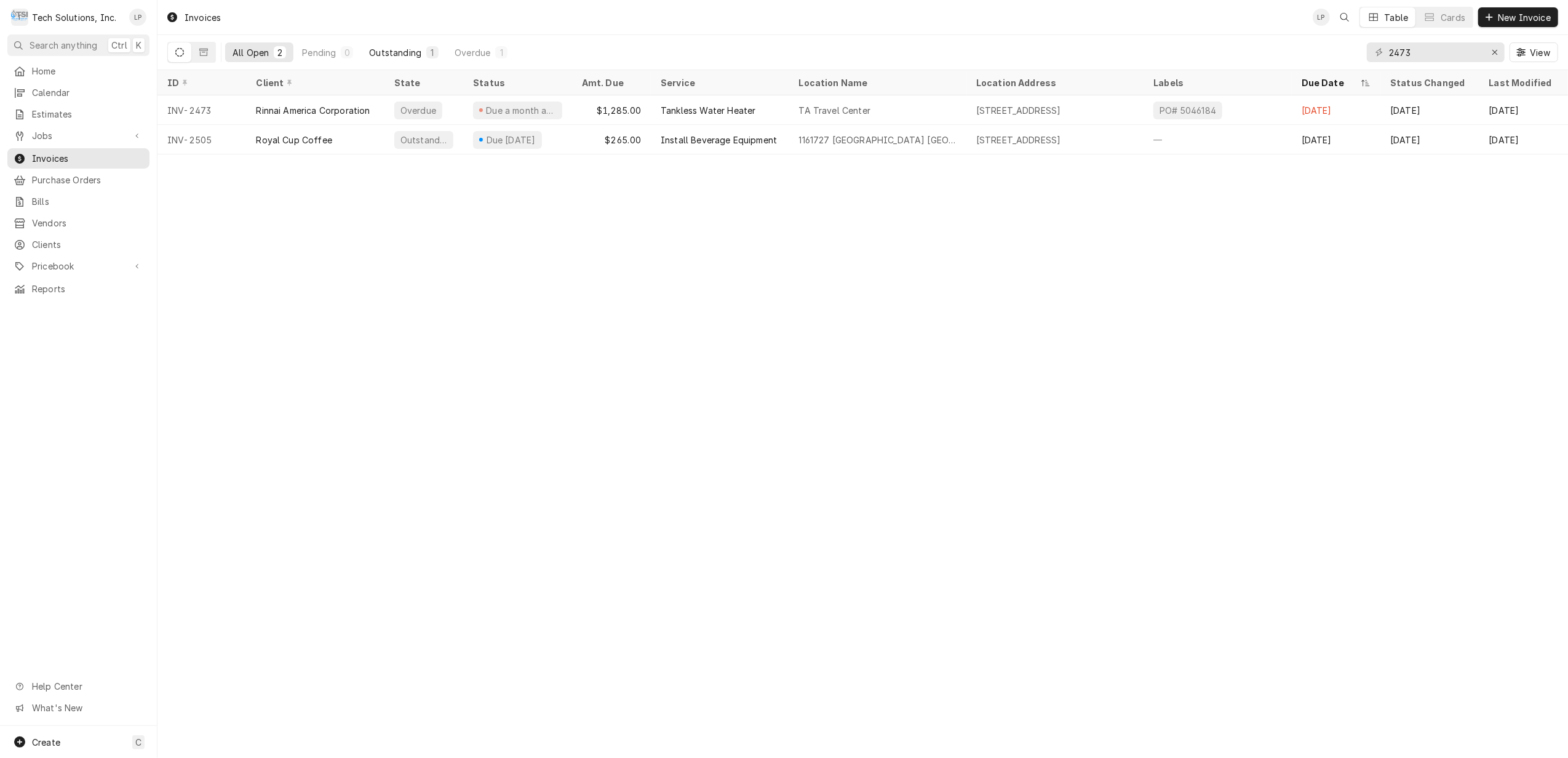
click at [382, 54] on div "Outstanding" at bounding box center [395, 52] width 52 height 13
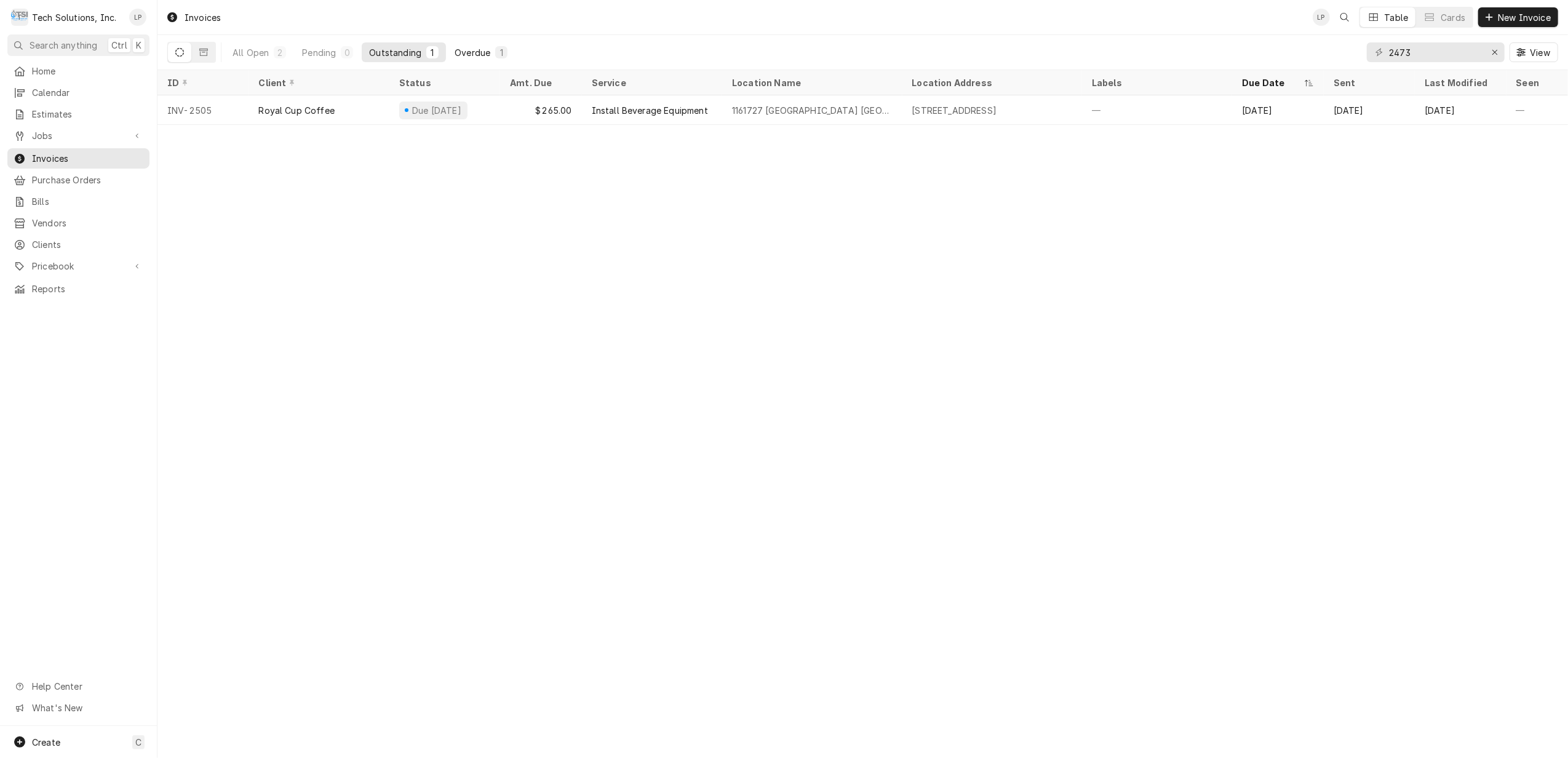
click at [463, 48] on div "Overdue" at bounding box center [473, 52] width 36 height 13
click at [1481, 50] on input "2473" at bounding box center [1435, 52] width 92 height 20
type input "2"
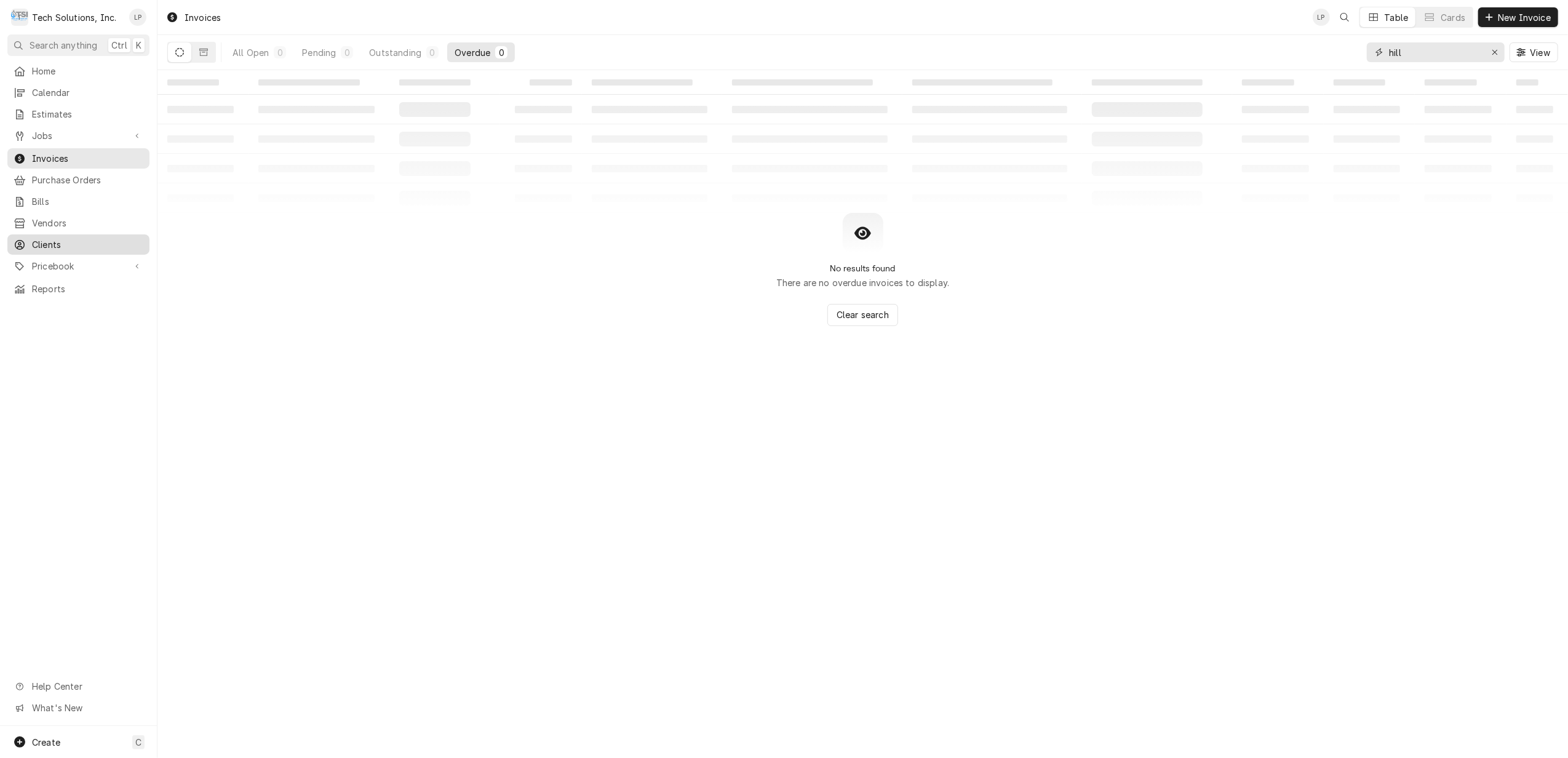
type input "hill"
click at [54, 241] on span "Clients" at bounding box center [87, 245] width 112 height 13
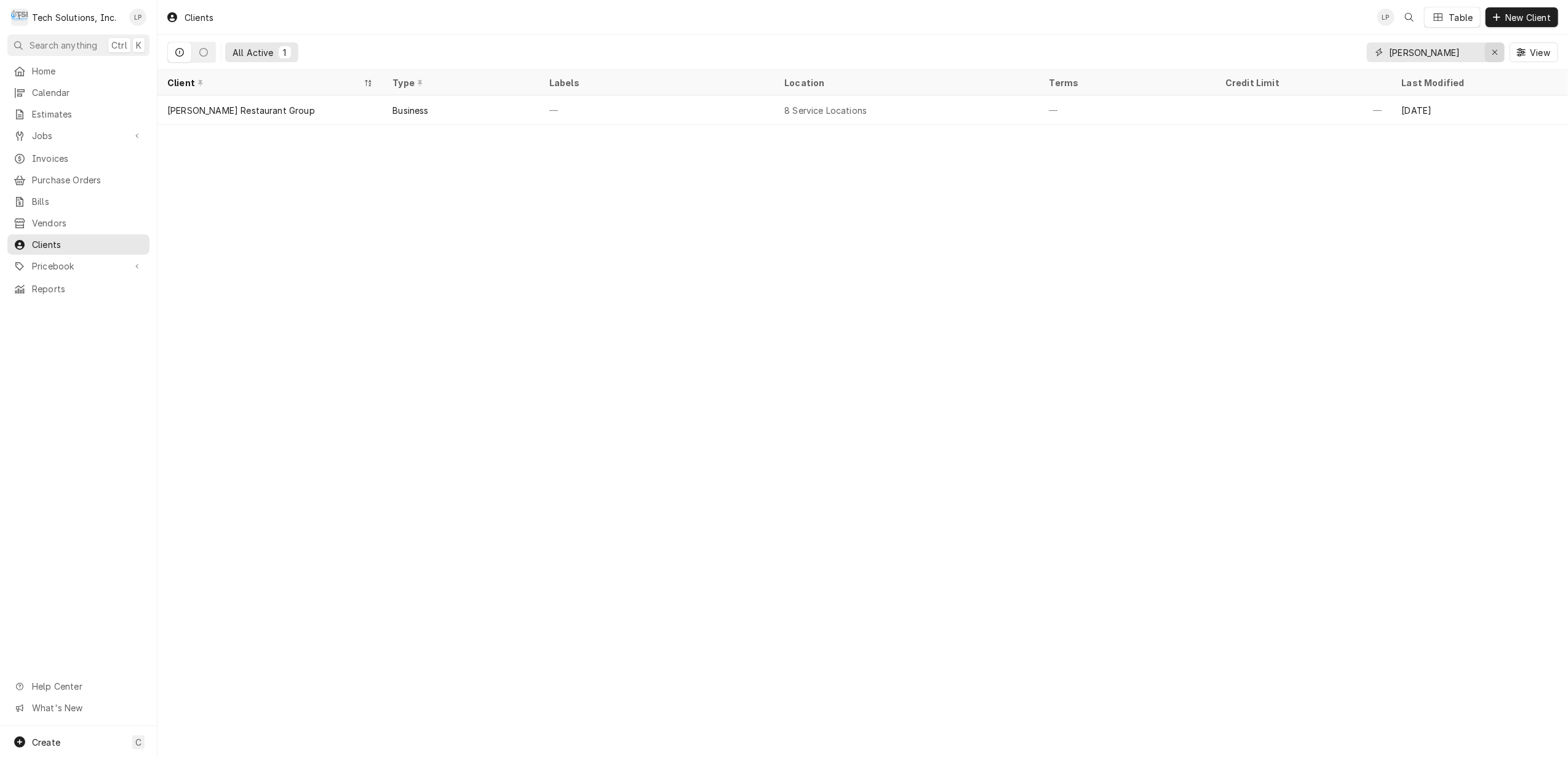
click at [1497, 57] on div "Erase input" at bounding box center [1495, 52] width 12 height 12
type input "Hillsboro"
click at [42, 132] on span "Jobs" at bounding box center [78, 136] width 93 height 13
click at [43, 152] on span "Jobs" at bounding box center [87, 157] width 112 height 13
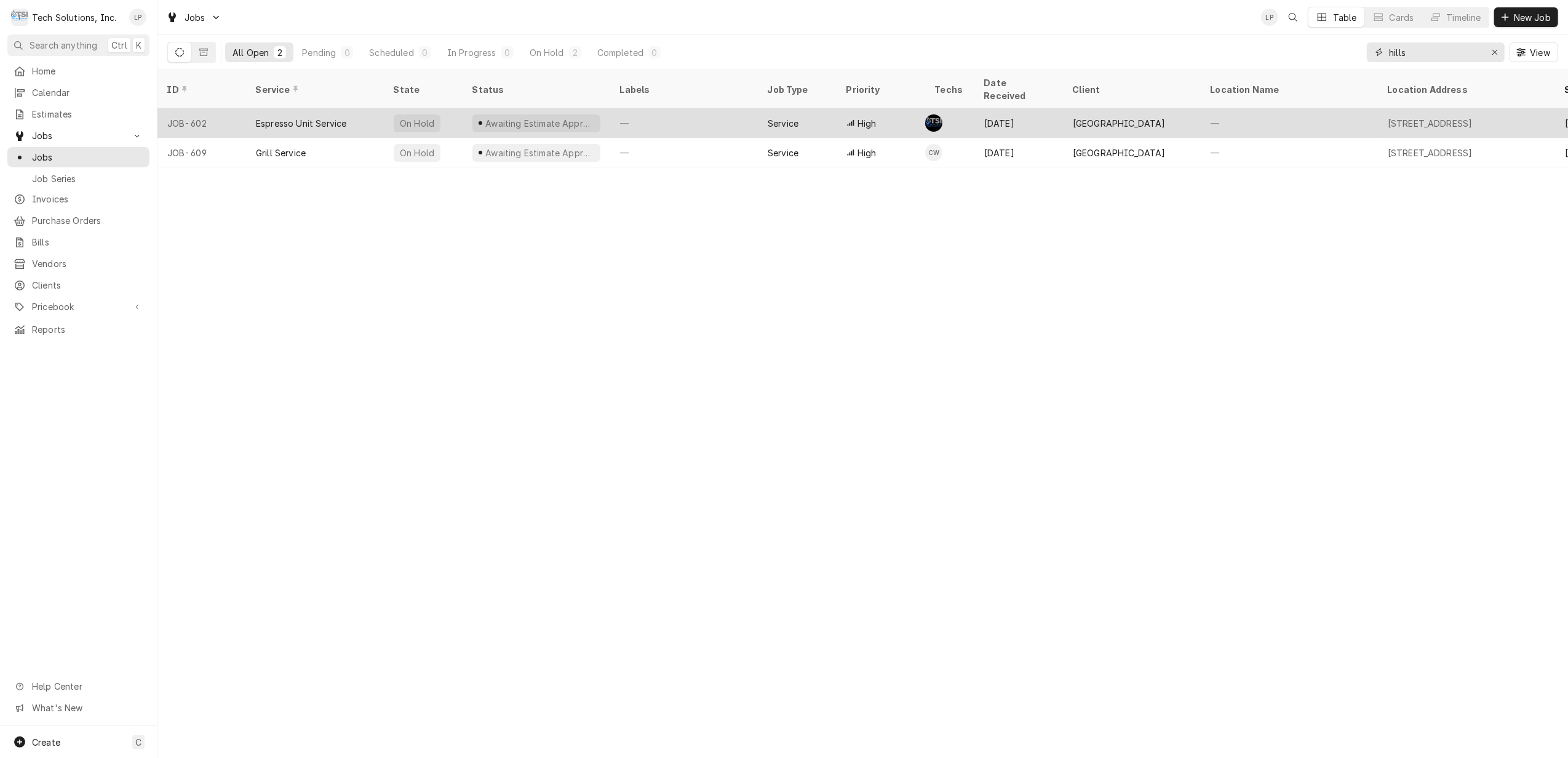
type input "hills"
click at [353, 108] on div "Espresso Unit Service" at bounding box center [315, 123] width 138 height 30
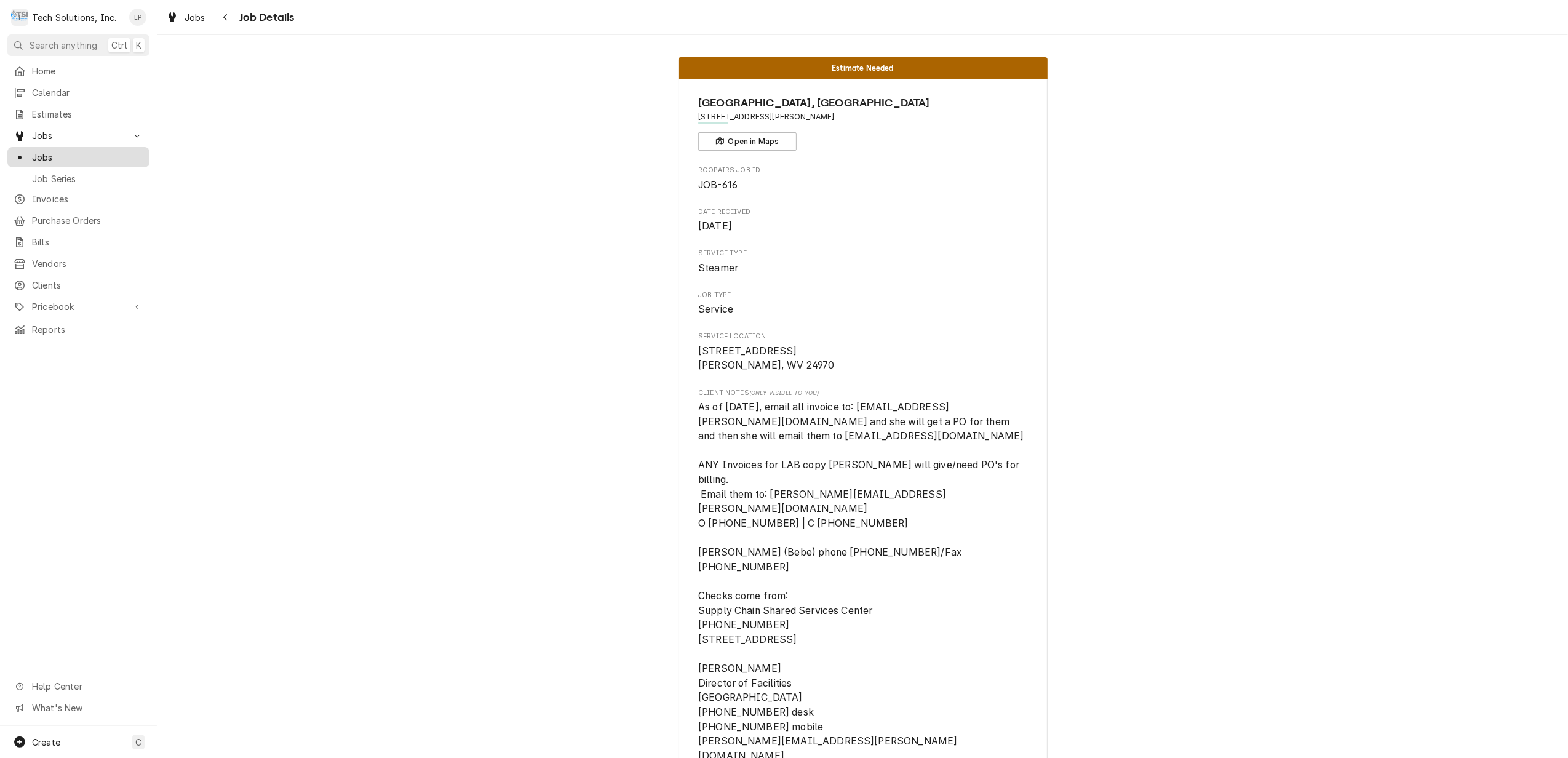
click at [47, 153] on span "Jobs" at bounding box center [87, 157] width 112 height 13
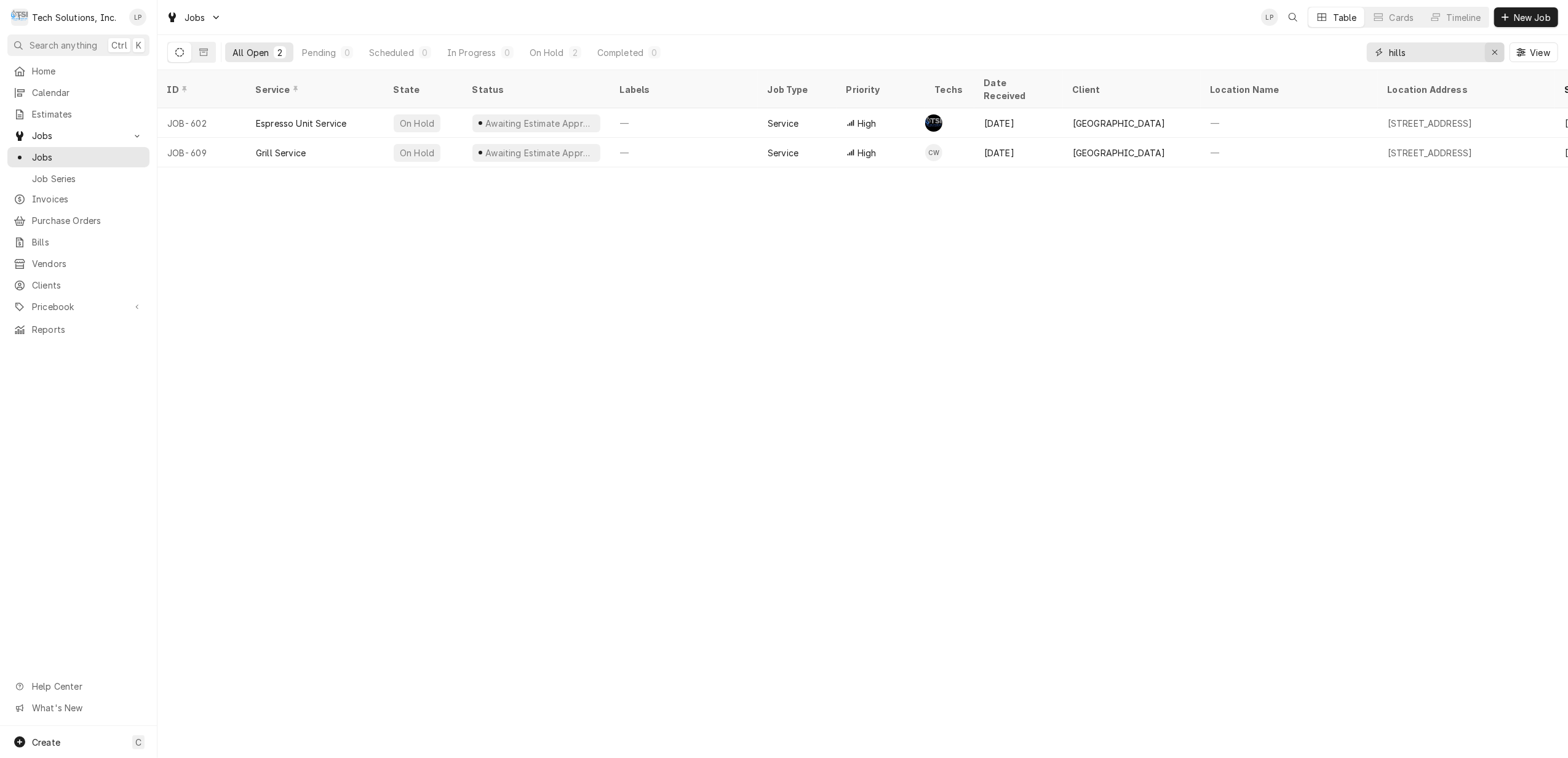
click at [1492, 50] on icon "Erase input" at bounding box center [1495, 52] width 7 height 9
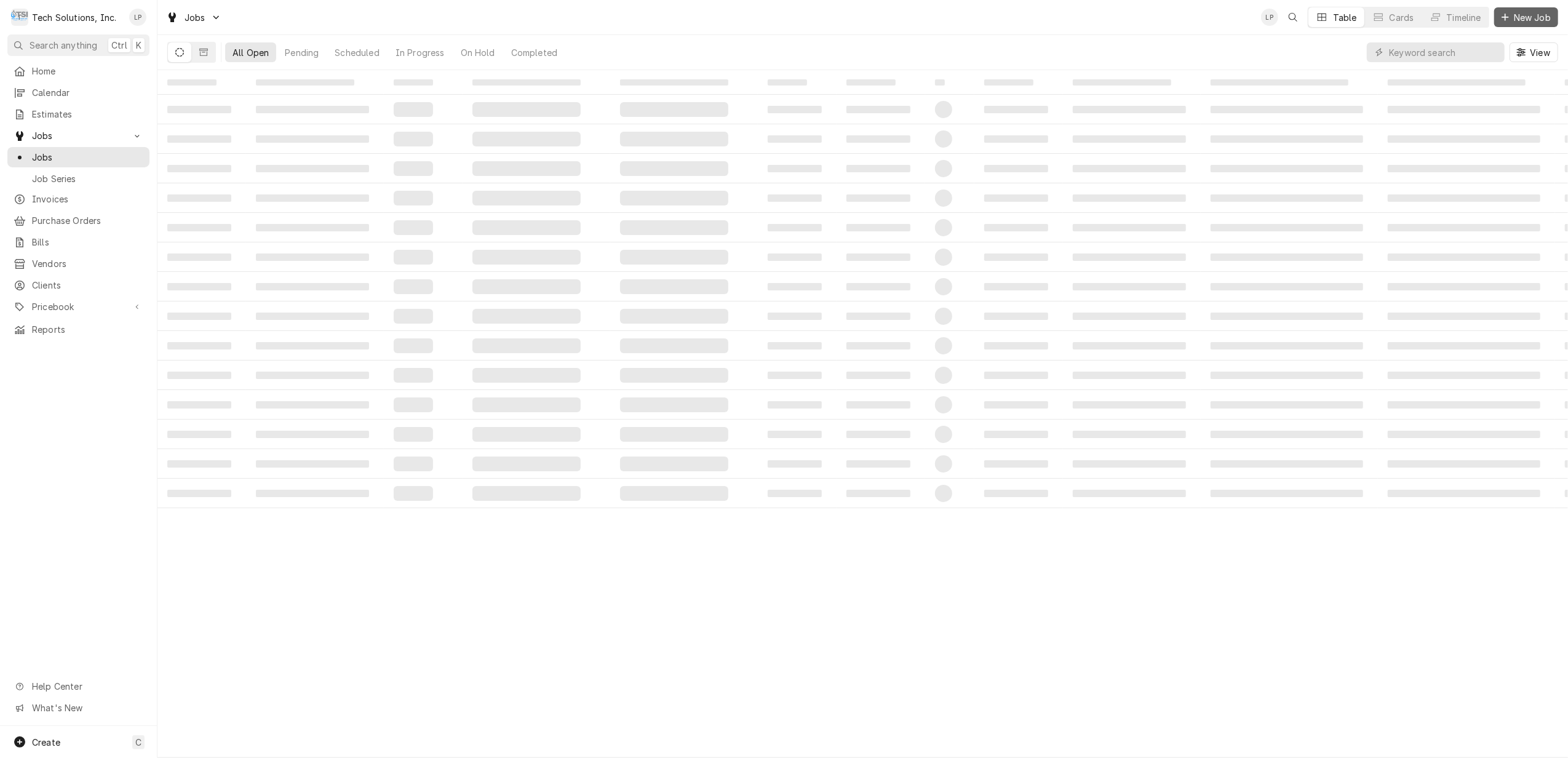
click at [1512, 12] on span "New Job" at bounding box center [1532, 17] width 42 height 13
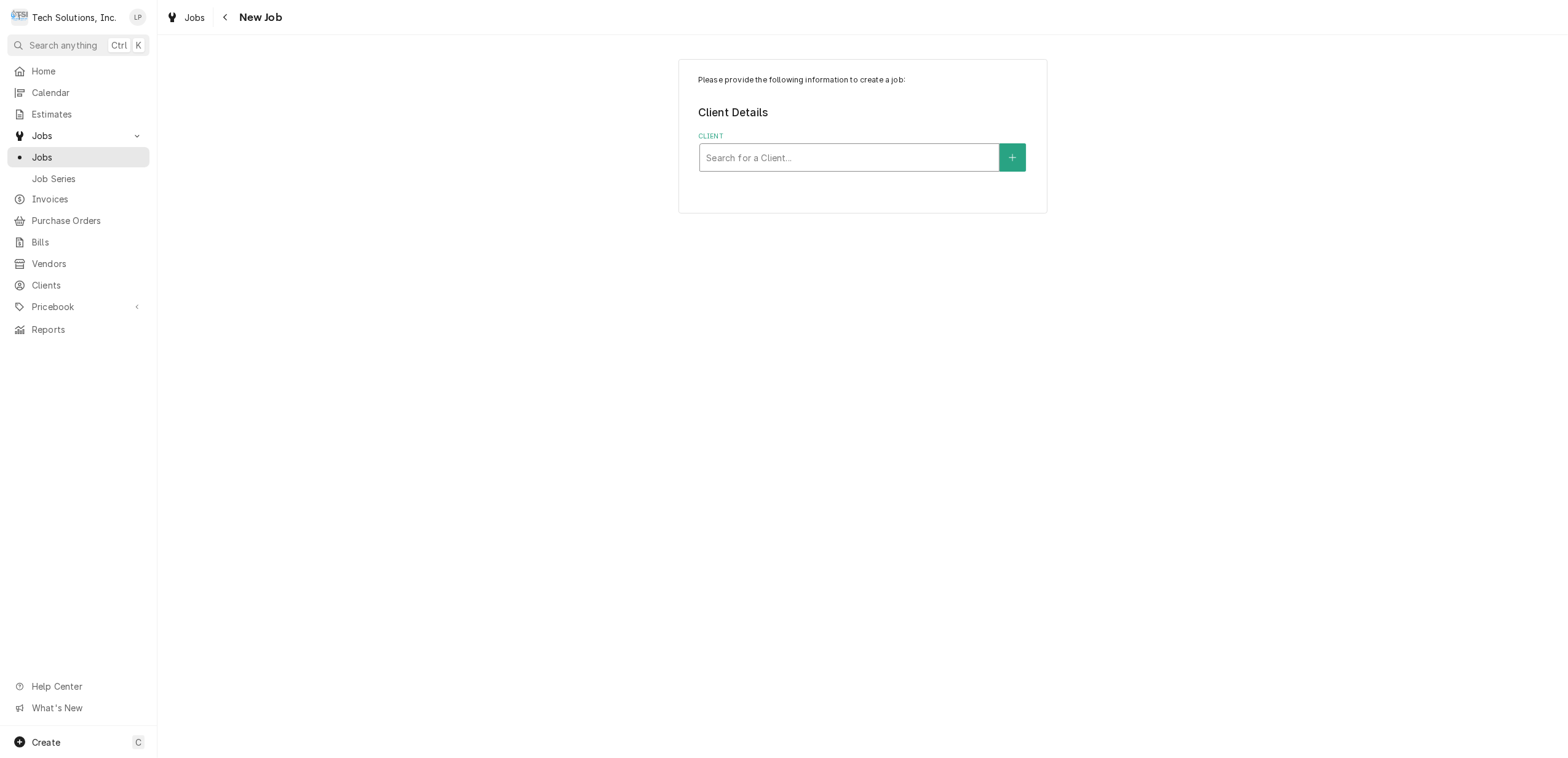
click at [904, 163] on div "Client" at bounding box center [849, 158] width 287 height 22
type input "hill"
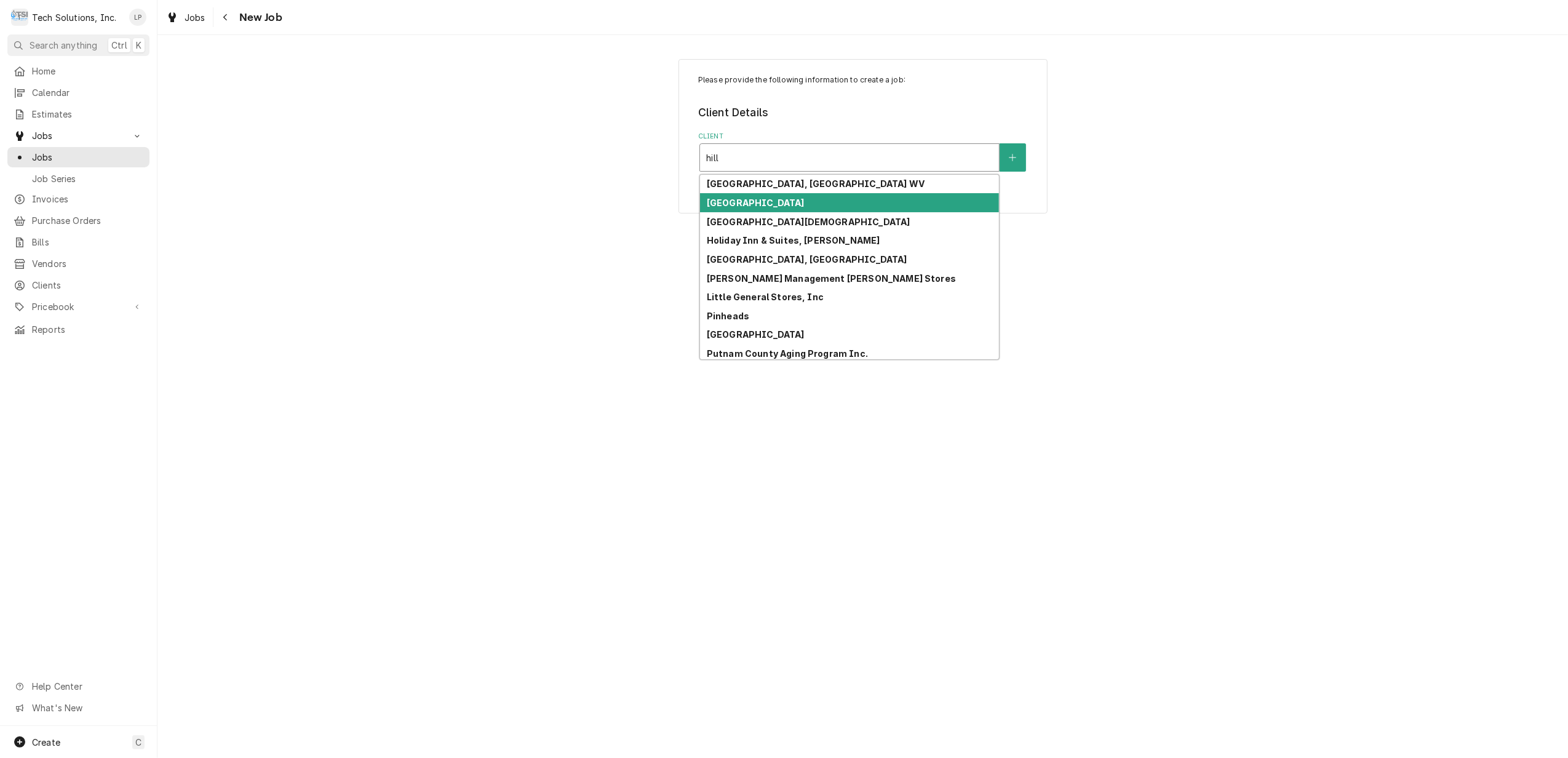
click at [810, 203] on div "[GEOGRAPHIC_DATA]" at bounding box center [849, 203] width 299 height 19
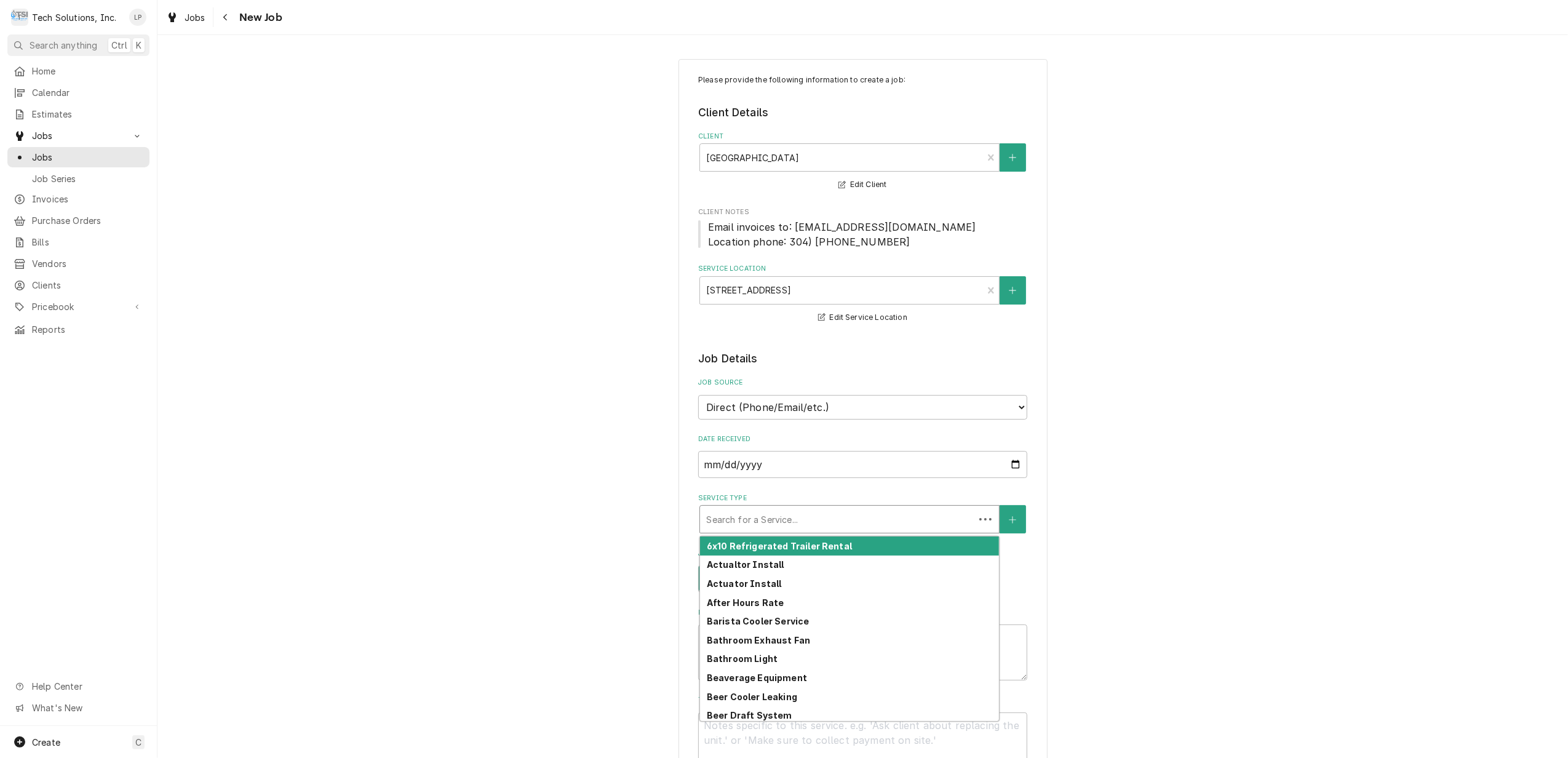
click at [969, 515] on div "Search for a Service..." at bounding box center [849, 519] width 300 height 28
type textarea "x"
type input "e"
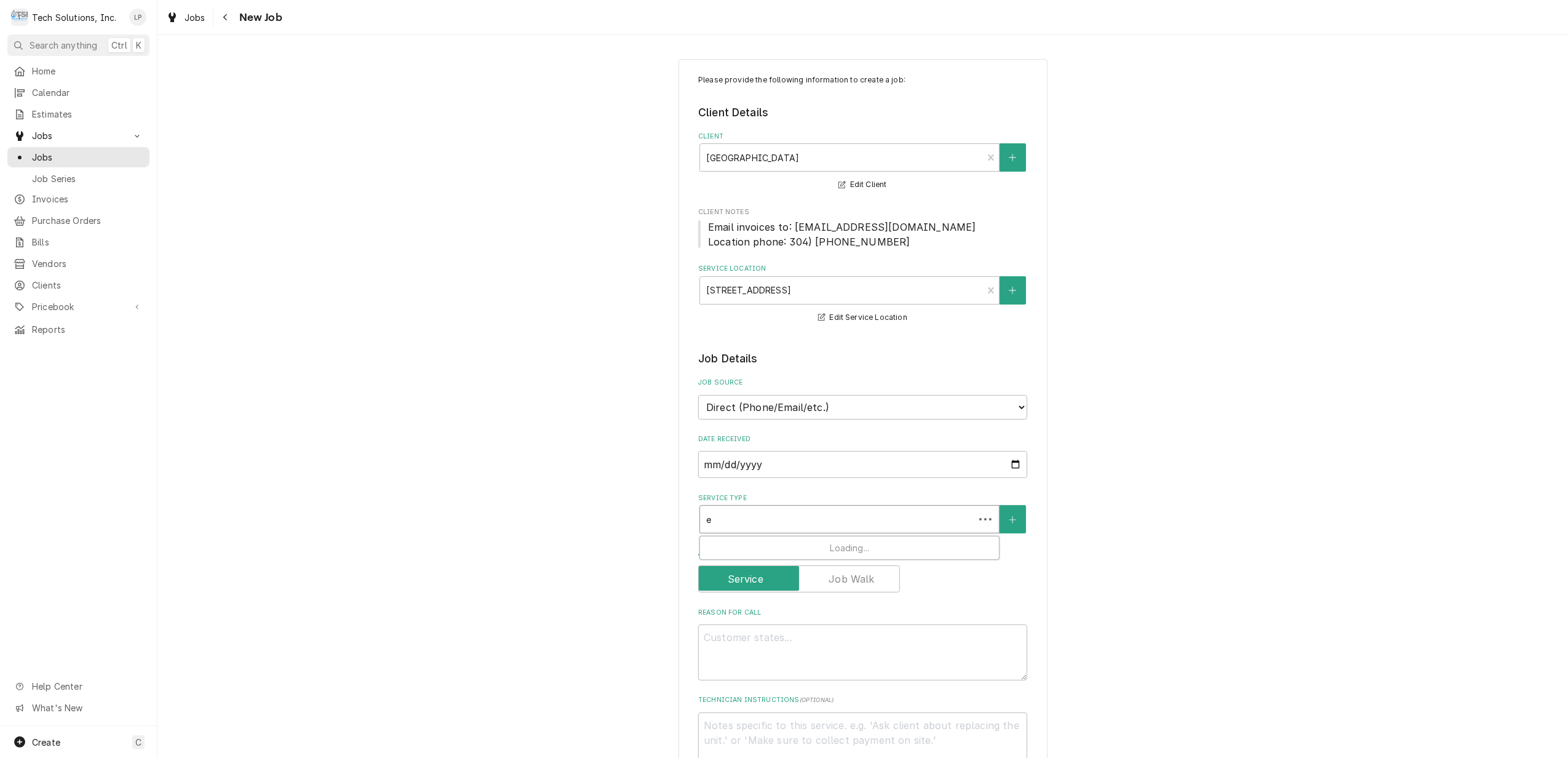
type textarea "x"
type input "es"
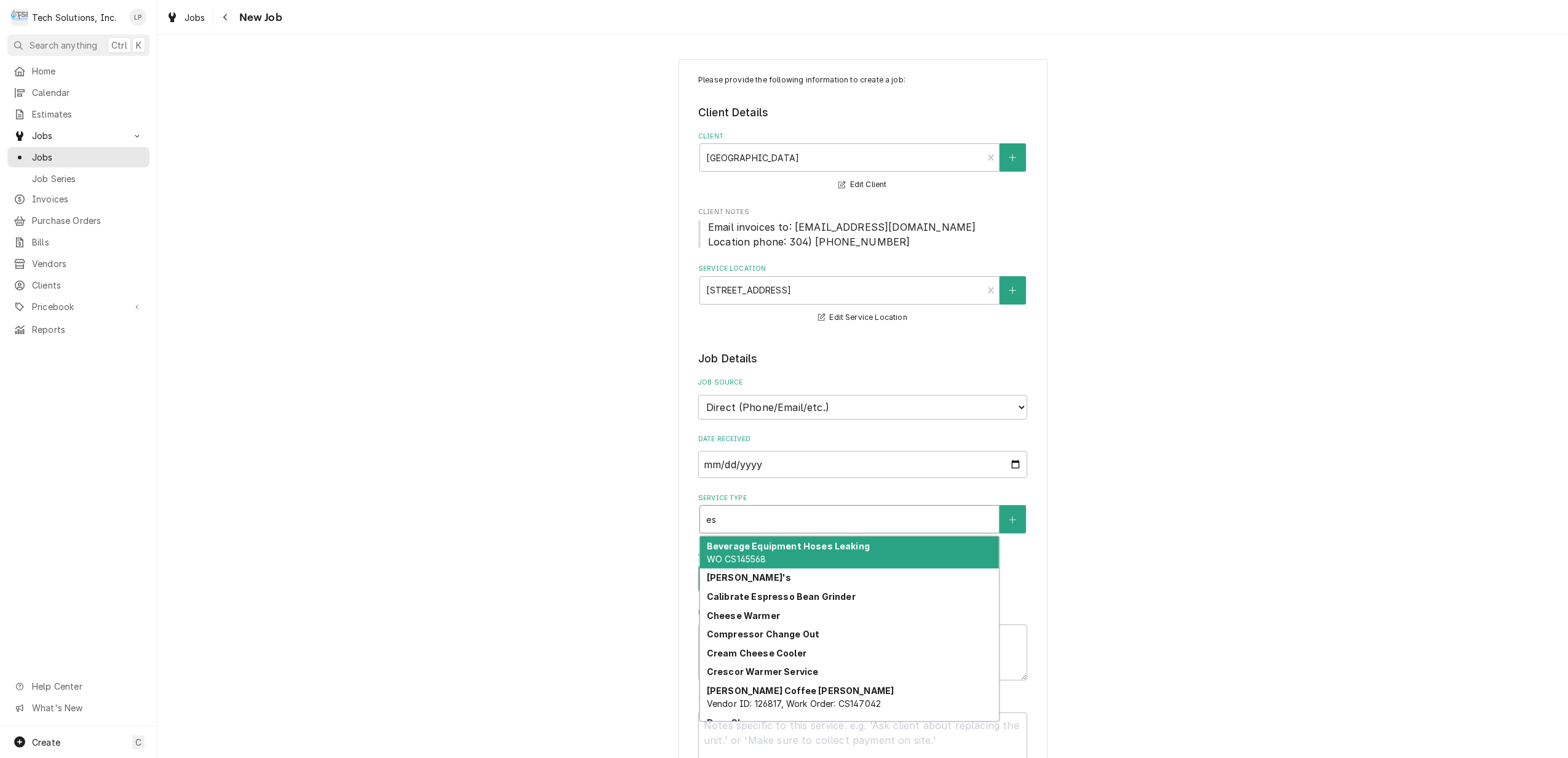
type textarea "x"
type input "esp"
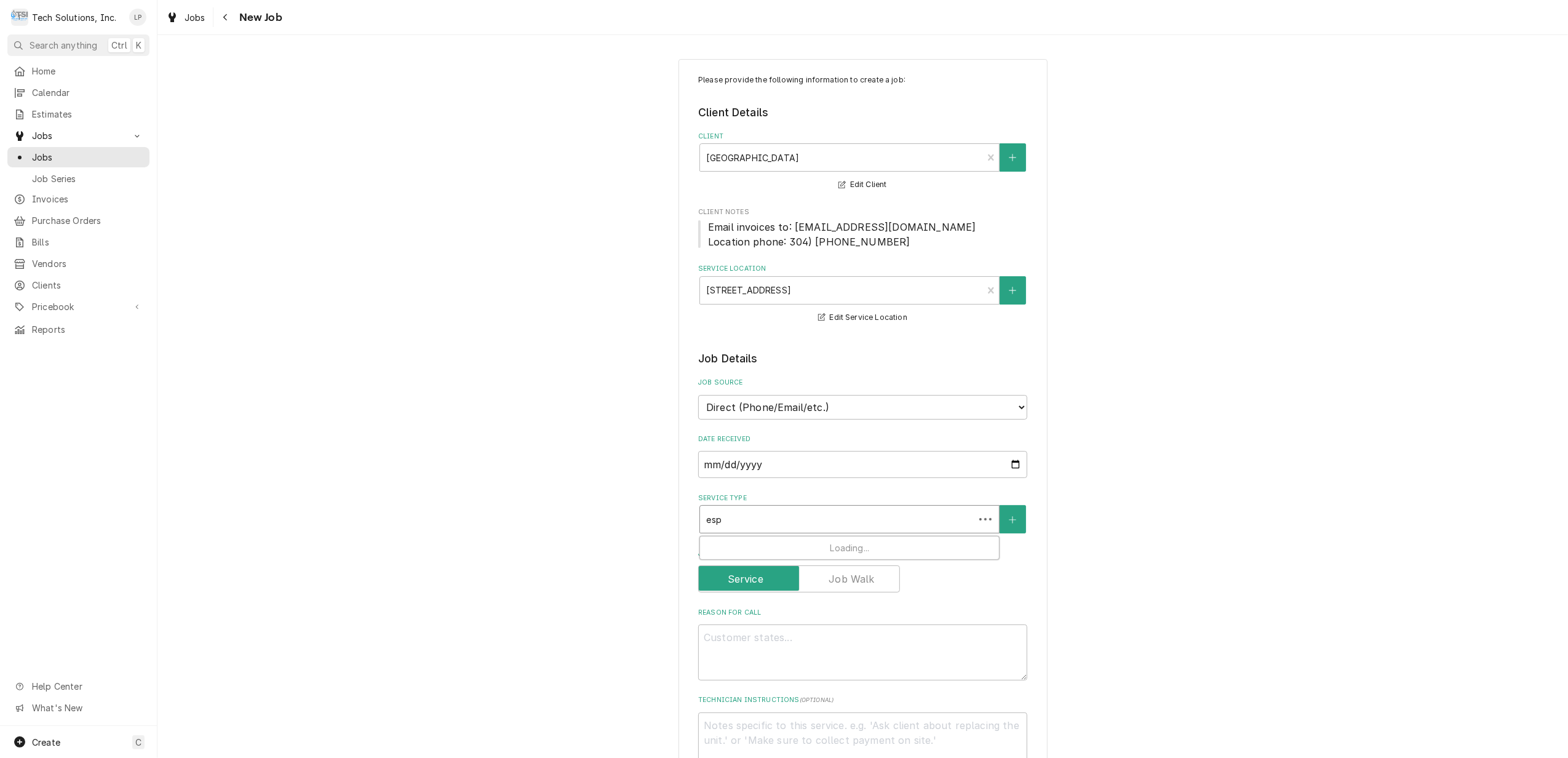
type textarea "x"
type input "espr"
type textarea "x"
type input "espre"
type textarea "x"
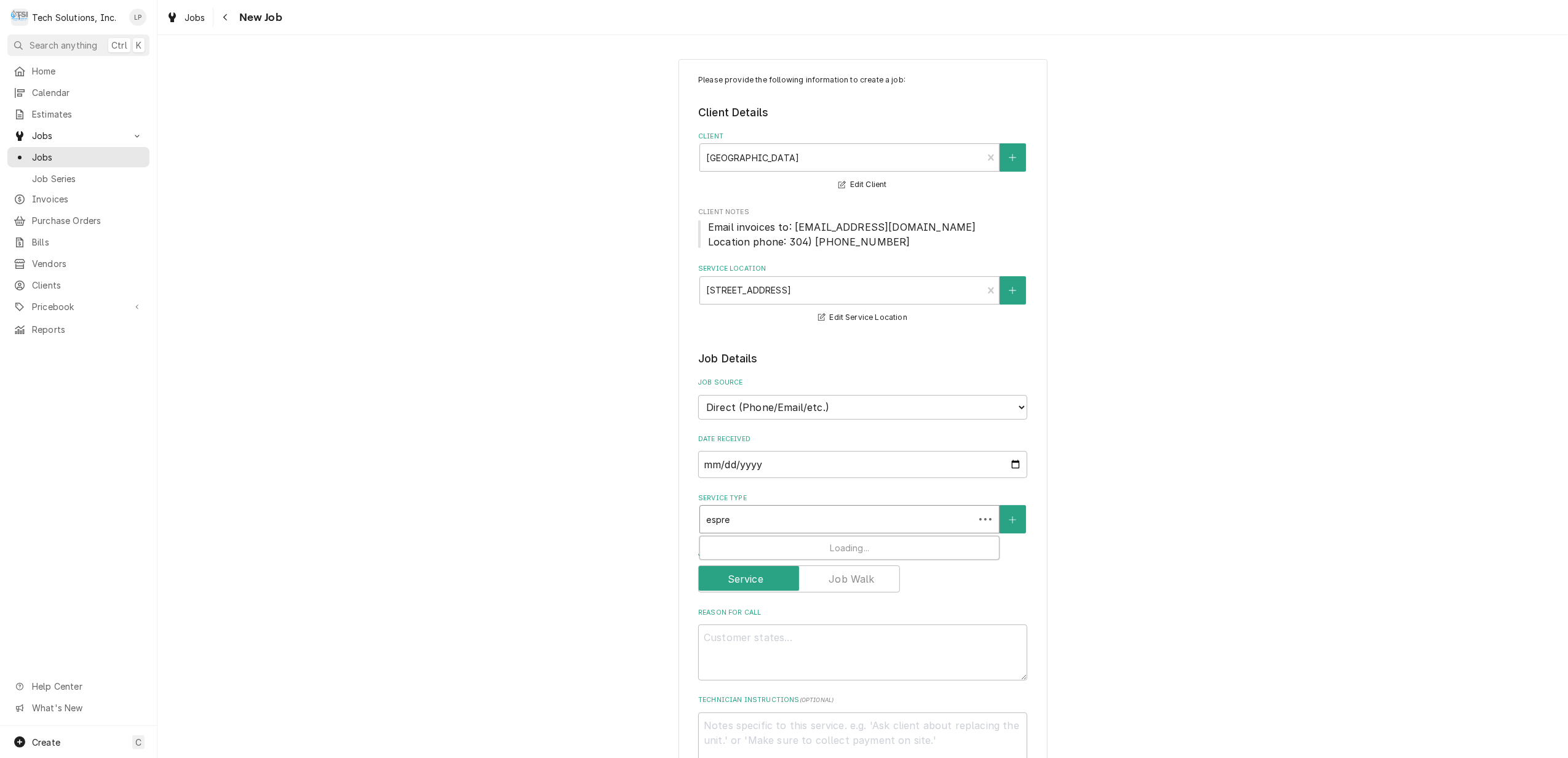
type input "espres"
type textarea "x"
type input "espress"
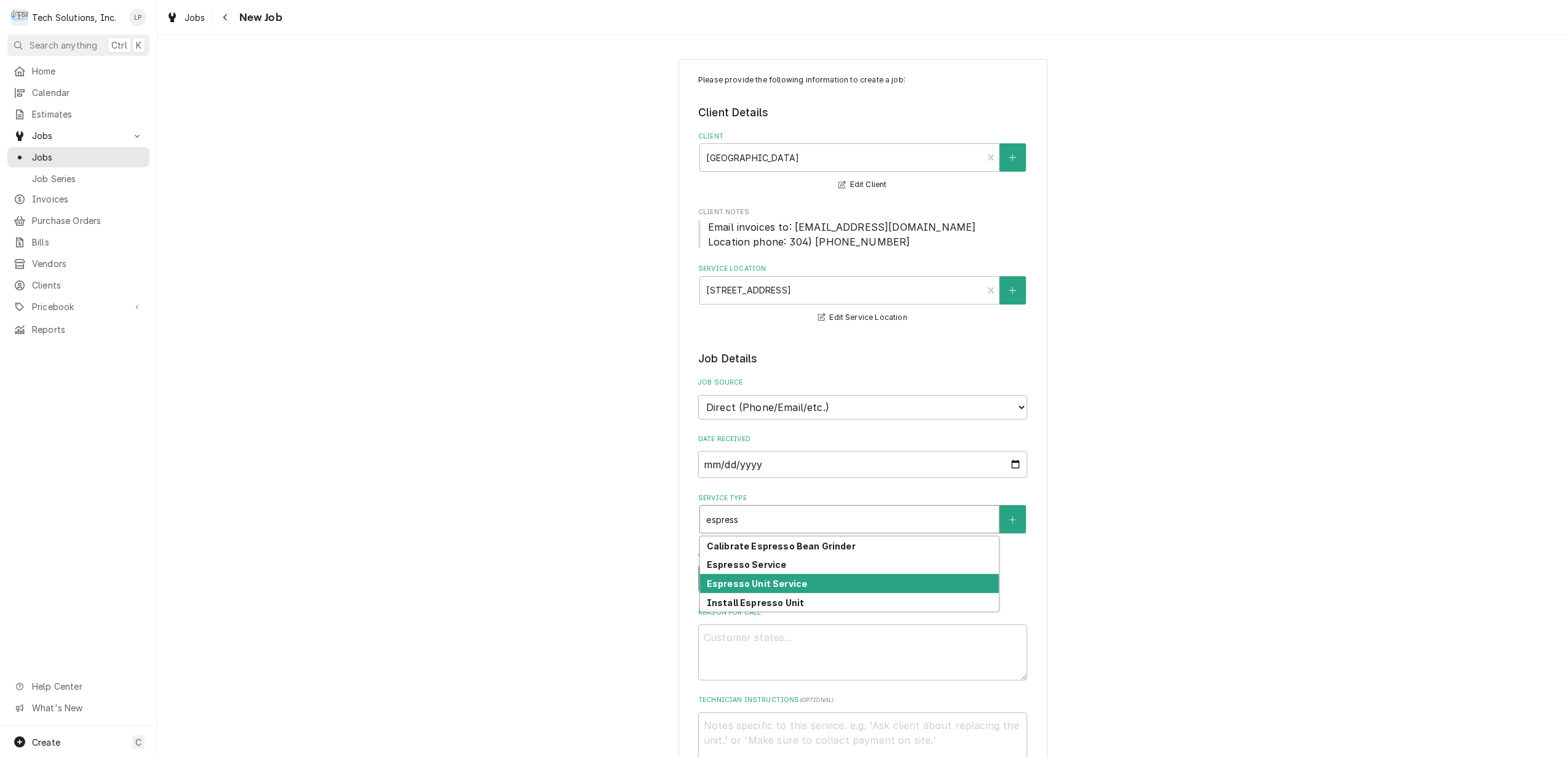
click at [781, 584] on strong "Espresso Unit Service" at bounding box center [757, 583] width 101 height 10
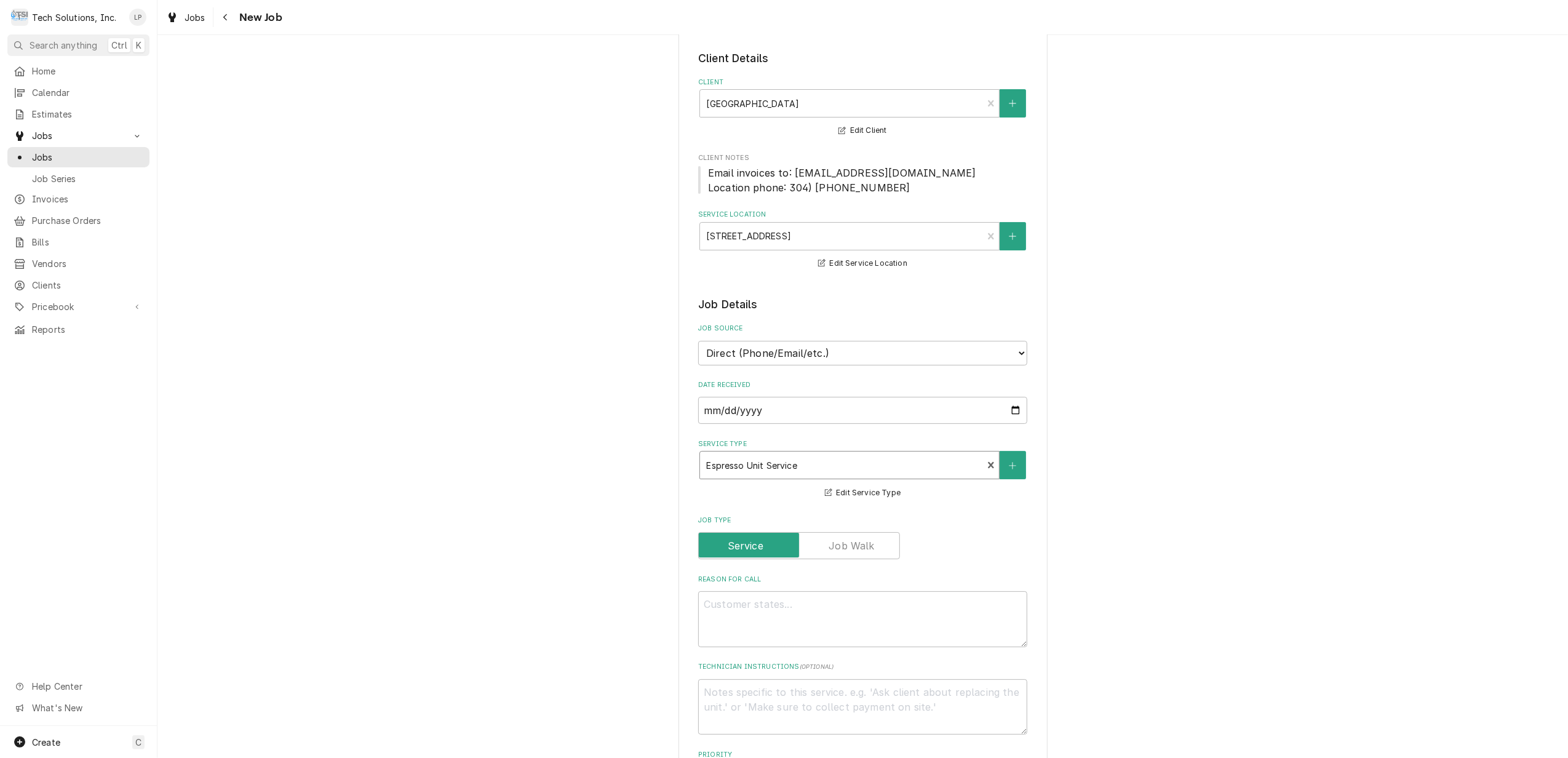
scroll to position [82, 0]
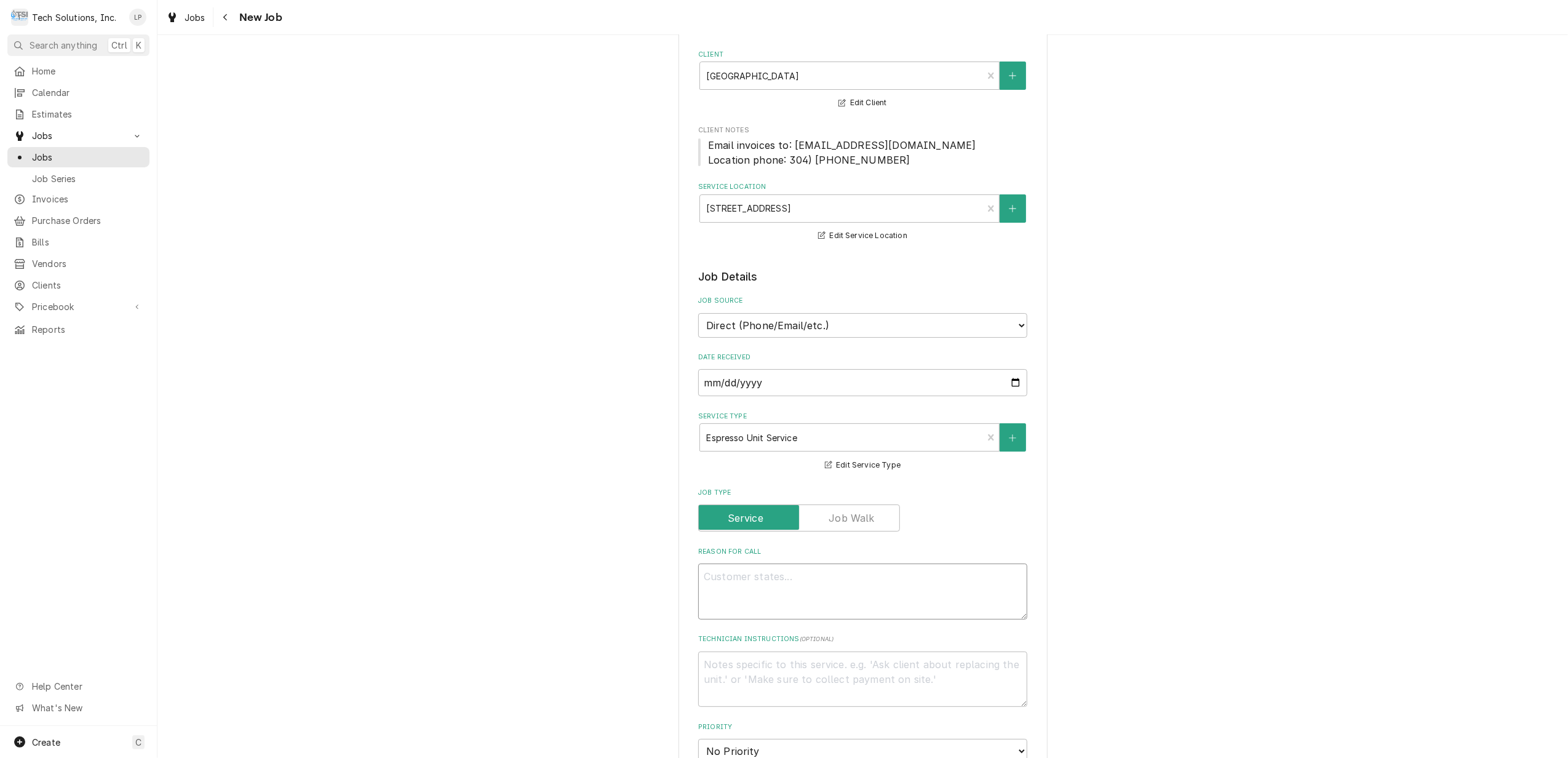
click at [988, 582] on textarea "Reason For Call" at bounding box center [863, 591] width 329 height 56
type textarea "x"
type textarea "S"
type textarea "x"
type textarea "St"
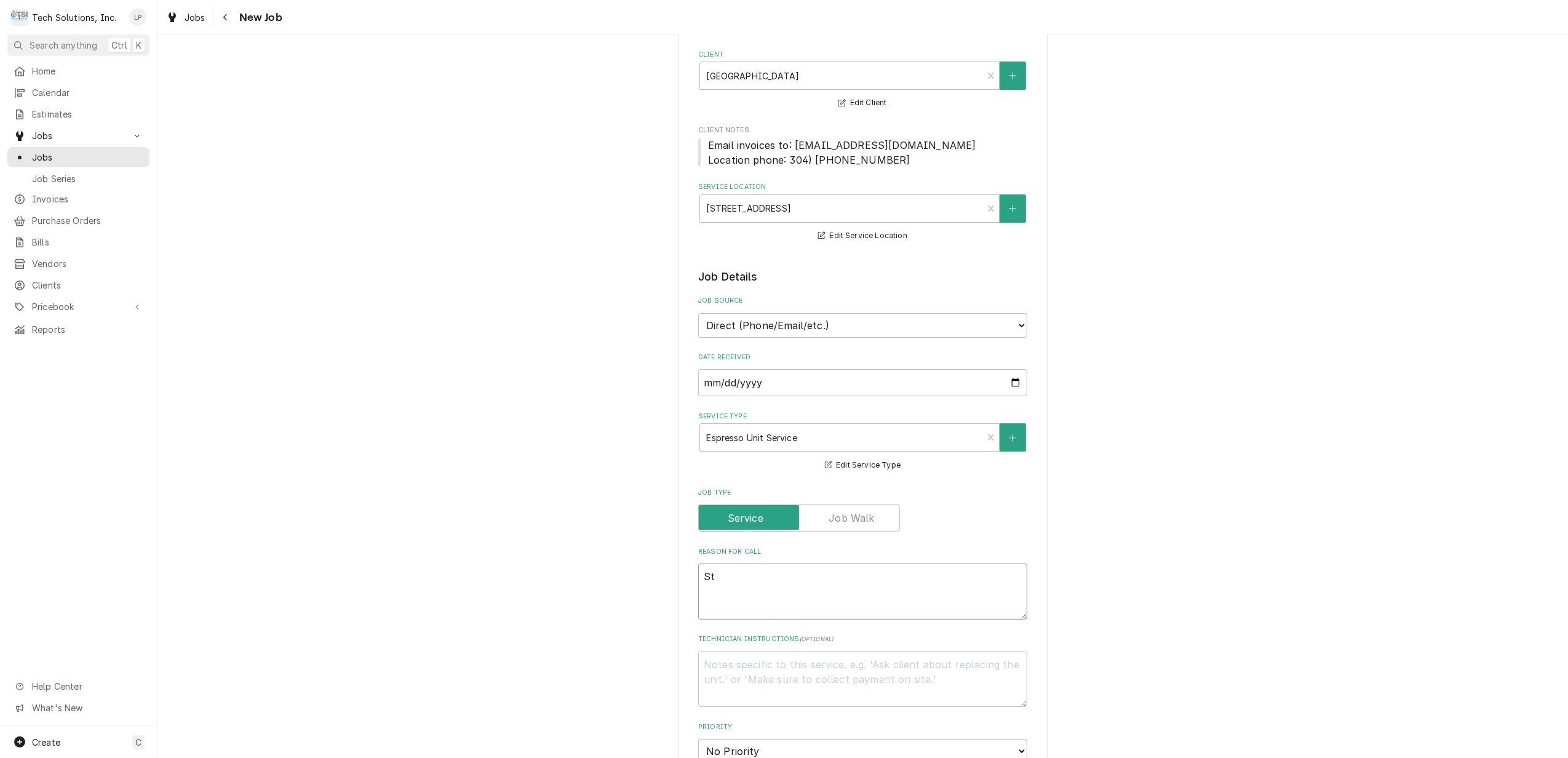
type textarea "x"
type textarea "Sta"
type textarea "x"
type textarea "Stac"
type textarea "x"
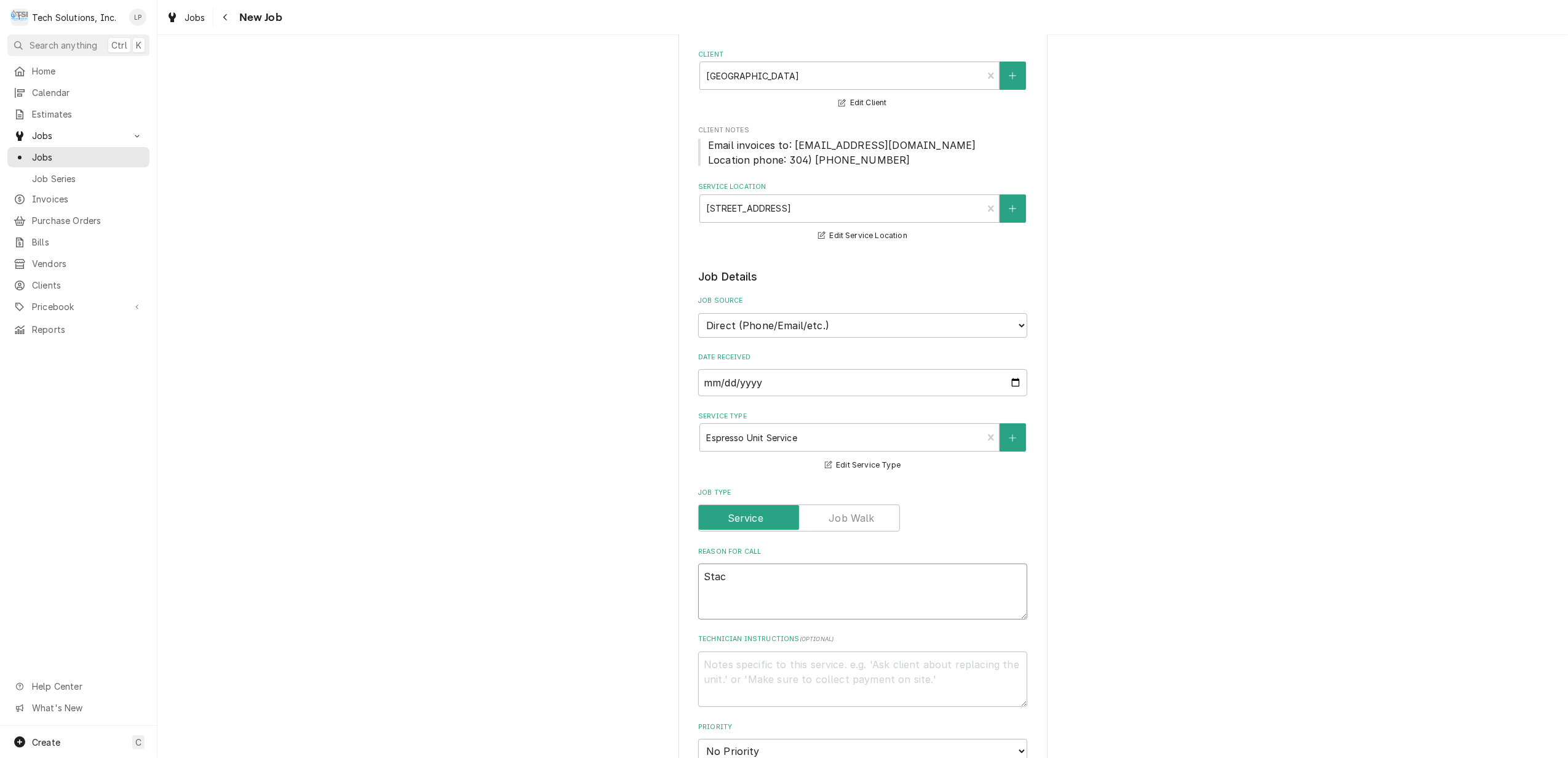
type textarea "Stace"
type textarea "x"
type textarea "Stacey"
type textarea "x"
type textarea "Stacey"
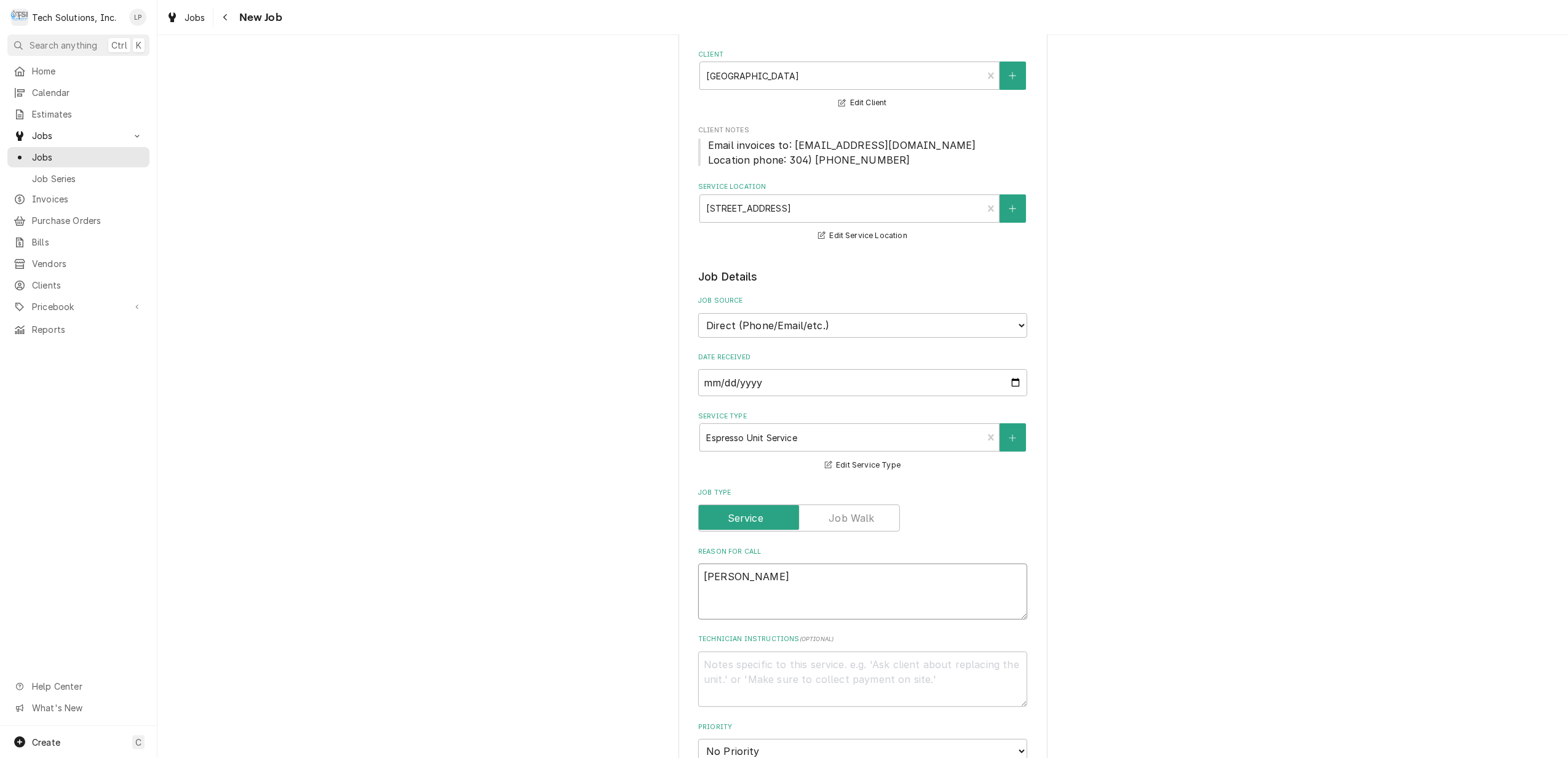
type textarea "x"
type textarea "Stacey w"
type textarea "x"
type textarea "Stacey wit"
type textarea "x"
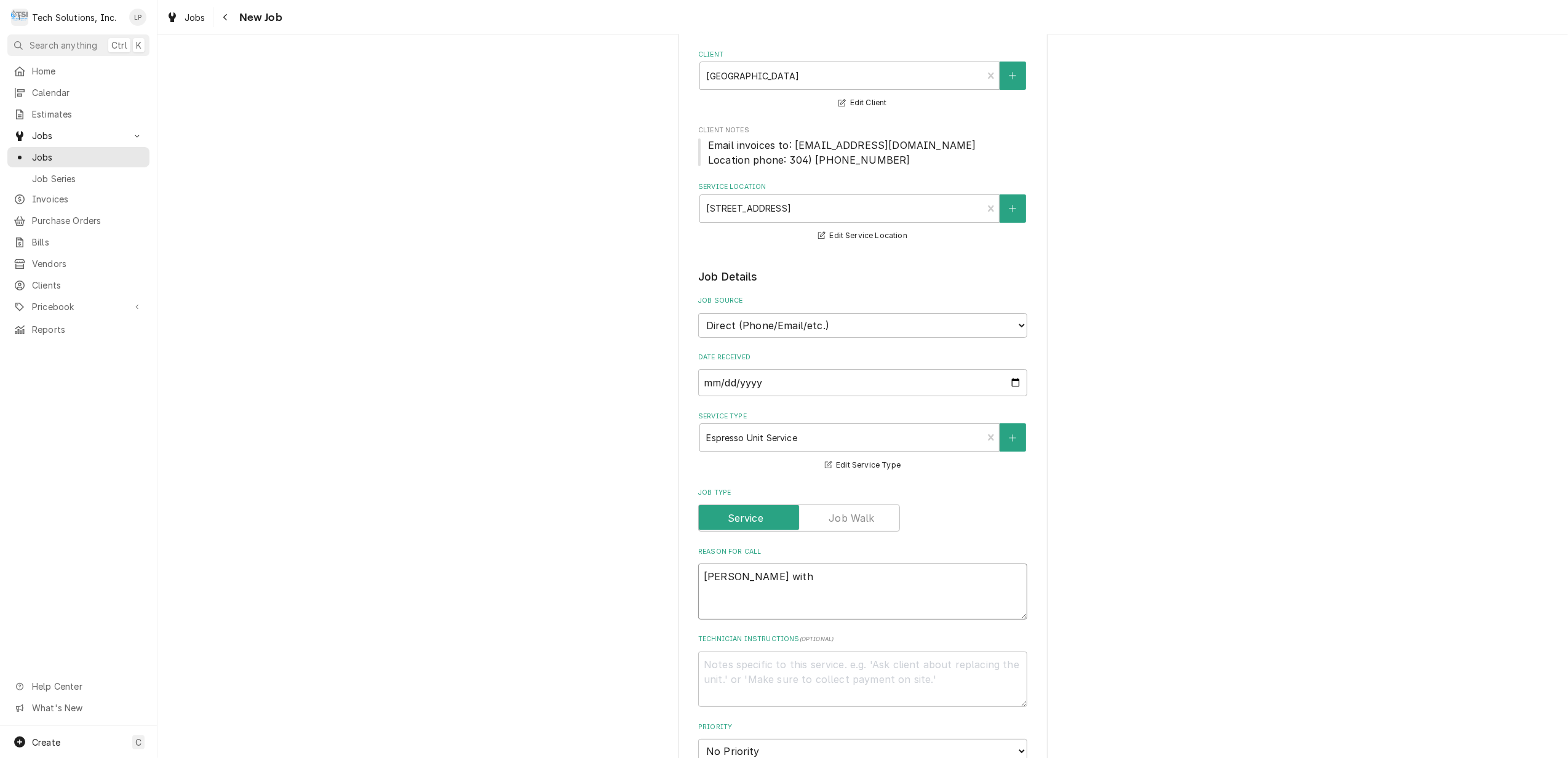
type textarea "Stacey with"
type textarea "x"
type textarea "Stacey with H"
type textarea "x"
type textarea "Stacey with Hi"
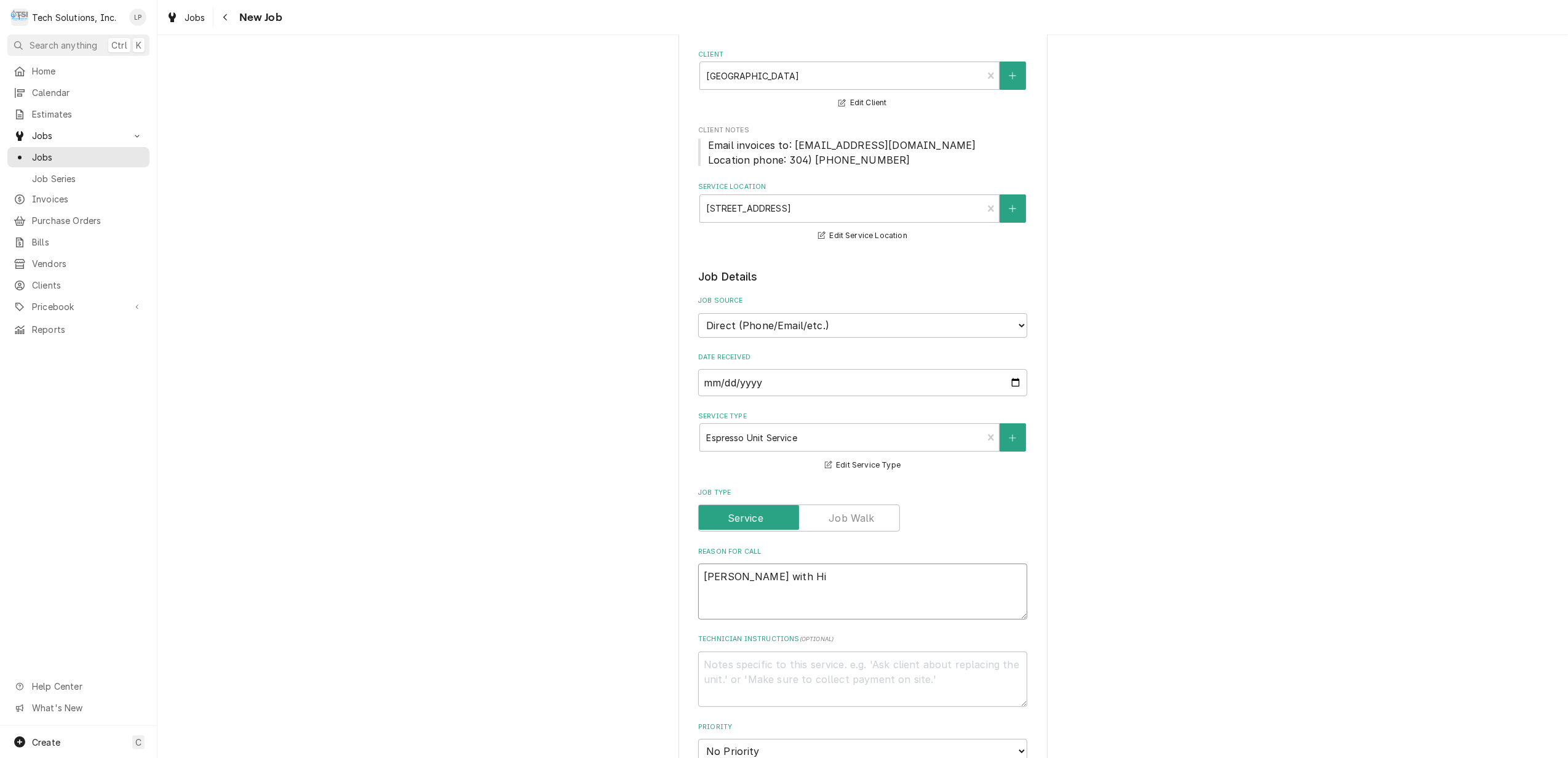
type textarea "x"
type textarea "Stacey with H"
type textarea "x"
type textarea "Stacey with"
type textarea "x"
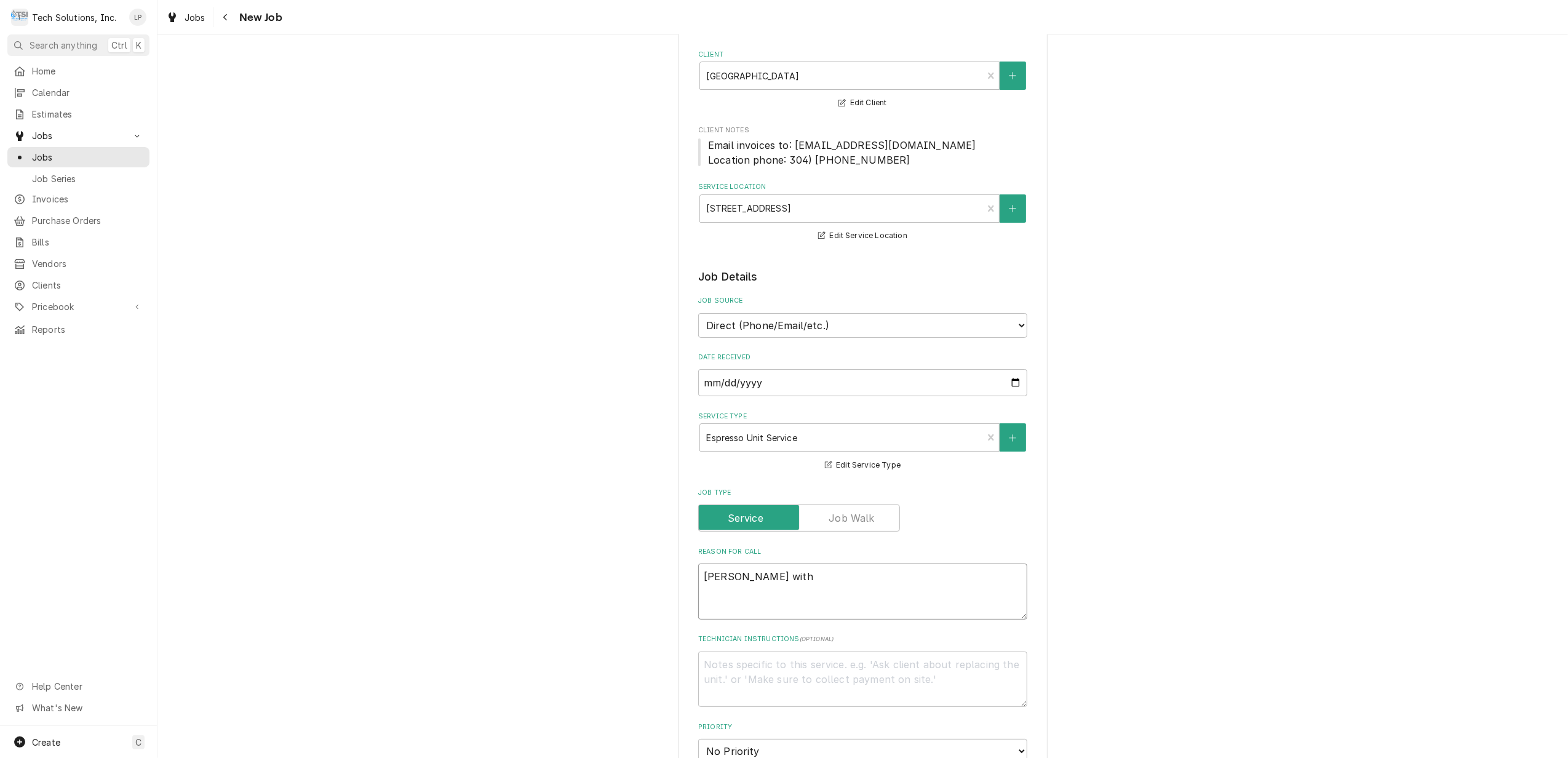
type textarea "Stacey with"
type textarea "x"
type textarea "Stacey wit"
type textarea "x"
type textarea "Stacey wi"
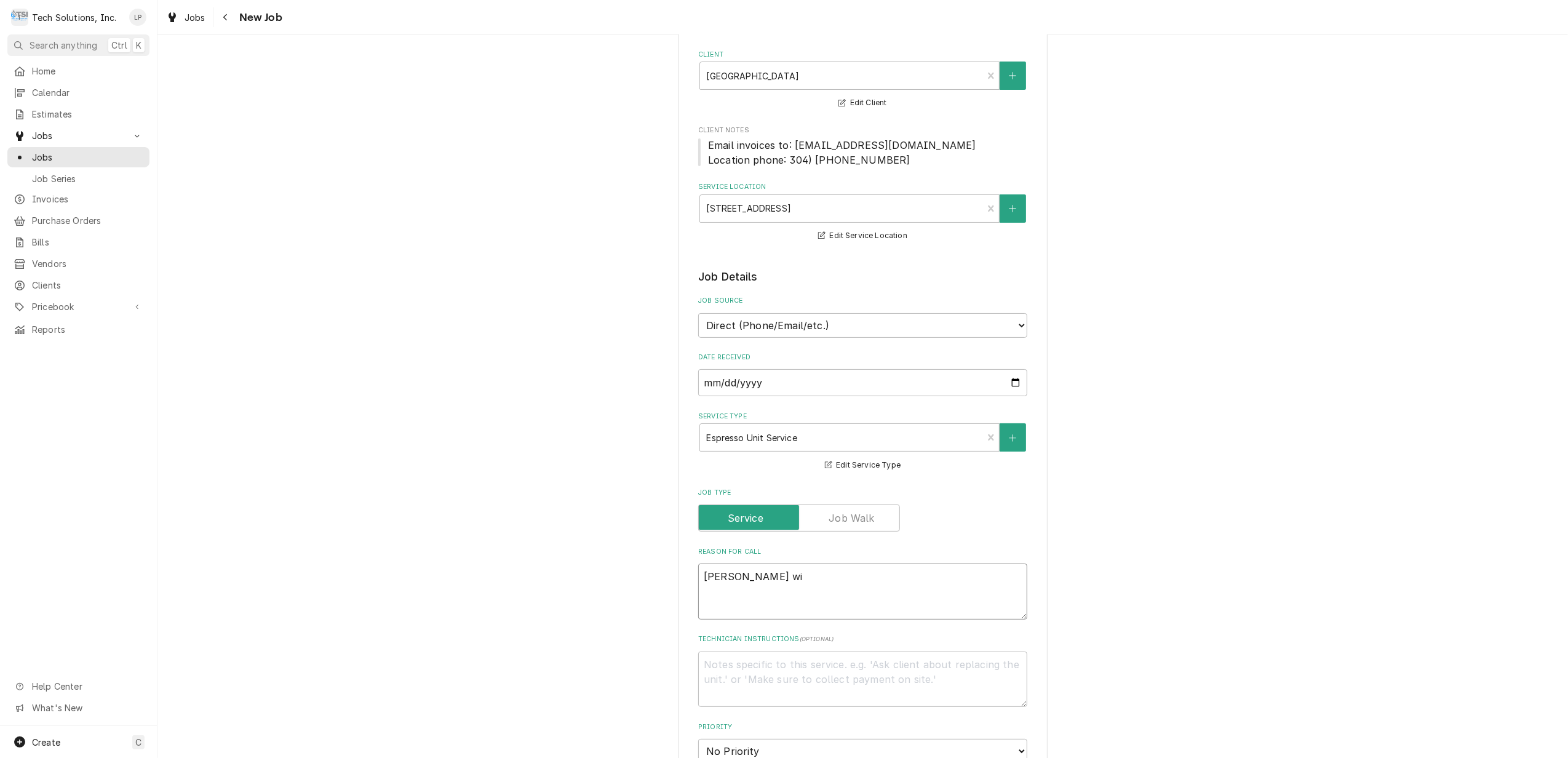
type textarea "x"
type textarea "Stacey w"
type textarea "x"
type textarea "Stacey"
type textarea "x"
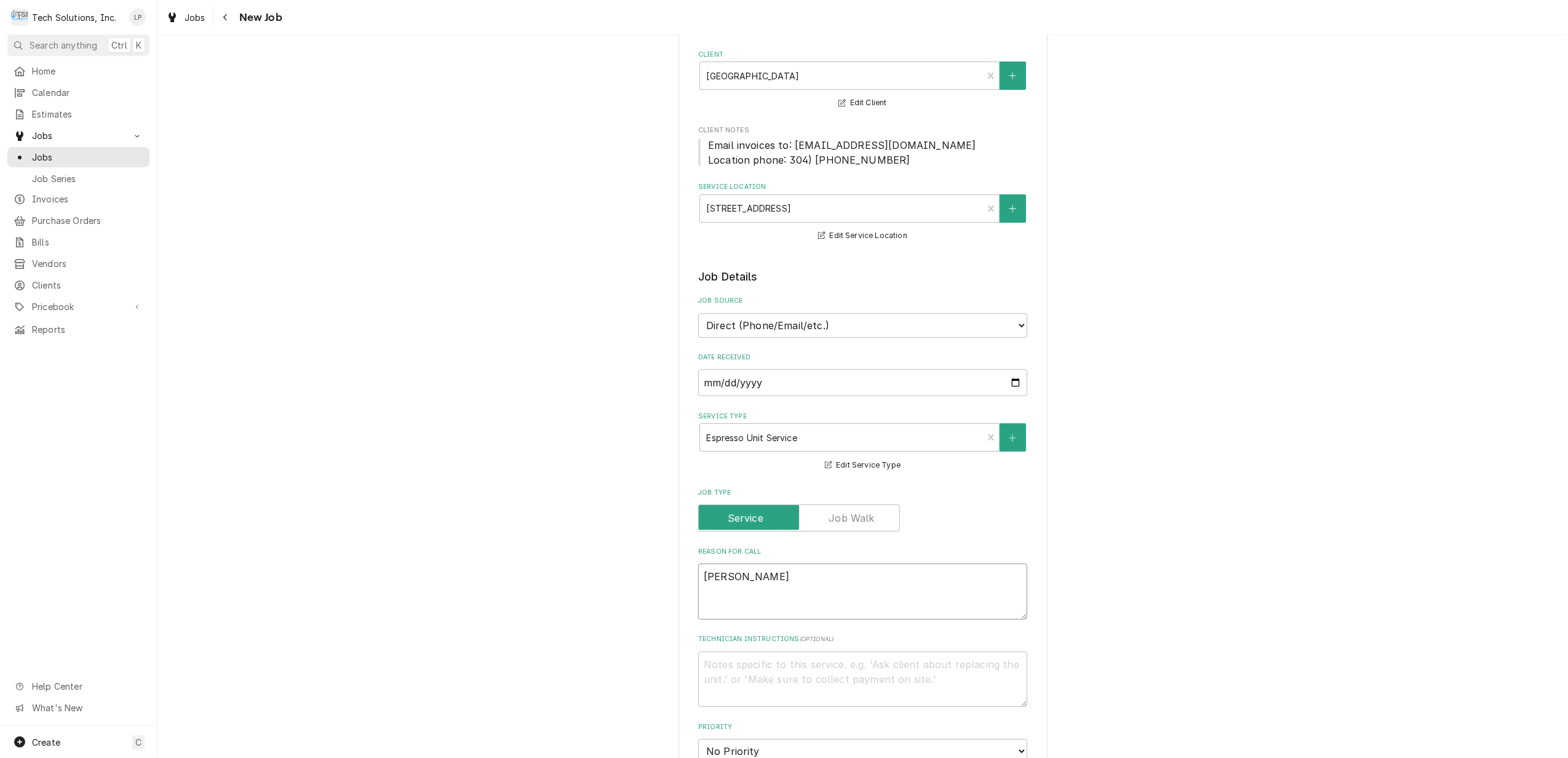
type textarea "Stacey c"
type textarea "x"
type textarea "Stacey ca"
type textarea "x"
type textarea "Stacey cal"
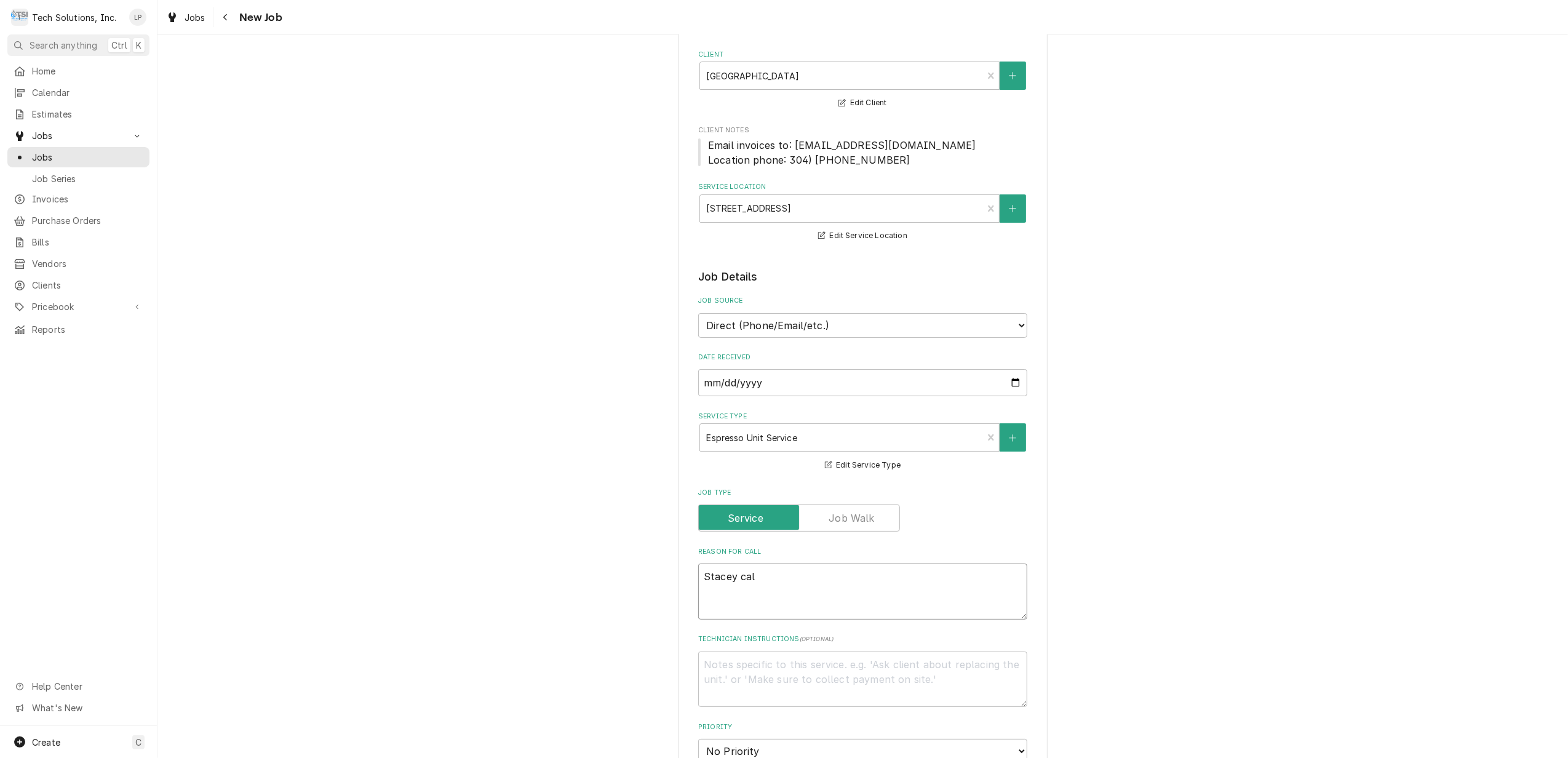
type textarea "x"
type textarea "Stacey call"
type textarea "x"
type textarea "Stacey calle"
type textarea "x"
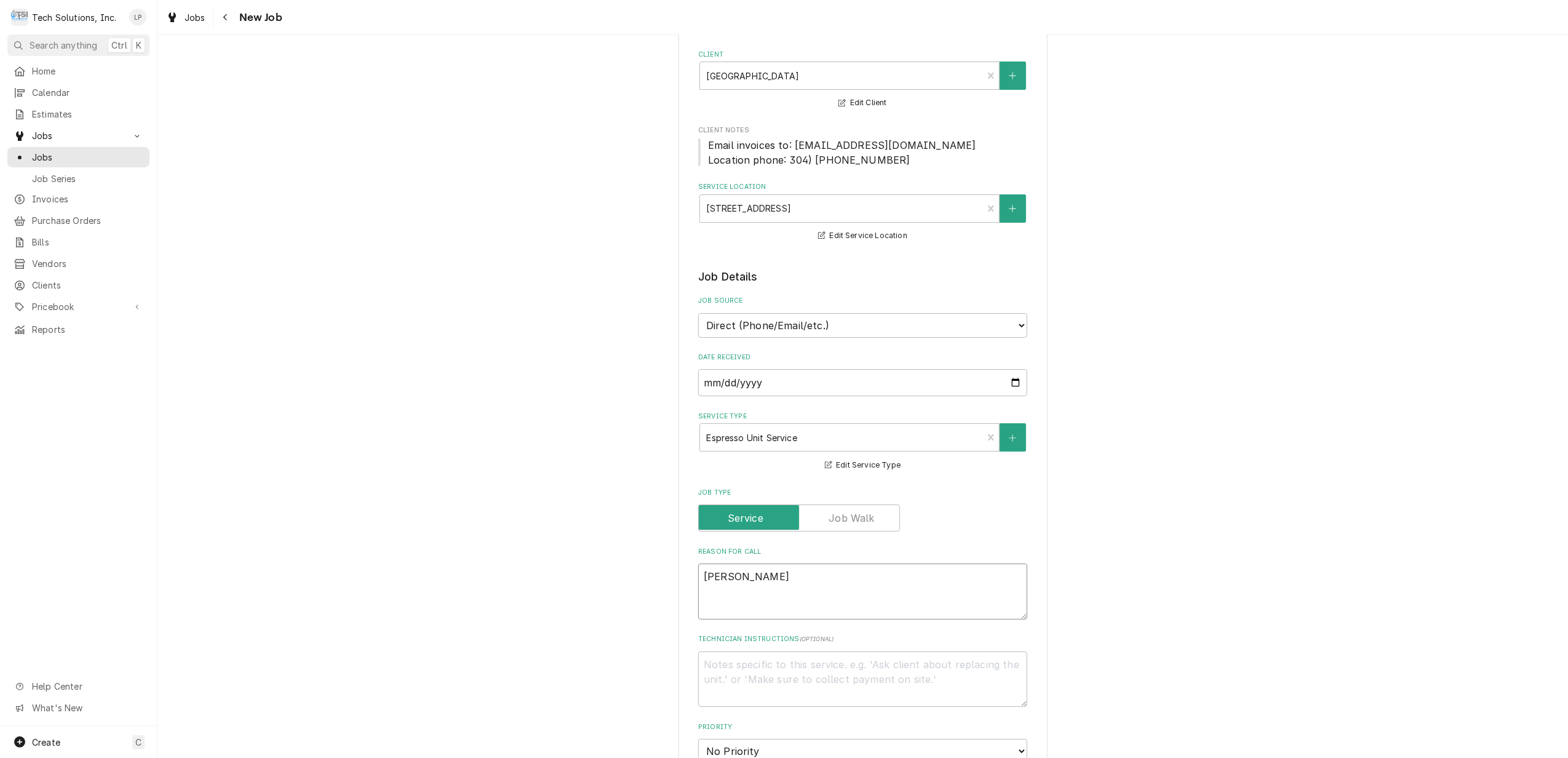
type textarea "Stacey called"
type textarea "x"
type textarea "Stacey called"
type textarea "x"
type textarea "Stacey called a"
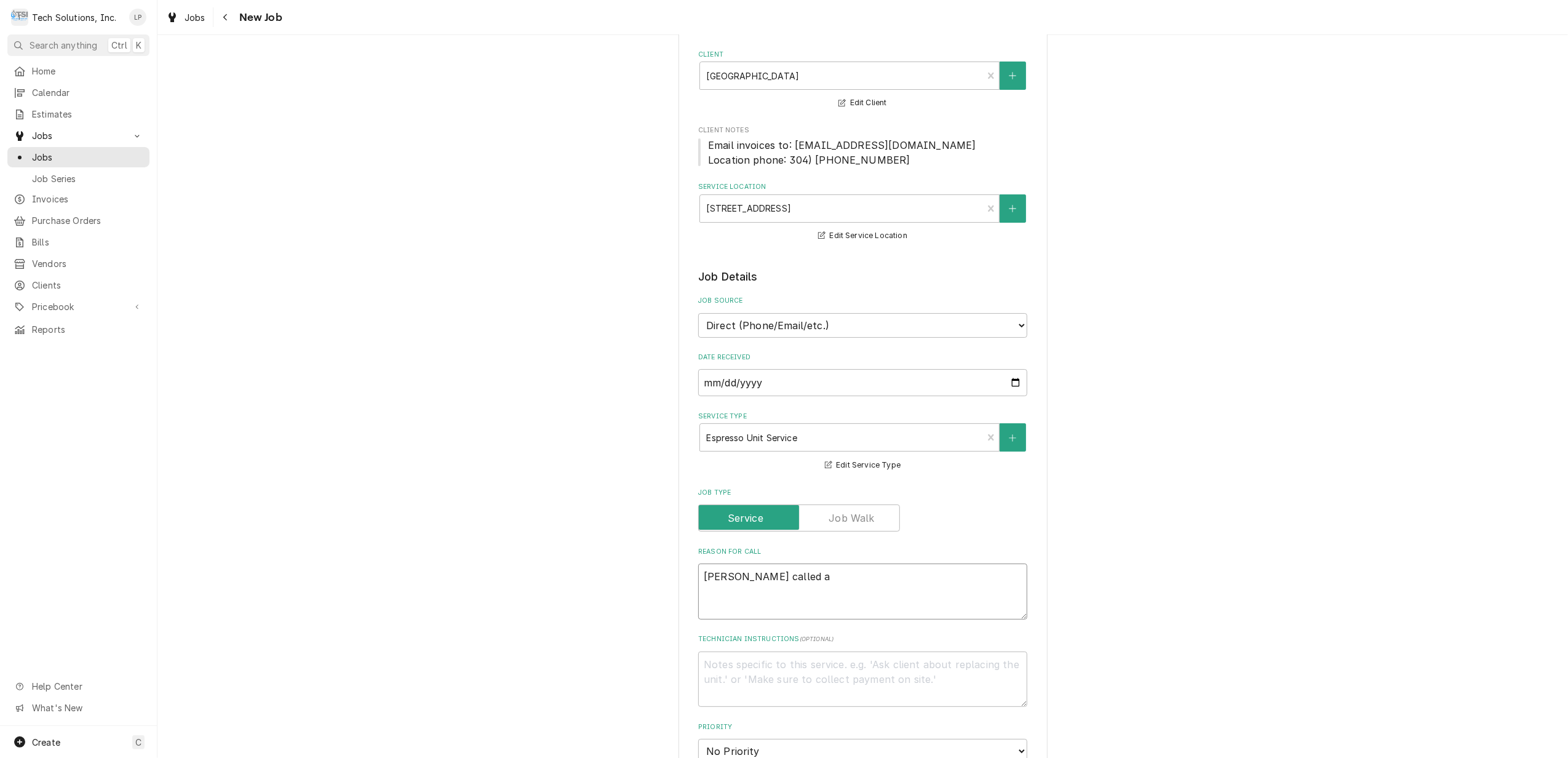
type textarea "x"
type textarea "Stacey called an"
type textarea "x"
type textarea "Stacey called and"
type textarea "x"
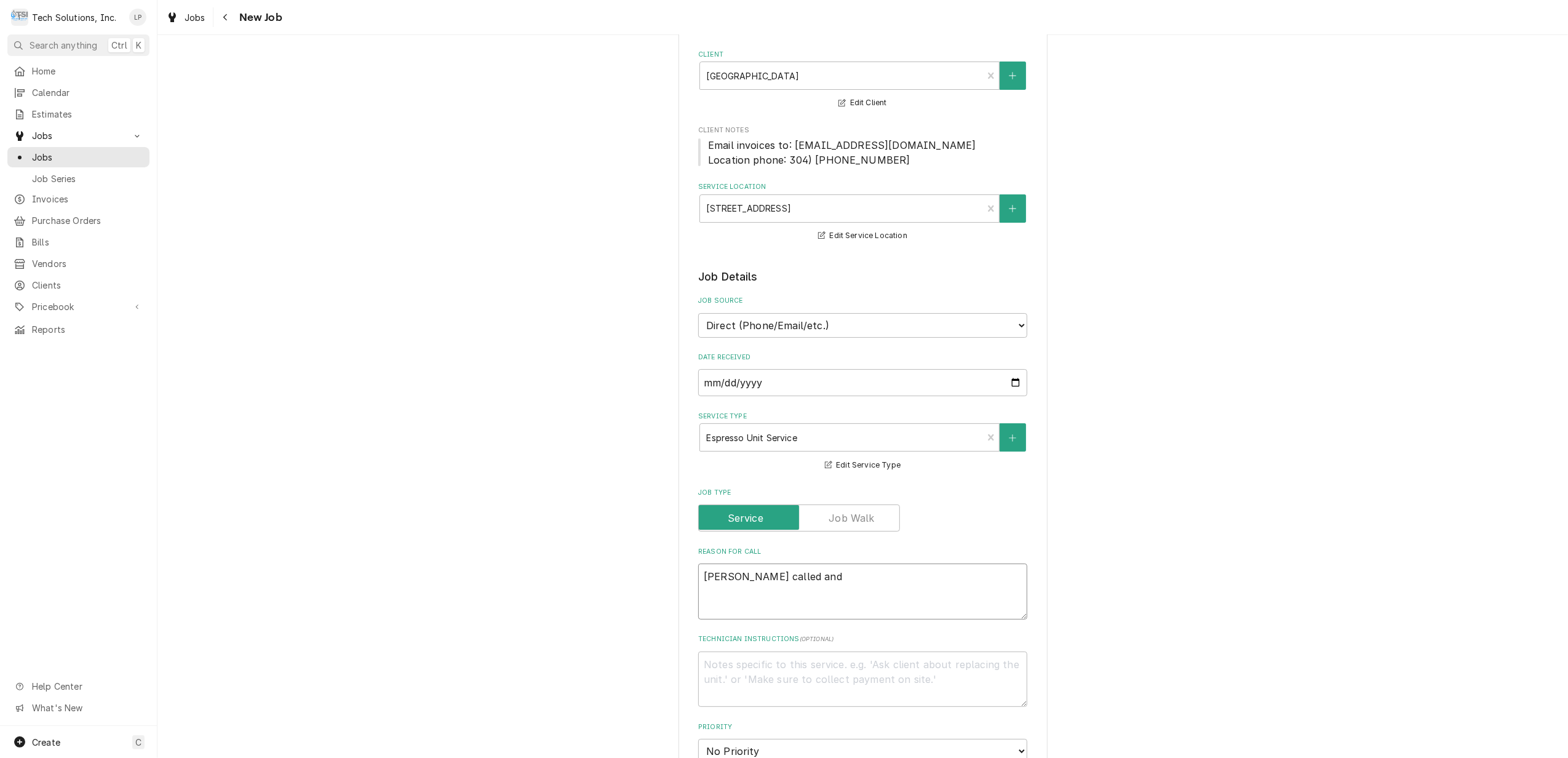
type textarea "Stacey called and"
type textarea "x"
type textarea "Stacey called and s"
type textarea "x"
type textarea "Stacey called and sa"
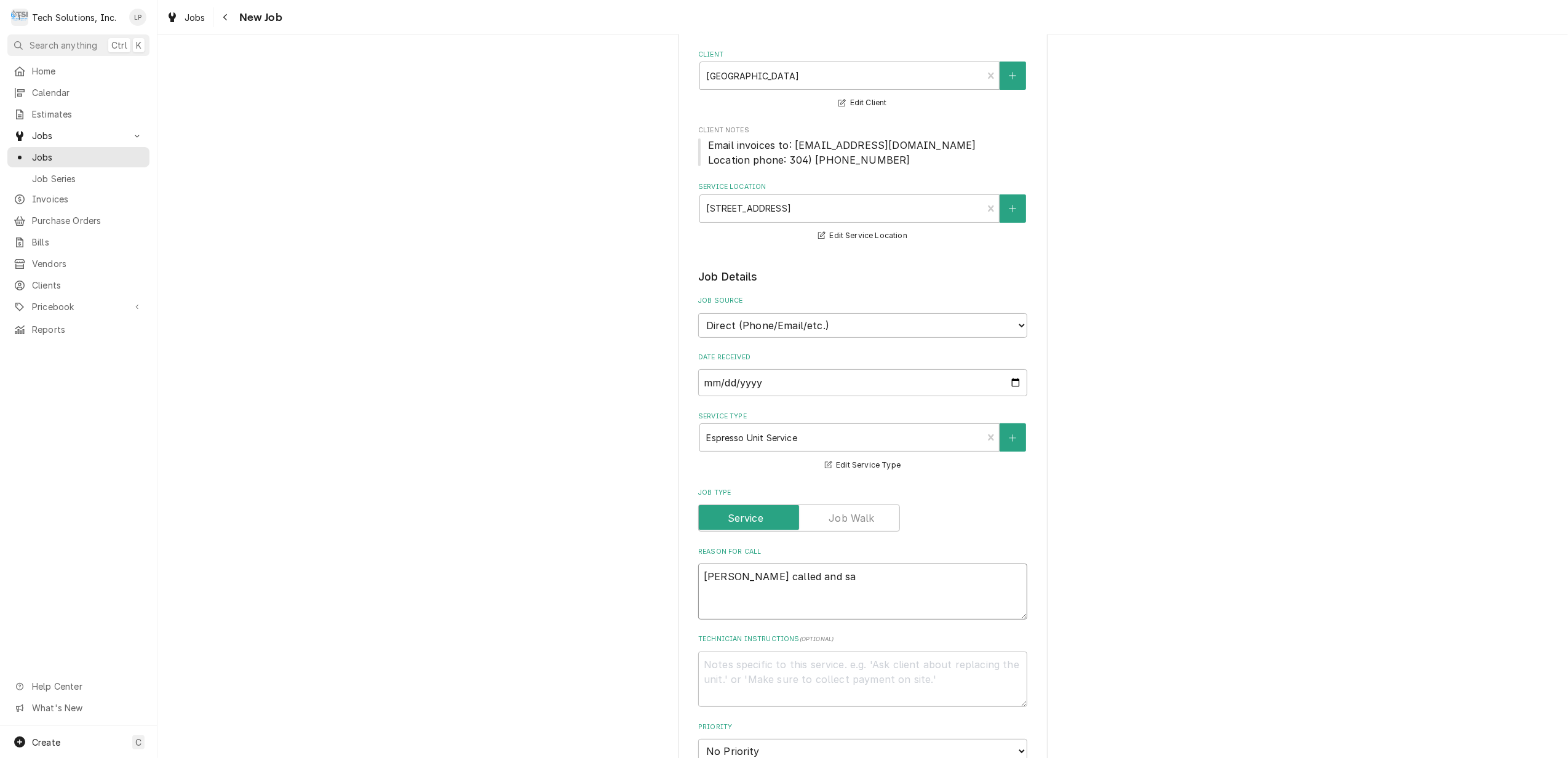
type textarea "x"
type textarea "Stacey called and sai"
type textarea "x"
type textarea "Stacey called and said"
type textarea "x"
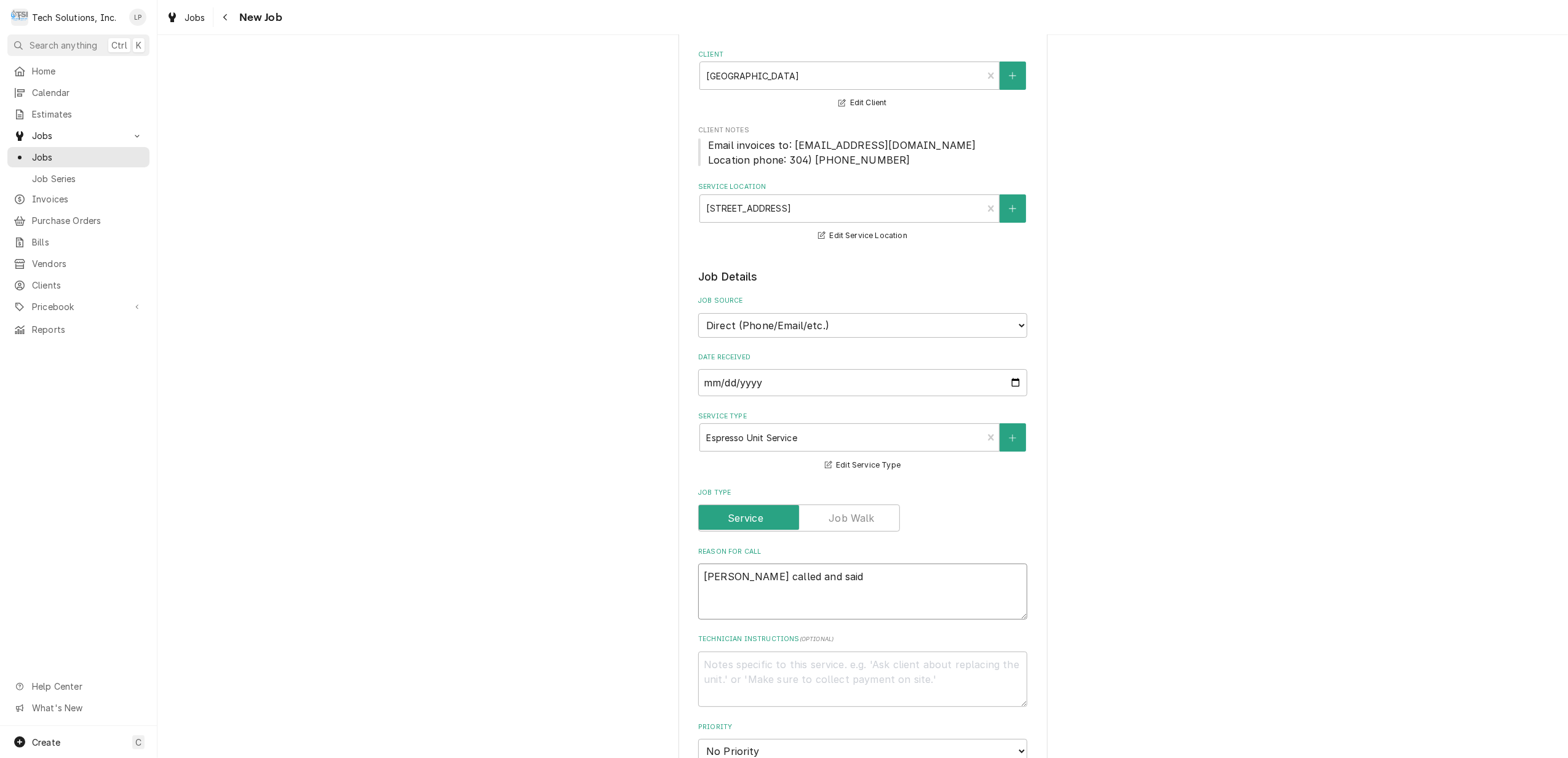
type textarea "Stacey called and said,"
type textarea "x"
type textarea "Stacey called and said,"
type textarea "x"
type textarea "Stacey called and said, w"
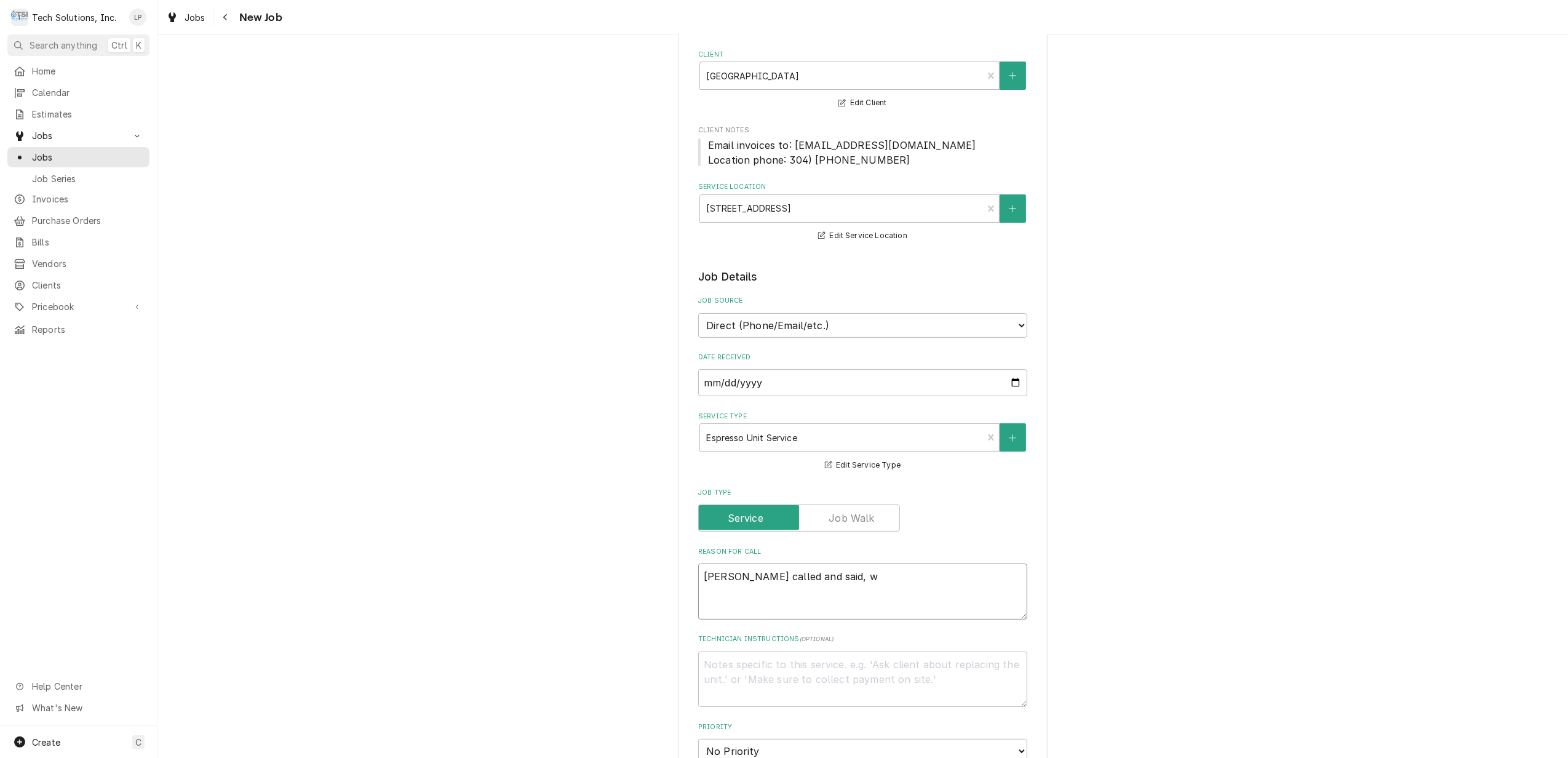
type textarea "x"
type textarea "Stacey called and said, wh"
type textarea "x"
type textarea "Stacey called and said, whe"
type textarea "x"
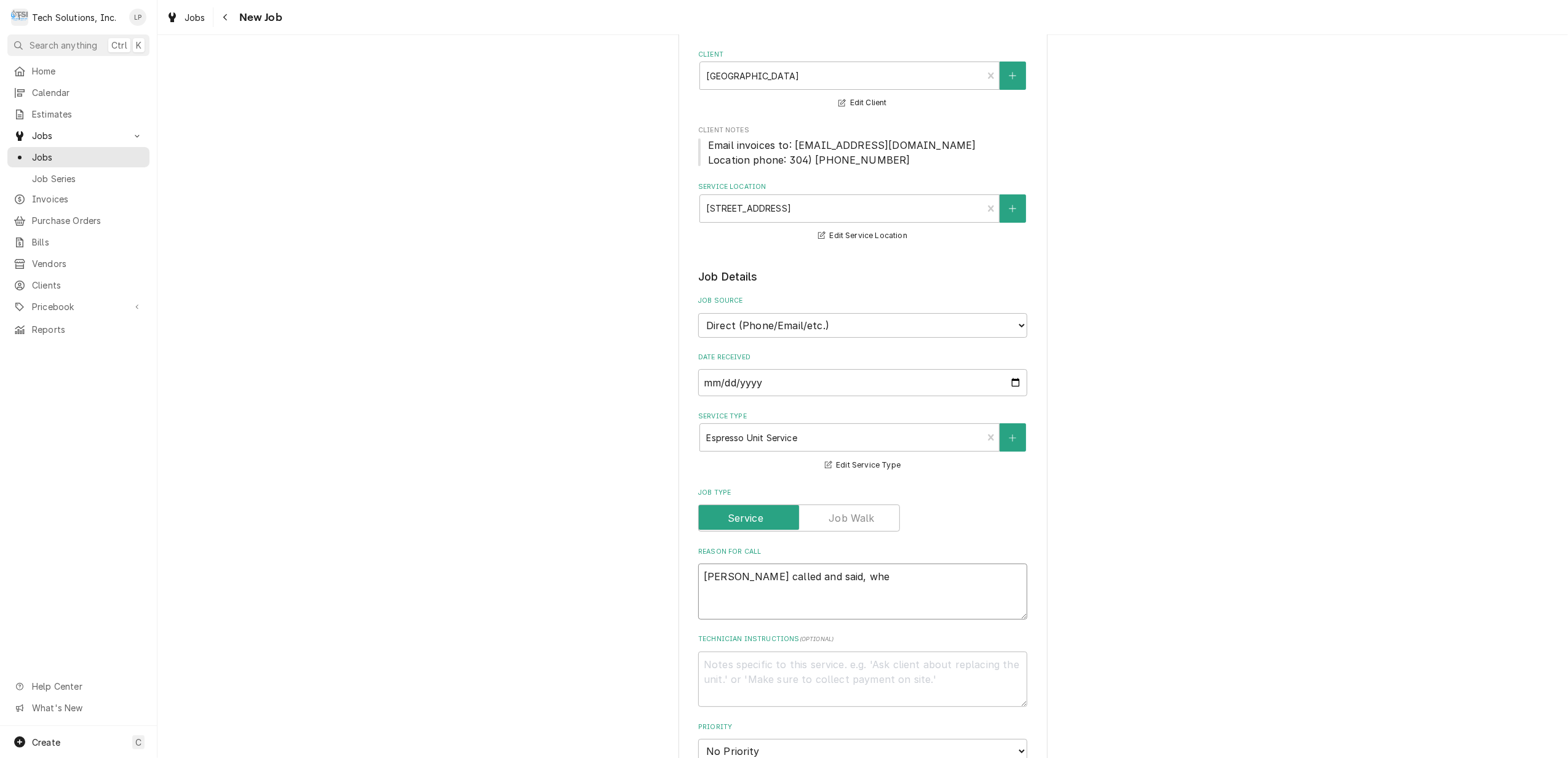
type textarea "Stacey called and said, when"
type textarea "x"
type textarea "Stacey called and said, when"
type textarea "x"
type textarea "Stacey called and said, when o"
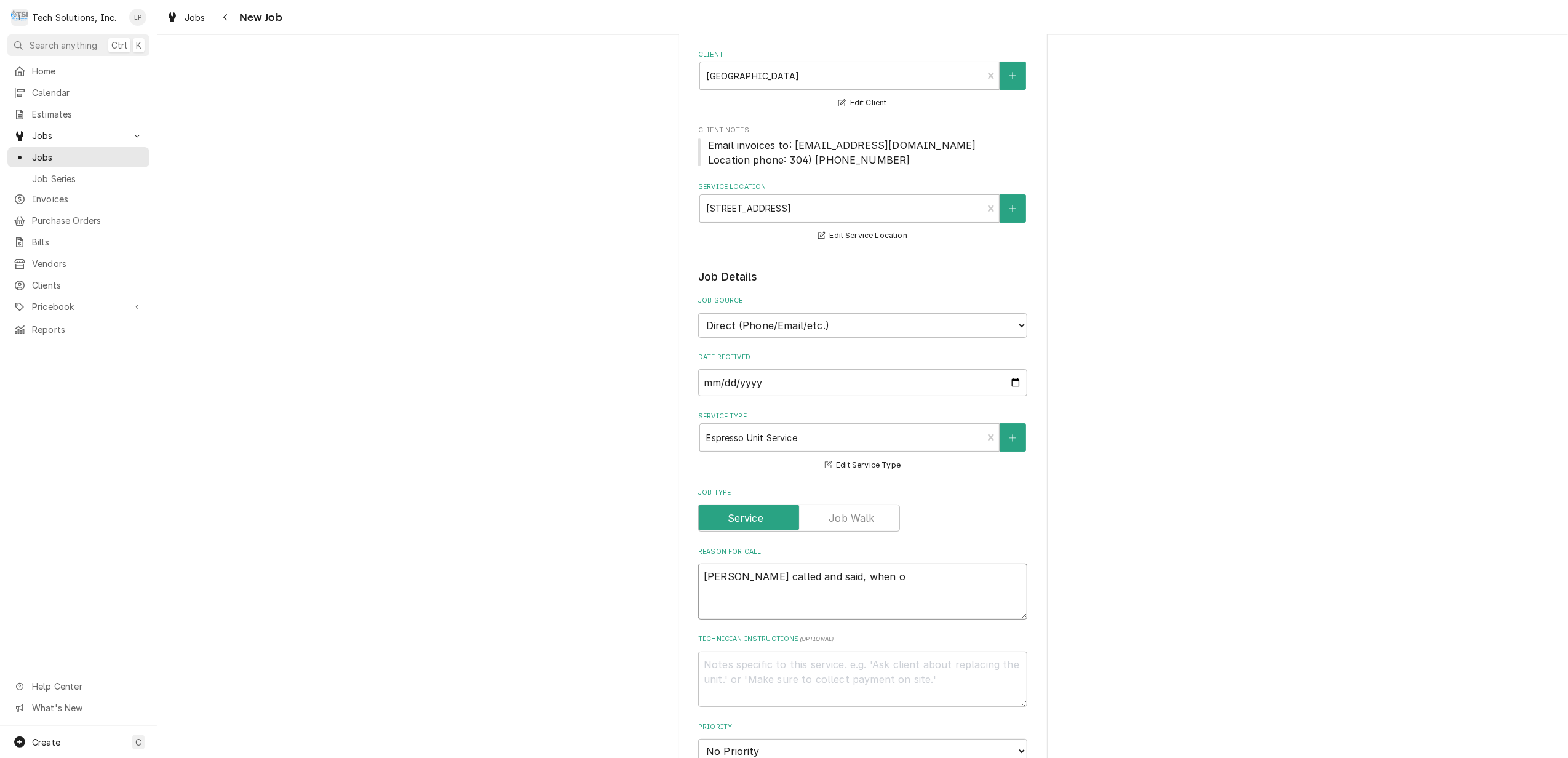
type textarea "x"
type textarea "Stacey called and said, when ou"
type textarea "x"
type textarea "Stacey called and said, when our"
type textarea "x"
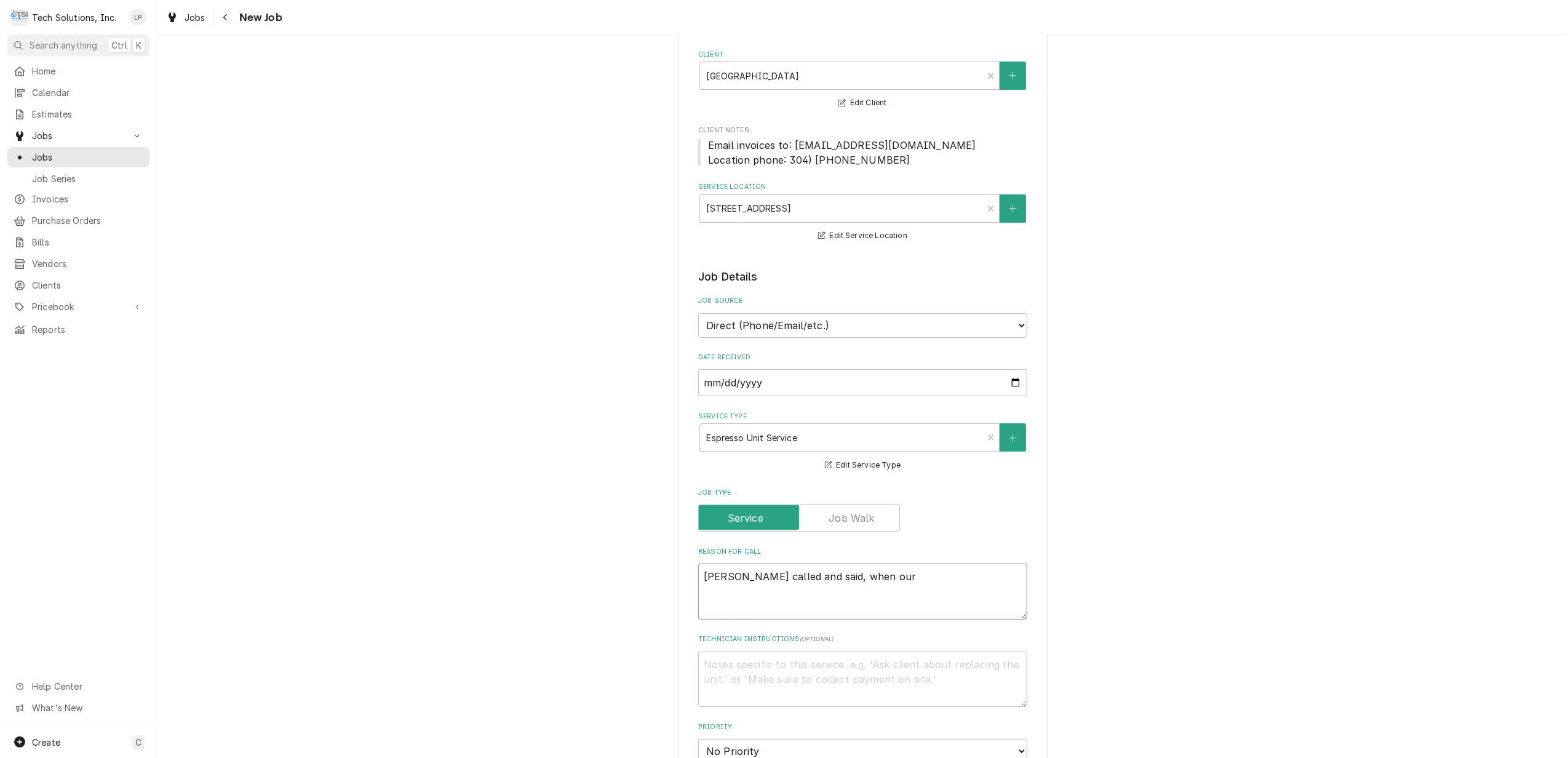
type textarea "Stacey called and said, when our"
type textarea "x"
type textarea "Stacey called and said, when our t"
type textarea "x"
type textarea "Stacey called and said, when our te"
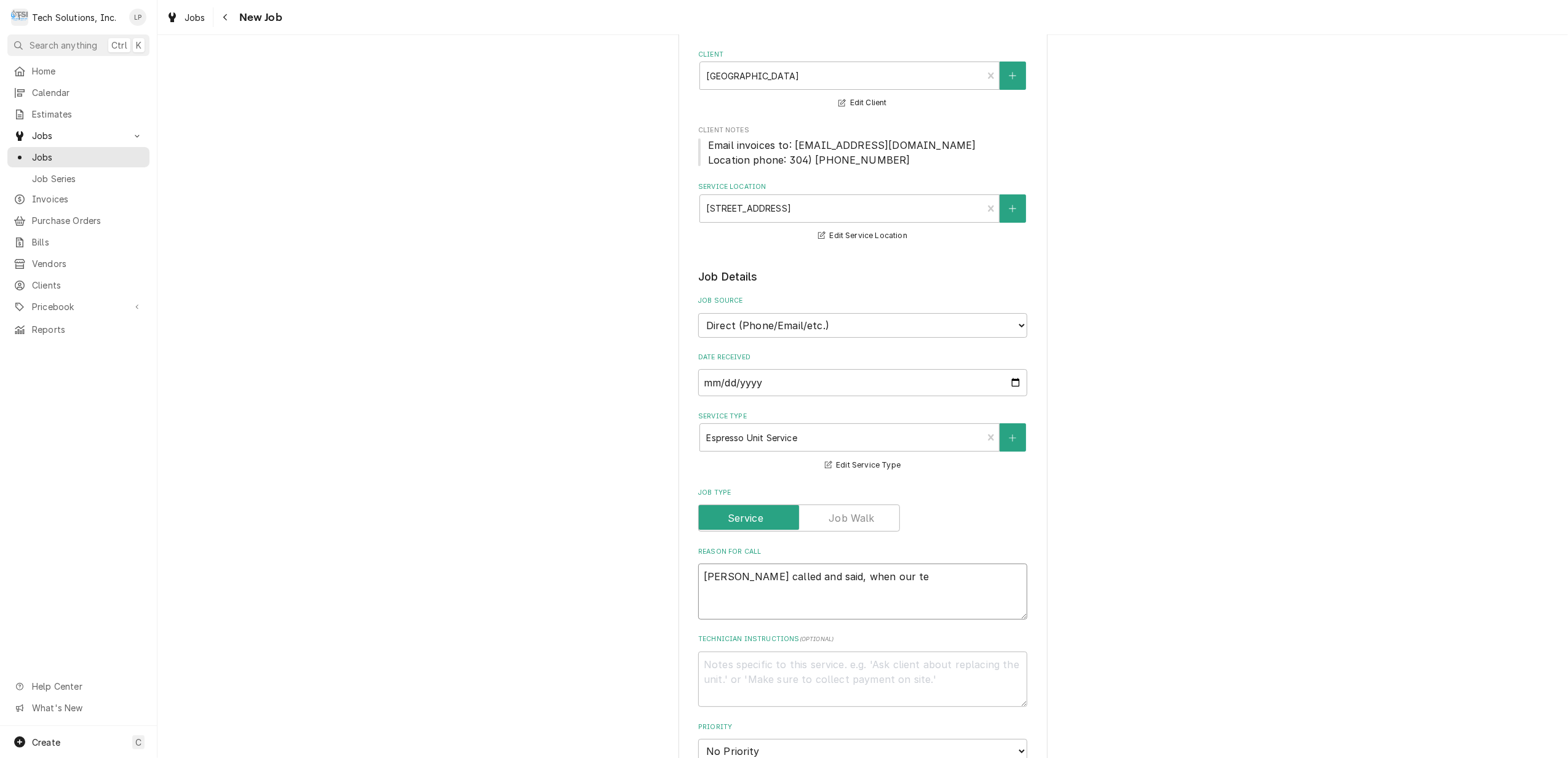
type textarea "x"
type textarea "Stacey called and said, when our tec"
type textarea "x"
type textarea "Stacey called and said, when our tech"
type textarea "x"
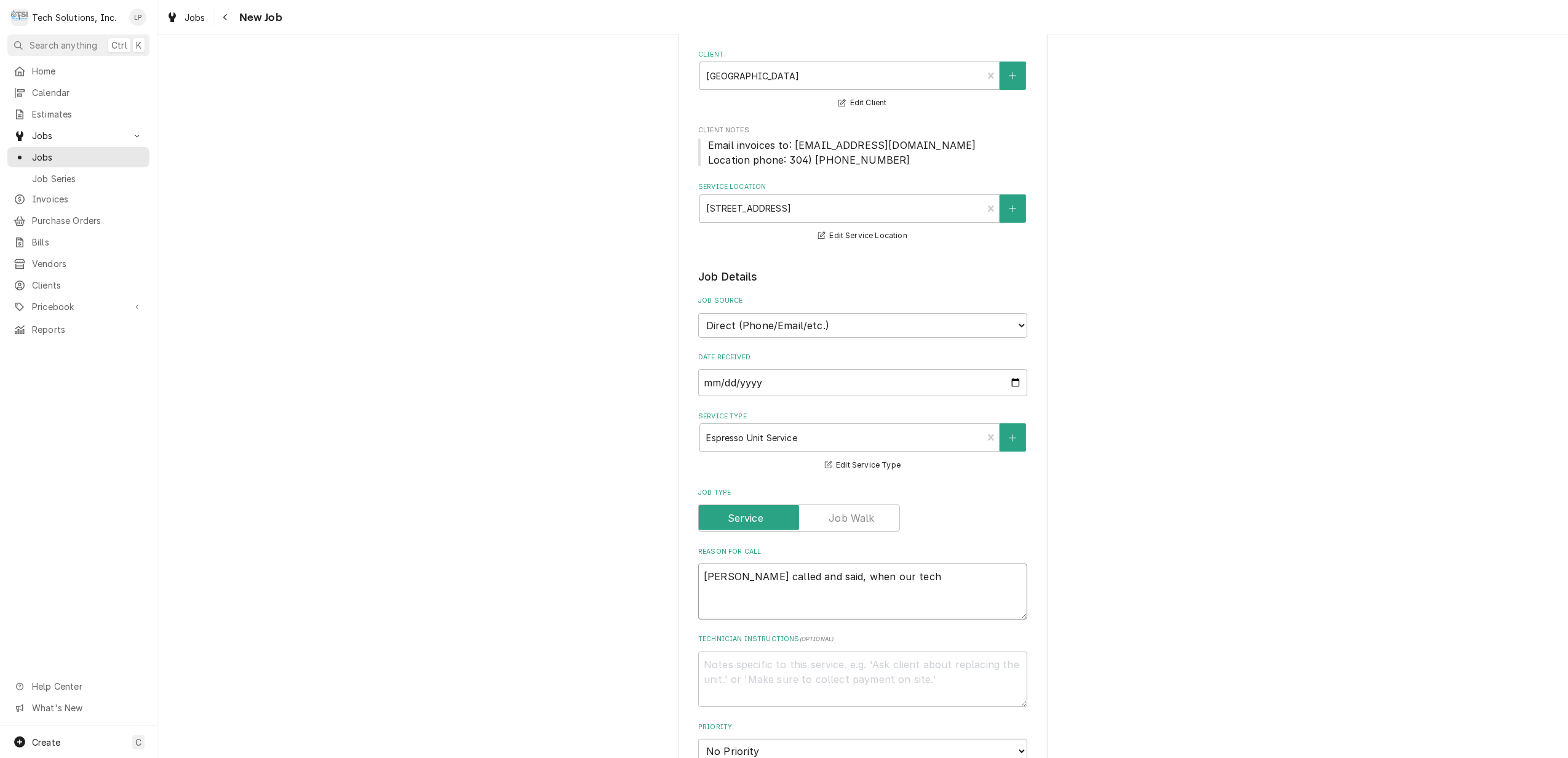
type textarea "Stacey called and said, when our tech"
type textarea "x"
type textarea "Stacey called and said, when our tech w"
type textarea "x"
type textarea "Stacey called and said, when our tech was"
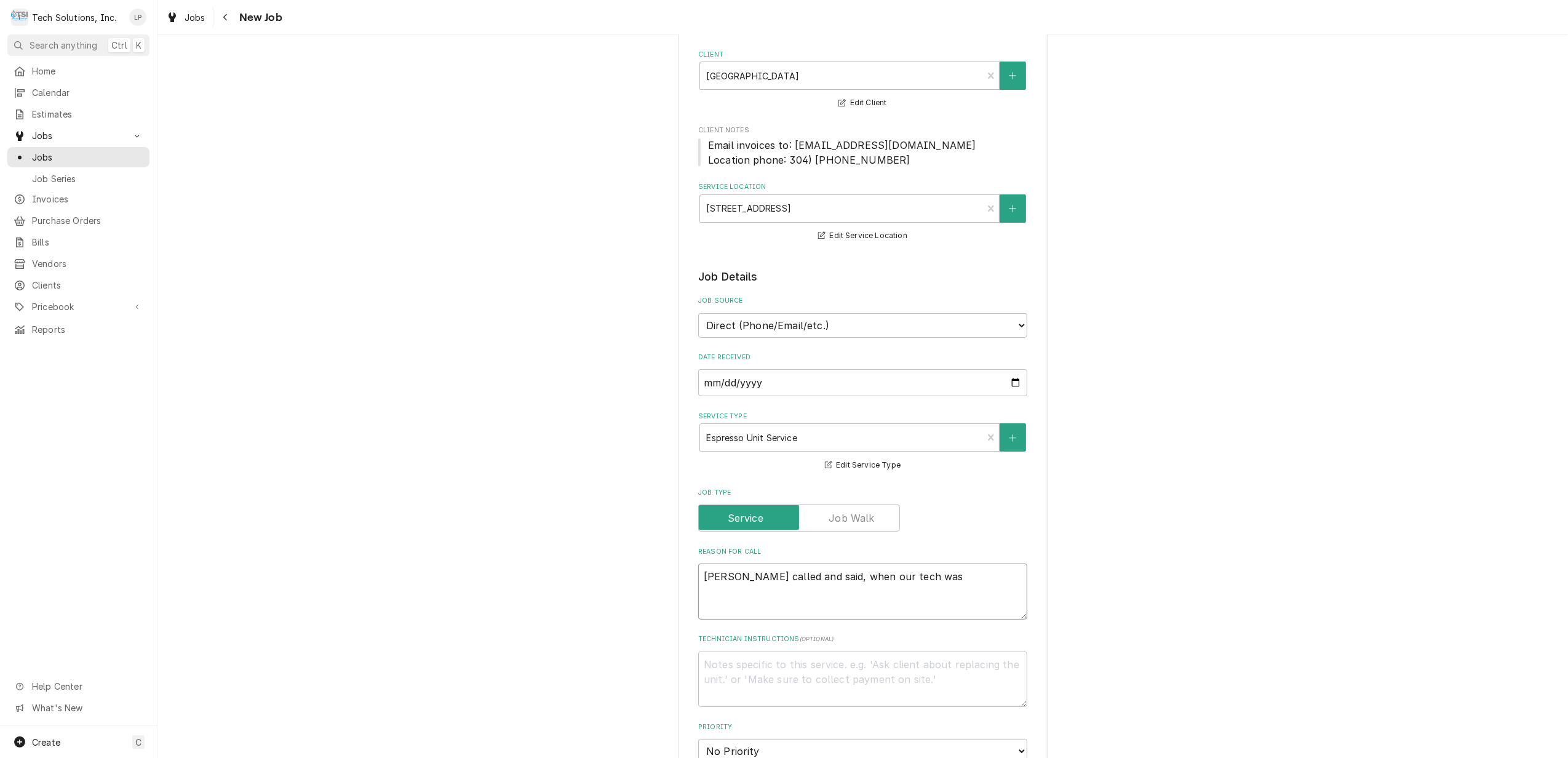
type textarea "x"
type textarea "Stacey called and said, when our tech was"
type textarea "x"
type textarea "Stacey called and said, when our tech was t"
type textarea "x"
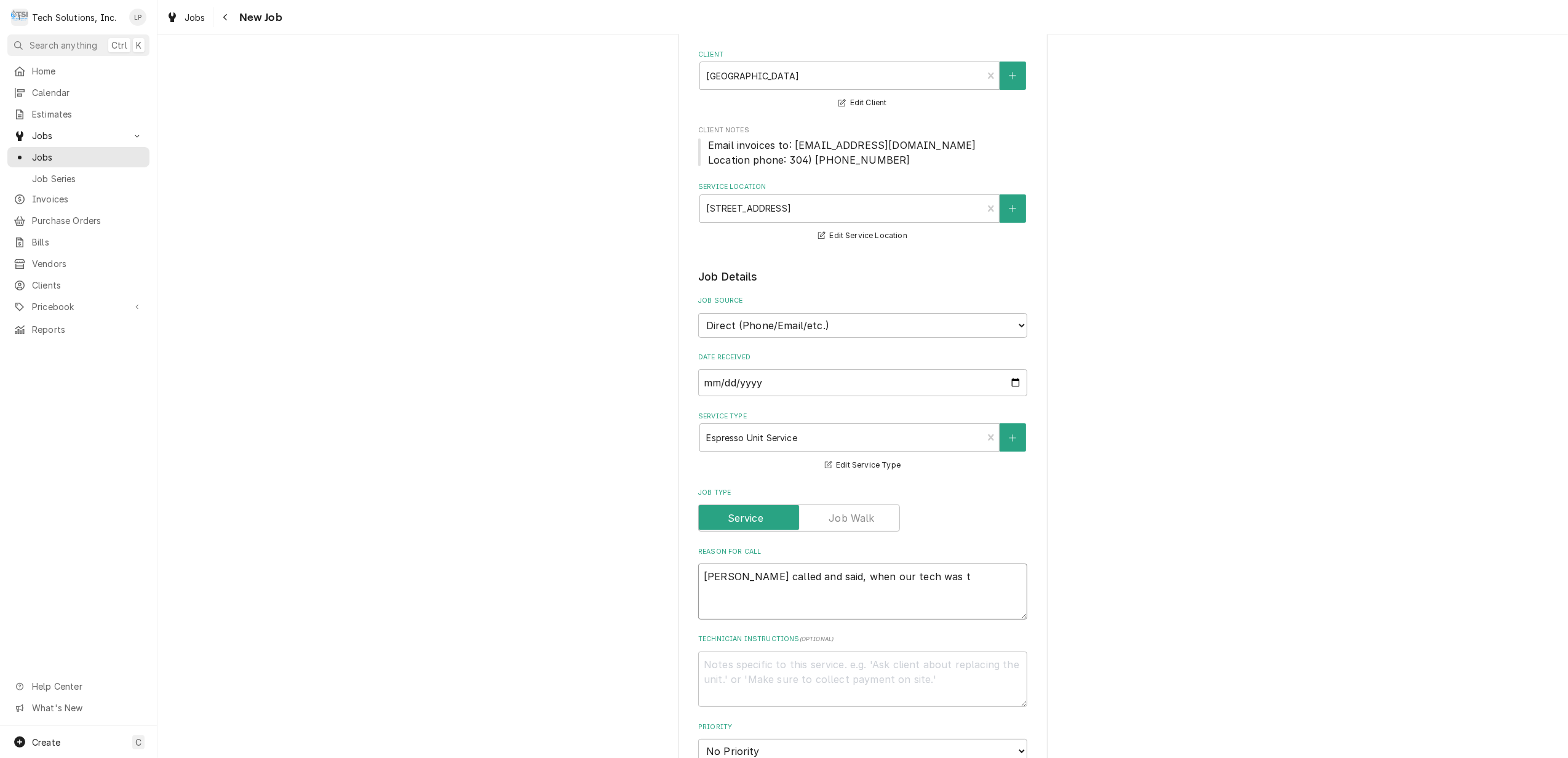
type textarea "Stacey called and said, when our tech was th"
type textarea "x"
type textarea "Stacey called and said, when our tech was ther"
type textarea "x"
type textarea "Stacey called and said, when our tech was there"
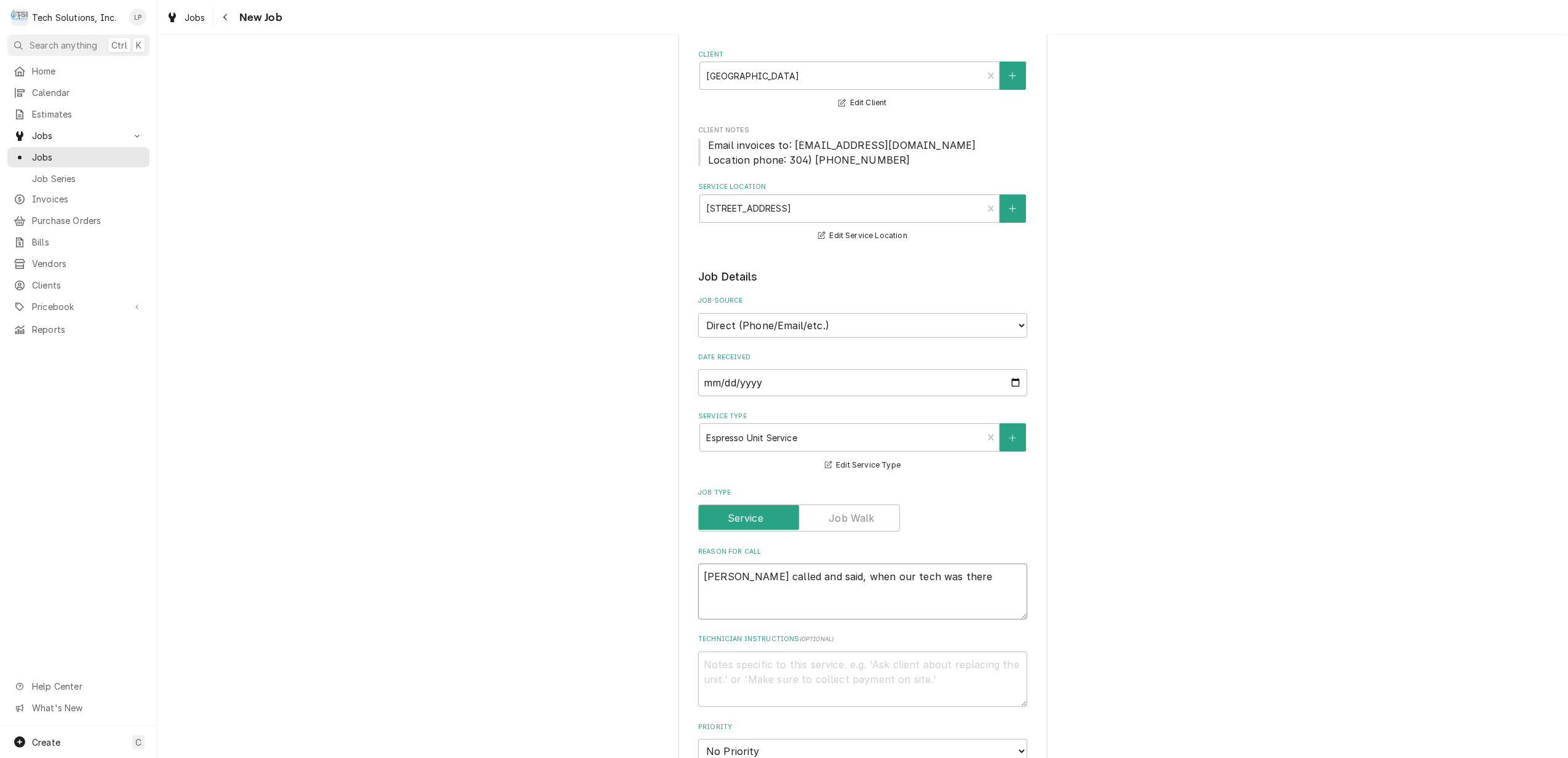
type textarea "x"
type textarea "Stacey called and said, when our tech was there"
type textarea "x"
type textarea "Stacey called and said, when our tech was there w"
type textarea "x"
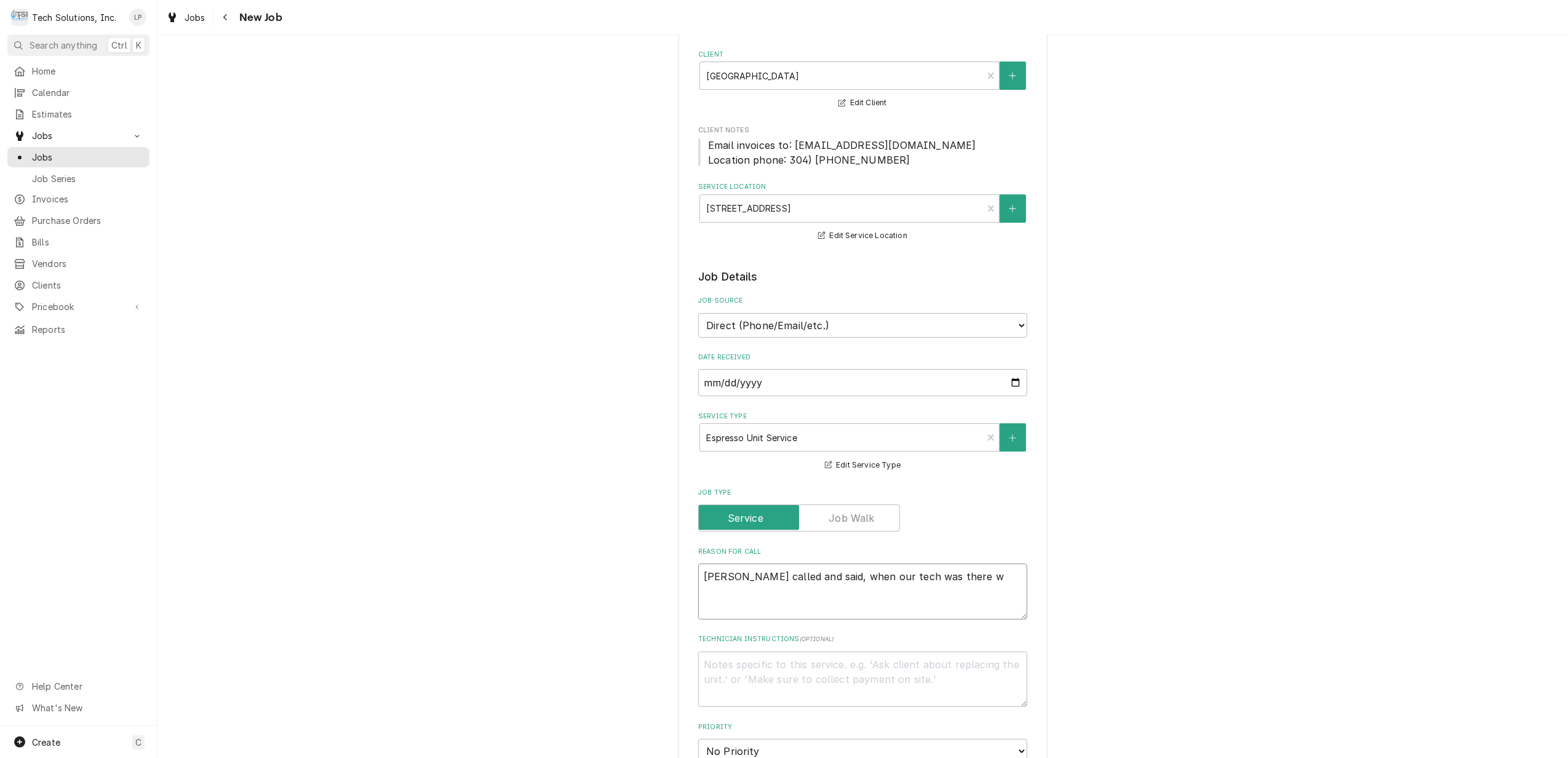
type textarea "Stacey called and said, when our tech was there wo"
type textarea "x"
type textarea "Stacey called and said, when our tech was there work"
type textarea "x"
type textarea "Stacey called and said, when our tech was there worki"
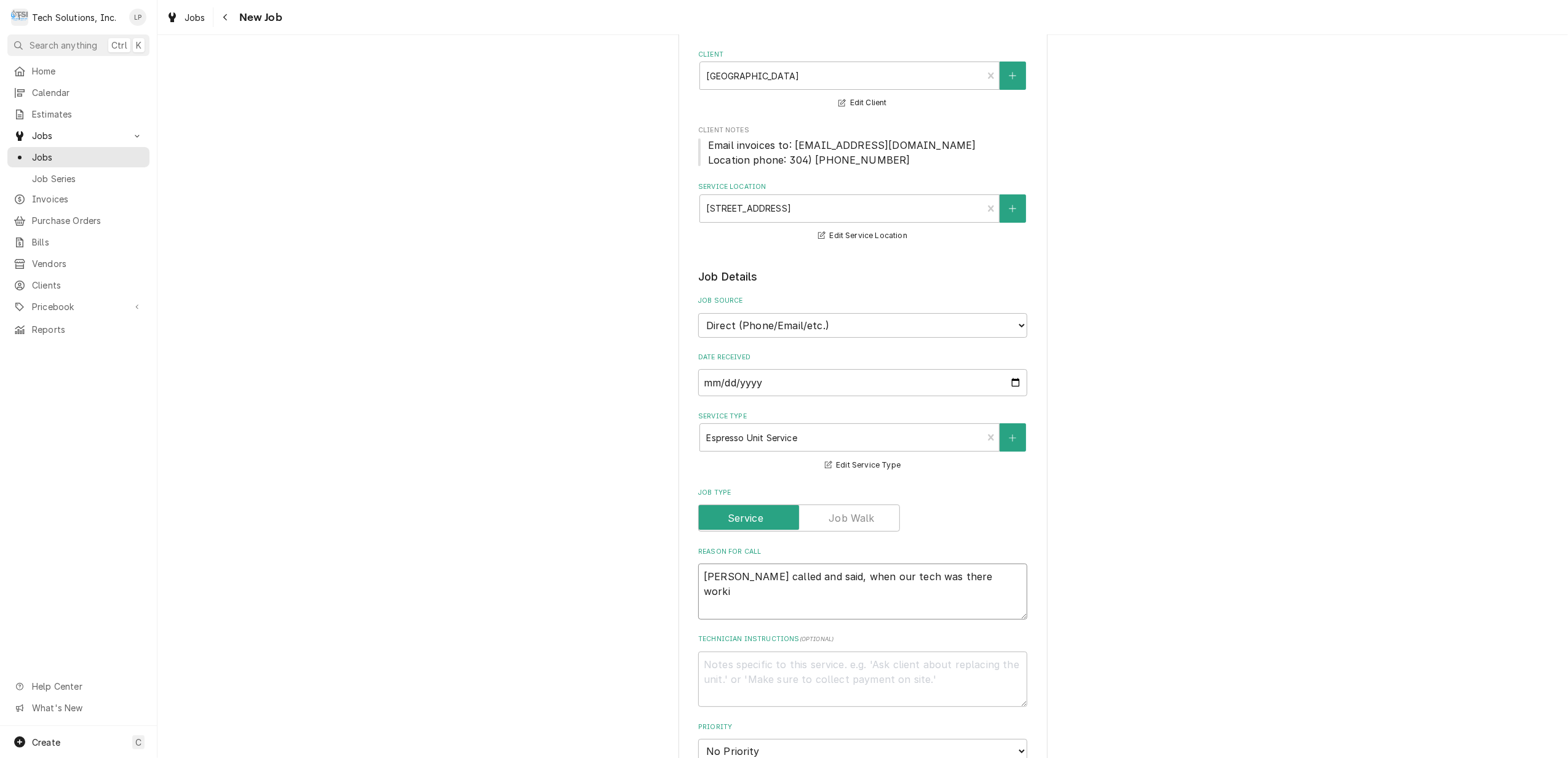
type textarea "x"
type textarea "Stacey called and said, when our tech was there workin"
type textarea "x"
type textarea "Stacey called and said, when our tech was there working"
type textarea "x"
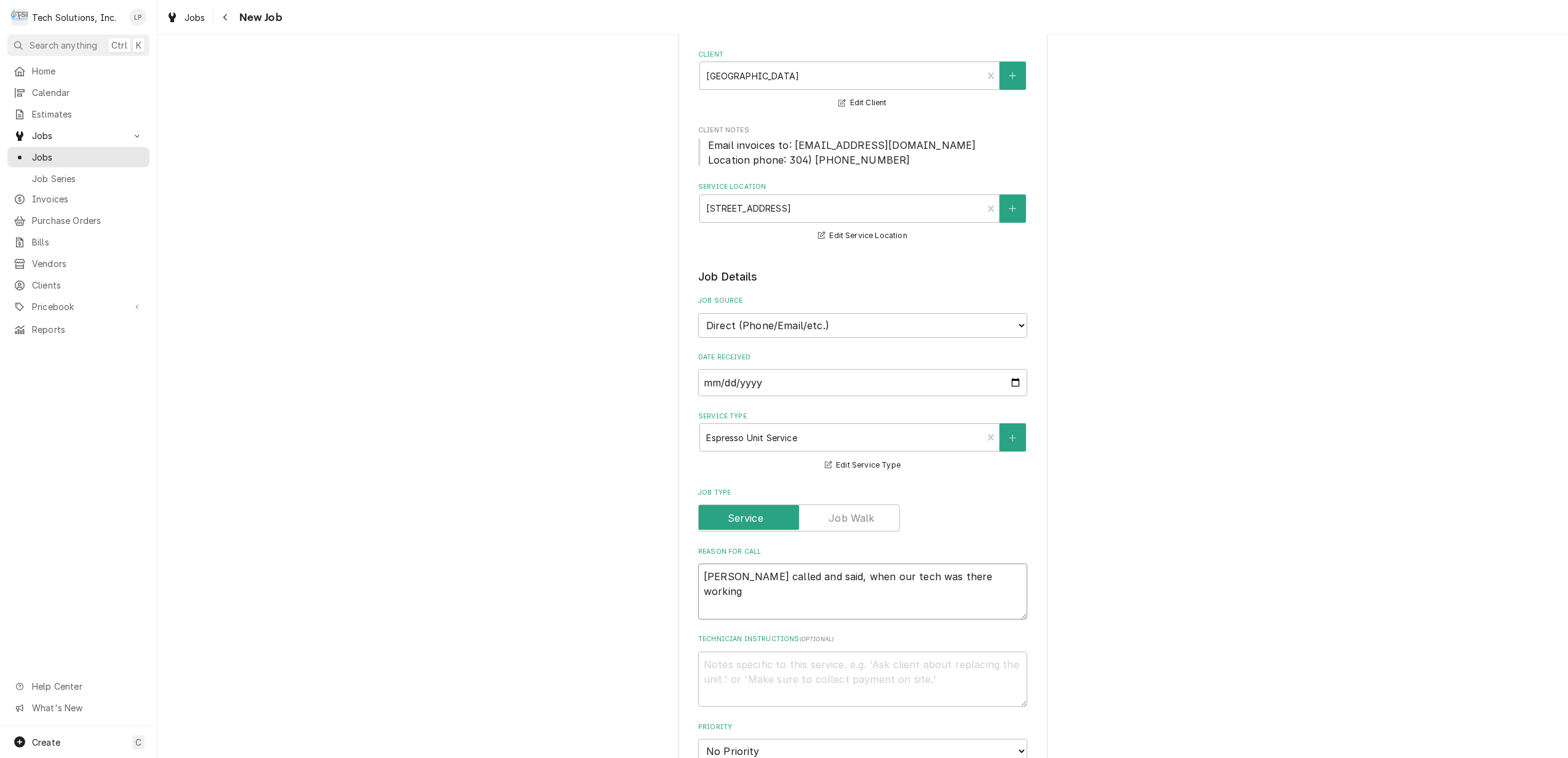
type textarea "Stacey called and said, when our tech was there working"
type textarea "x"
type textarea "Stacey called and said, when our tech was there working on"
type textarea "x"
type textarea "Stacey called and said, when our tech was there working on"
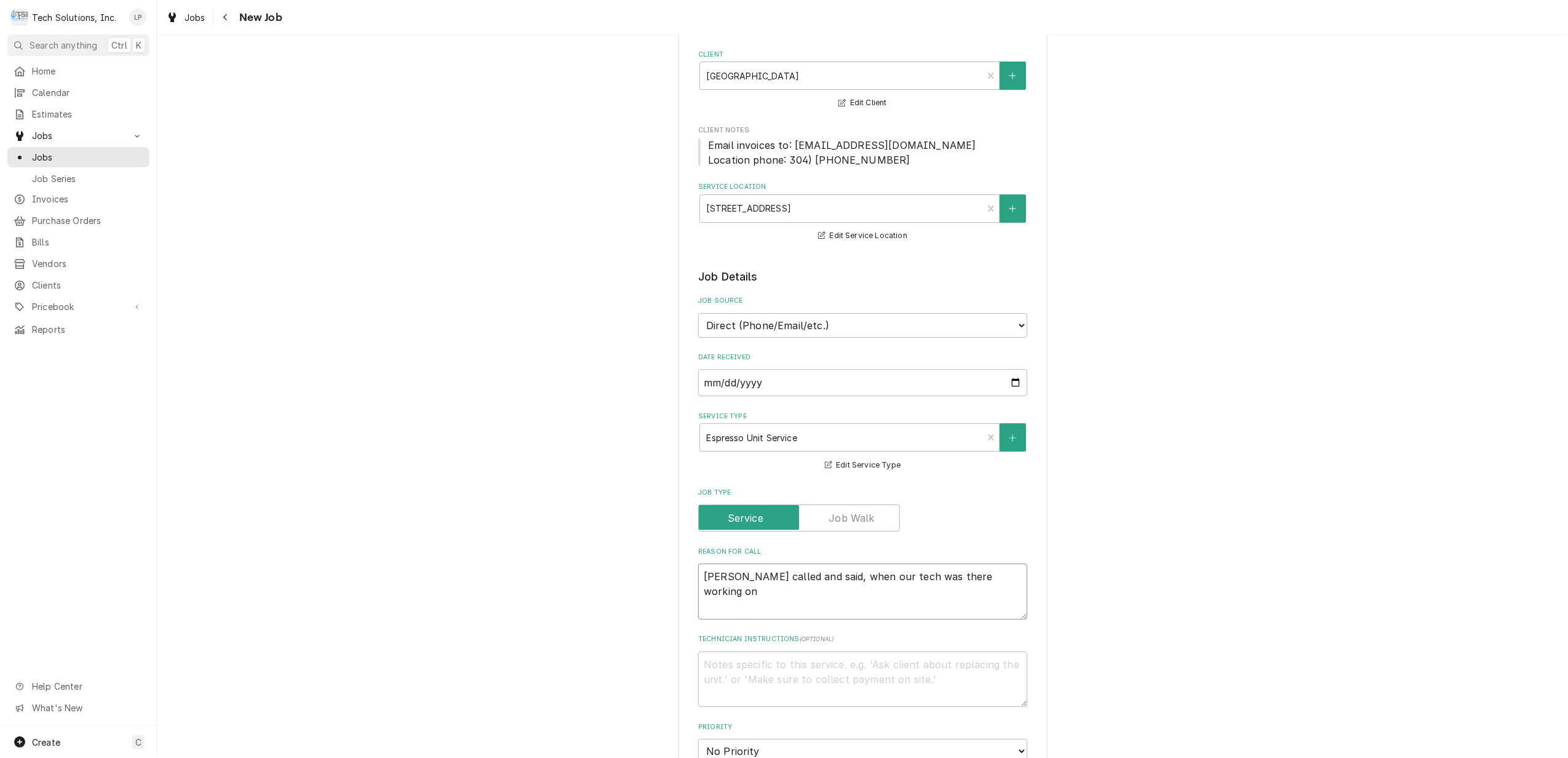
type textarea "x"
type textarea "Stacey called and said, when our tech was there working on t"
type textarea "x"
type textarea "Stacey called and said, when our tech was there working on th"
type textarea "x"
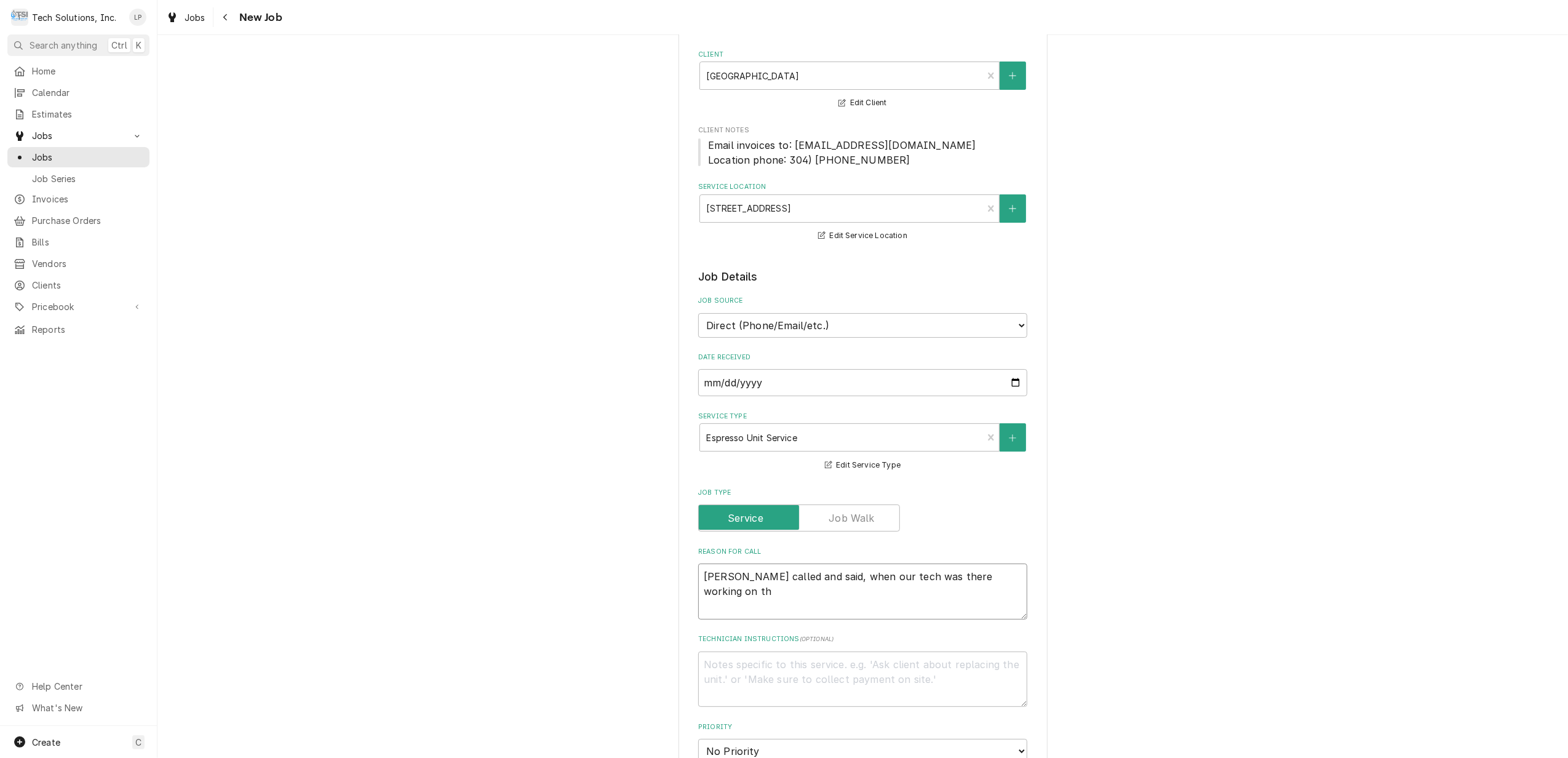
type textarea "Stacey called and said, when our tech was there working on the"
type textarea "x"
type textarea "Stacey called and said, when our tech was there working on the"
type textarea "x"
type textarea "Stacey called and said, when our tech was there working on the e"
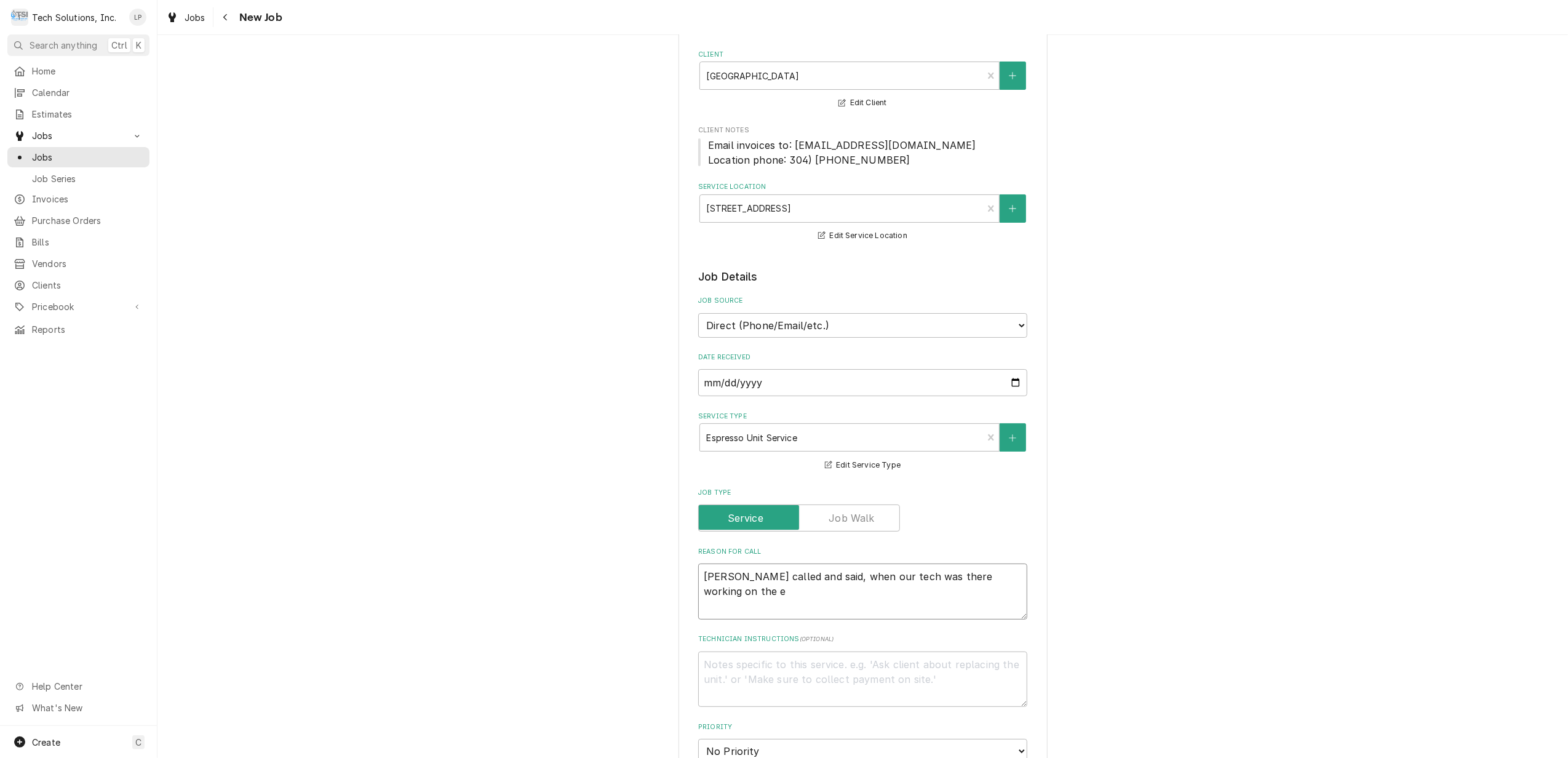
type textarea "x"
type textarea "Stacey called and said, when our tech was there working on the es"
type textarea "x"
type textarea "Stacey called and said, when our tech was there working on the esp"
type textarea "x"
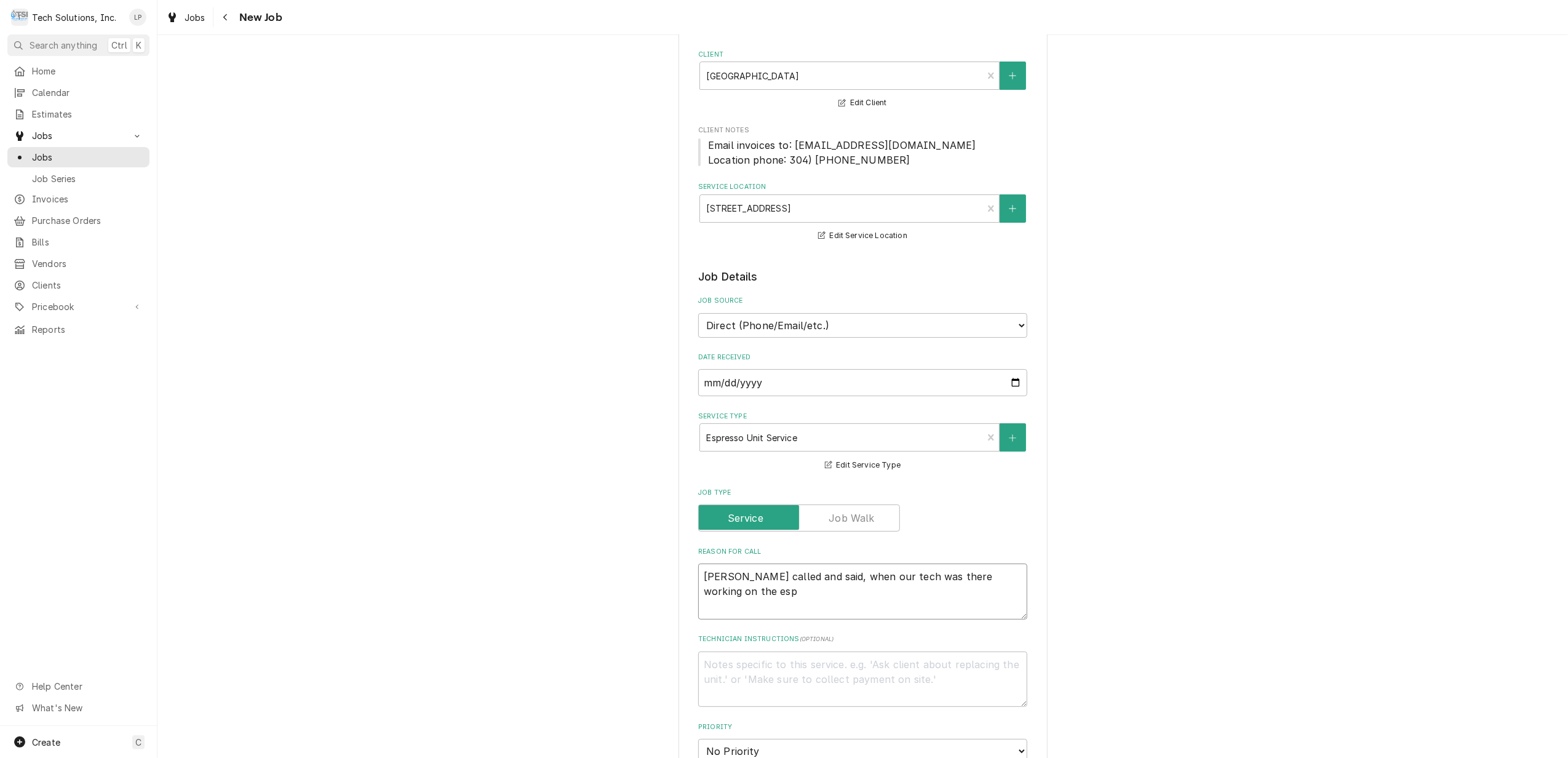
type textarea "Stacey called and said, when our tech was there working on the espr"
type textarea "x"
type textarea "Stacey called and said, when our tech was there working on the espre"
type textarea "x"
type textarea "Stacey called and said, when our tech was there working on the espres"
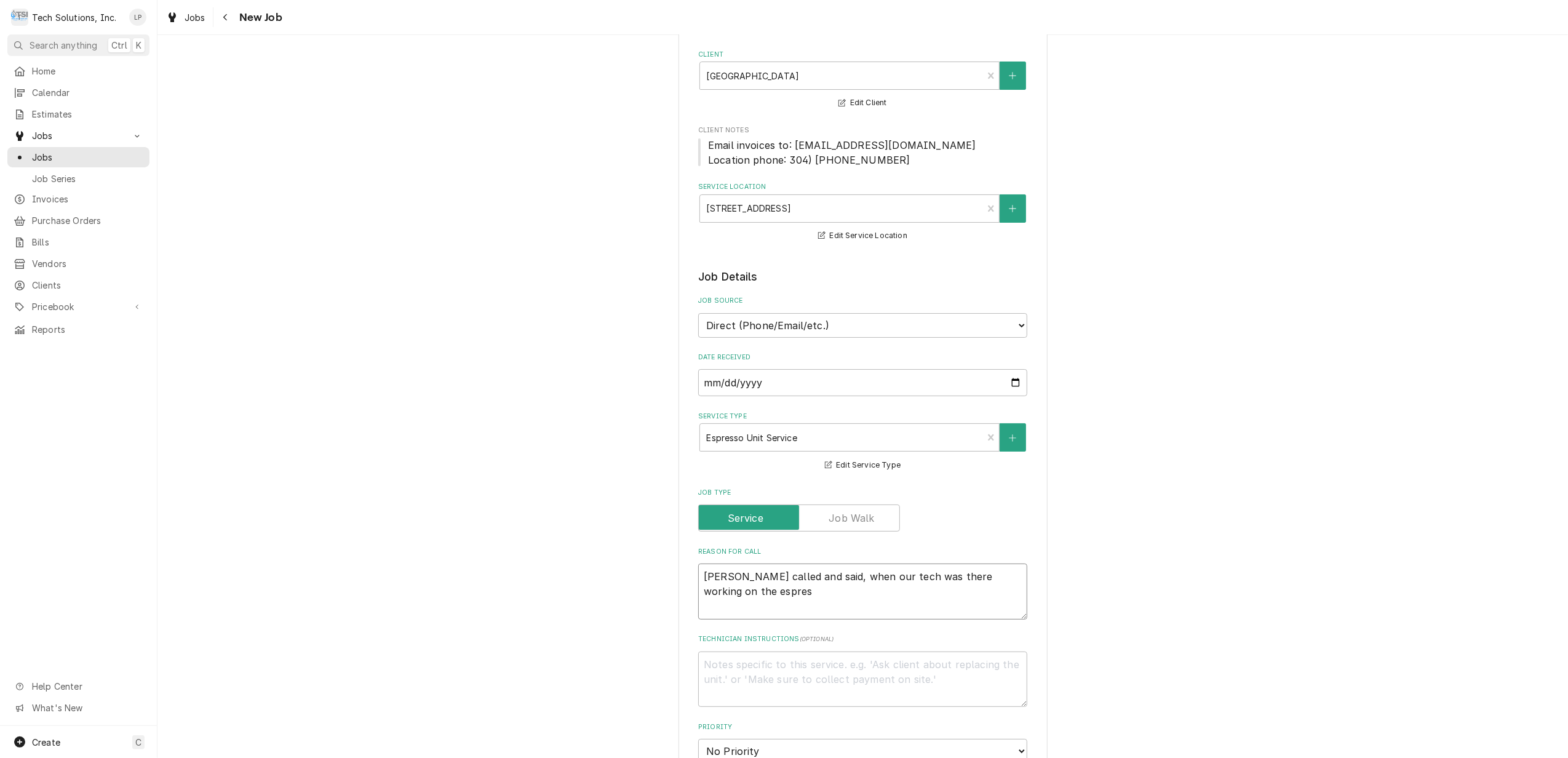
type textarea "x"
type textarea "Stacey called and said, when our tech was there working on the espress"
type textarea "x"
type textarea "Stacey called and said, when our tech was there working on the espresso"
type textarea "x"
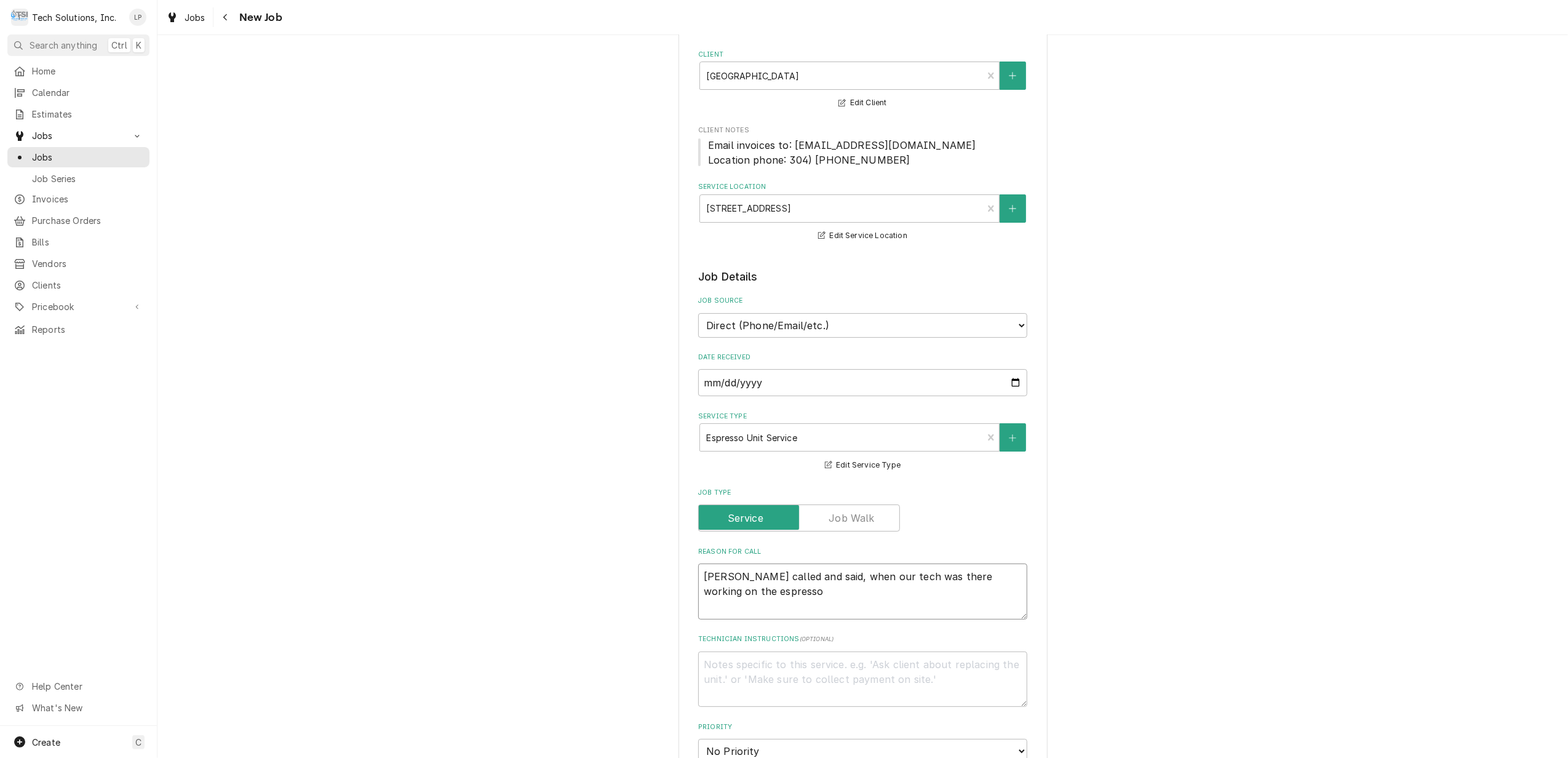
type textarea "Stacey called and said, when our tech was there working on the espresso"
type textarea "x"
type textarea "Stacey called and said, when our tech was there working on the espresso m"
type textarea "x"
type textarea "Stacey called and said, when our tech was there working on the espresso ma"
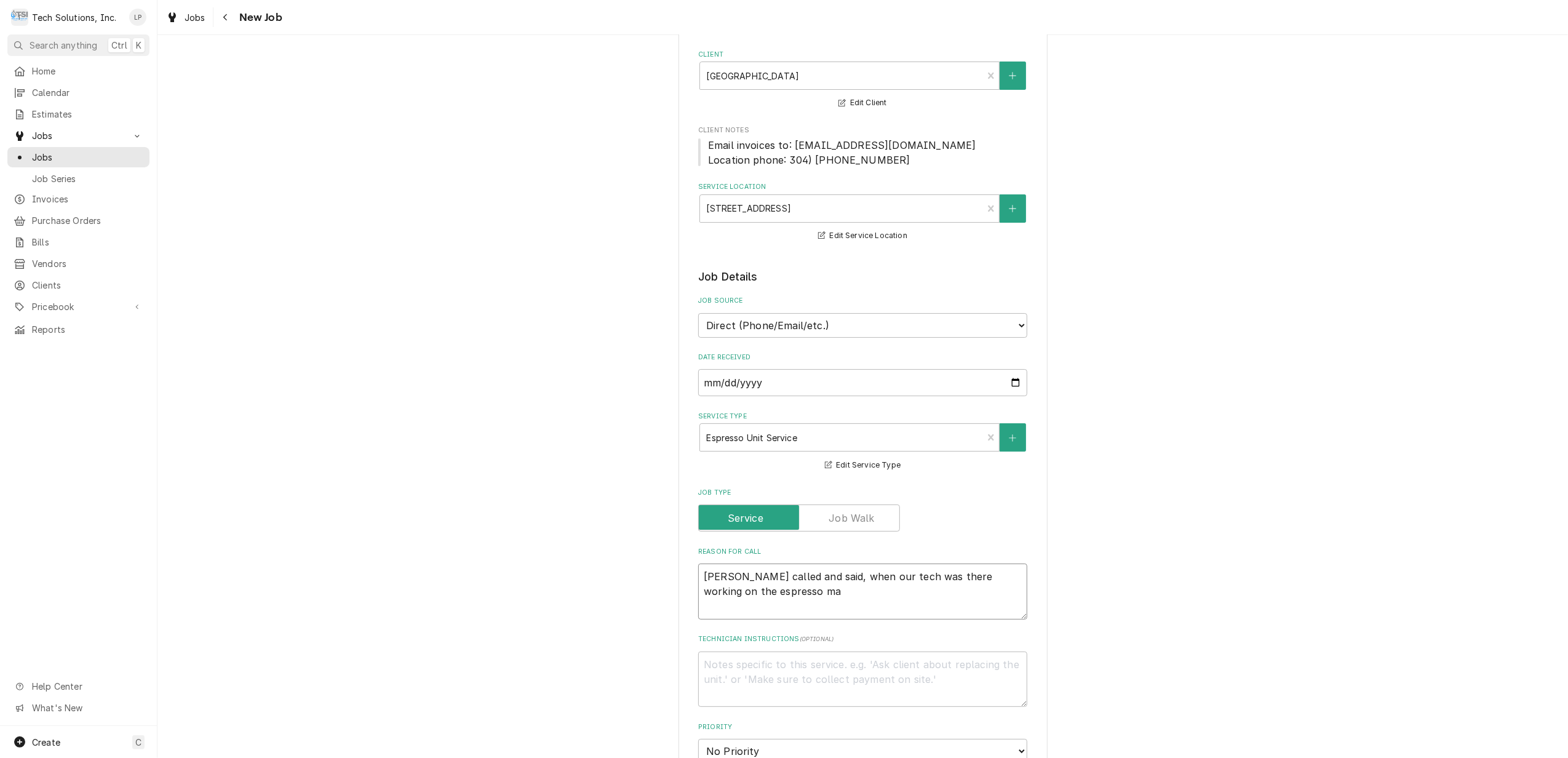
type textarea "x"
type textarea "Stacey called and said, when our tech was there working on the espresso mac"
type textarea "x"
type textarea "Stacey called and said, when our tech was there working on the espresso mach"
type textarea "x"
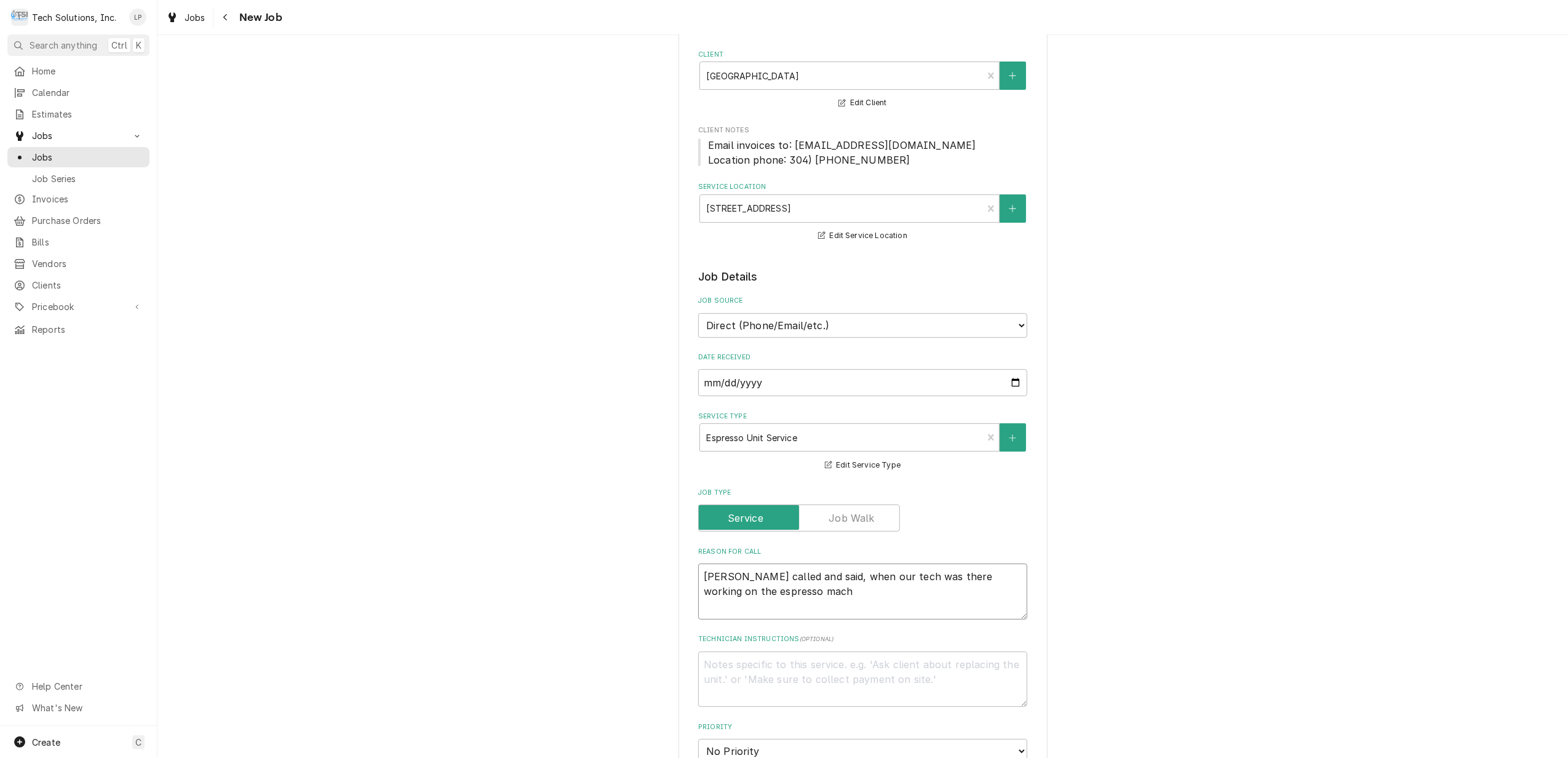
type textarea "Stacey called and said, when our tech was there working on the espresso machi"
type textarea "x"
type textarea "Stacey called and said, when our tech was there working on the espresso machin"
type textarea "x"
type textarea "Stacey called and said, when our tech was there working on the espresso machine"
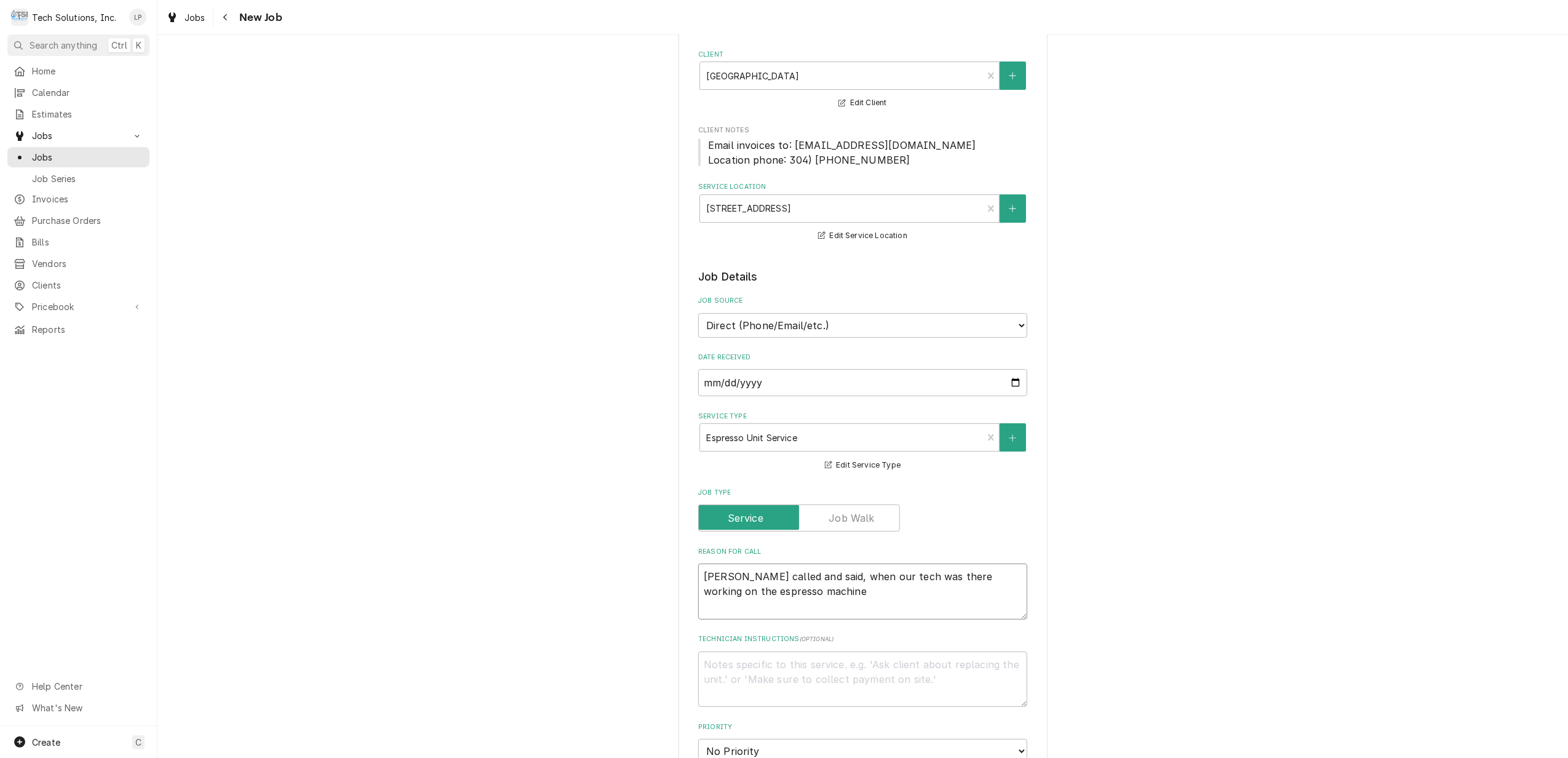
type textarea "x"
type textarea "Stacey called and said, when our tech was there working on the espresso machine,"
type textarea "x"
type textarea "Stacey called and said, when our tech was there working on the espresso machine,"
type textarea "x"
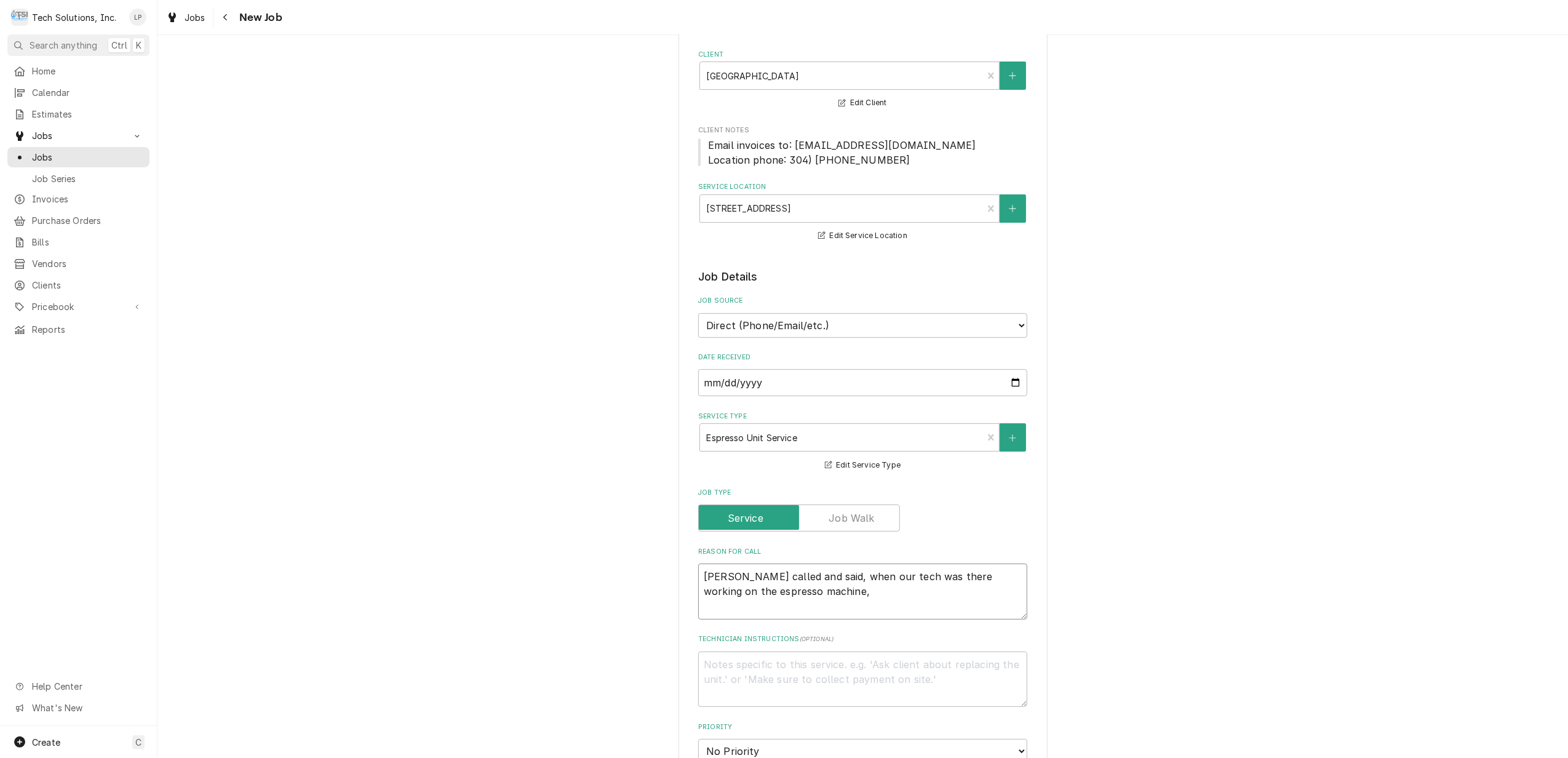
type textarea "Stacey called and said, when our tech was there working on the espresso machine,"
type textarea "x"
type textarea "Stacey called and said, when our tech was there working on the espresso machine,"
type textarea "x"
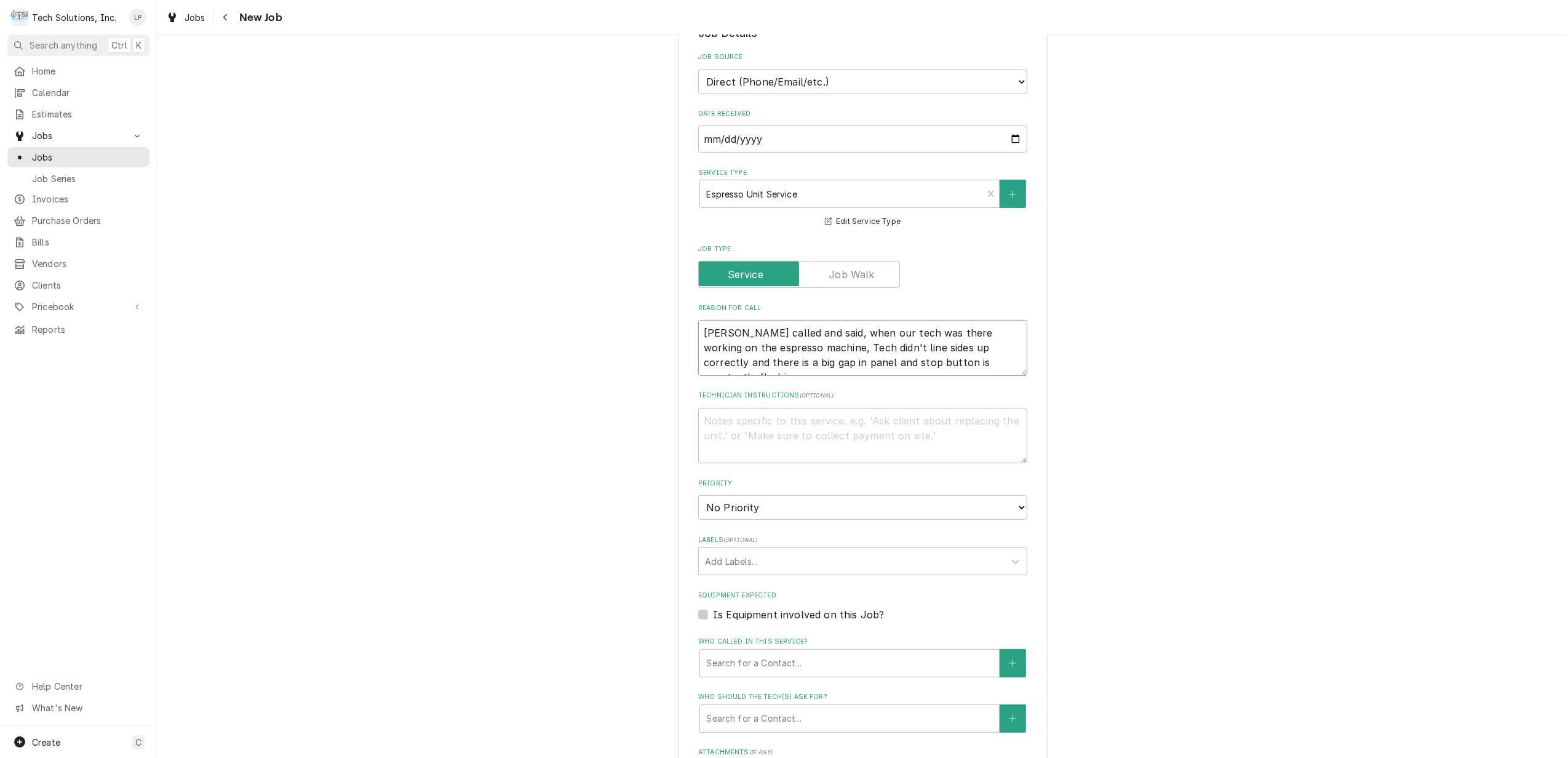
scroll to position [328, 0]
click at [1218, 628] on div "Please provide the following information to create a job: Client Details Client…" at bounding box center [863, 449] width 1411 height 1458
click at [911, 419] on textarea "Technician Instructions ( optional )" at bounding box center [863, 433] width 329 height 56
click at [699, 420] on textarea "Call Tech Support to find out why?" at bounding box center [863, 433] width 329 height 56
click at [963, 411] on textarea "Austin/Coleton Call Tech Support to find out why?" at bounding box center [863, 433] width 329 height 56
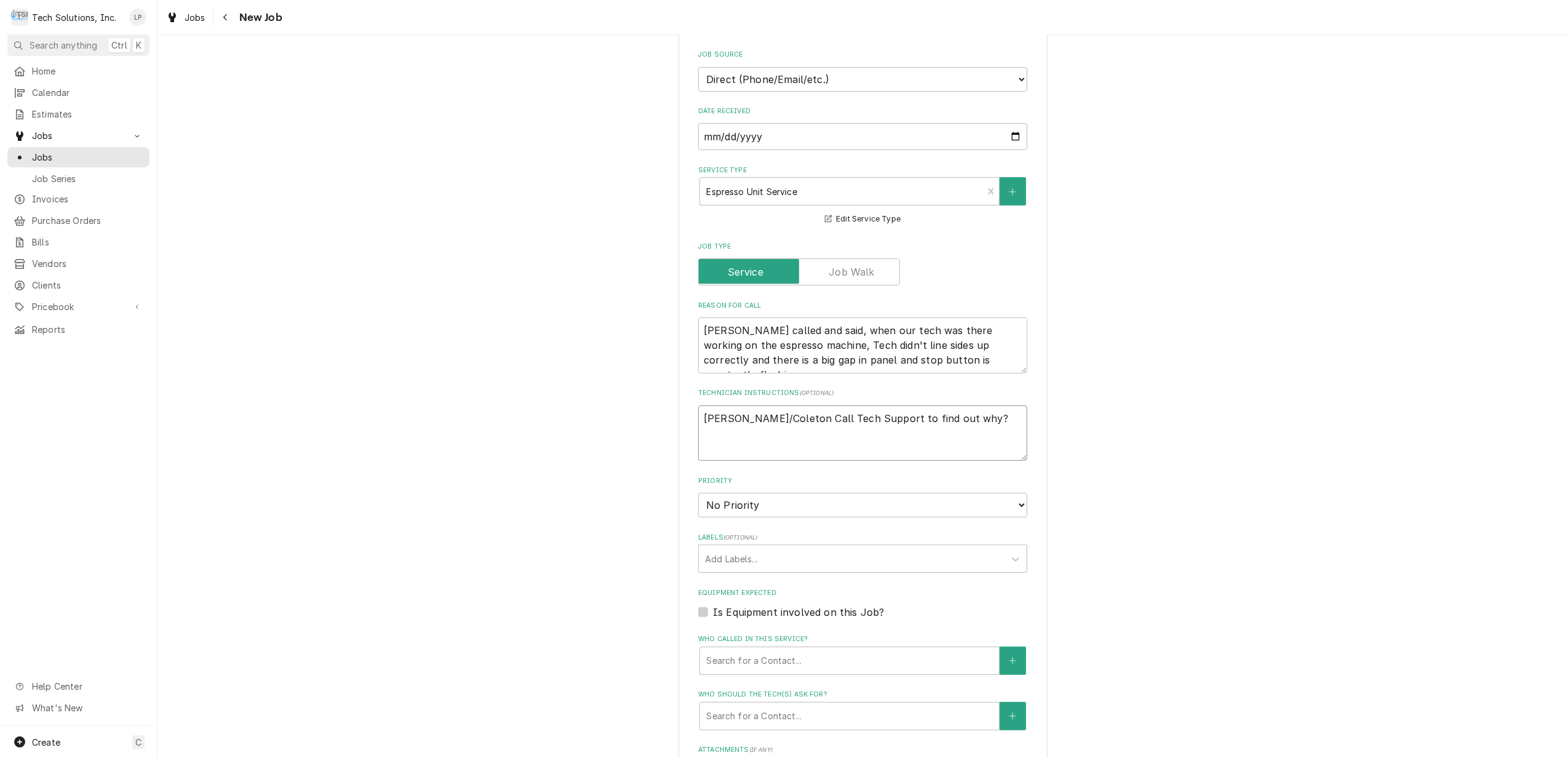
scroll to position [492, 0]
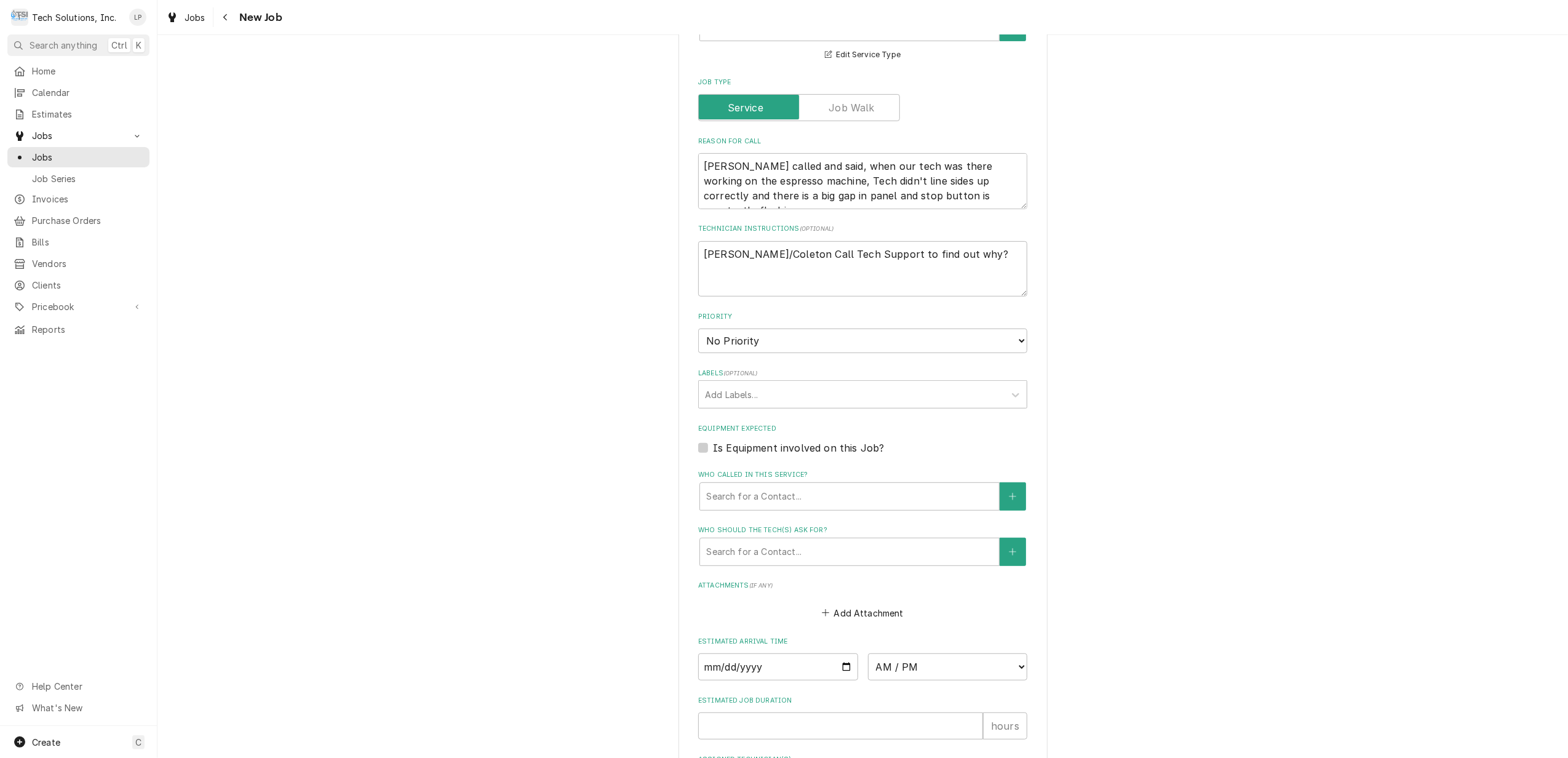
click at [713, 447] on label "Is Equipment involved on this Job?" at bounding box center [798, 447] width 171 height 14
click at [713, 447] on input "Equipment Expected" at bounding box center [878, 453] width 329 height 27
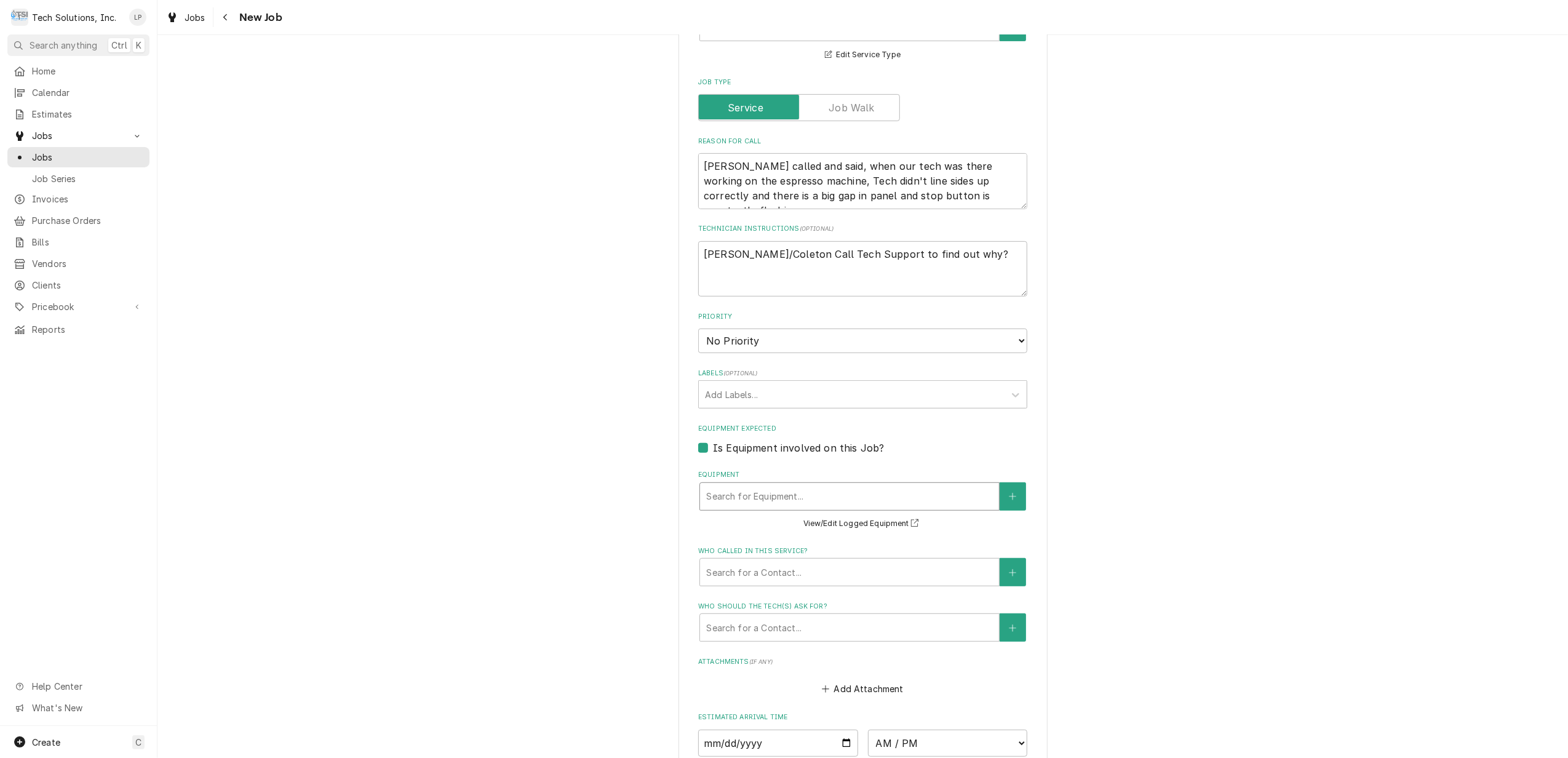
click at [836, 489] on div "Search for Equipment..." at bounding box center [849, 496] width 299 height 27
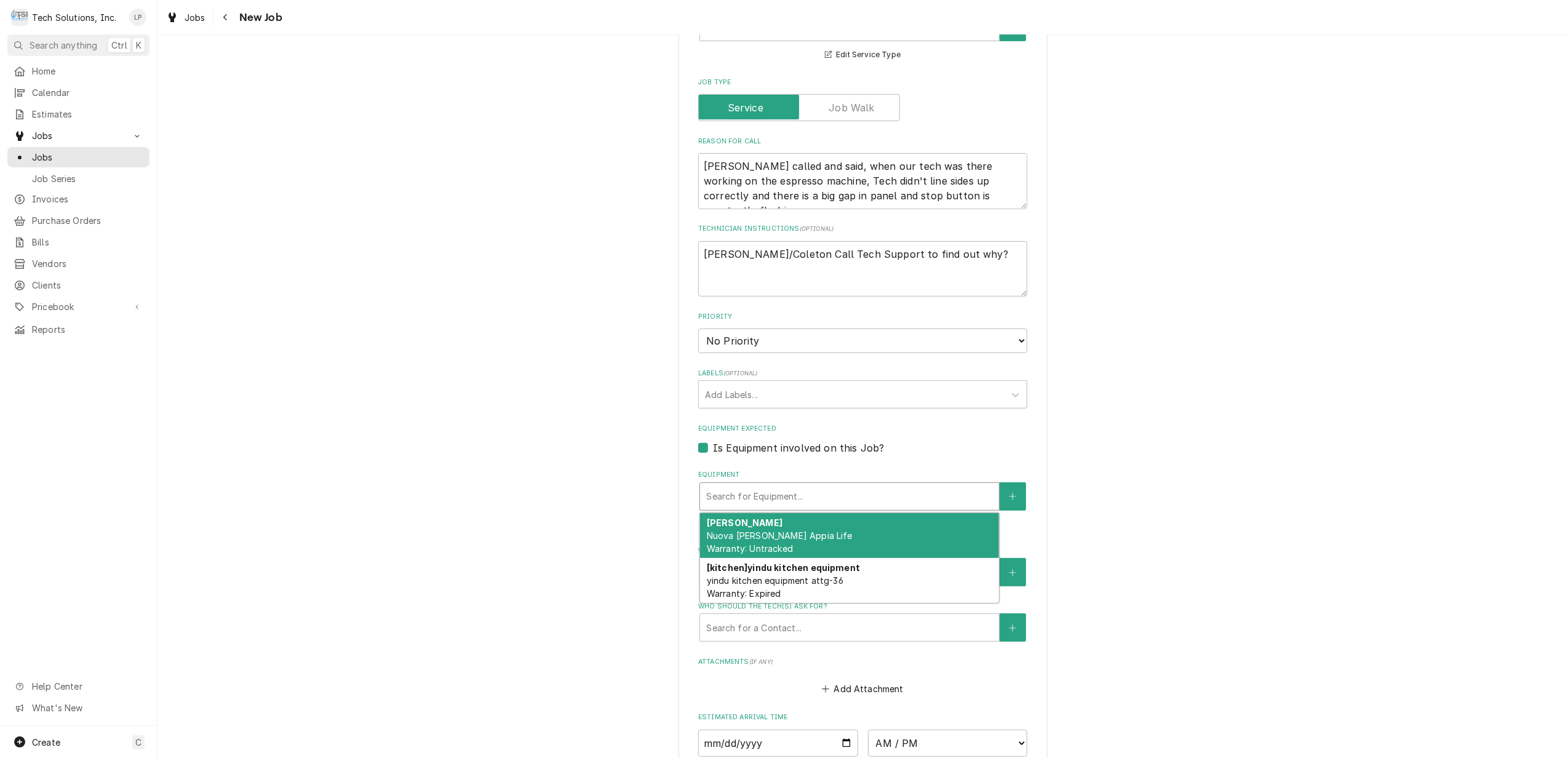
click at [842, 532] on div "Simonelli Nuova Simonelli Appia Life Warranty: Untracked" at bounding box center [849, 535] width 299 height 45
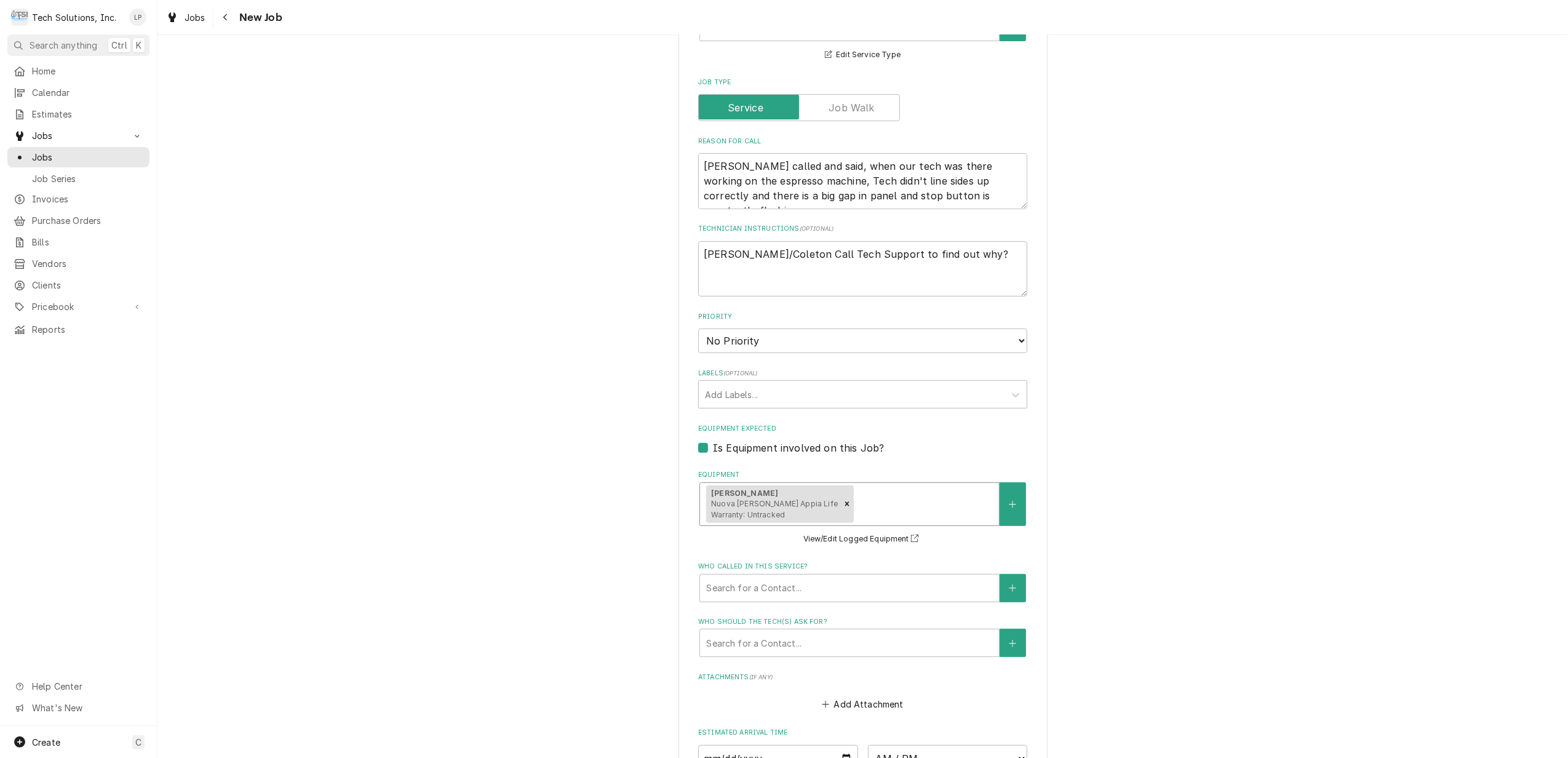
click at [1188, 608] on div "Please provide the following information to create a job: Client Details Client…" at bounding box center [863, 330] width 1411 height 1550
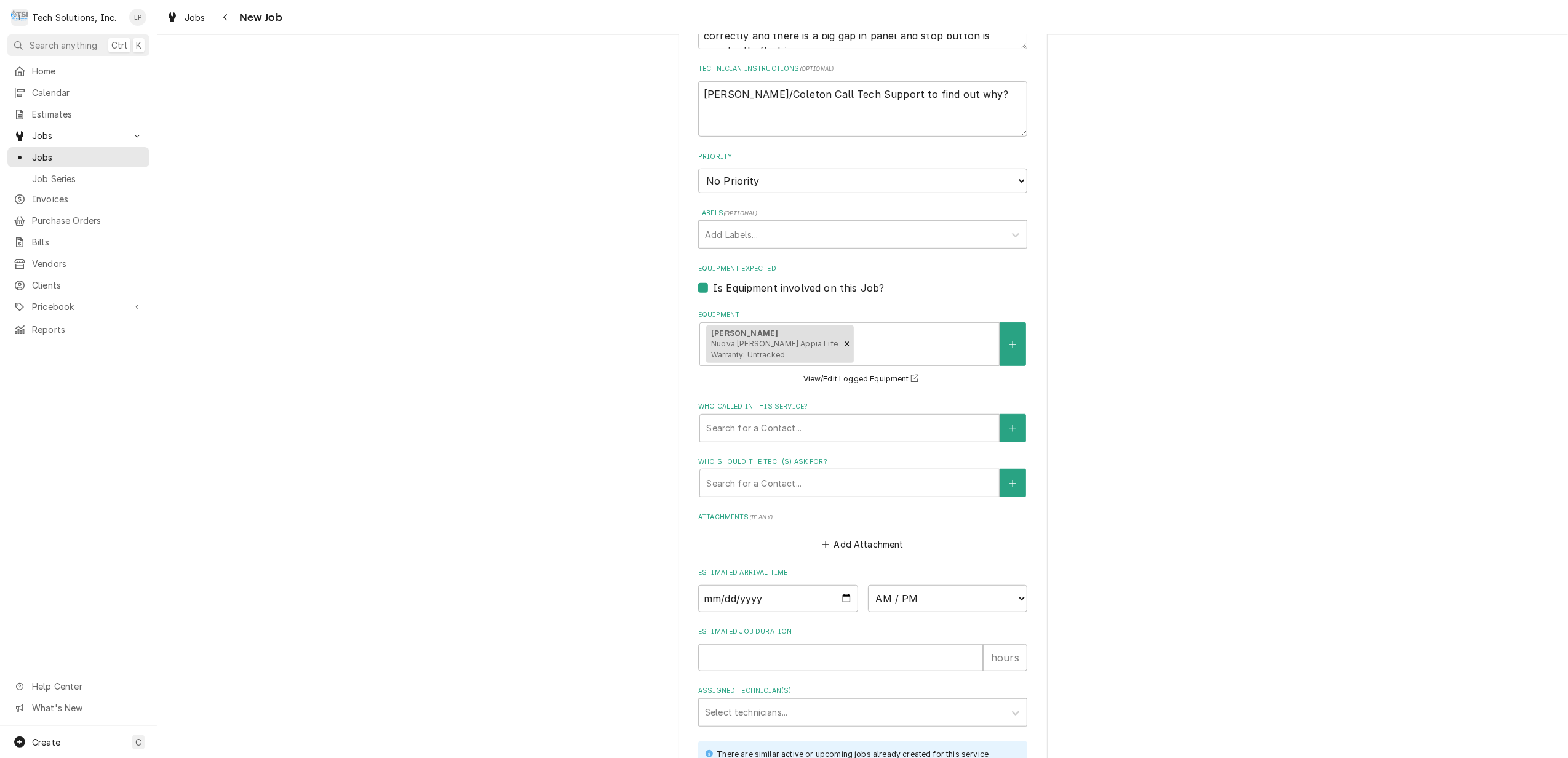
scroll to position [656, 0]
click at [933, 420] on div "Who called in this service?" at bounding box center [849, 424] width 287 height 22
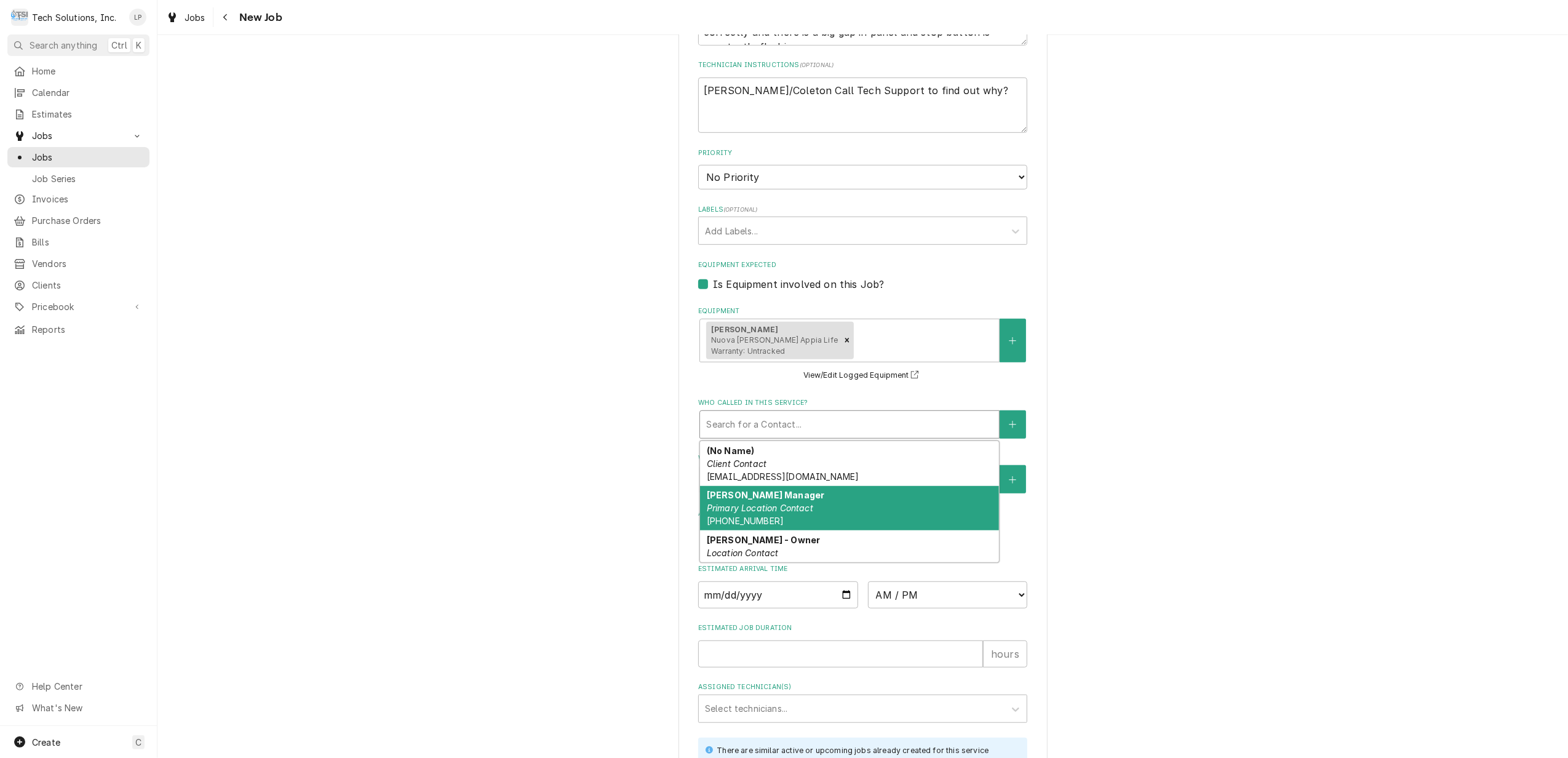
click at [869, 504] on div "Stacy McCarty Manager Primary Location Contact (330) 224-3138" at bounding box center [849, 508] width 299 height 45
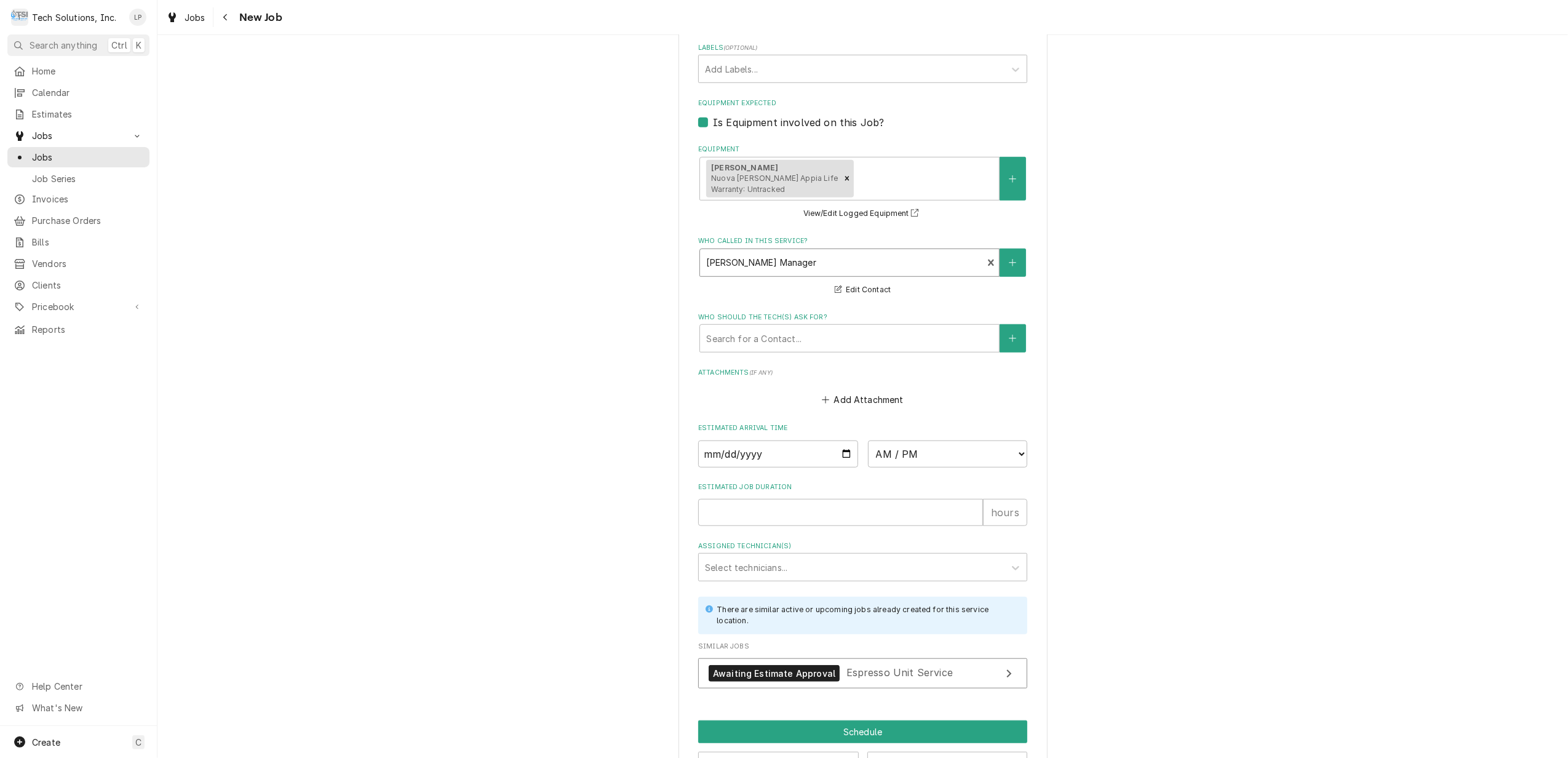
scroll to position [820, 0]
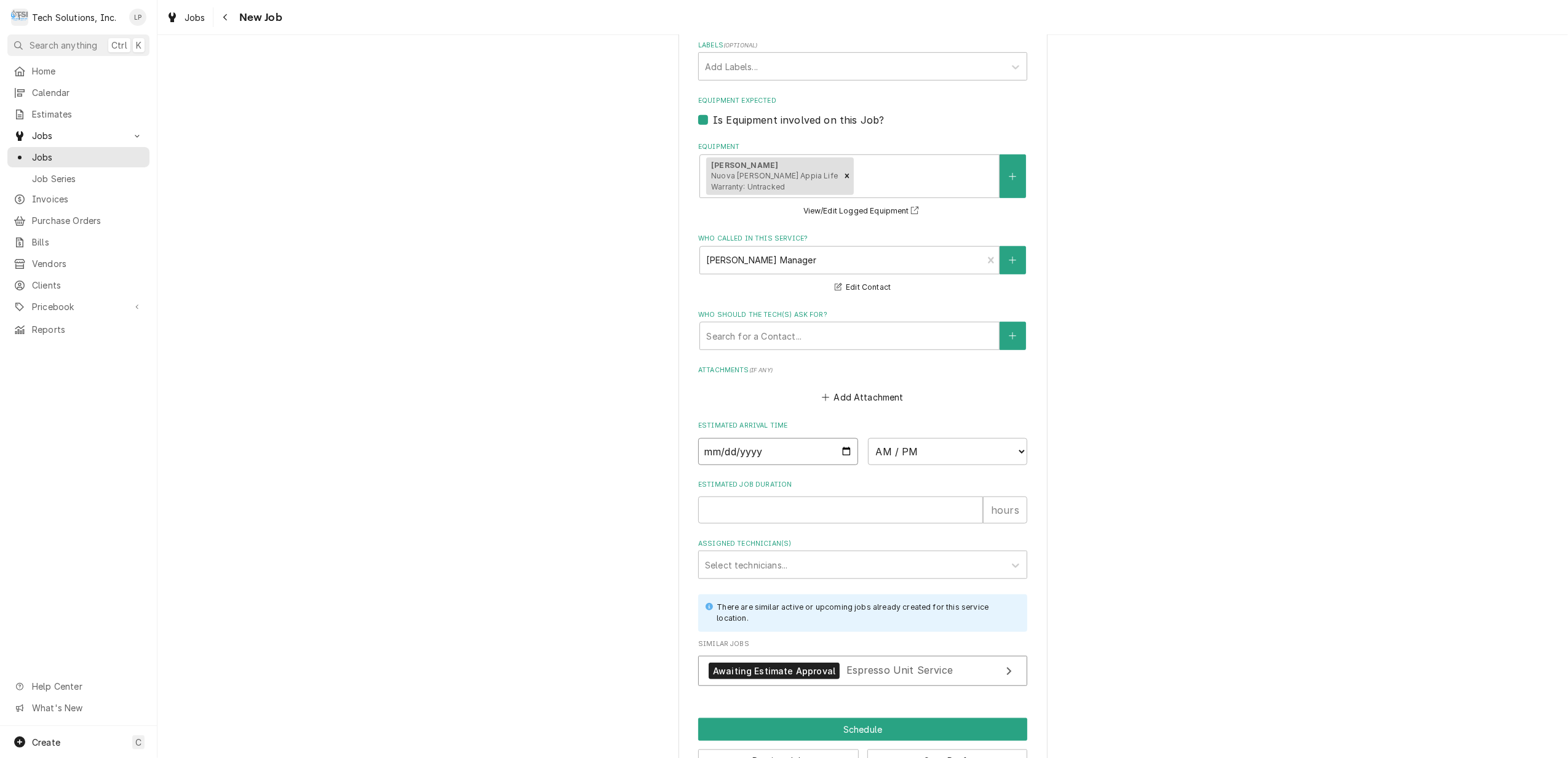
click at [837, 453] on input "Date" at bounding box center [778, 451] width 160 height 27
click at [1015, 449] on select "AM / PM 6:00 AM 6:15 AM 6:30 AM 6:45 AM 7:00 AM 7:15 AM 7:30 AM 7:45 AM 8:00 AM…" at bounding box center [948, 451] width 160 height 27
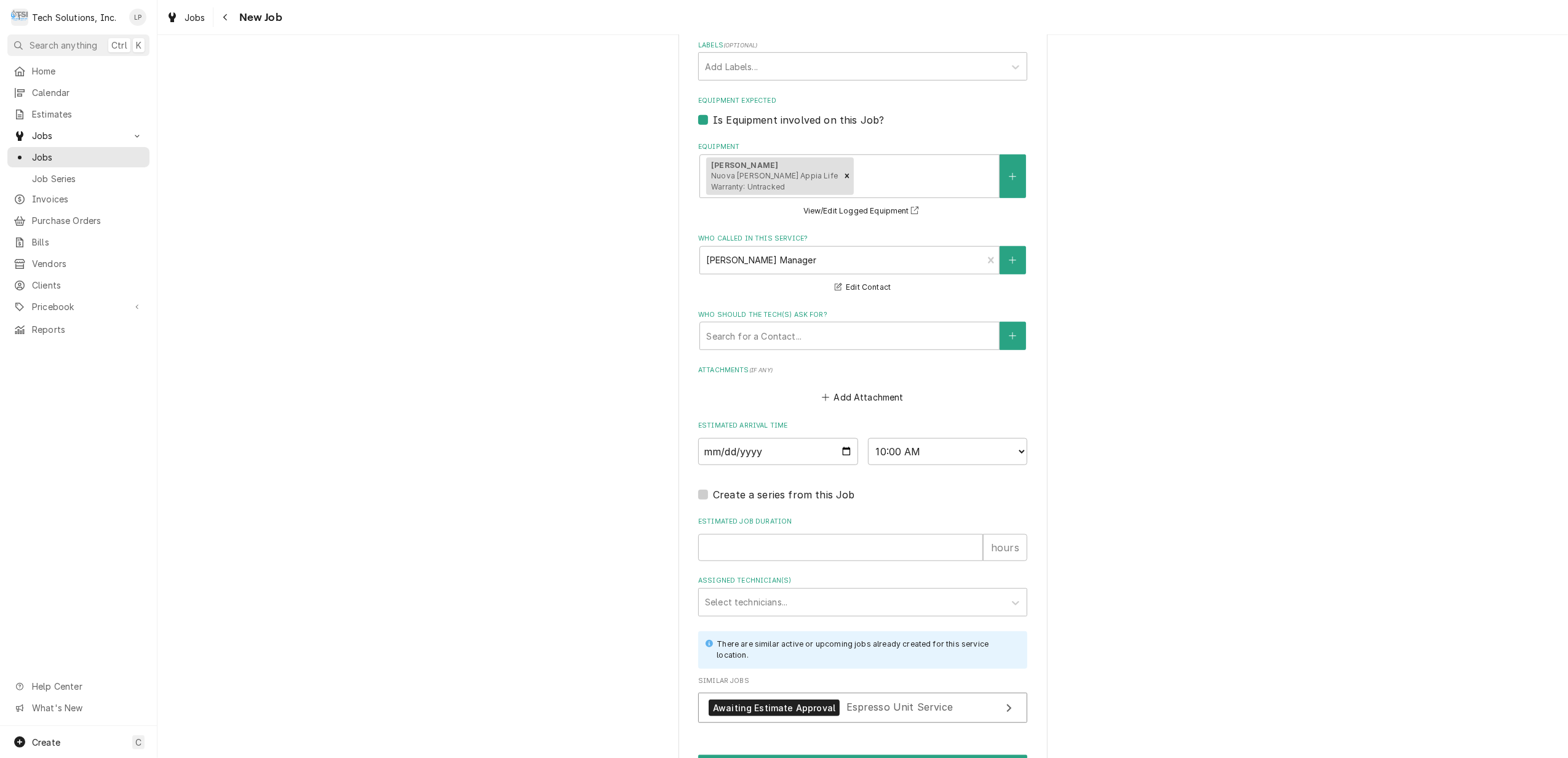
click at [968, 402] on div "Add Attachment" at bounding box center [863, 394] width 329 height 24
click at [962, 542] on input "1" at bounding box center [840, 547] width 285 height 27
click at [946, 608] on div "Assigned Technician(s)" at bounding box center [852, 602] width 293 height 22
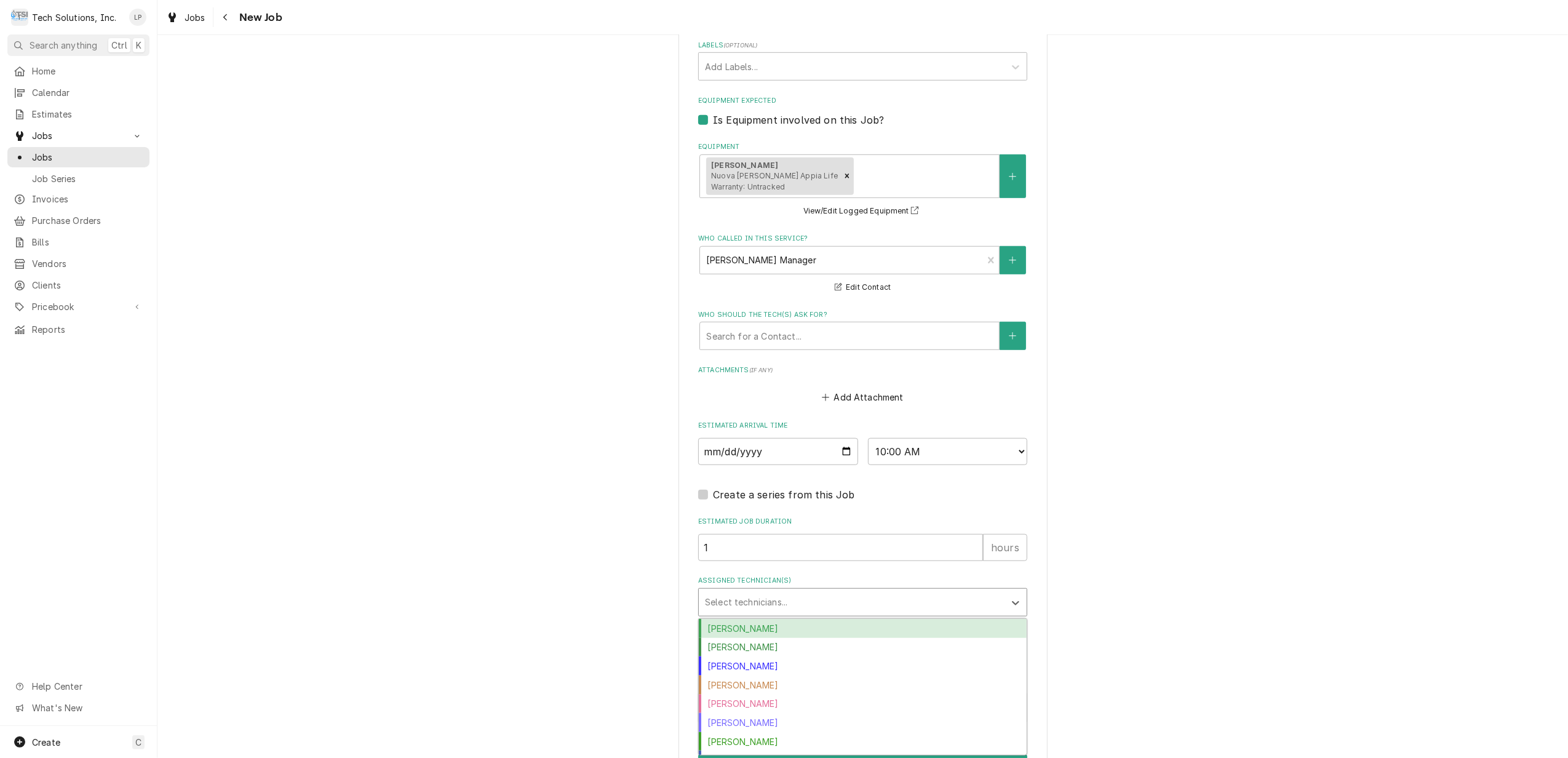
click at [939, 626] on div "Austin Fox" at bounding box center [863, 628] width 328 height 19
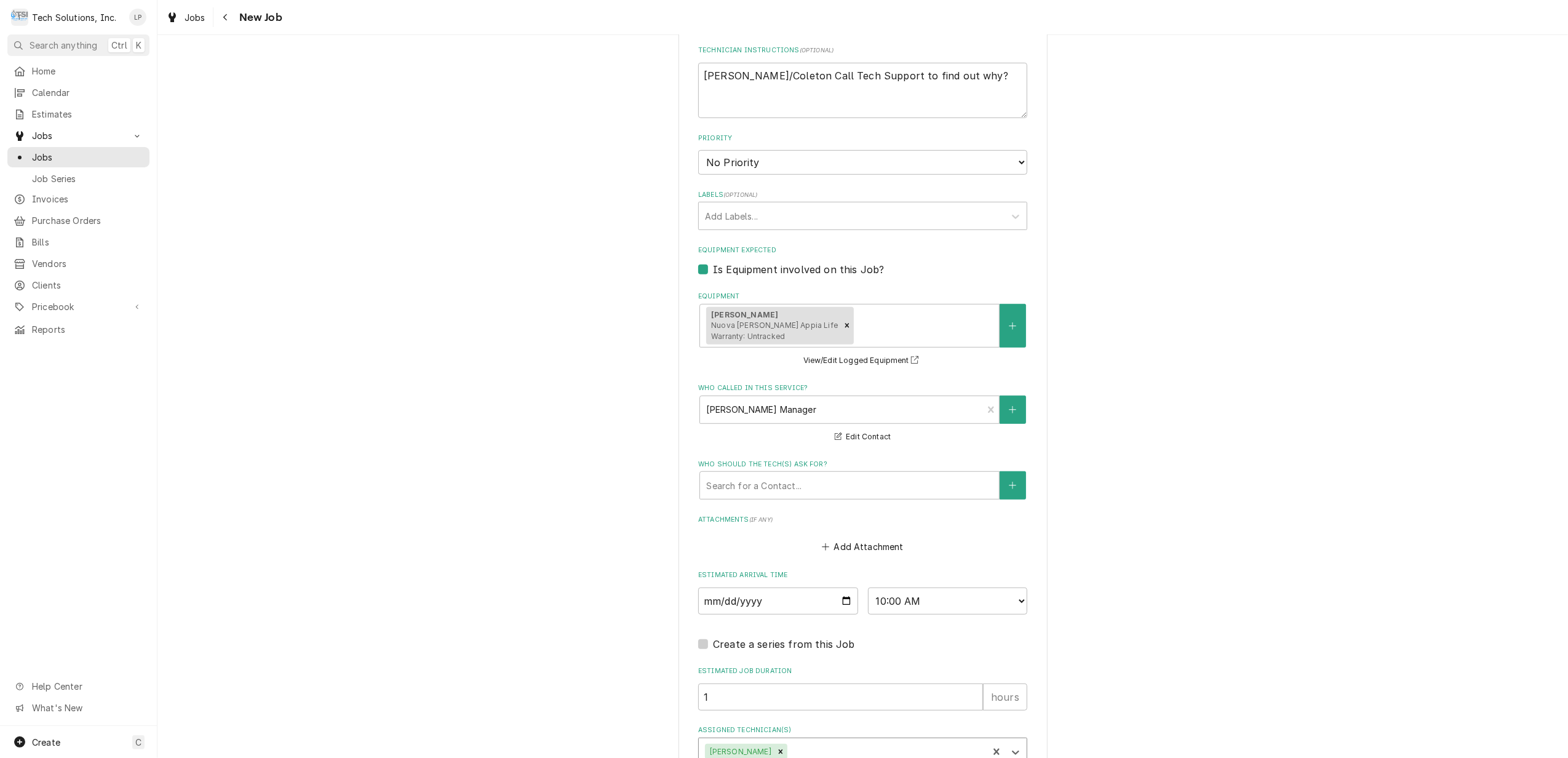
scroll to position [672, 0]
click at [791, 75] on textarea "Austin/Coleton Call Tech Support to find out why?" at bounding box center [863, 89] width 329 height 56
click at [795, 75] on textarea "Austin/Coleton Call 360-366-2226Tech Support to find out why?" at bounding box center [863, 89] width 329 height 56
click at [766, 76] on textarea "Austin/Coleton Call Simonelli 360-366-2226Tech Support to find out why?" at bounding box center [863, 89] width 329 height 56
click at [926, 89] on textarea "Austin having Stacy to send pics. Tech may need to Call Simonelli 360-366-2226T…" at bounding box center [863, 89] width 329 height 56
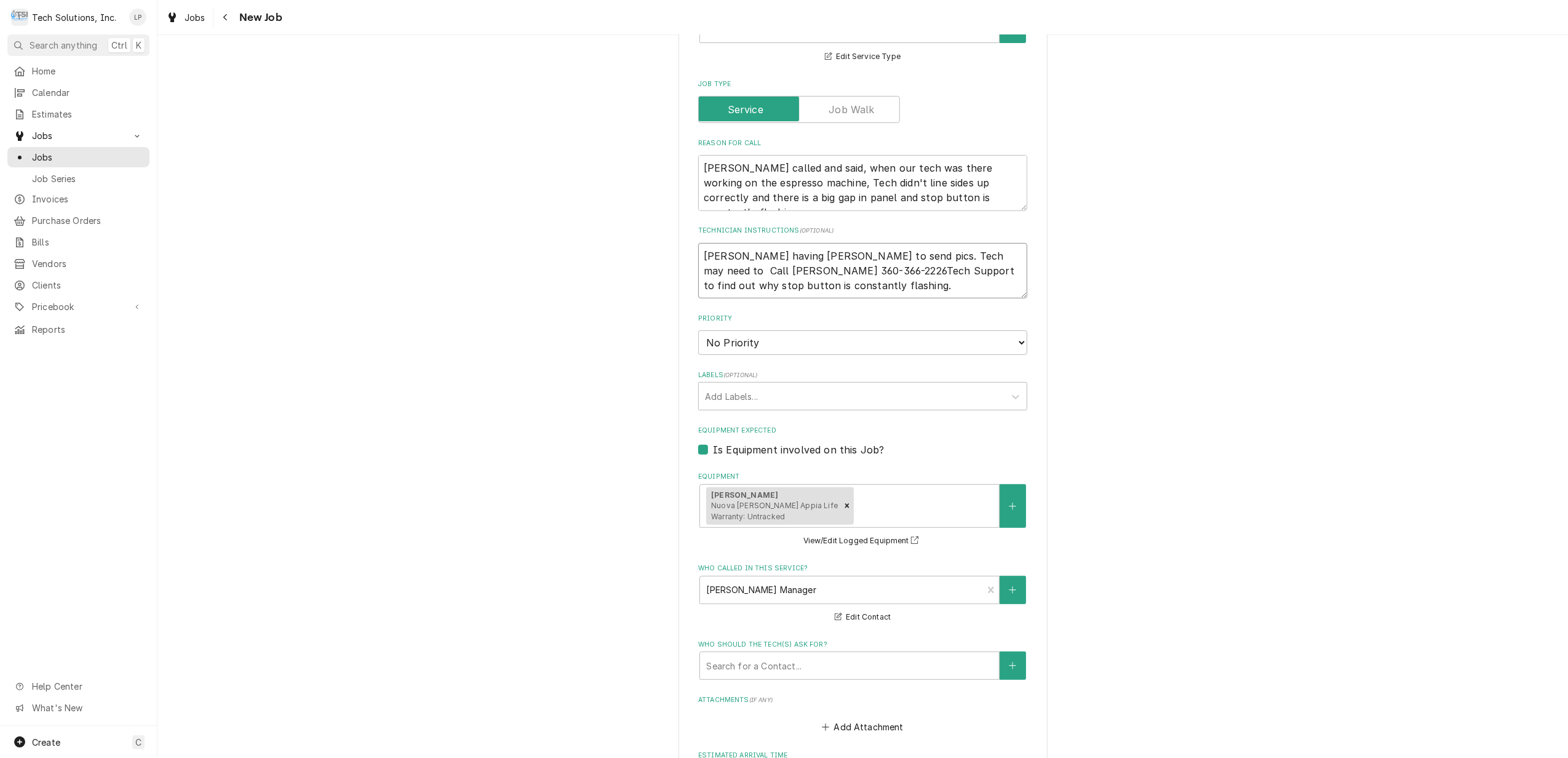
scroll to position [409, 0]
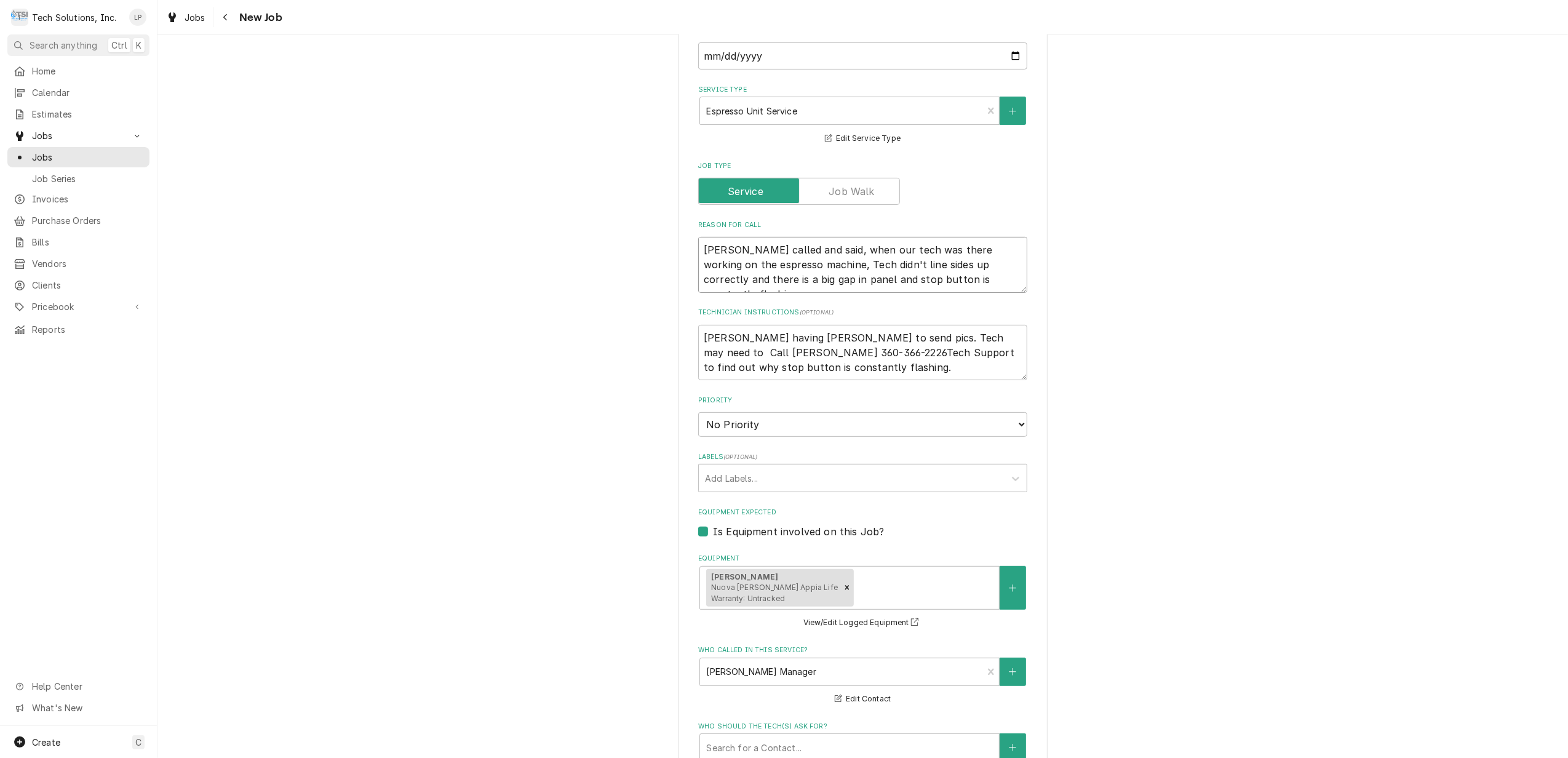
click at [699, 246] on textarea "Stacey called and said, when our tech was there working on the espresso machine…" at bounding box center [863, 265] width 329 height 56
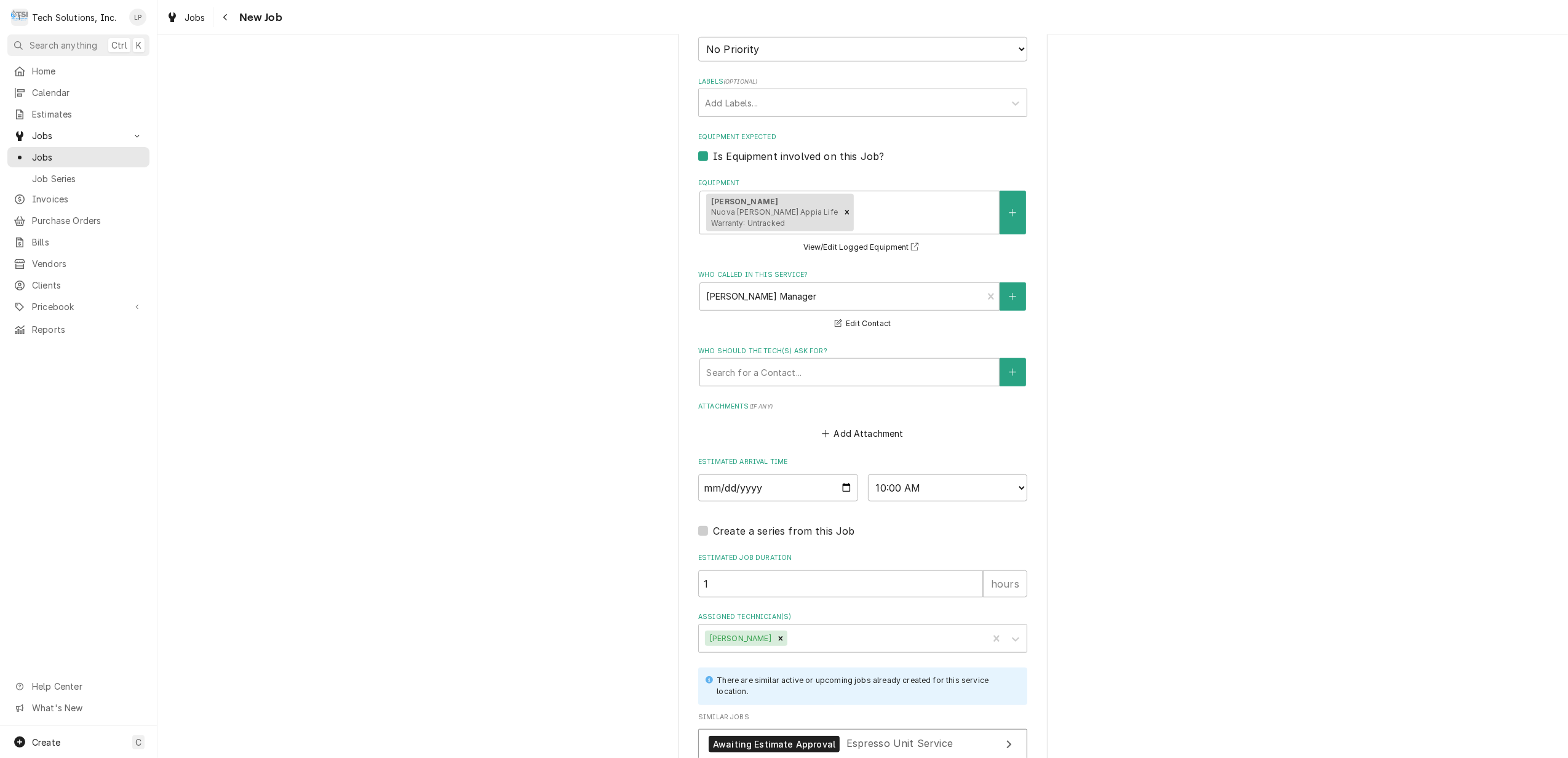
scroll to position [916, 0]
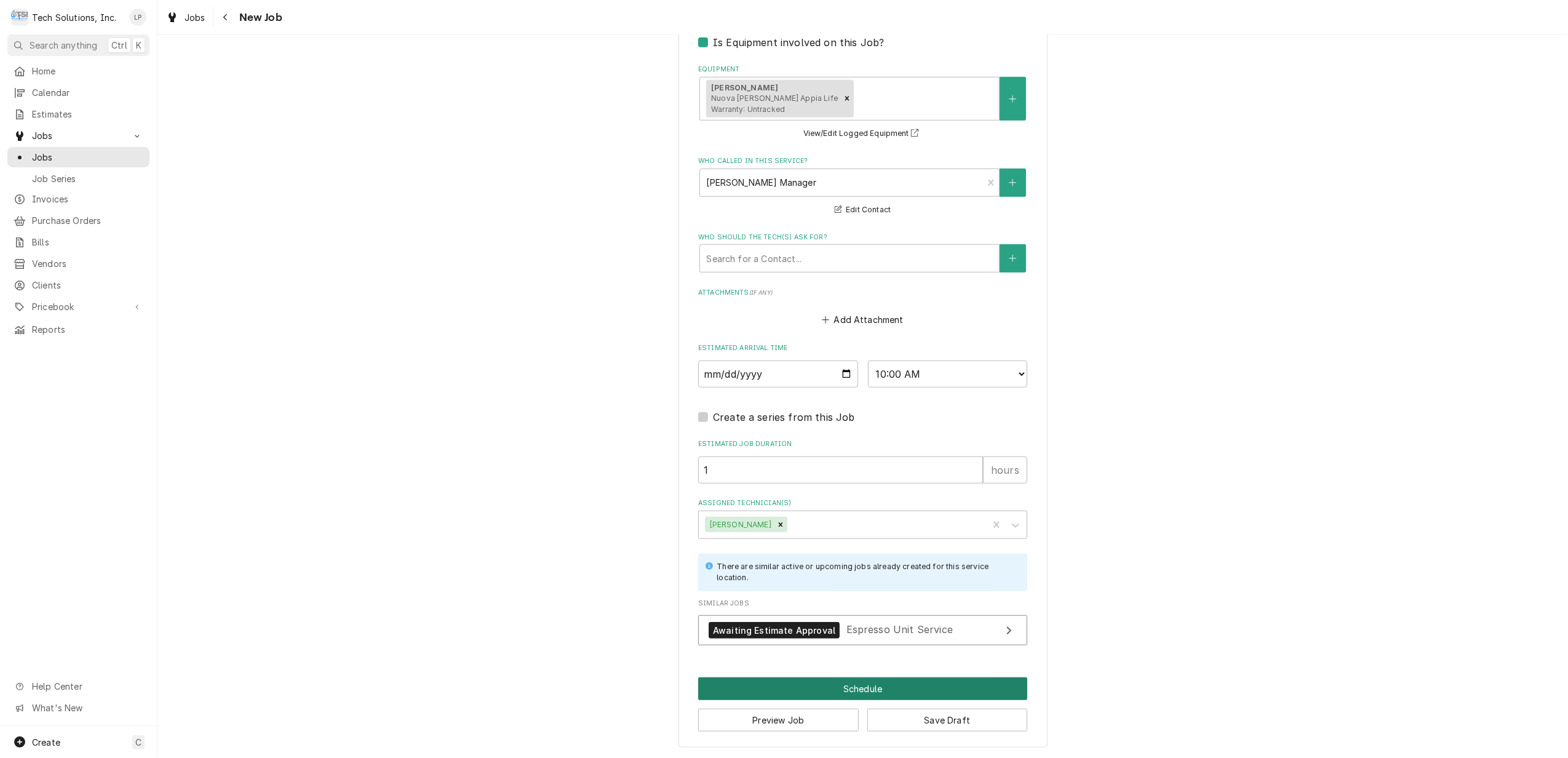
click at [844, 687] on button "Schedule" at bounding box center [863, 688] width 329 height 23
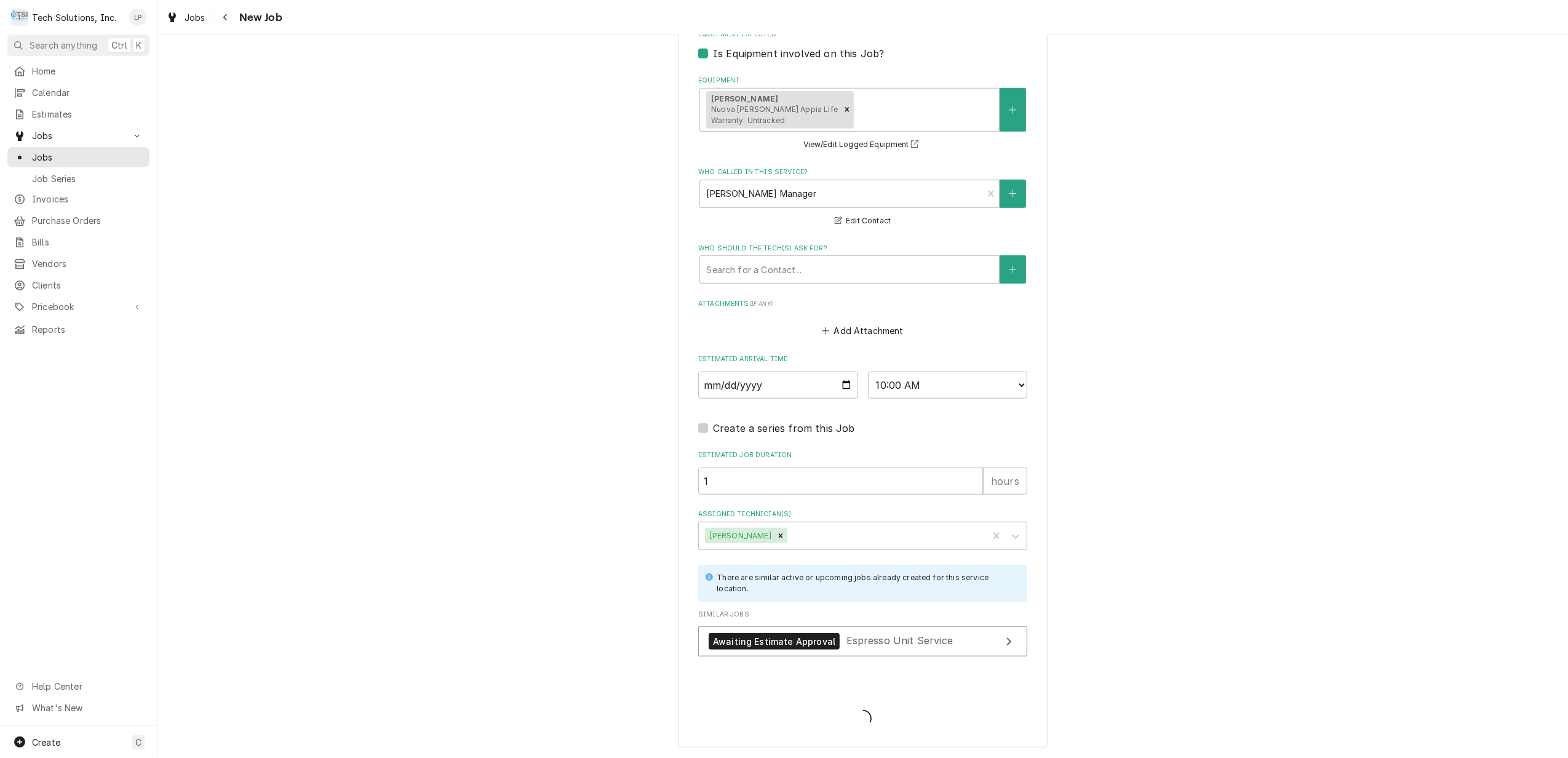
scroll to position [904, 0]
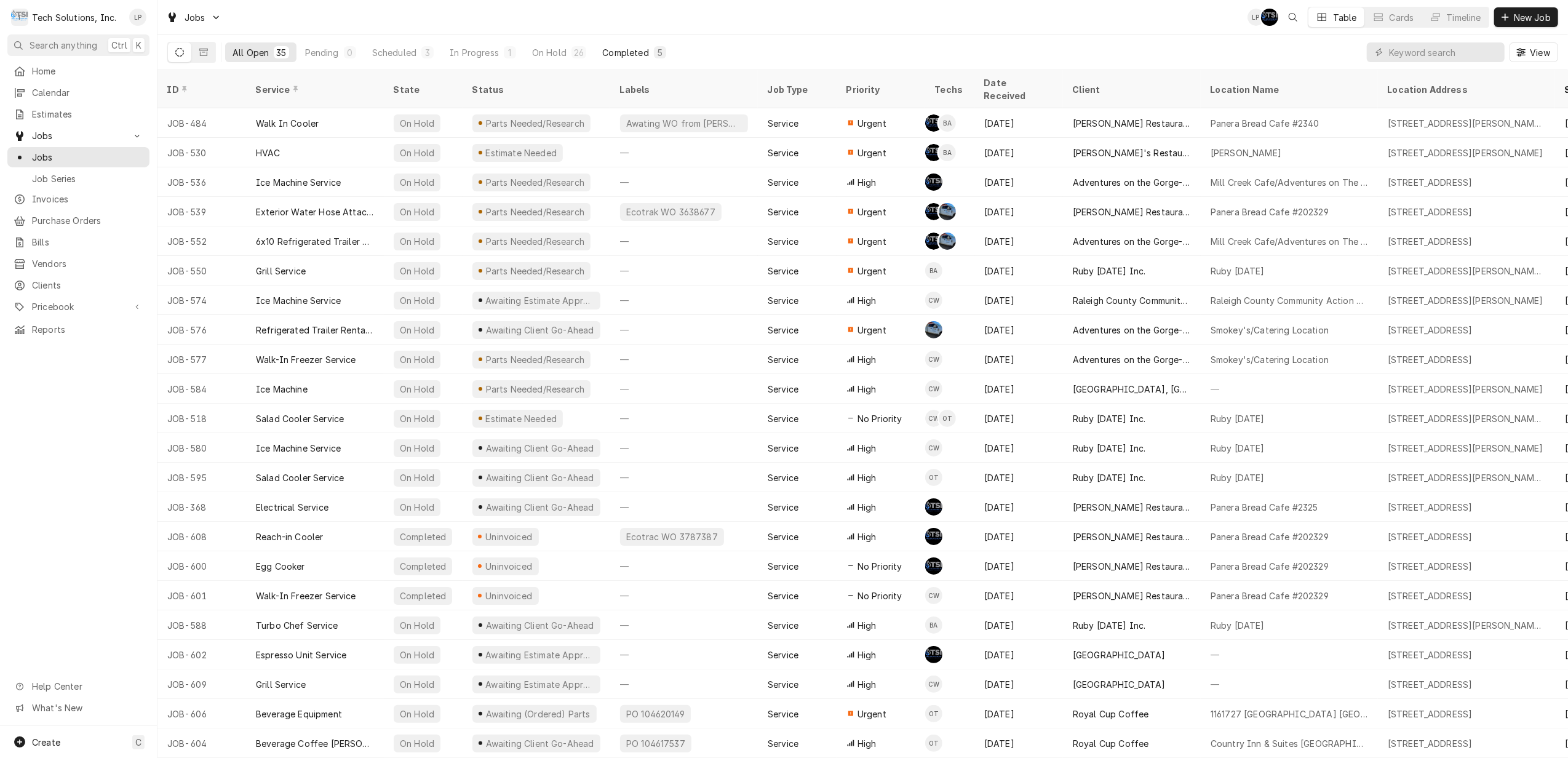
click at [625, 57] on div "Completed" at bounding box center [625, 52] width 46 height 13
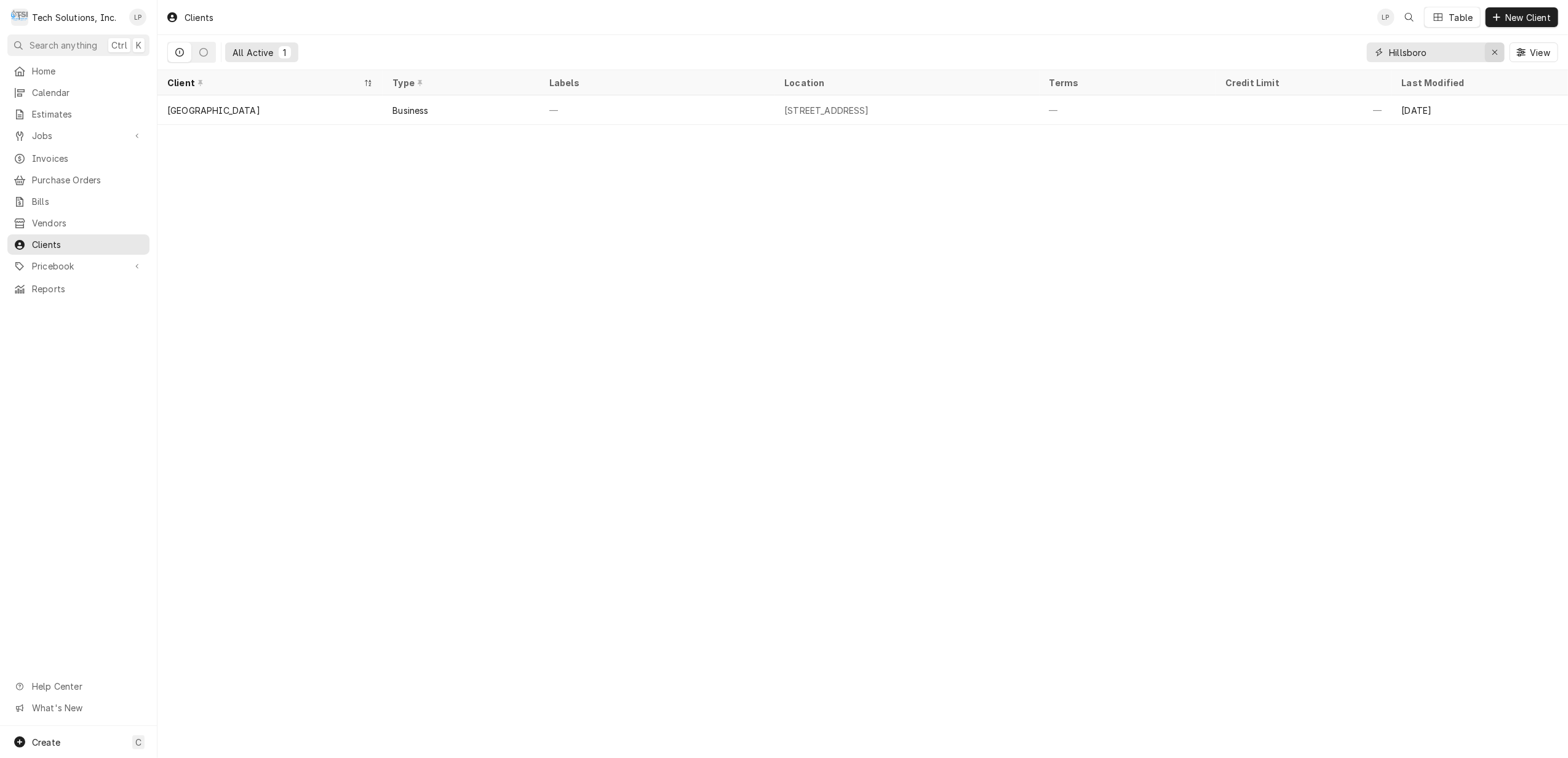
click at [1494, 52] on icon "Erase input" at bounding box center [1495, 52] width 7 height 9
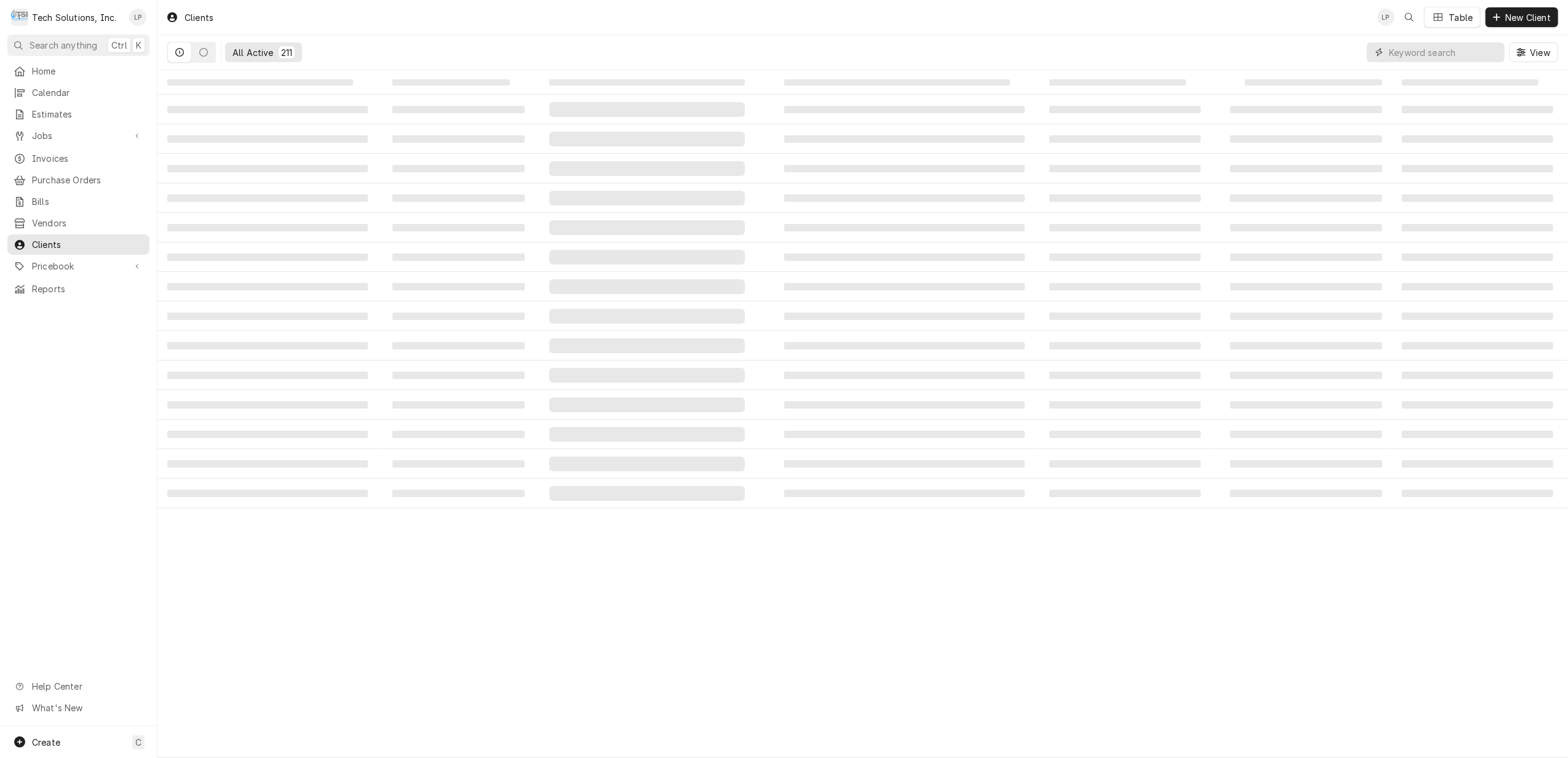
click at [1416, 54] on input "Dynamic Content Wrapper" at bounding box center [1443, 52] width 110 height 20
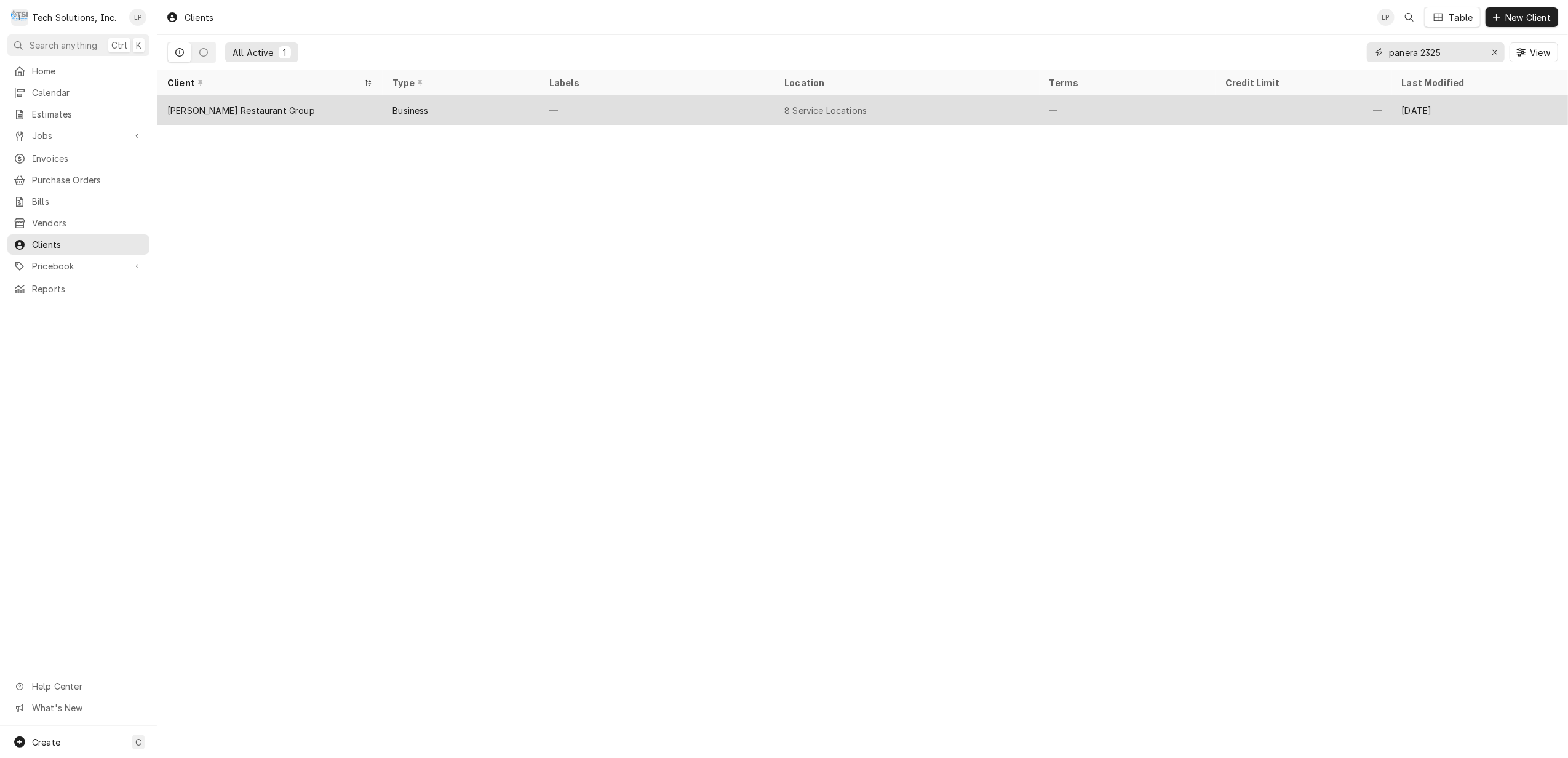
type input "panera 2325"
click at [970, 104] on div "8 Service Locations" at bounding box center [907, 110] width 265 height 30
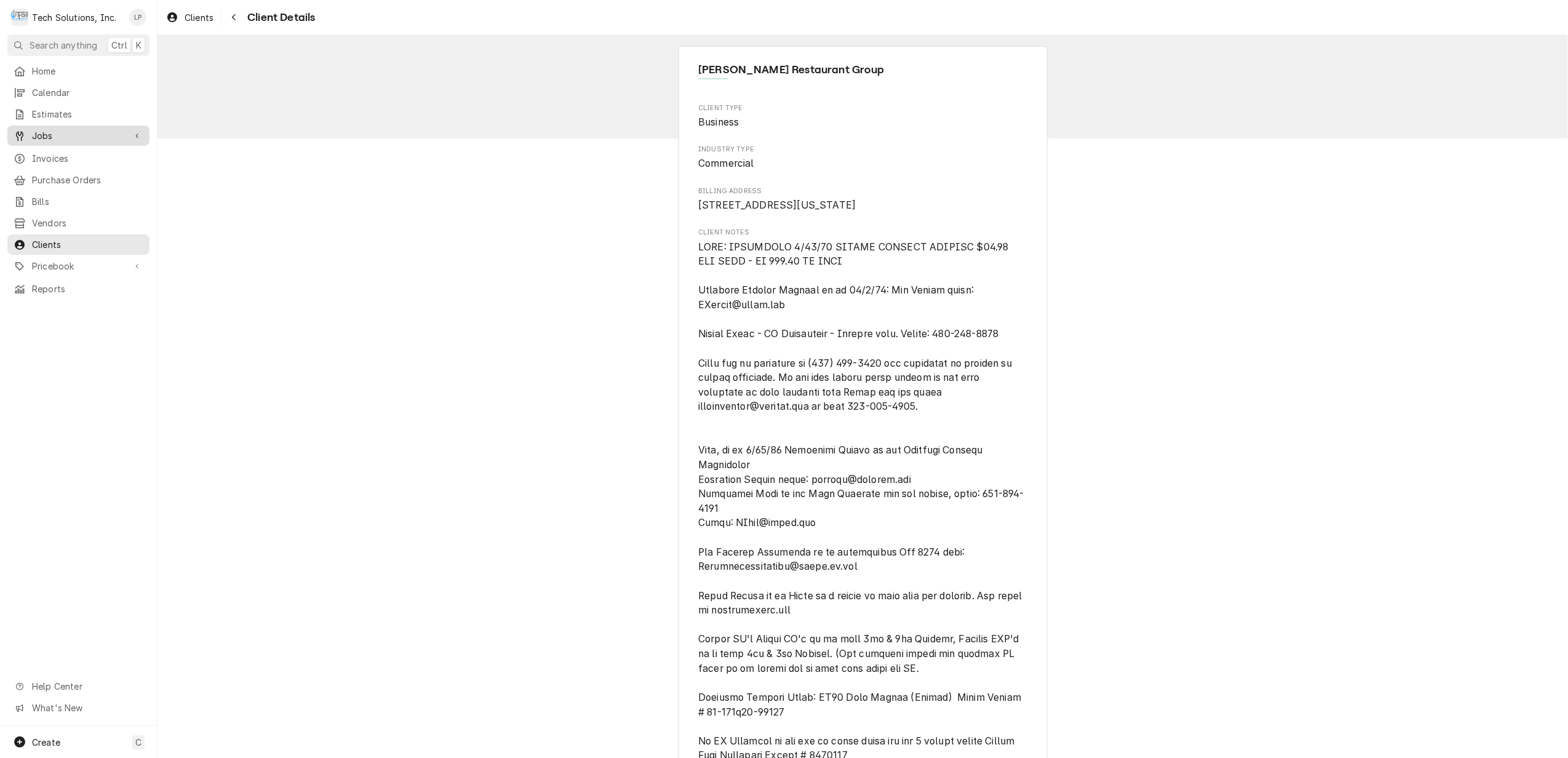
click at [50, 130] on span "Jobs" at bounding box center [78, 136] width 93 height 13
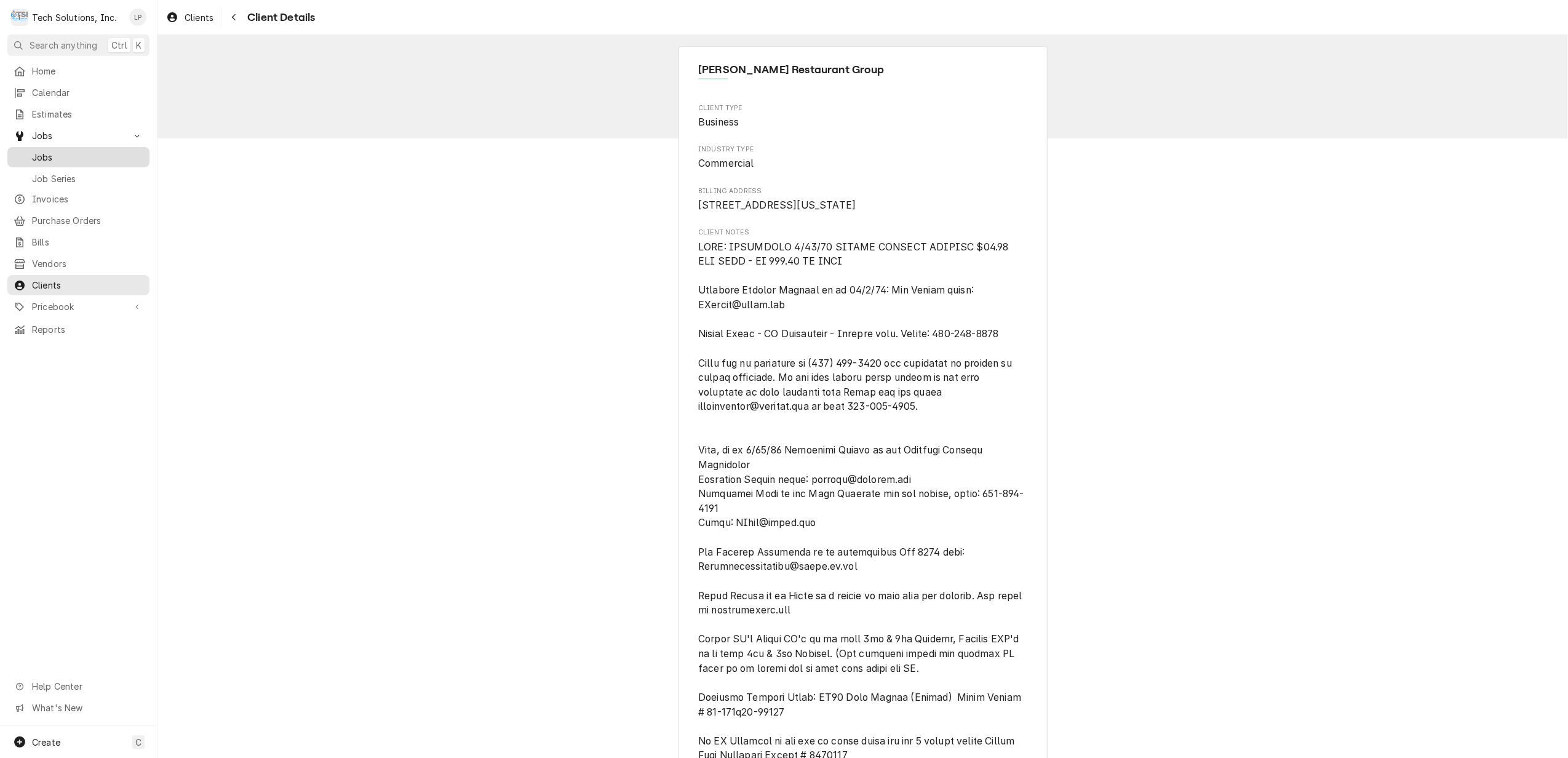
click at [47, 155] on span "Jobs" at bounding box center [87, 157] width 112 height 13
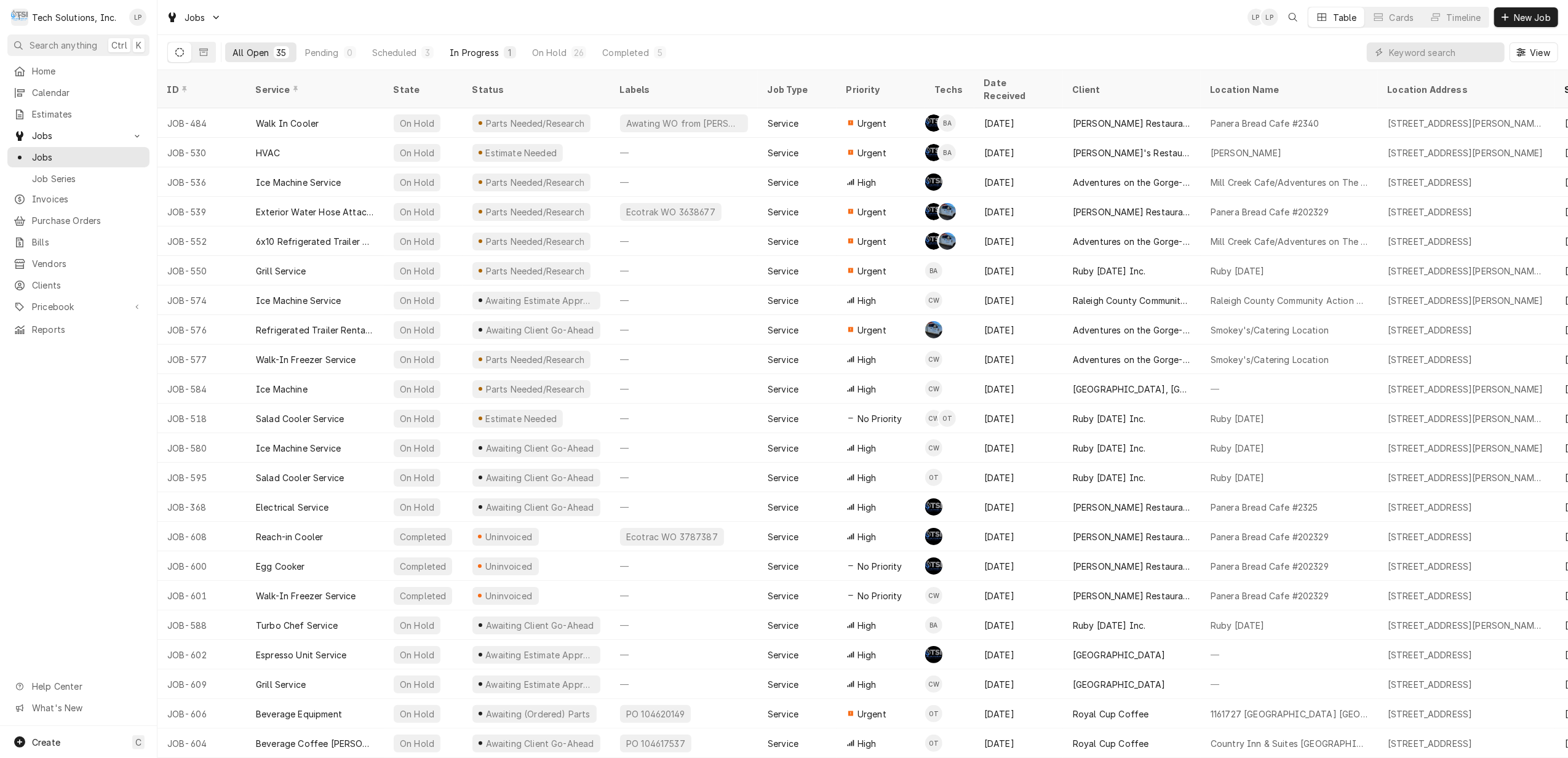
click at [476, 50] on div "In Progress" at bounding box center [474, 52] width 49 height 13
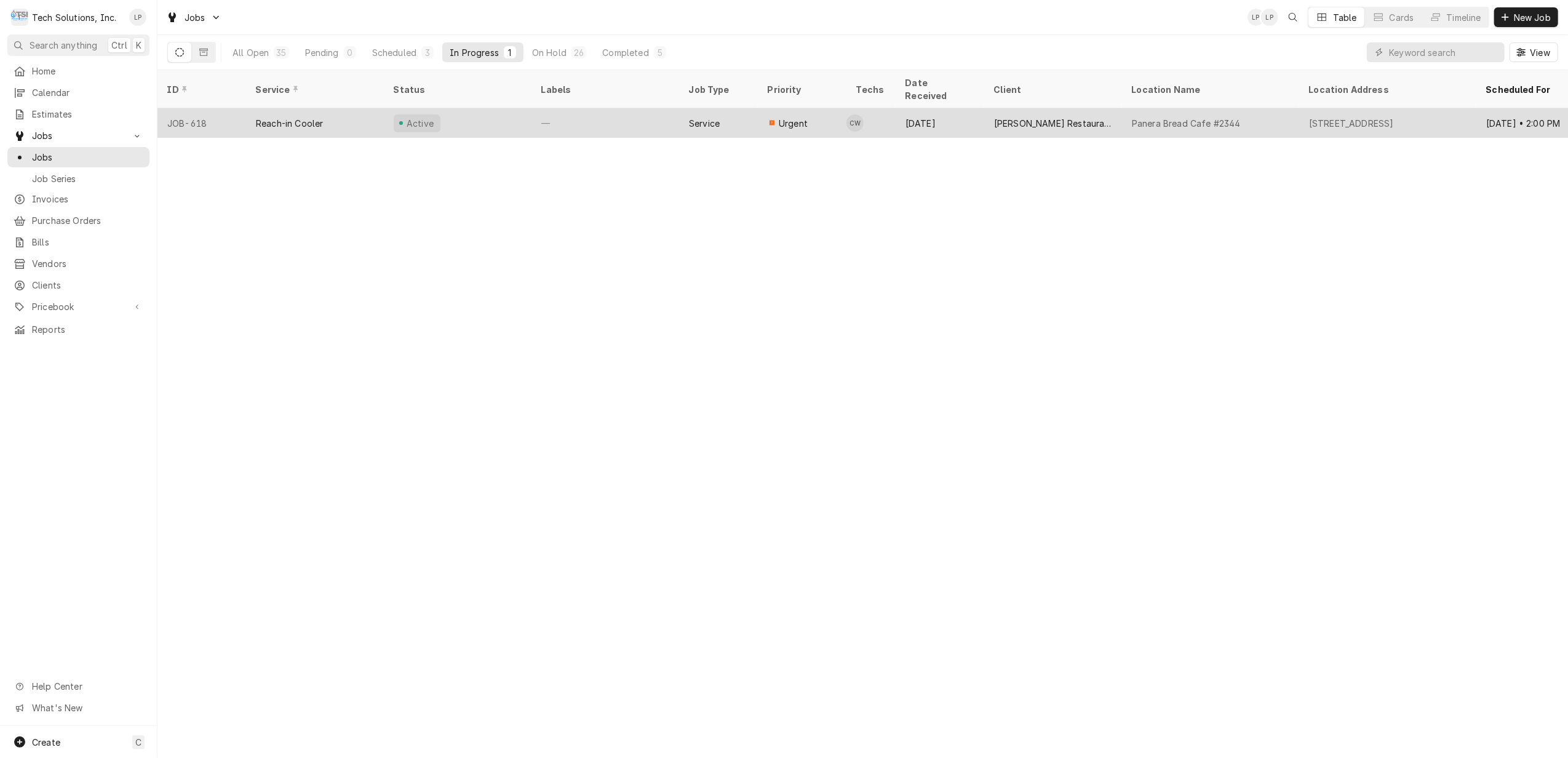
click at [483, 108] on div "Active" at bounding box center [457, 123] width 147 height 30
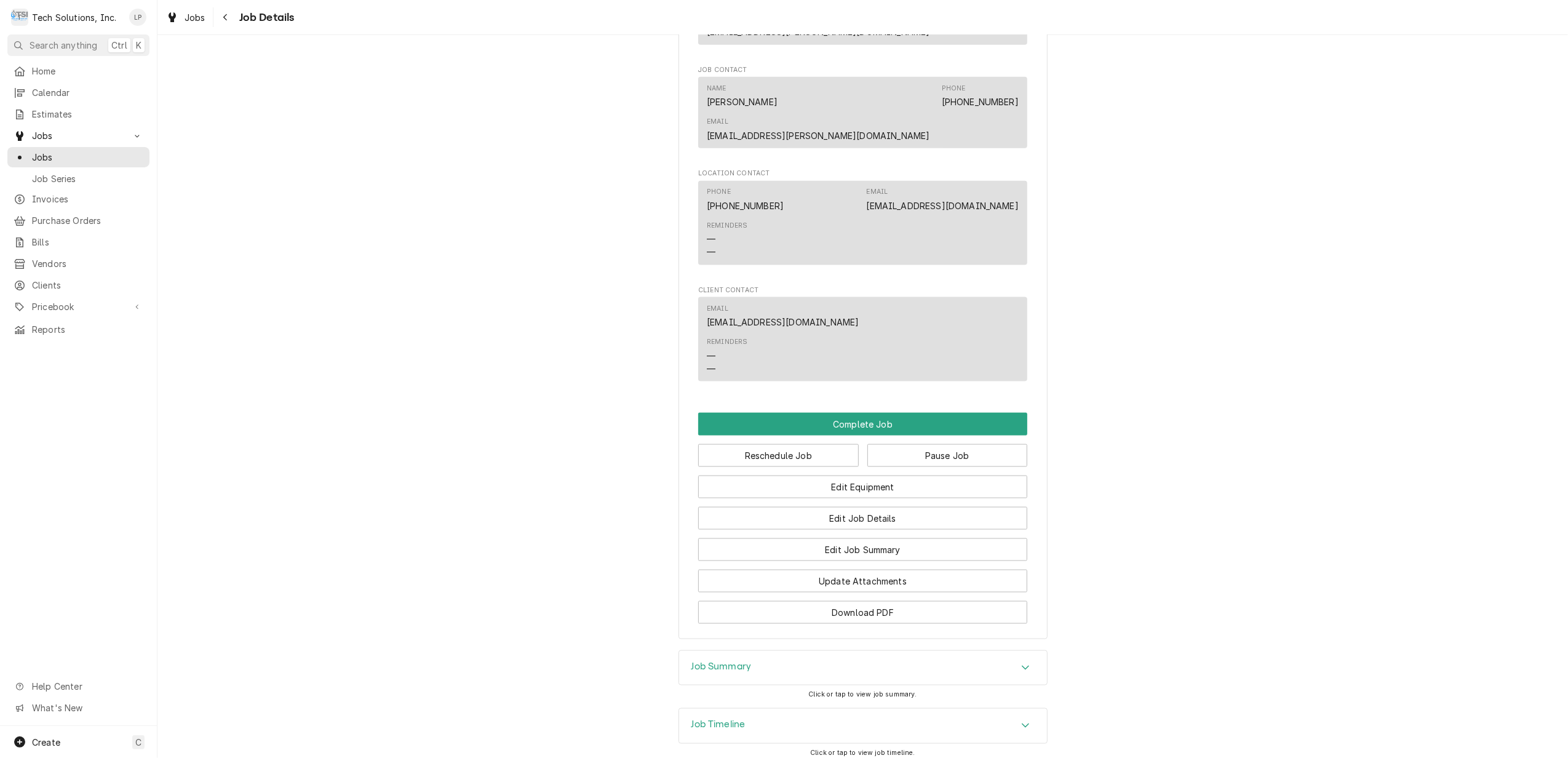
scroll to position [1617, 0]
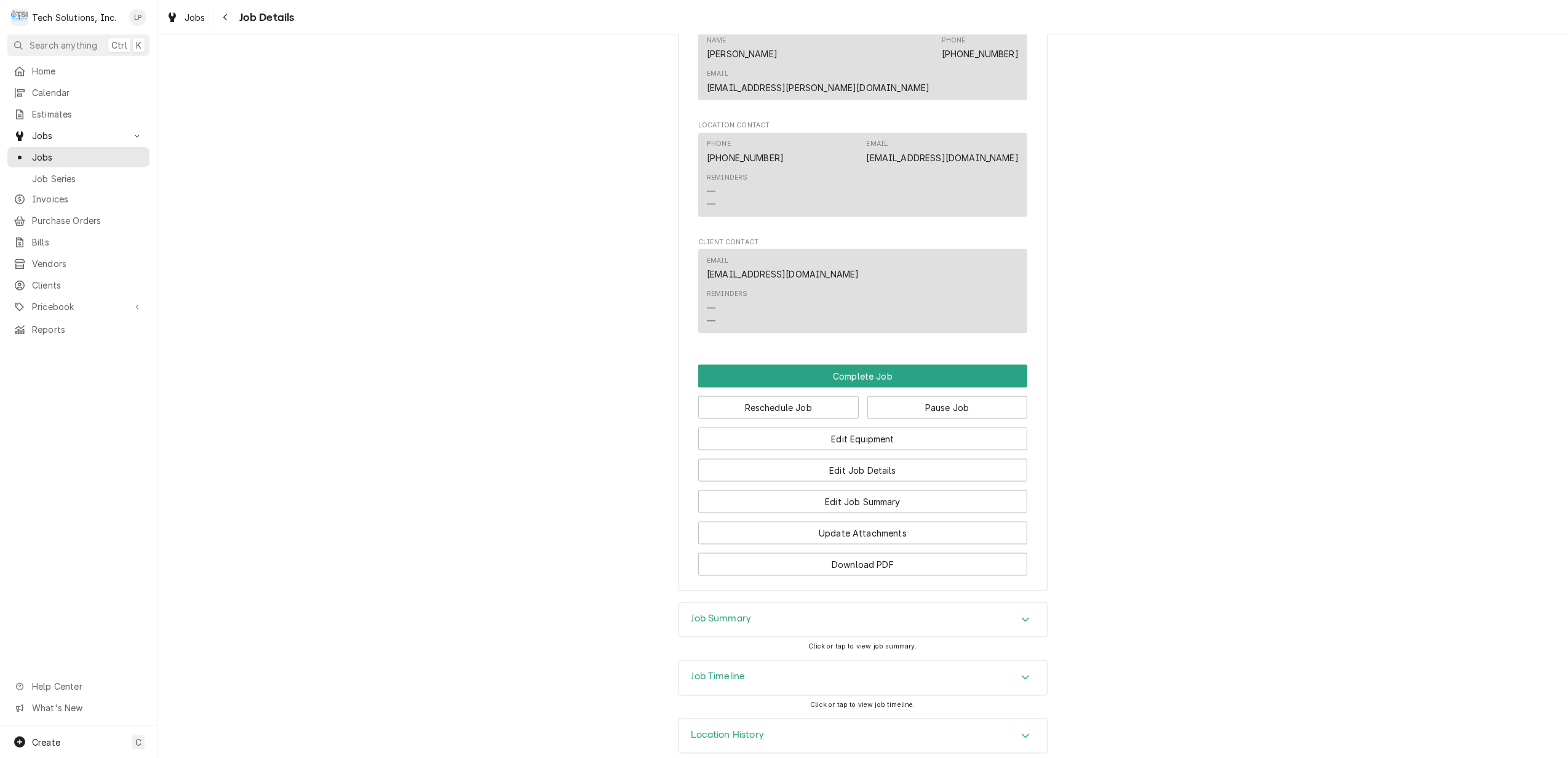
click at [1021, 673] on icon "Accordion Header" at bounding box center [1025, 677] width 9 height 10
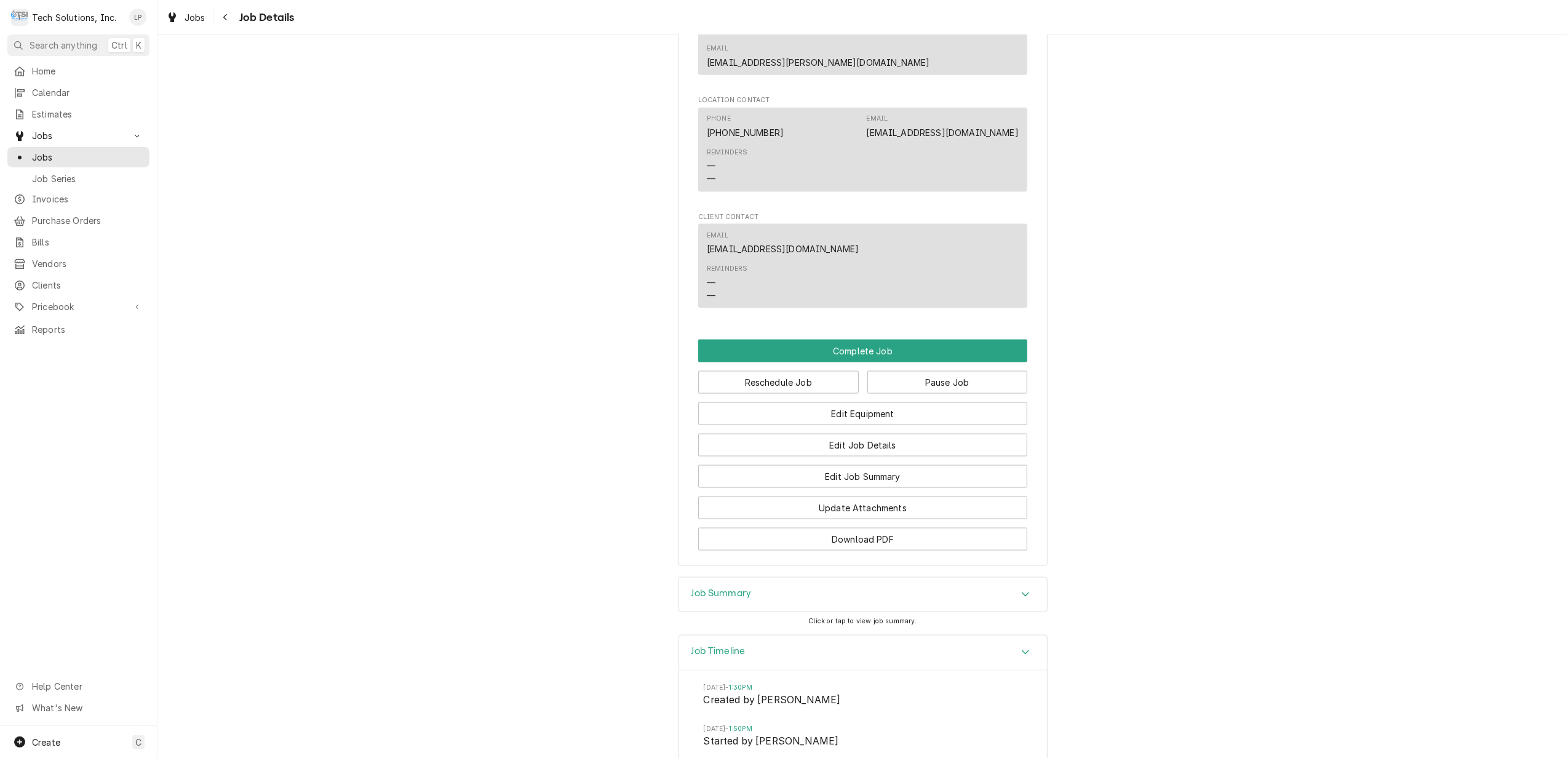
scroll to position [1723, 0]
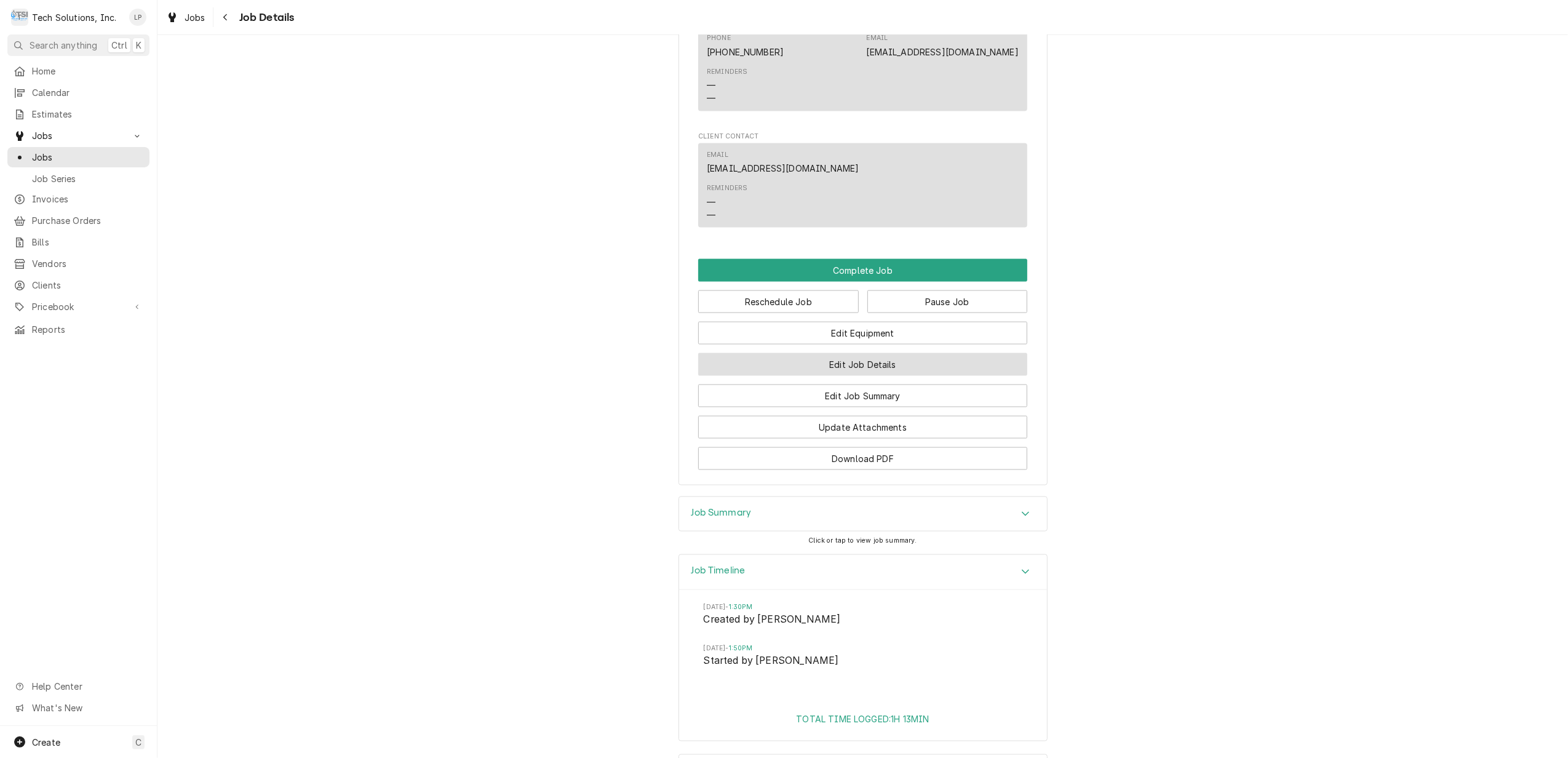
click at [856, 354] on button "Edit Job Details" at bounding box center [863, 365] width 329 height 23
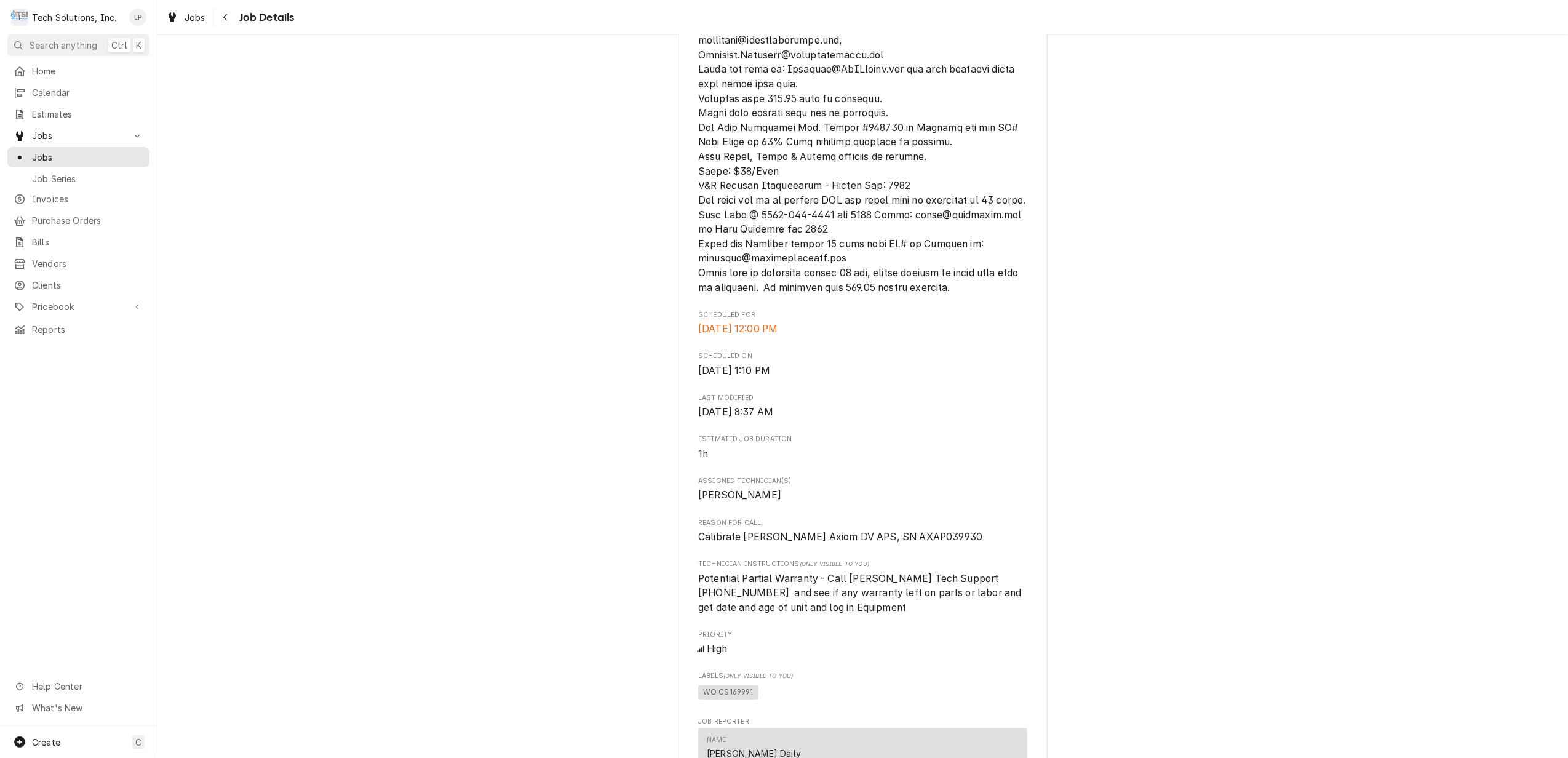
scroll to position [492, 0]
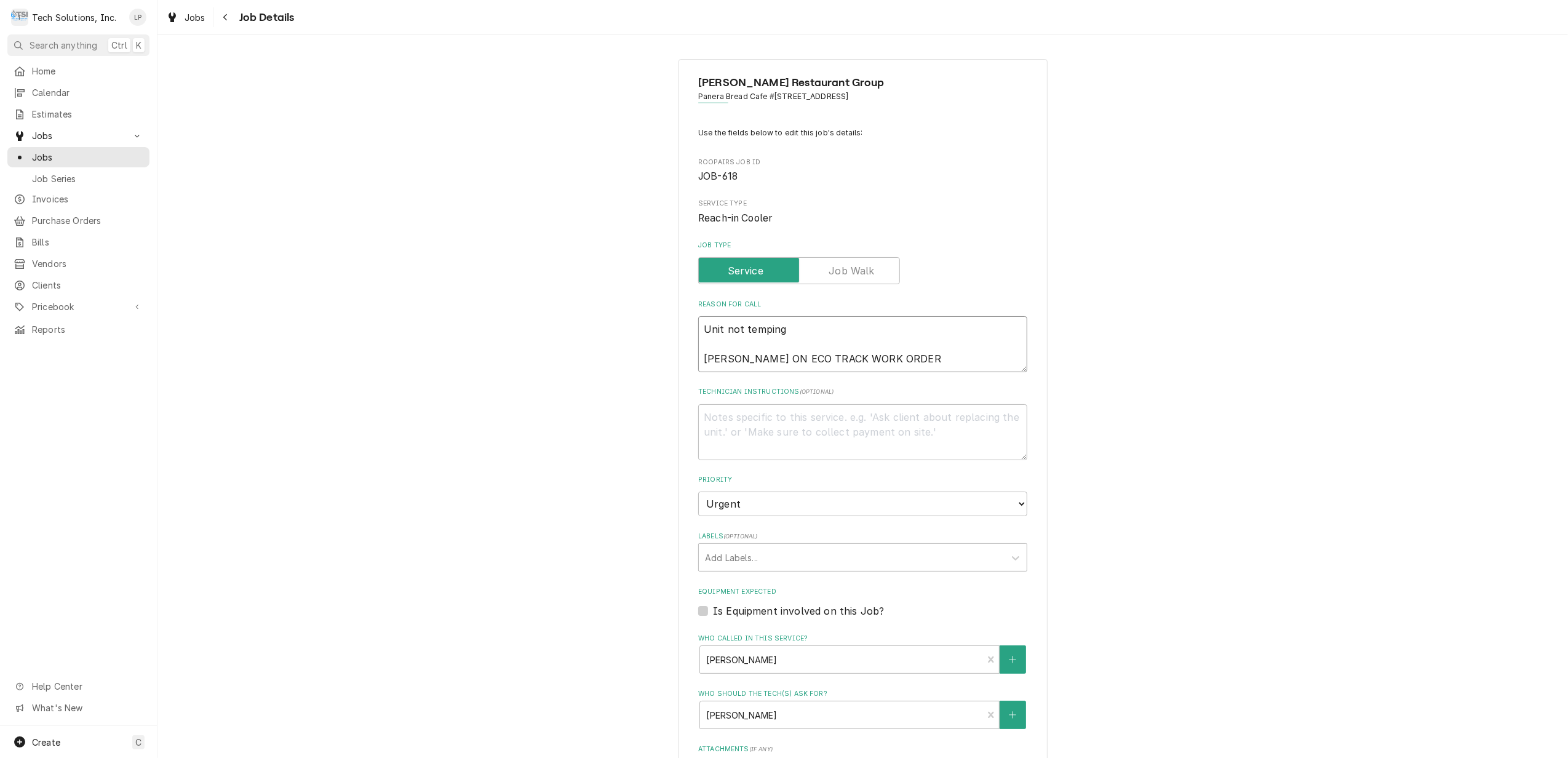
click at [934, 360] on textarea "Unit not temping LISA WATING ON ECO TRACK WORK ORDER" at bounding box center [863, 344] width 329 height 56
type textarea "x"
type textarea "Unit not temping LISA WATING ON ECO TRACK WORK ORDE"
type textarea "x"
type textarea "Unit not temping LISA WATING ON ECO TRACK WORK ORD"
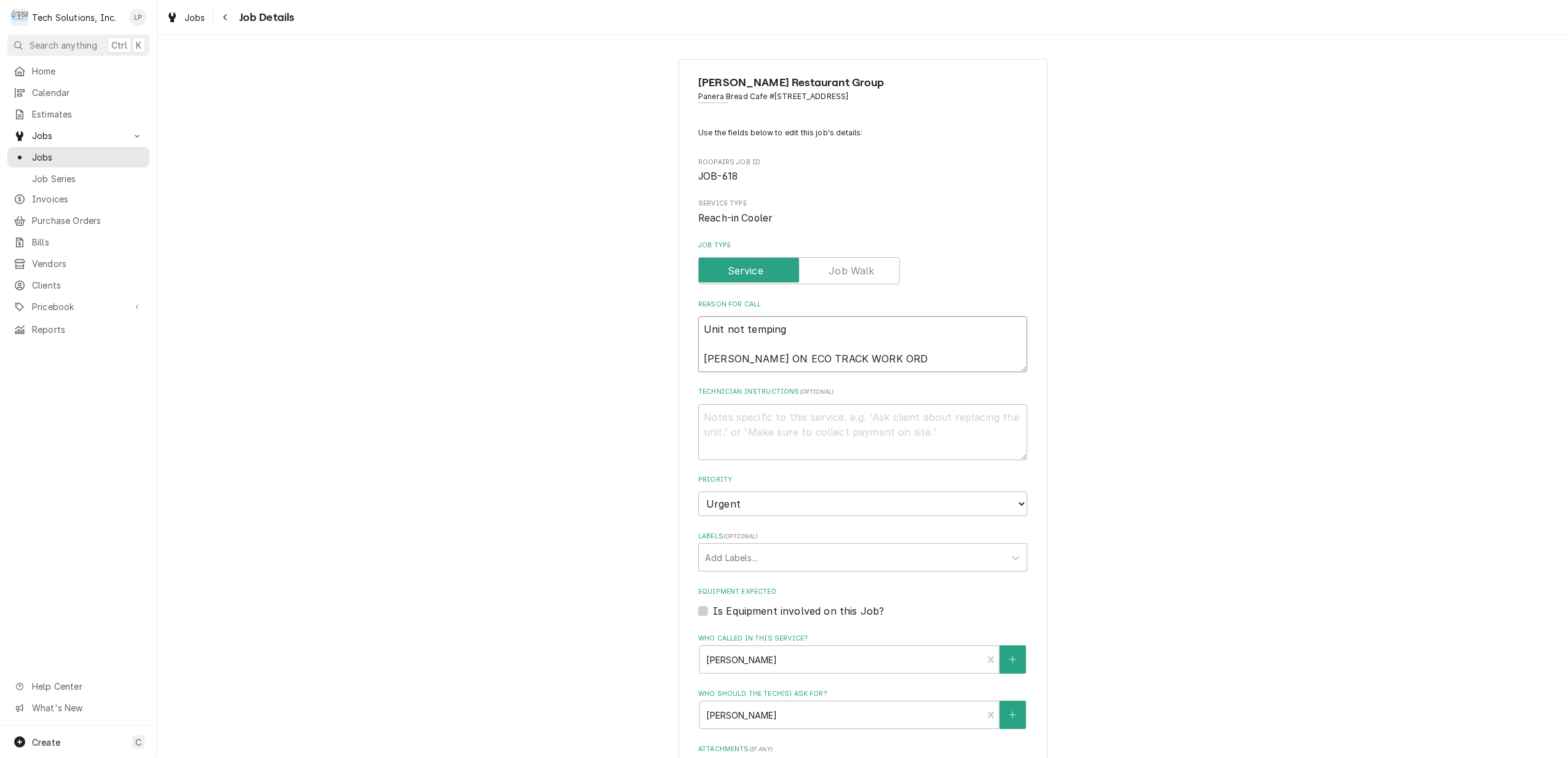
type textarea "x"
type textarea "Unit not temping LISA WATING ON ECO TRACK WORK OR"
type textarea "x"
type textarea "Unit not temping LISA WATING ON ECO TRACK WORK O"
type textarea "x"
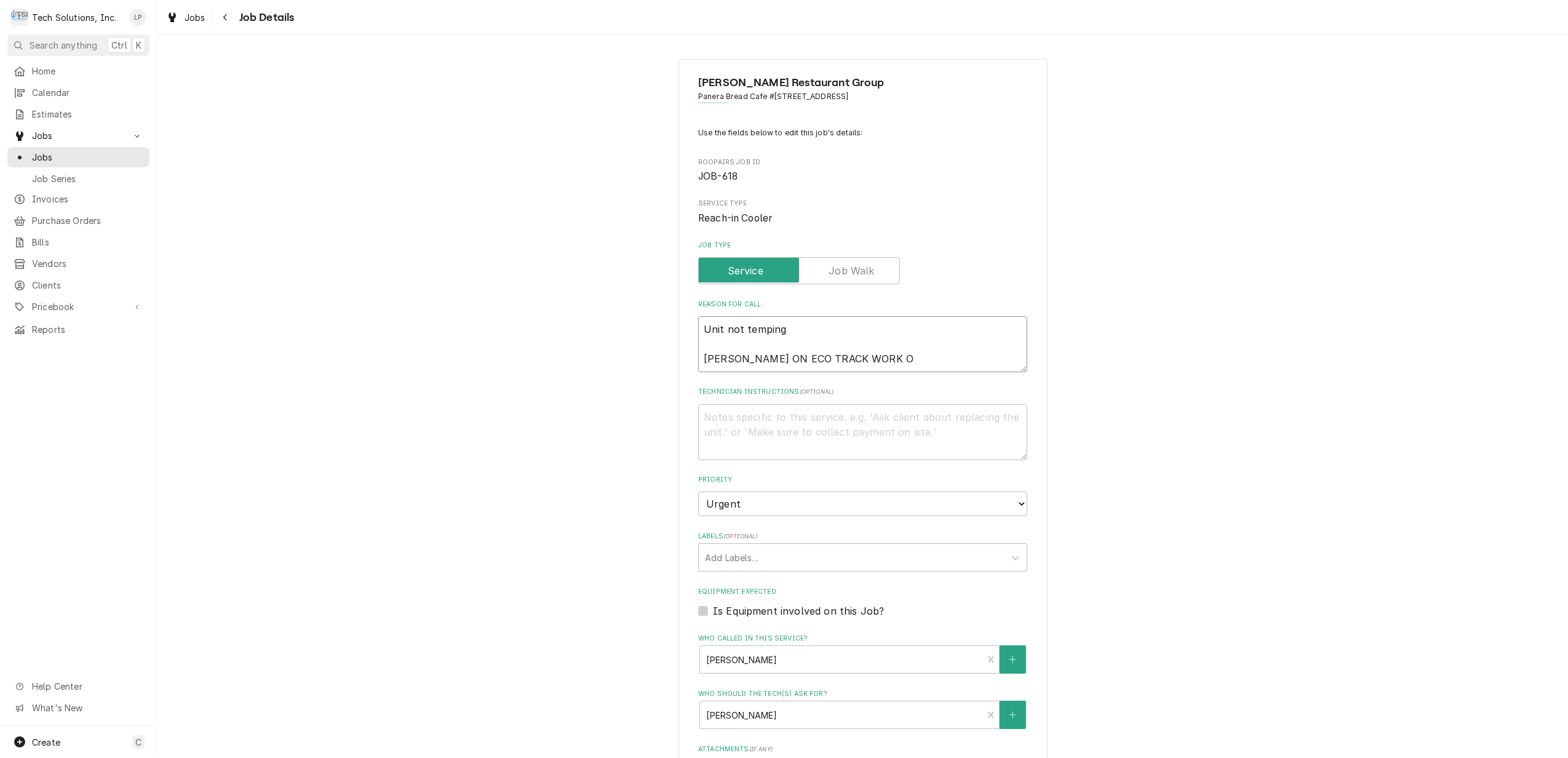
type textarea "Unit not temping LISA WATING ON ECO TRACK WORK"
type textarea "x"
type textarea "Unit not temping LISA WATING ON ECO TRACK WORK"
type textarea "x"
type textarea "Unit not temping LISA WATING ON ECO TRACK WOR"
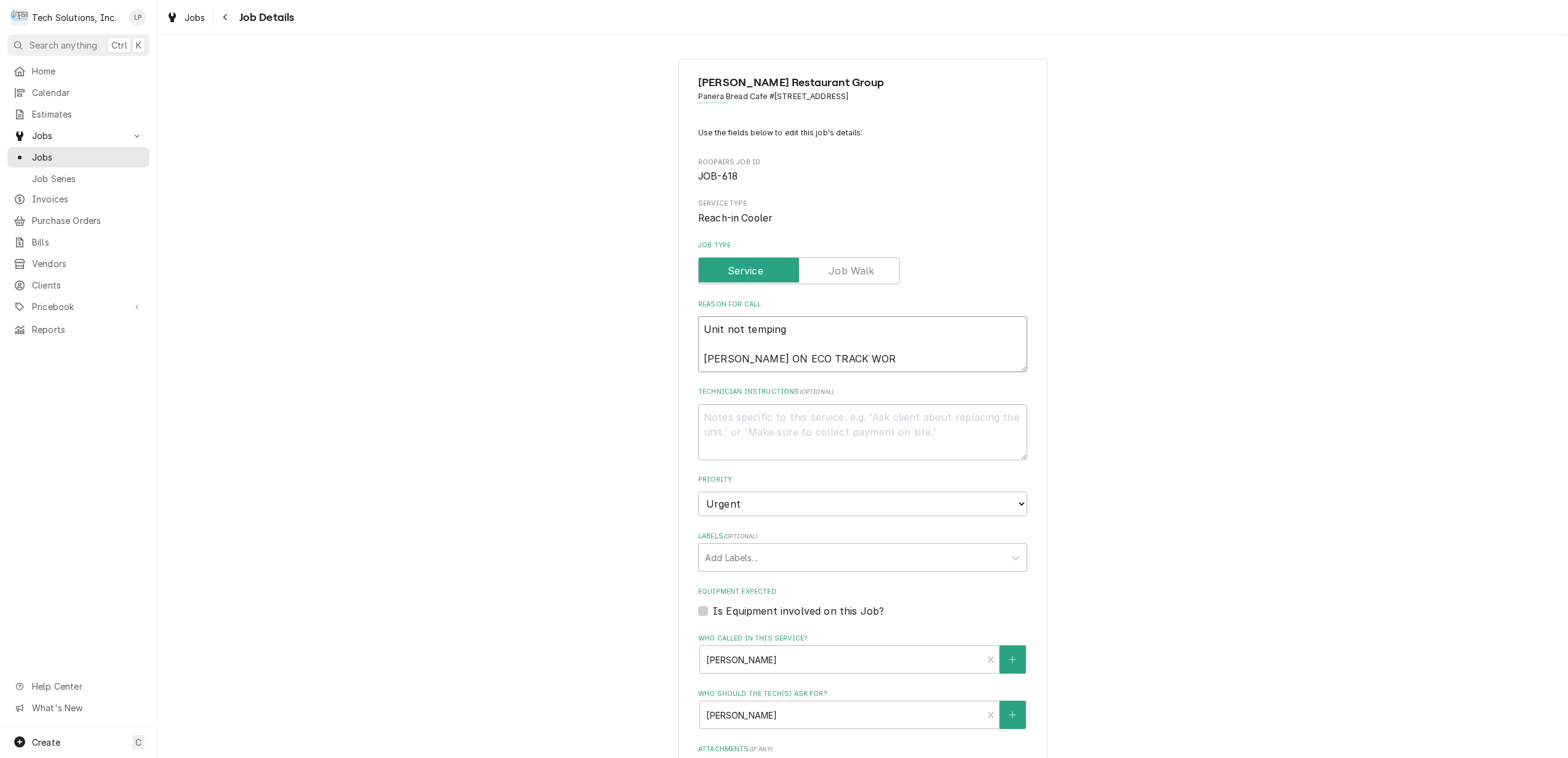
type textarea "x"
type textarea "Unit not temping LISA WATING ON ECO TRACK WO"
type textarea "x"
type textarea "Unit not temping LISA WATING ON ECO TRACK W"
type textarea "x"
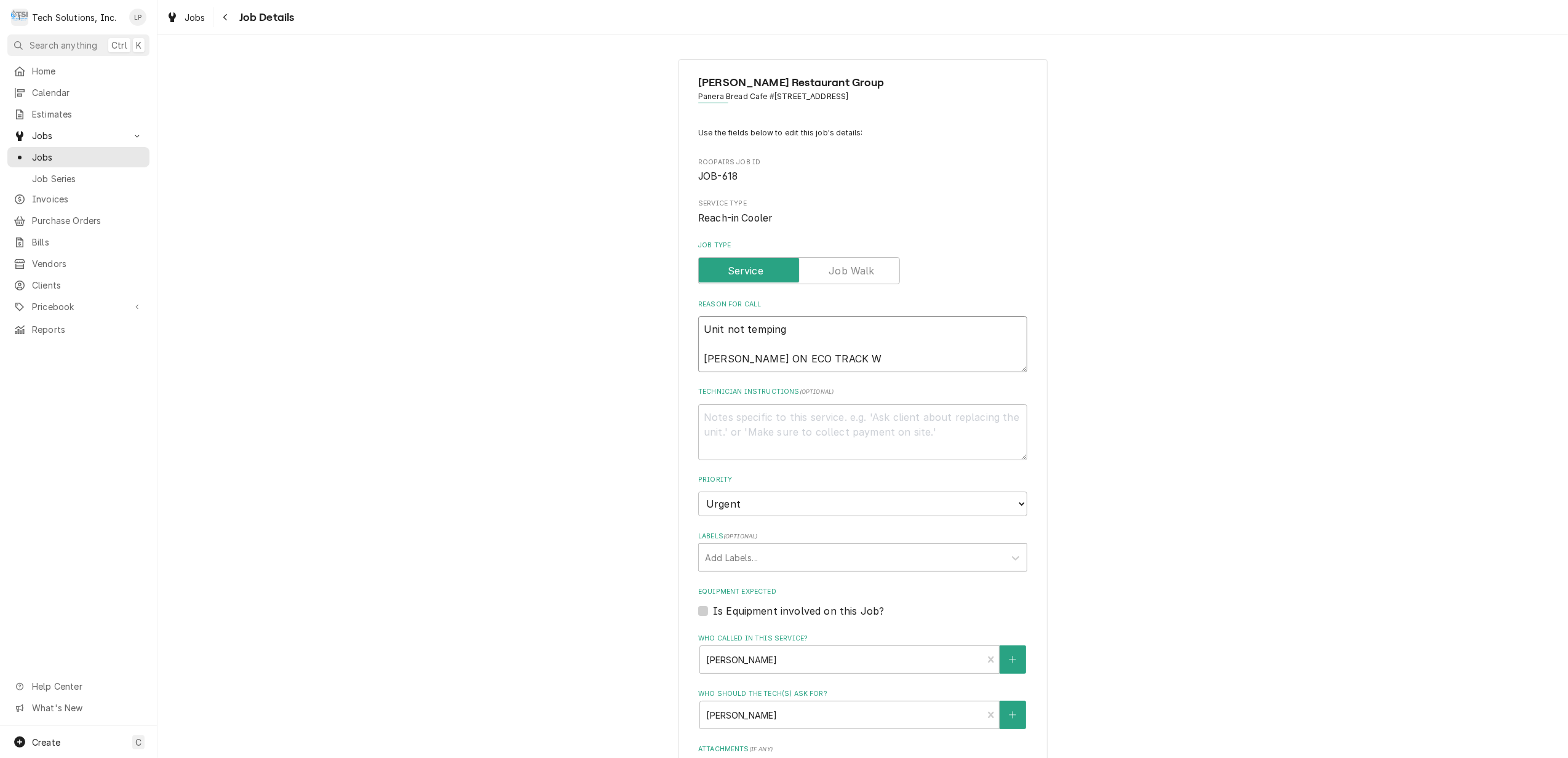
type textarea "Unit not temping LISA WATING ON ECO TRACK"
type textarea "x"
type textarea "Unit not temping LISA WATING ON ECO TRACK"
type textarea "x"
type textarea "Unit not temping LISA WATING ON ECO TRAC"
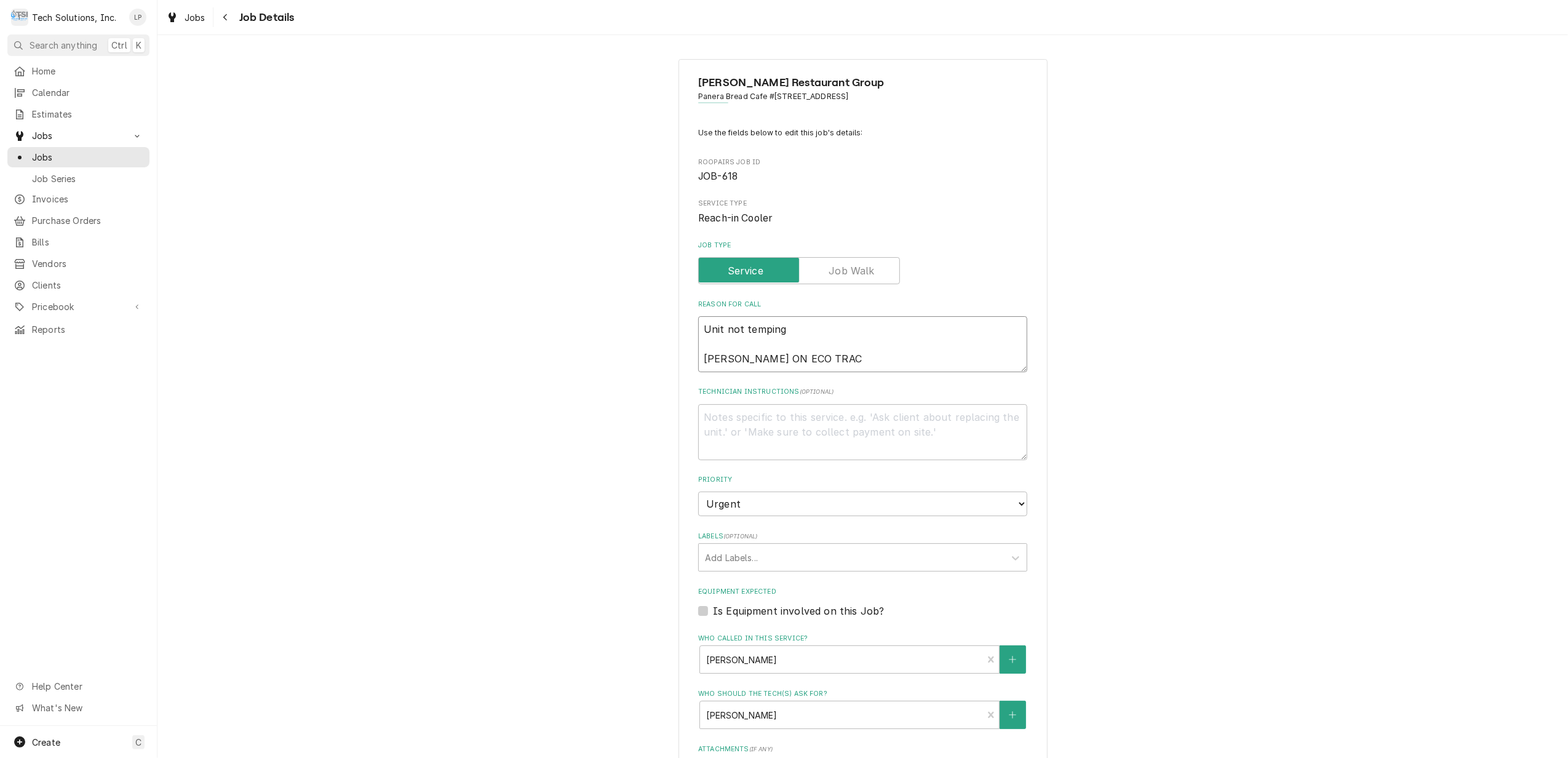
type textarea "x"
type textarea "Unit not temping LISA WATING ON ECO TRA"
type textarea "x"
type textarea "Unit not temping LISA WATING ON ECO TR"
type textarea "x"
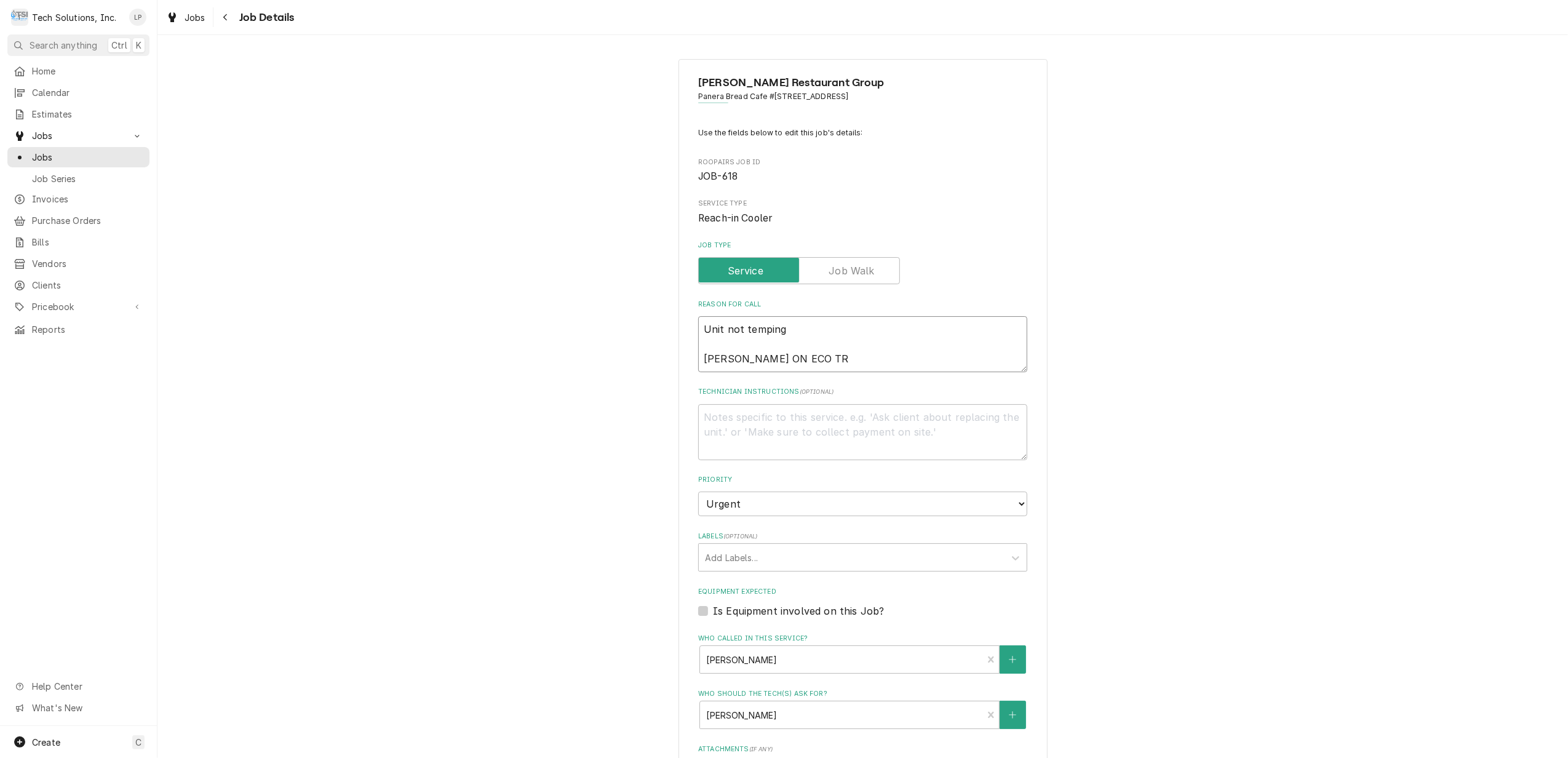
type textarea "Unit not temping LISA WATING ON ECO T"
type textarea "x"
type textarea "Unit not temping LISA WATING ON ECO"
type textarea "x"
type textarea "Unit not temping LISA WATING ON ECO"
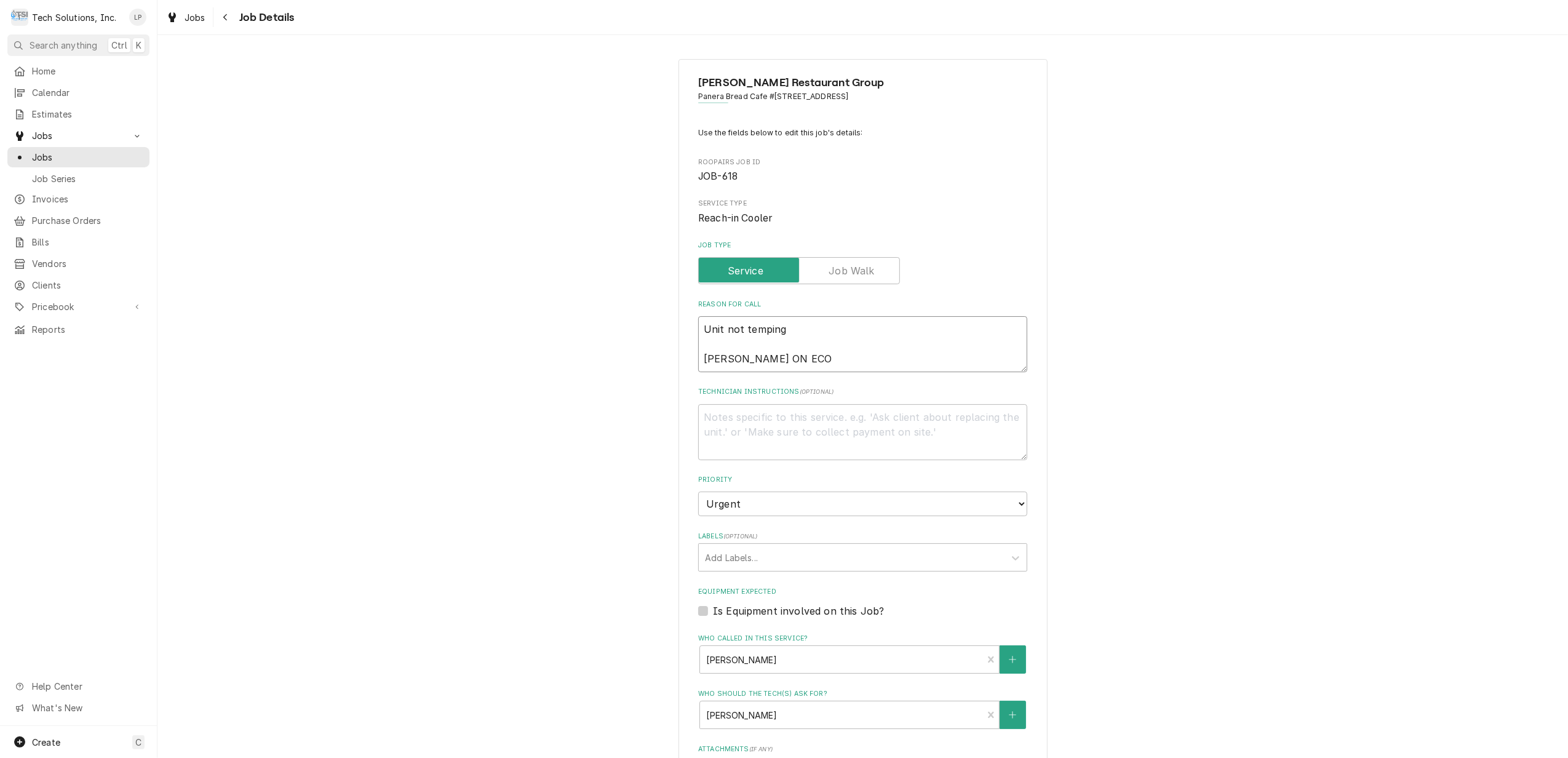
type textarea "x"
type textarea "Unit not temping LISA WATING ON EC"
type textarea "x"
type textarea "Unit not temping LISA WATING ON E"
type textarea "x"
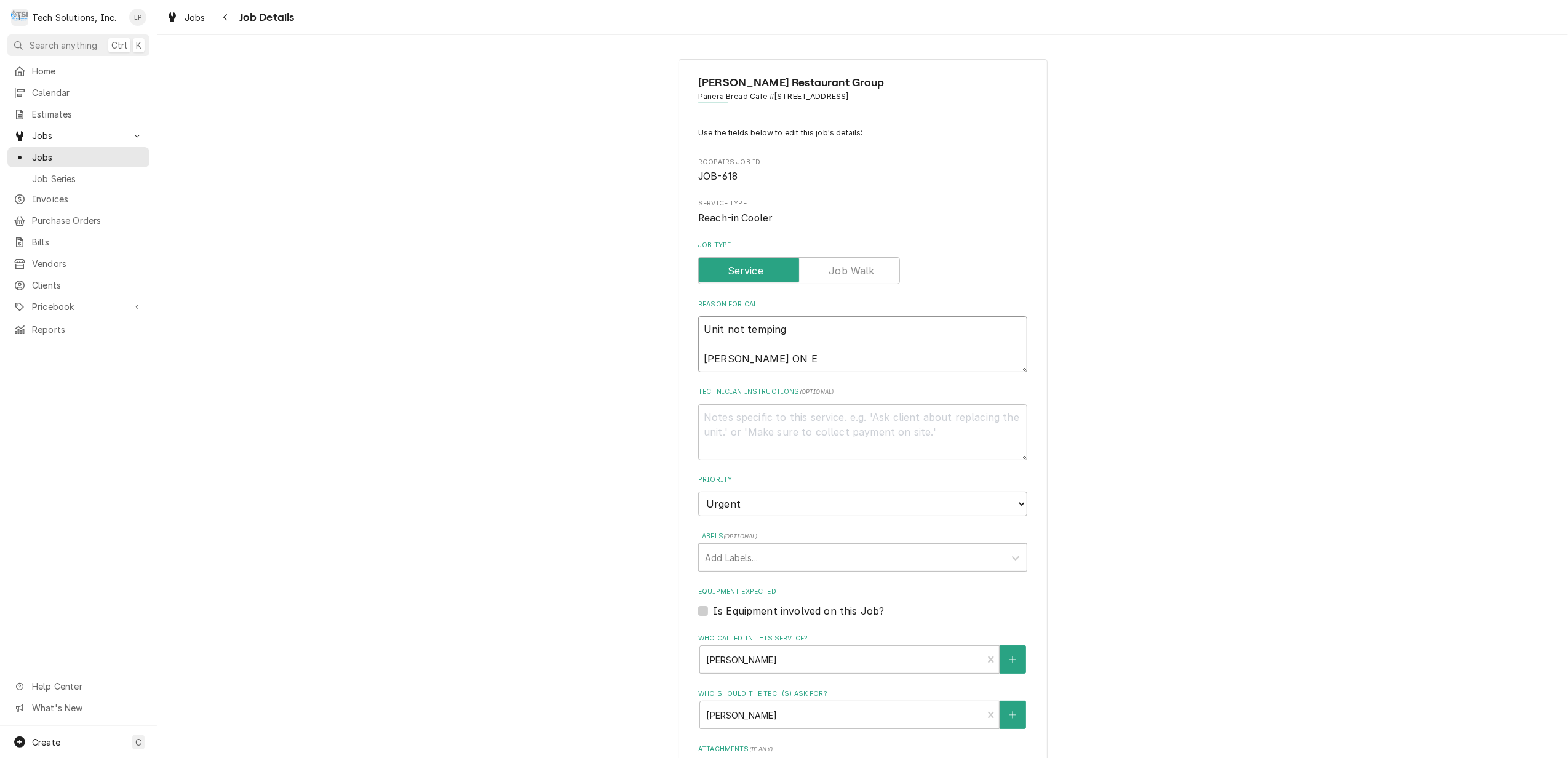
type textarea "Unit not temping LISA WATING ON"
type textarea "x"
type textarea "Unit not temping LISA WATING ON"
type textarea "x"
type textarea "Unit not temping LISA WATING O"
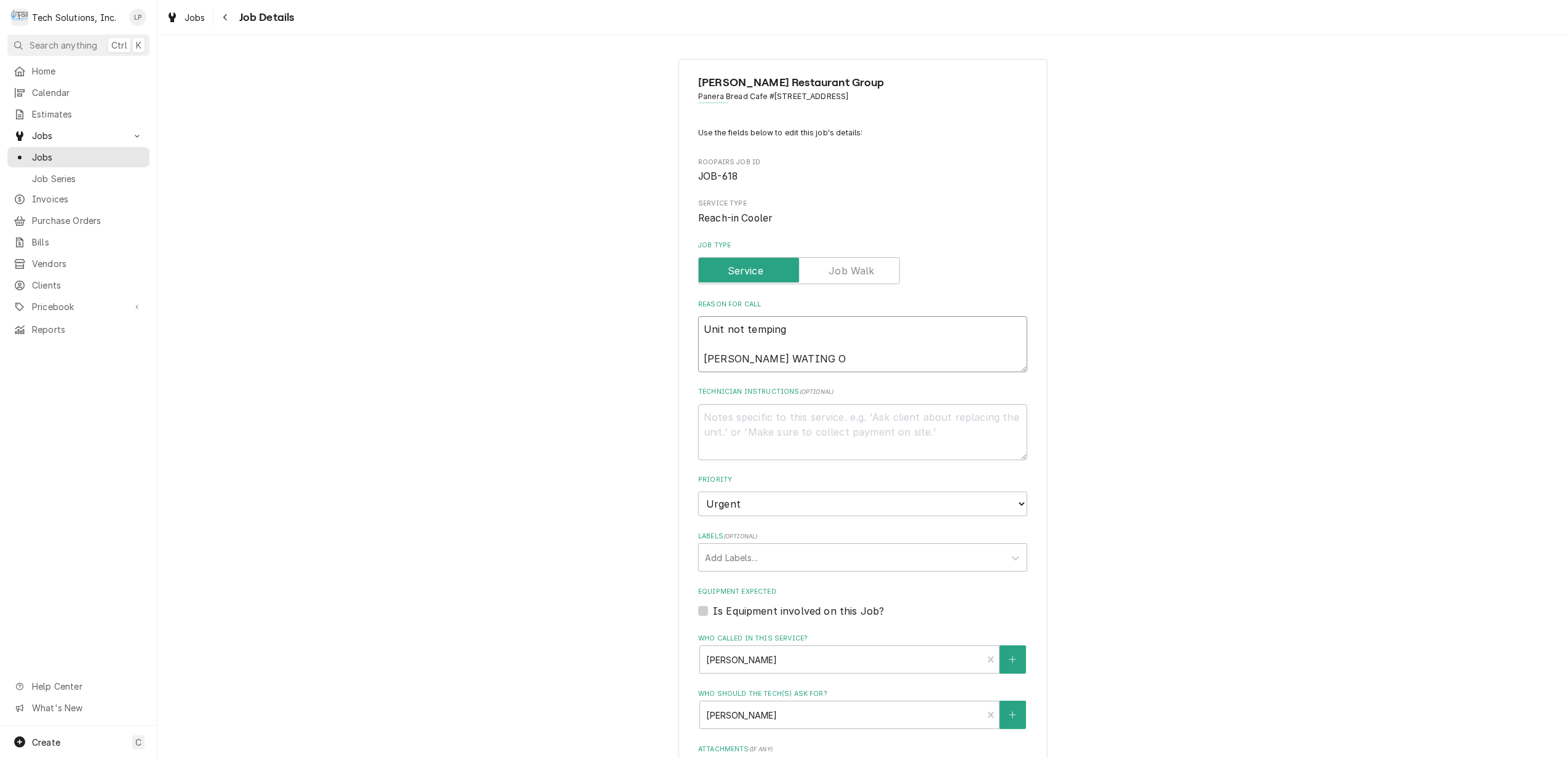
type textarea "x"
type textarea "Unit not temping LISA WATING"
type textarea "x"
type textarea "Unit not temping LISA WATING"
type textarea "x"
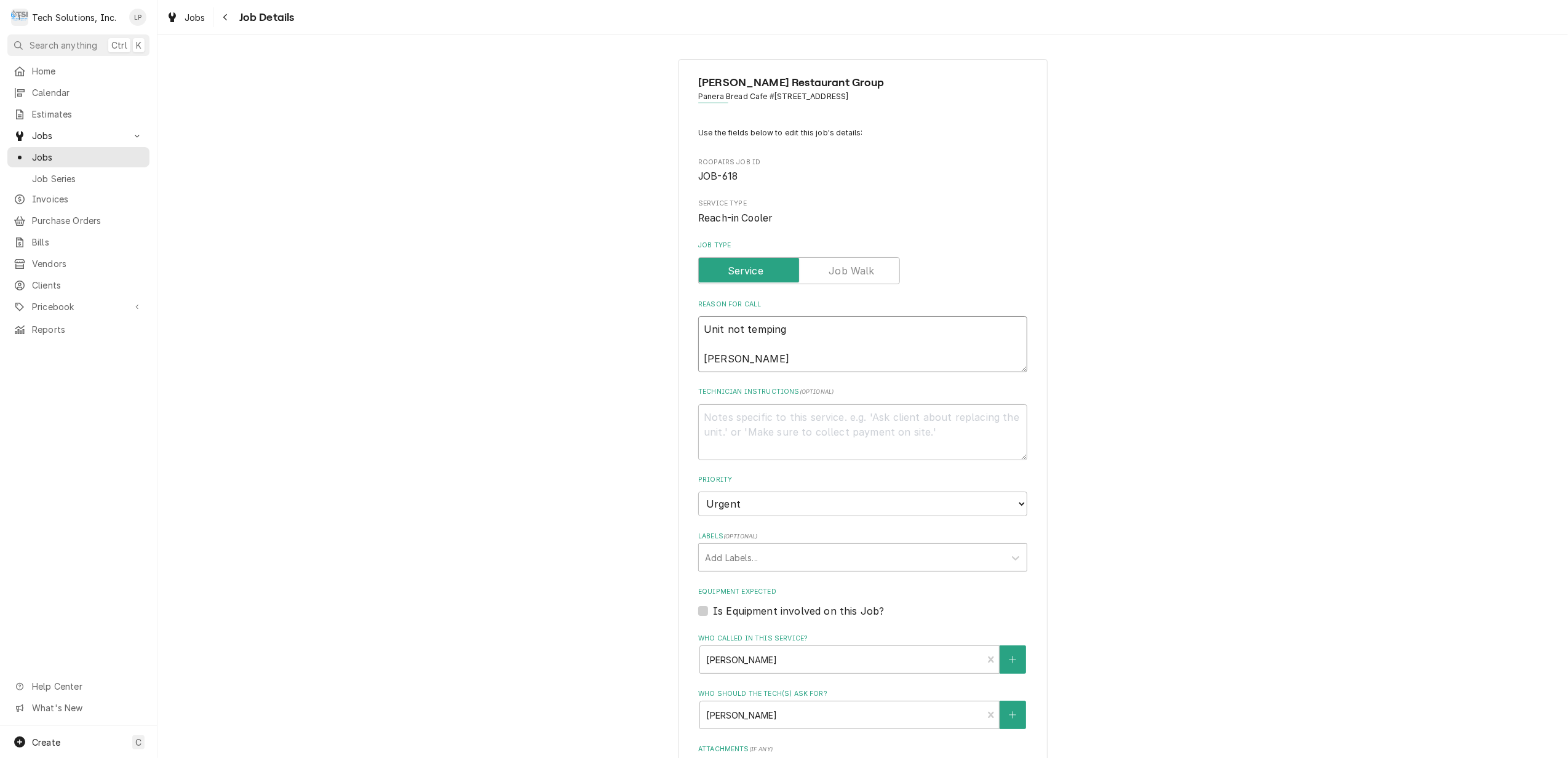
type textarea "Unit not temping LISA WATIN"
type textarea "x"
type textarea "Unit not temping LISA WATI"
type textarea "x"
type textarea "Unit not temping LISA WAT"
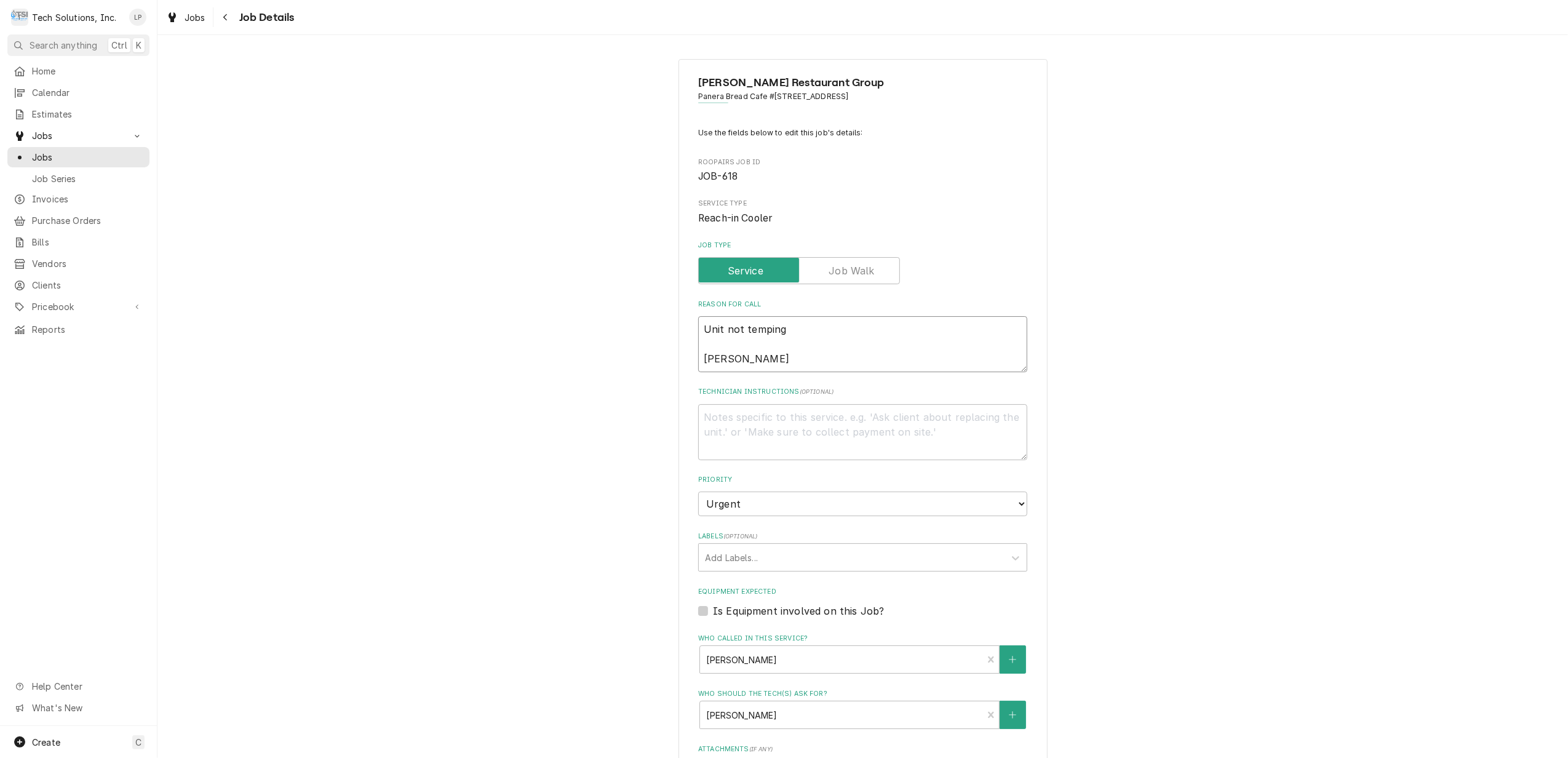
type textarea "x"
type textarea "Unit not temping LISA WA"
type textarea "x"
type textarea "Unit not temping LISA W"
type textarea "x"
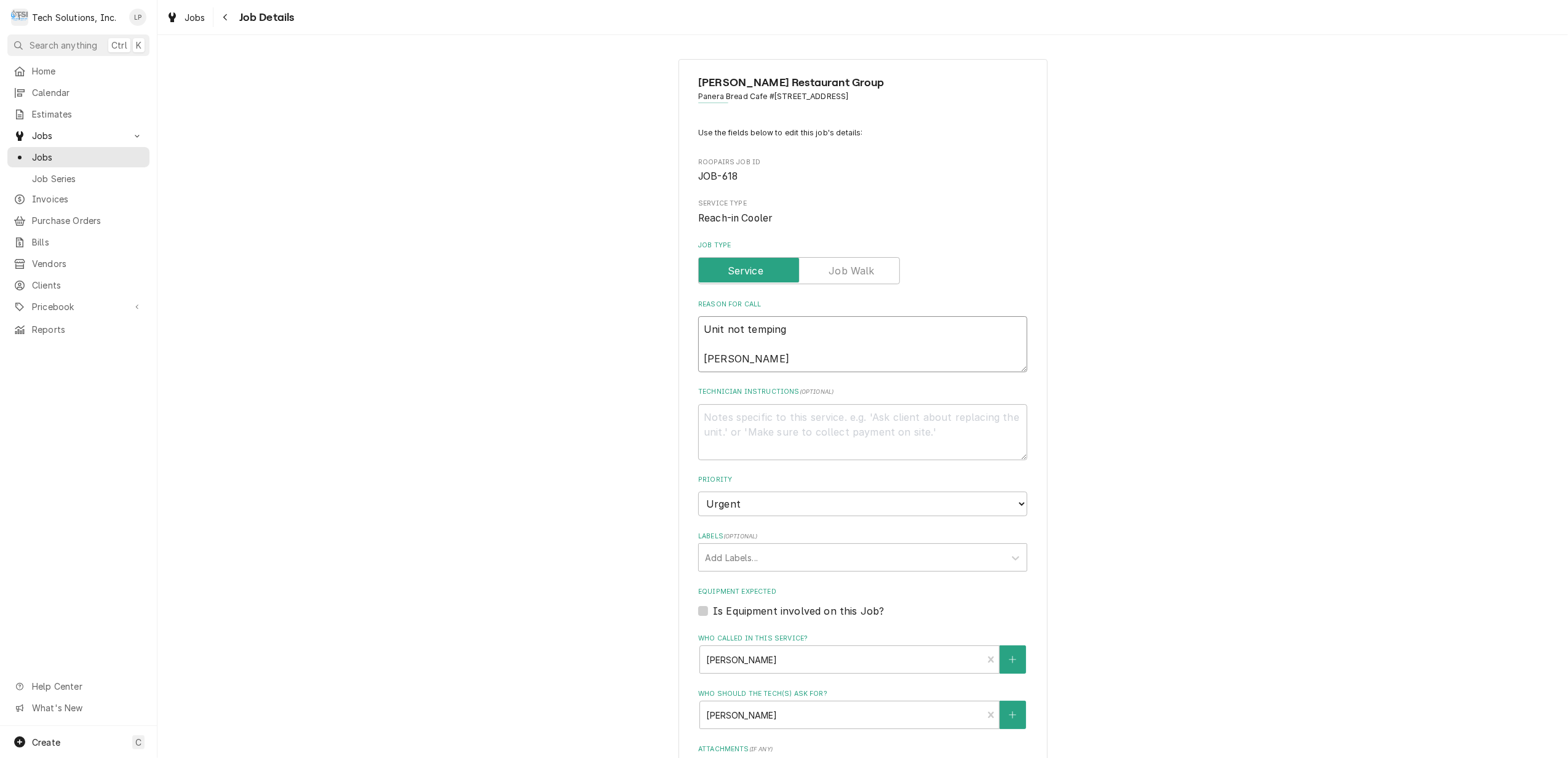
type textarea "Unit not temping LISA"
type textarea "x"
type textarea "Unit not temping LISA"
type textarea "x"
type textarea "Unit not temping LIS"
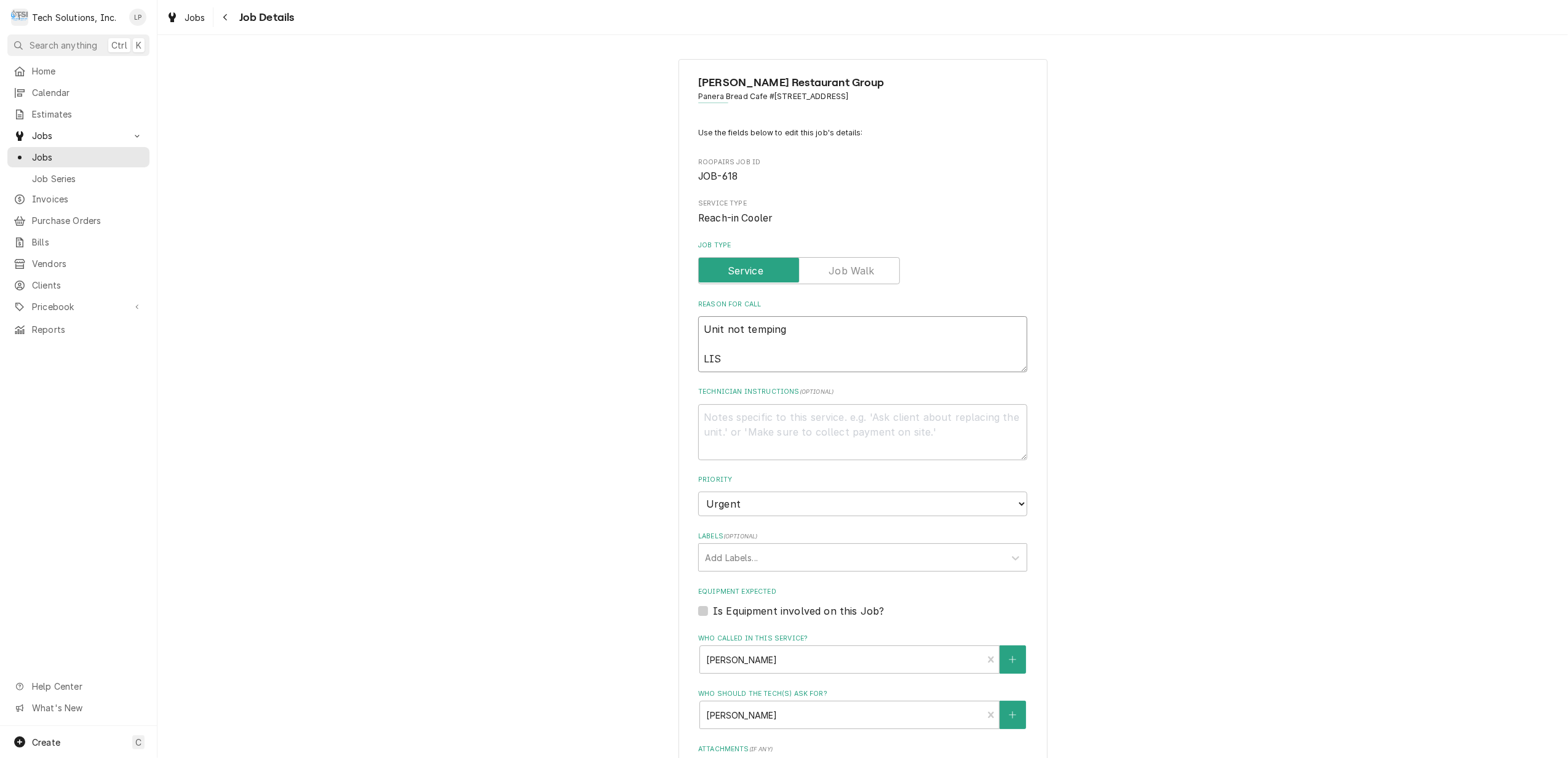
type textarea "x"
type textarea "Unit not temping LI"
type textarea "x"
type textarea "Unit not temping L"
type textarea "x"
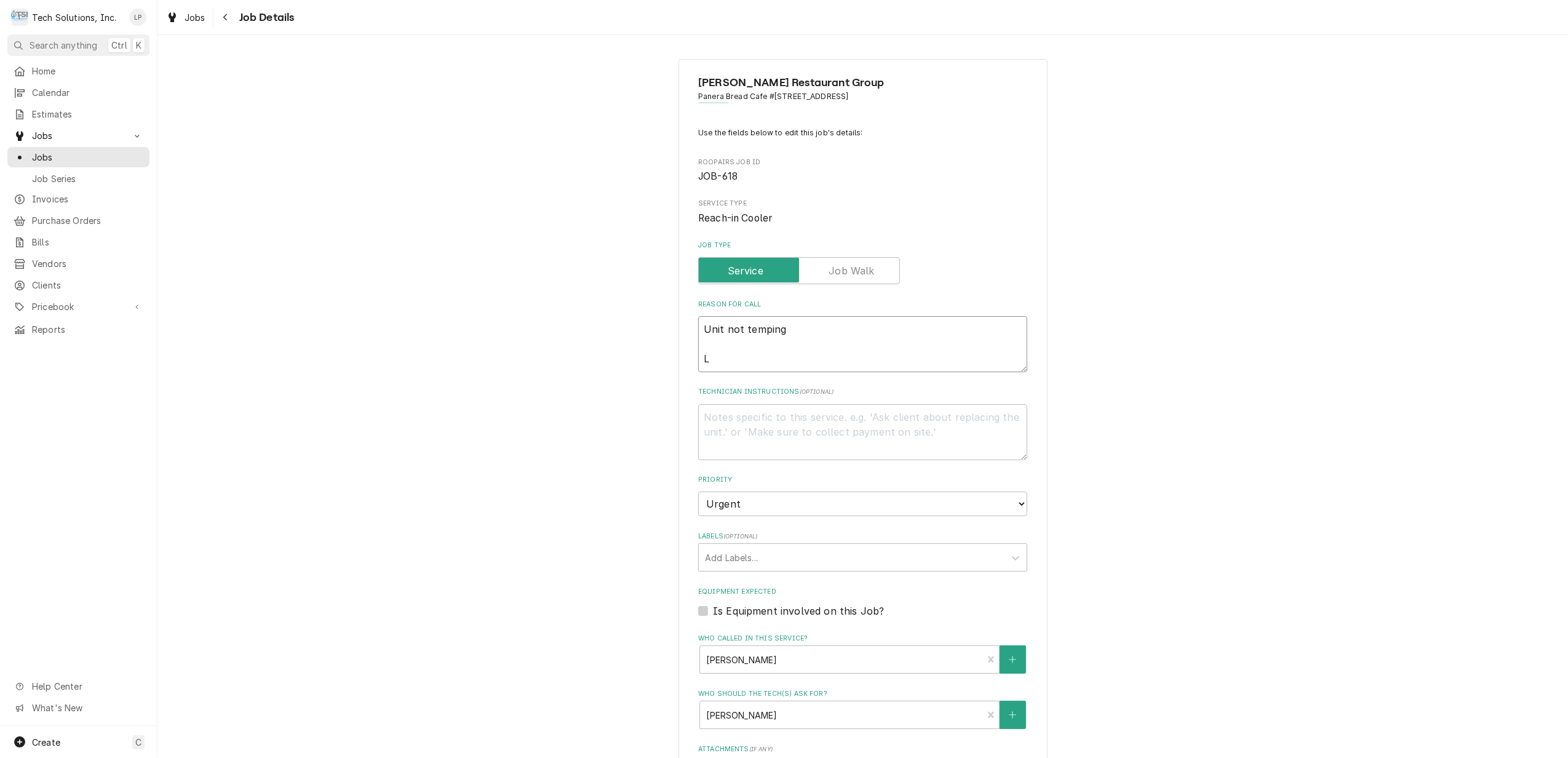
type textarea "Unit not temping"
type textarea "x"
type textarea "Unit not temping"
type textarea "x"
type textarea "Unit not temping"
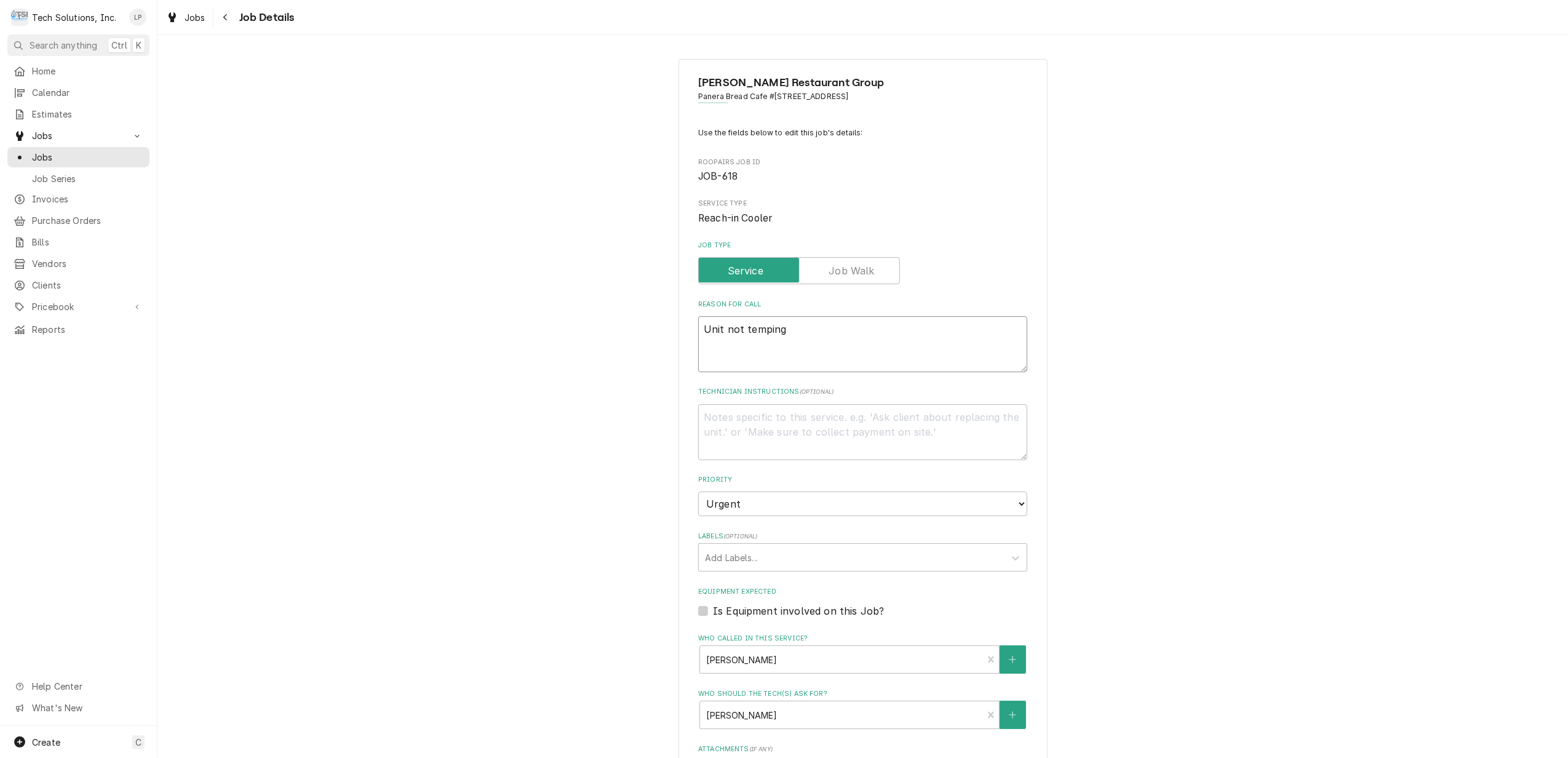
type textarea "x"
type textarea "Unit not tempin"
type textarea "x"
type textarea "Unit not tempi"
type textarea "x"
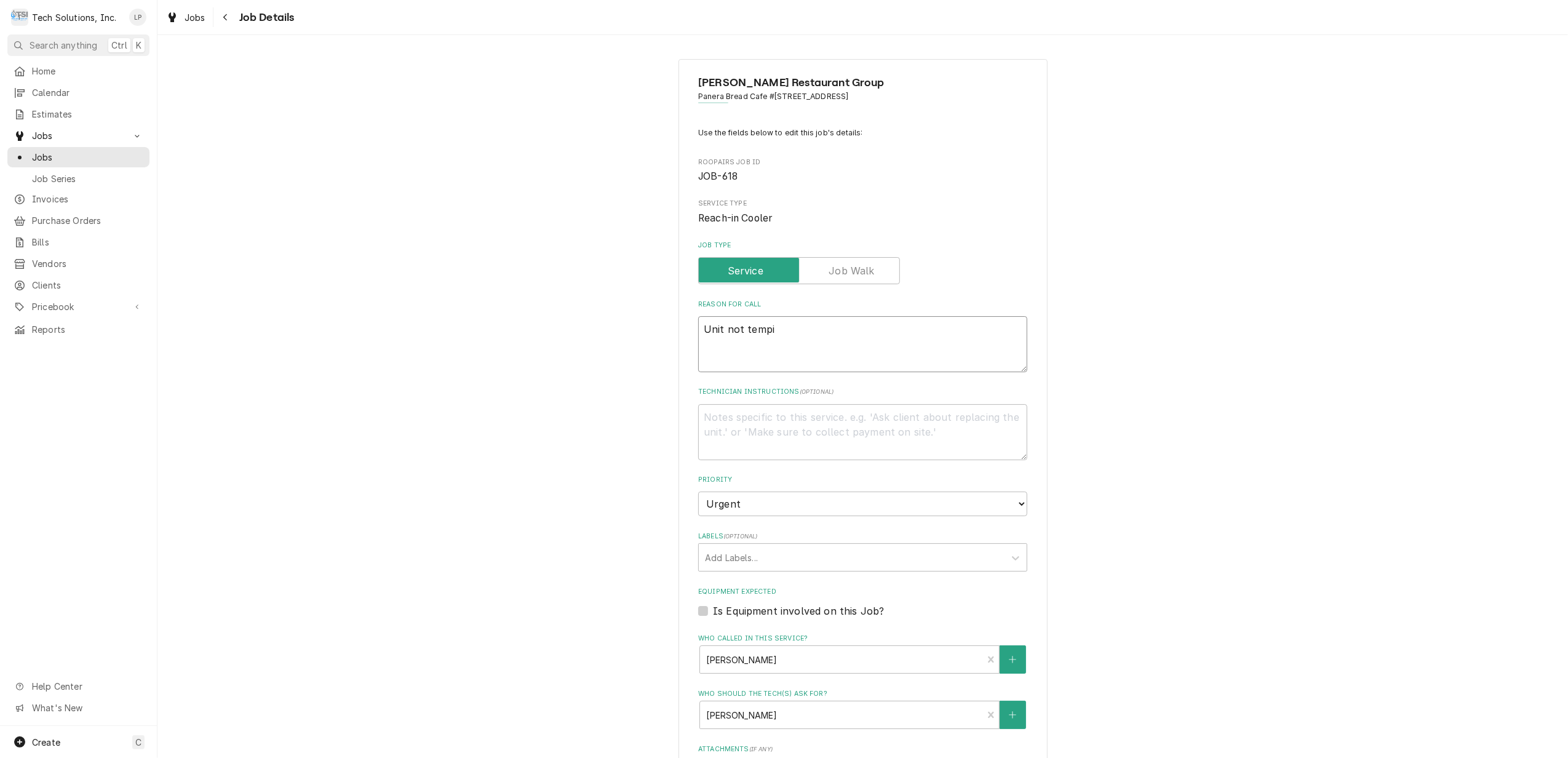
type textarea "Unit not temp"
type textarea "x"
type textarea "Unit not tem"
type textarea "x"
type textarea "Unit not te"
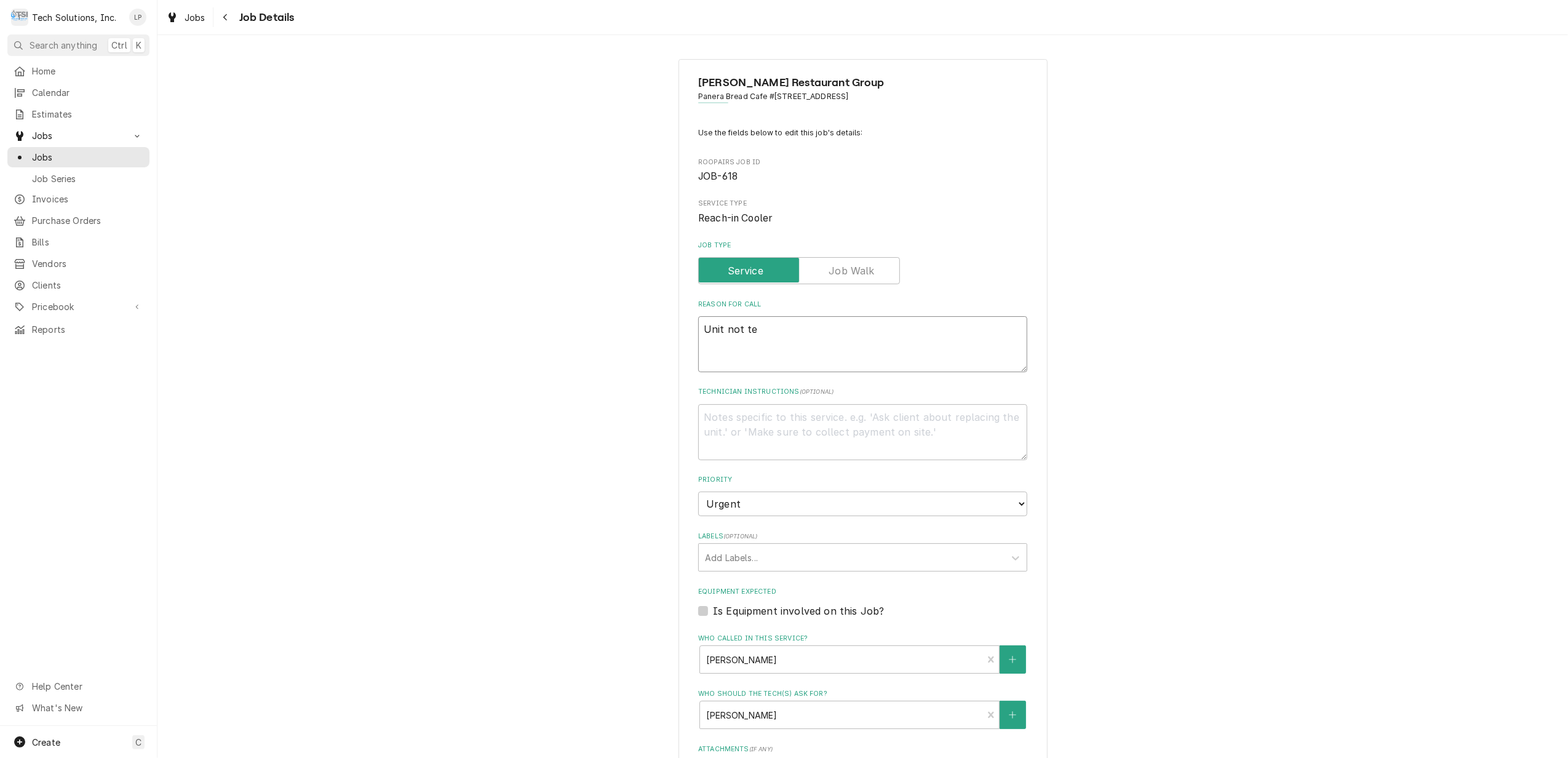
type textarea "x"
type textarea "Unit not t"
type textarea "x"
type textarea "Unit not"
type textarea "x"
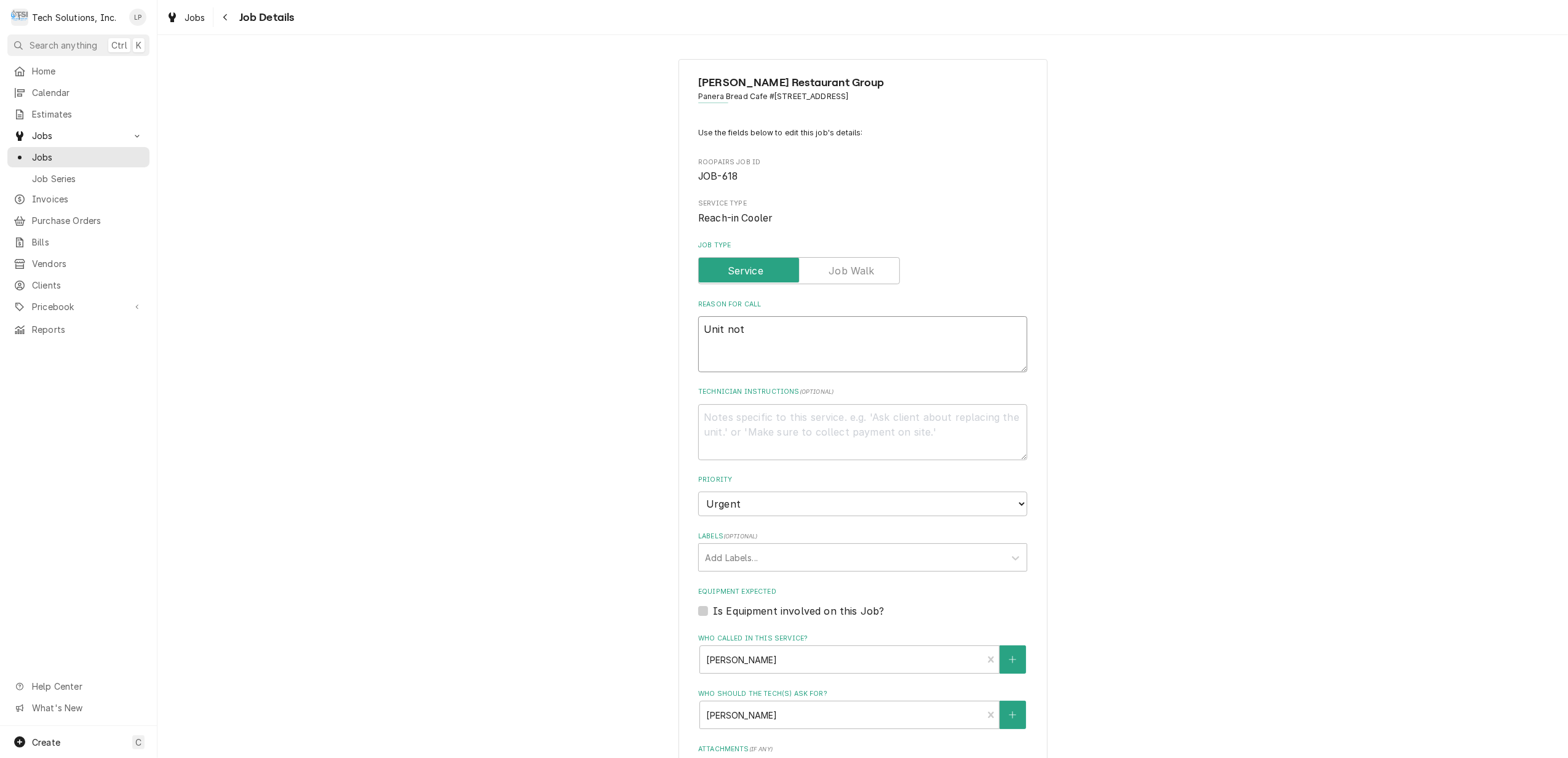
type textarea "Unit not"
type textarea "x"
type textarea "Unit no"
type textarea "x"
type textarea "Unit n"
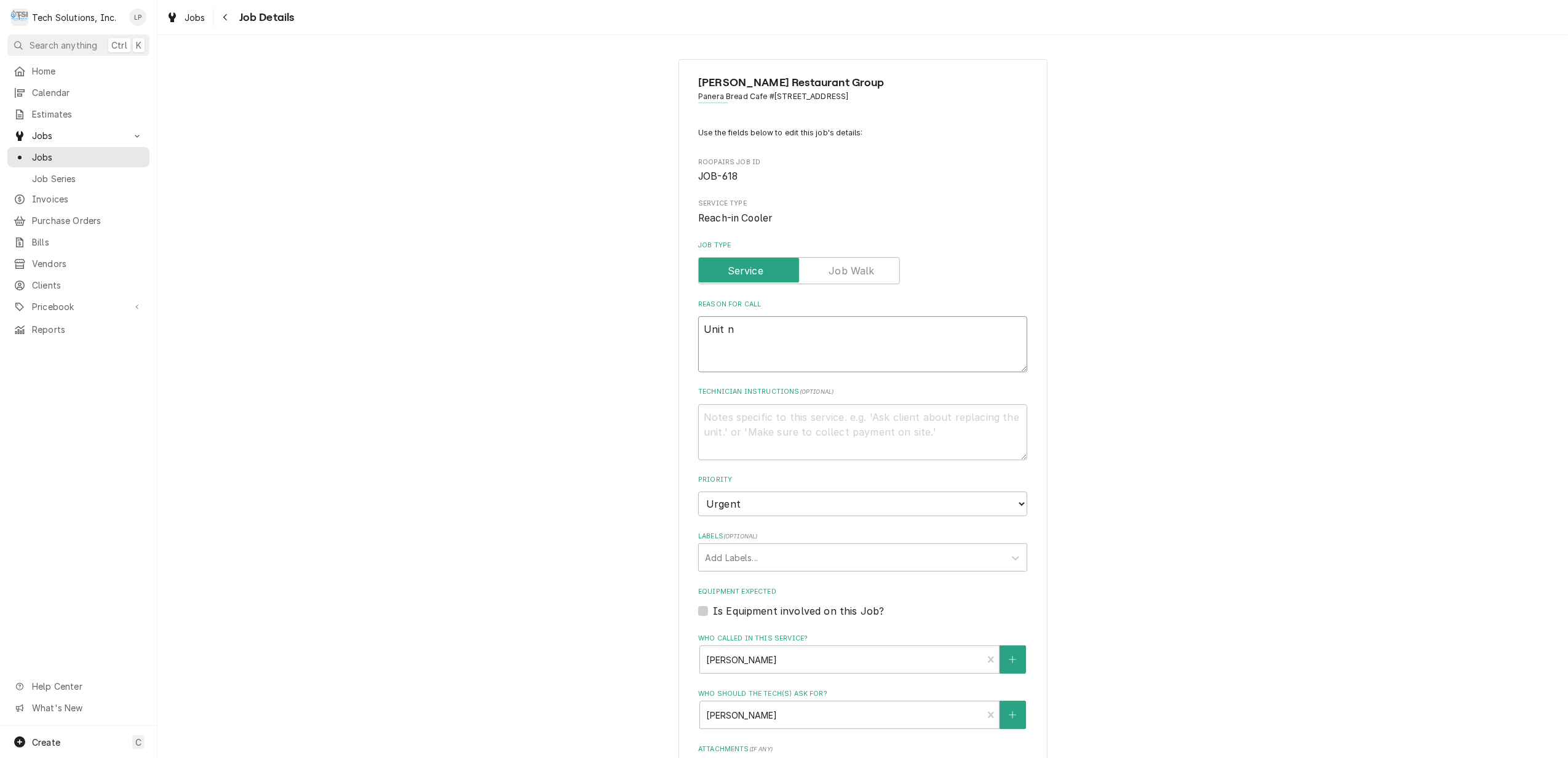
type textarea "x"
type textarea "Unit"
type textarea "x"
type textarea "Unit"
type textarea "x"
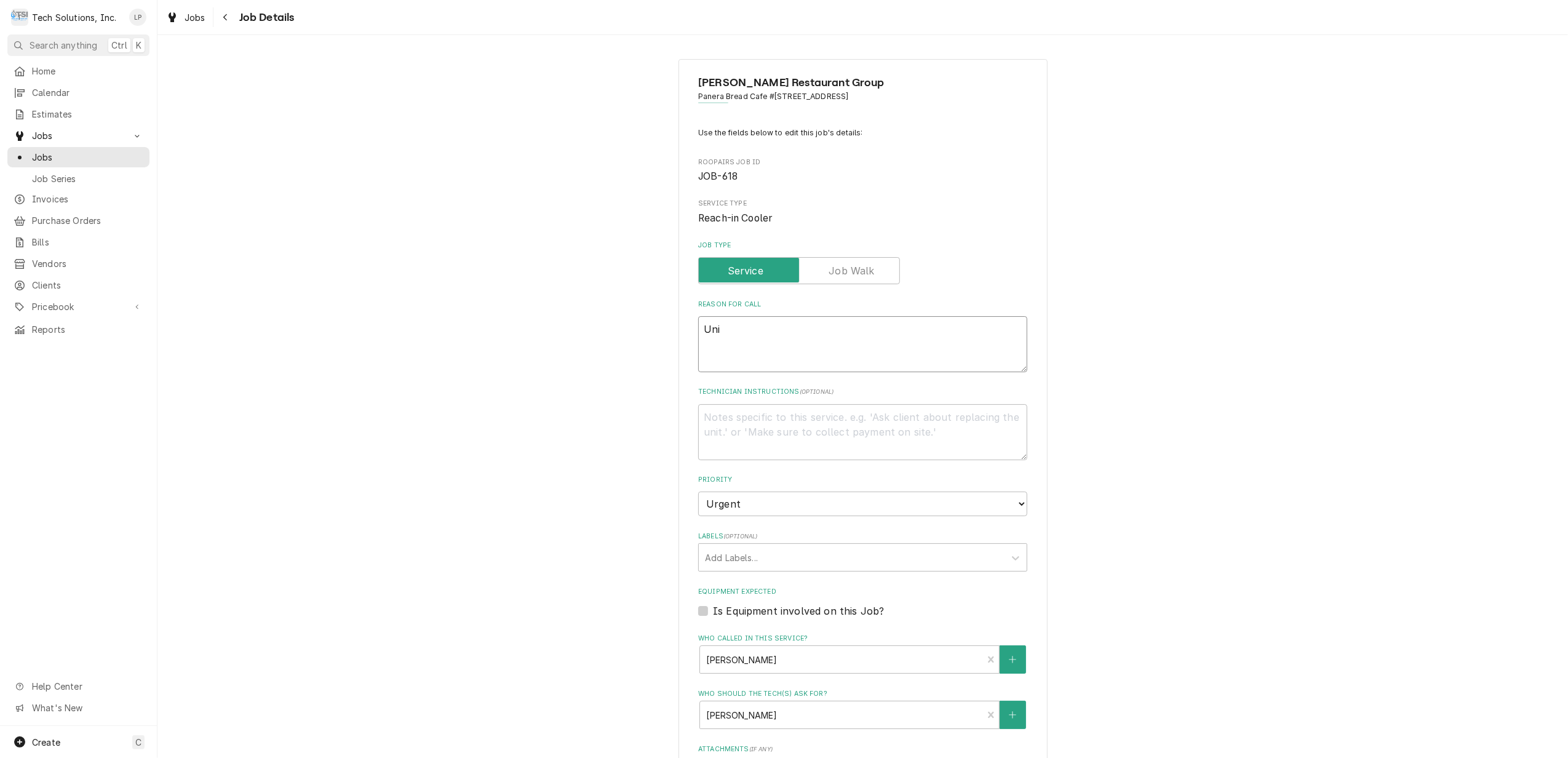
type textarea "Un"
type textarea "x"
type textarea "U"
type textarea "x"
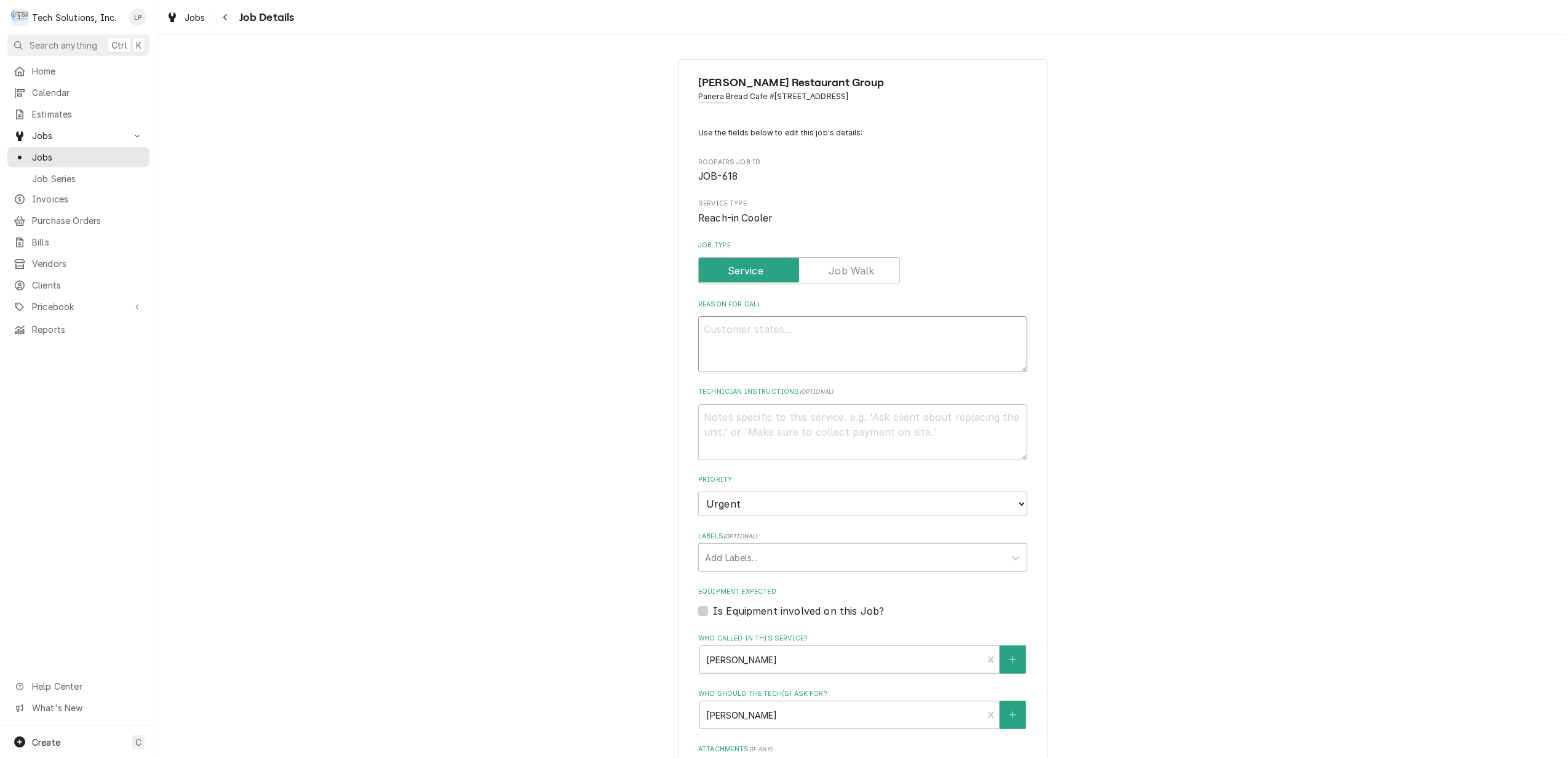
type textarea "T"
type textarea "x"
type textarea "Te"
type textarea "x"
type textarea "Tem"
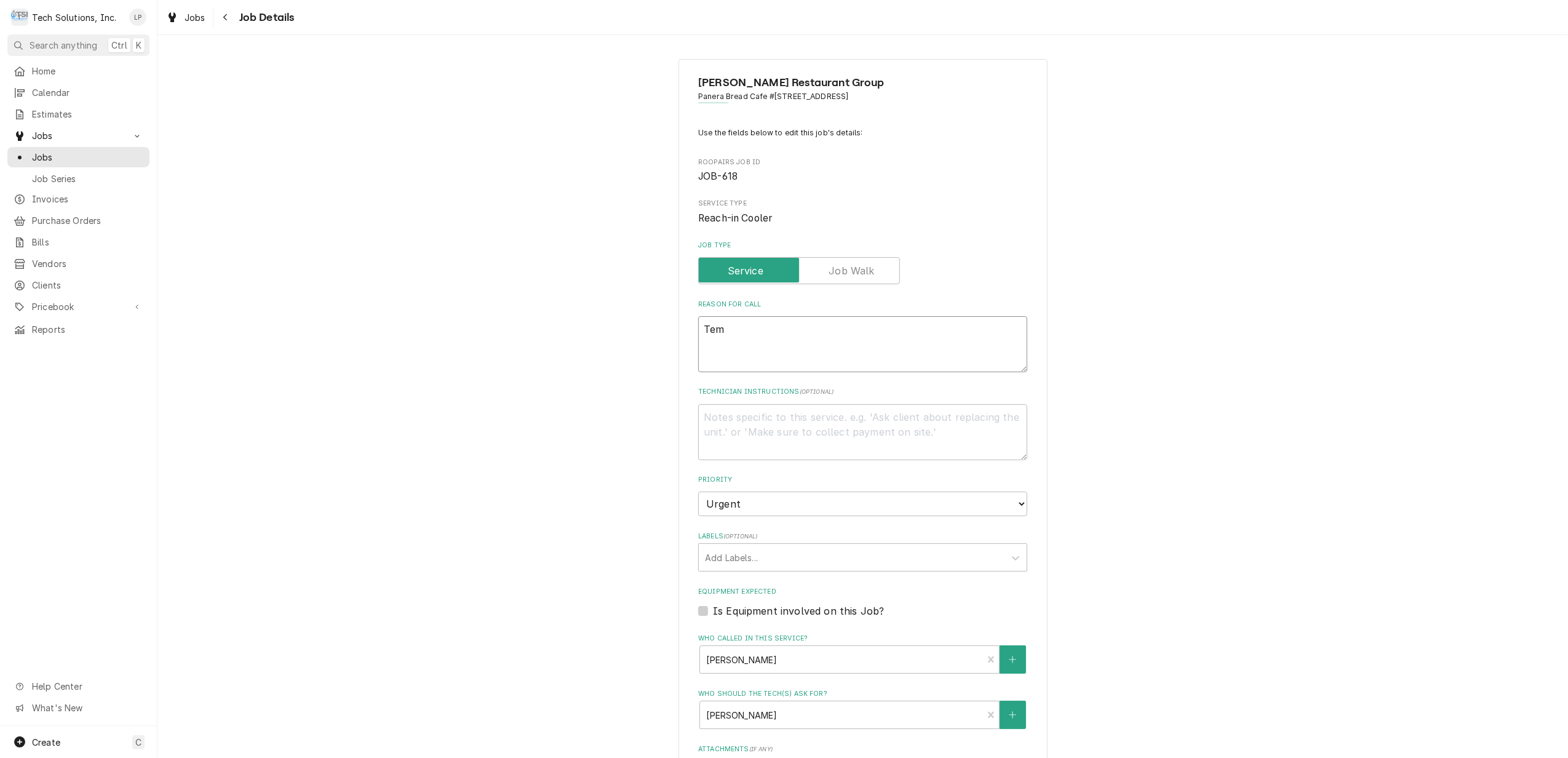
type textarea "x"
type textarea "Temp"
type textarea "x"
type textarea "Temps"
type textarea "x"
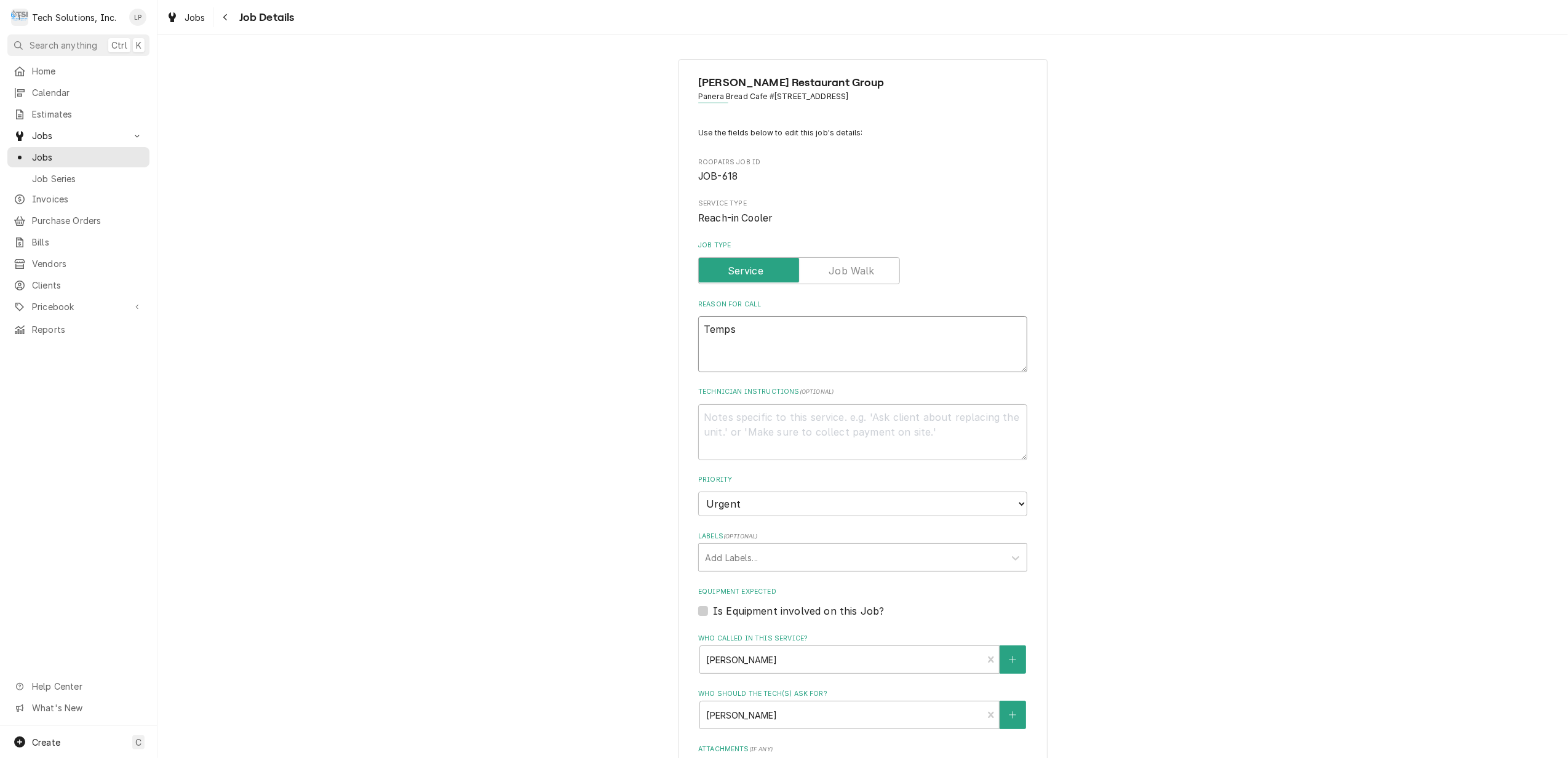
type textarea "Temps"
type textarea "x"
type textarea "Temps t"
type textarea "x"
type textarea "Temps to"
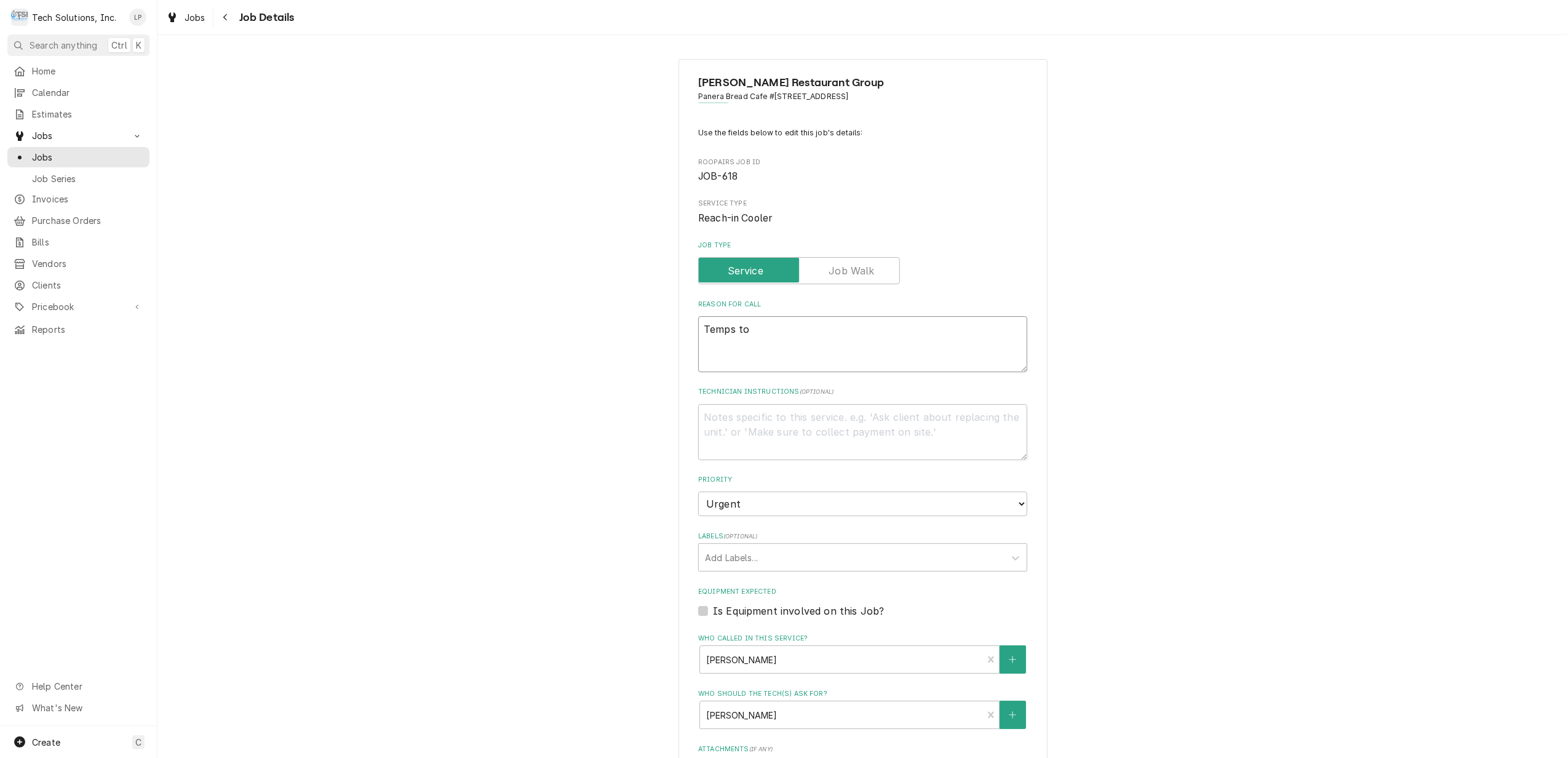
type textarea "x"
type textarea "Temps too"
type textarea "x"
type textarea "Temps too"
type textarea "x"
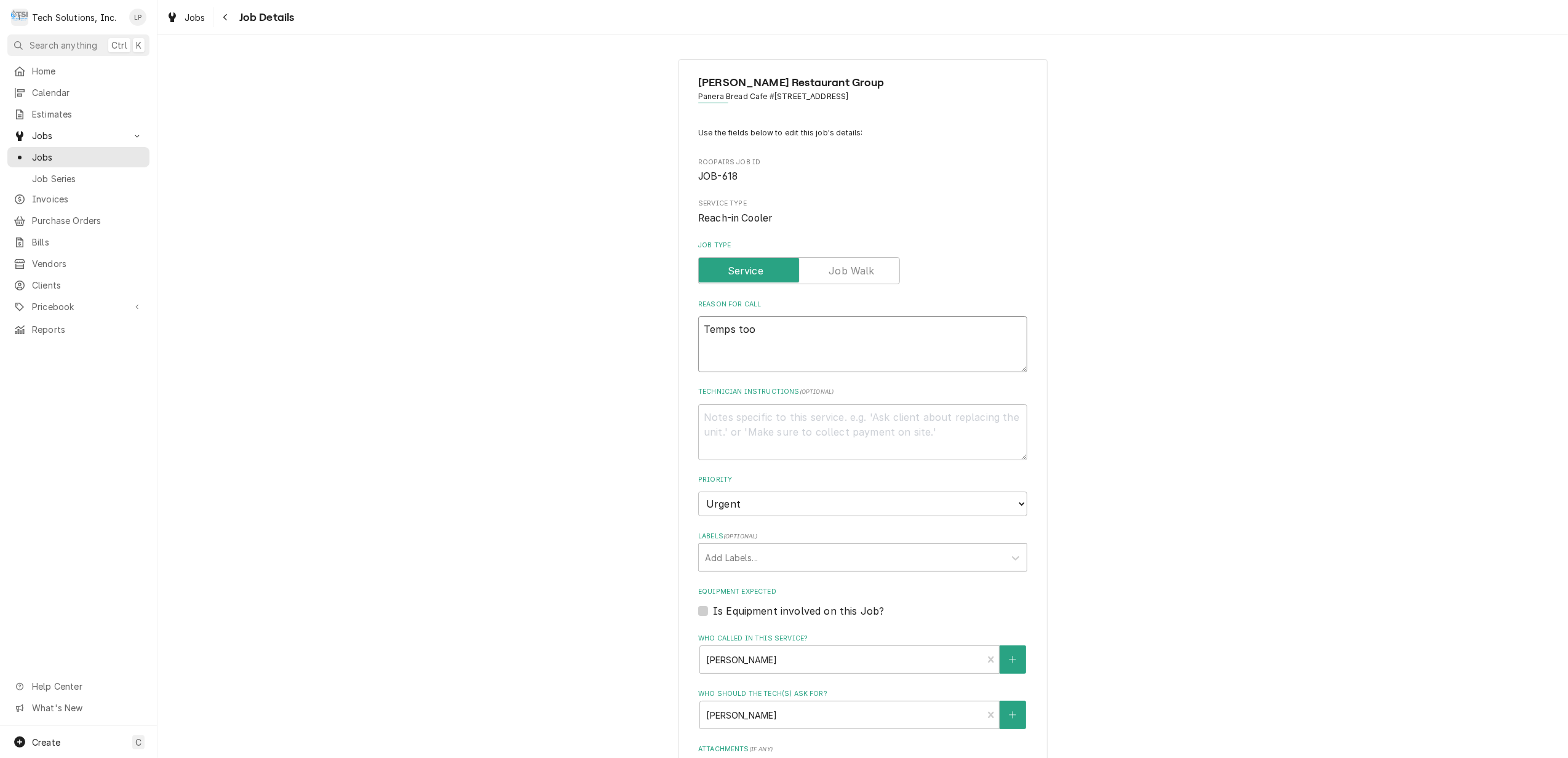
type textarea "Temps too H"
type textarea "x"
type textarea "Temps too HI"
type textarea "x"
type textarea "Temps too H"
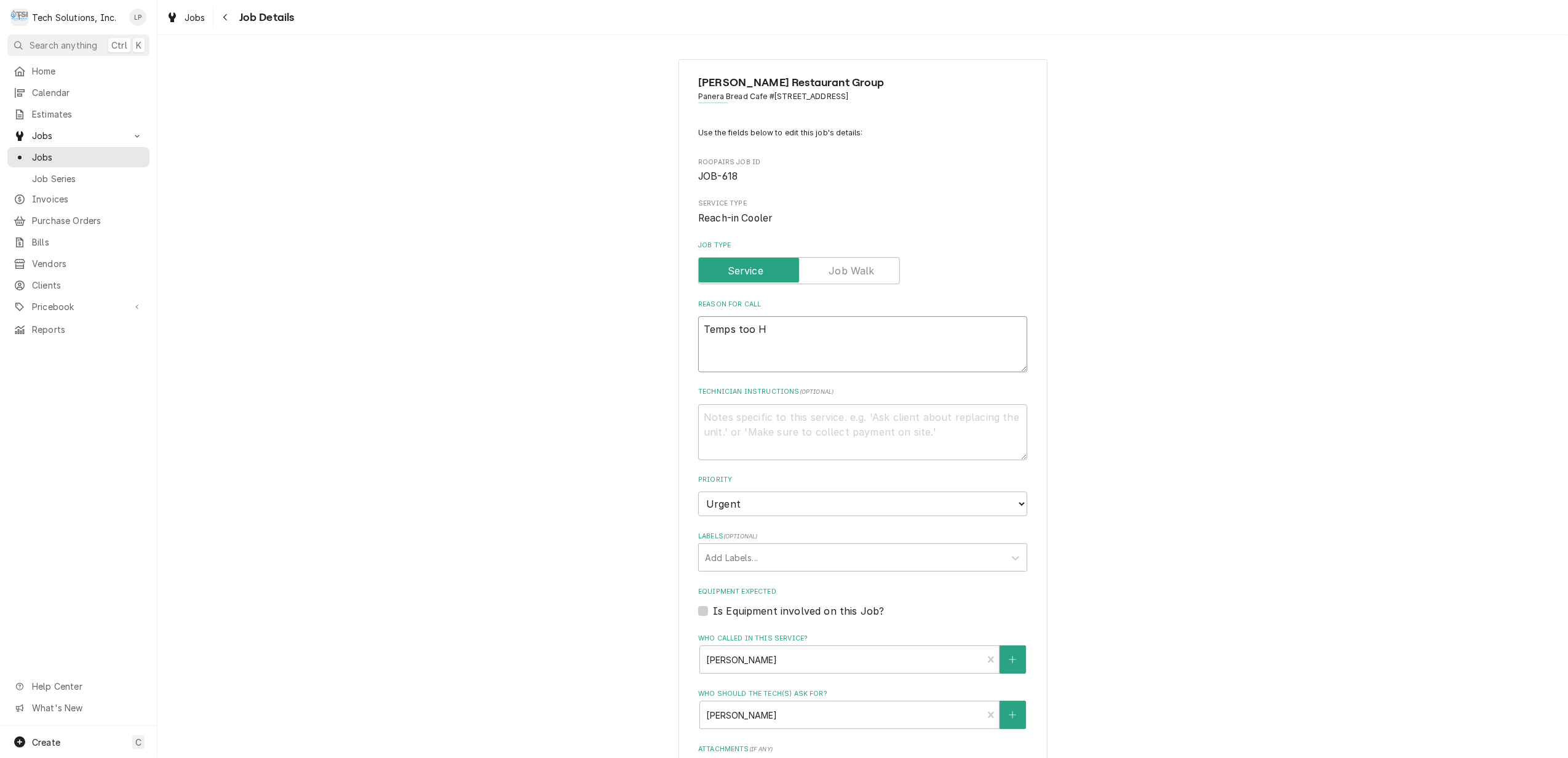
type textarea "x"
type textarea "Temps too"
type textarea "x"
type textarea "Temps too h"
type textarea "x"
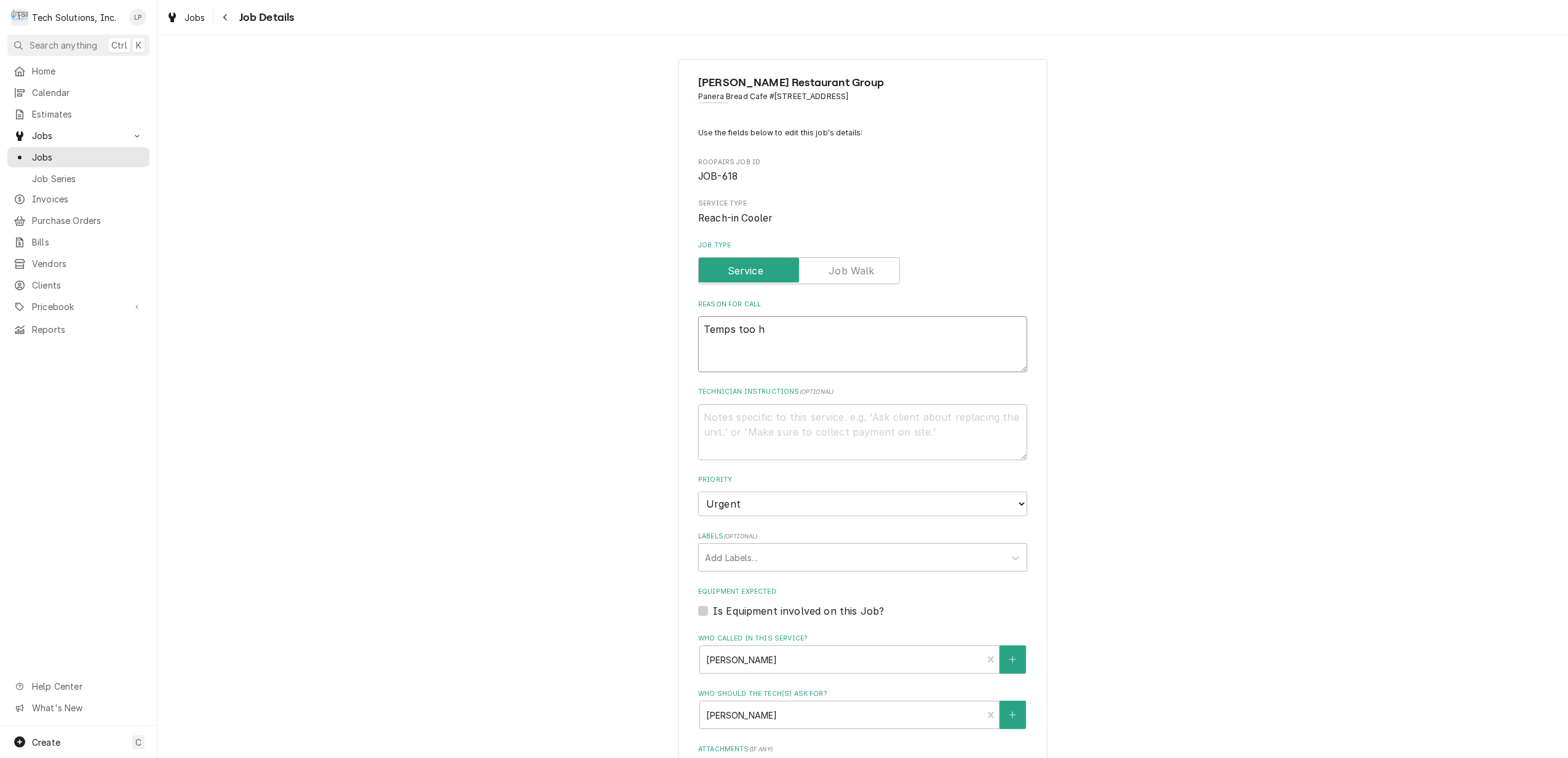
type textarea "Temps too hi"
type textarea "x"
type textarea "Temps too hig"
type textarea "x"
type textarea "Temps too high"
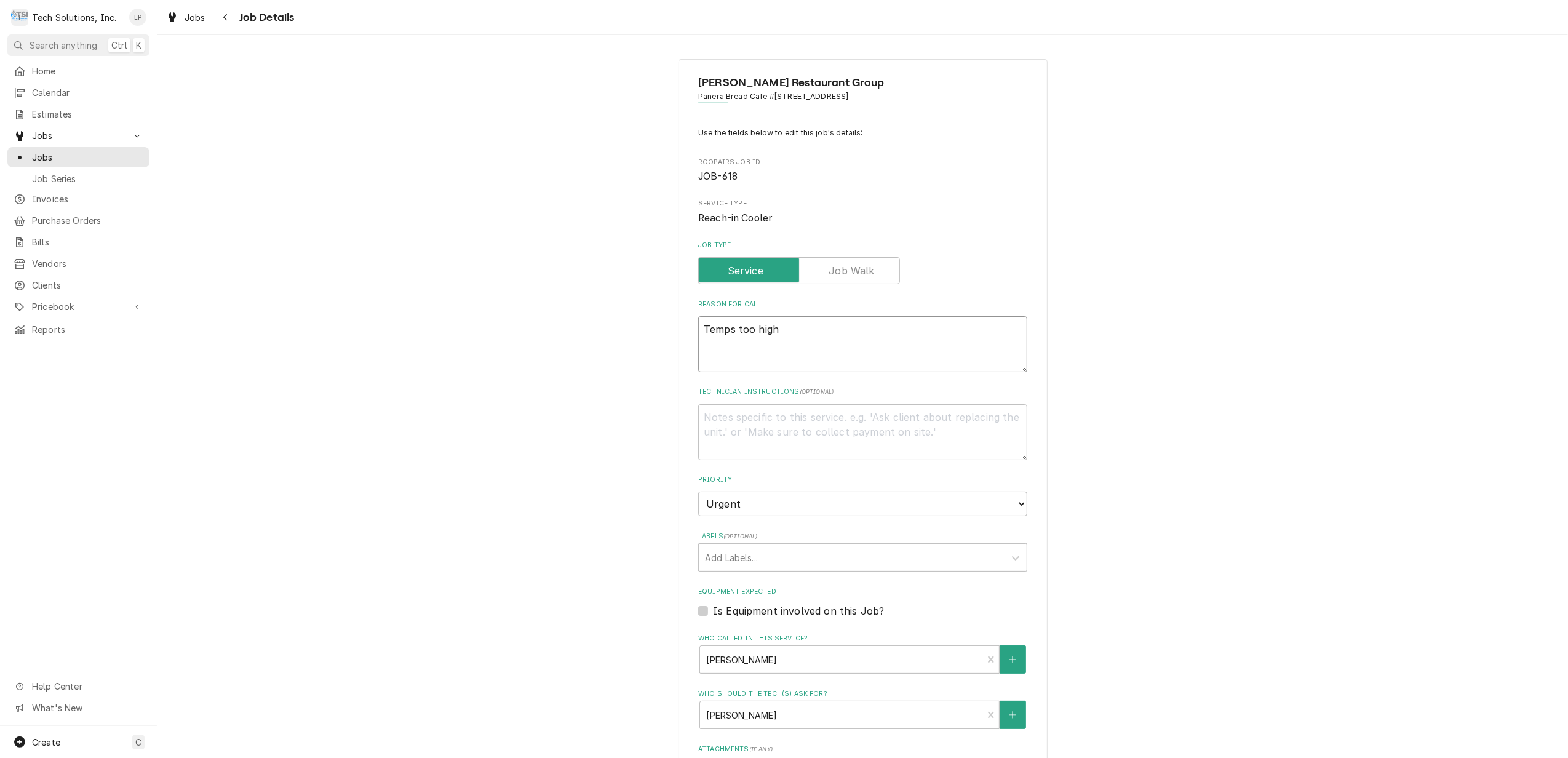
type textarea "x"
type textarea "Temps too high."
click at [699, 331] on textarea "Temps too high." at bounding box center [863, 344] width 329 height 56
type textarea "x"
type textarea "WTemps too high."
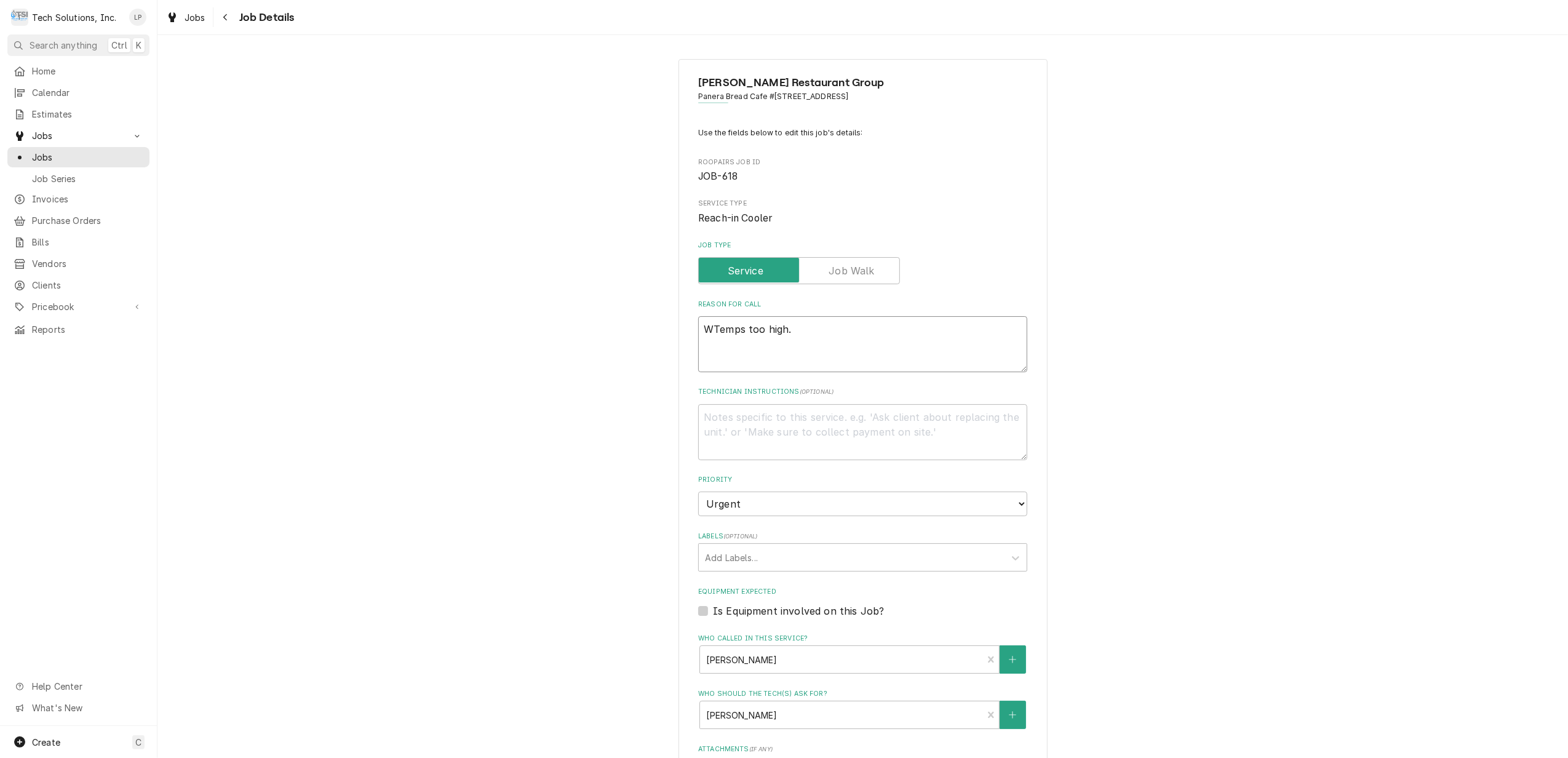
type textarea "x"
type textarea "WOTemps too high."
type textarea "x"
type textarea "WO Temps too high."
type textarea "x"
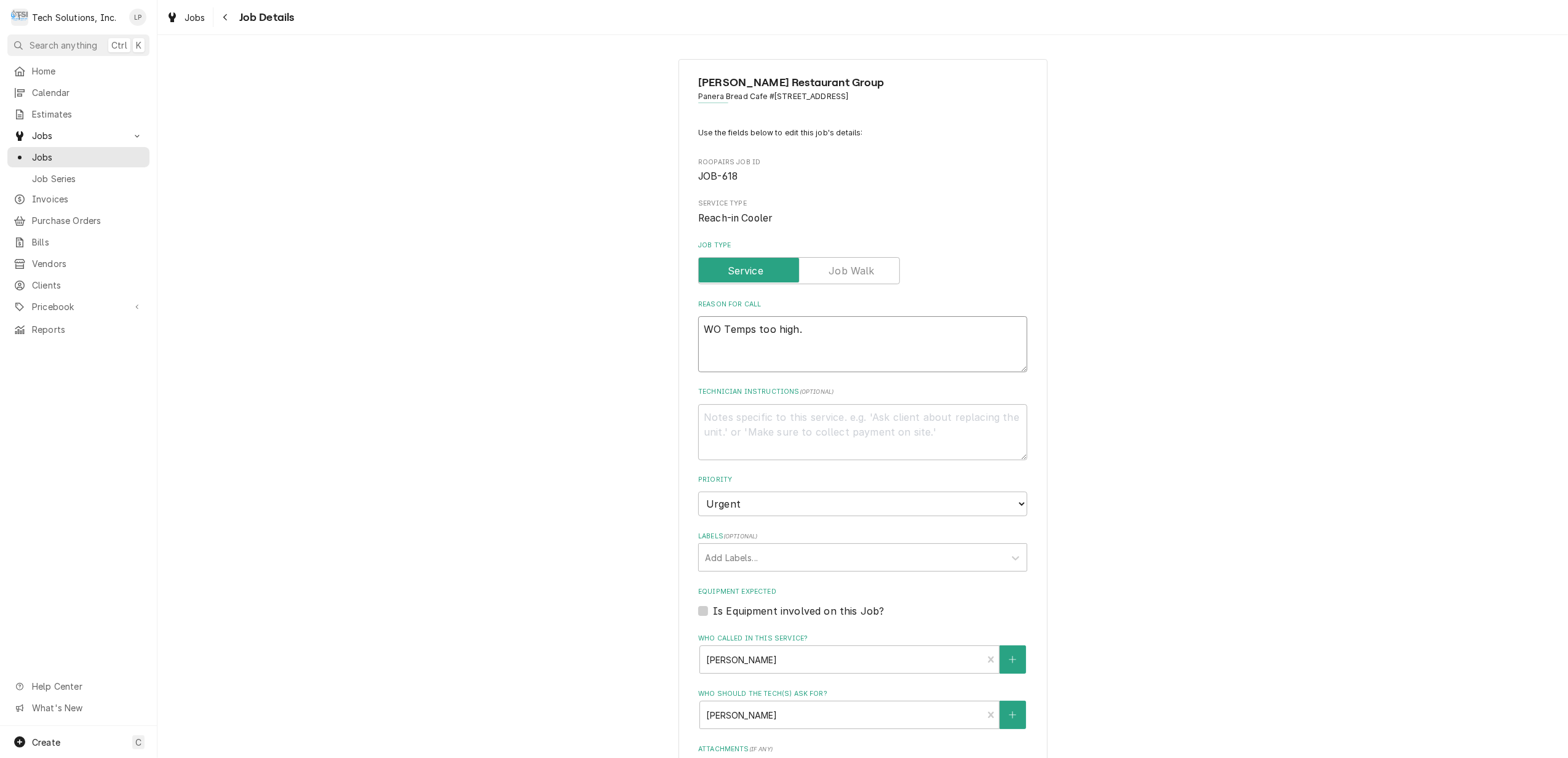
type textarea "WO #Temps too high."
type textarea "x"
type textarea "WO # Temps too high."
type textarea "x"
type textarea "WO # 3Temps too high."
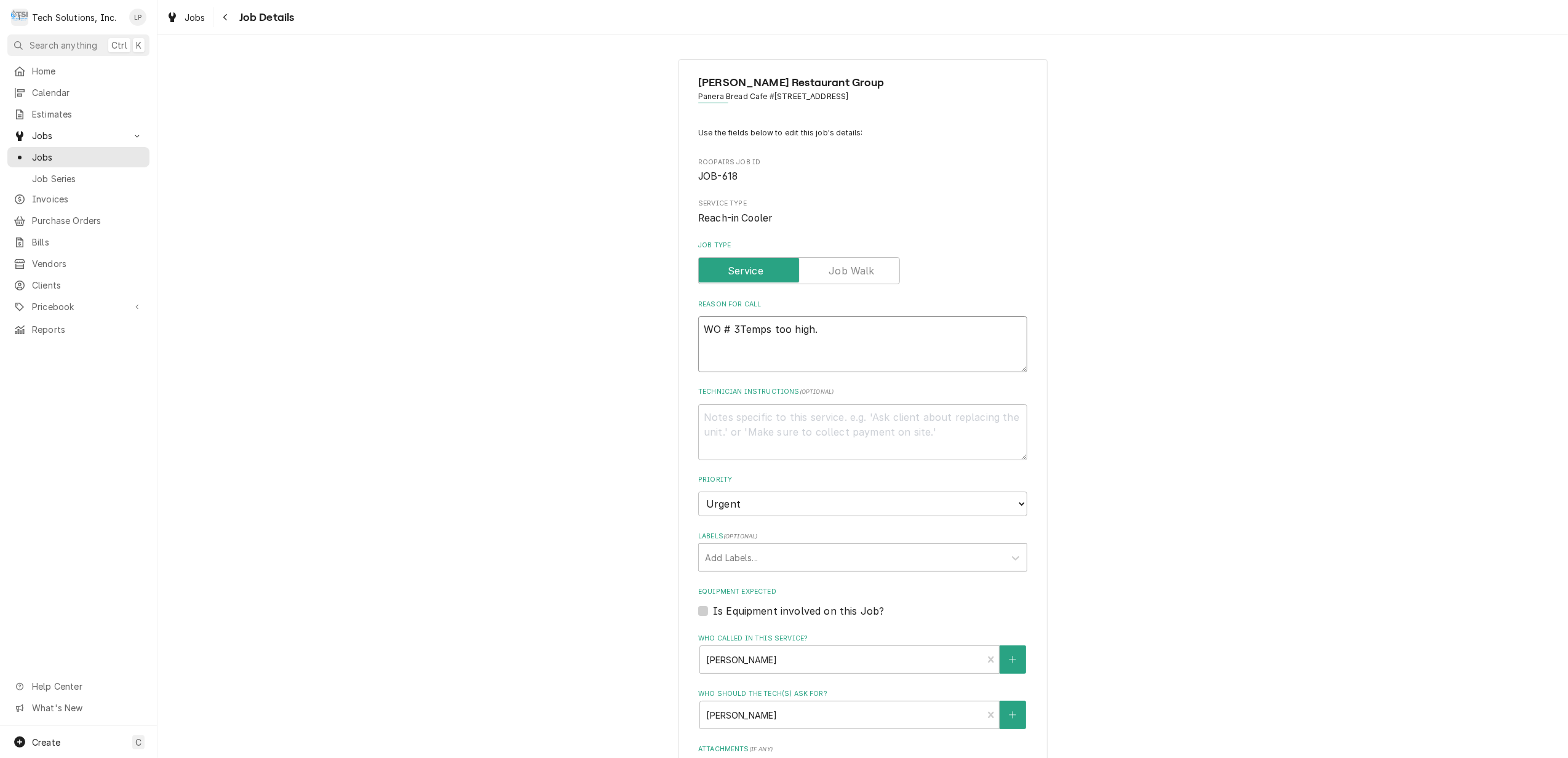
type textarea "x"
type textarea "WO # 38Temps too high."
type textarea "x"
type textarea "WO # 380Temps too high."
type textarea "x"
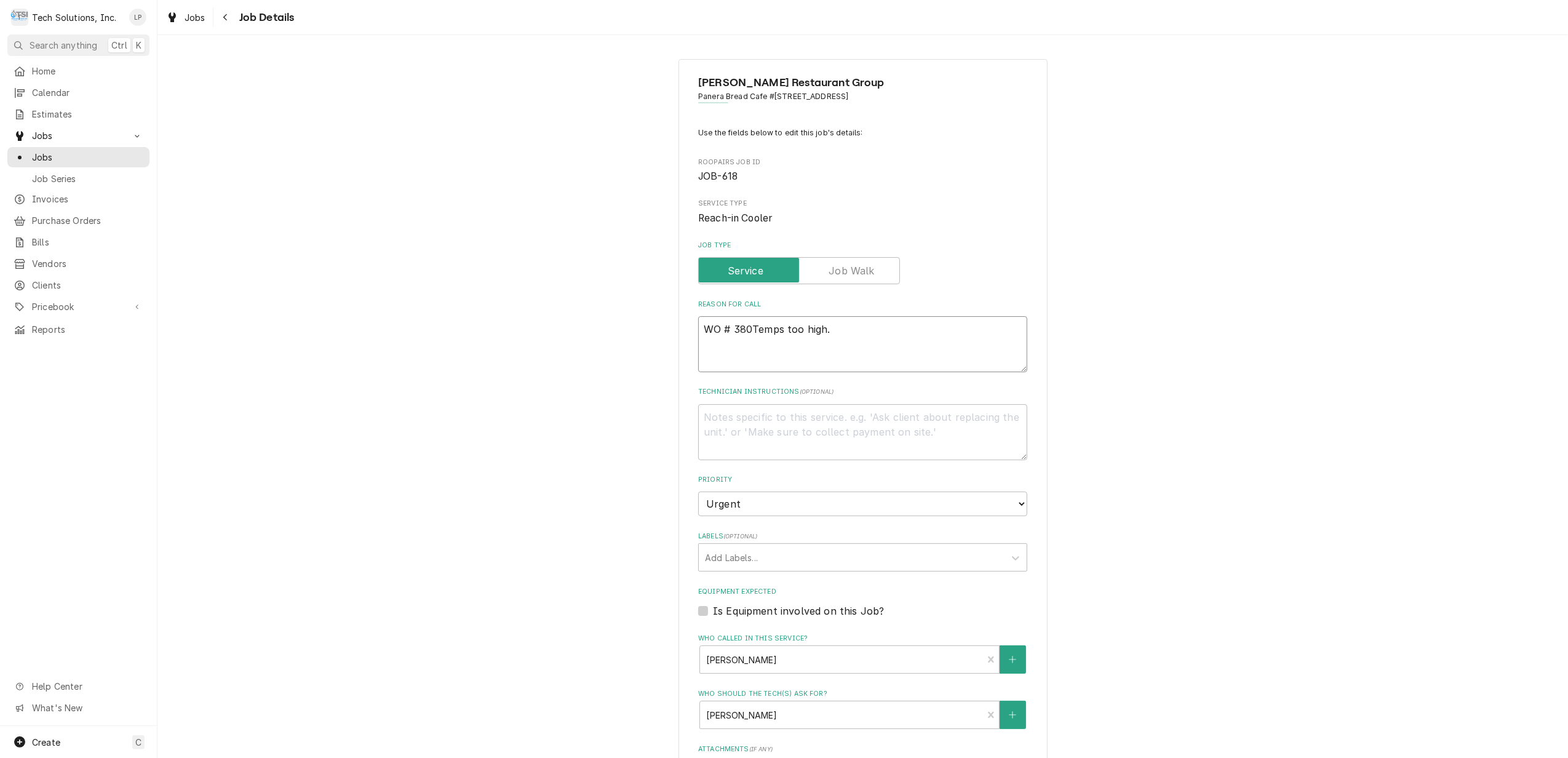
type textarea "WO # 3802Temps too high."
type textarea "x"
type textarea "WO # 38023Temps too high."
type textarea "x"
type textarea "WO # 380236Temps too high."
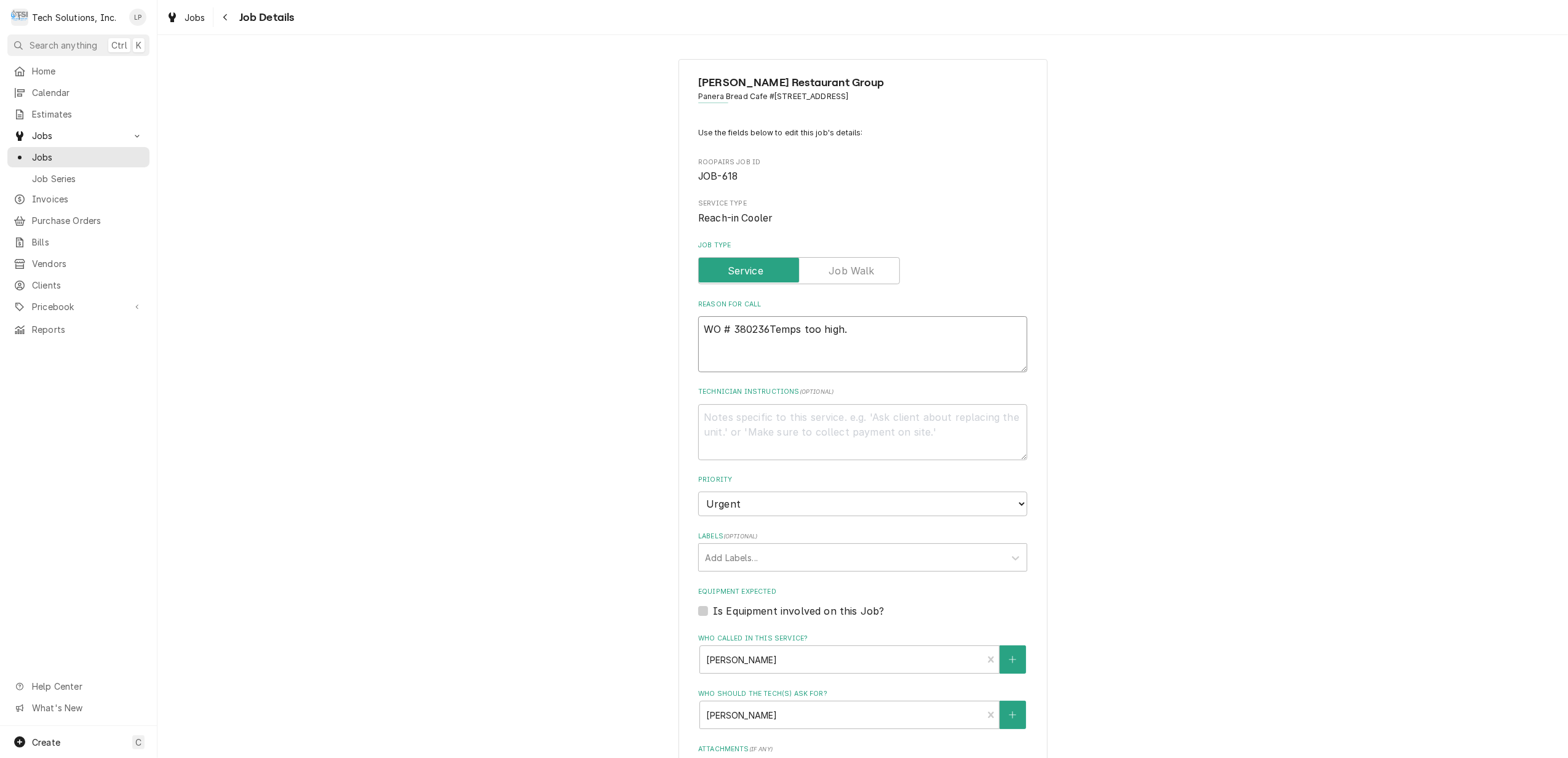
type textarea "x"
type textarea "WO # 3802368Temps too high."
type textarea "x"
type textarea "WO # 3802368 Temps too high."
click at [699, 323] on textarea "WO # 3802368 Temps too high." at bounding box center [863, 344] width 329 height 56
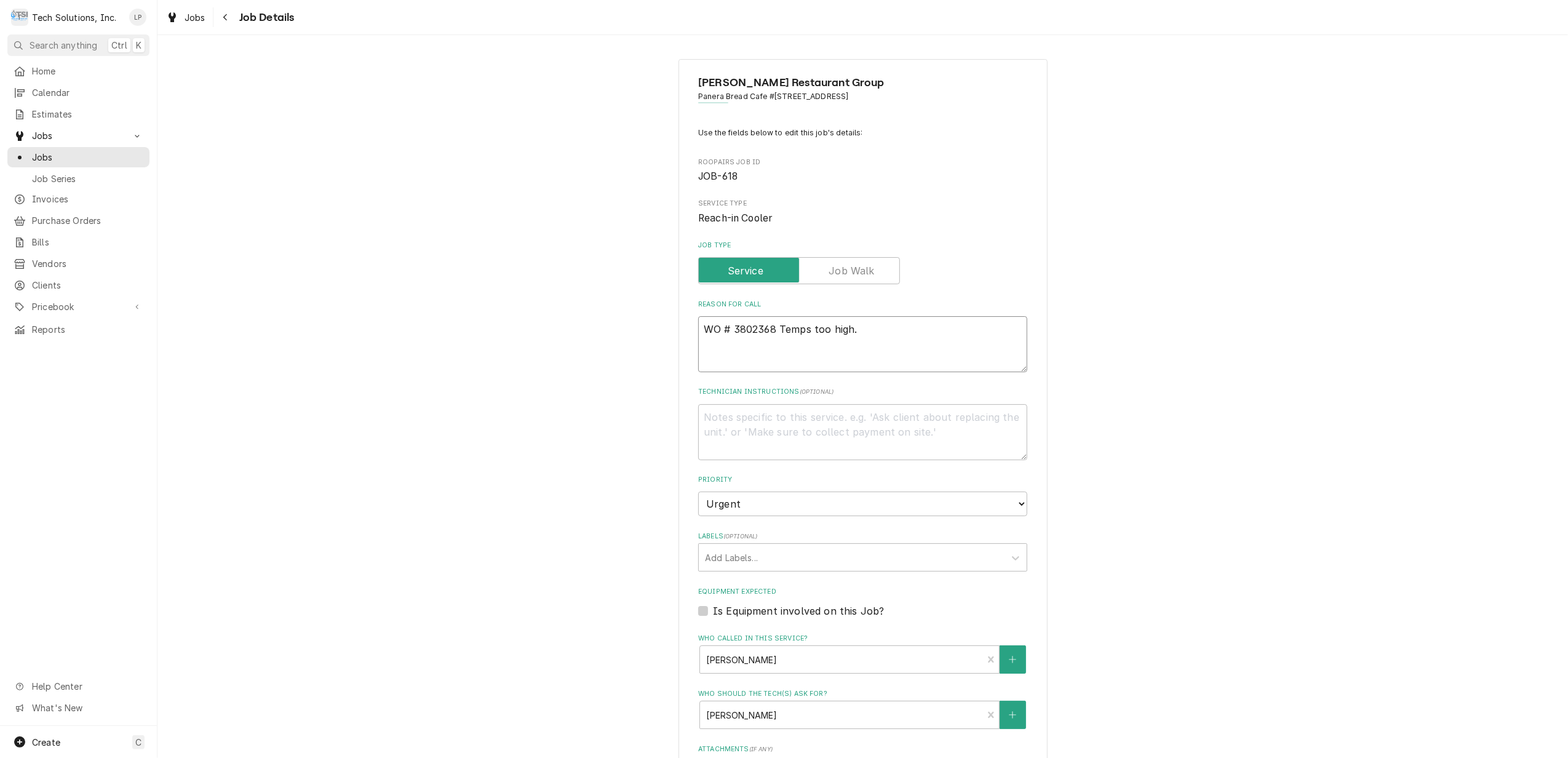
type textarea "x"
type textarea "WO # 3802368 Temps too high."
click at [700, 323] on textarea "WO # 3802368 Temps too high." at bounding box center [863, 344] width 329 height 56
type textarea "x"
type textarea "T WO # 3802368 Temps too high."
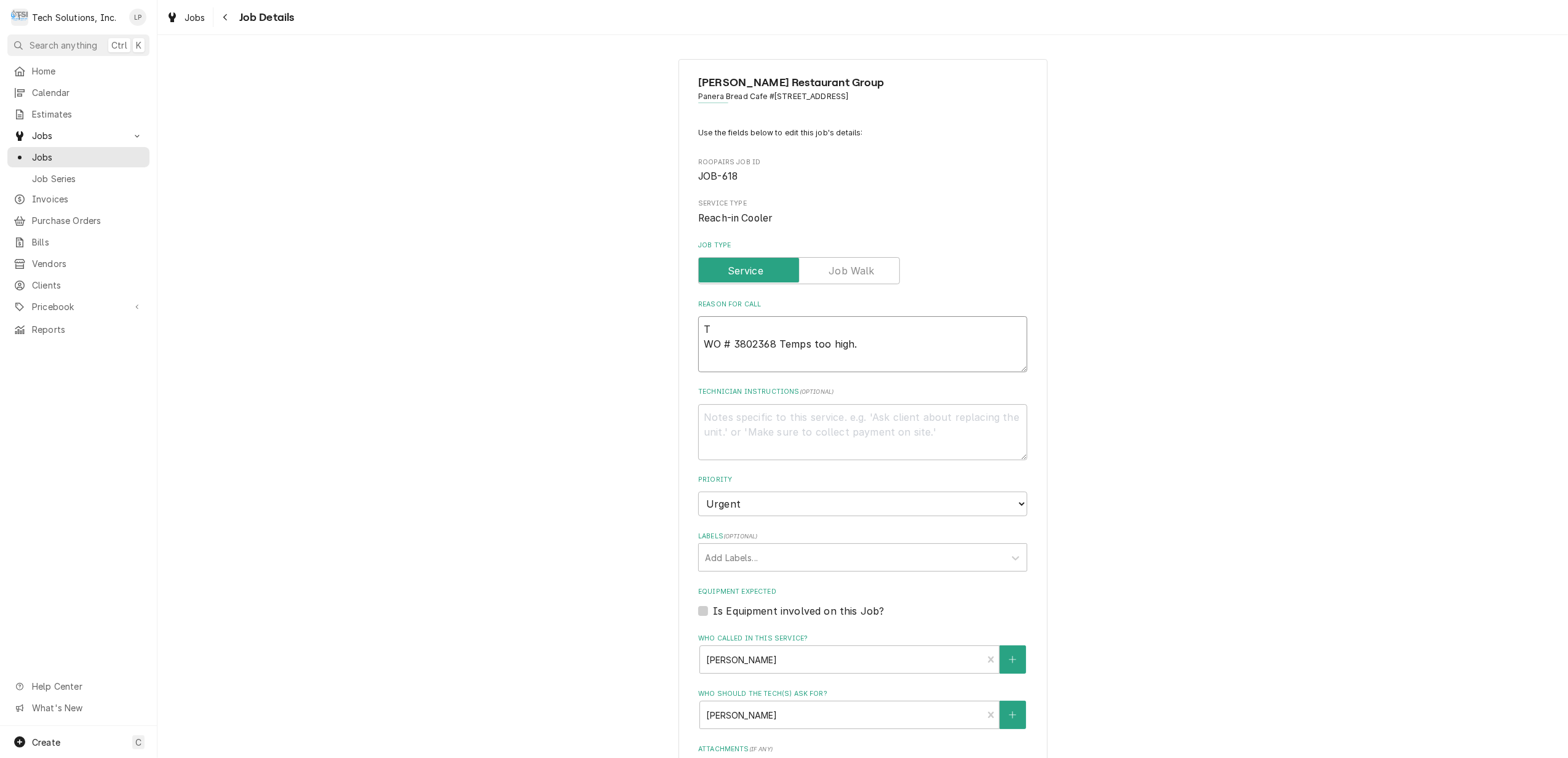
type textarea "x"
type textarea "Th WO # 3802368 Temps too high."
type textarea "x"
type textarea "This WO # 3802368 Temps too high."
type textarea "x"
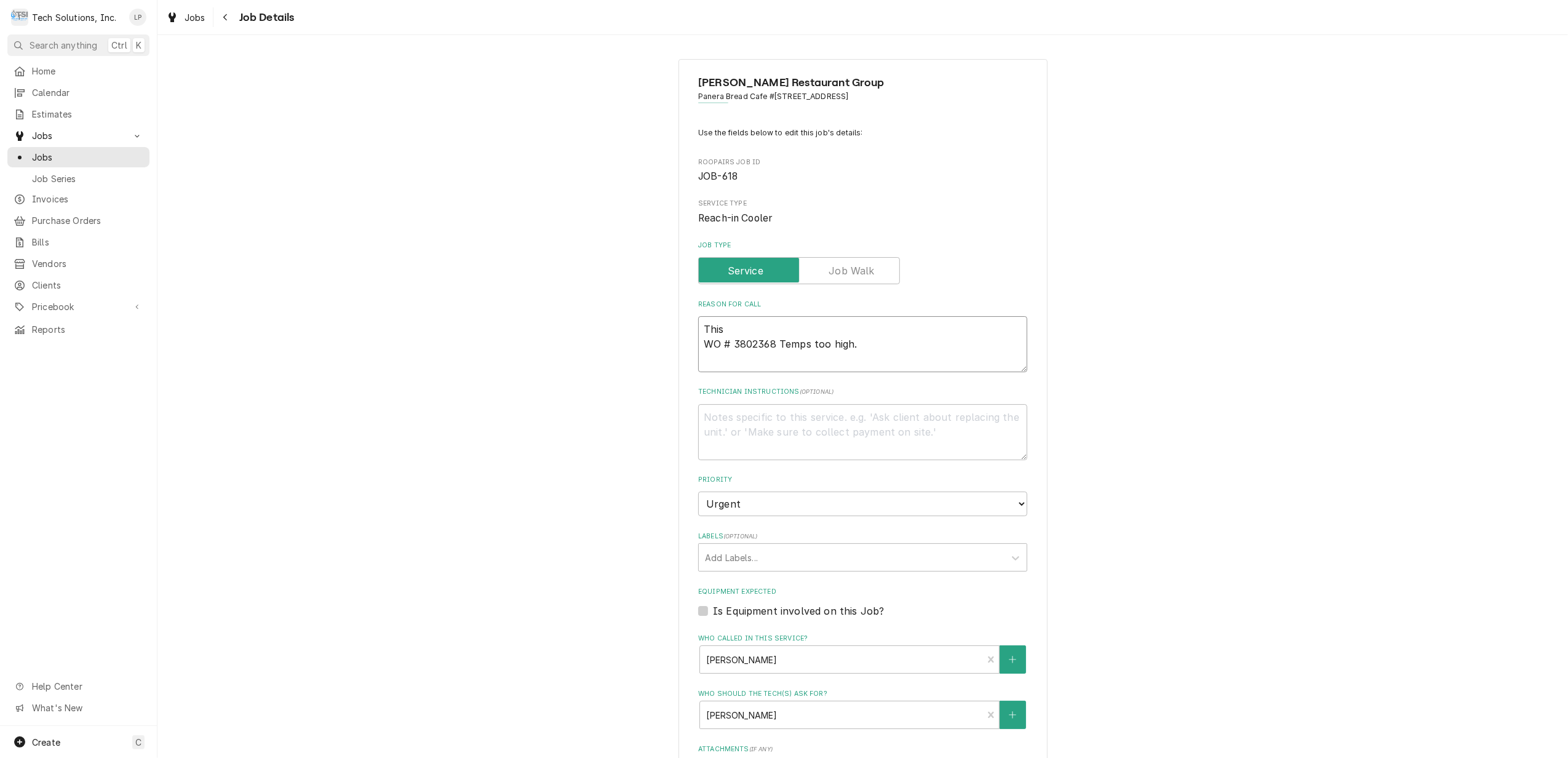
type textarea "This WO # 3802368 Temps too high."
type textarea "x"
type textarea "This i WO # 3802368 Temps too high."
type textarea "x"
type textarea "This is WO # 3802368 Temps too high."
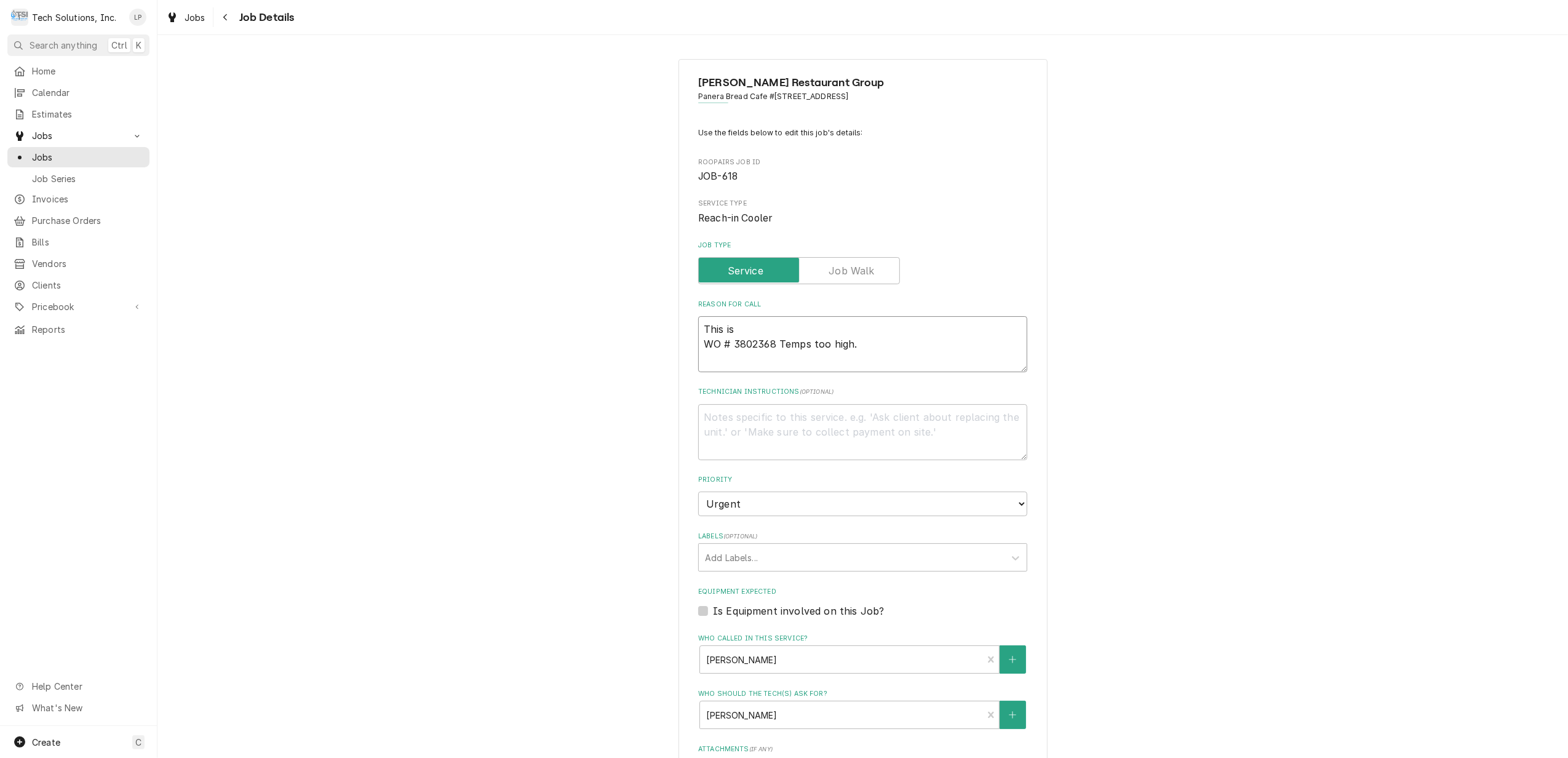
type textarea "x"
type textarea "This is WO # 3802368 Temps too high."
type textarea "x"
type textarea "This is a WO # 3802368 Temps too high."
type textarea "x"
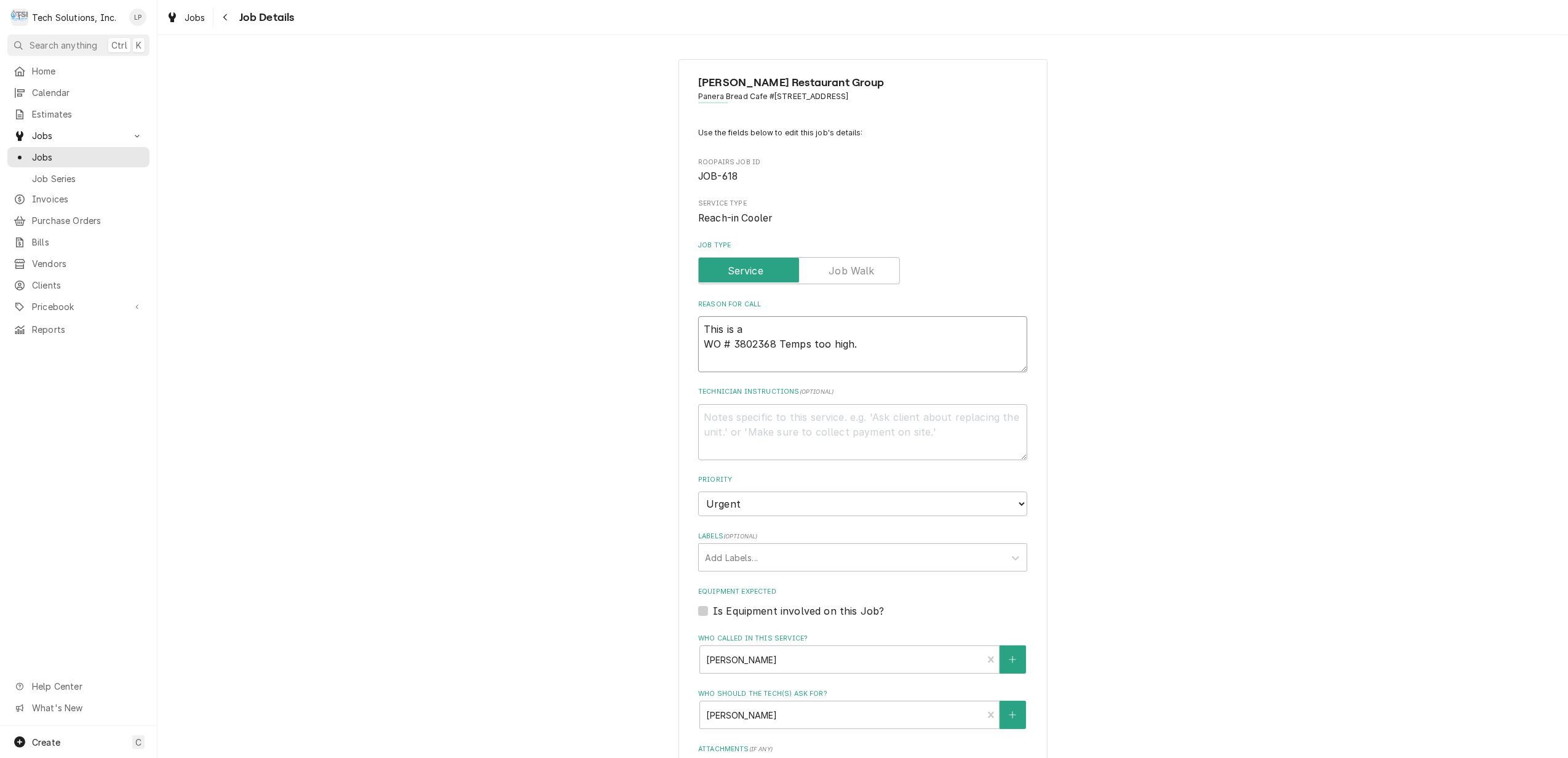
type textarea "This is ac WO # 3802368 Temps too high."
type textarea "x"
type textarea "This is act WO # 3802368 Temps too high."
type textarea "x"
type textarea "This is actu WO # 3802368 Temps too high."
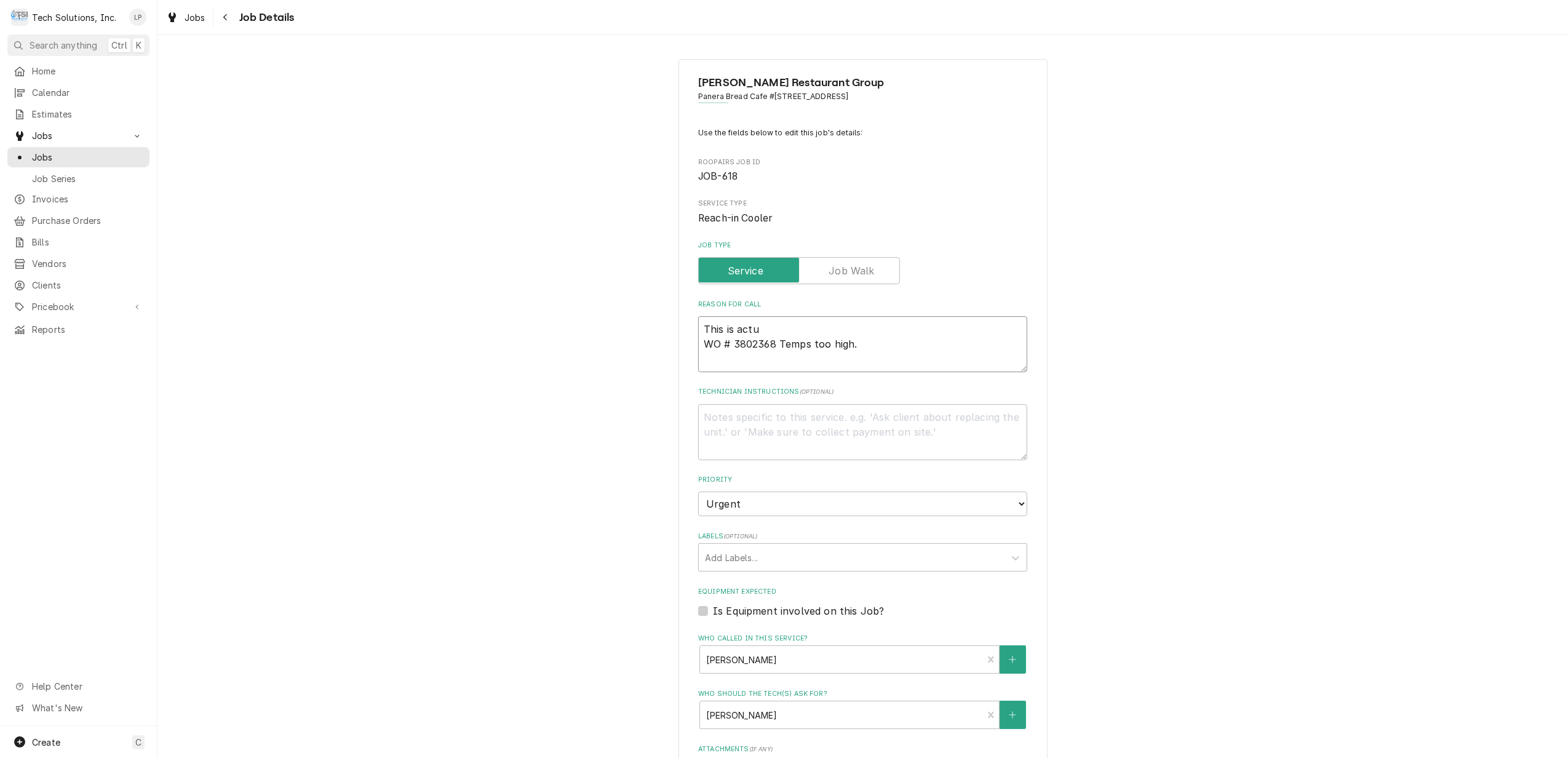
type textarea "x"
type textarea "This is actua WO # 3802368 Temps too high."
type textarea "x"
type textarea "This is actual WO # 3802368 Temps too high."
type textarea "x"
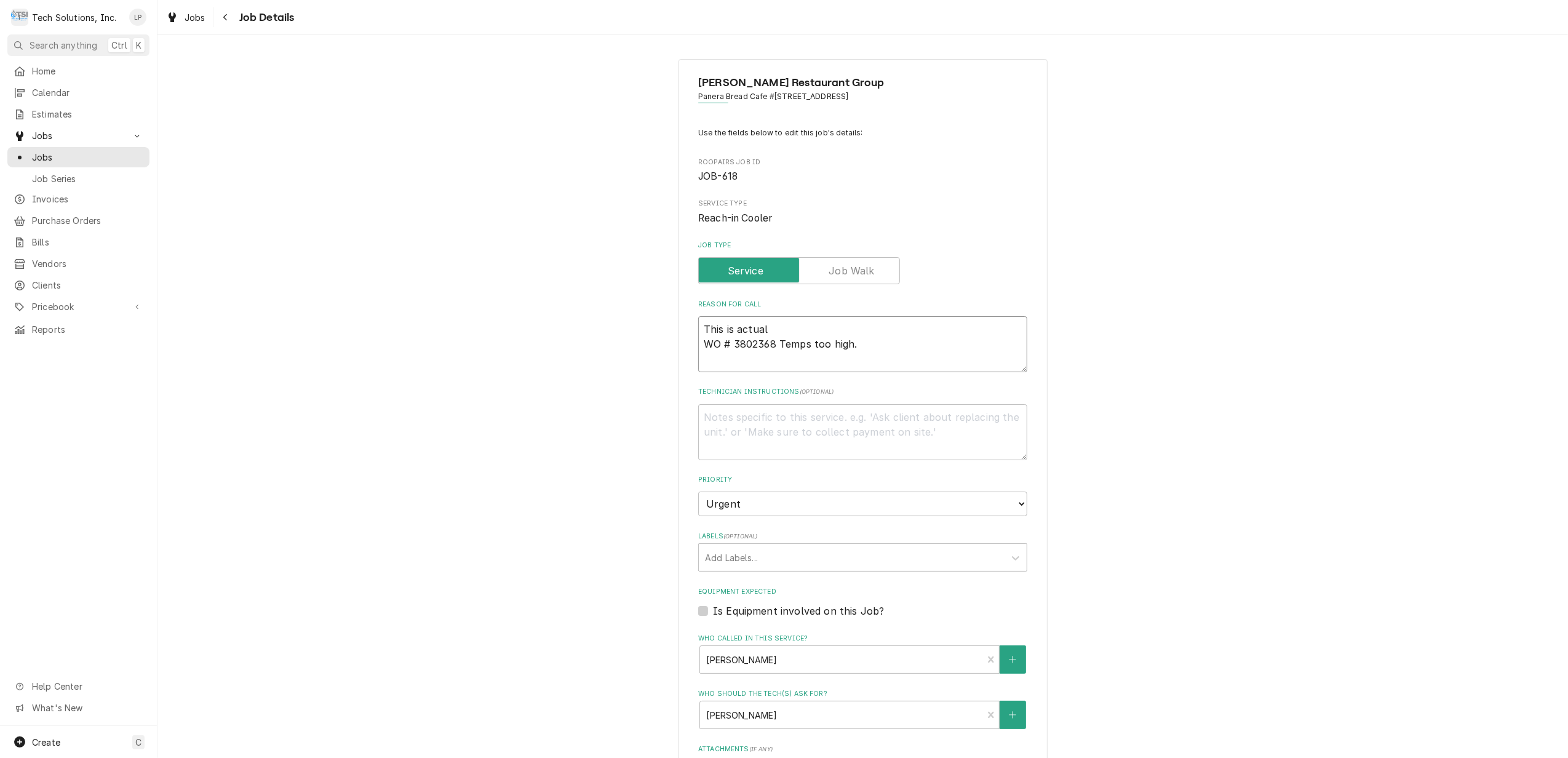
type textarea "This is actuall WO # 3802368 Temps too high."
type textarea "x"
type textarea "This is actuall WO # 3802368 Temps too high."
click at [854, 341] on textarea "Work order says its a bakery walk-in Cooler - temping too high WO # 3802368 Tem…" at bounding box center [863, 344] width 329 height 56
click at [951, 557] on div "Labels" at bounding box center [852, 557] width 293 height 22
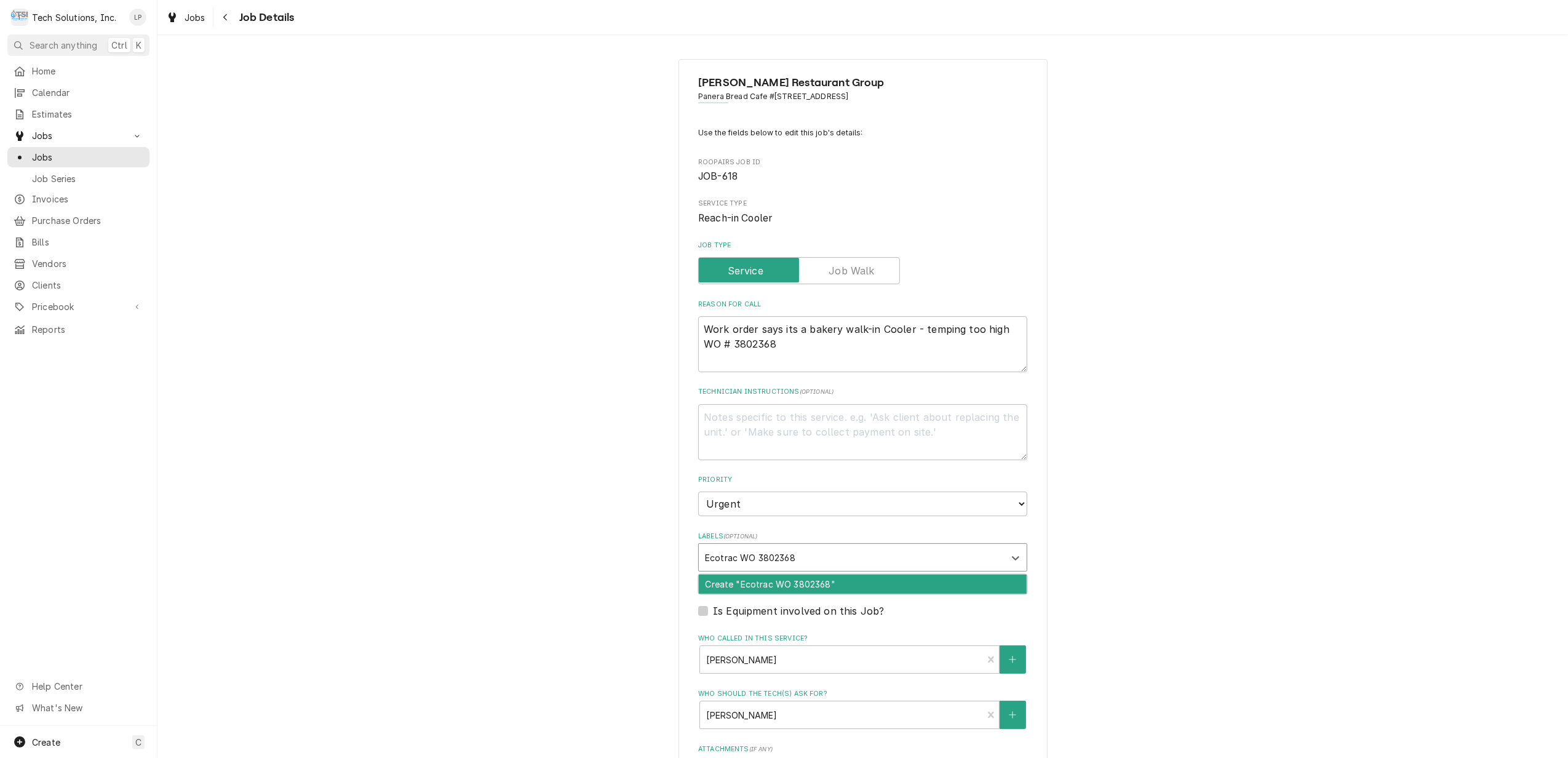
click at [951, 589] on div "Create "Ecotrac WO 3802368"" at bounding box center [863, 584] width 328 height 19
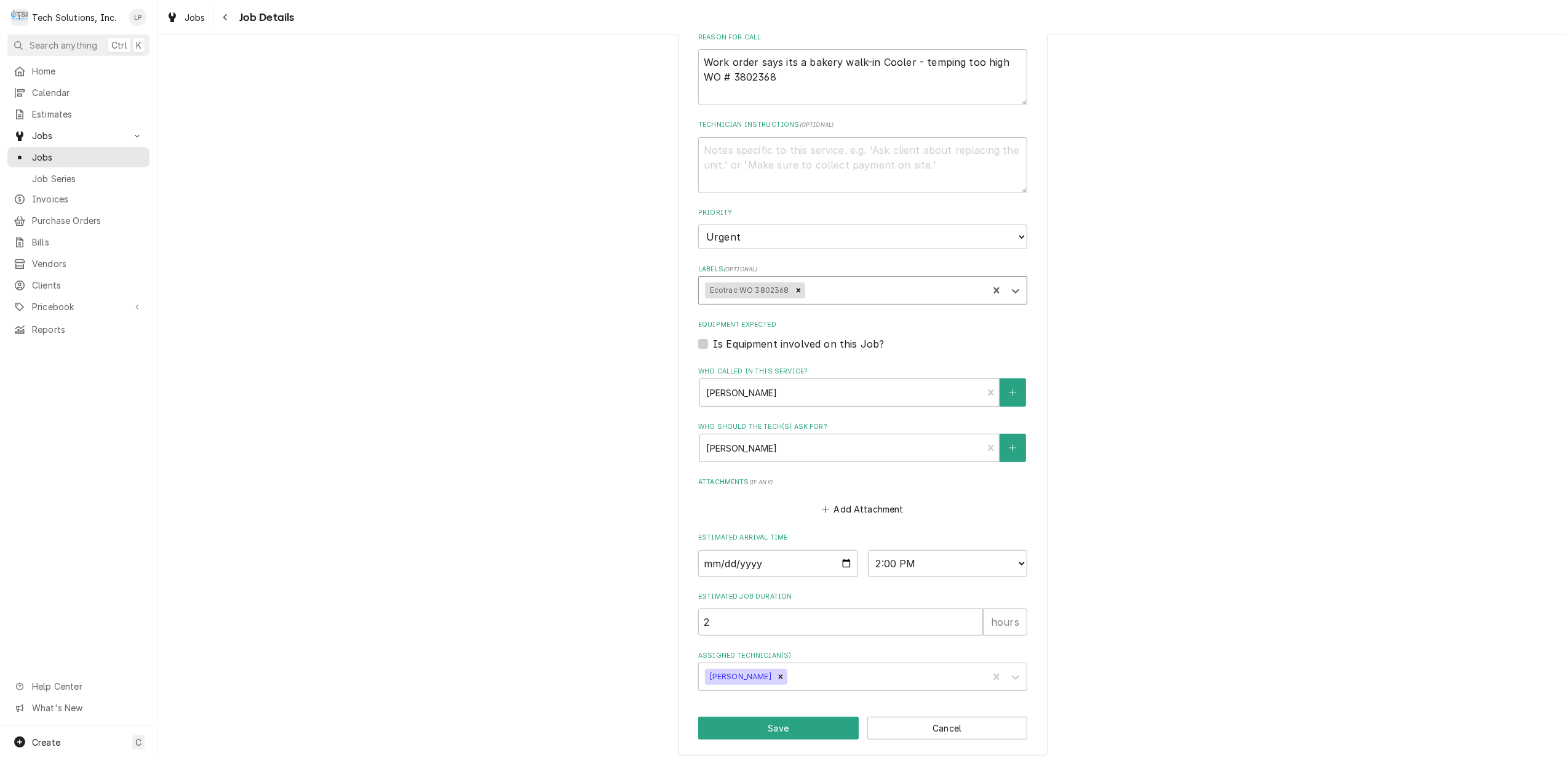
scroll to position [277, 0]
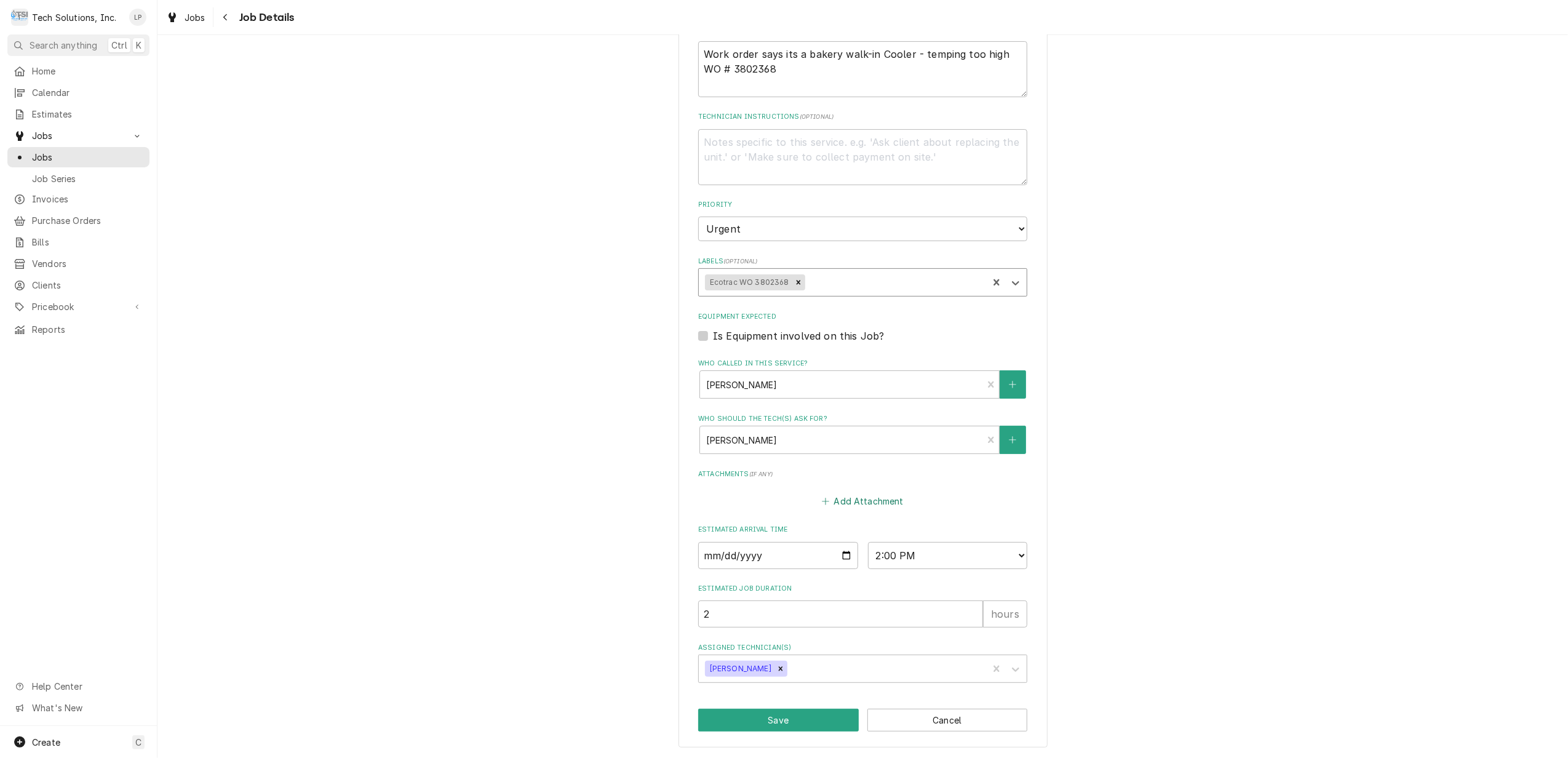
click at [858, 503] on button "Add Attachment" at bounding box center [863, 501] width 86 height 17
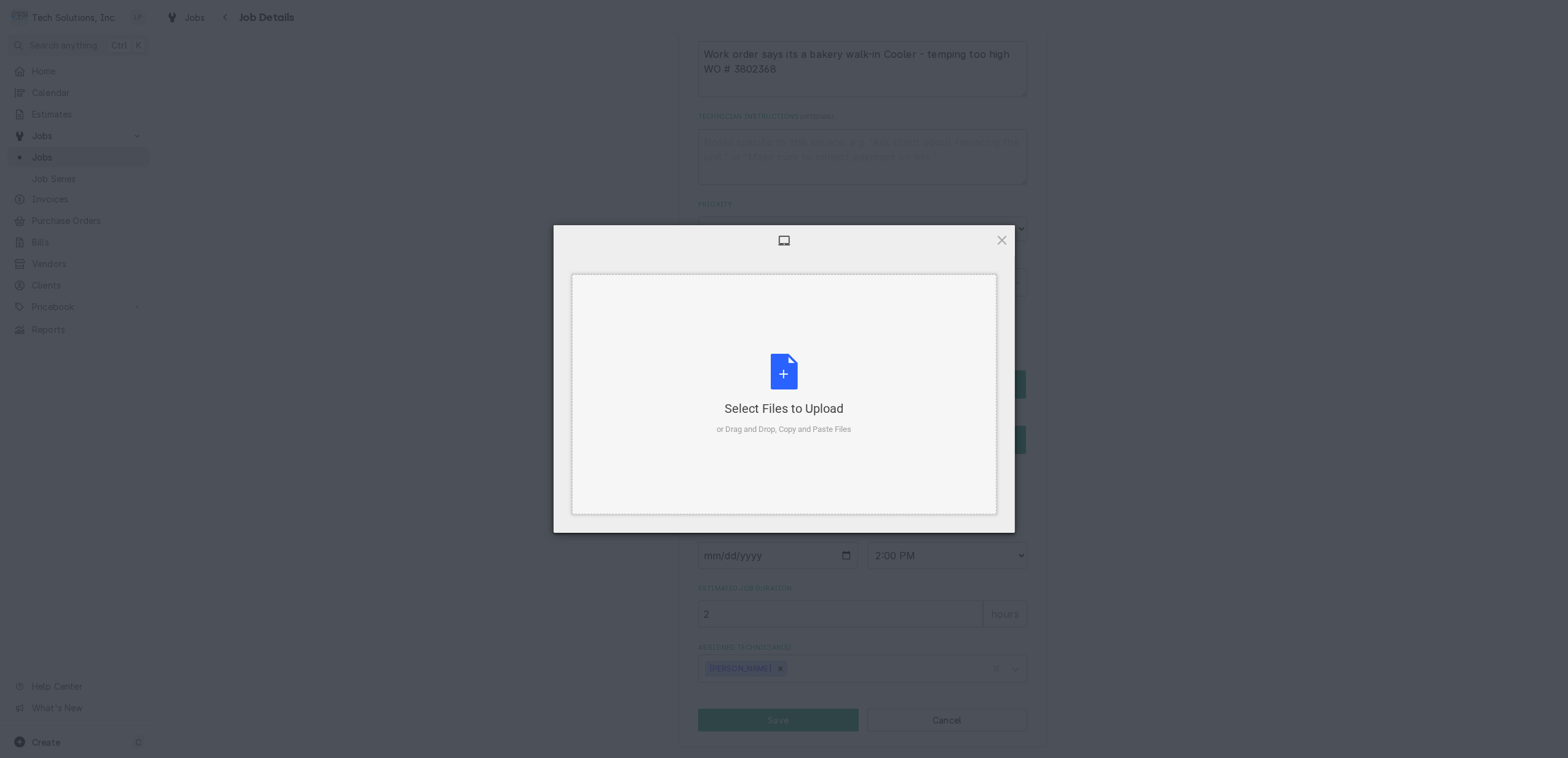
click at [791, 378] on div "Select Files to Upload or Drag and Drop, Copy and Paste Files" at bounding box center [784, 394] width 135 height 82
click at [966, 518] on span "Upload 1" at bounding box center [978, 517] width 24 height 9
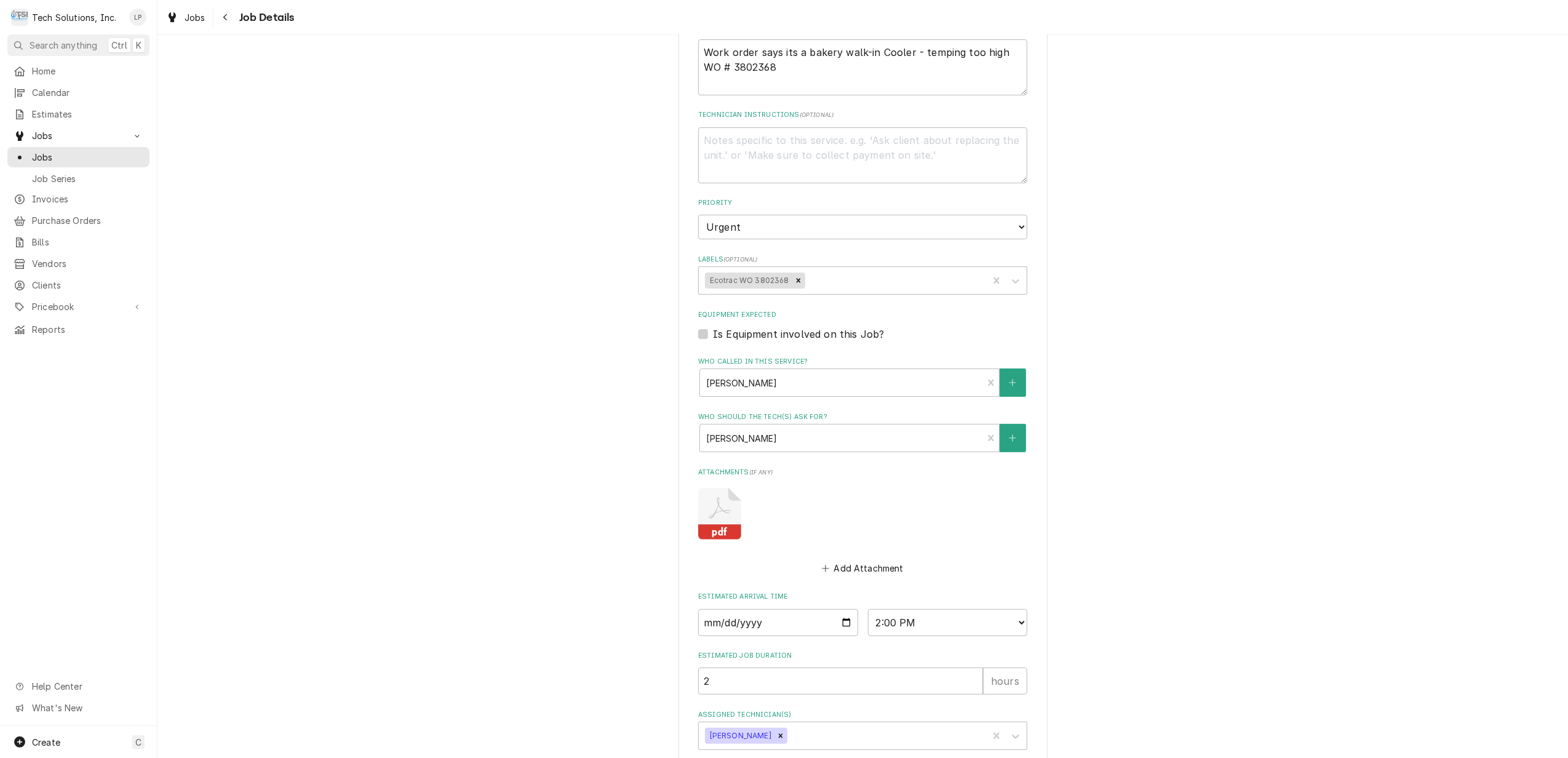
scroll to position [346, 0]
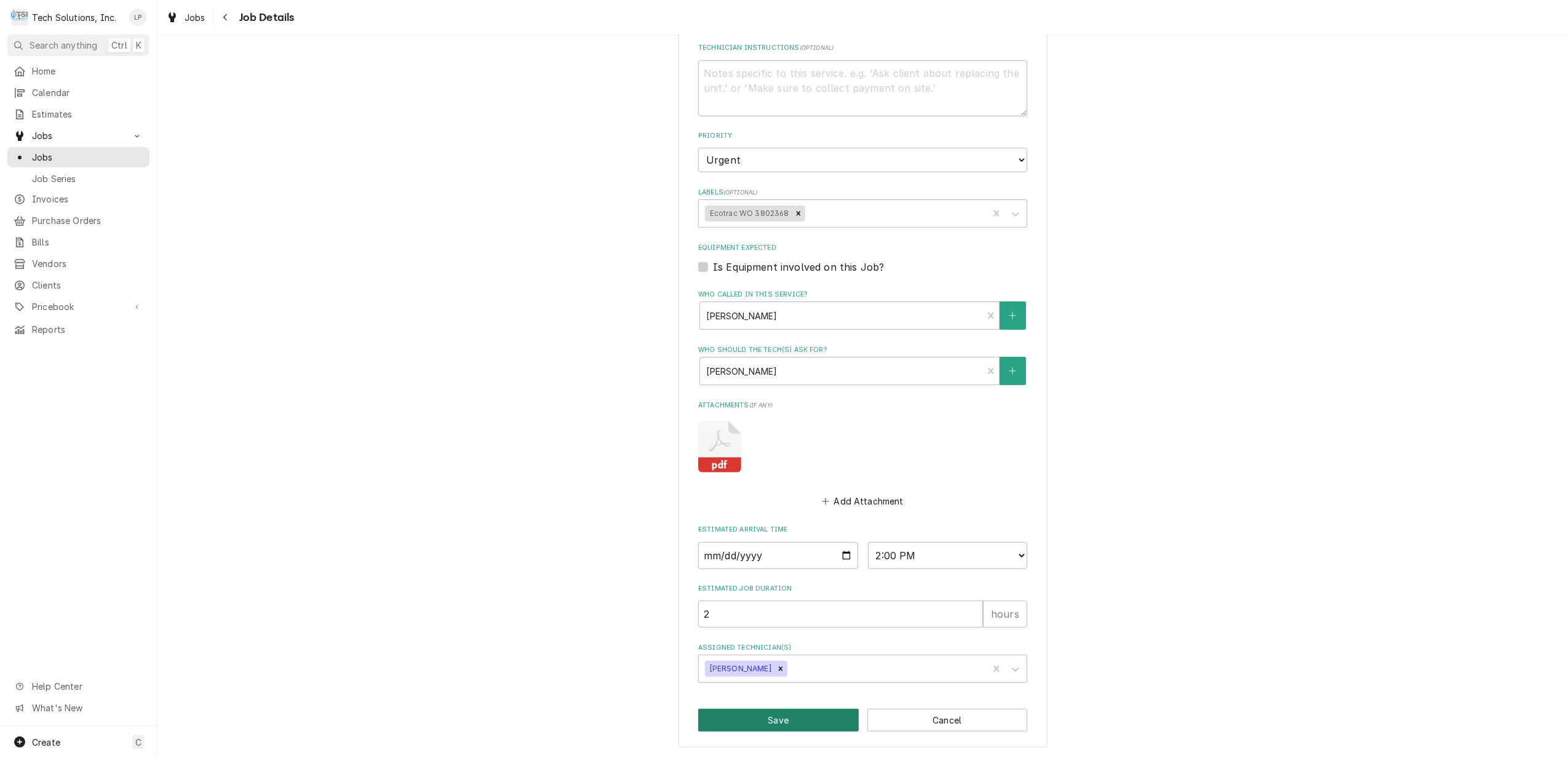
click at [784, 717] on button "Save" at bounding box center [778, 720] width 161 height 23
